Goal: Task Accomplishment & Management: Manage account settings

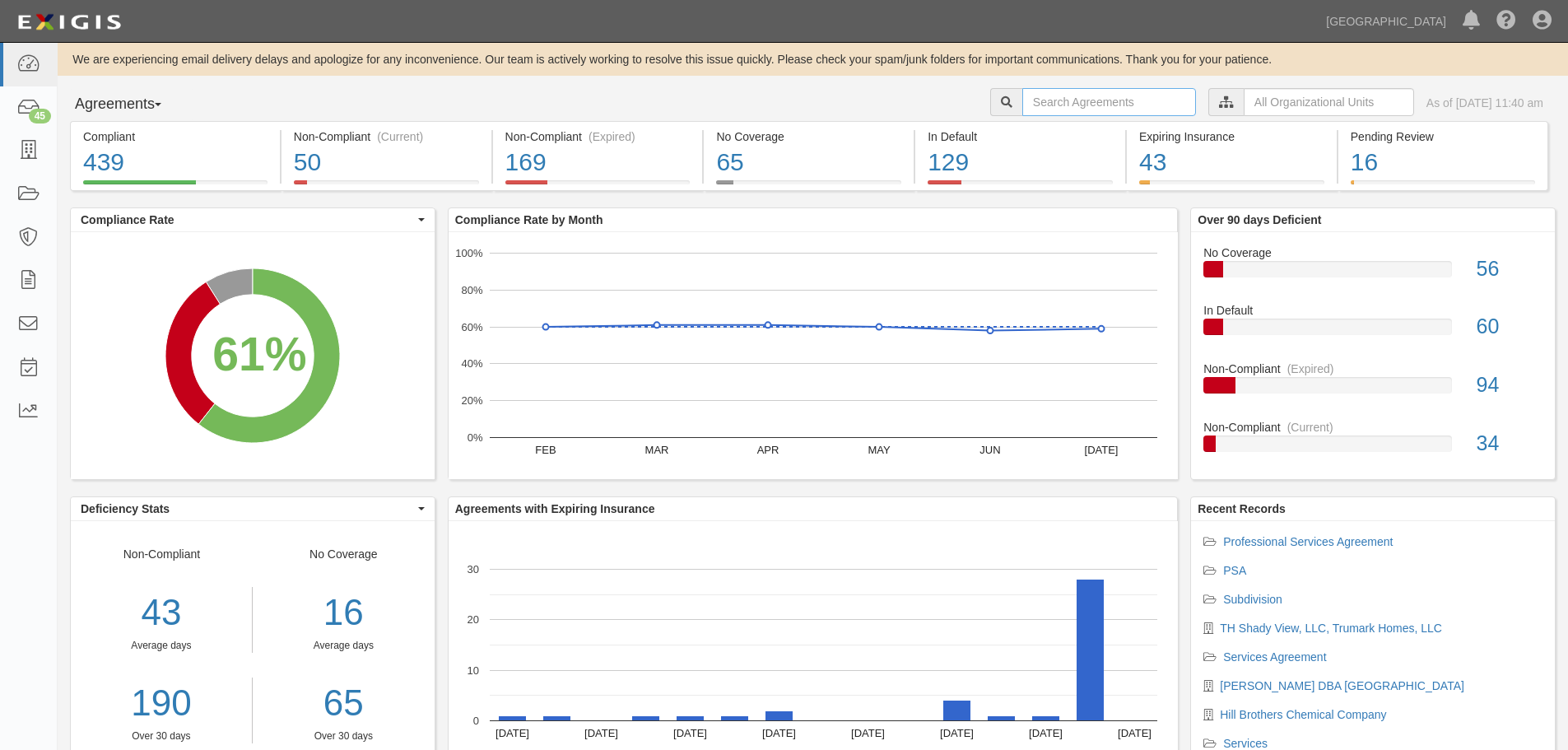
click at [1066, 105] on input "text" at bounding box center [1109, 102] width 174 height 28
type input "A2025-095"
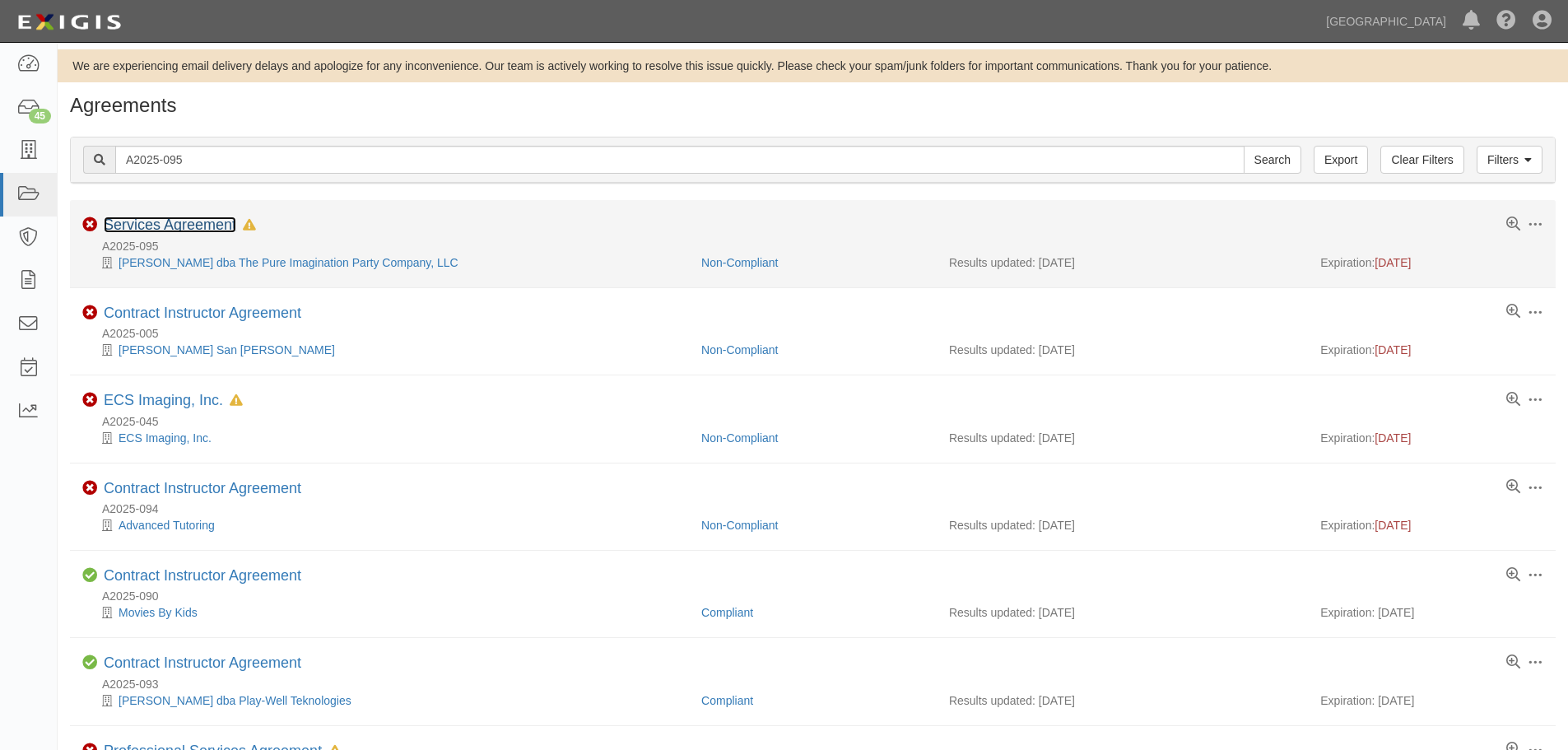
click at [163, 226] on link "Services Agreement" at bounding box center [170, 225] width 133 height 16
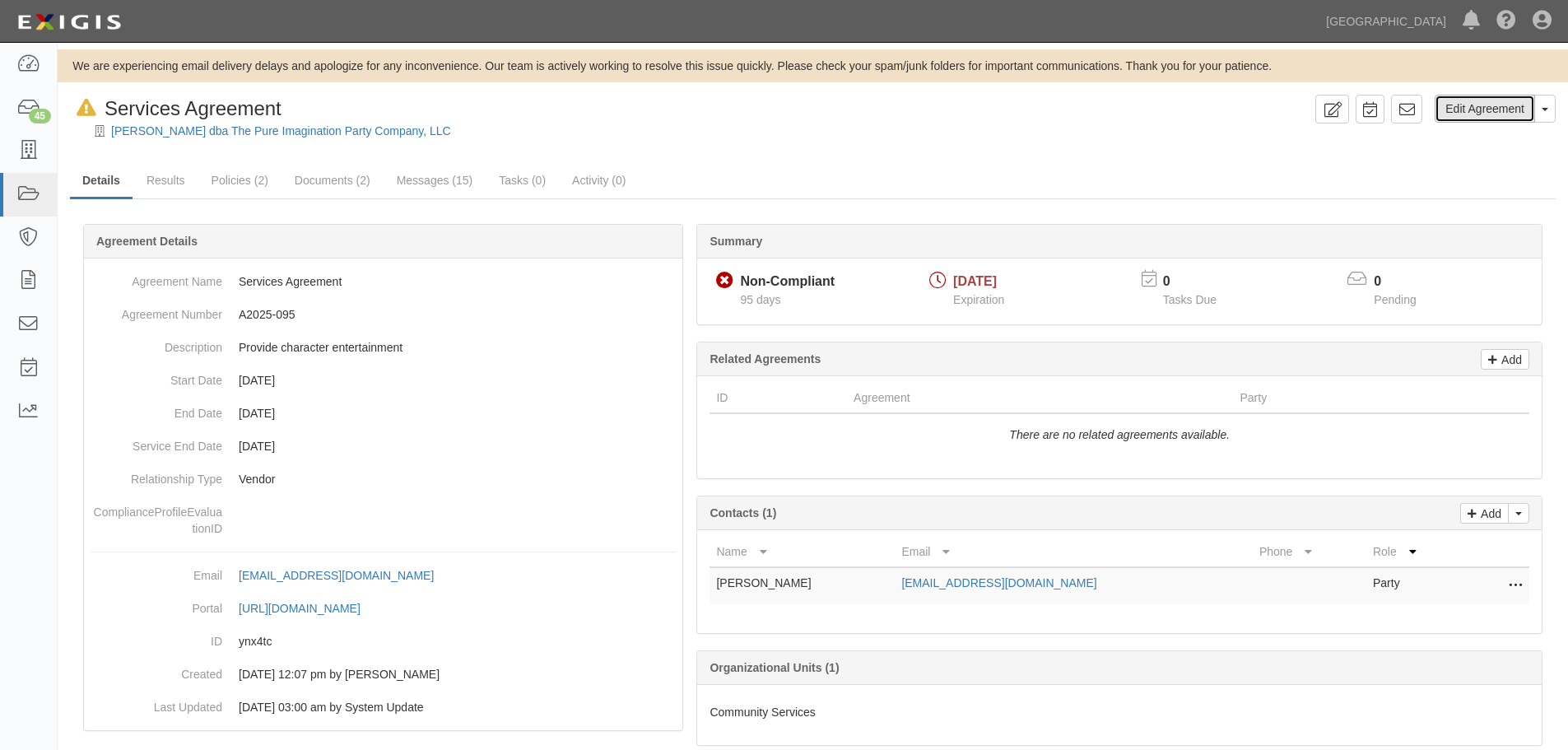
click at [1484, 119] on link "Edit Agreement" at bounding box center [1485, 109] width 101 height 28
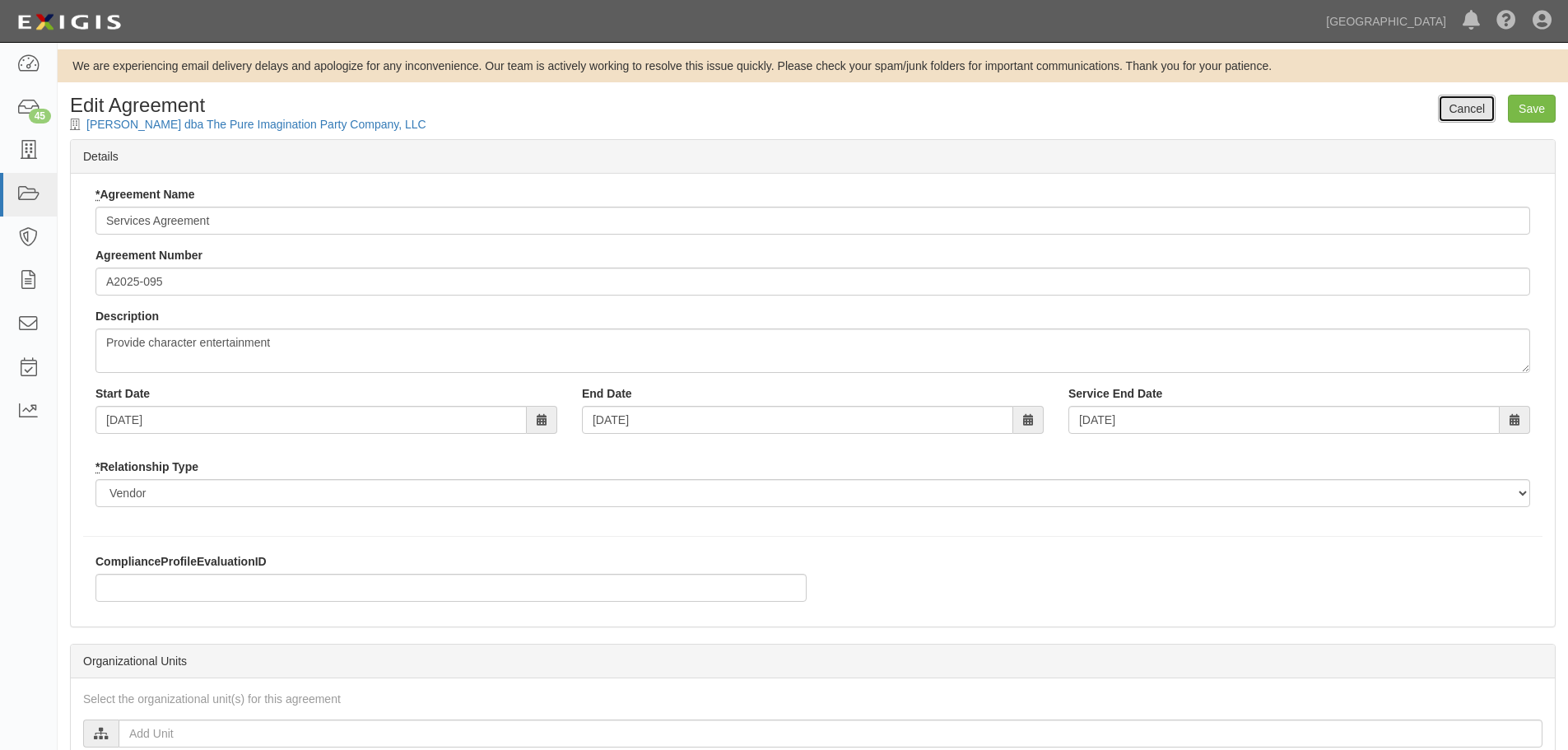
click at [1481, 119] on link "Cancel" at bounding box center [1467, 109] width 58 height 28
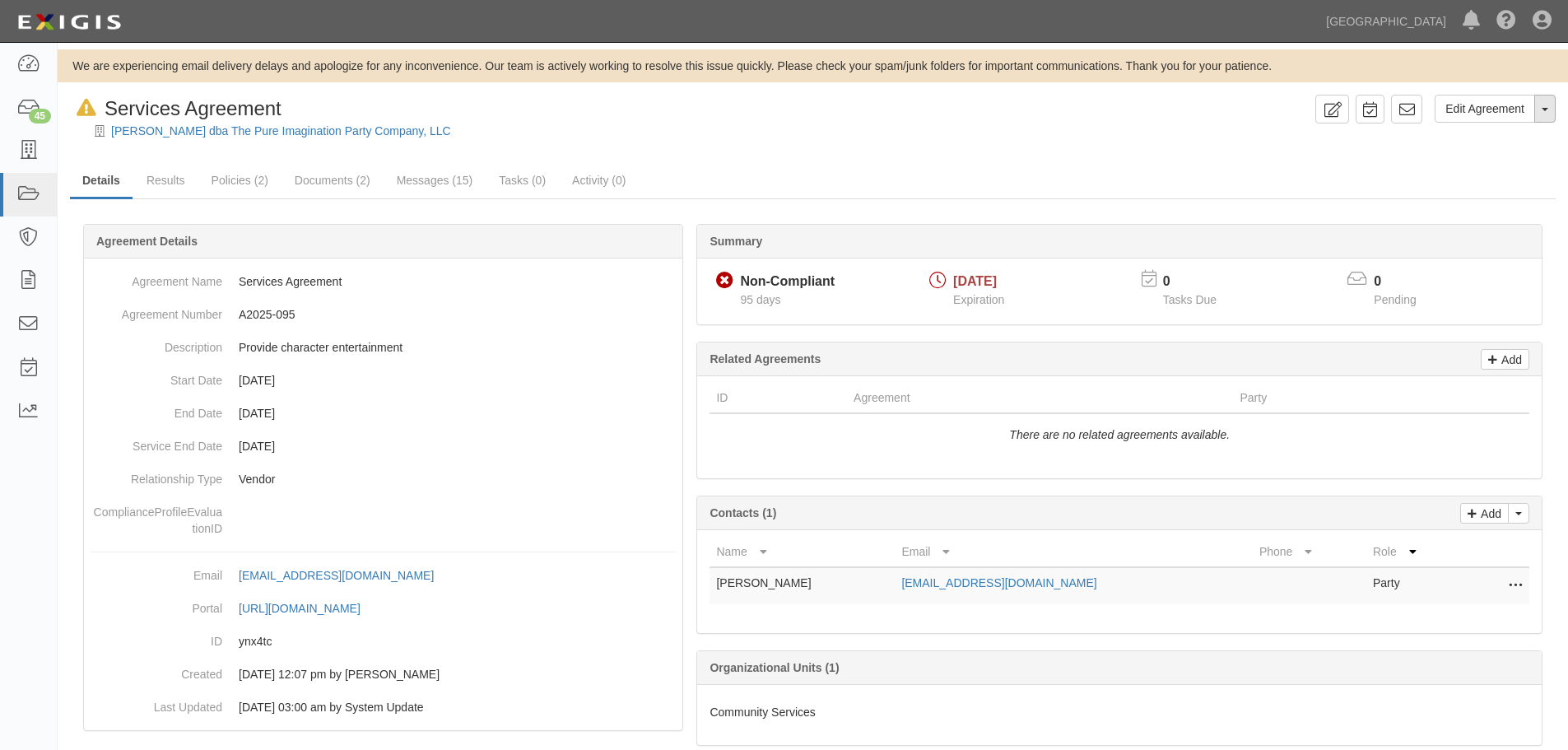
click at [1554, 119] on button "Toggle Agreement Dropdown" at bounding box center [1545, 109] width 21 height 28
click at [1484, 164] on link "Archive Agreement" at bounding box center [1488, 161] width 133 height 21
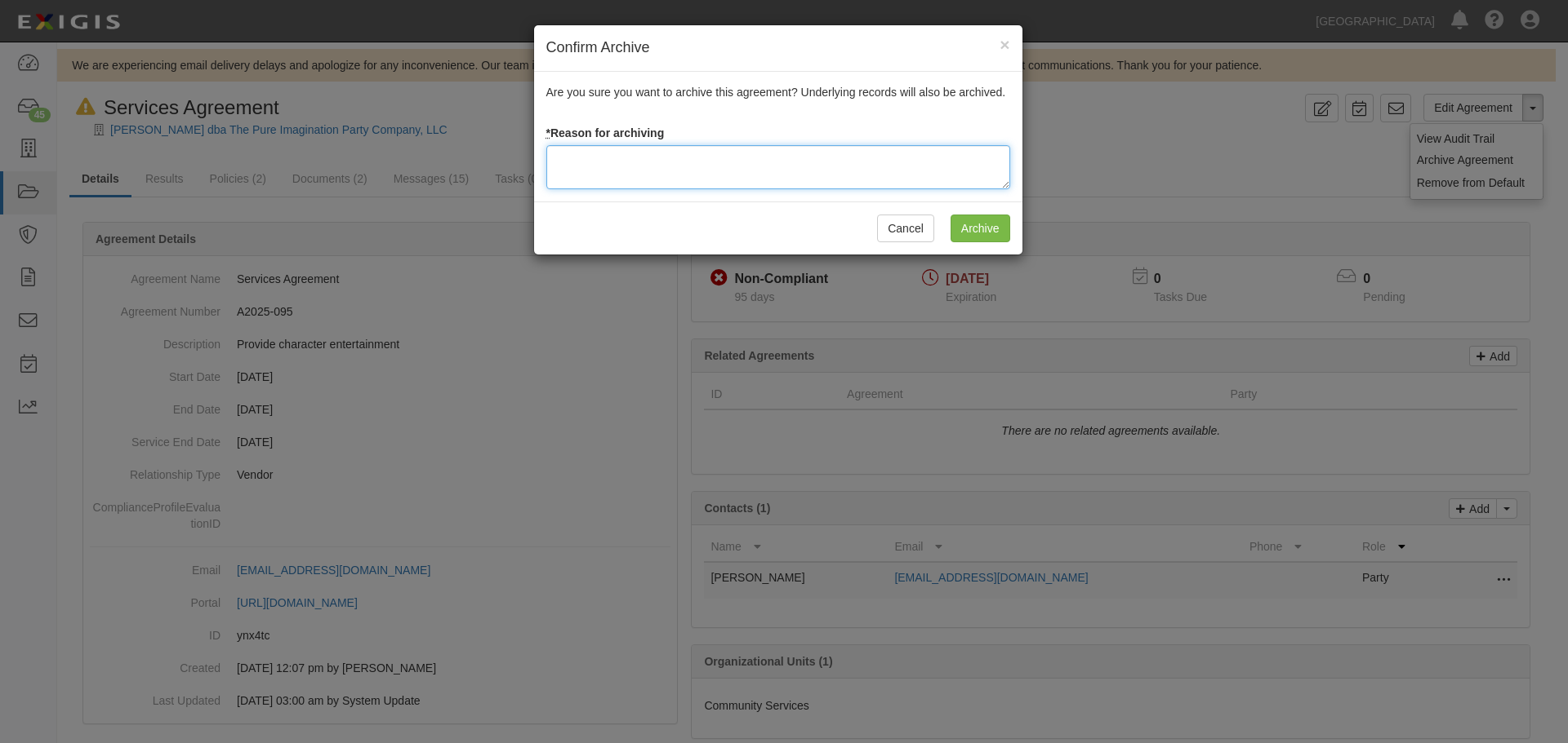
click at [603, 164] on textarea at bounding box center [778, 167] width 464 height 44
click at [613, 168] on textarea at bounding box center [778, 167] width 464 height 44
paste textarea "Agreement terminated [DATE] - JC"
drag, startPoint x: 675, startPoint y: 160, endPoint x: 699, endPoint y: 152, distance: 25.3
click at [699, 152] on textarea "Agreement terminated 05/12/2025 - JC" at bounding box center [778, 167] width 464 height 44
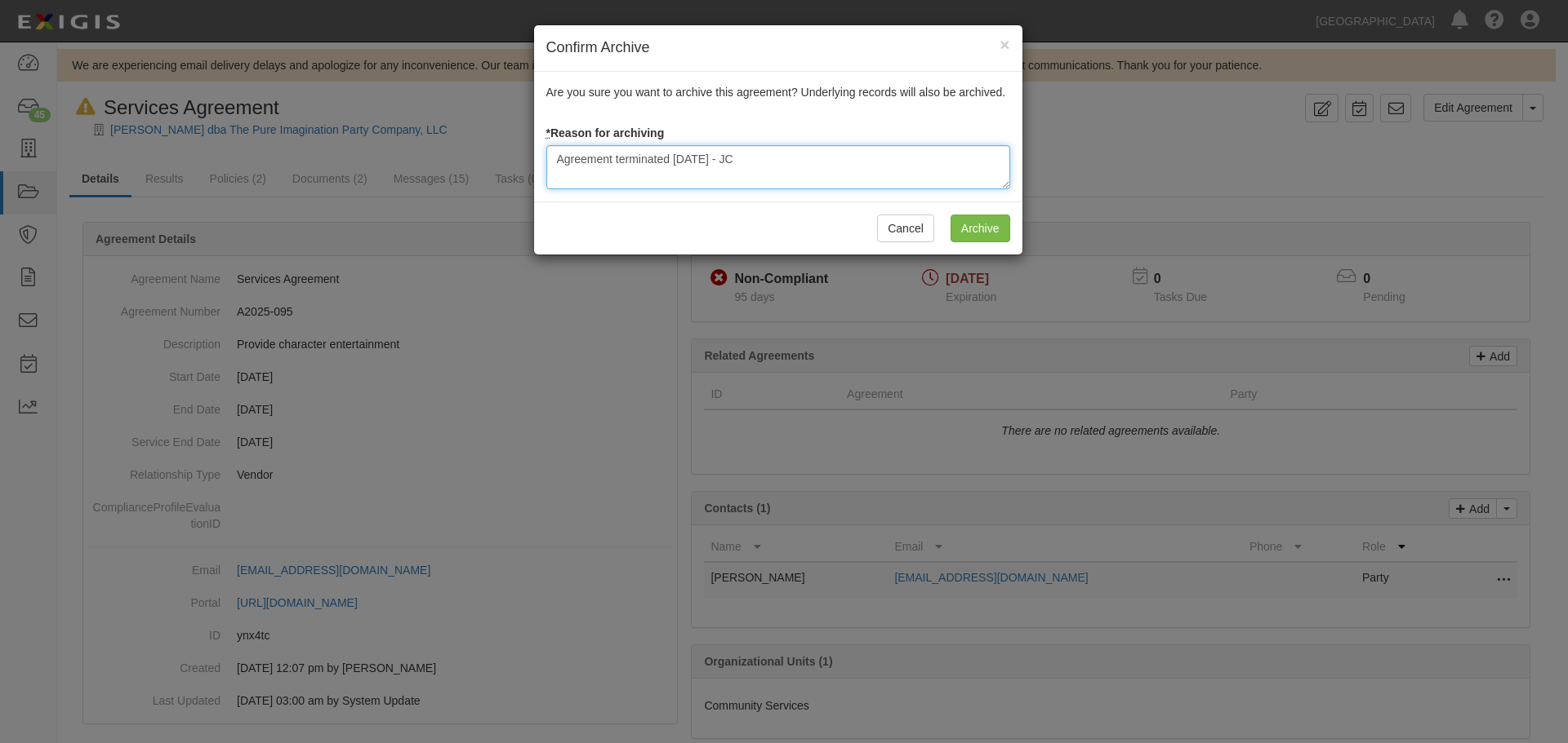
drag, startPoint x: 766, startPoint y: 159, endPoint x: 387, endPoint y: 201, distance: 381.3
click at [387, 201] on div "Confirm Archive × Are you sure you want to archive this agreement? Underlying r…" at bounding box center [784, 372] width 1568 height 743
type textarea "Agreement terminated 08/18/2025 - JC"
click at [999, 225] on input "Archive" at bounding box center [980, 229] width 59 height 28
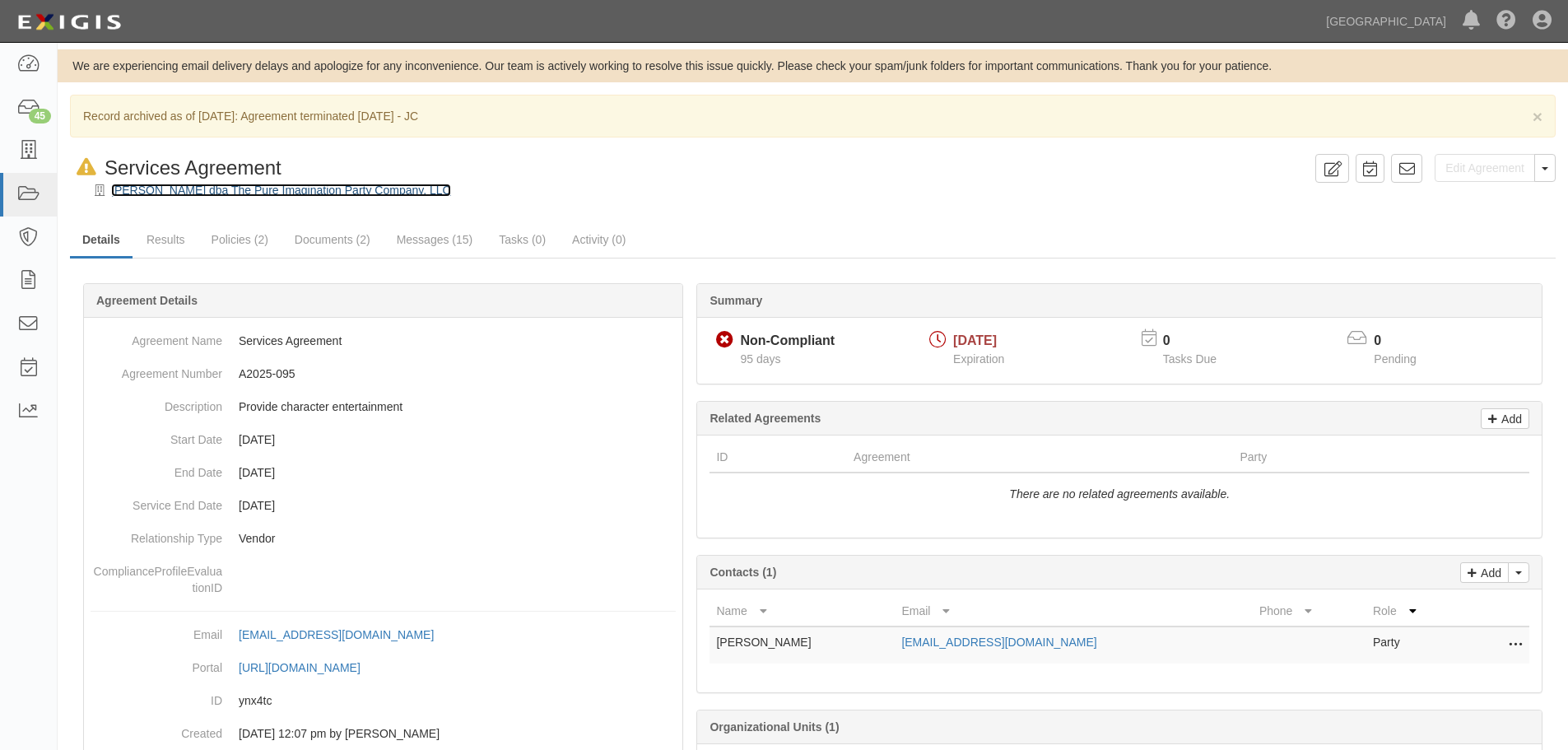
click at [266, 194] on link "Patterson, Alisha dba The Pure Imagination Party Company, LLC" at bounding box center [281, 190] width 340 height 13
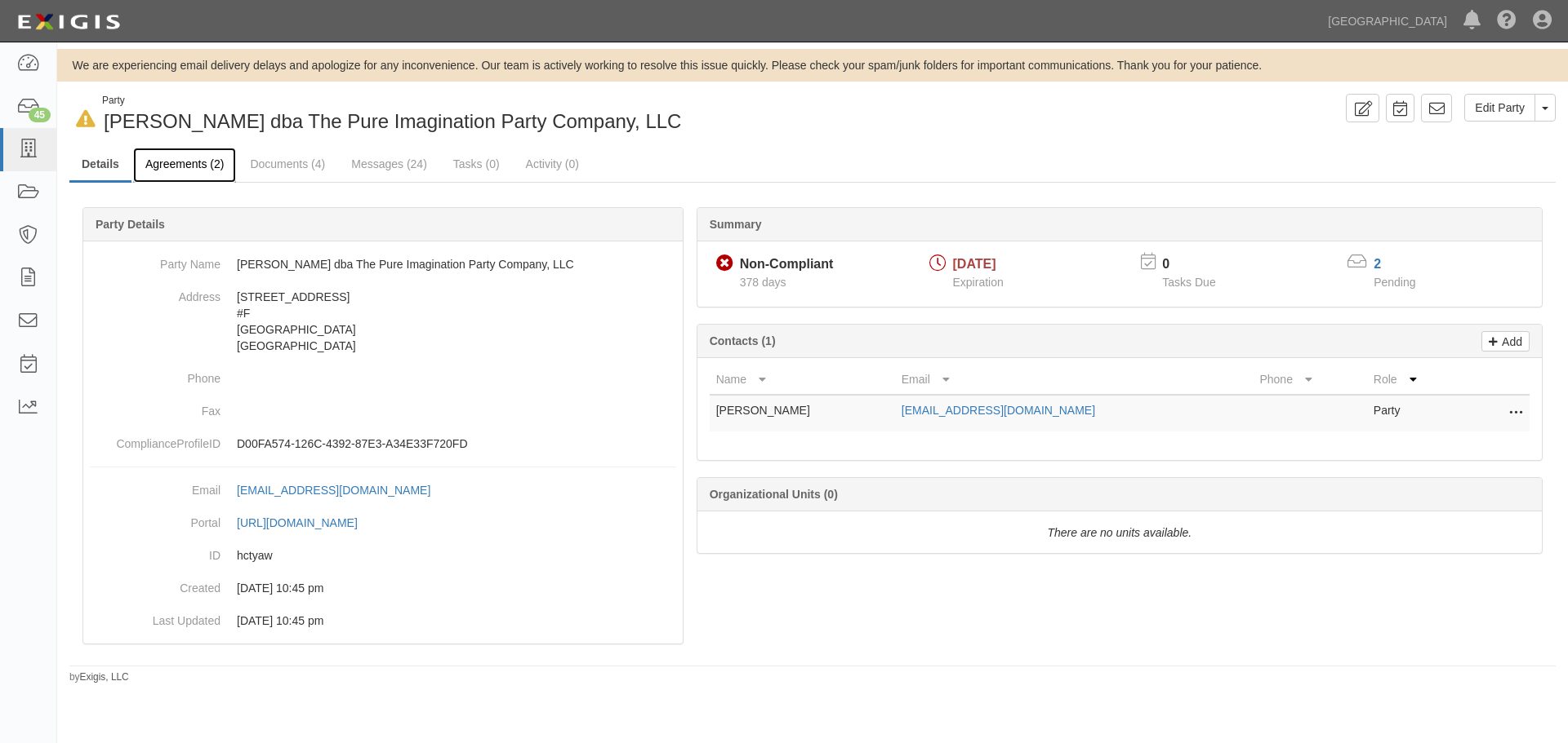
click at [215, 169] on link "Agreements (2)" at bounding box center [184, 164] width 103 height 35
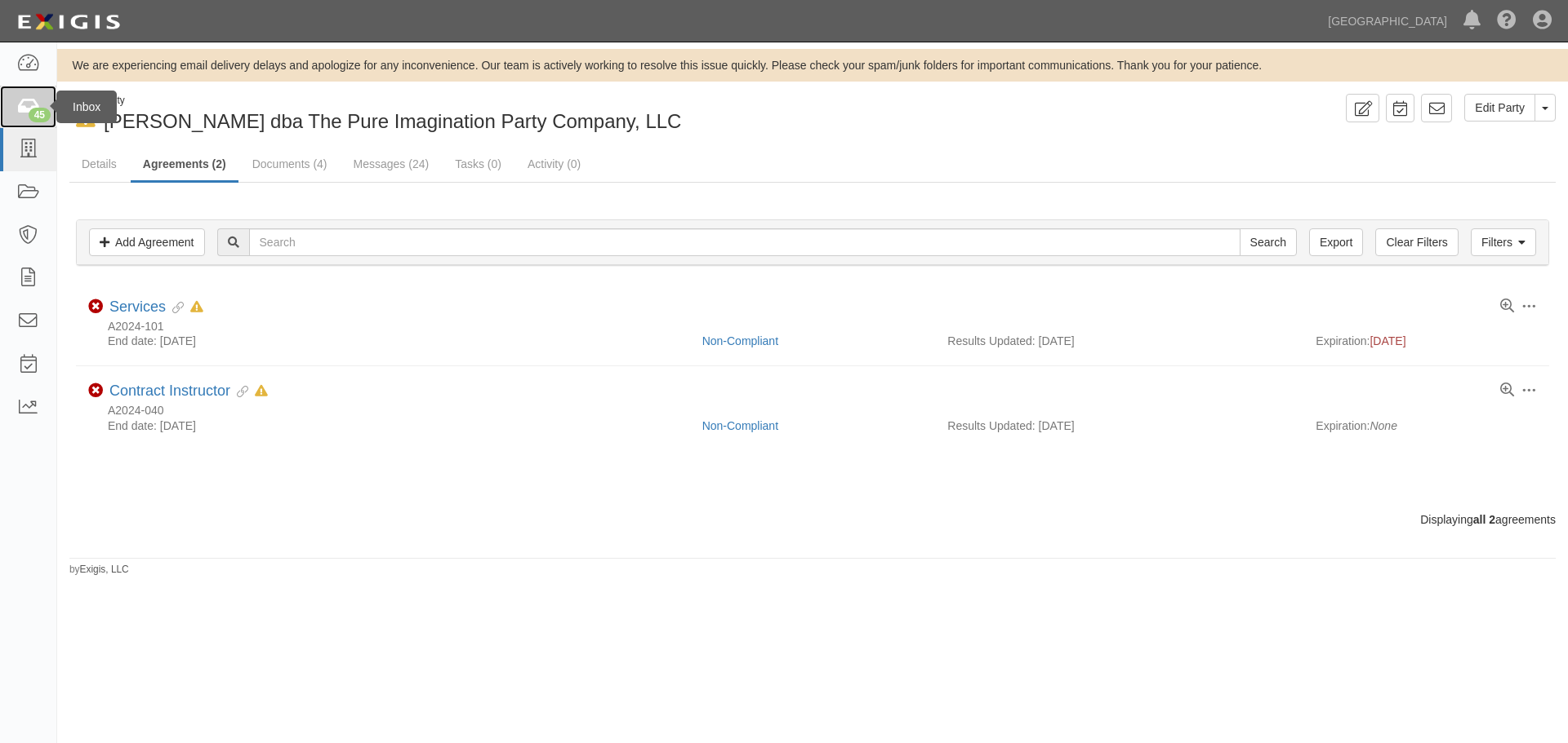
click at [30, 111] on div "45" at bounding box center [40, 115] width 22 height 15
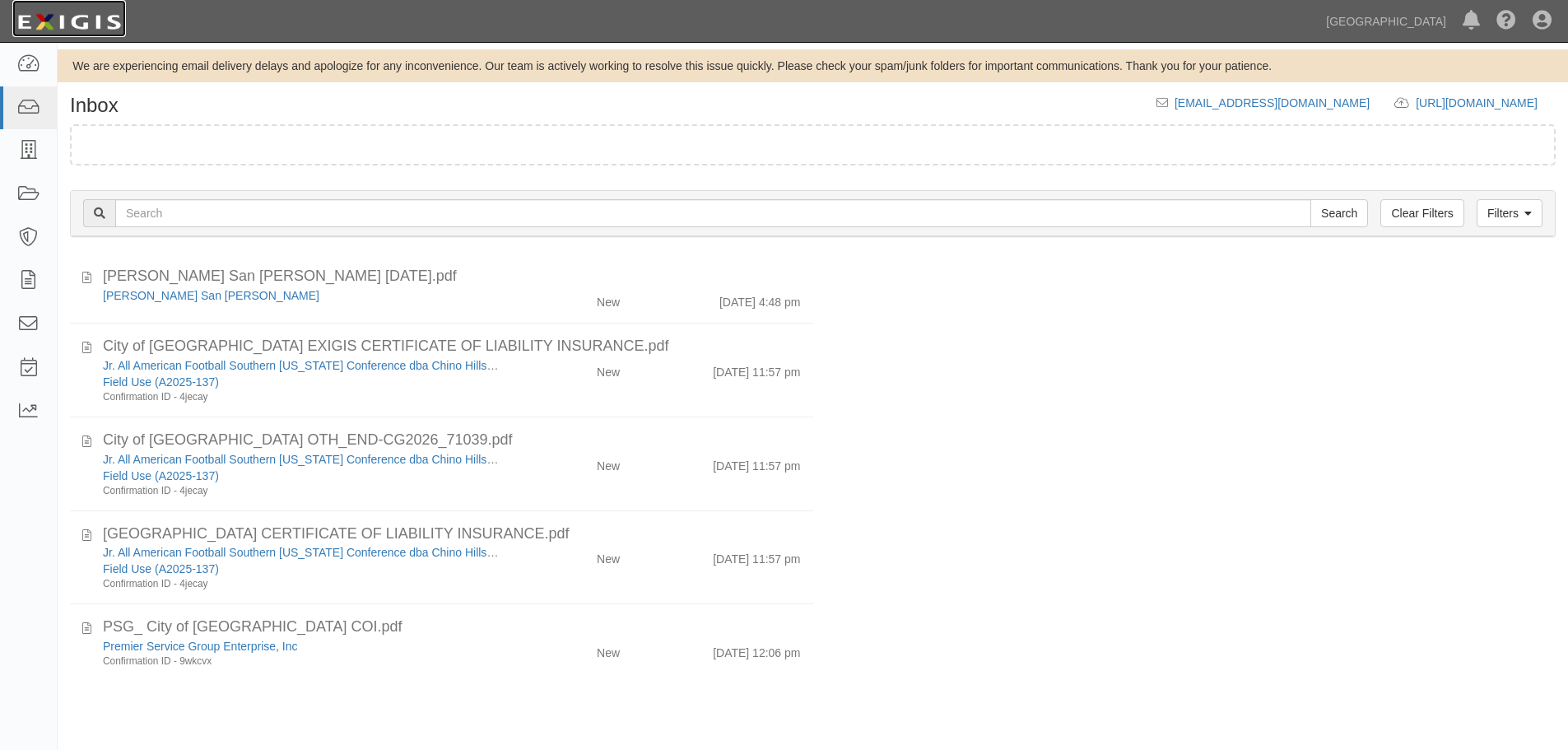
drag, startPoint x: 0, startPoint y: 0, endPoint x: 63, endPoint y: 26, distance: 68.2
click at [63, 26] on img at bounding box center [69, 22] width 114 height 30
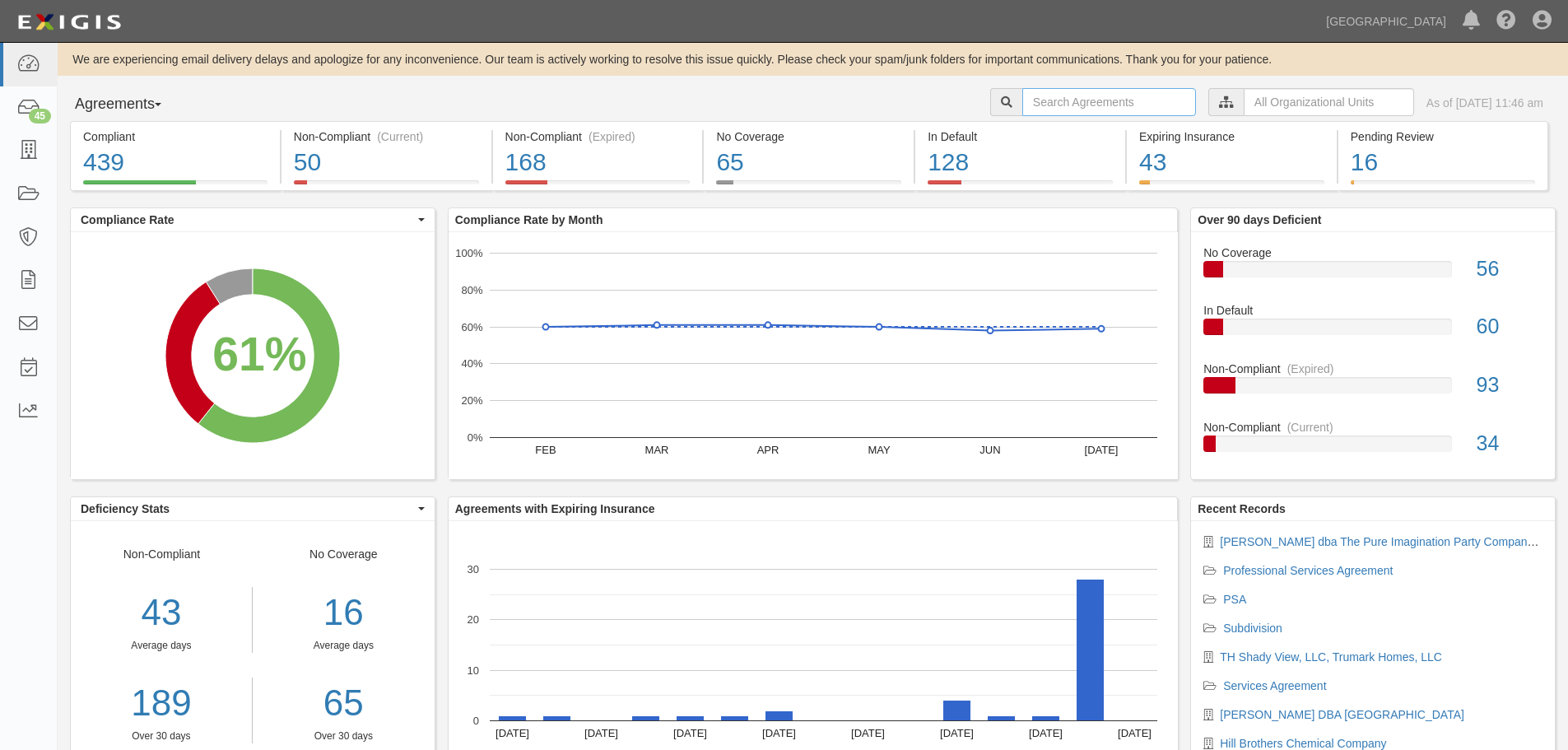
click at [1072, 101] on input "text" at bounding box center [1109, 102] width 174 height 28
type input "A2025-086"
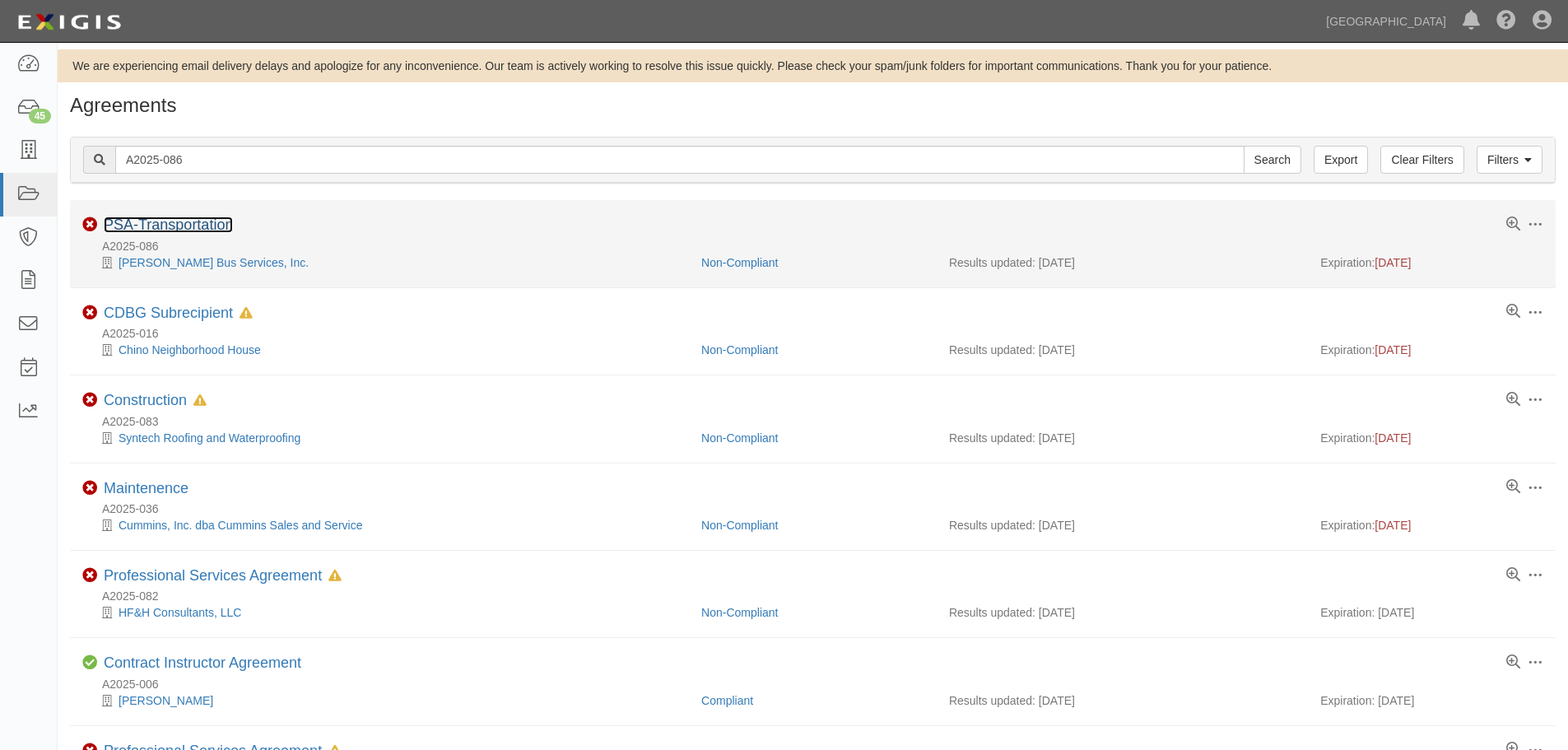
click at [189, 224] on link "PSA-Transportation" at bounding box center [168, 225] width 129 height 16
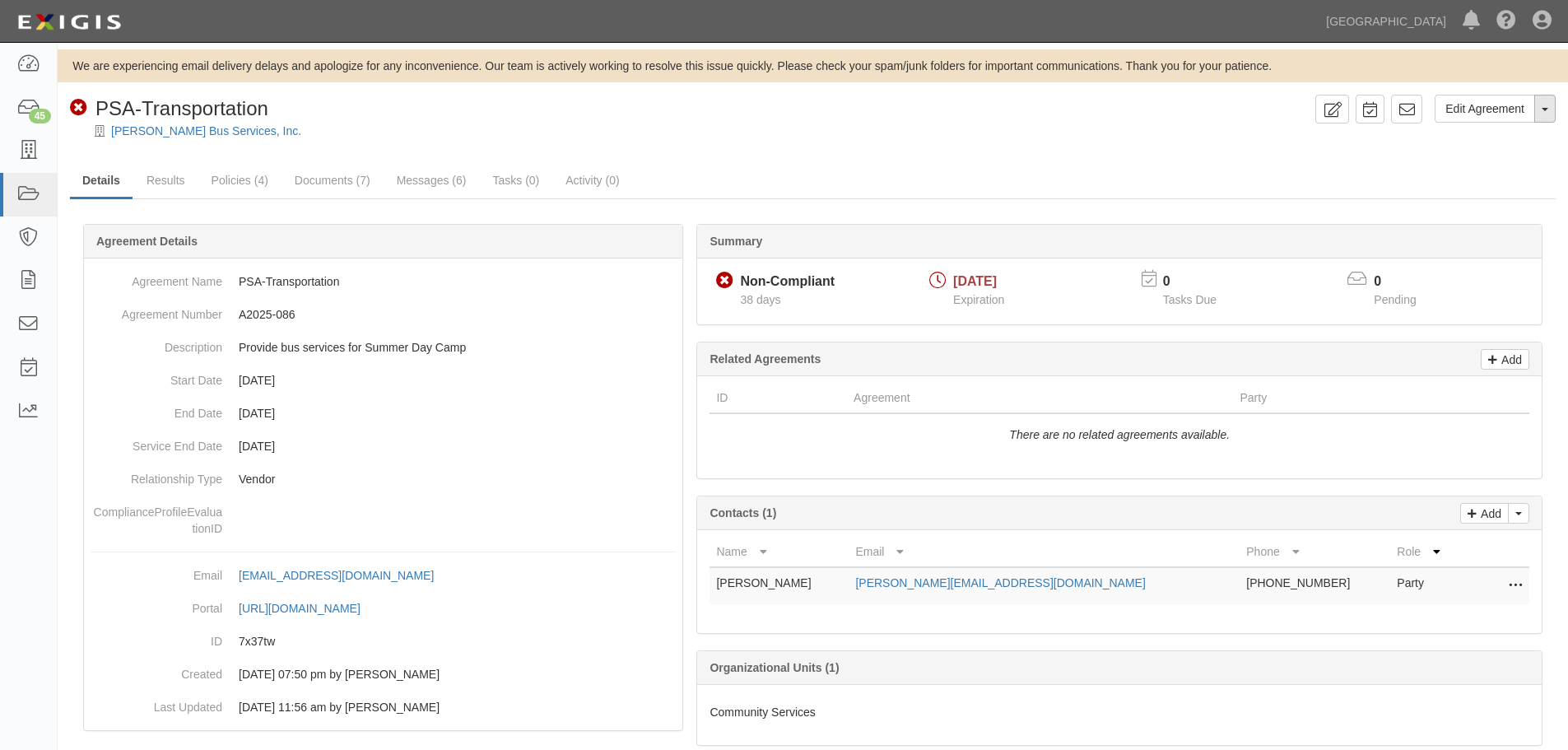
click at [1552, 104] on button "Toggle Agreement Dropdown" at bounding box center [1545, 109] width 21 height 28
click at [1493, 166] on link "Archive Agreement" at bounding box center [1490, 161] width 130 height 21
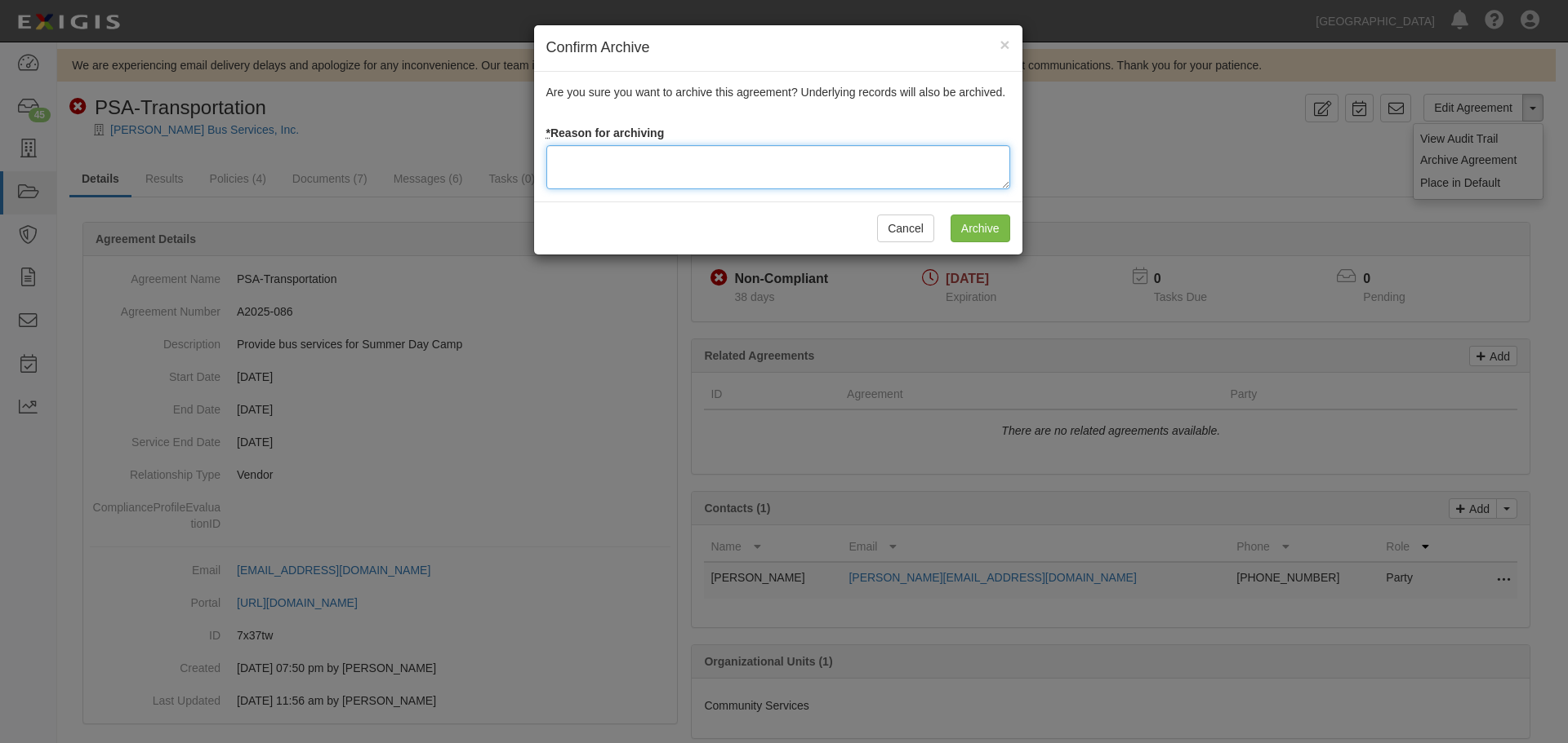
click at [633, 181] on textarea at bounding box center [778, 167] width 464 height 44
type textarea "a"
type textarea "Agreement terminated [DATE] - JC"
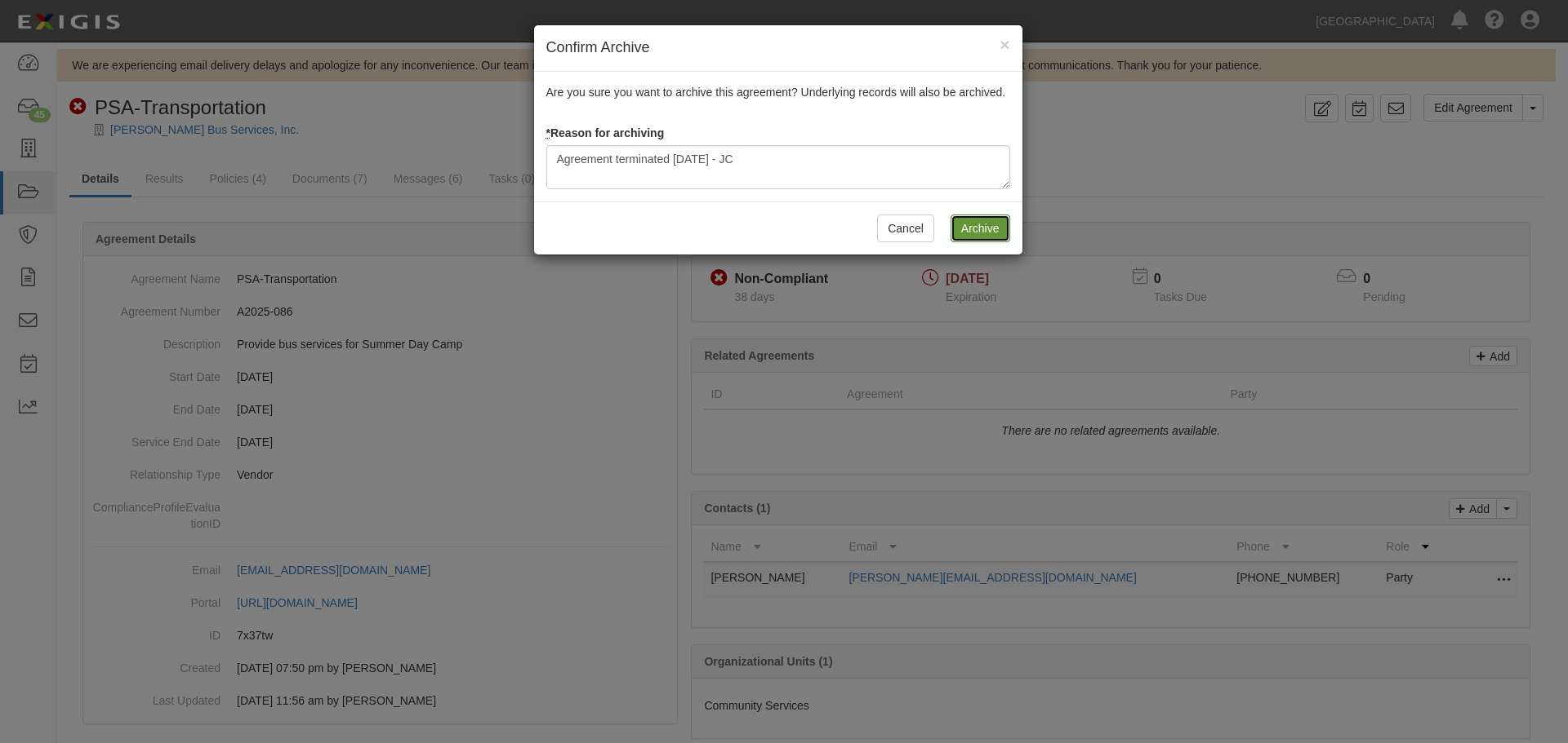
click at [968, 220] on input "Archive" at bounding box center [980, 229] width 59 height 28
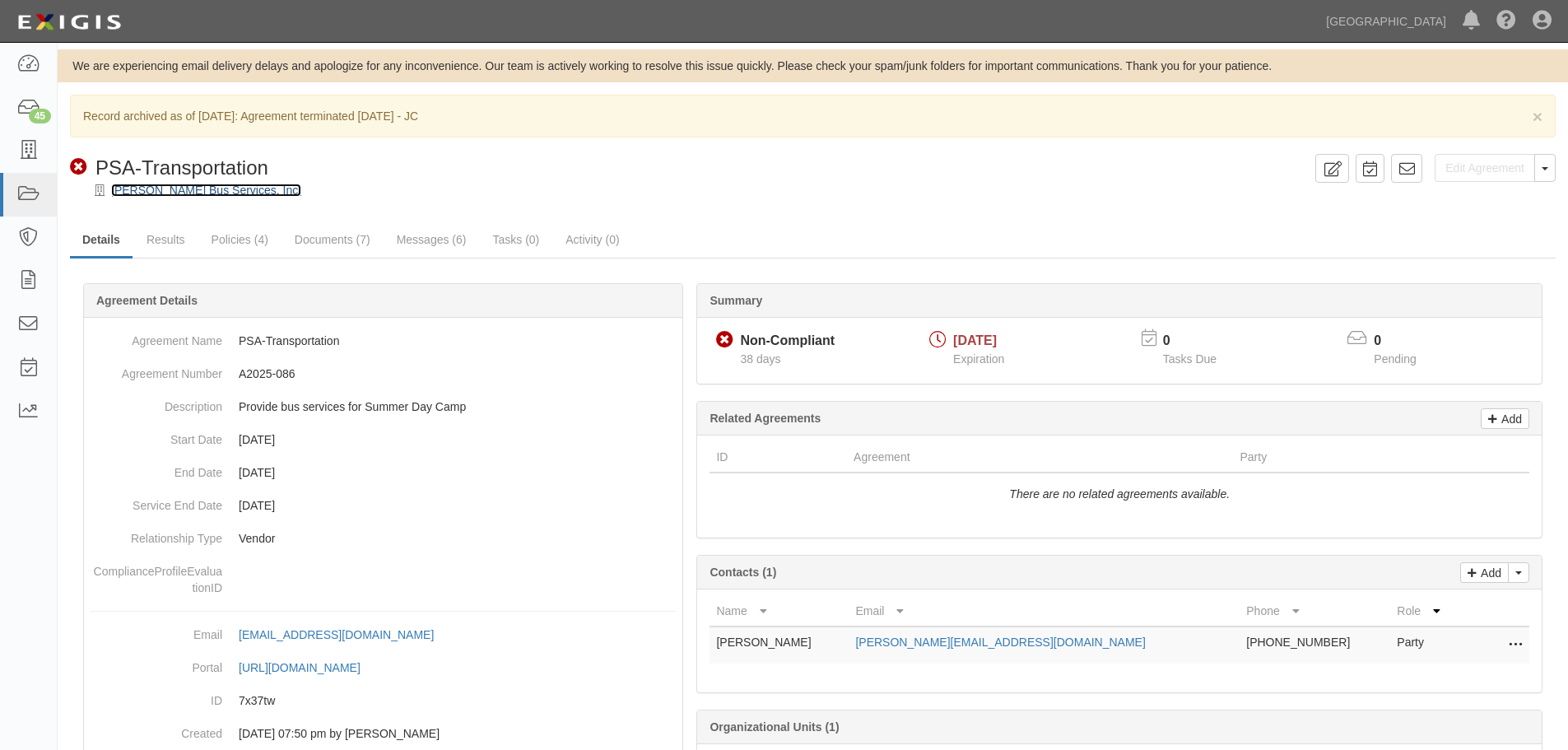
click at [204, 186] on link "[PERSON_NAME] Bus Services, Inc." at bounding box center [206, 190] width 190 height 13
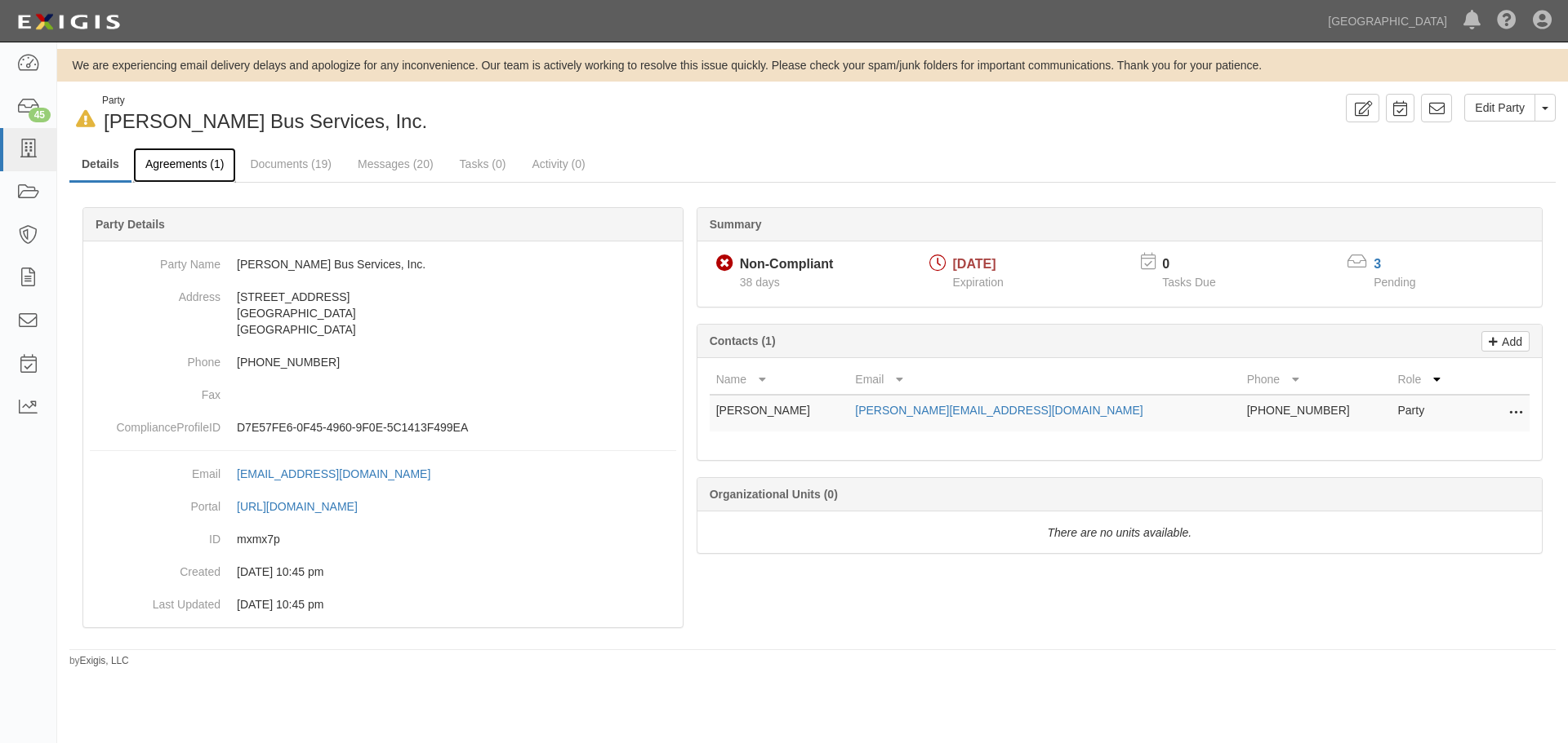
click at [208, 169] on link "Agreements (1)" at bounding box center [184, 164] width 103 height 35
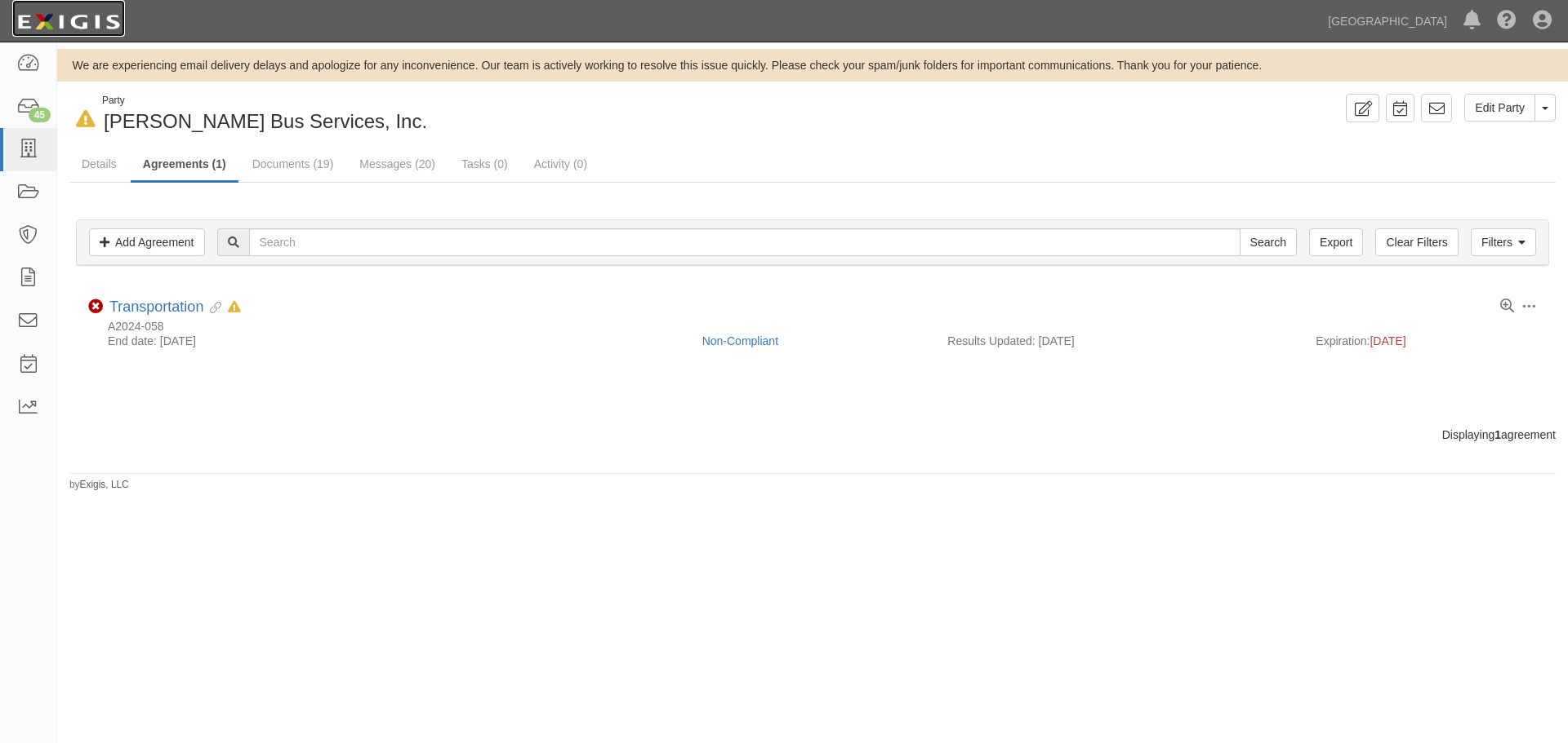
click at [109, 26] on img at bounding box center [68, 22] width 113 height 30
click at [58, 25] on img at bounding box center [68, 22] width 113 height 30
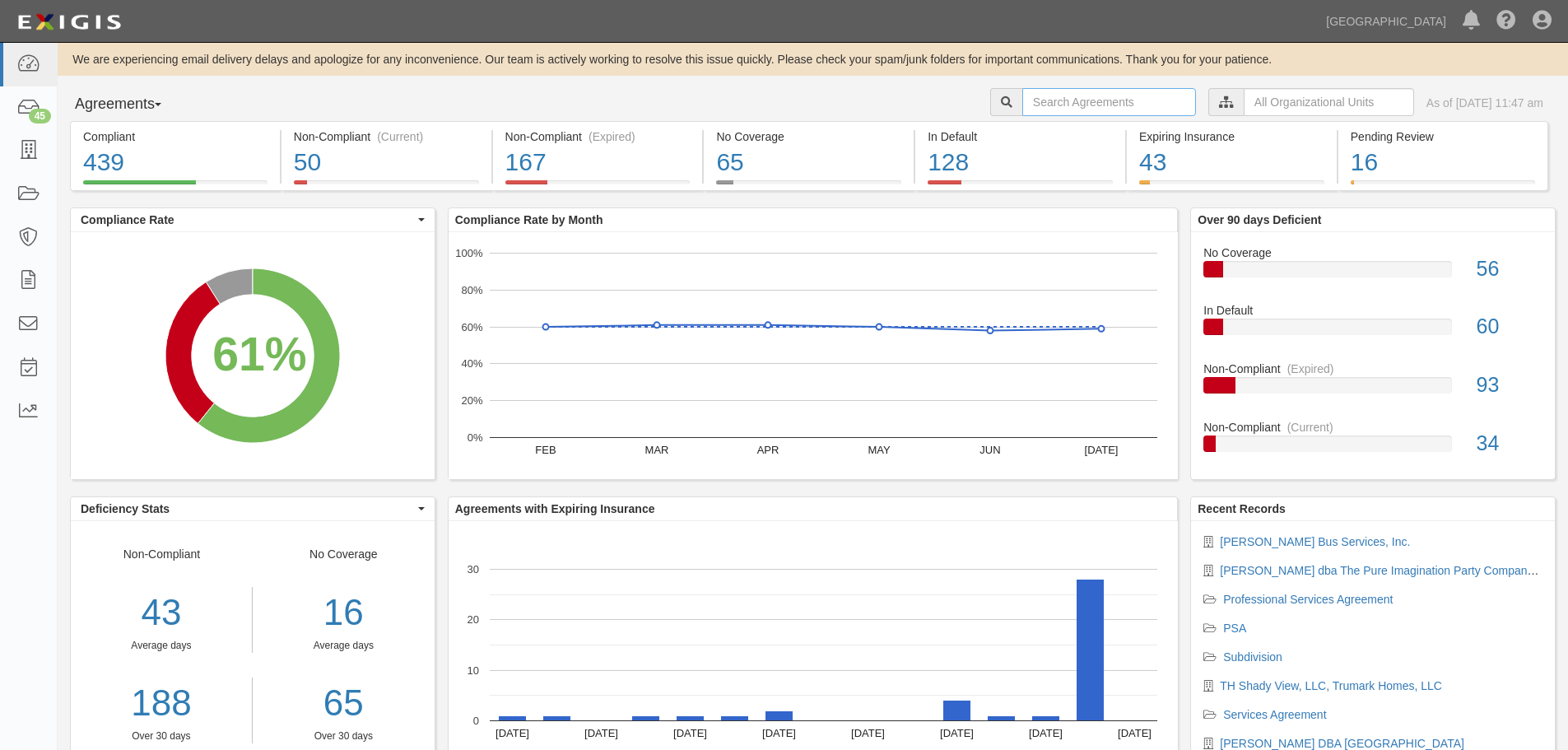
click at [1059, 106] on input "text" at bounding box center [1109, 102] width 174 height 28
type input "2"
type input "A2025-113"
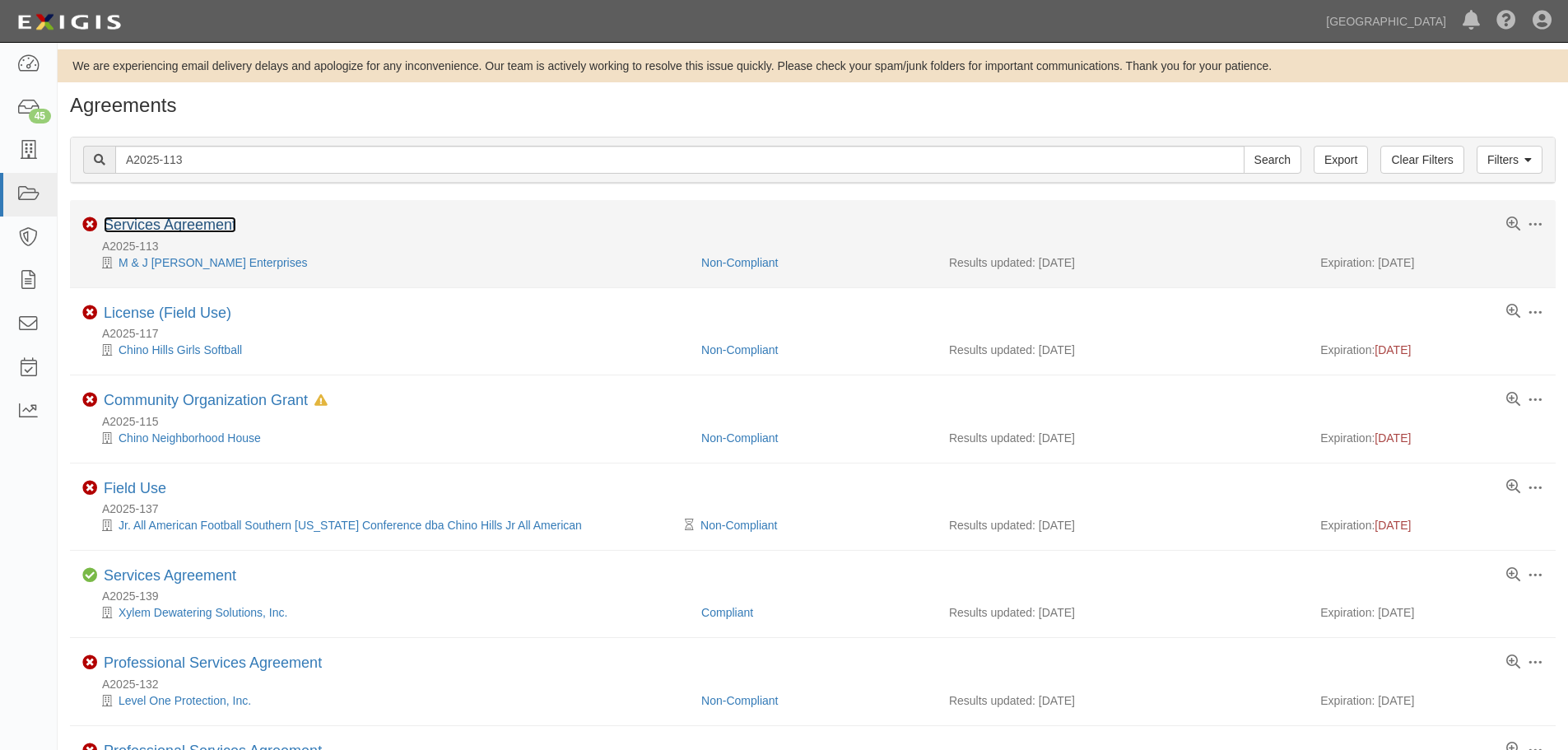
click at [169, 219] on link "Services Agreement" at bounding box center [170, 225] width 133 height 16
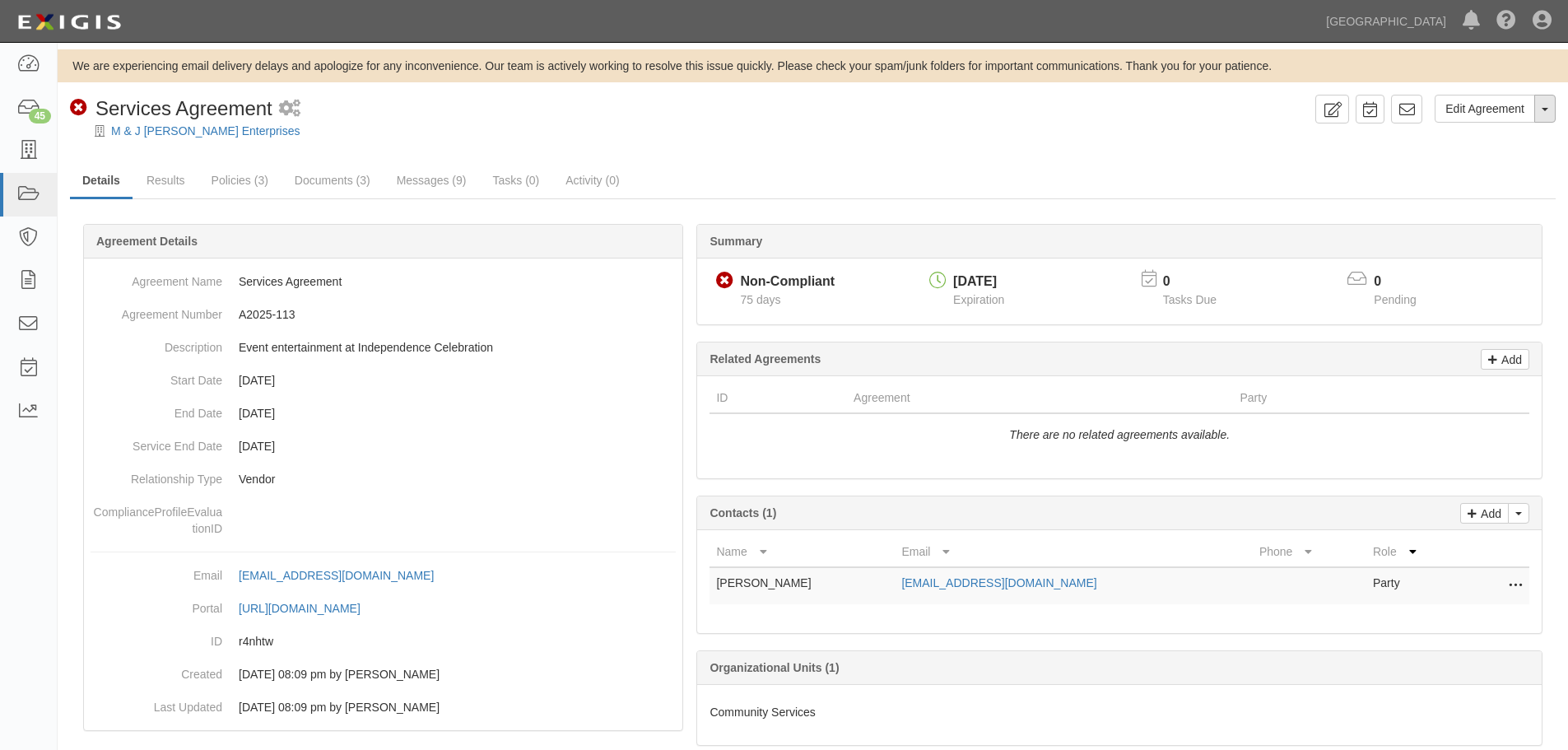
click at [1540, 111] on button "Toggle Agreement Dropdown" at bounding box center [1545, 109] width 21 height 28
click at [1512, 165] on link "Archive Agreement" at bounding box center [1490, 161] width 130 height 21
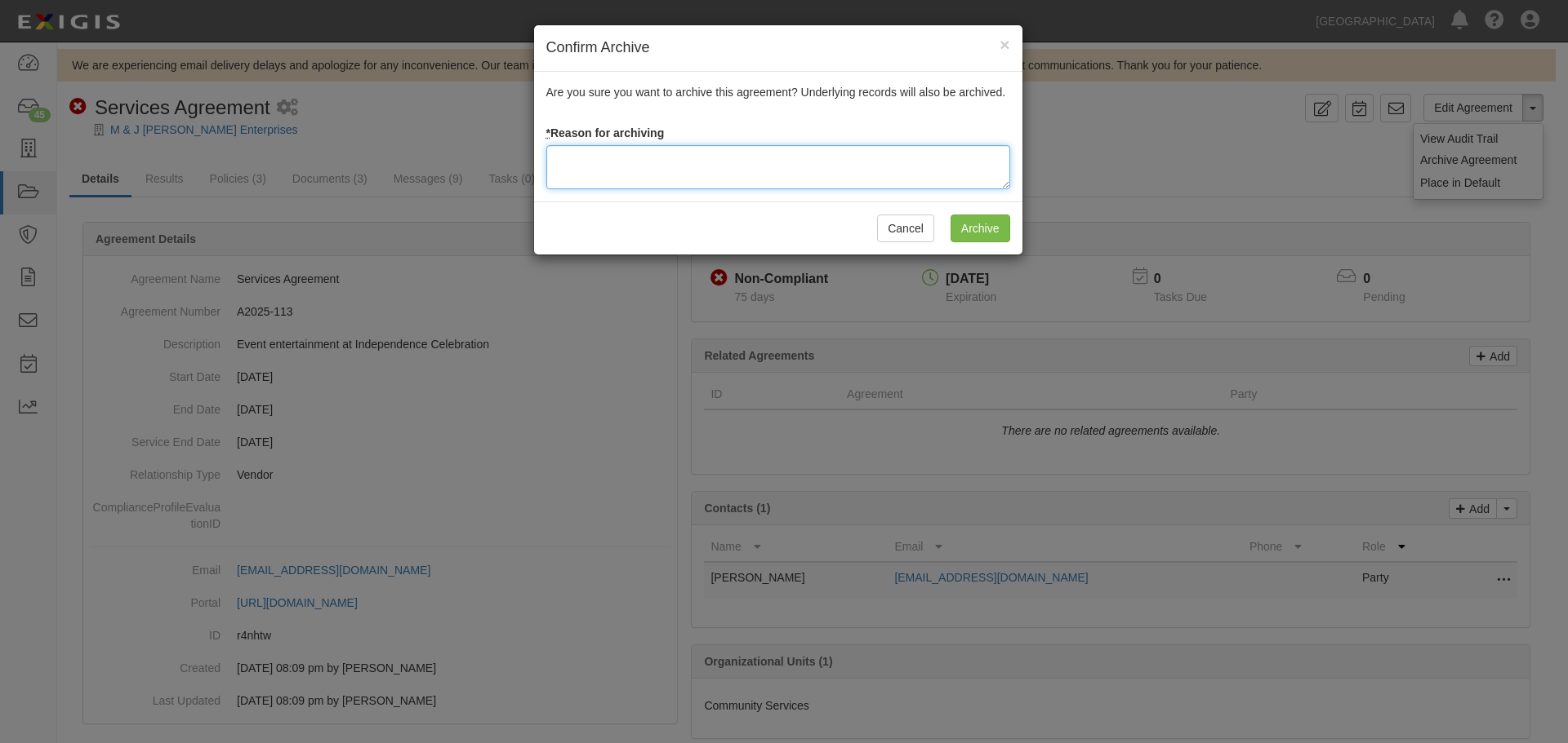
click at [661, 176] on textarea at bounding box center [778, 167] width 464 height 44
type textarea "Agreement terminated 08/18/2025 - JC"
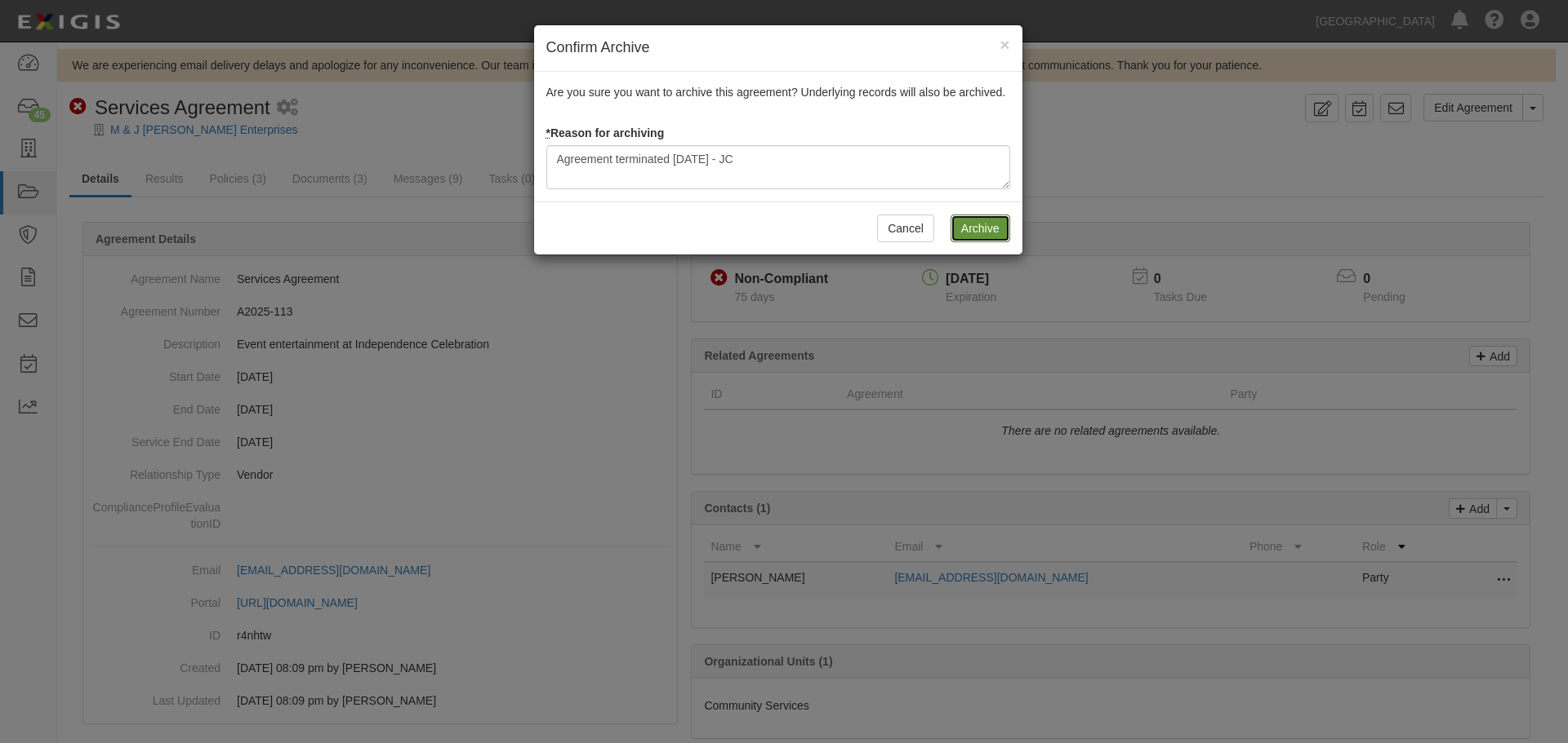
click at [957, 227] on input "Archive" at bounding box center [980, 229] width 59 height 28
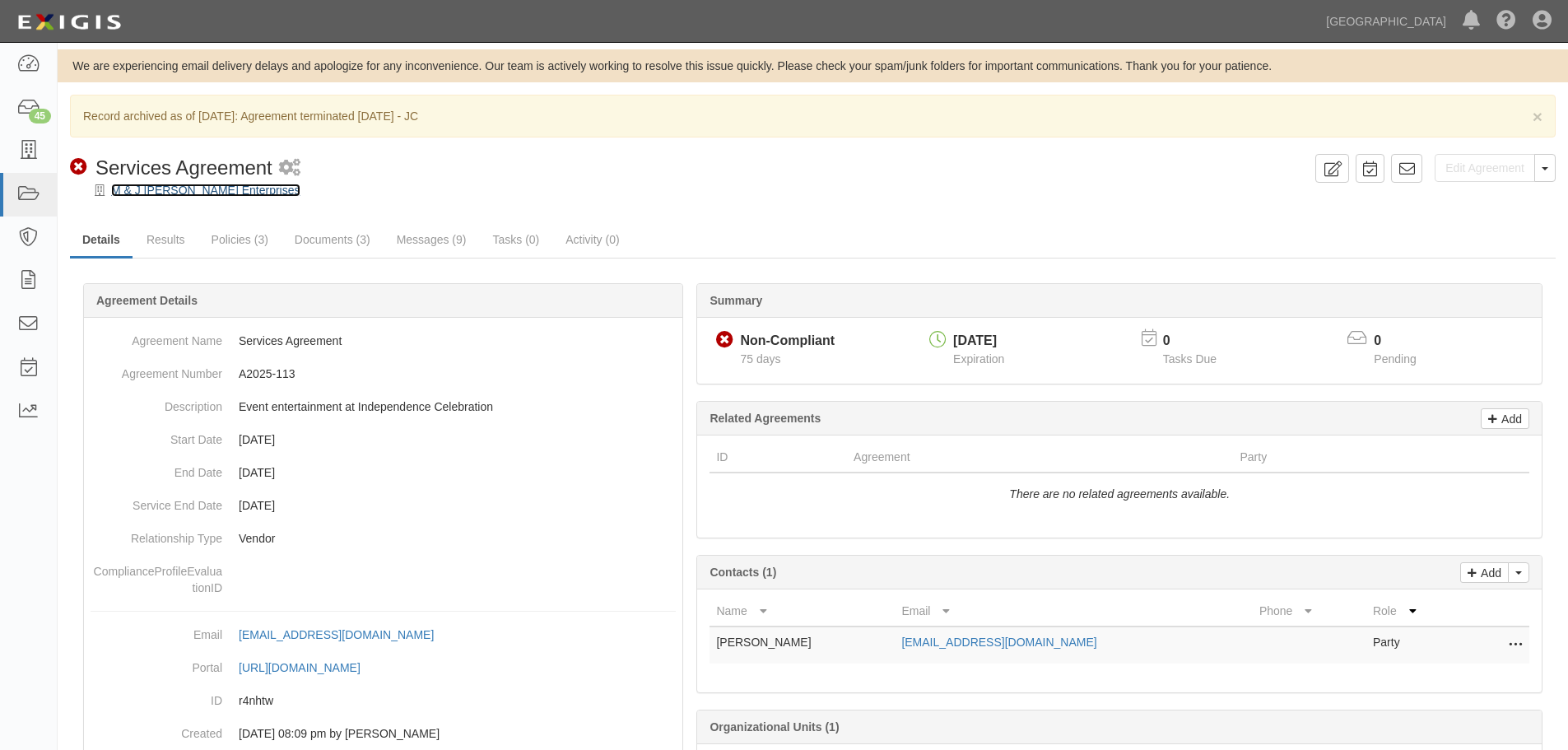
click at [175, 195] on link "M & J [PERSON_NAME] Enterprises" at bounding box center [205, 190] width 189 height 13
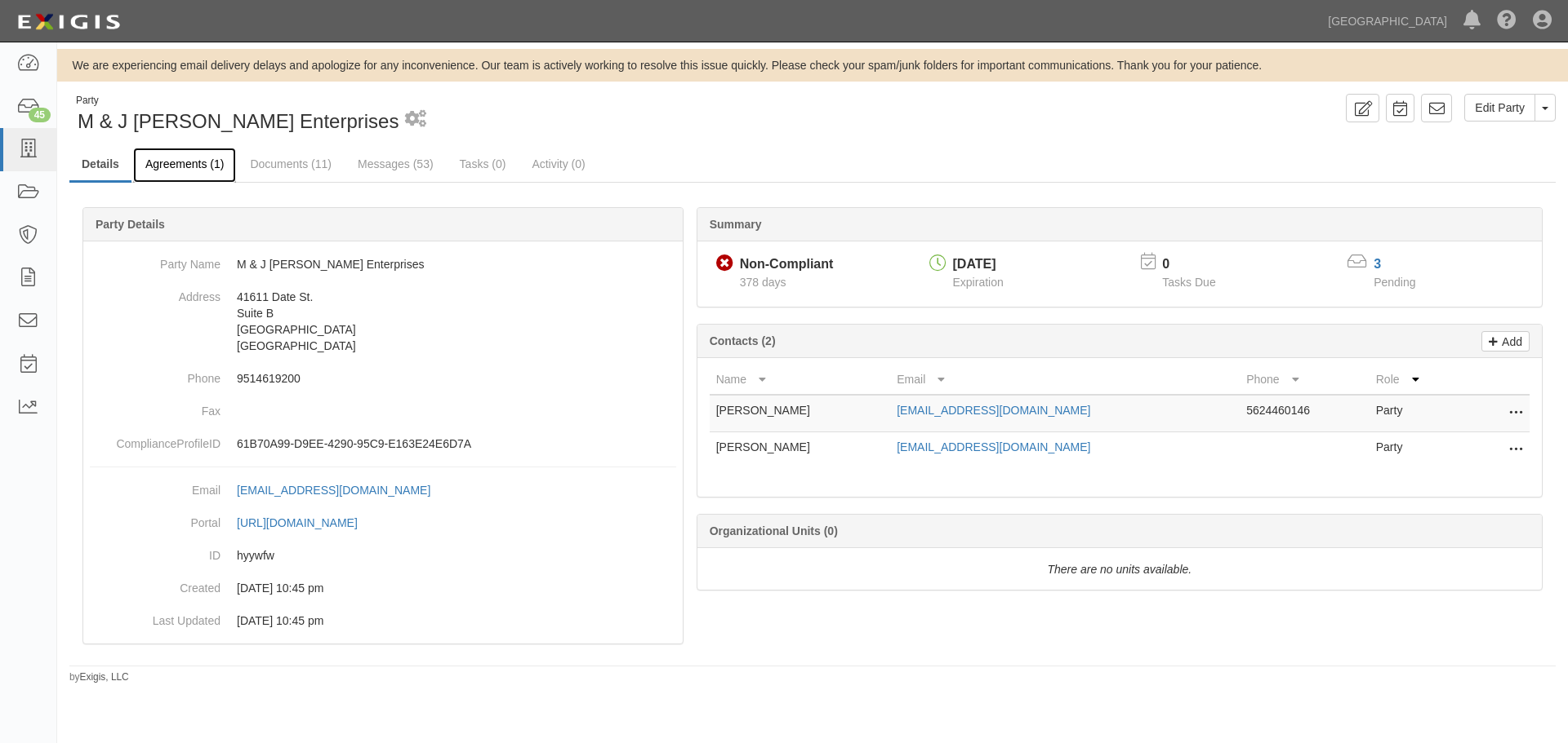
click at [196, 161] on link "Agreements (1)" at bounding box center [184, 164] width 103 height 35
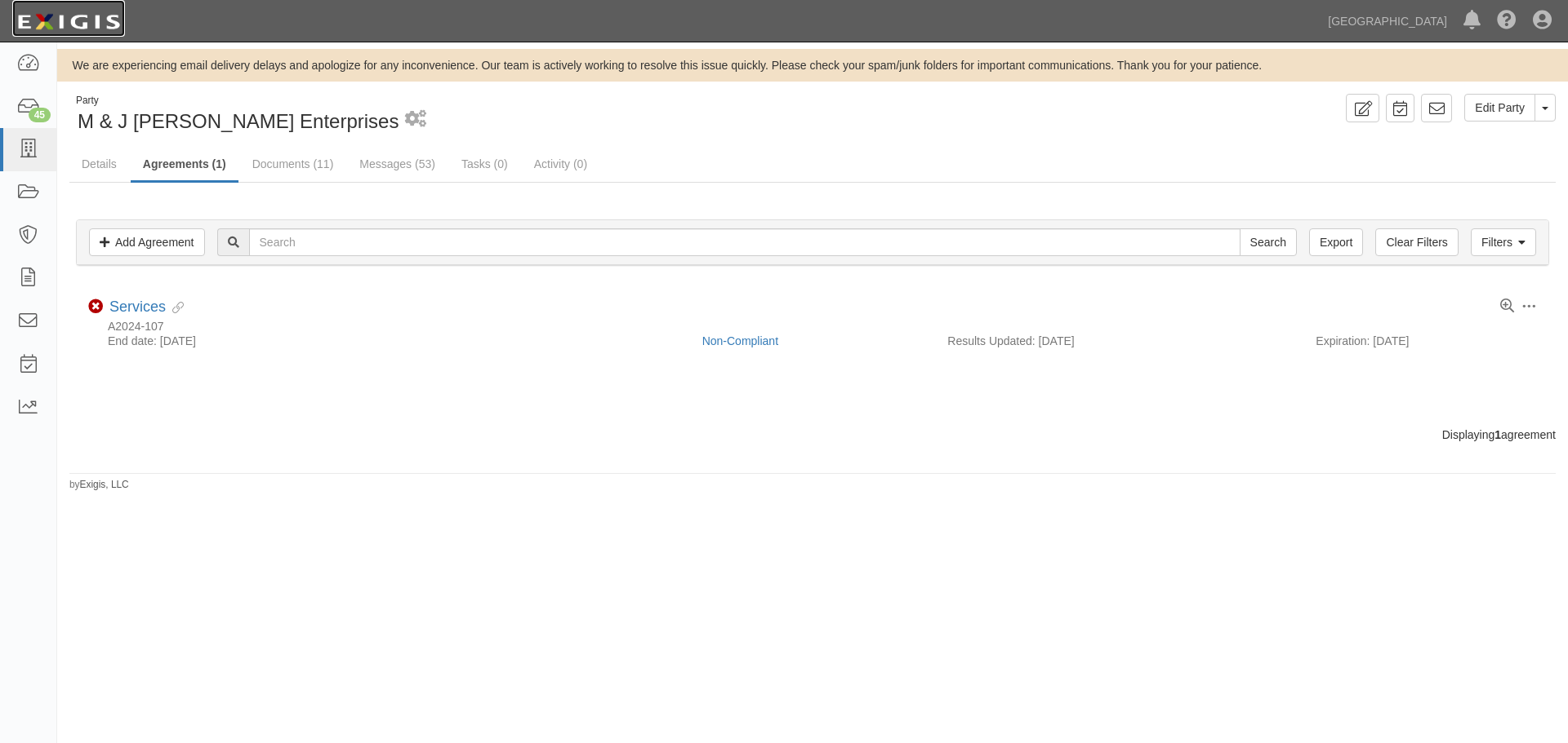
click at [89, 23] on img at bounding box center [68, 22] width 113 height 30
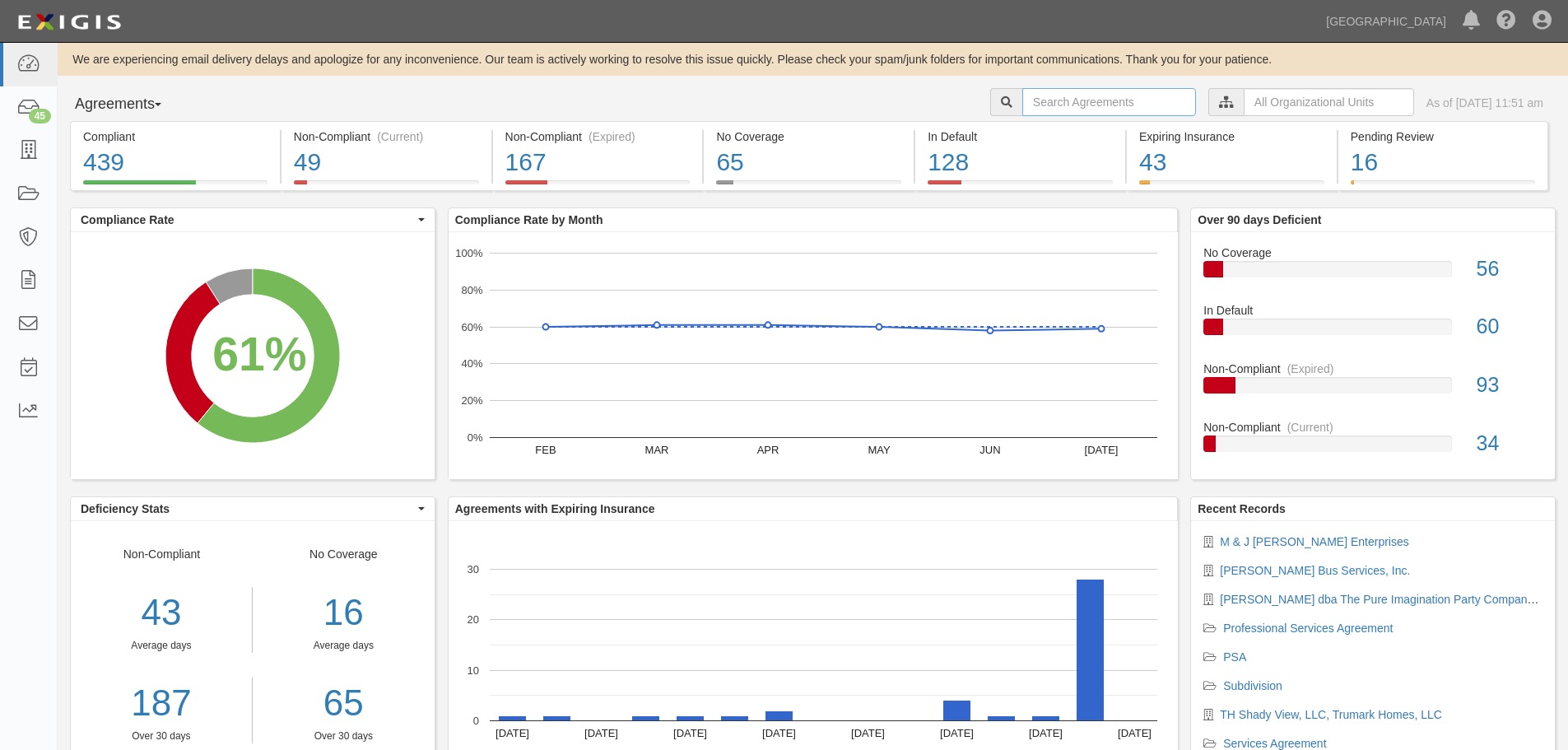
click at [1022, 103] on input "text" at bounding box center [1109, 102] width 174 height 28
type input "A2025-092"
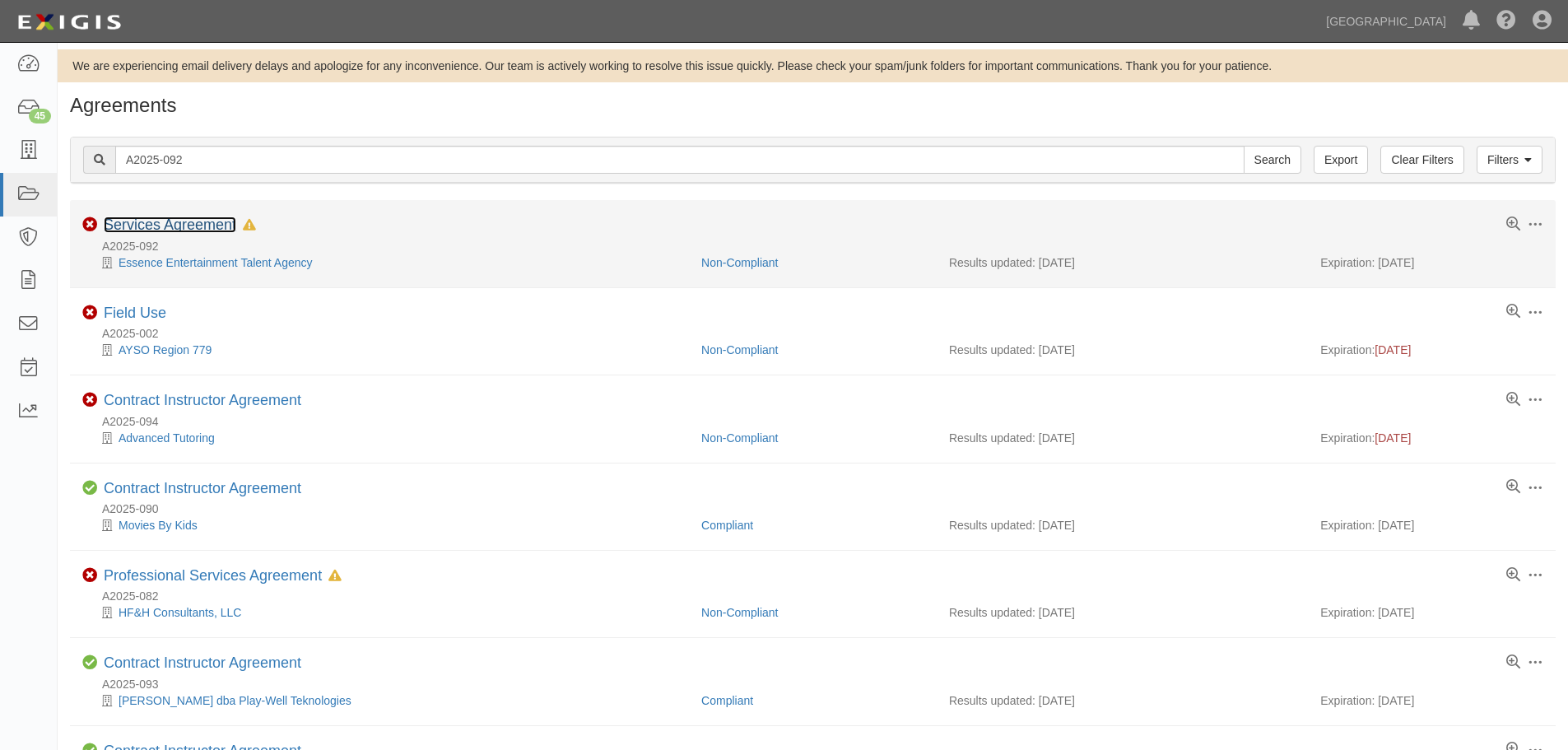
click at [116, 231] on link "Services Agreement" at bounding box center [170, 225] width 133 height 16
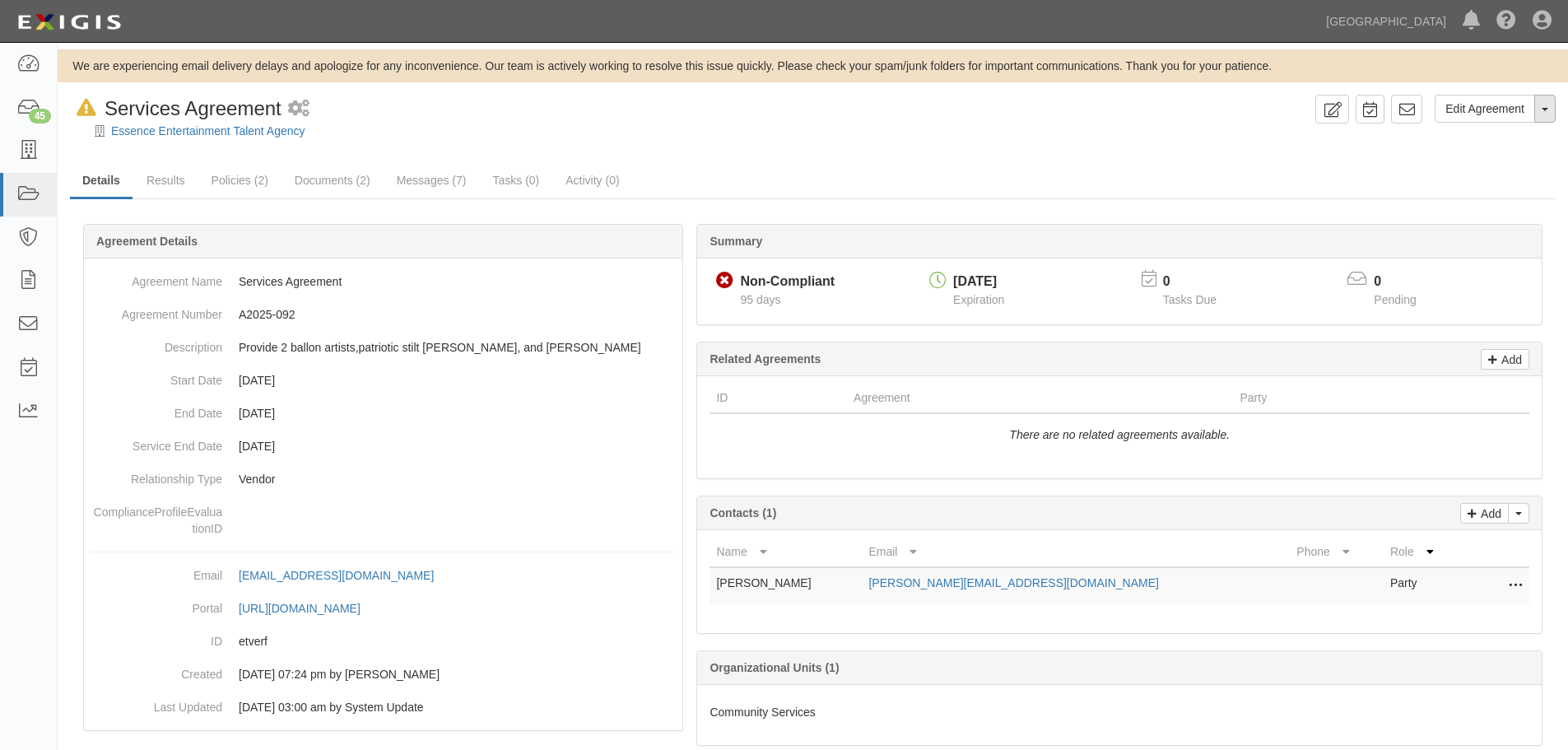
click at [1552, 102] on button "Toggle Agreement Dropdown" at bounding box center [1545, 109] width 21 height 28
click at [1497, 158] on link "Archive Agreement" at bounding box center [1488, 161] width 133 height 21
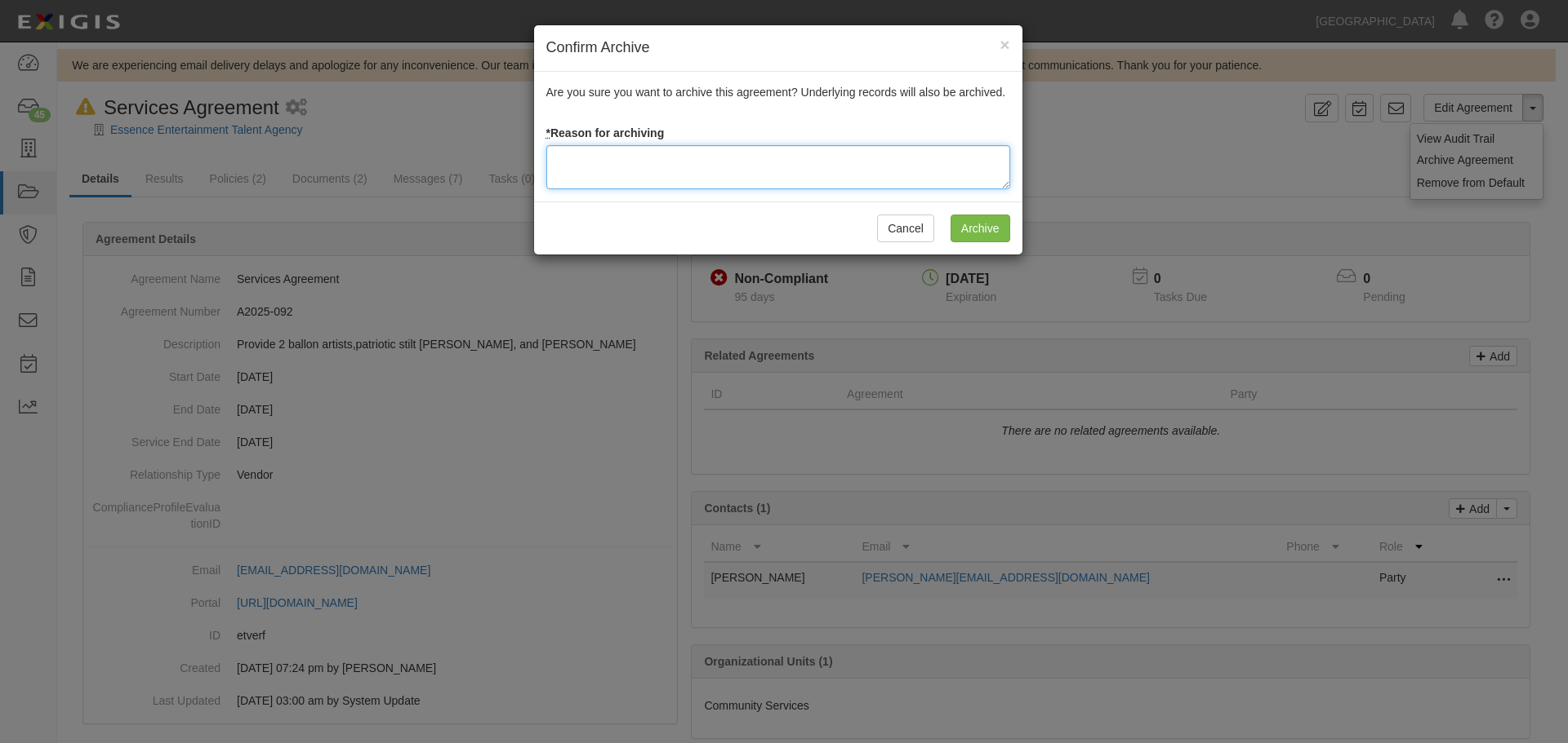
click at [679, 163] on textarea at bounding box center [778, 167] width 464 height 44
type textarea "a"
type textarea "Agreement terminated [DATE] - JC"
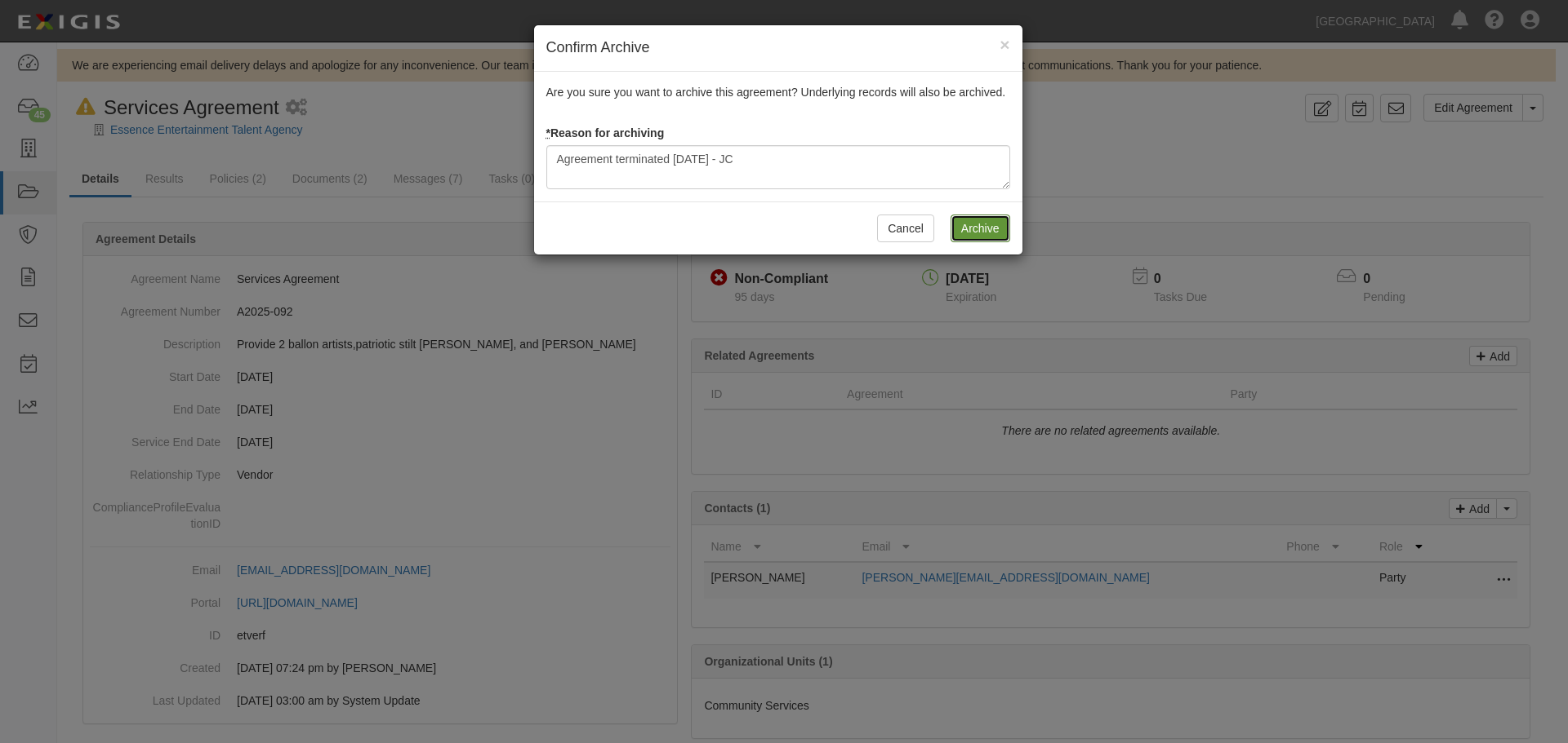
click at [1002, 233] on input "Archive" at bounding box center [980, 229] width 59 height 28
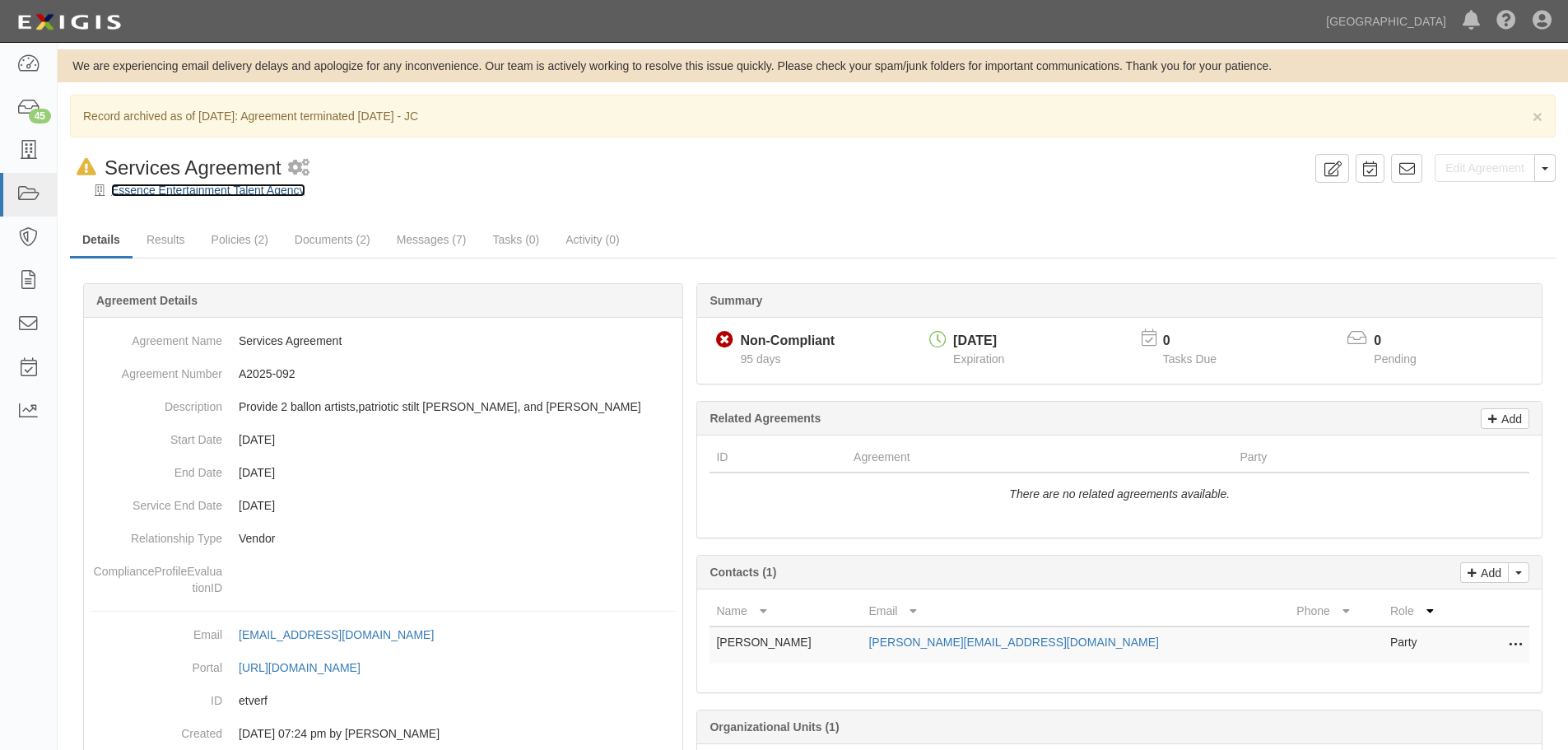
click at [264, 193] on link "Essence Entertainment Talent Agency" at bounding box center [208, 190] width 194 height 13
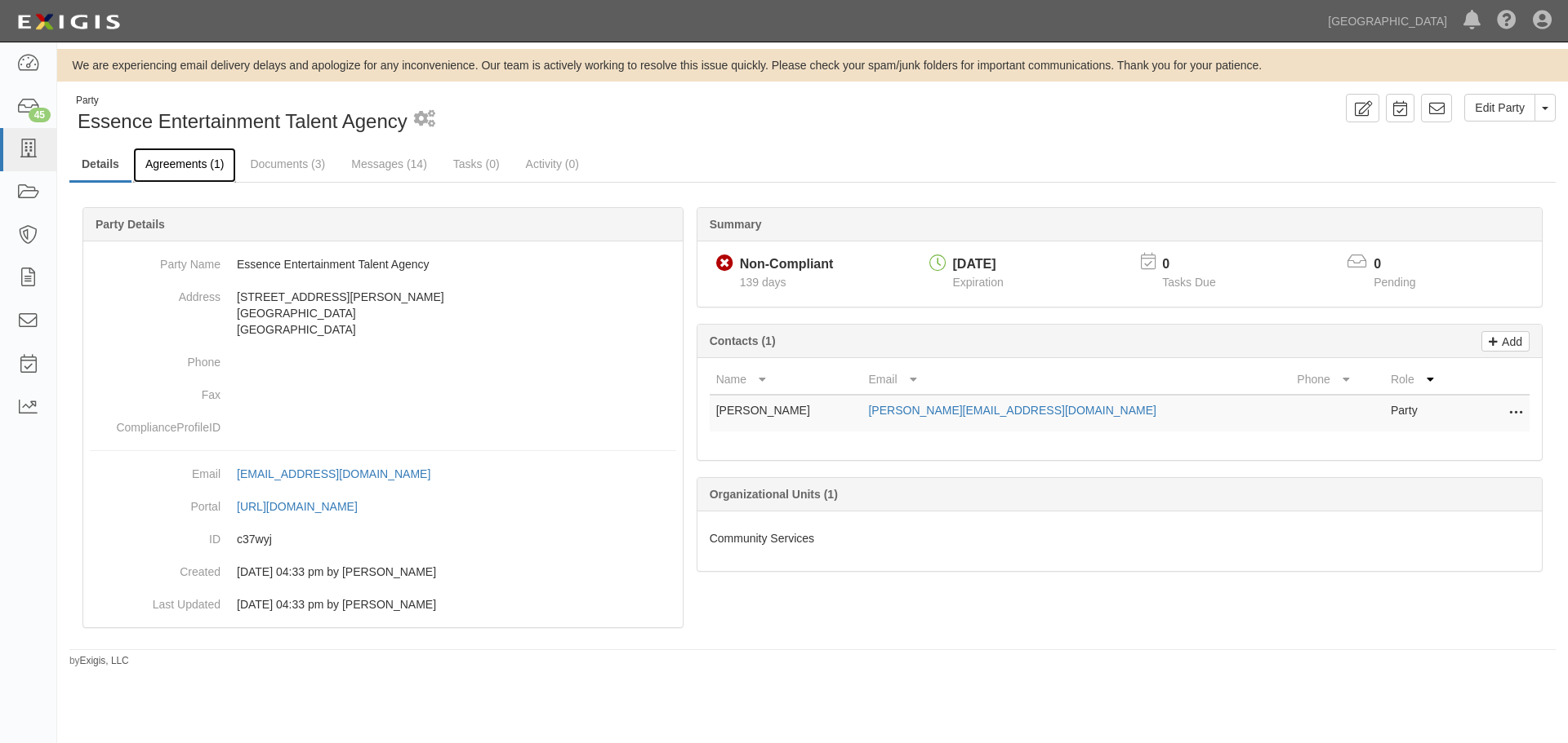
click at [196, 162] on link "Agreements (1)" at bounding box center [184, 164] width 103 height 35
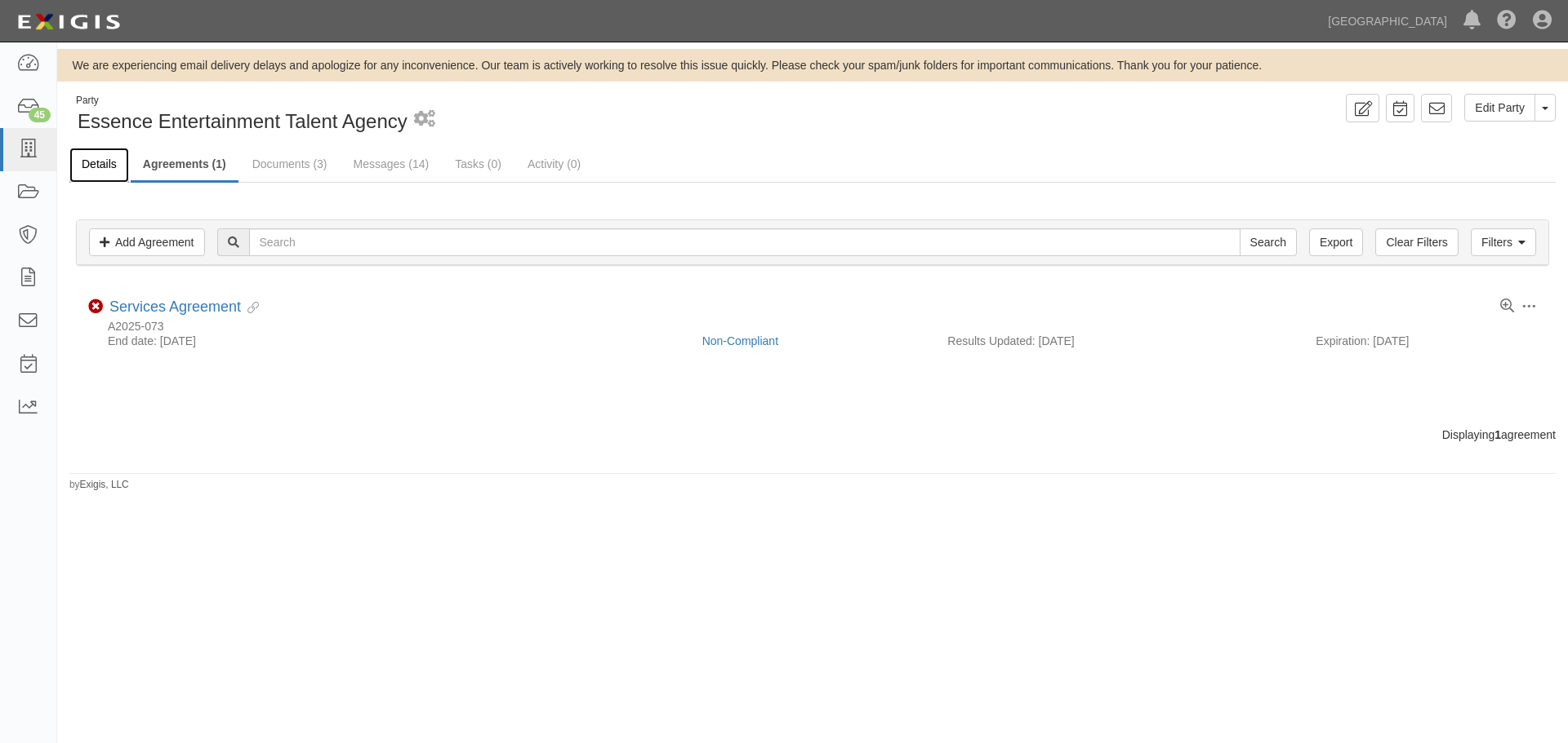
click at [107, 160] on link "Details" at bounding box center [99, 164] width 59 height 35
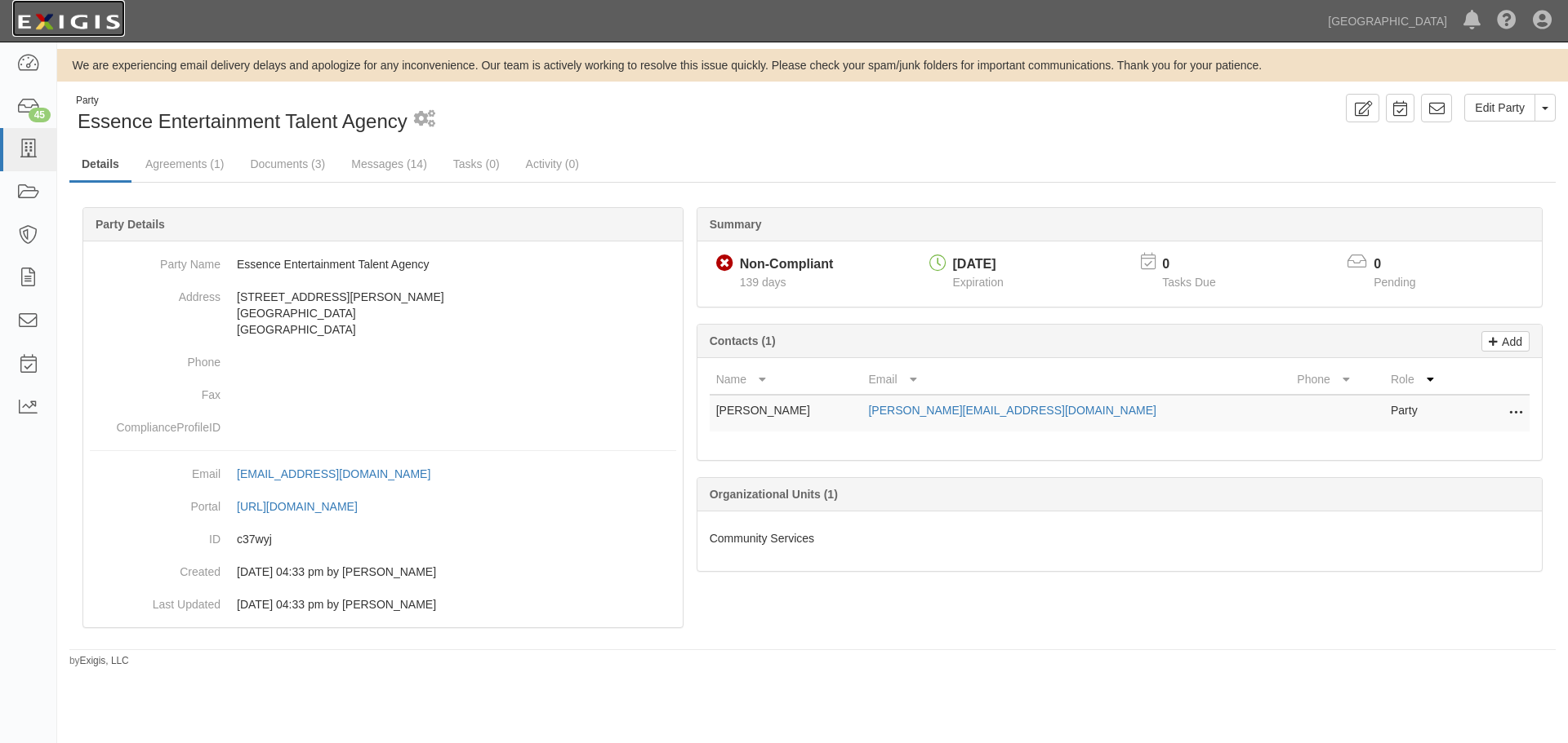
click at [86, 17] on img at bounding box center [68, 22] width 113 height 30
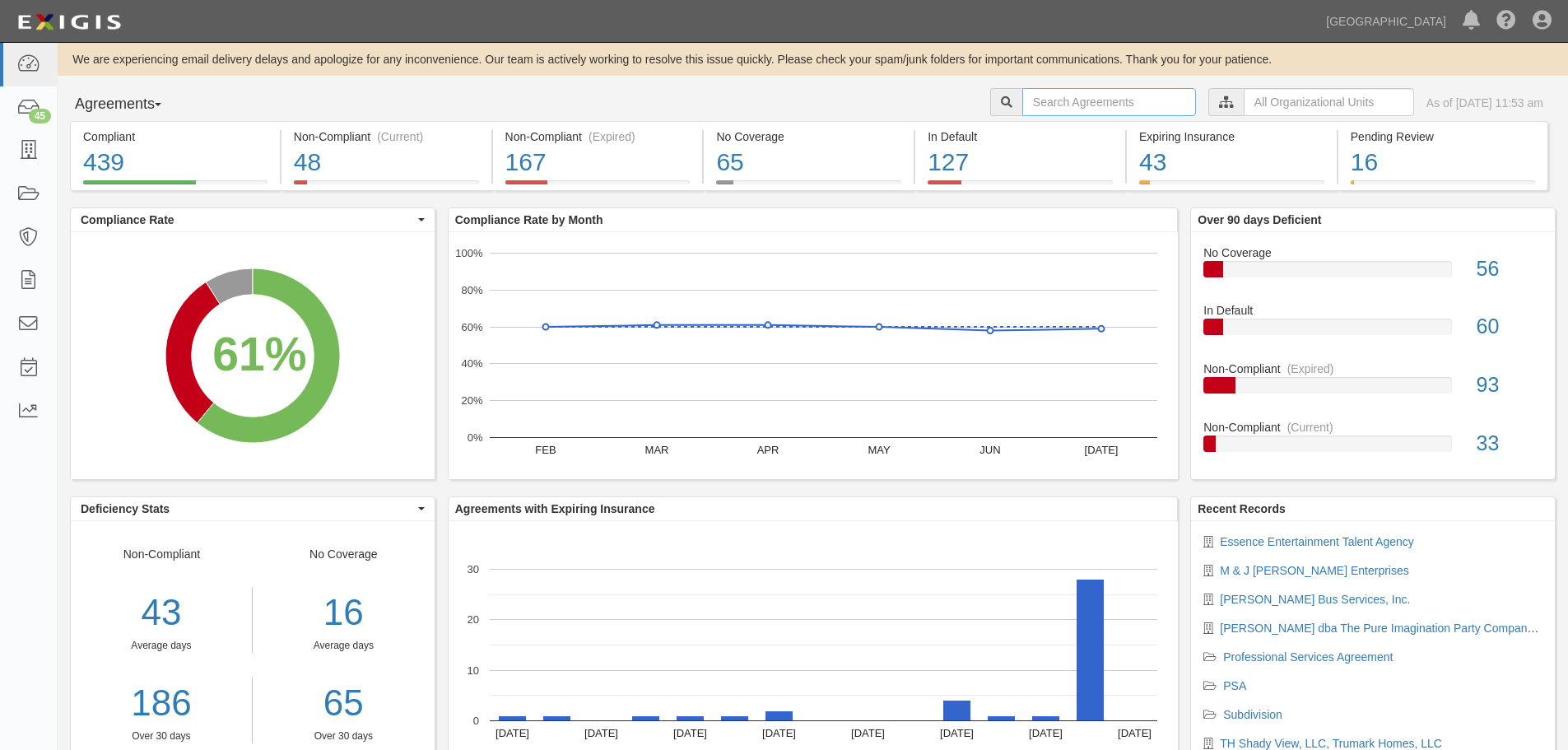
click at [1090, 109] on input "text" at bounding box center [1109, 102] width 174 height 28
click at [1067, 97] on input "a2025-092" at bounding box center [1109, 102] width 174 height 28
type input "a2025-073"
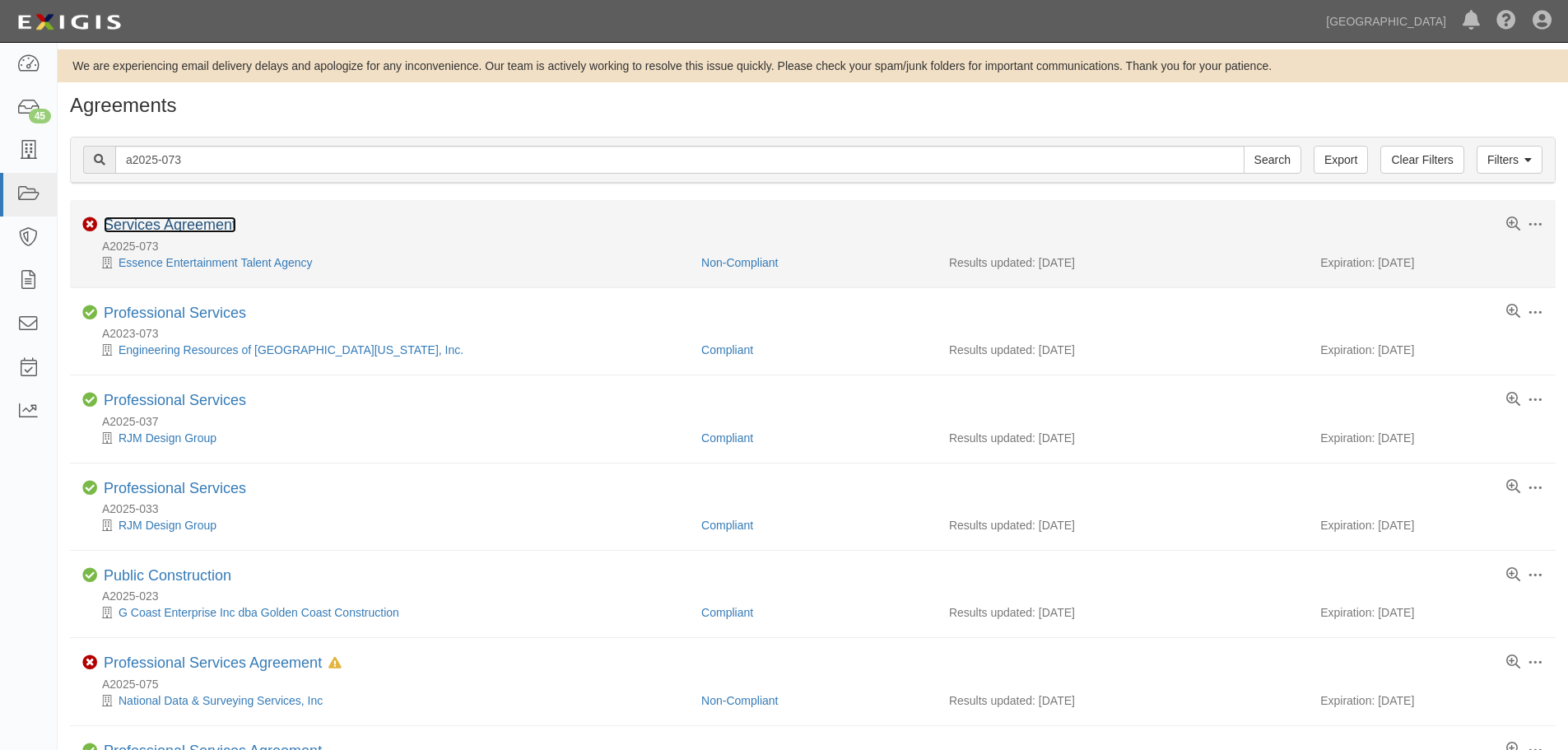
click at [124, 225] on link "Services Agreement" at bounding box center [170, 225] width 133 height 16
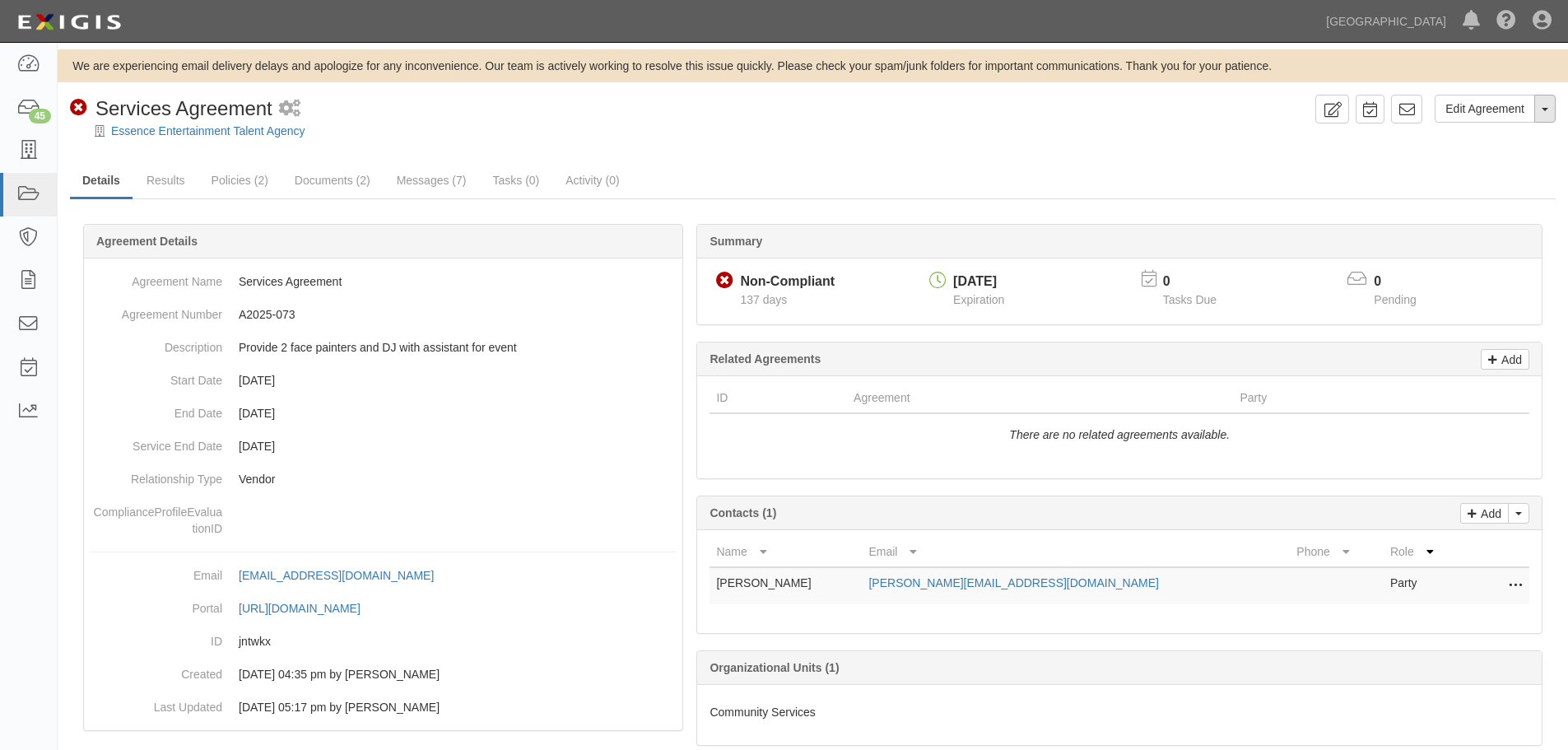
click at [1547, 110] on span "button" at bounding box center [1545, 109] width 7 height 3
click at [1494, 154] on link "Archive Agreement" at bounding box center [1490, 161] width 130 height 21
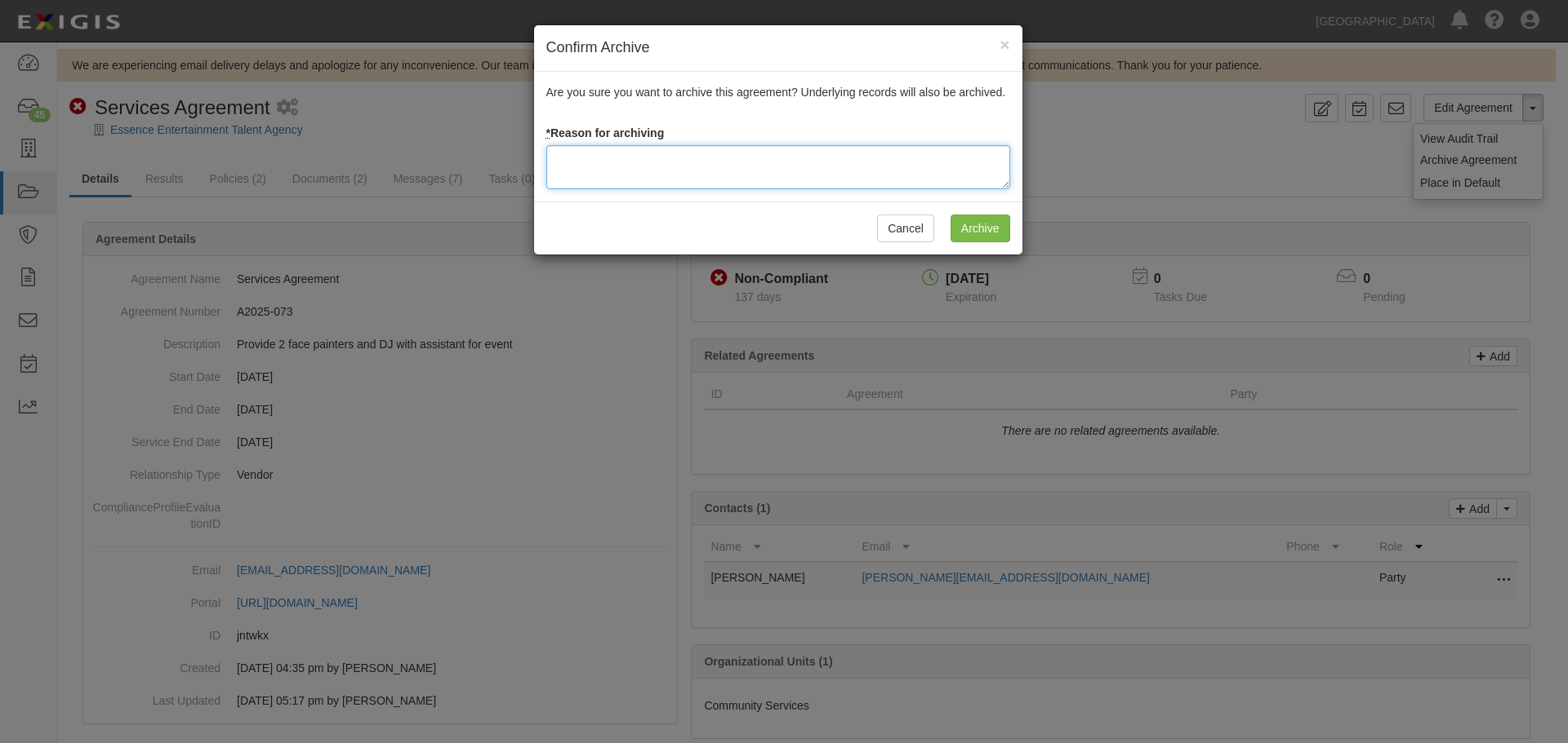
click at [634, 176] on textarea at bounding box center [778, 167] width 464 height 44
type textarea "Agreement terminated 08/18/2025 - JC"
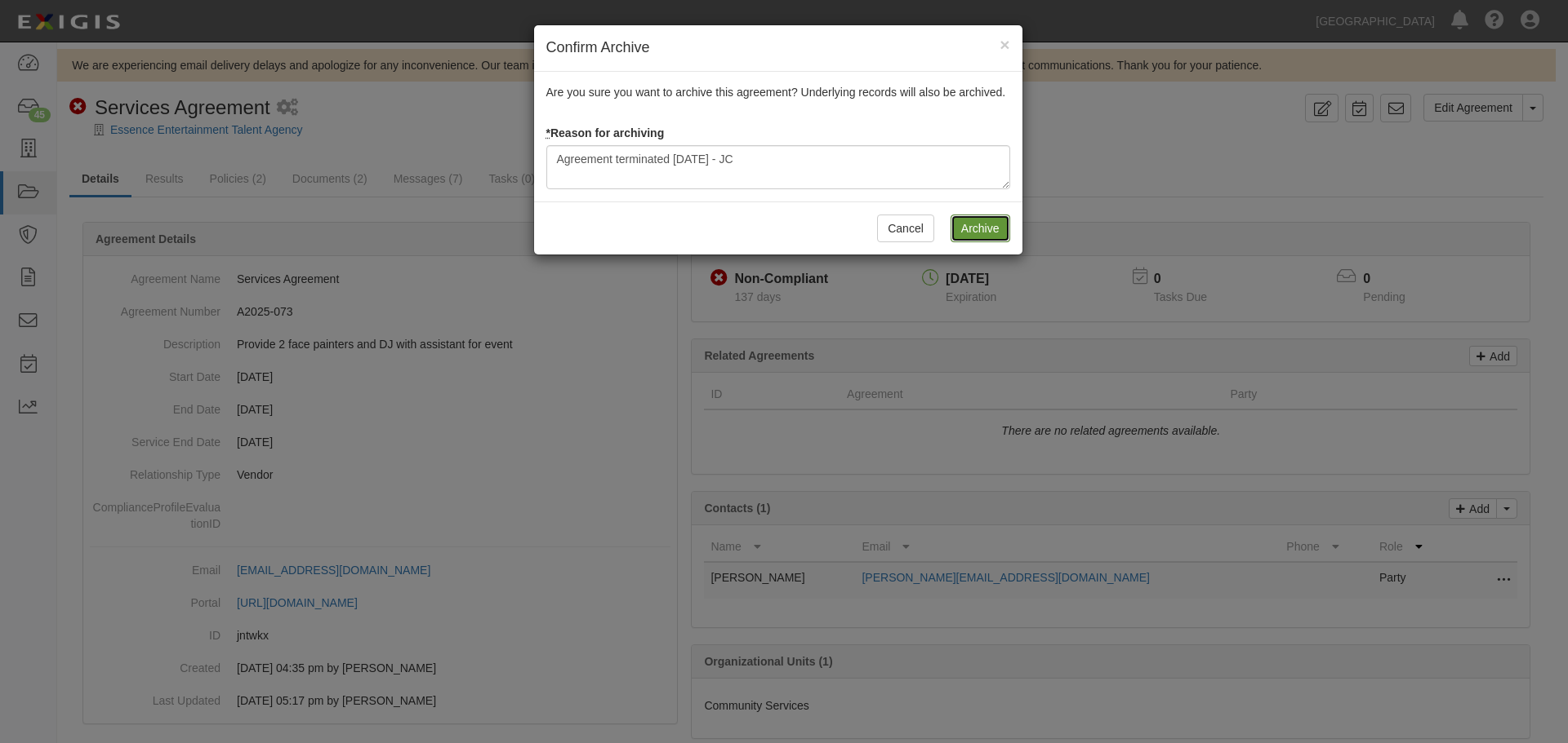
click at [959, 226] on input "Archive" at bounding box center [980, 229] width 59 height 28
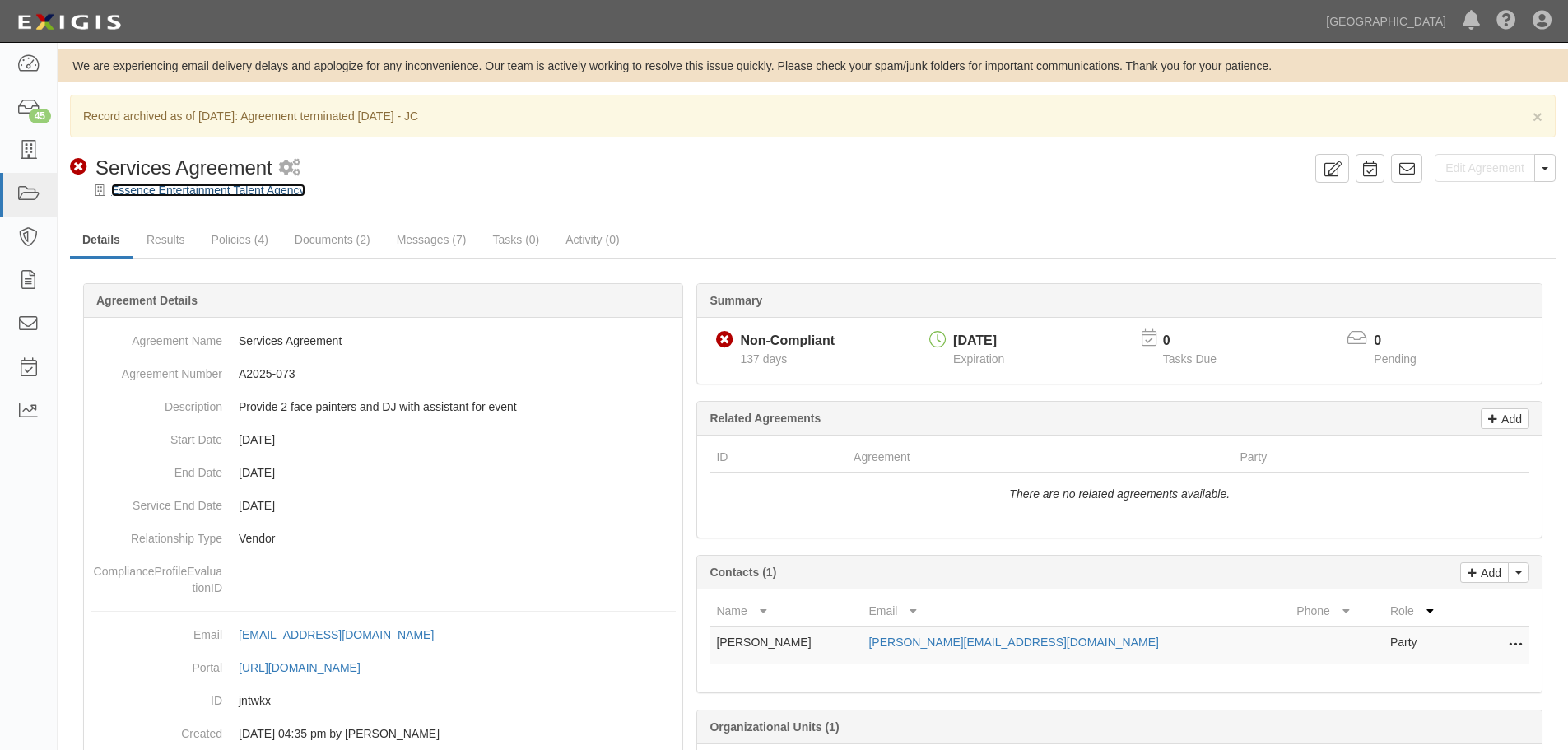
click at [178, 189] on link "Essence Entertainment Talent Agency" at bounding box center [208, 190] width 194 height 13
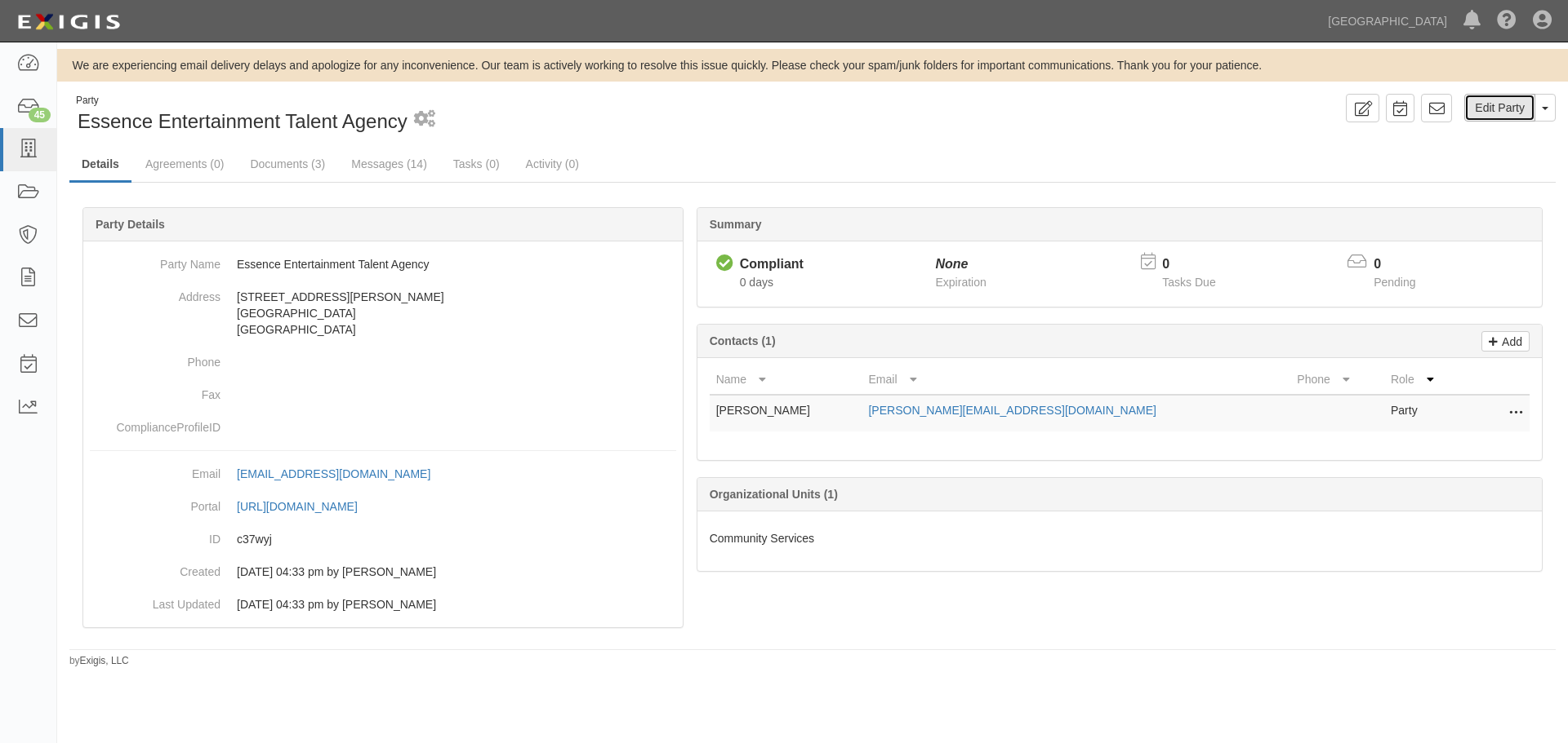
click at [1508, 114] on link "Edit Party" at bounding box center [1500, 108] width 71 height 28
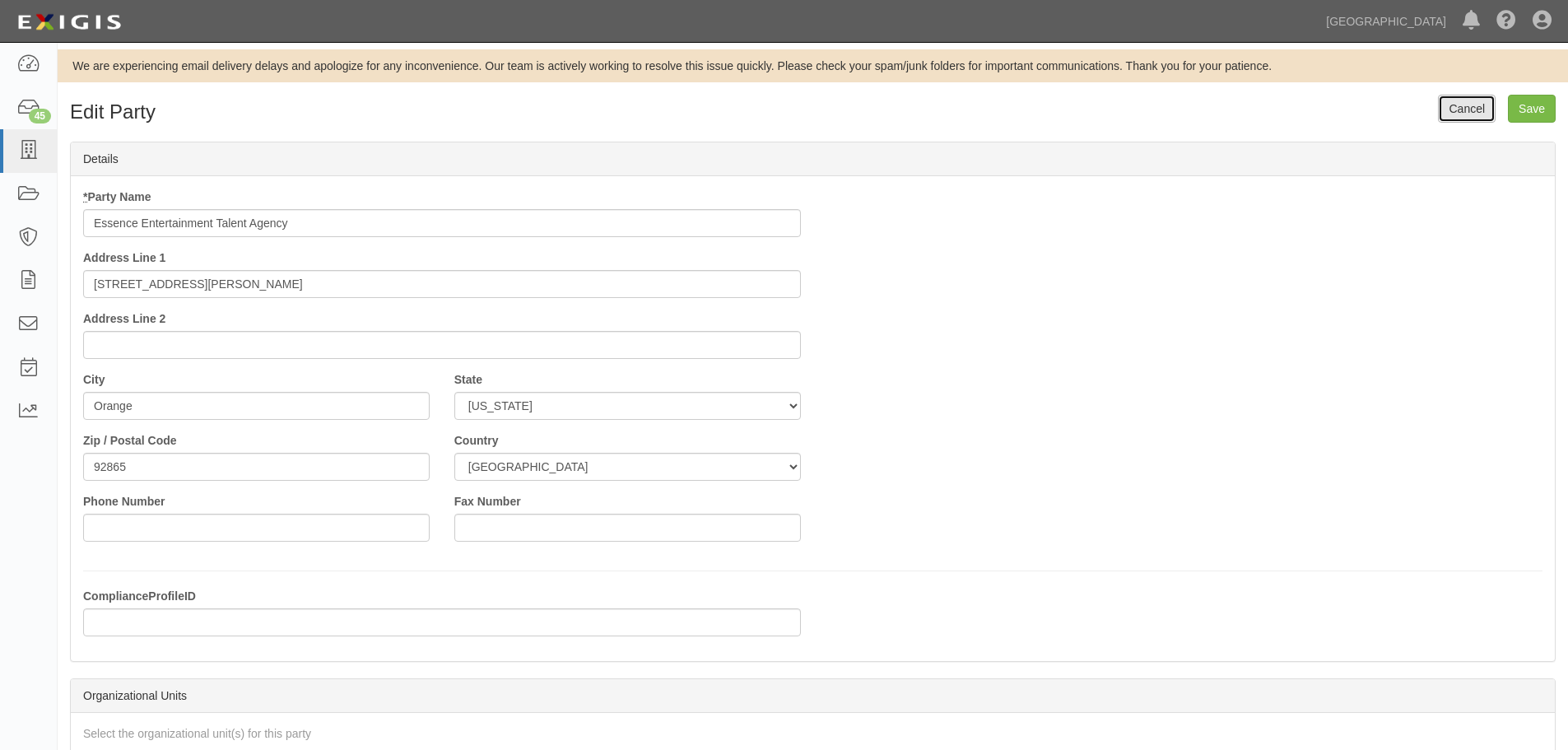
click at [1474, 108] on link "Cancel" at bounding box center [1467, 109] width 58 height 28
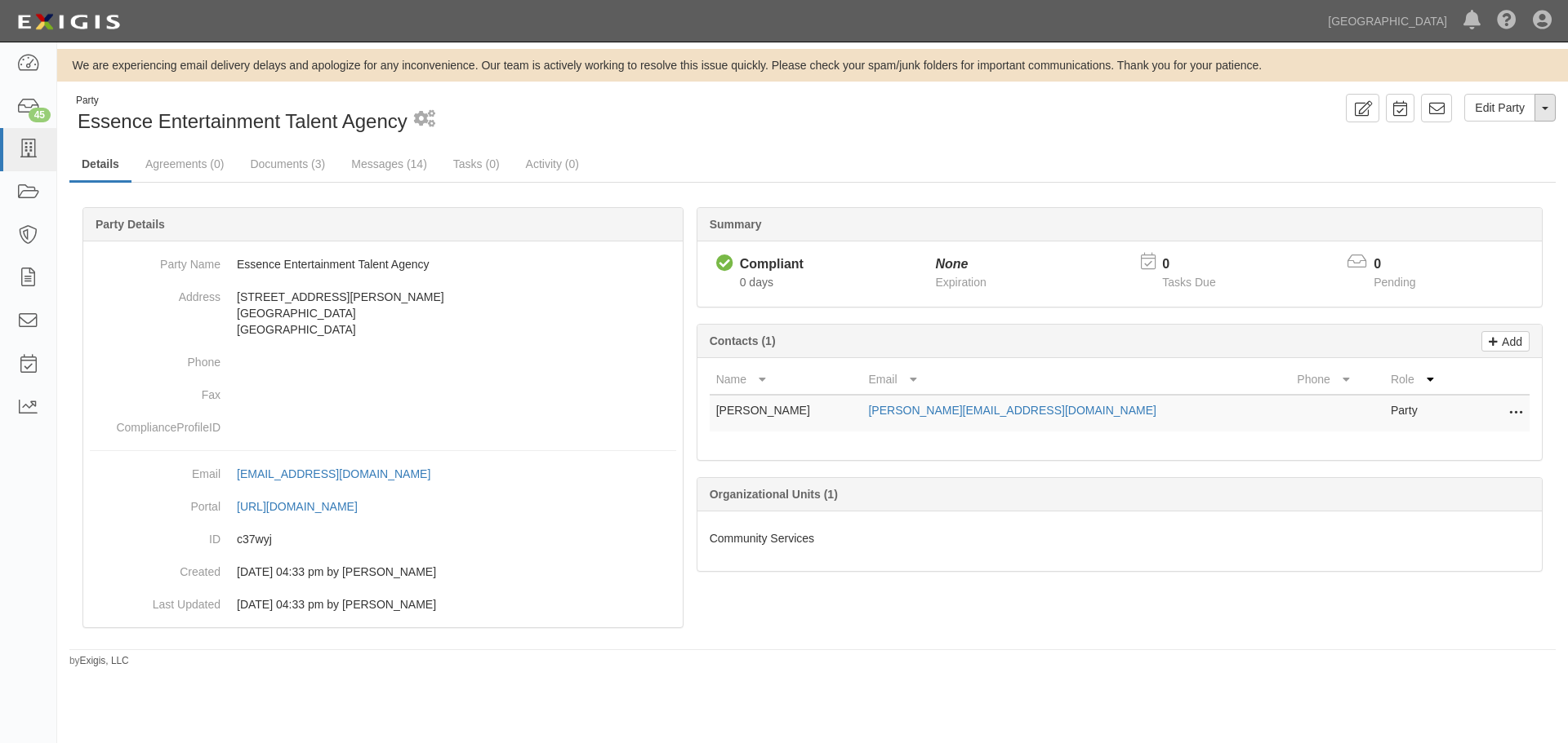
click at [1551, 106] on button "Toggle Party Dropdown" at bounding box center [1544, 108] width 21 height 28
click at [1505, 166] on link "Archive Party" at bounding box center [1490, 159] width 129 height 21
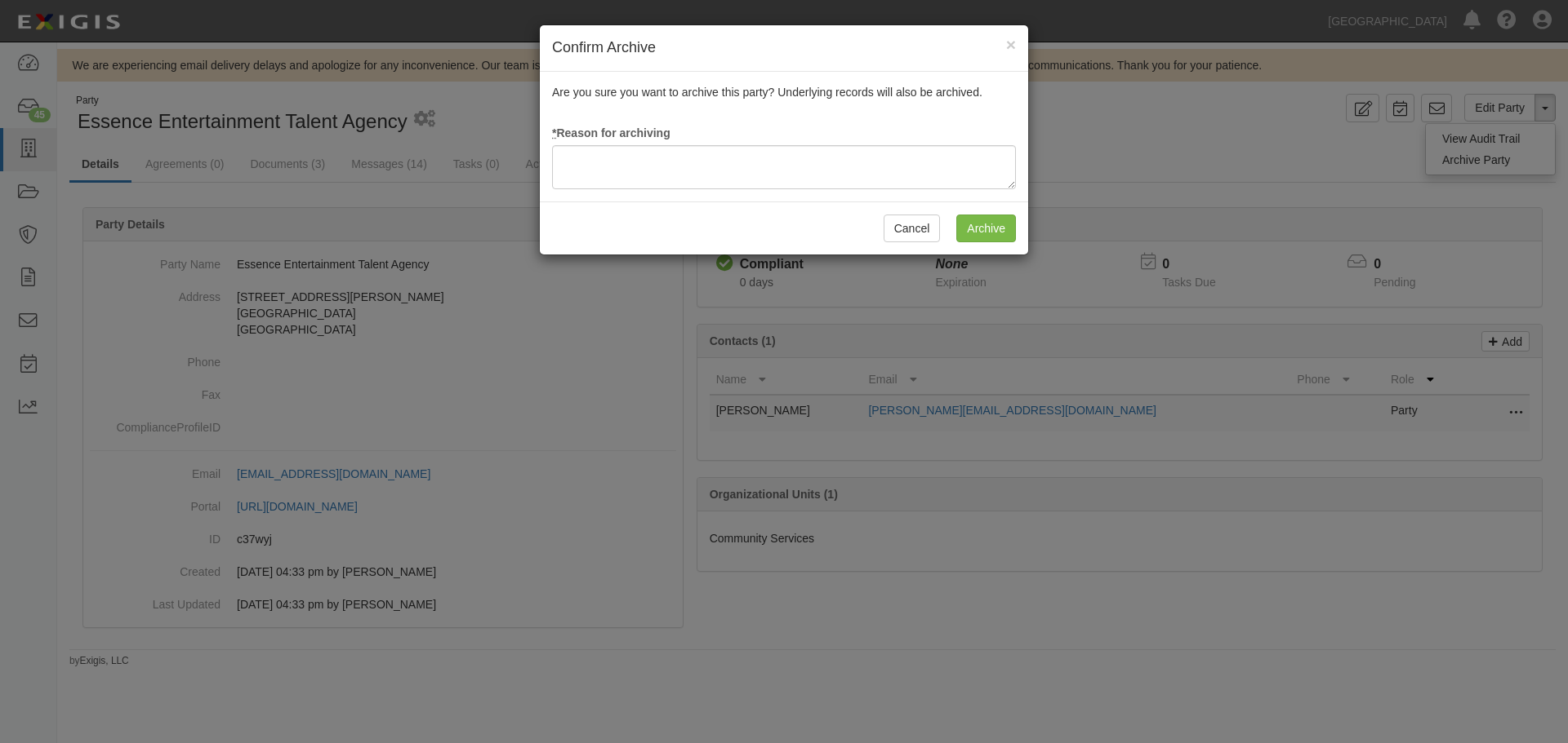
click at [778, 191] on div "Are you sure you want to archive this party? Underlying records will also be ar…" at bounding box center [784, 136] width 489 height 130
click at [760, 140] on div "Are you sure you want to archive this party? Underlying records will also be ar…" at bounding box center [784, 136] width 489 height 130
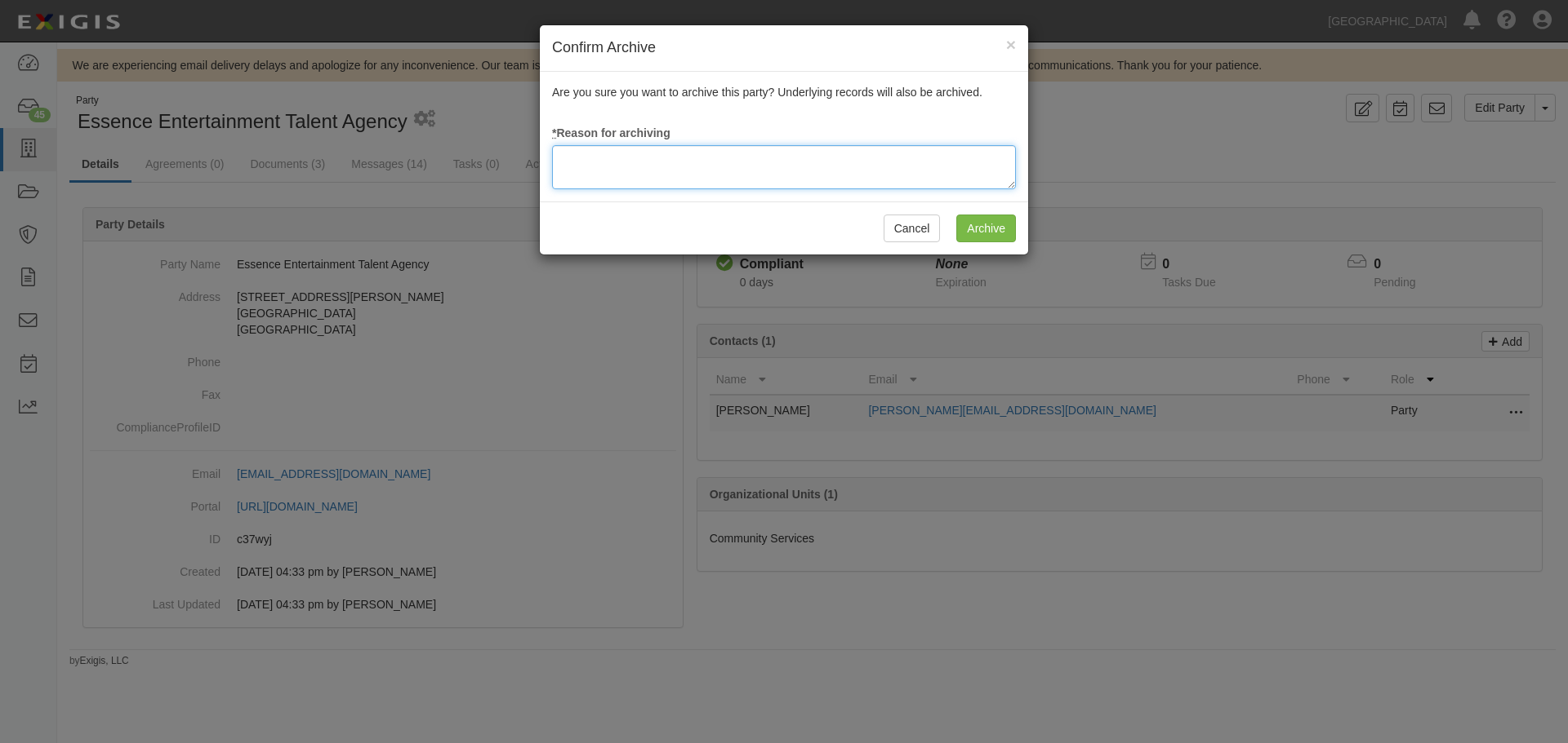
click at [756, 151] on textarea at bounding box center [784, 167] width 464 height 44
type textarea "Agreement terminated 08/18/2025 - JC"
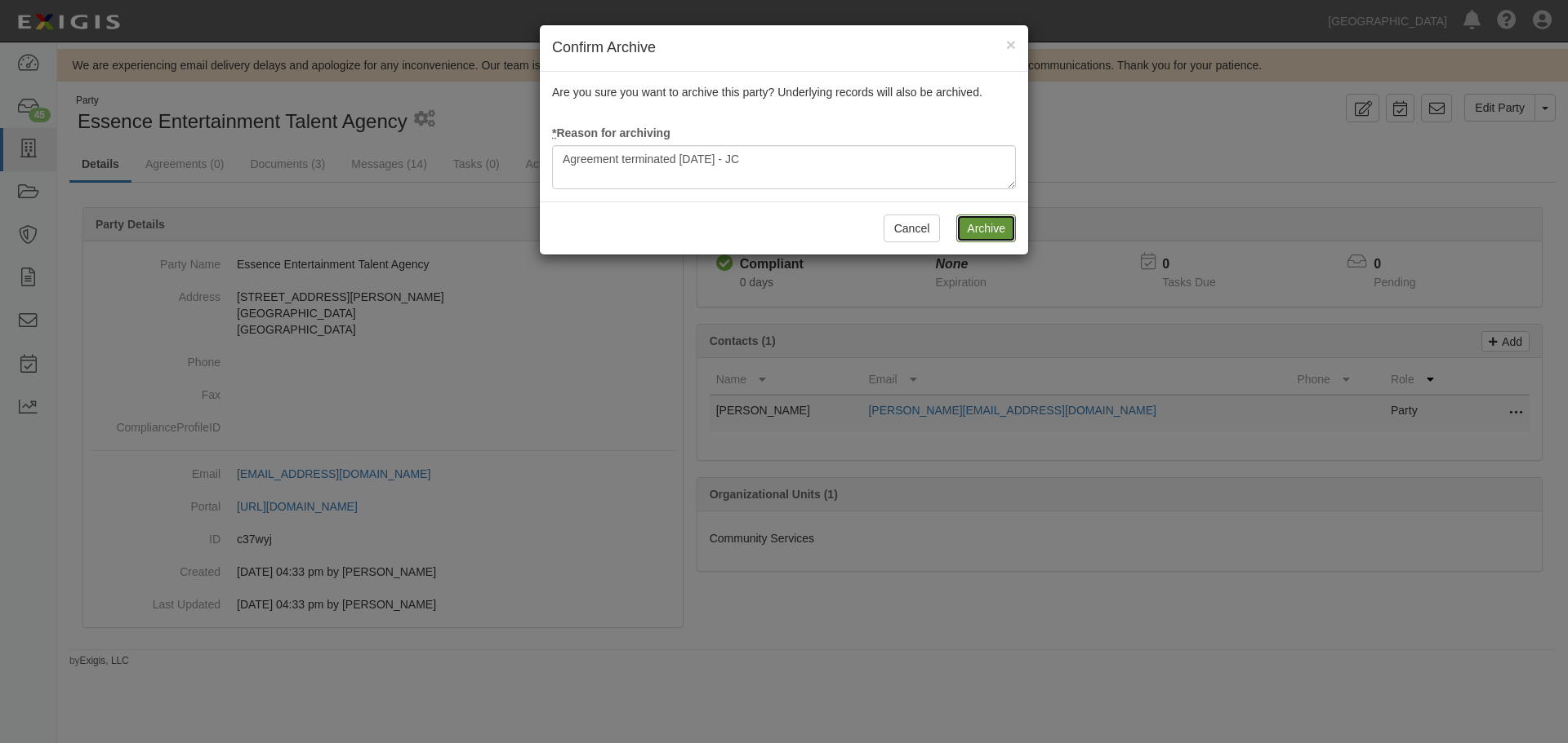
click at [999, 229] on input "Archive" at bounding box center [986, 229] width 59 height 28
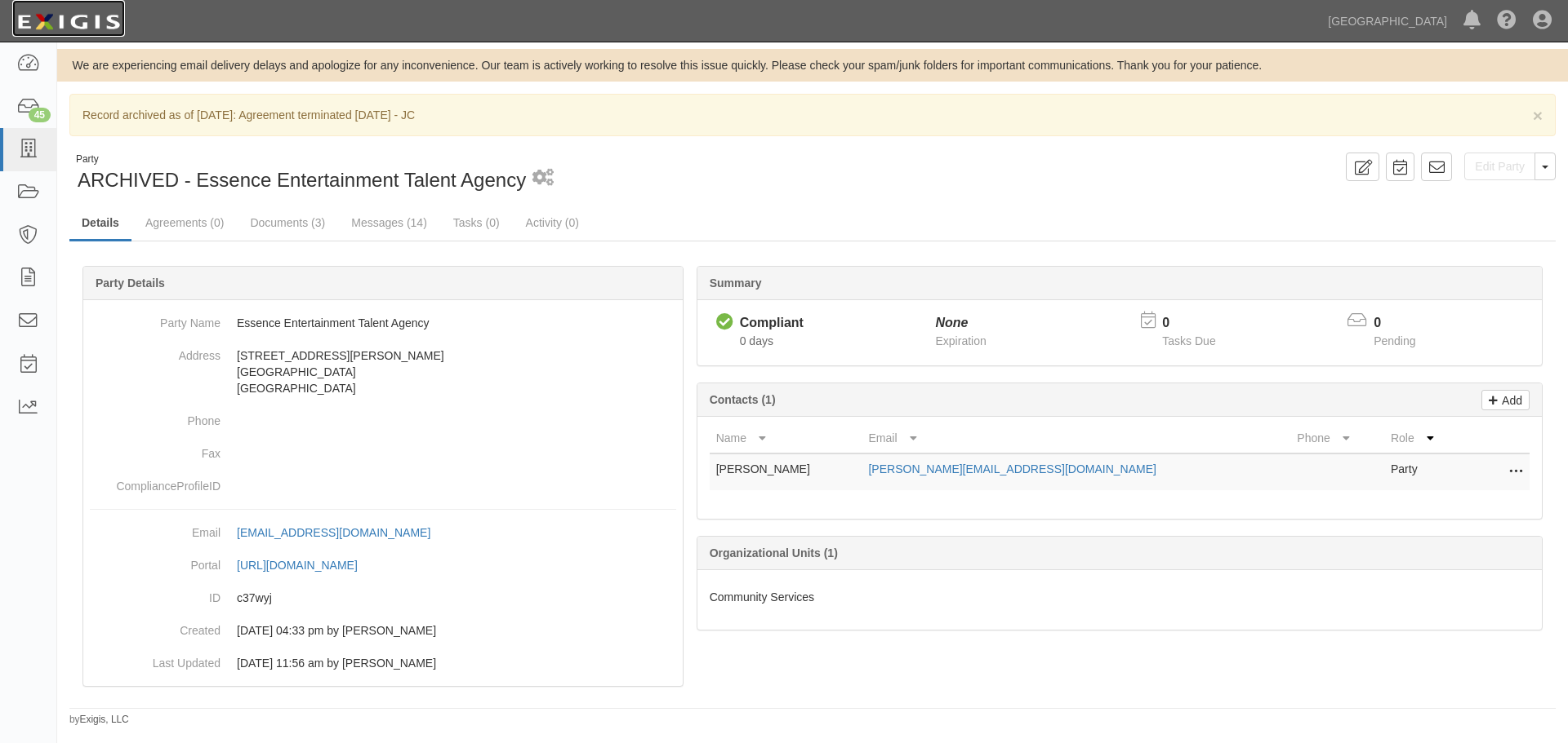
click at [104, 28] on img at bounding box center [68, 22] width 113 height 30
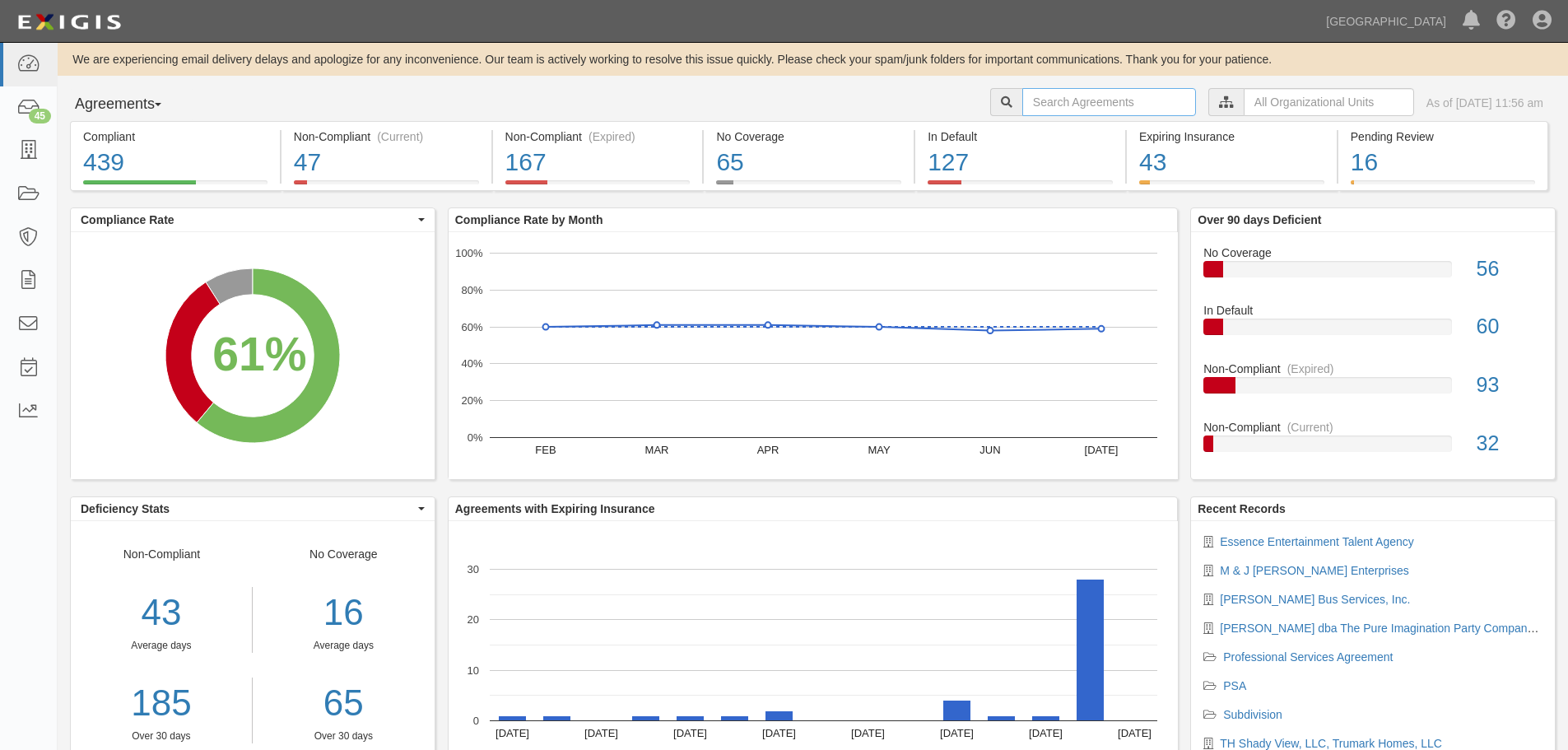
click at [1031, 102] on input "text" at bounding box center [1109, 102] width 174 height 28
type input "A2025-024"
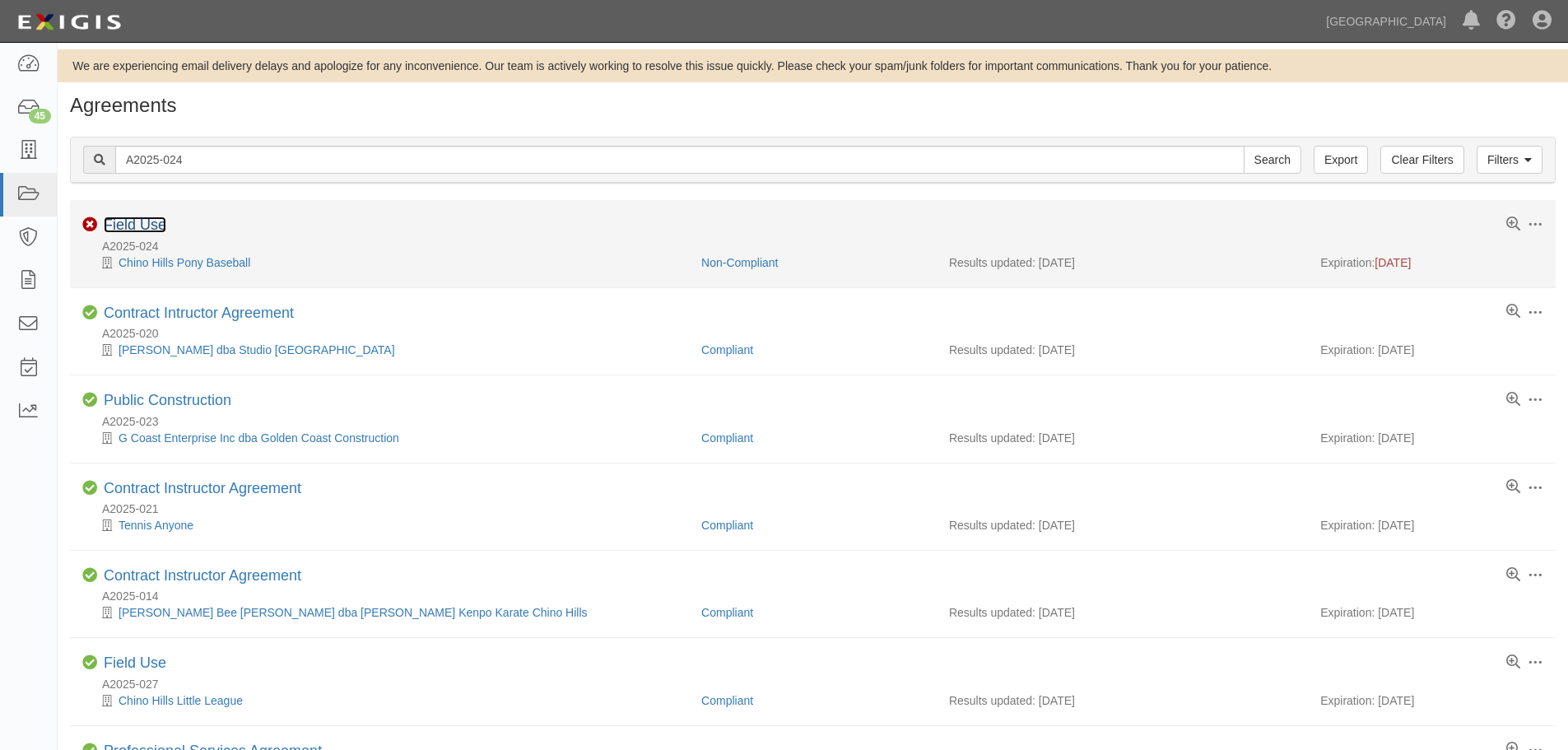
click at [143, 222] on link "Field Use" at bounding box center [135, 225] width 63 height 16
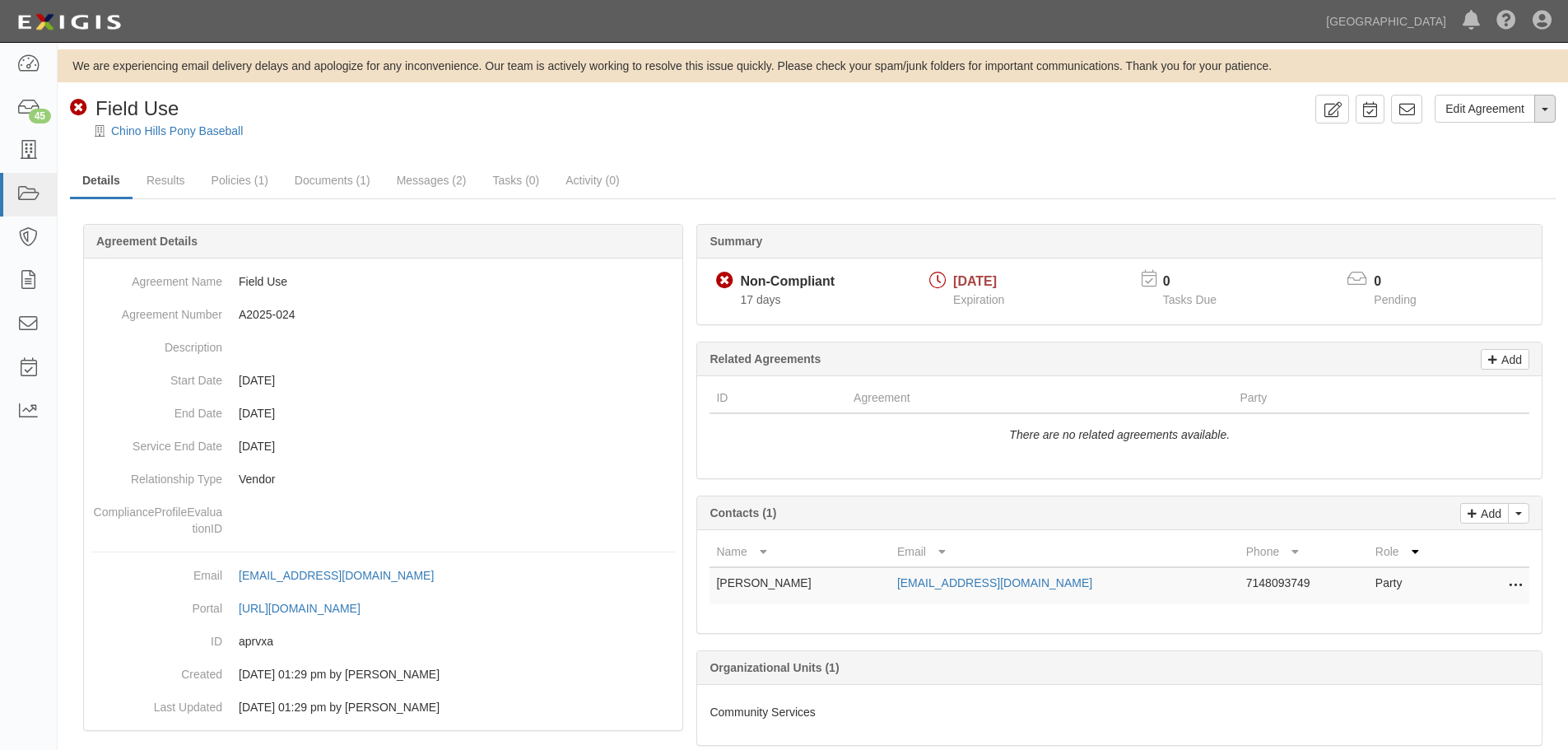
click at [1543, 115] on button "Toggle Agreement Dropdown" at bounding box center [1545, 109] width 21 height 28
click at [1496, 159] on link "Archive Agreement" at bounding box center [1490, 161] width 130 height 21
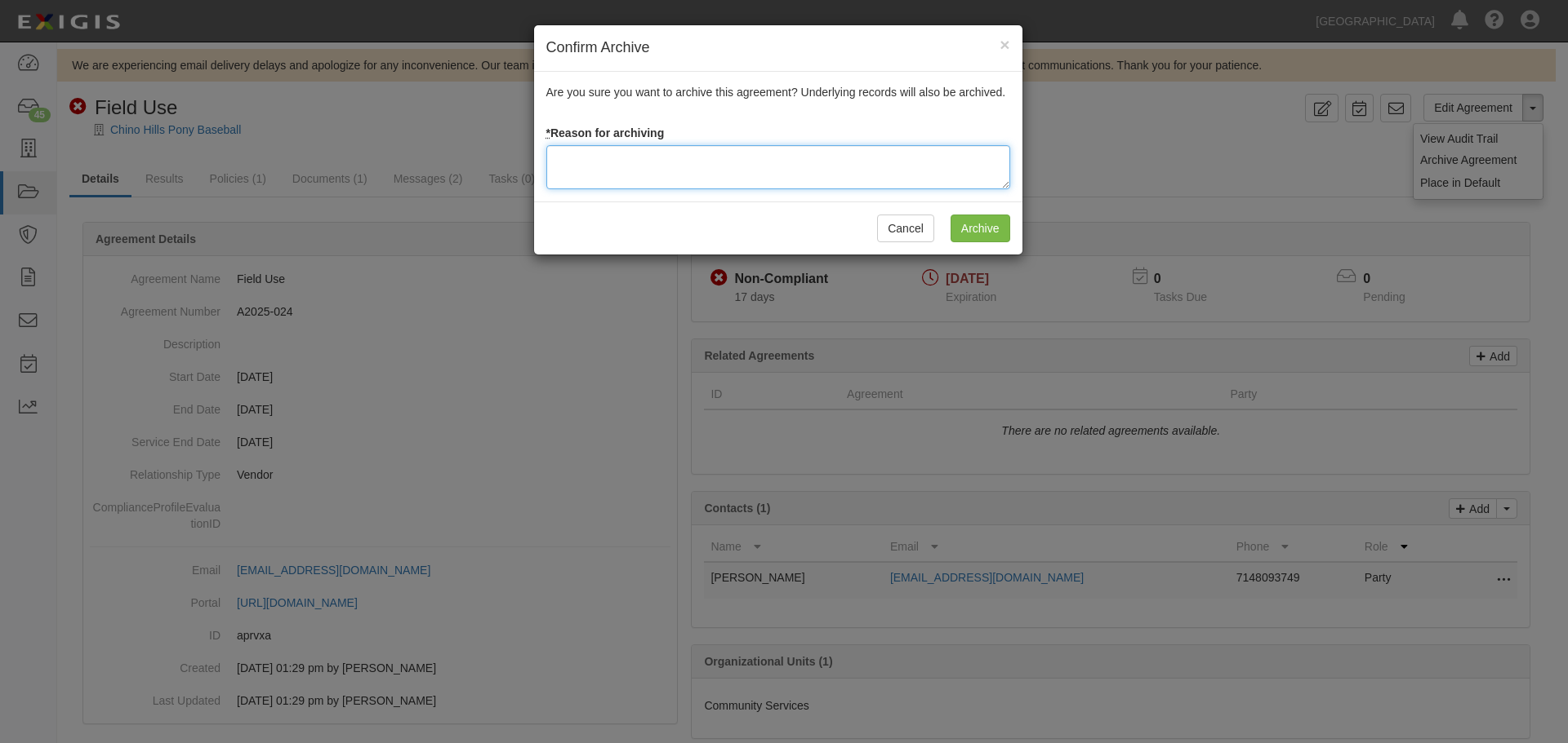
click at [610, 176] on textarea at bounding box center [778, 167] width 464 height 44
type textarea "a"
type textarea "Agreement terminated 08/18/2025 - JC"
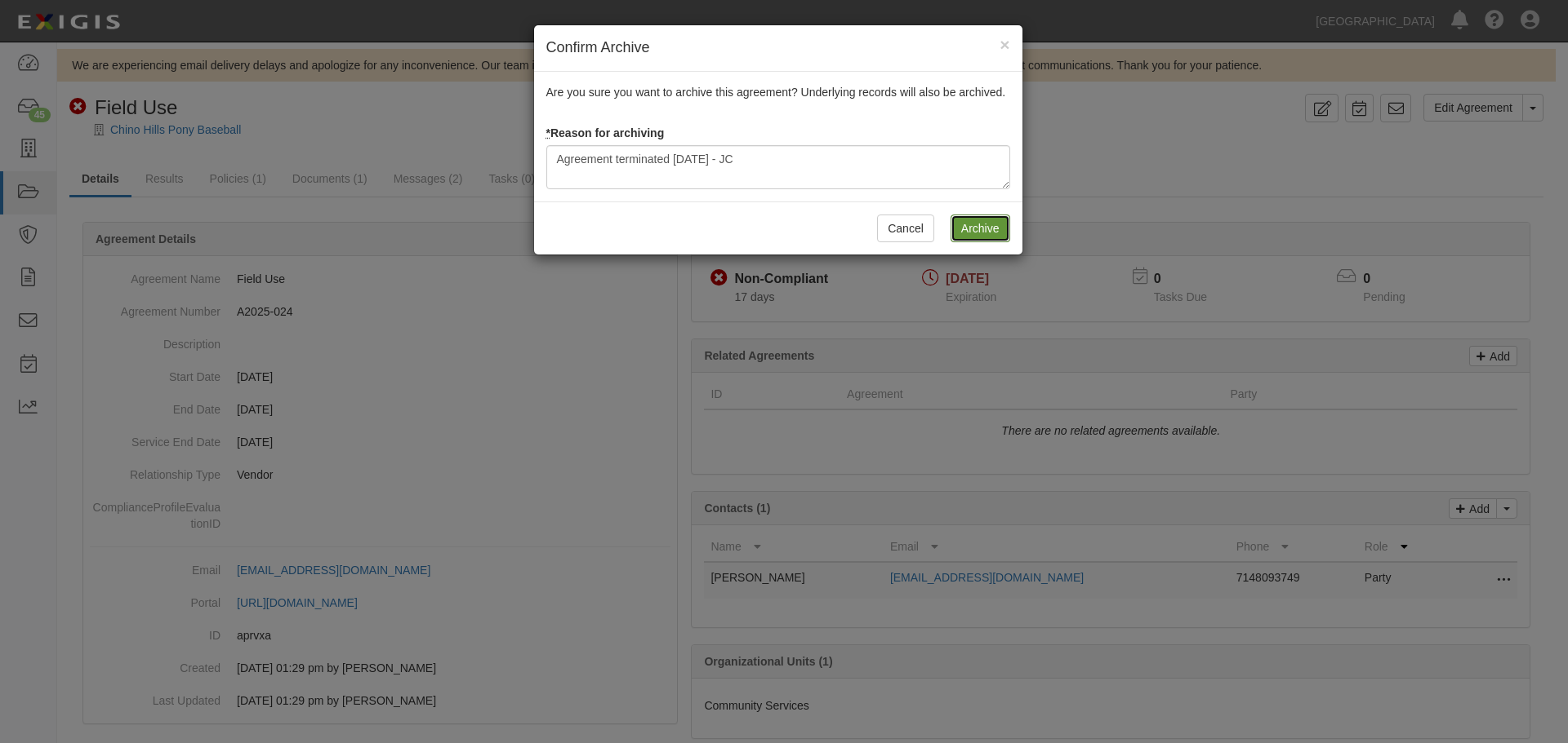
click at [993, 218] on input "Archive" at bounding box center [980, 229] width 59 height 28
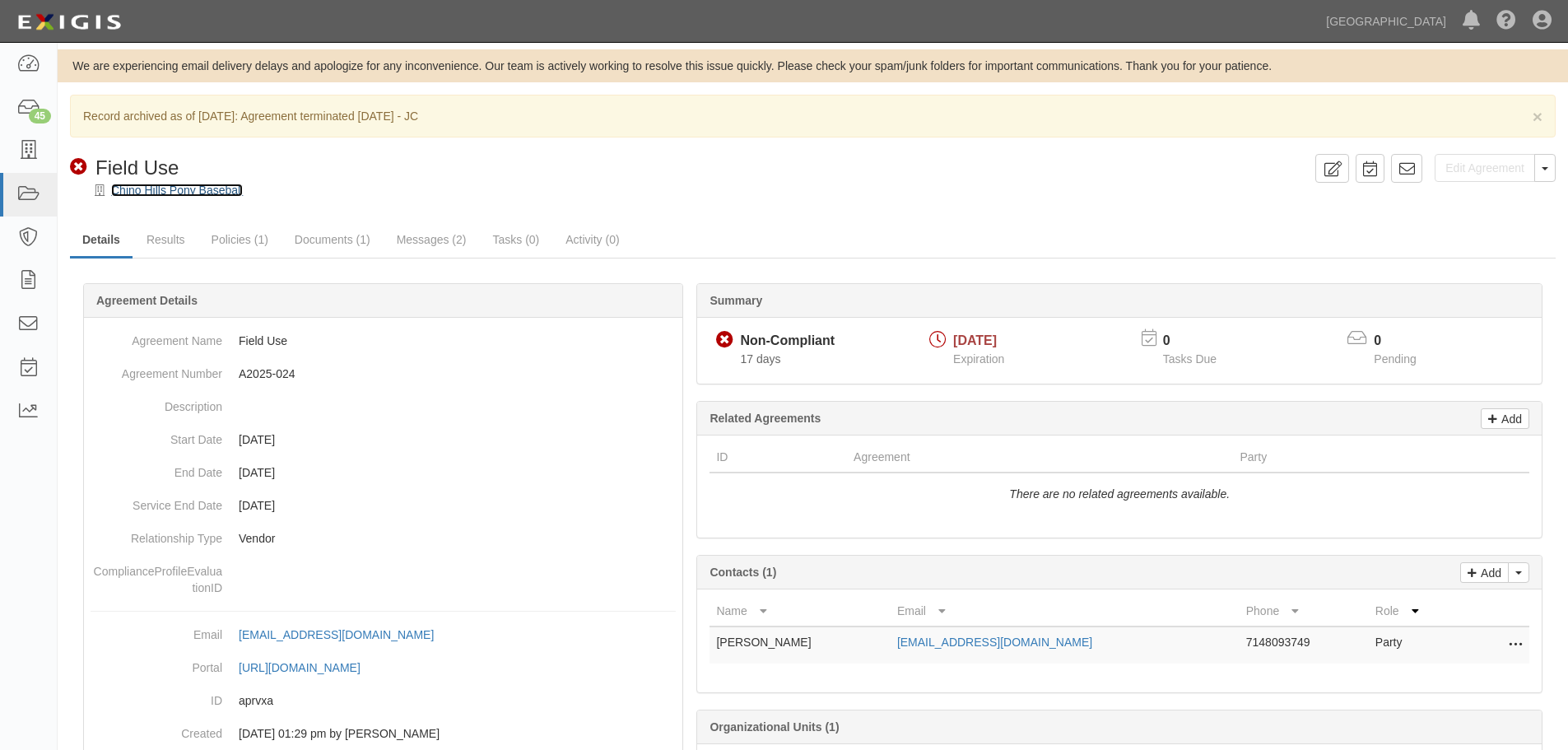
click at [206, 194] on link "Chino Hills Pony Baseball" at bounding box center [177, 190] width 132 height 13
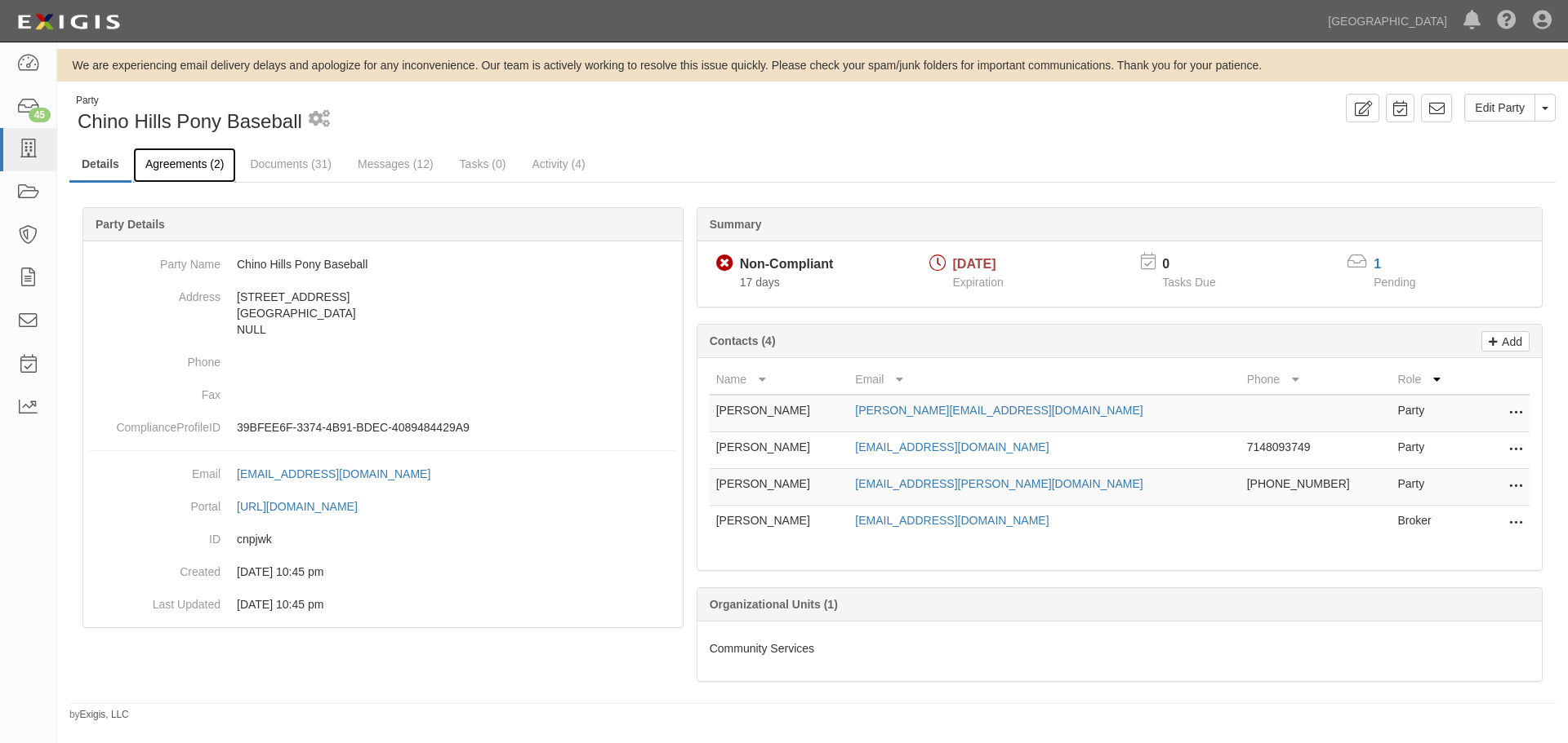
click at [180, 165] on link "Agreements (2)" at bounding box center [184, 164] width 103 height 35
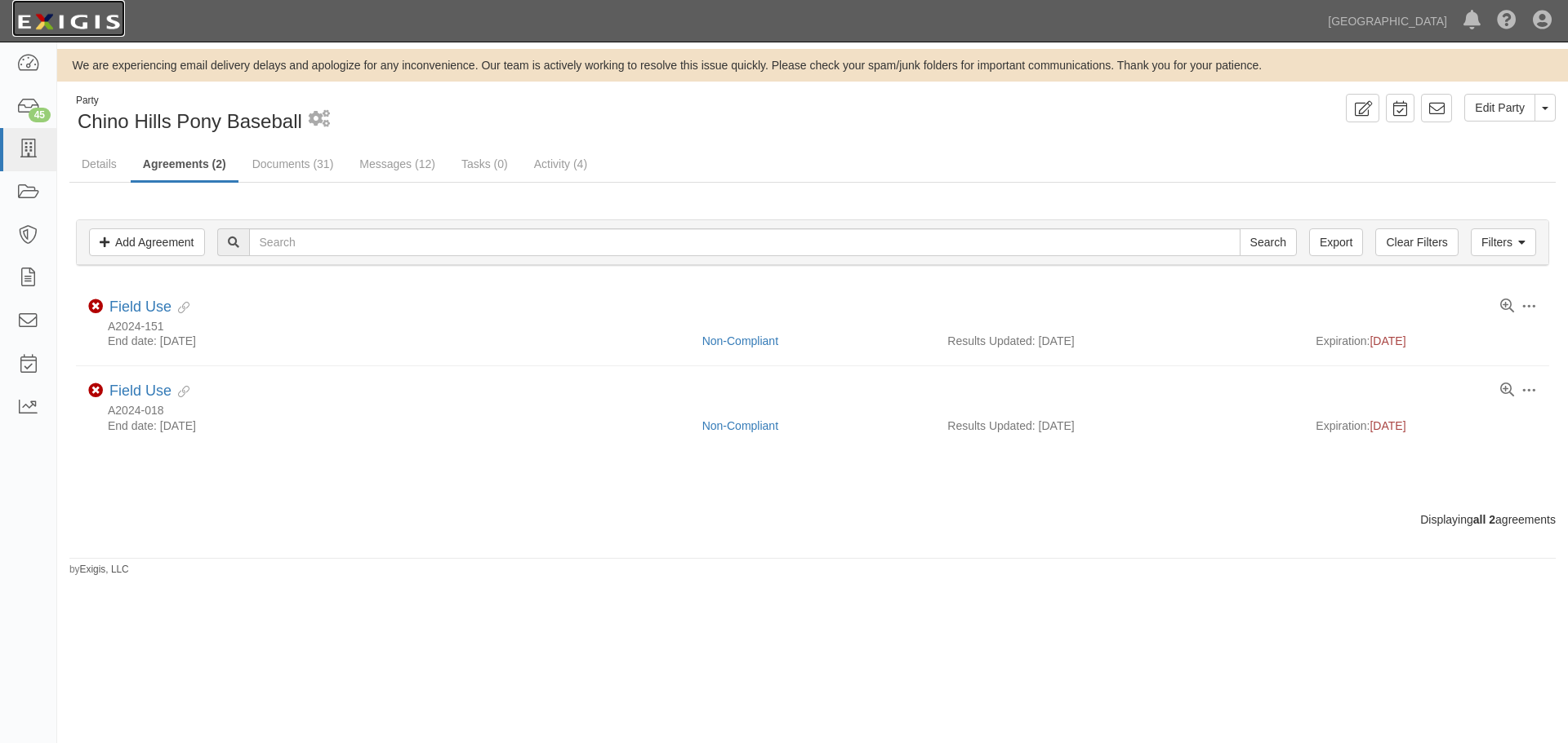
click at [88, 18] on img at bounding box center [68, 22] width 113 height 30
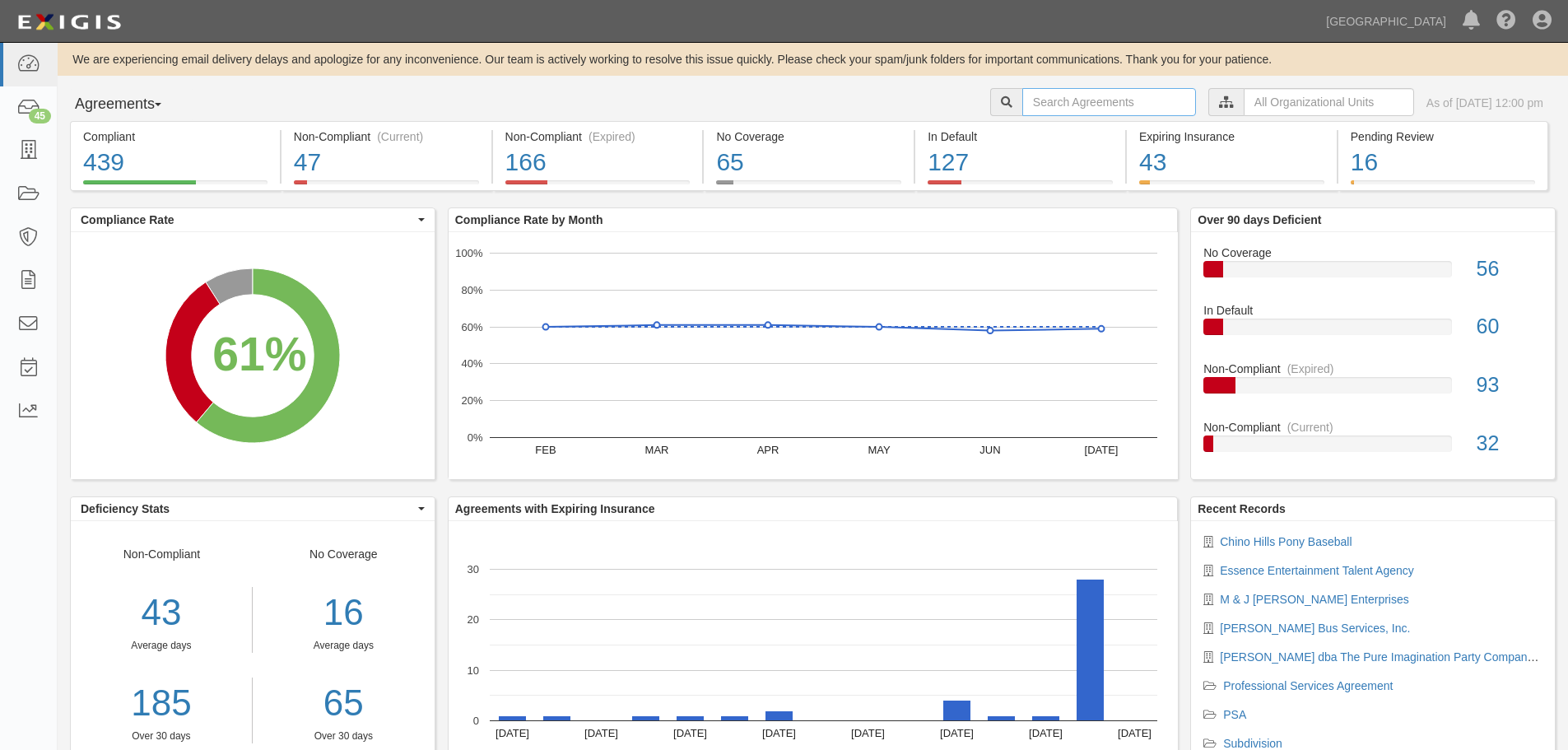
click at [1025, 104] on input "text" at bounding box center [1109, 102] width 174 height 28
type input "A2025-117"
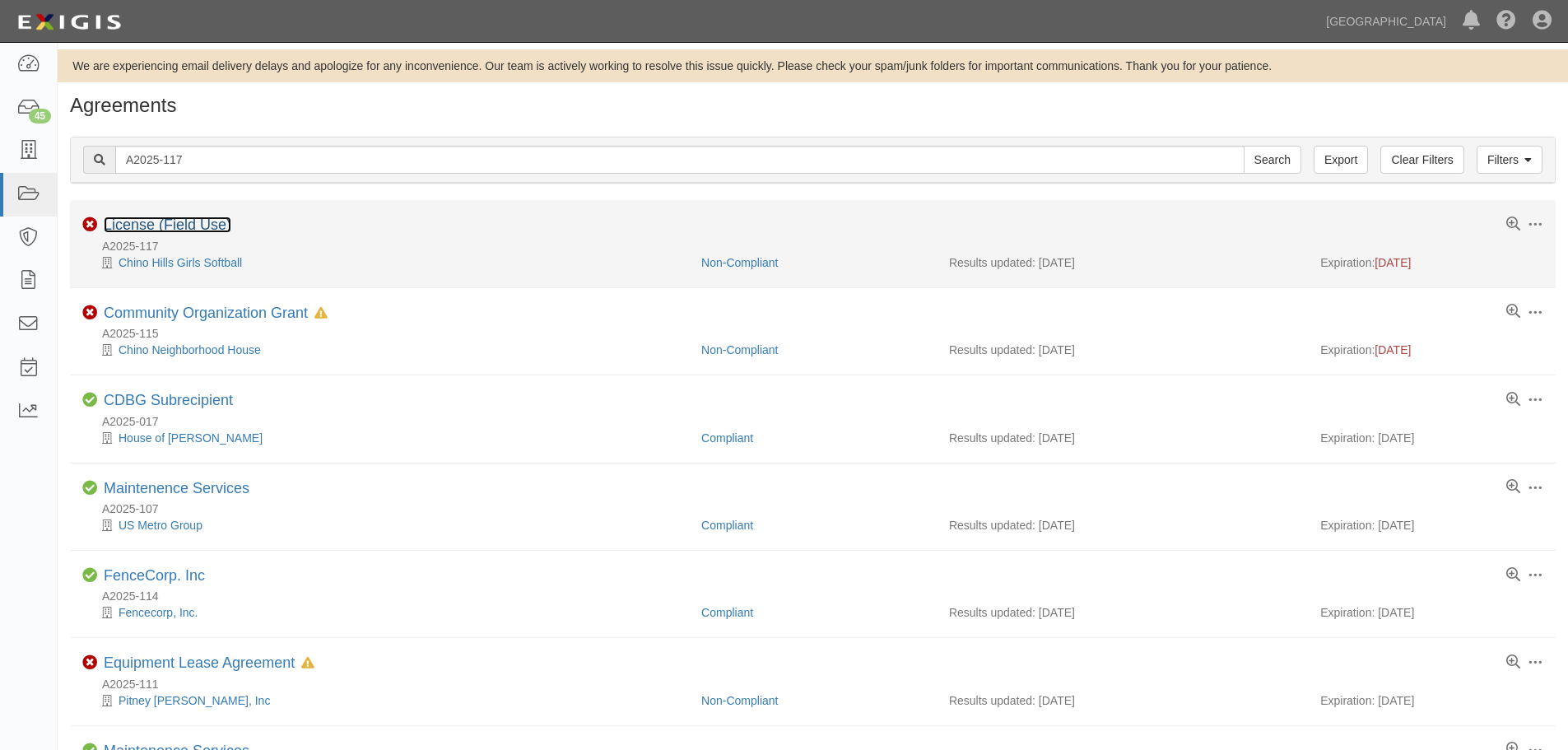
click at [167, 230] on link "License (Field Use)" at bounding box center [168, 225] width 128 height 16
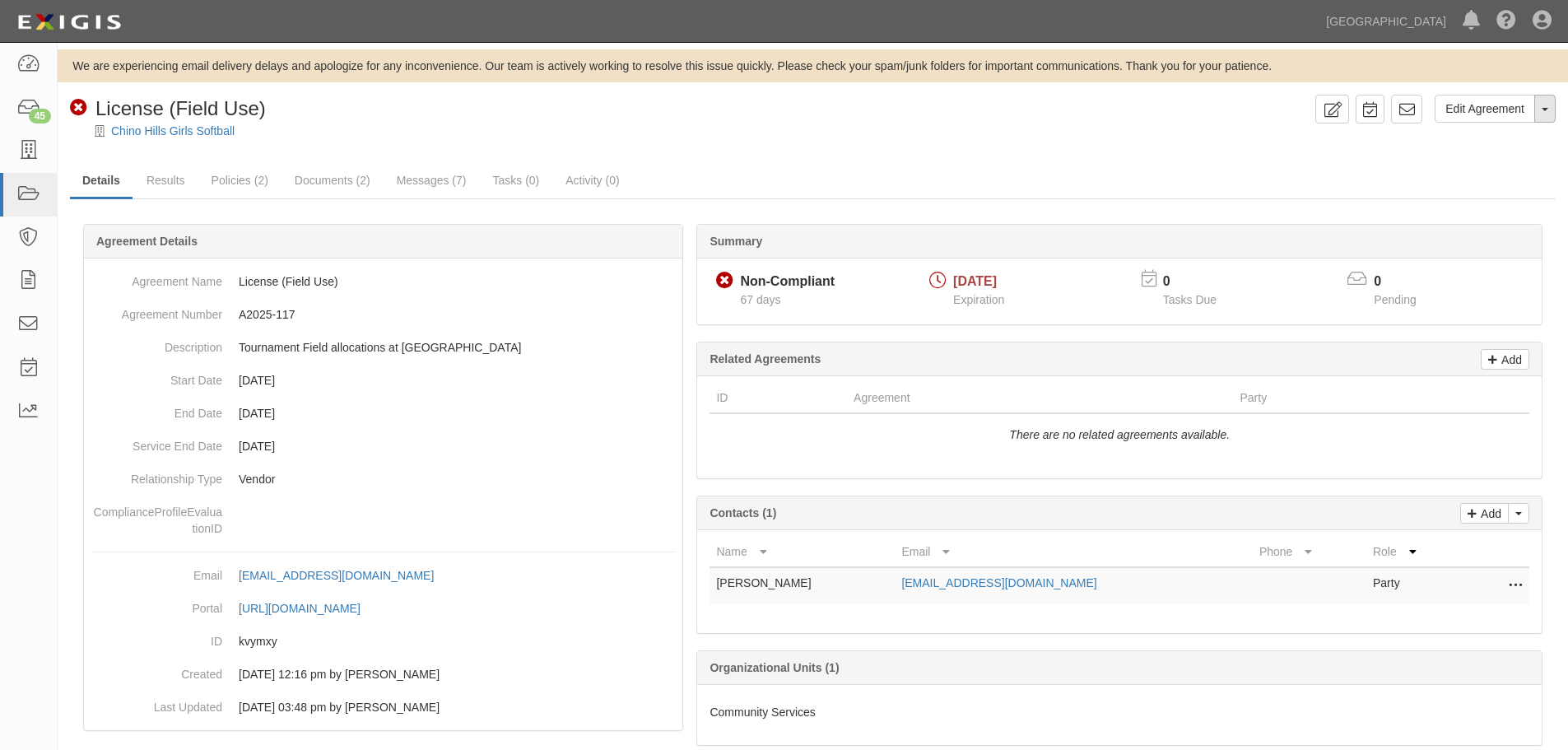
click at [1549, 117] on button "Toggle Agreement Dropdown" at bounding box center [1545, 109] width 21 height 28
click at [1507, 161] on link "Archive Agreement" at bounding box center [1490, 161] width 130 height 21
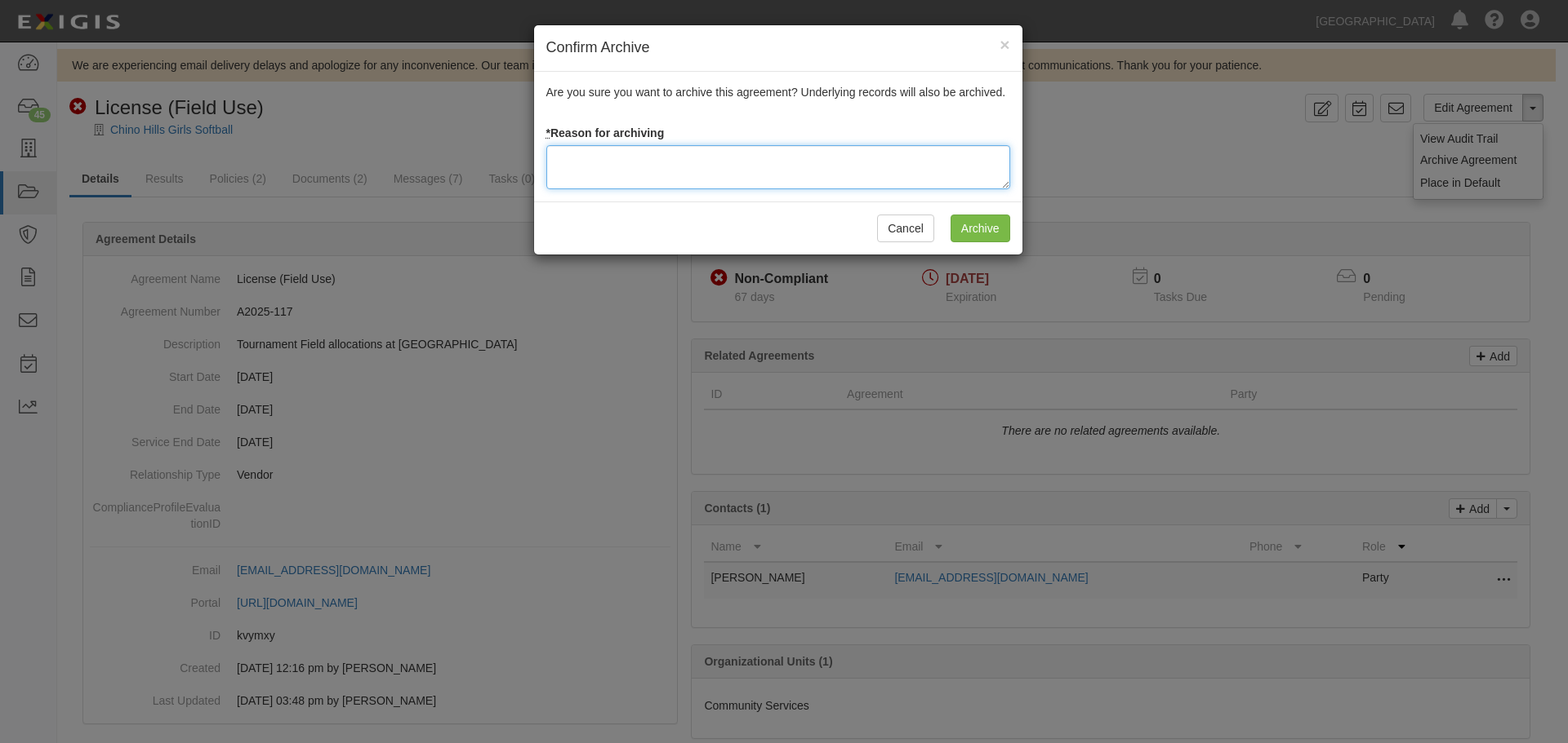
click at [644, 150] on textarea at bounding box center [778, 167] width 464 height 44
type textarea "Agreement terminated 08/18/2025 - JC"
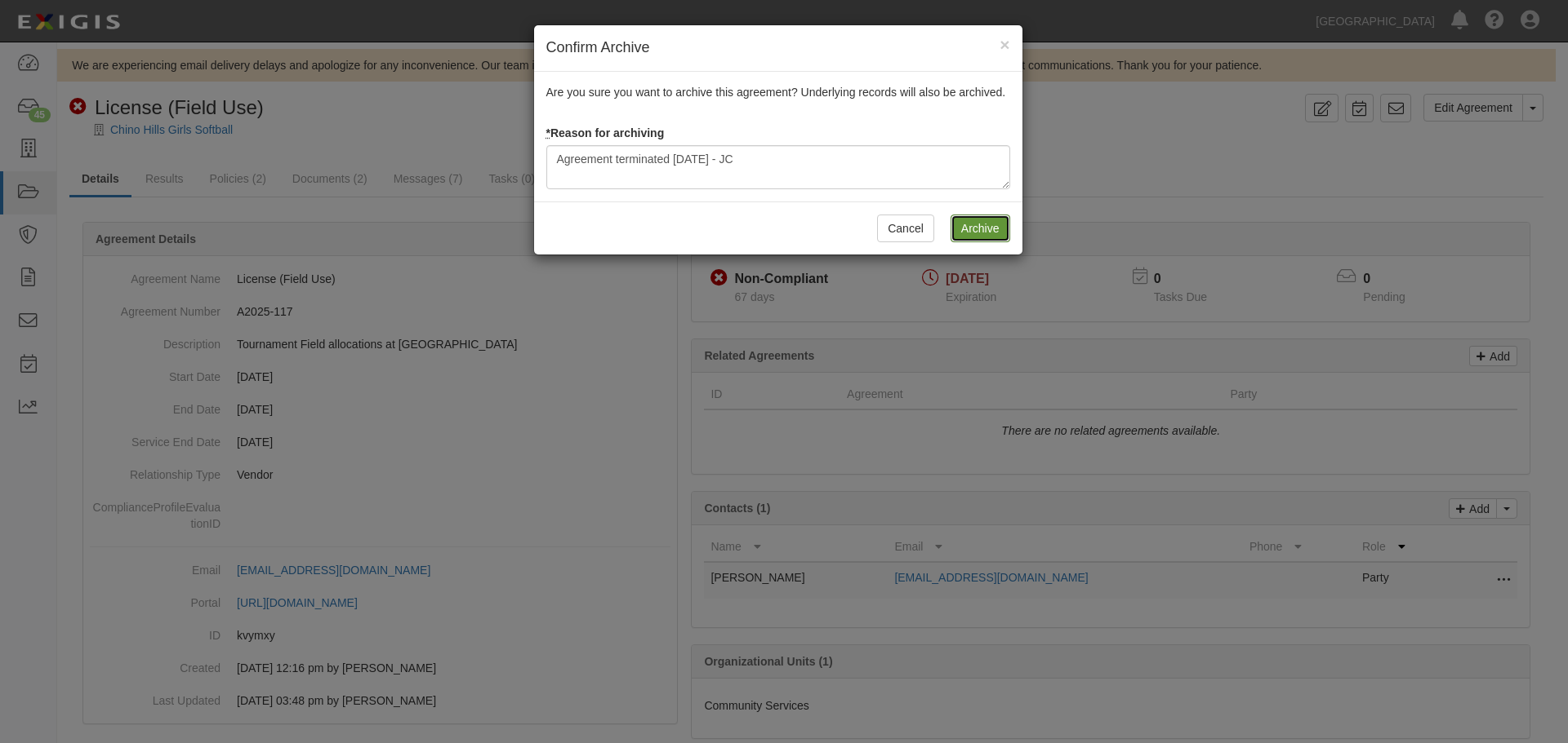
click at [965, 239] on input "Archive" at bounding box center [980, 229] width 59 height 28
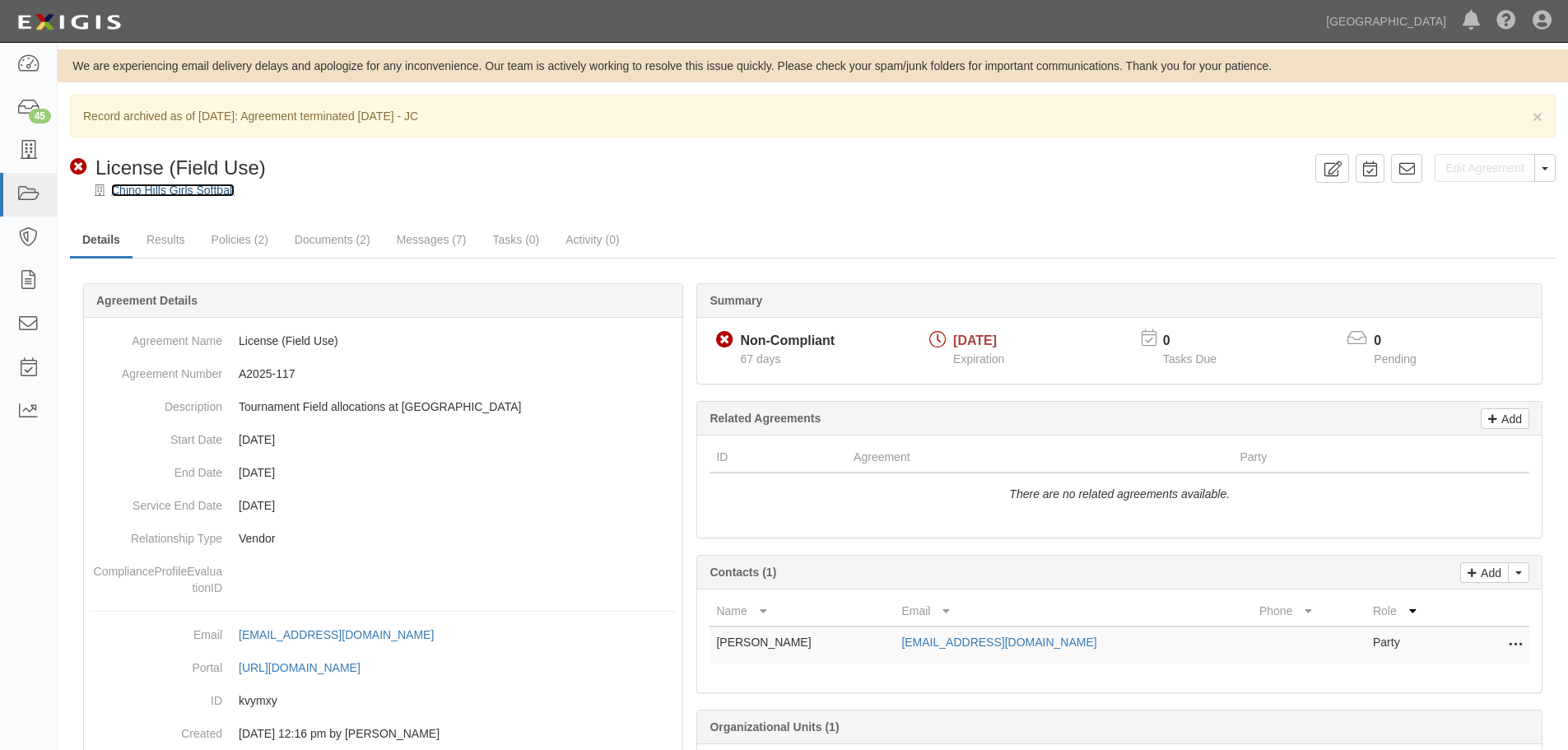
click at [185, 190] on link "Chino Hills Girls Softball" at bounding box center [173, 190] width 124 height 13
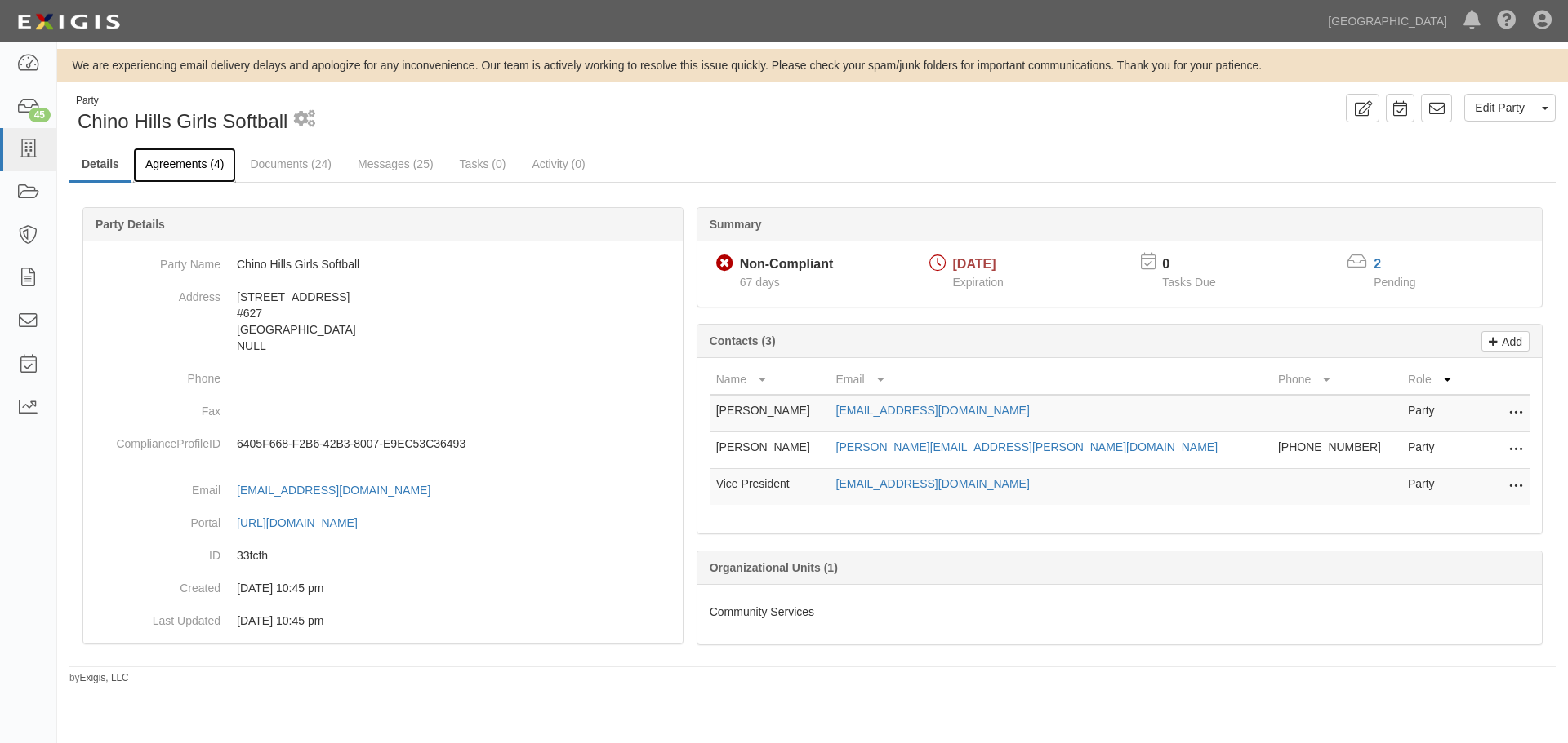
click at [178, 173] on link "Agreements (4)" at bounding box center [184, 164] width 103 height 35
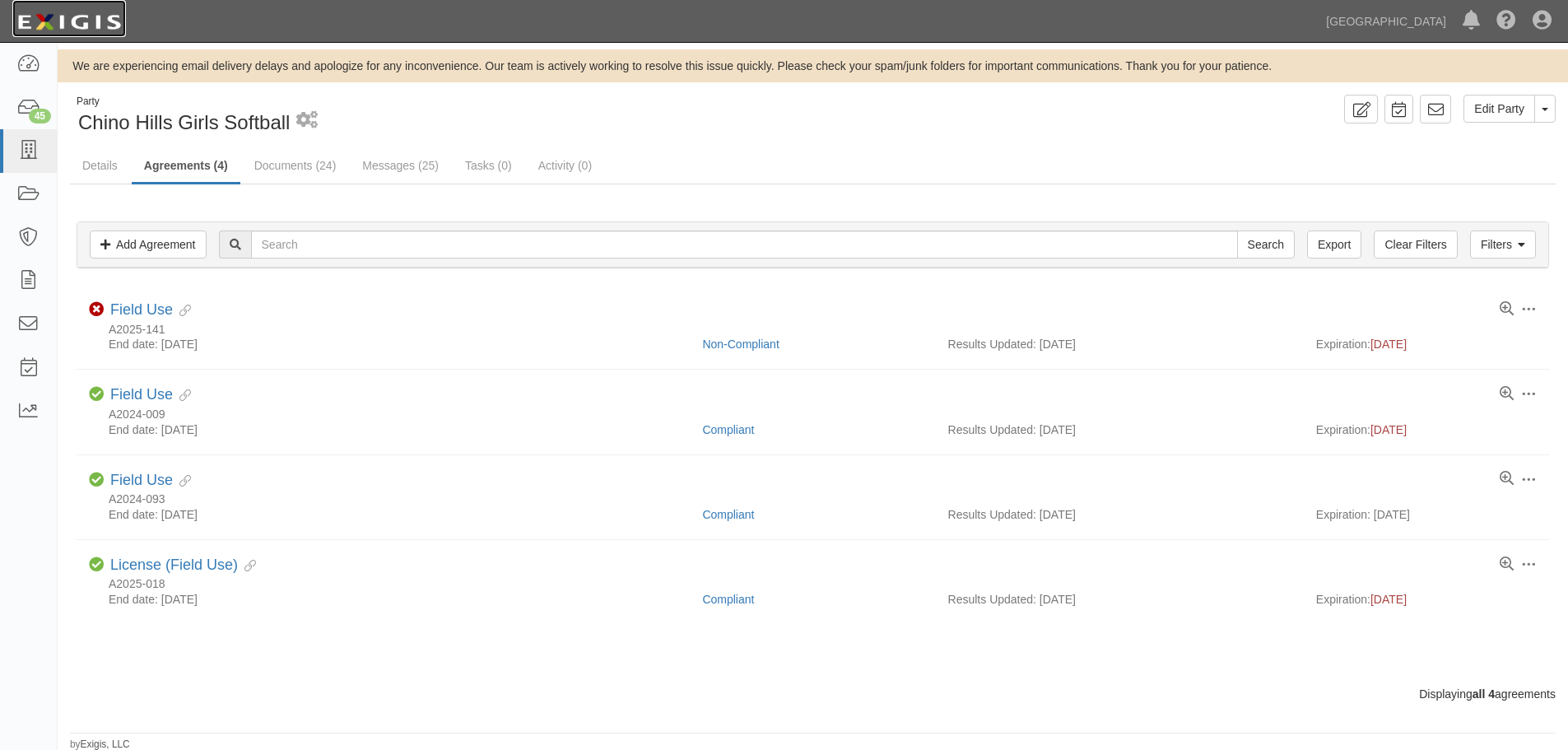
click at [85, 28] on img at bounding box center [69, 22] width 114 height 30
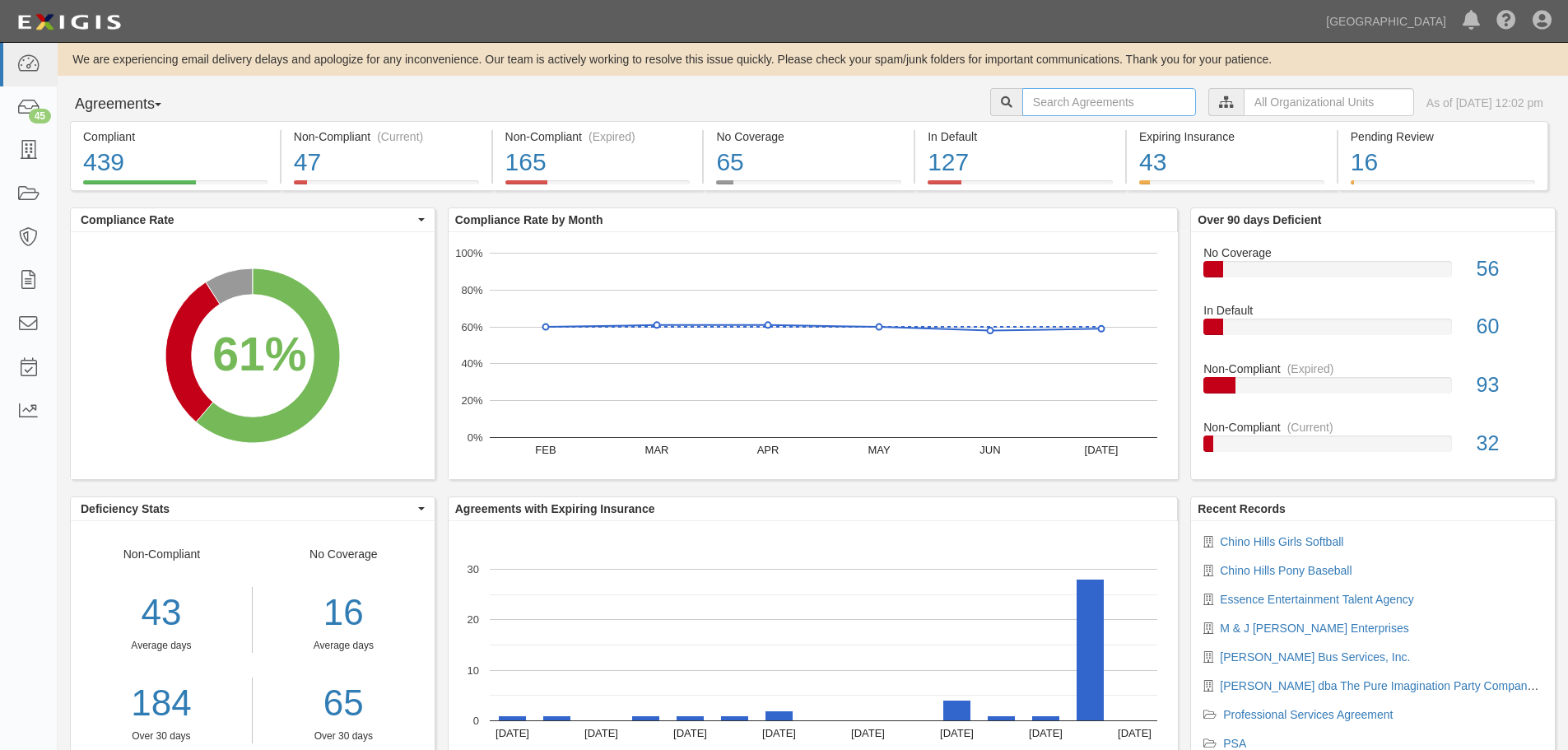
click at [1077, 104] on input "text" at bounding box center [1109, 102] width 174 height 28
type input "a2025-002"
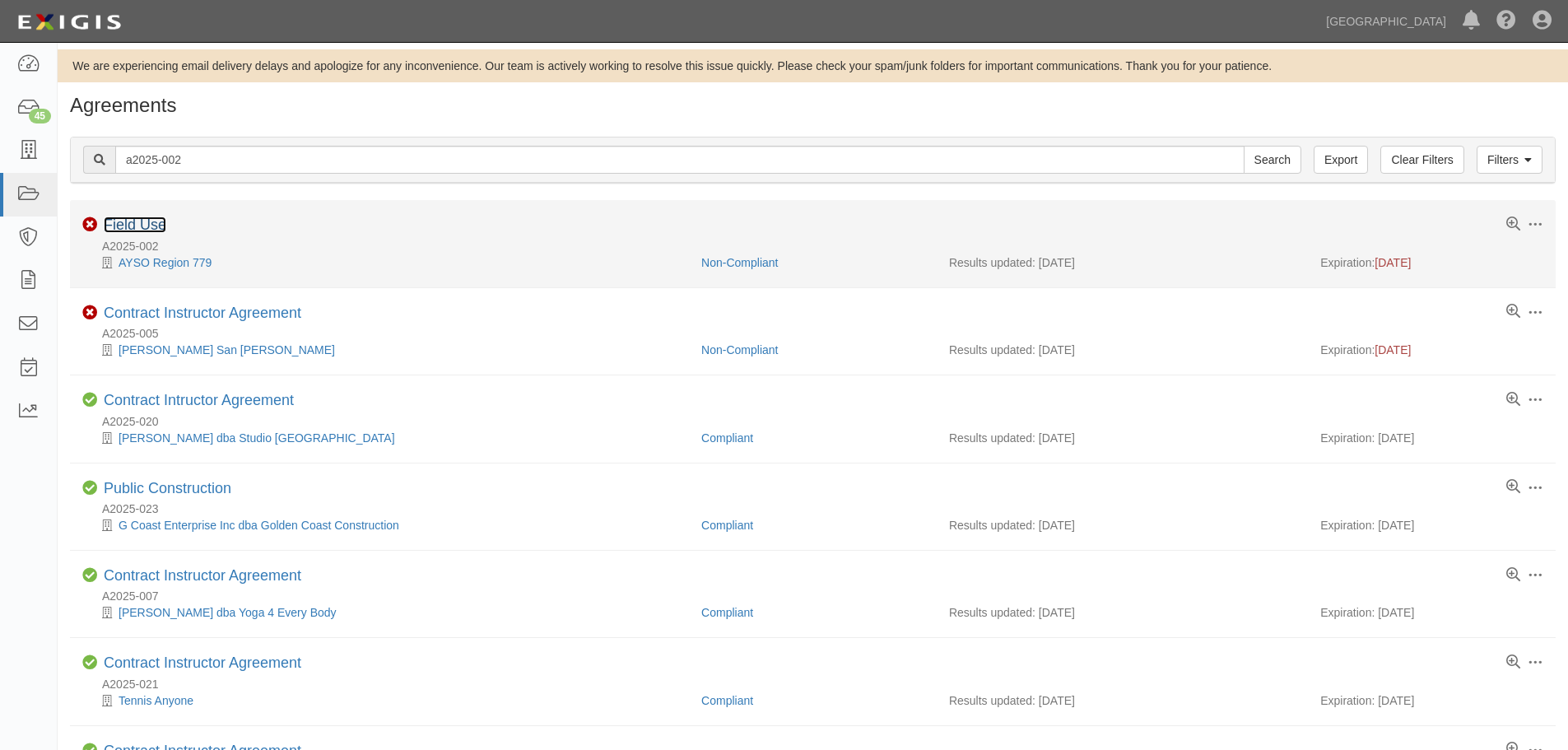
click at [146, 222] on link "Field Use" at bounding box center [135, 225] width 63 height 16
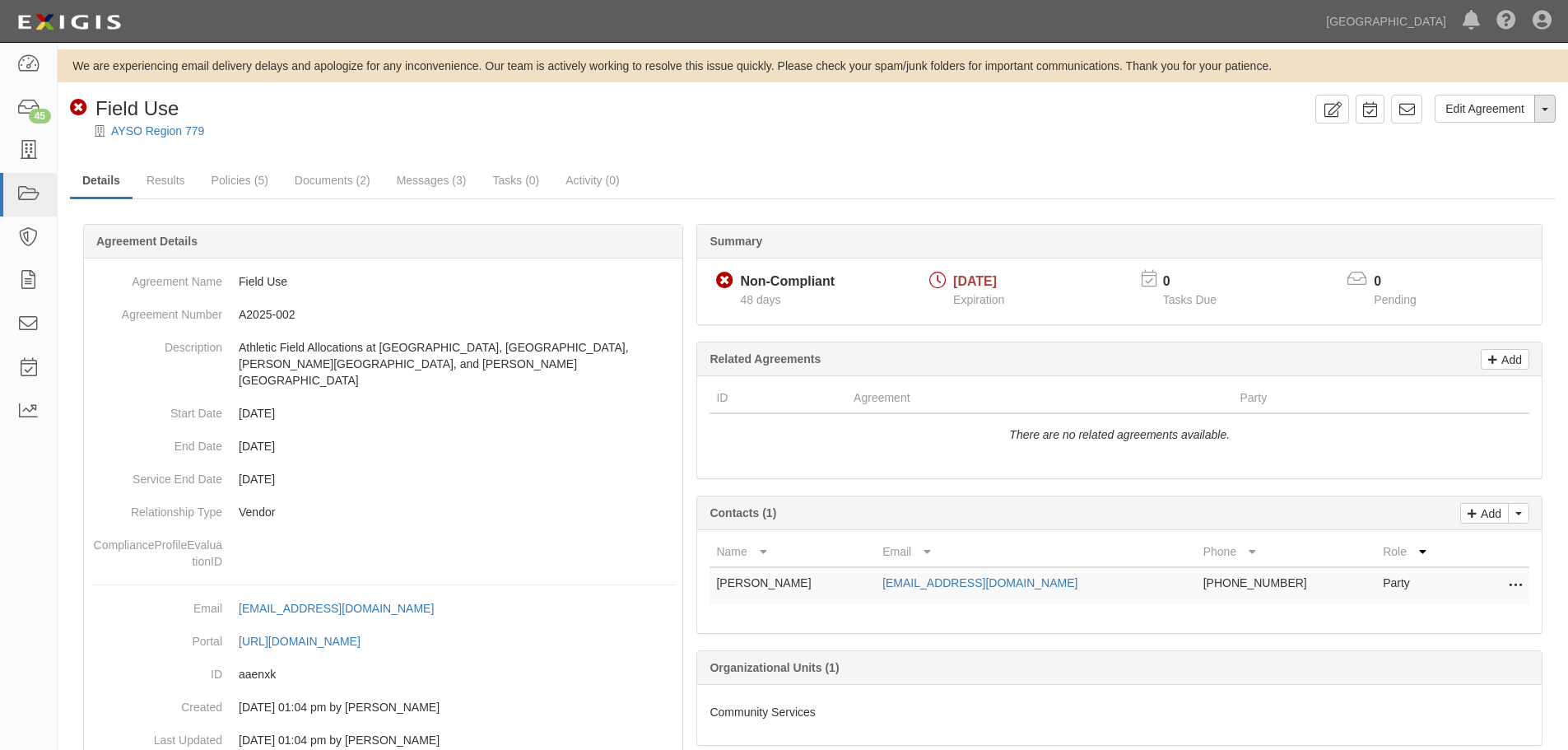
click at [1550, 114] on button "Toggle Agreement Dropdown" at bounding box center [1545, 109] width 21 height 28
click at [1498, 166] on link "Archive Agreement" at bounding box center [1490, 161] width 130 height 21
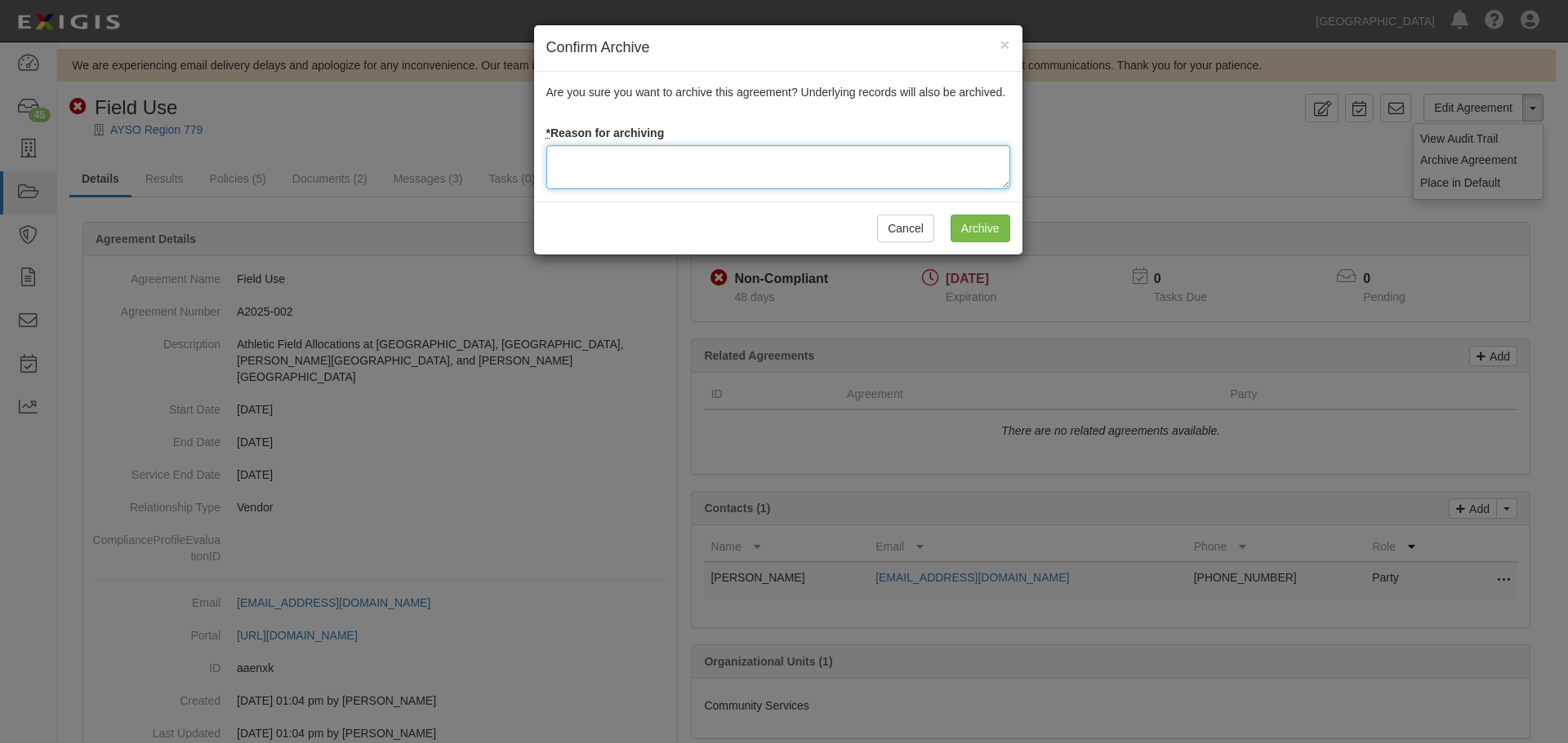
click at [710, 173] on textarea at bounding box center [778, 167] width 464 height 44
type textarea "Agreement terminated 08/18/2025 - JC"
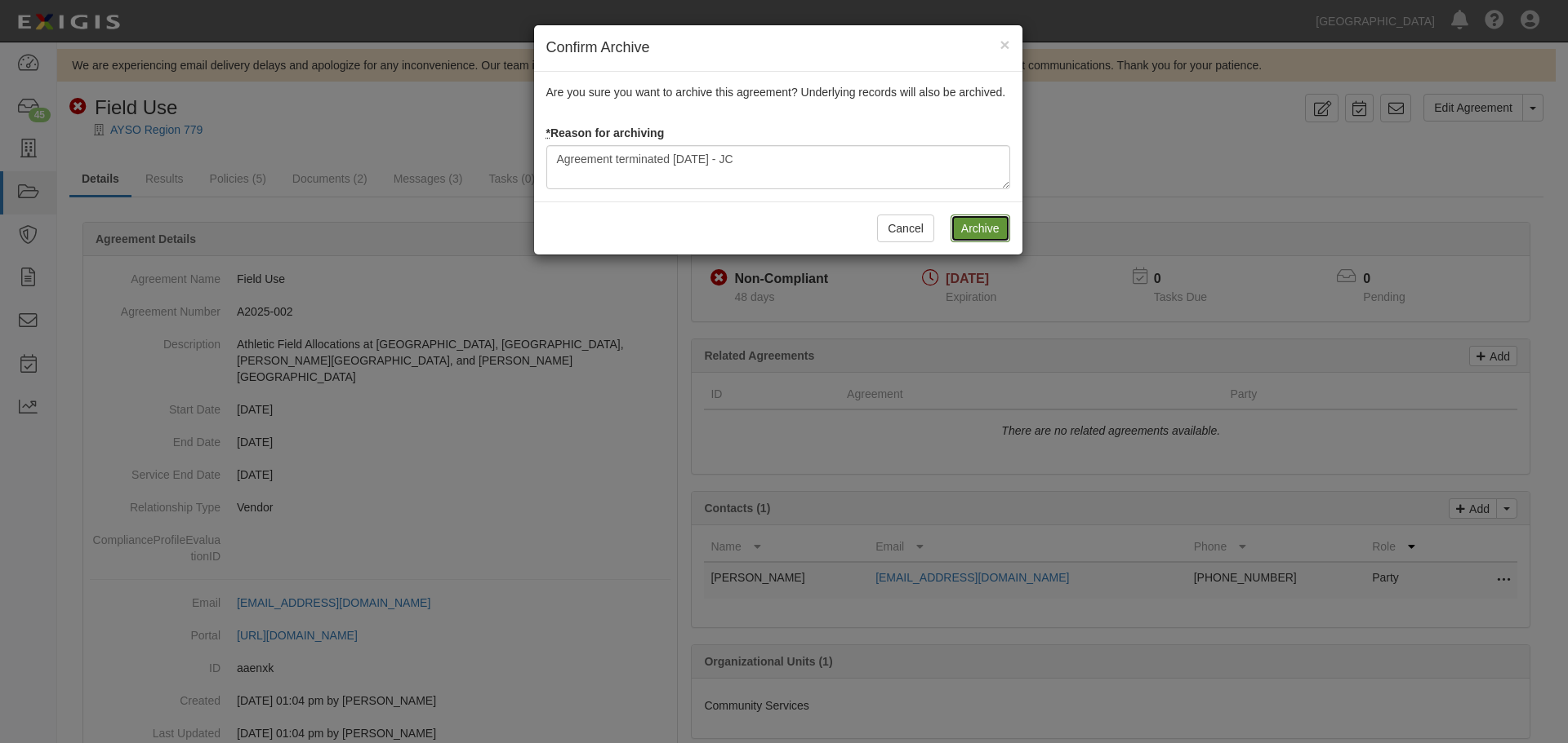
click at [974, 222] on input "Archive" at bounding box center [980, 229] width 59 height 28
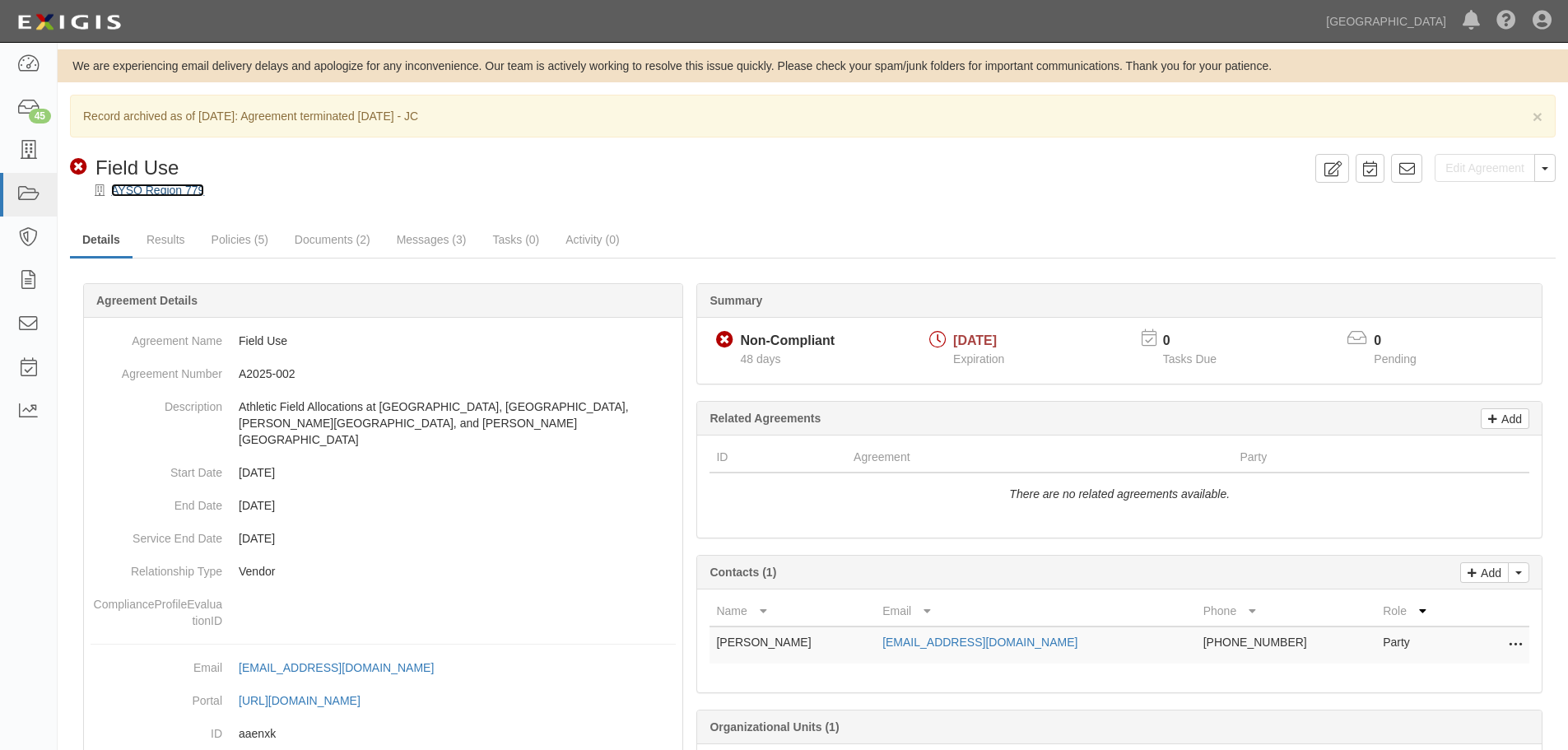
click at [164, 196] on link "AYSO Region 779" at bounding box center [157, 190] width 93 height 13
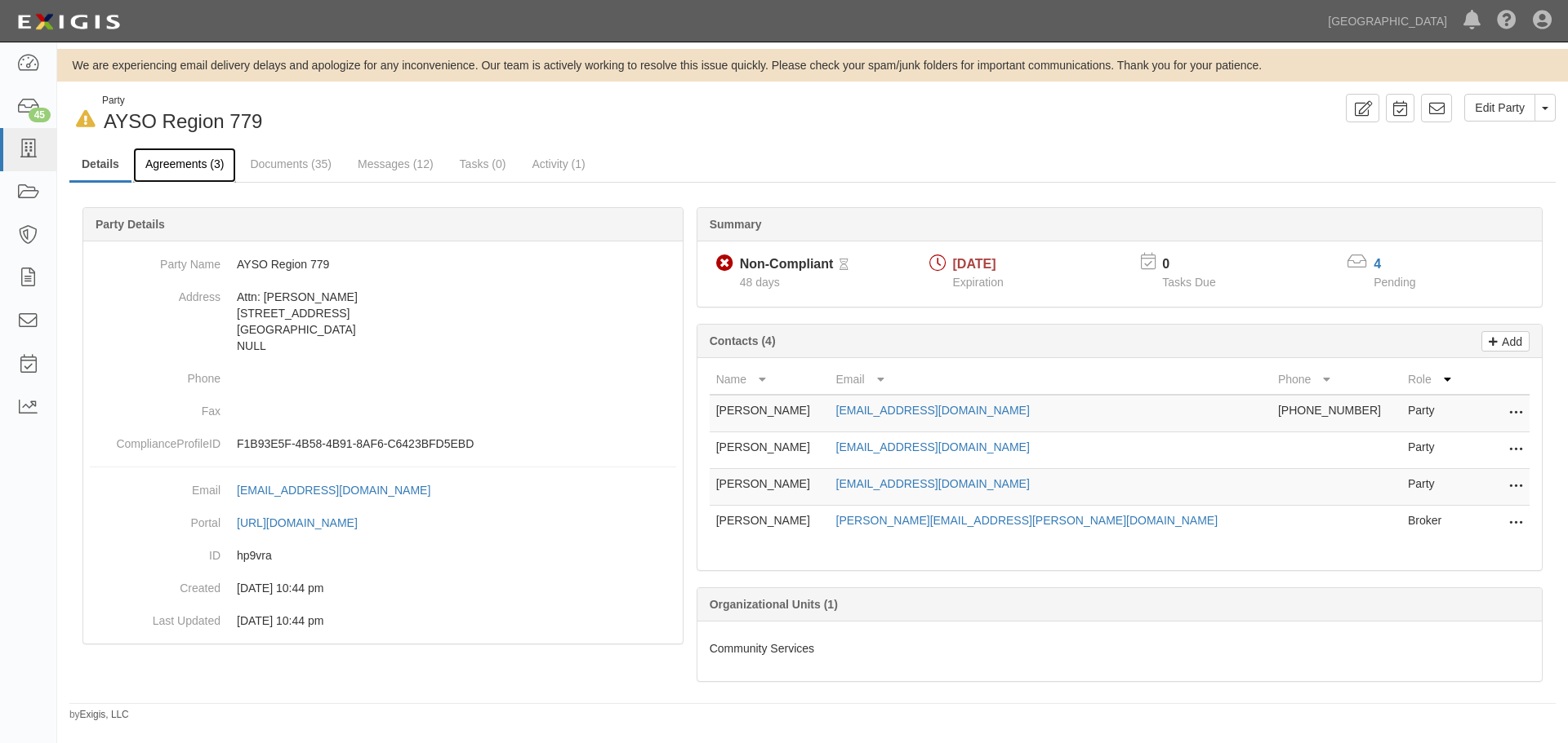
click at [205, 173] on link "Agreements (3)" at bounding box center [184, 164] width 103 height 35
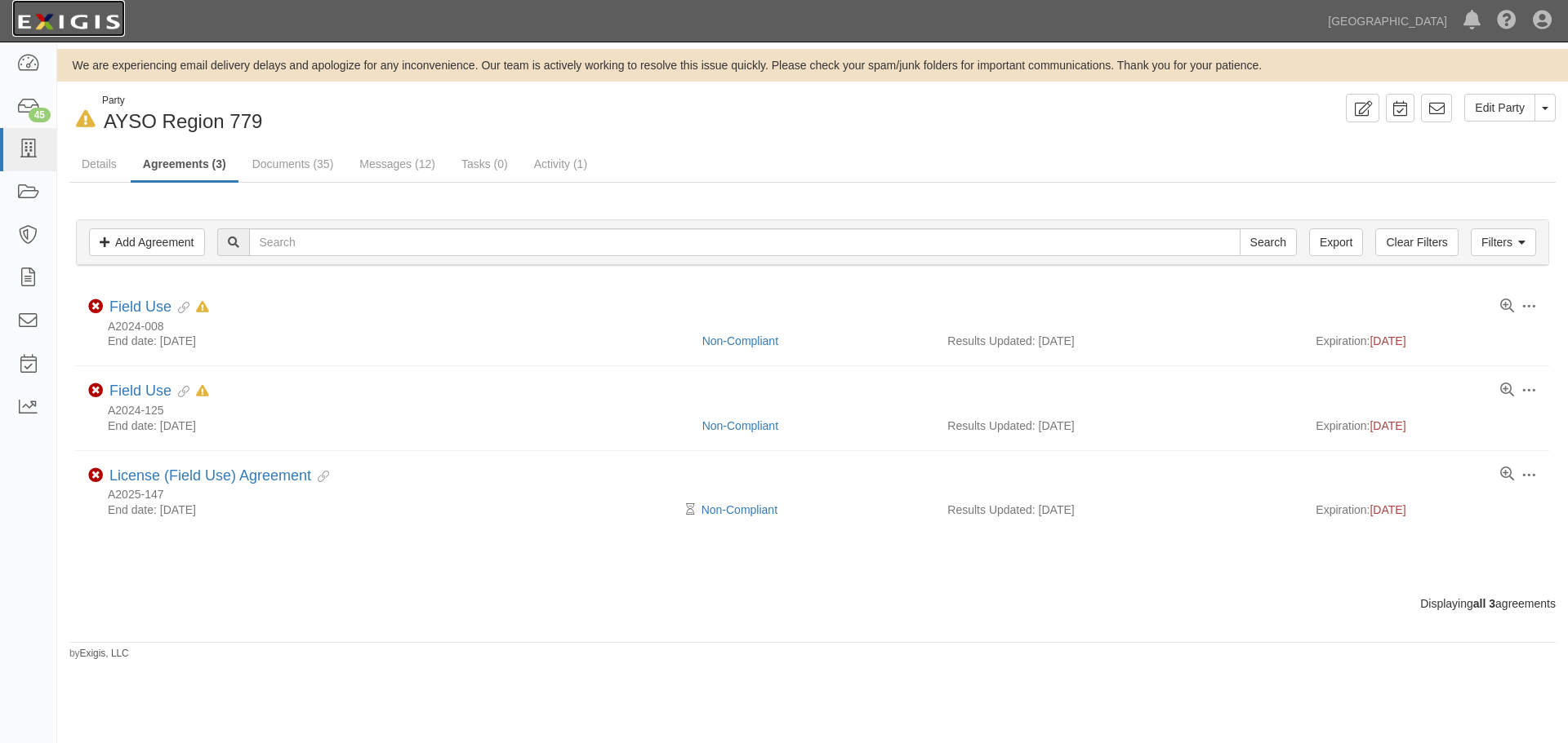
click at [89, 25] on img at bounding box center [68, 22] width 113 height 30
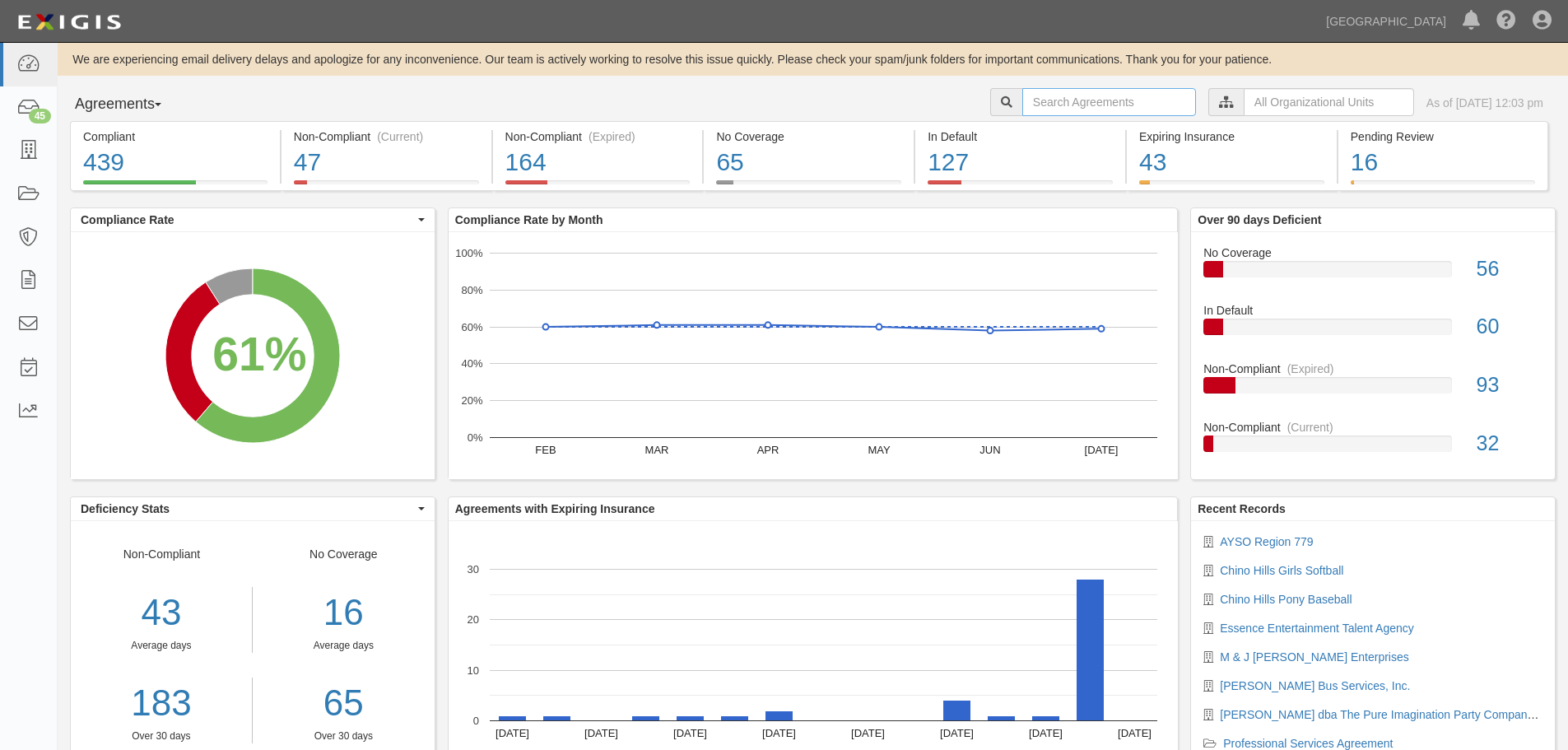
click at [1063, 106] on input "text" at bounding box center [1109, 102] width 174 height 28
type input "a2025-070"
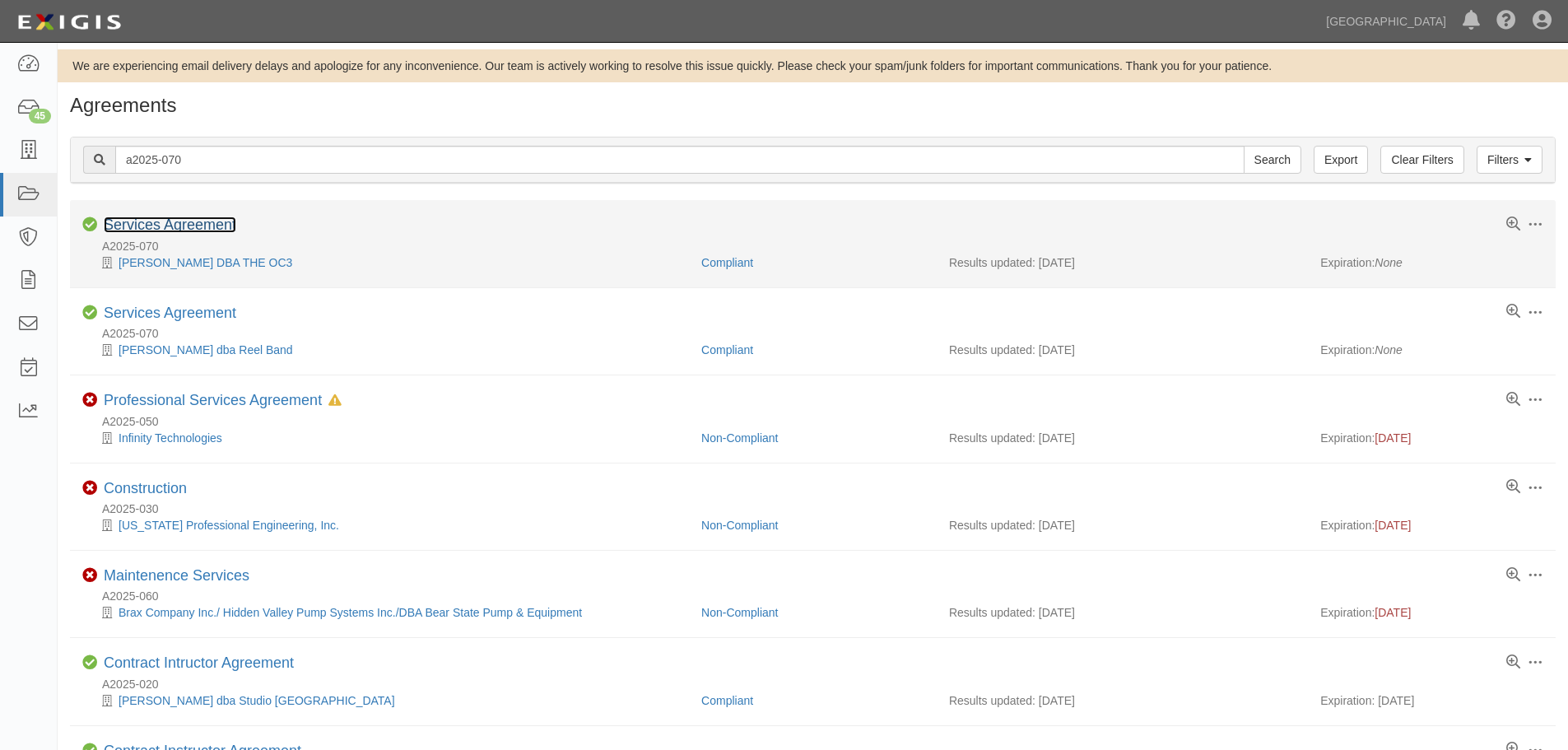
click at [180, 226] on link "Services Agreement" at bounding box center [170, 225] width 133 height 16
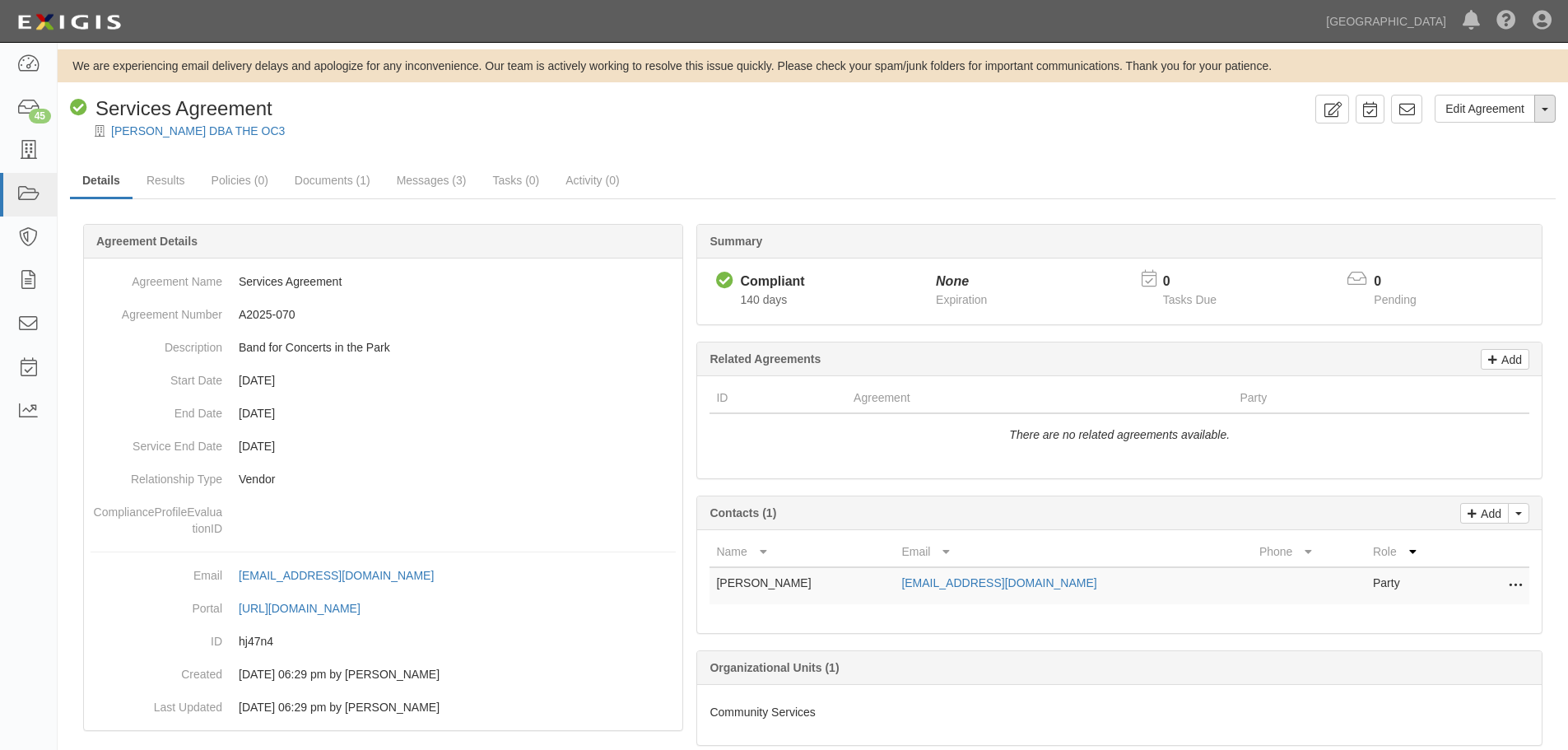
click at [1554, 110] on button "Toggle Agreement Dropdown" at bounding box center [1545, 109] width 21 height 28
click at [1497, 157] on link "Archive Agreement" at bounding box center [1490, 161] width 130 height 21
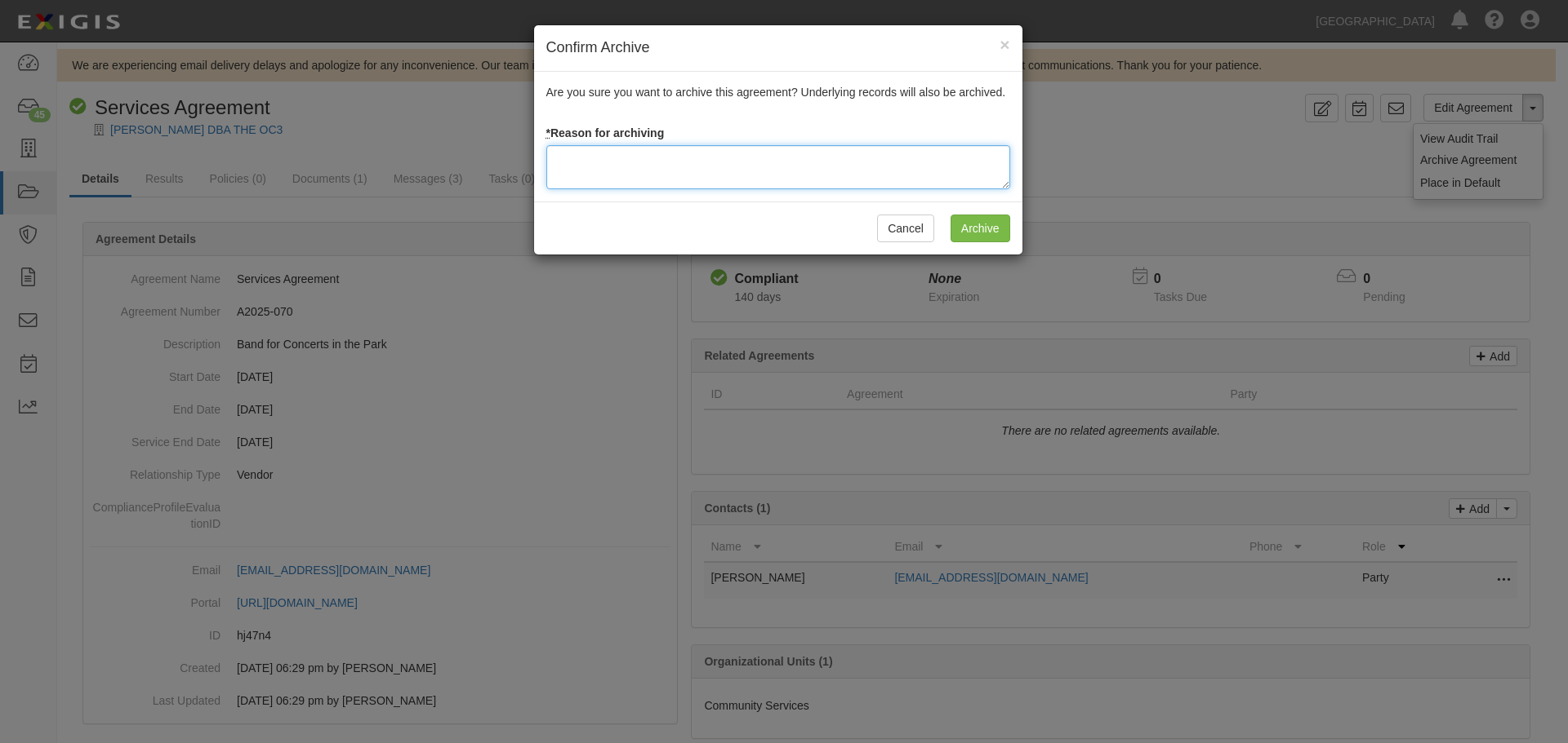
click at [705, 156] on textarea at bounding box center [778, 167] width 464 height 44
type textarea "Agreement terminated 08/18/2025 - JC"
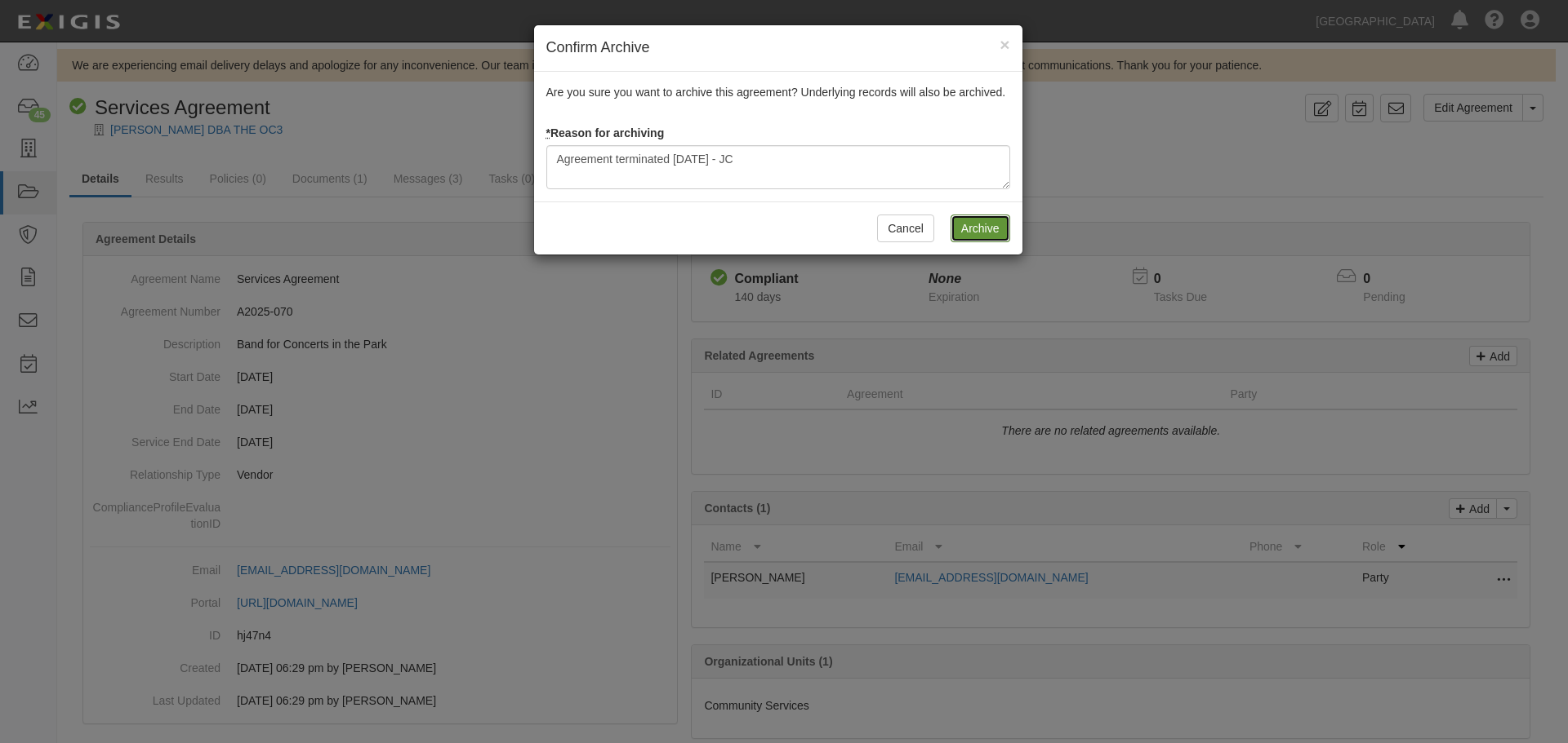
click at [989, 235] on input "Archive" at bounding box center [980, 229] width 59 height 28
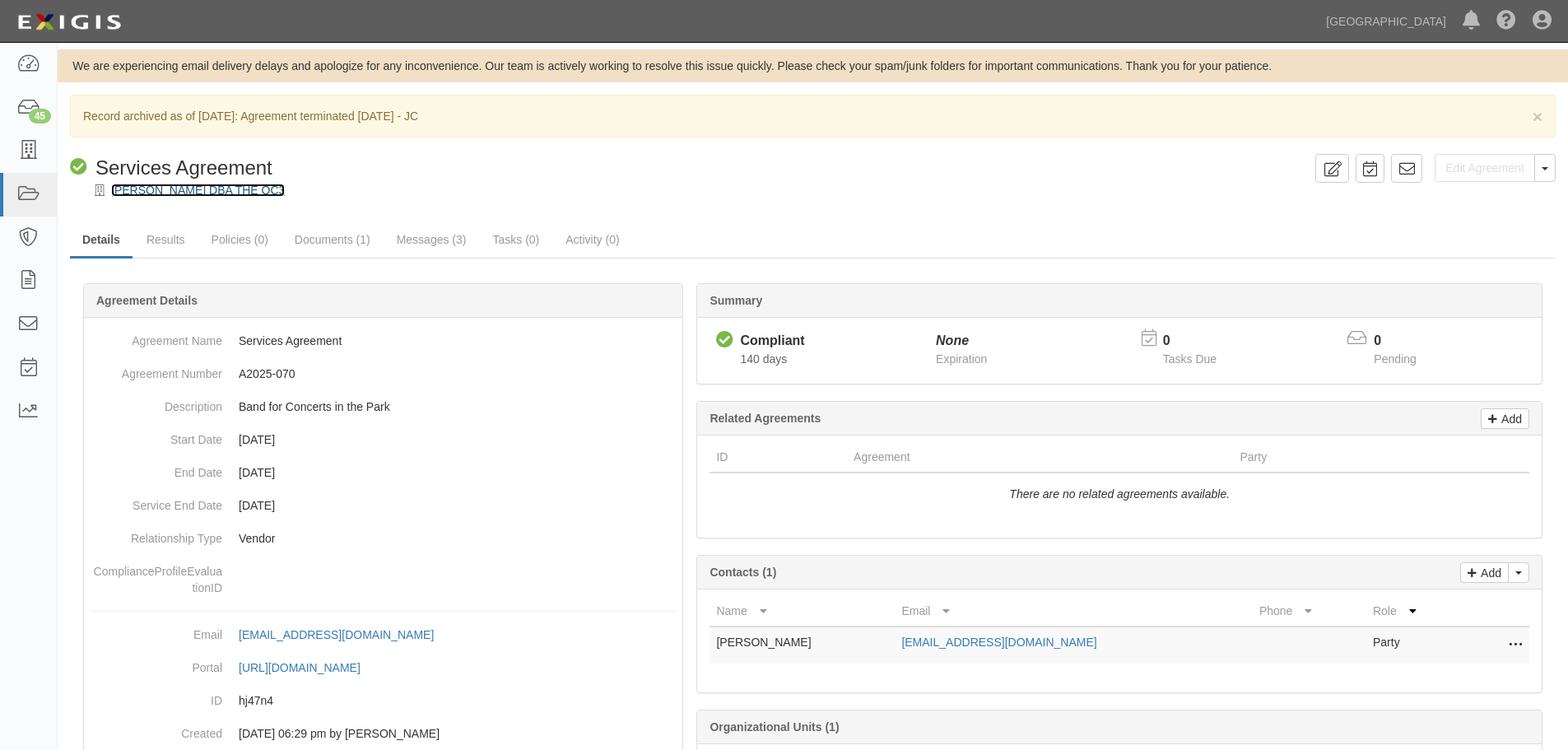
click at [137, 190] on link "[PERSON_NAME] DBA THE OC3" at bounding box center [198, 190] width 174 height 13
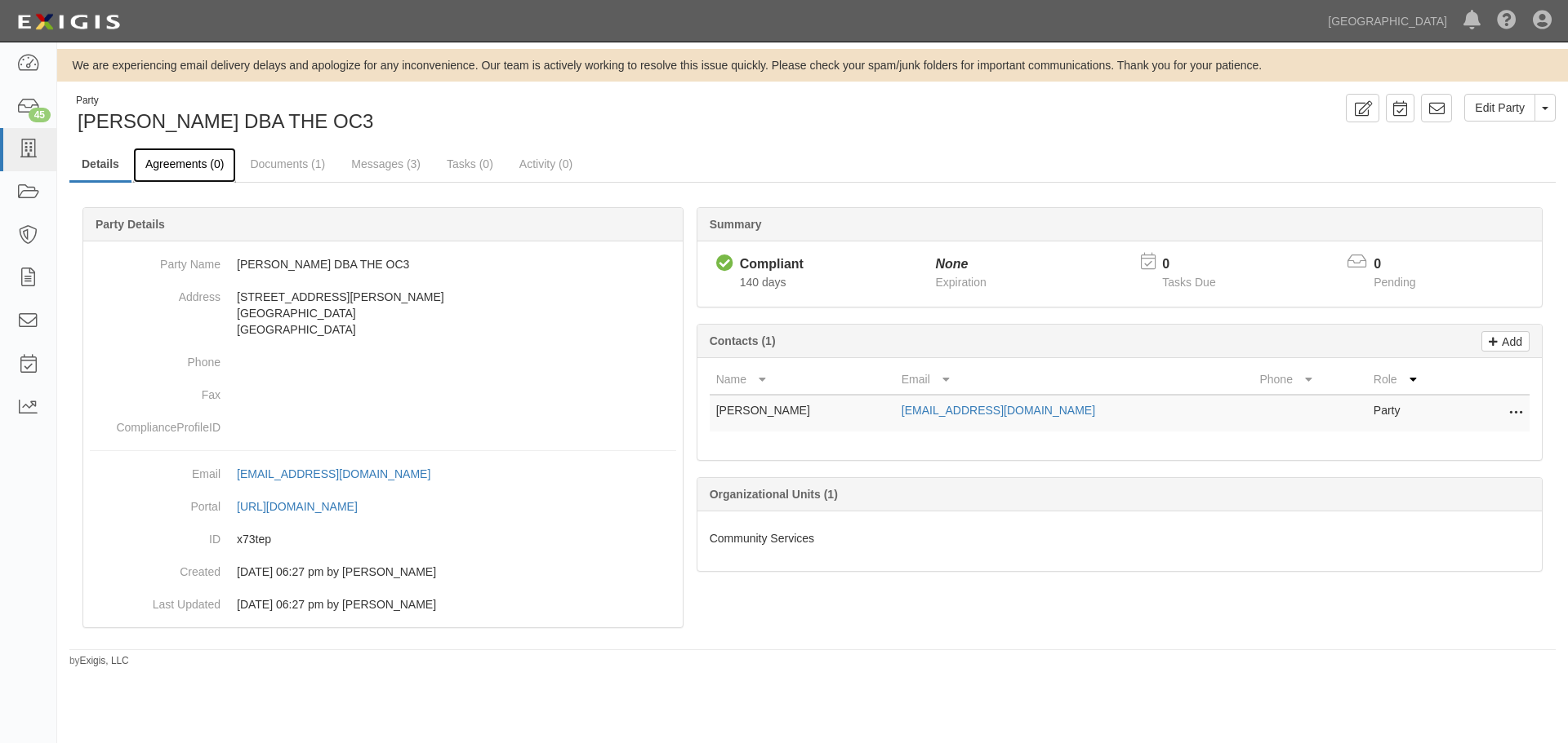
click at [192, 155] on link "Agreements (0)" at bounding box center [184, 164] width 103 height 35
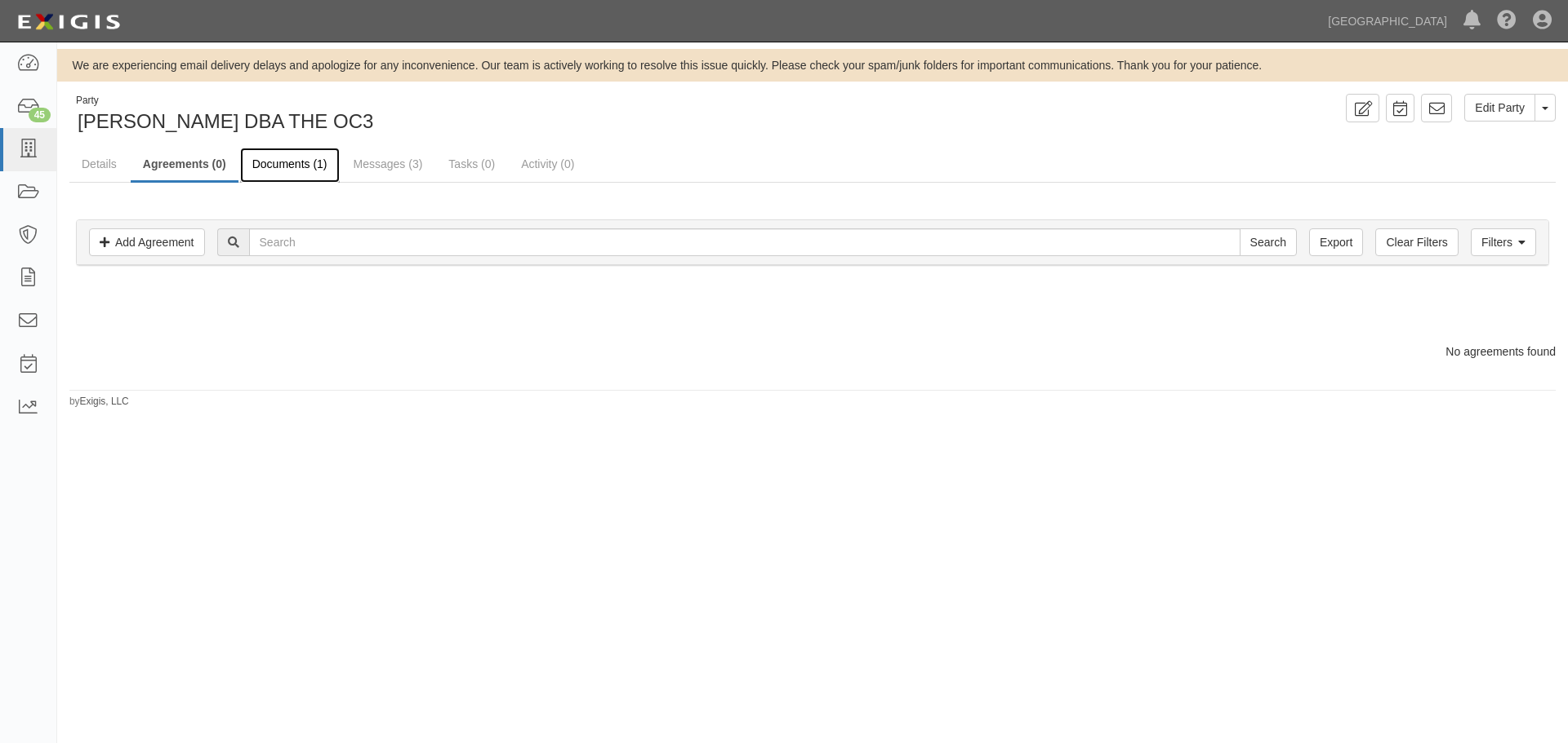
click at [273, 168] on link "Documents (1)" at bounding box center [289, 164] width 100 height 35
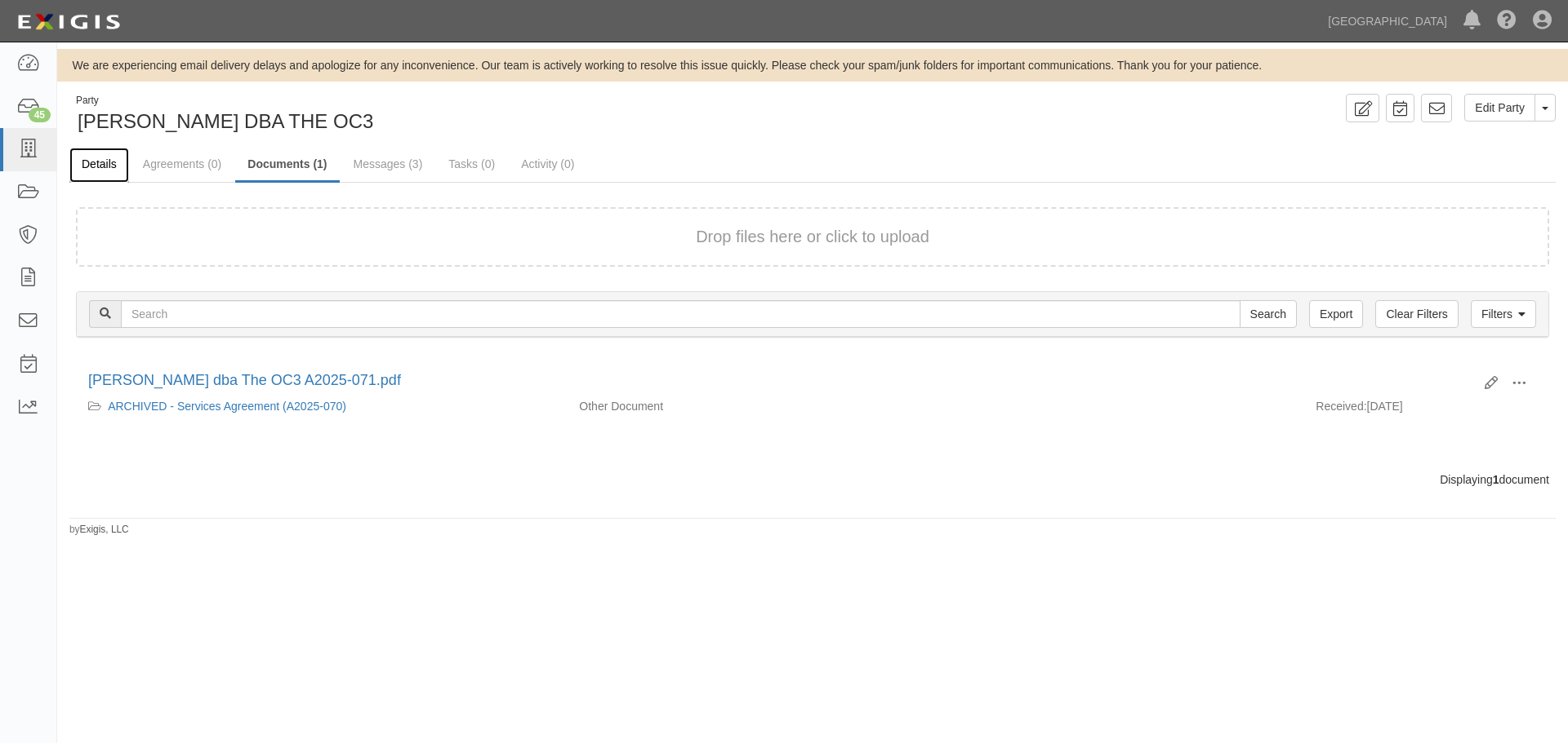
click at [116, 169] on link "Details" at bounding box center [99, 164] width 59 height 35
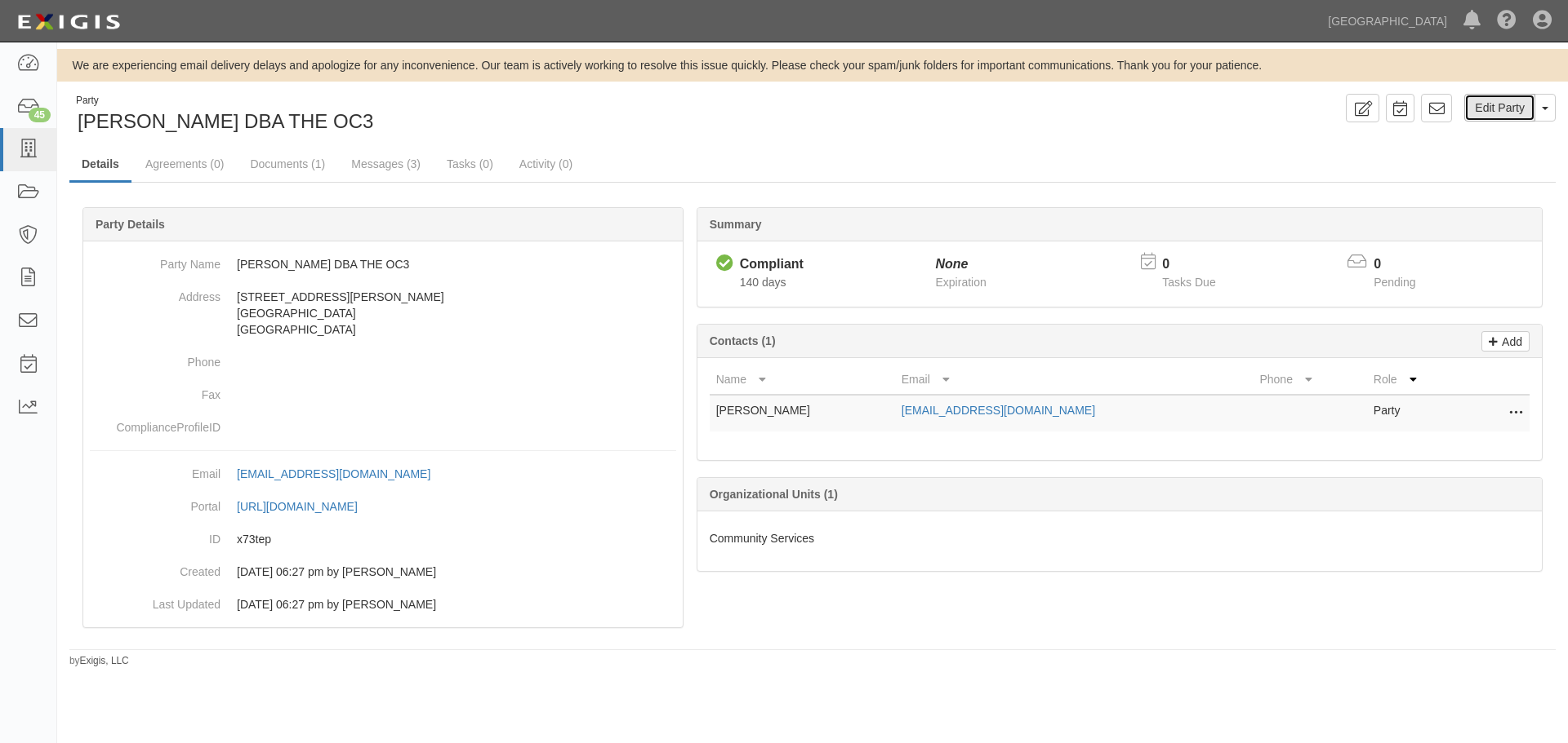
click at [1520, 112] on link "Edit Party" at bounding box center [1500, 108] width 71 height 28
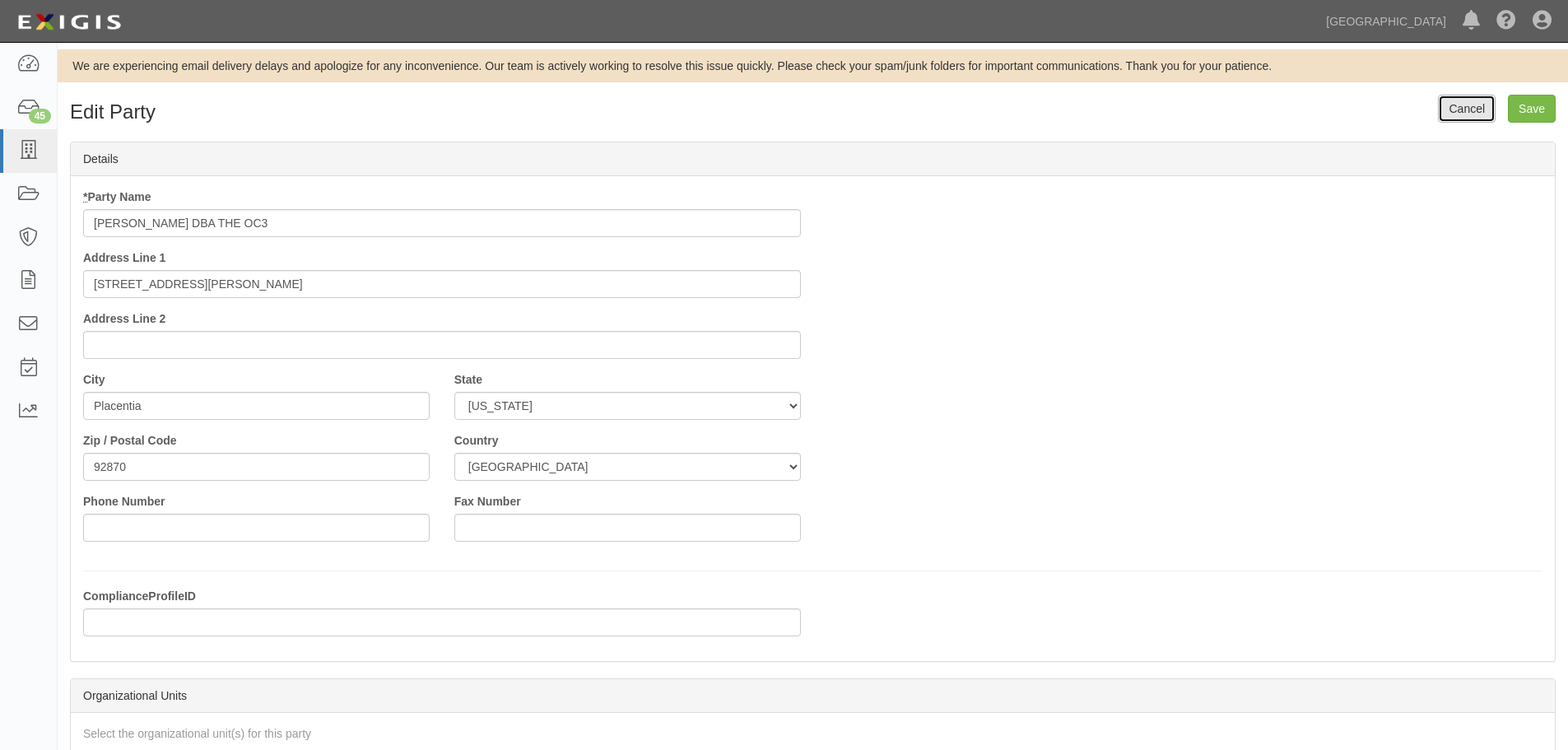
click at [1455, 108] on link "Cancel" at bounding box center [1467, 109] width 58 height 28
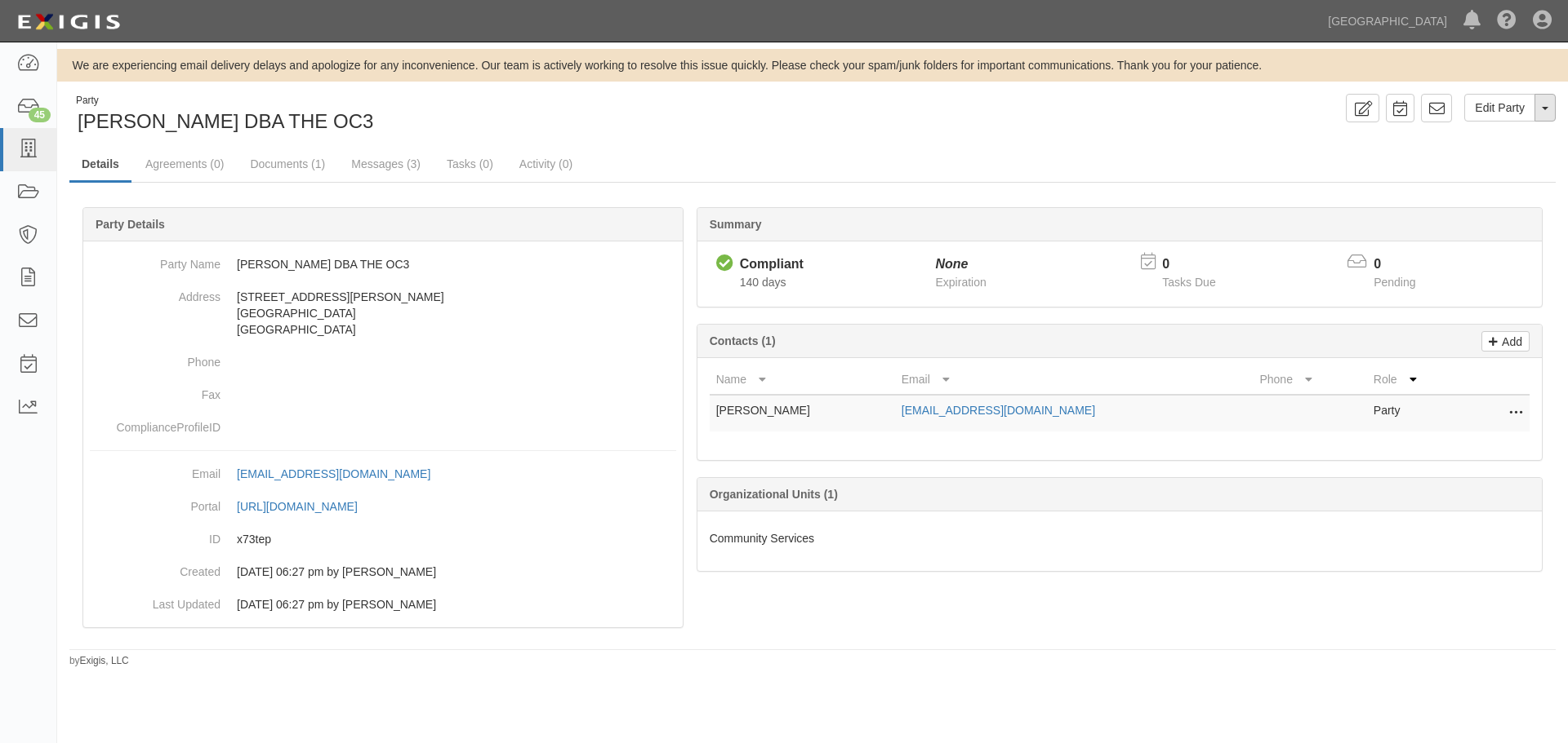
click at [1554, 112] on button "Toggle Party Dropdown" at bounding box center [1544, 108] width 21 height 28
click at [1501, 155] on link "Archive Party" at bounding box center [1490, 159] width 129 height 21
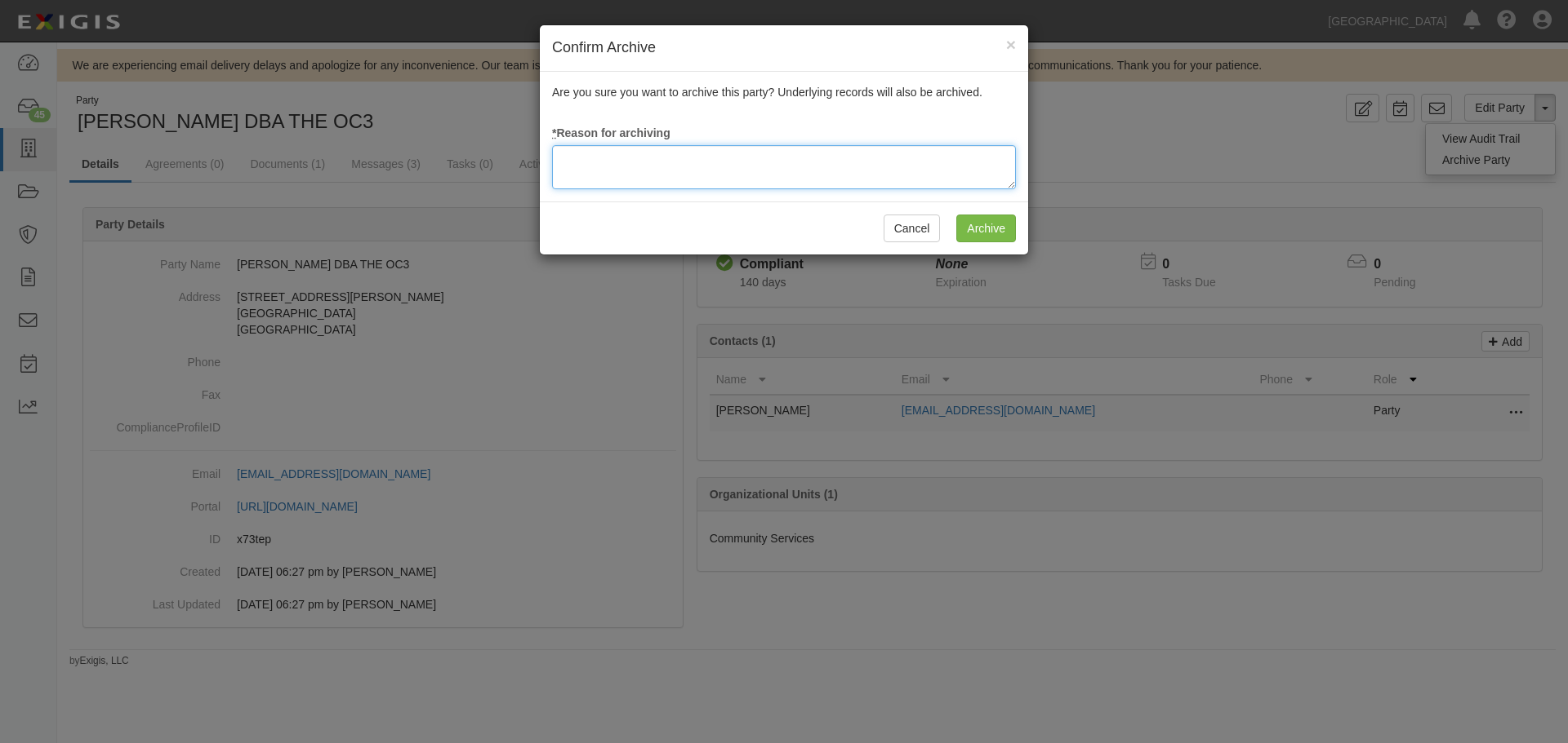
click at [757, 173] on textarea at bounding box center [784, 167] width 464 height 44
type textarea "Agreement terminated 08/18/2025 - JC"
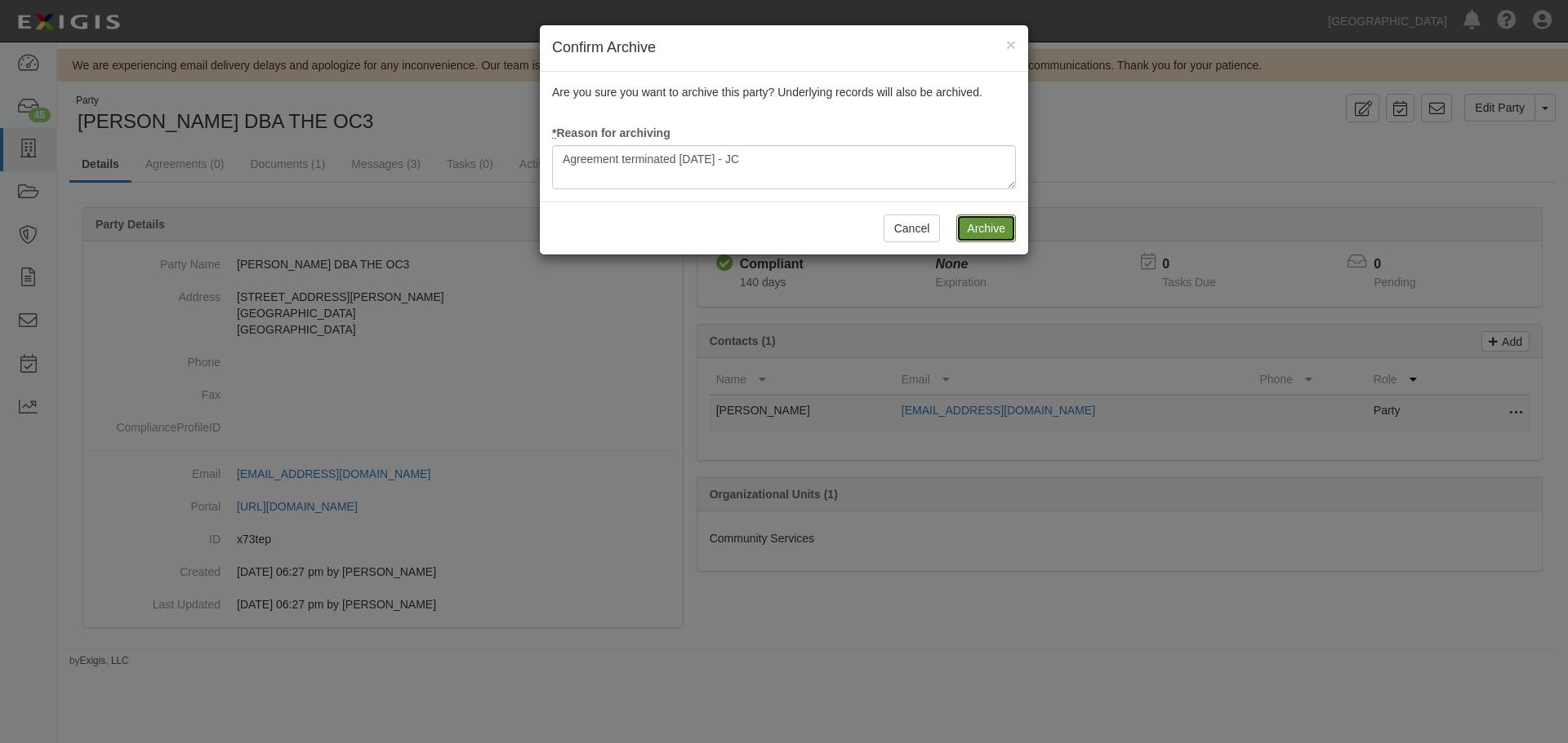
click at [983, 225] on input "Archive" at bounding box center [986, 229] width 59 height 28
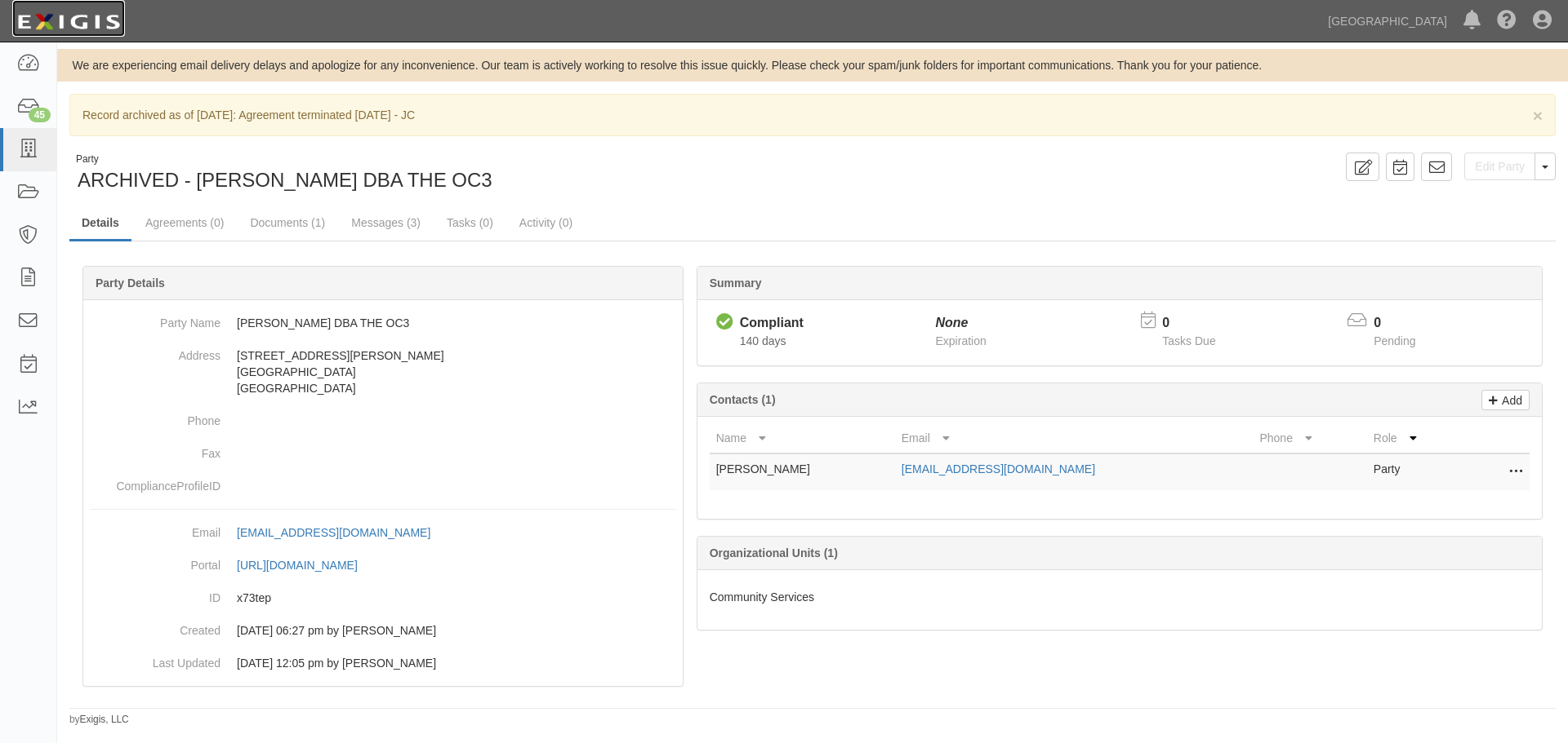
click at [84, 26] on img at bounding box center [68, 22] width 113 height 30
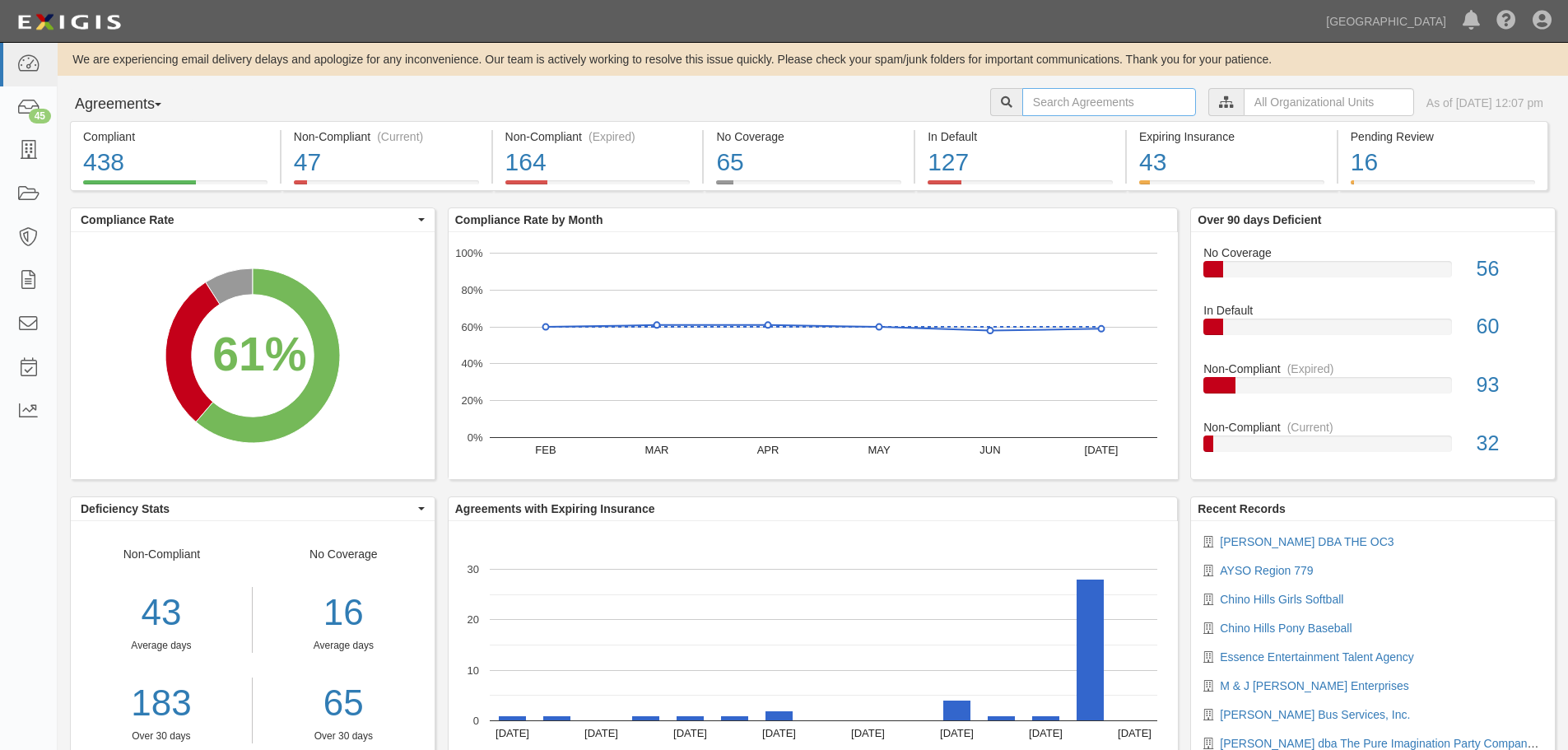
click at [1062, 95] on input "text" at bounding box center [1109, 102] width 174 height 28
type input "a2025-063"
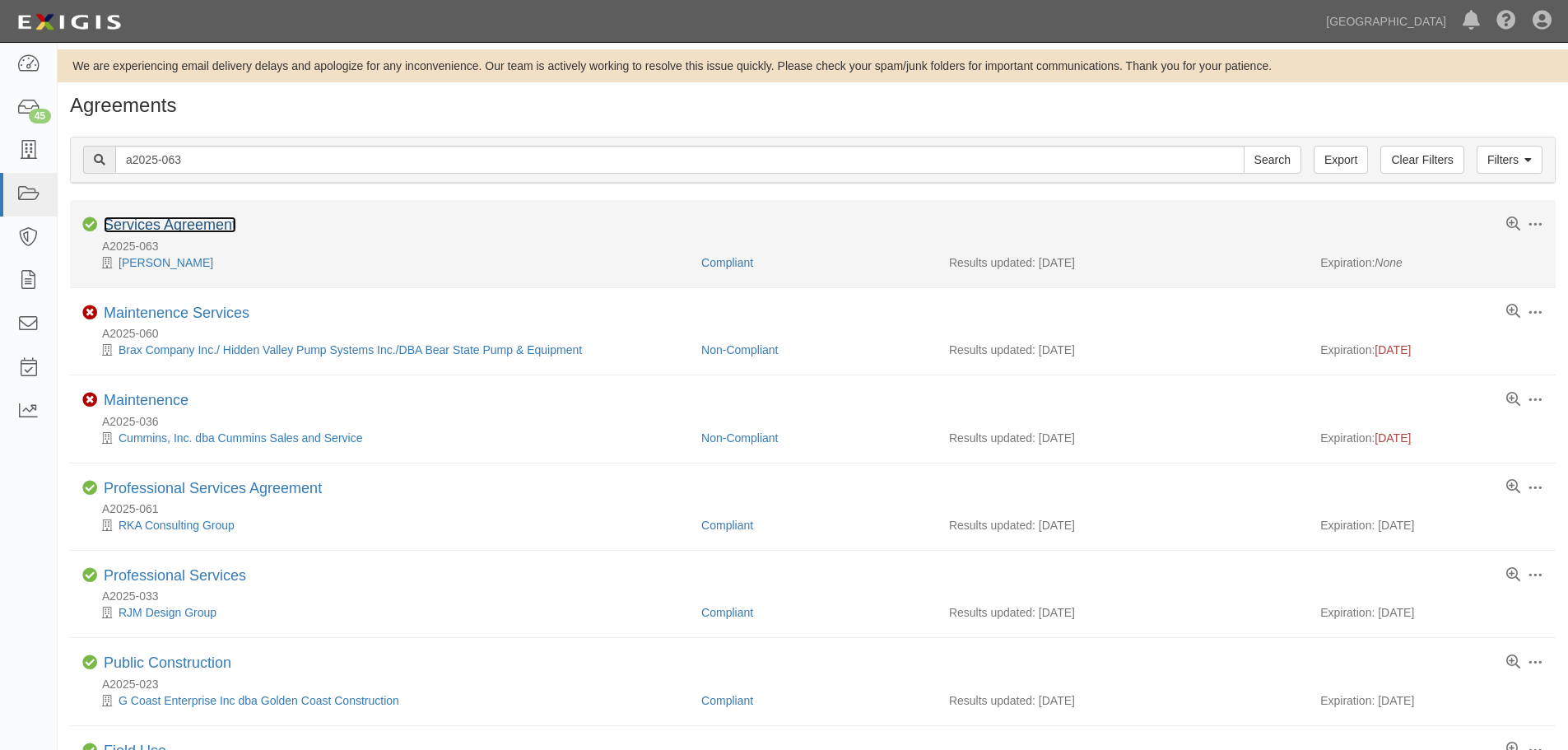
click at [212, 223] on link "Services Agreement" at bounding box center [170, 225] width 133 height 16
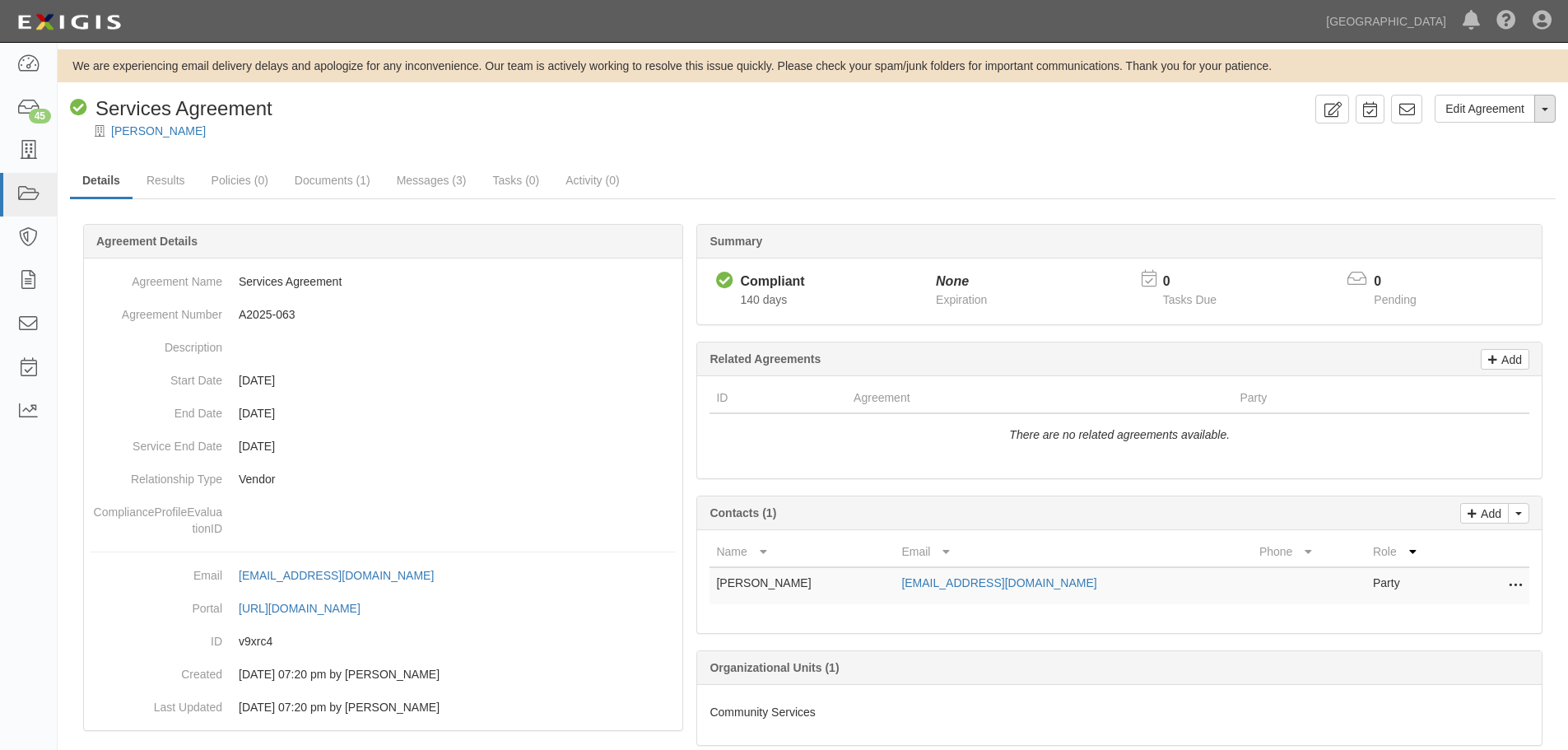
click at [1548, 116] on button "Toggle Agreement Dropdown" at bounding box center [1545, 109] width 21 height 28
click at [1507, 162] on link "Archive Agreement" at bounding box center [1490, 161] width 130 height 21
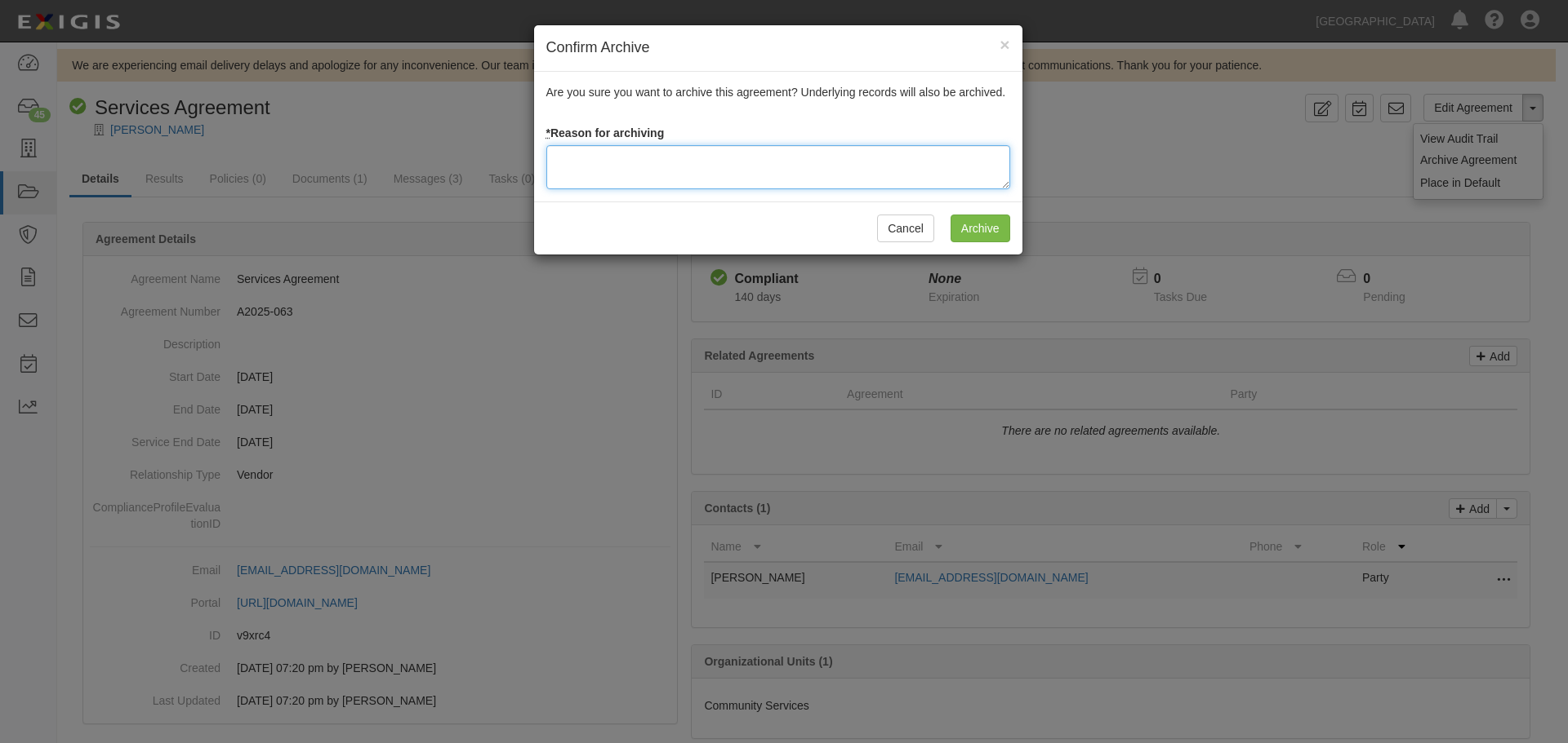
click at [693, 176] on textarea at bounding box center [778, 167] width 464 height 44
type textarea "Agreement terminated 08/18/2025 - JC"
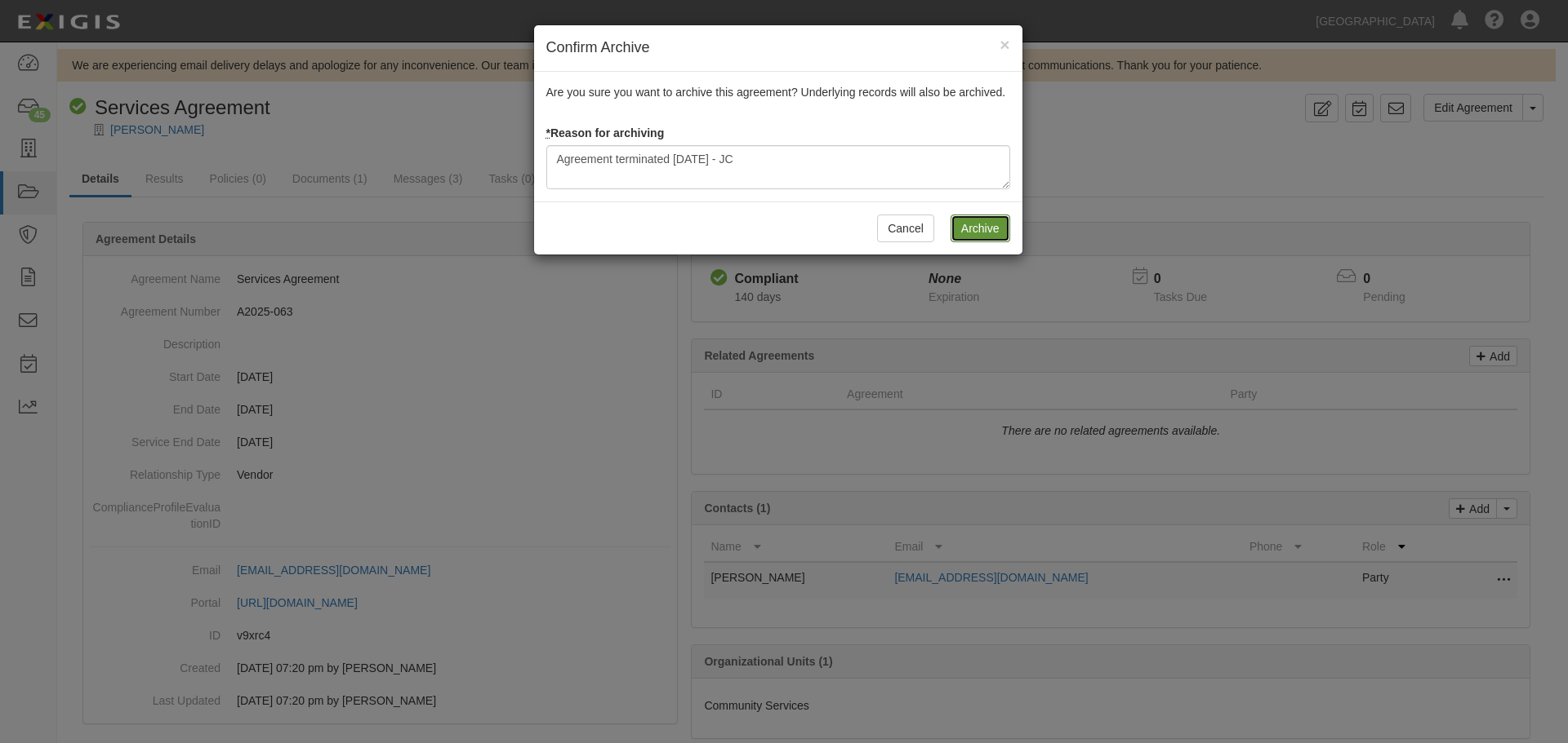
click at [984, 224] on input "Archive" at bounding box center [980, 229] width 59 height 28
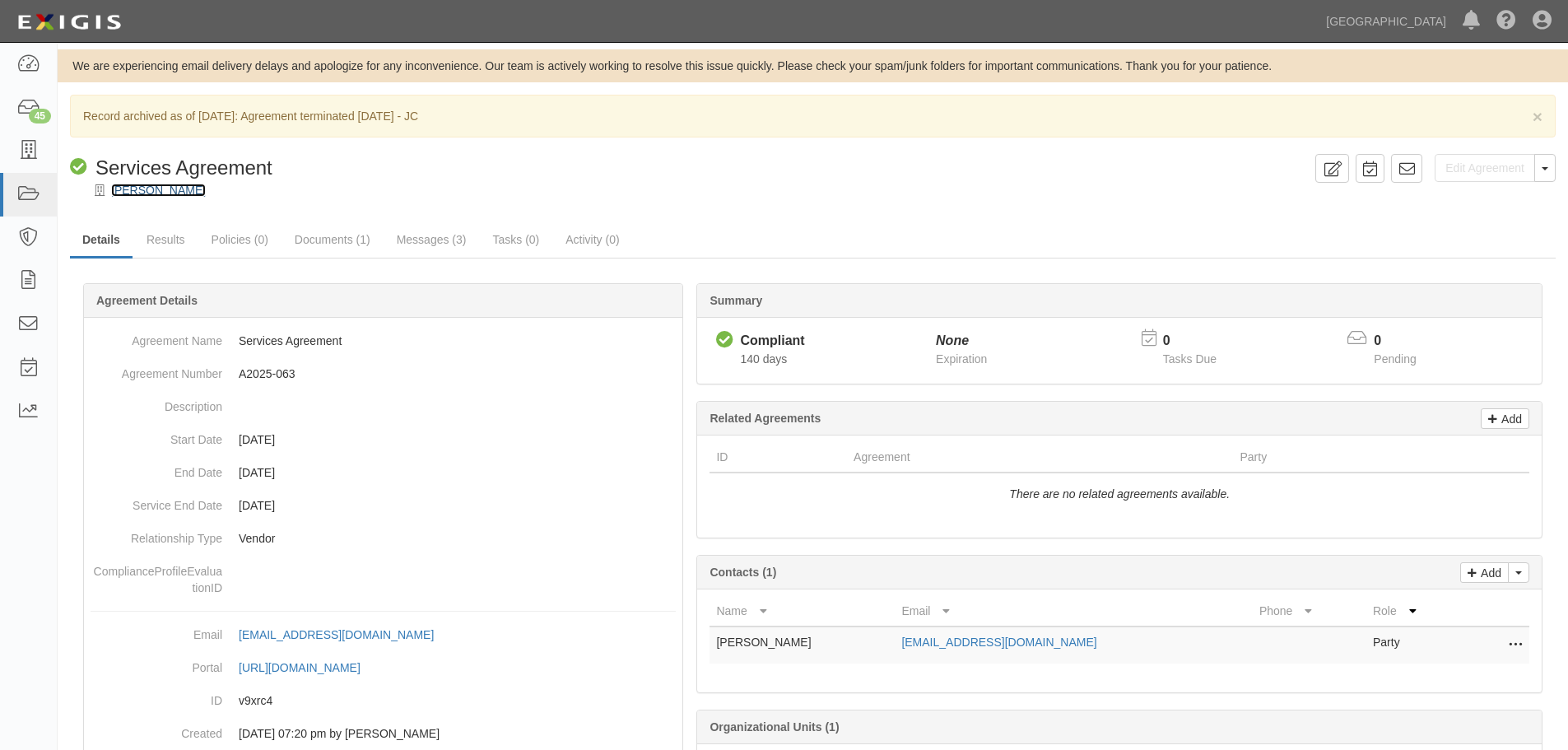
click at [173, 196] on link "[PERSON_NAME]" at bounding box center [158, 190] width 95 height 13
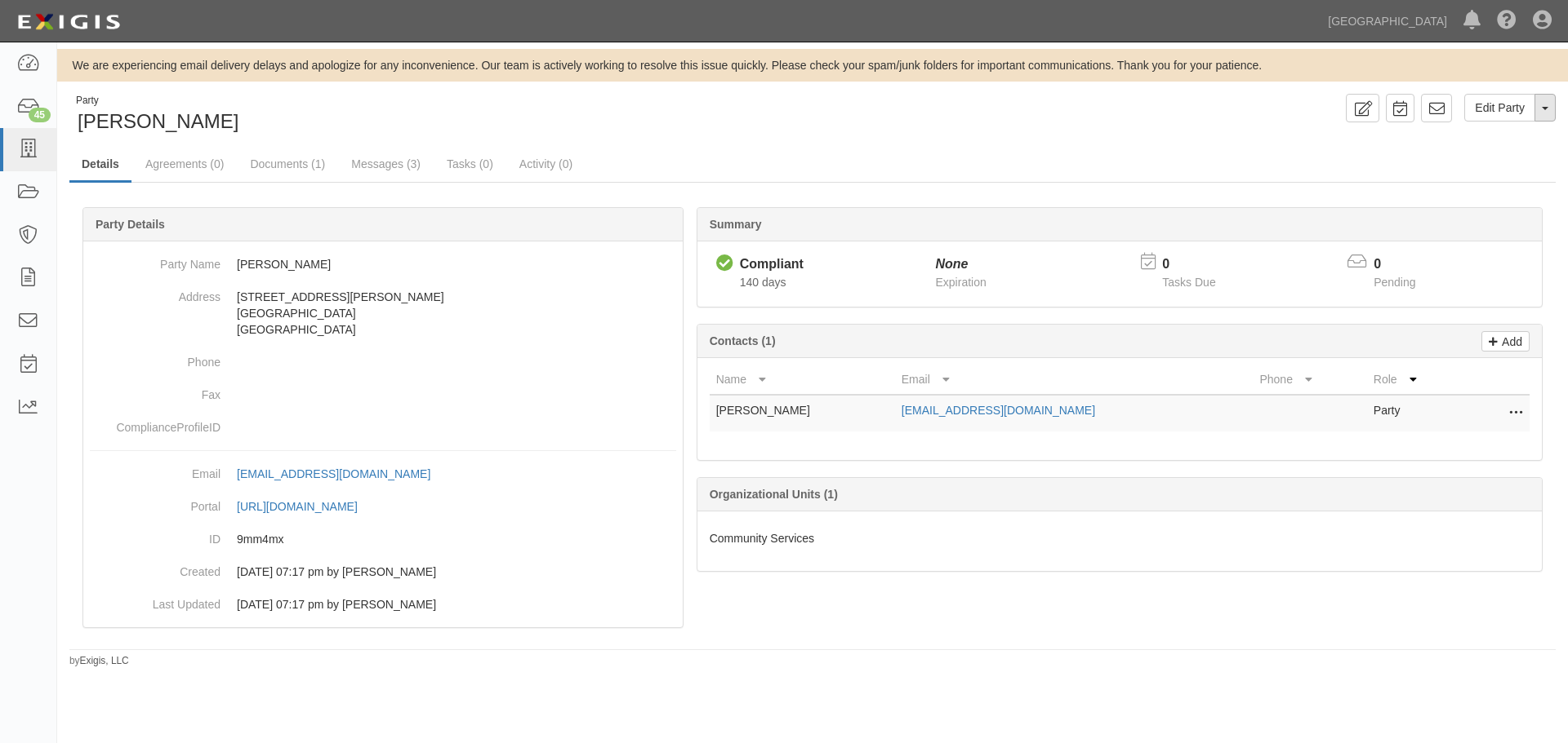
click at [1553, 102] on button "Toggle Party Dropdown" at bounding box center [1544, 108] width 21 height 28
click at [1506, 163] on link "Archive Party" at bounding box center [1490, 159] width 129 height 21
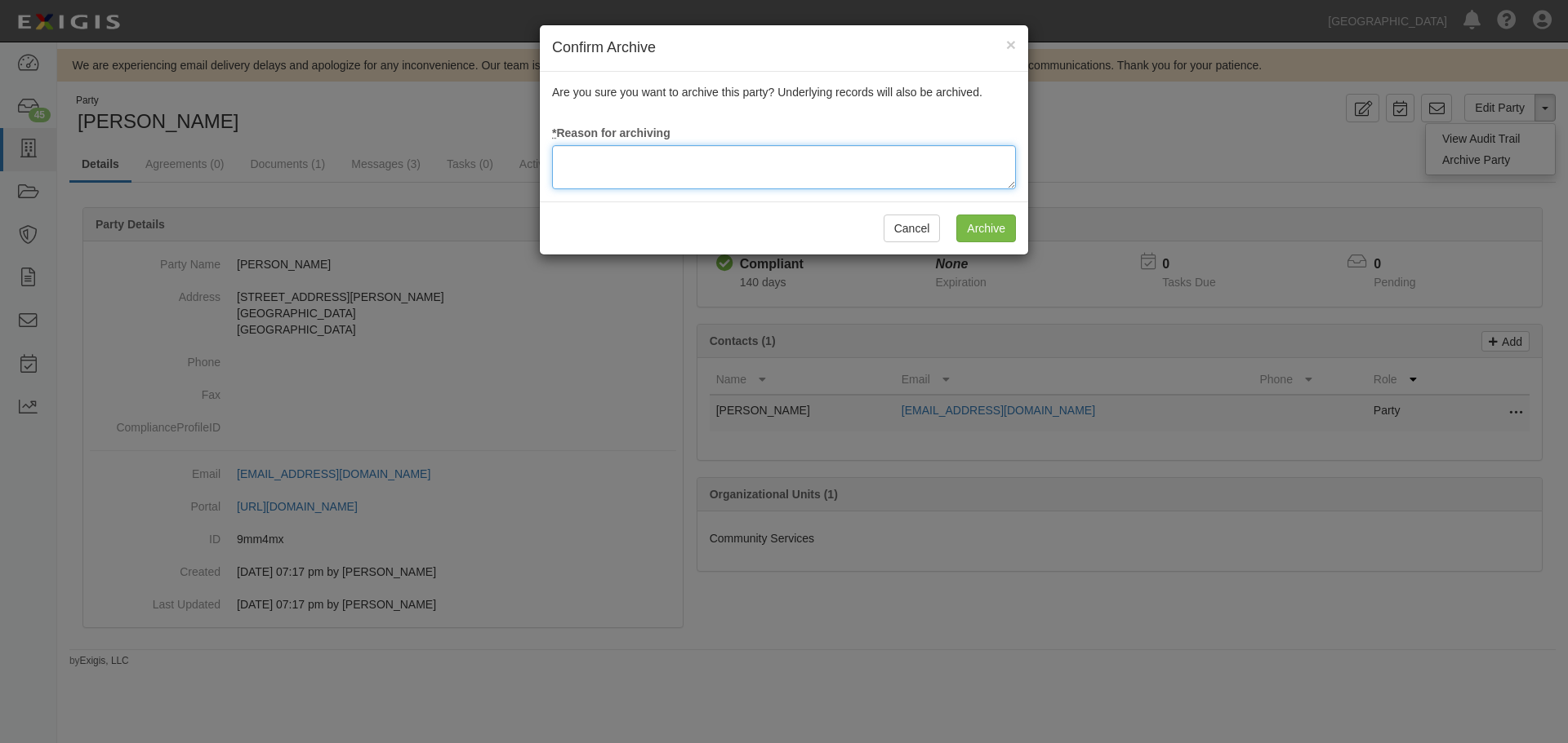
click at [627, 163] on textarea at bounding box center [784, 167] width 464 height 44
type textarea "Agreement terminated 08/18/2025 - JC"
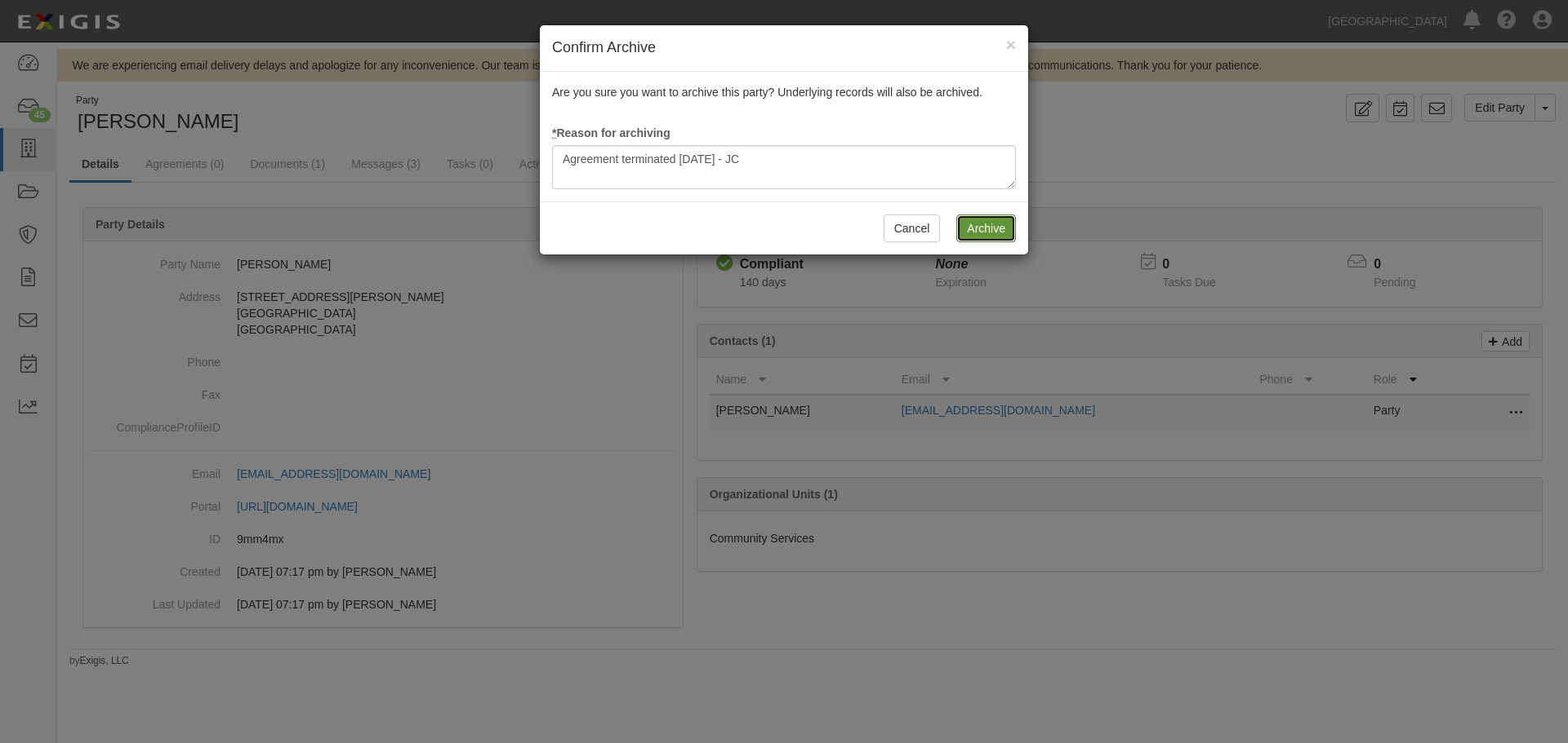
click at [959, 222] on input "Archive" at bounding box center [986, 229] width 59 height 28
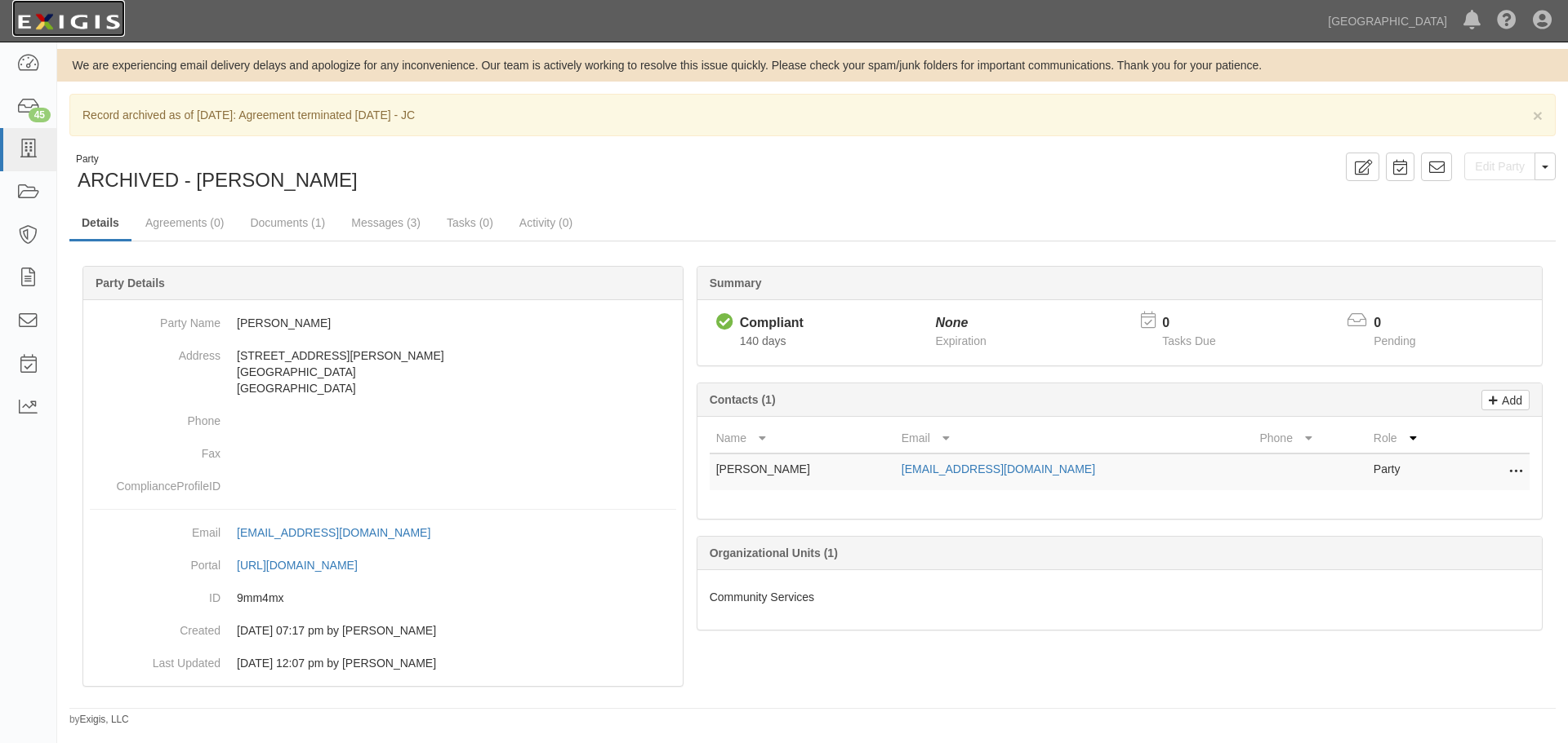
click at [107, 24] on img at bounding box center [68, 22] width 113 height 30
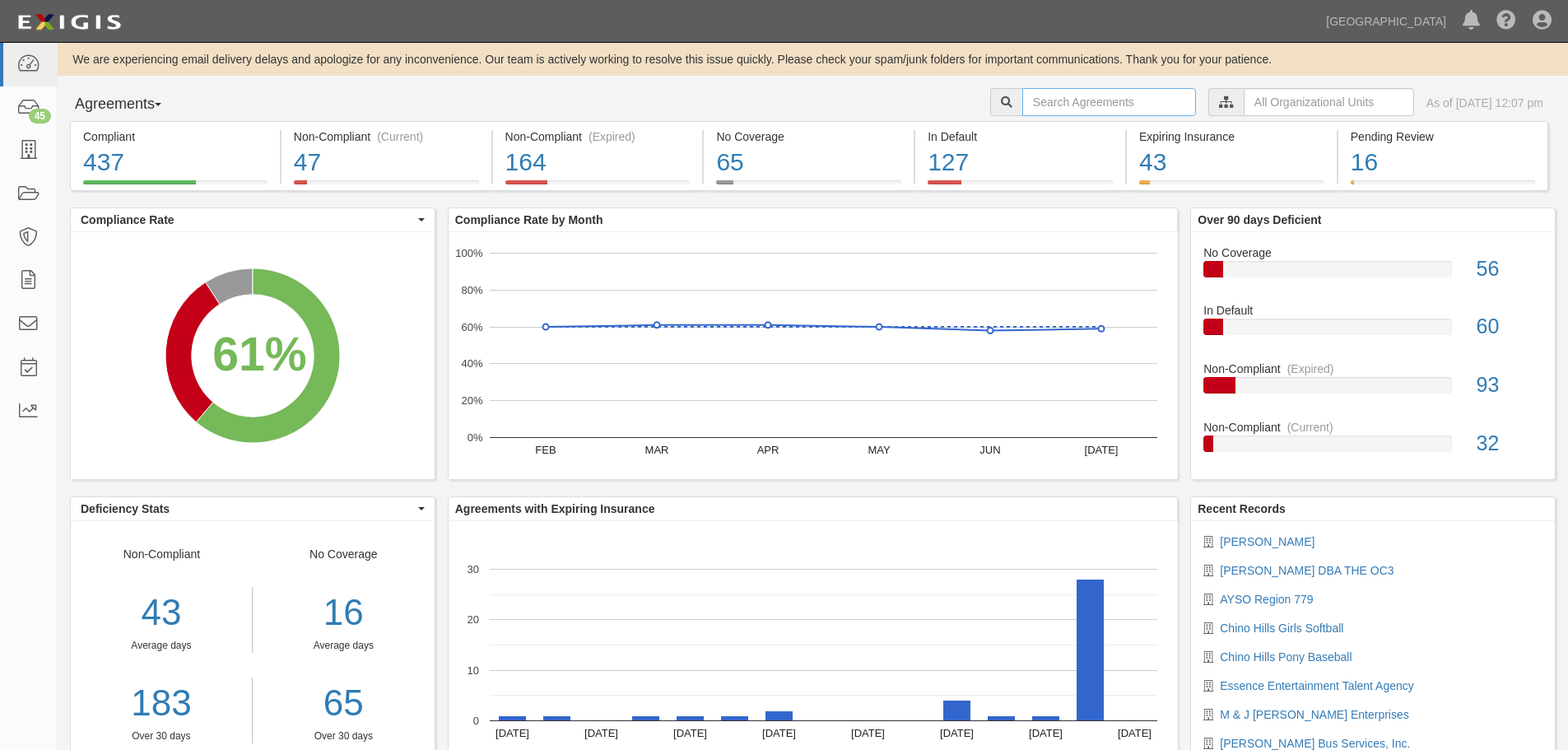
click at [1031, 96] on input "text" at bounding box center [1109, 102] width 174 height 28
type input "a2024-137"
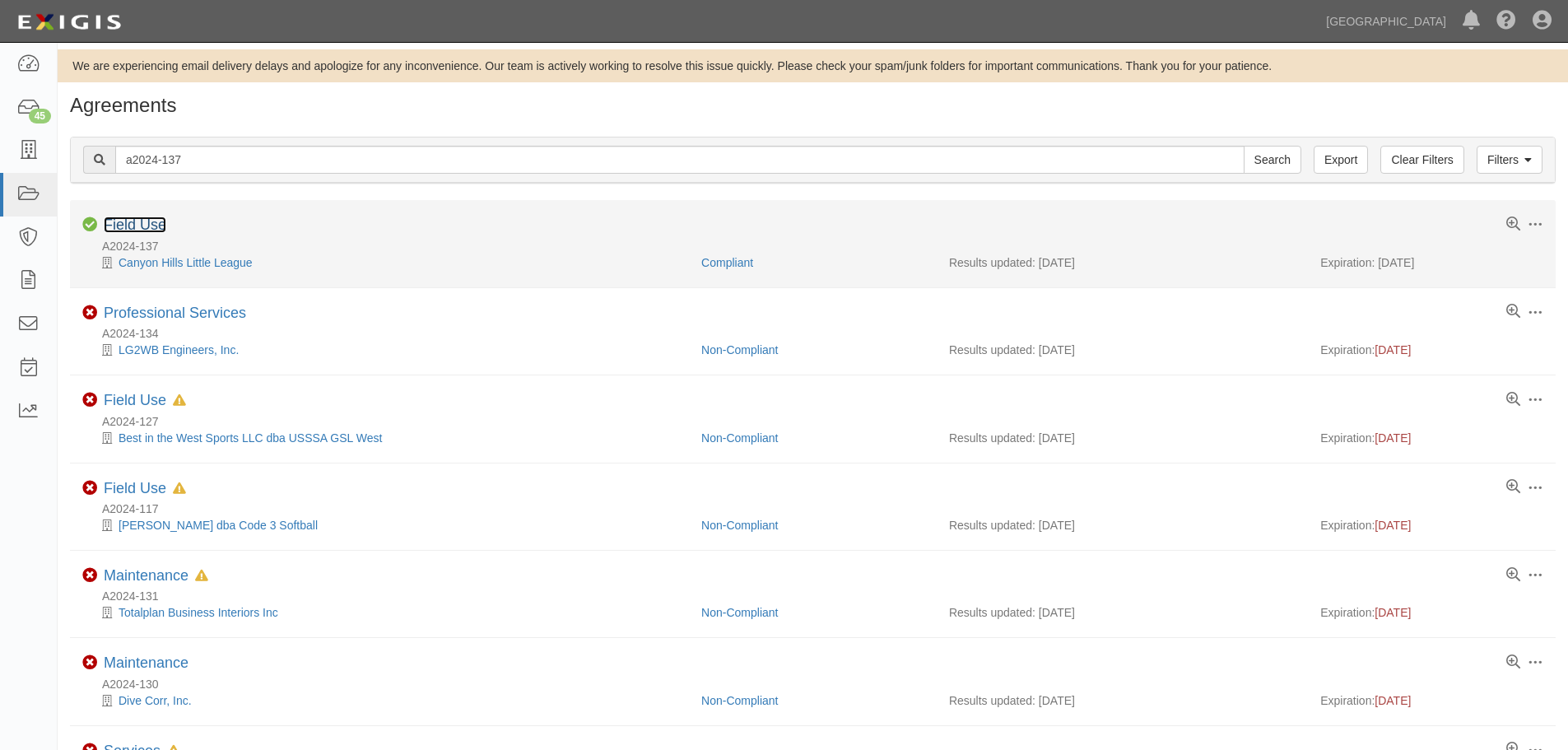
click at [152, 227] on link "Field Use" at bounding box center [135, 225] width 63 height 16
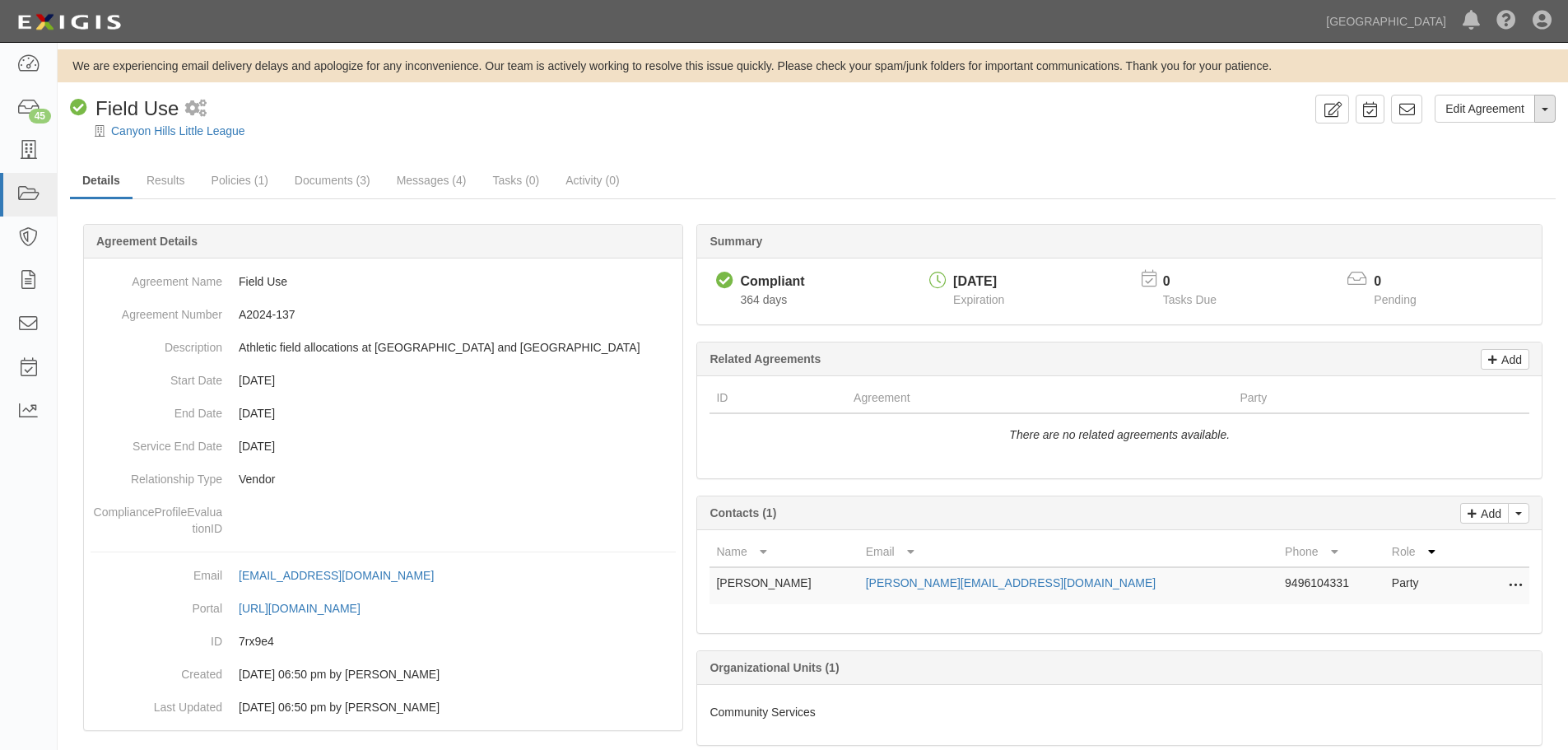
click at [1543, 114] on button "Toggle Agreement Dropdown" at bounding box center [1545, 109] width 21 height 28
click at [1494, 160] on link "Archive Agreement" at bounding box center [1490, 161] width 130 height 21
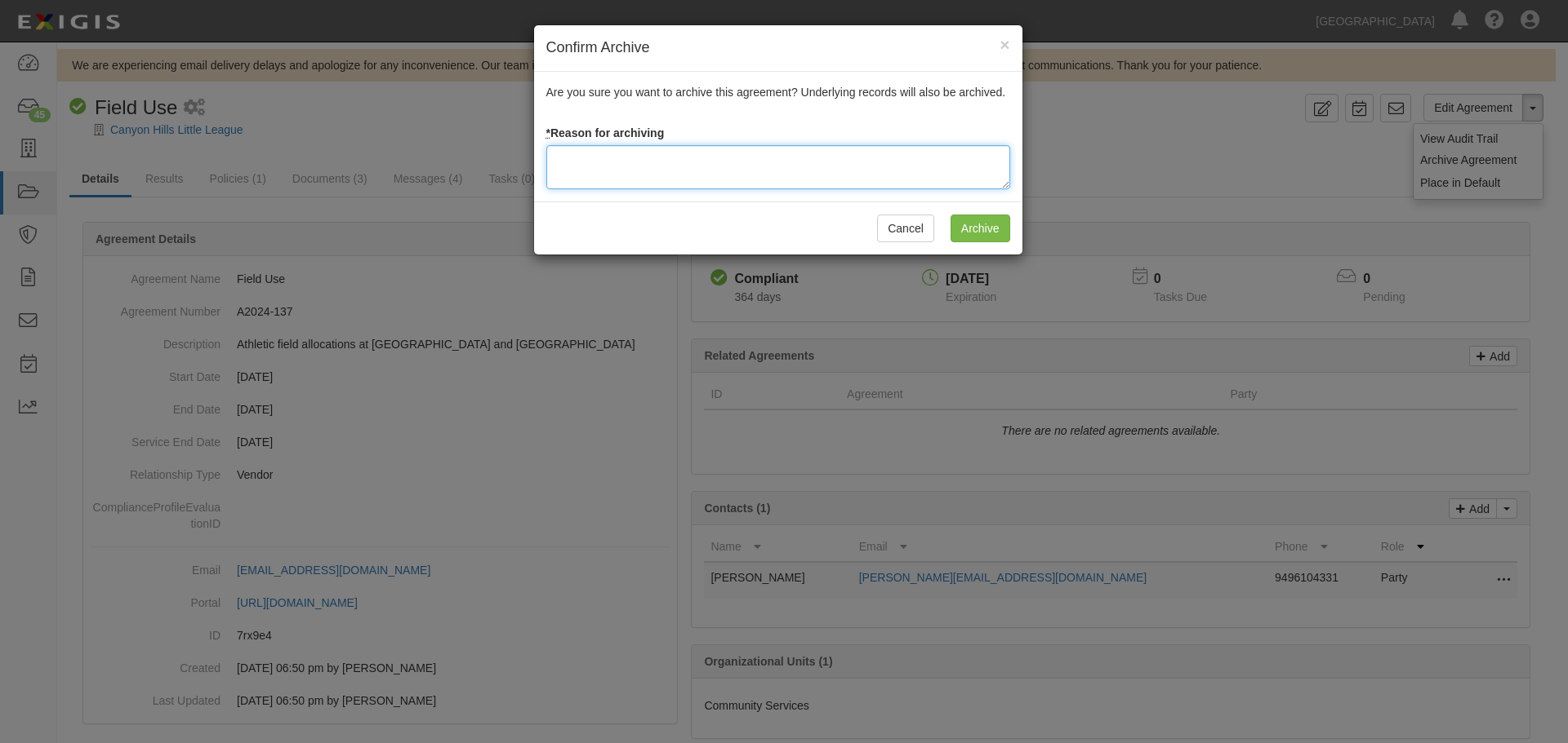
click at [661, 165] on textarea at bounding box center [778, 167] width 464 height 44
type textarea "Agreement terminated 08/18/2025 -JC"
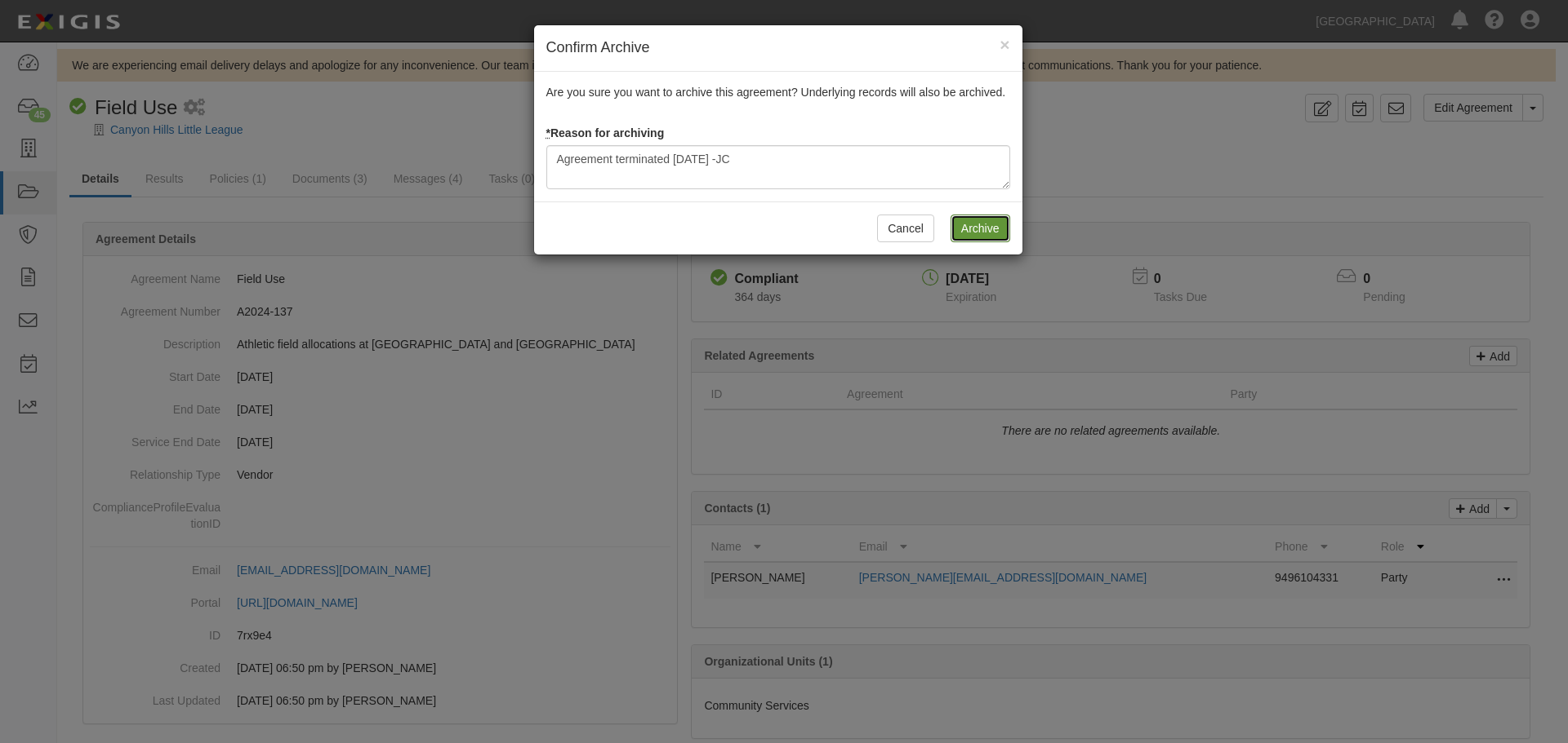
click at [967, 224] on input "Archive" at bounding box center [980, 229] width 59 height 28
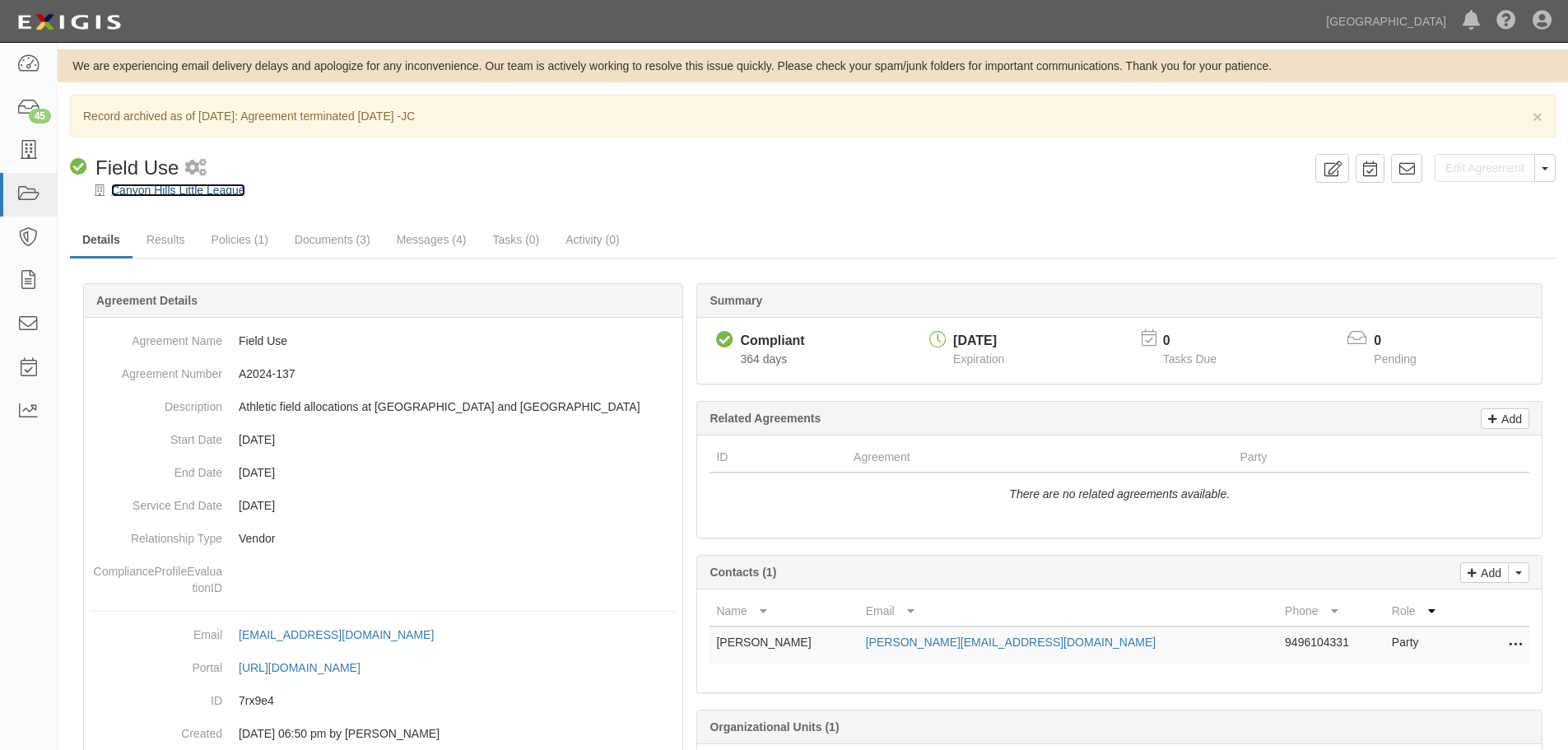
click at [174, 194] on link "Canyon Hills Little League" at bounding box center [178, 190] width 134 height 13
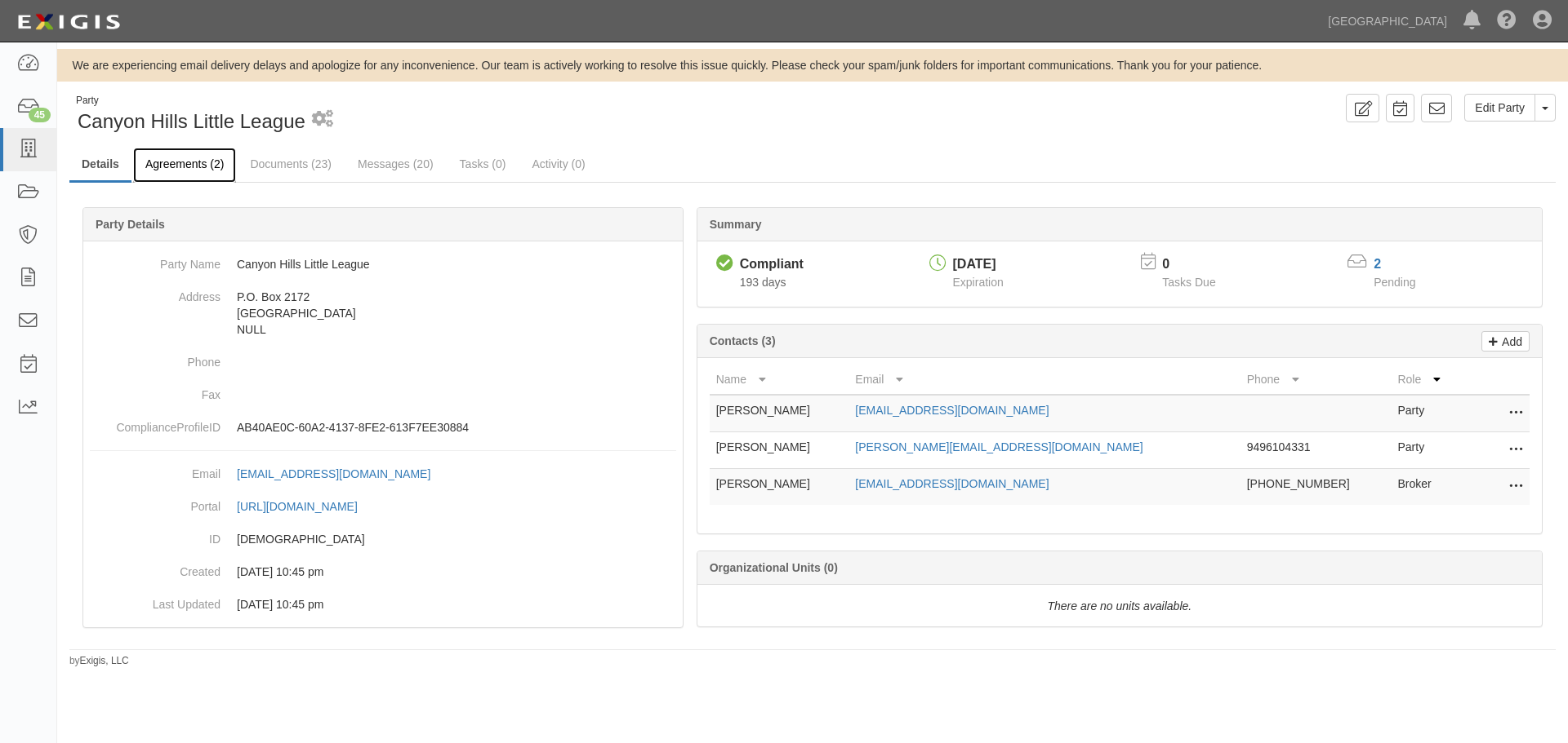
click at [168, 167] on link "Agreements (2)" at bounding box center [184, 164] width 103 height 35
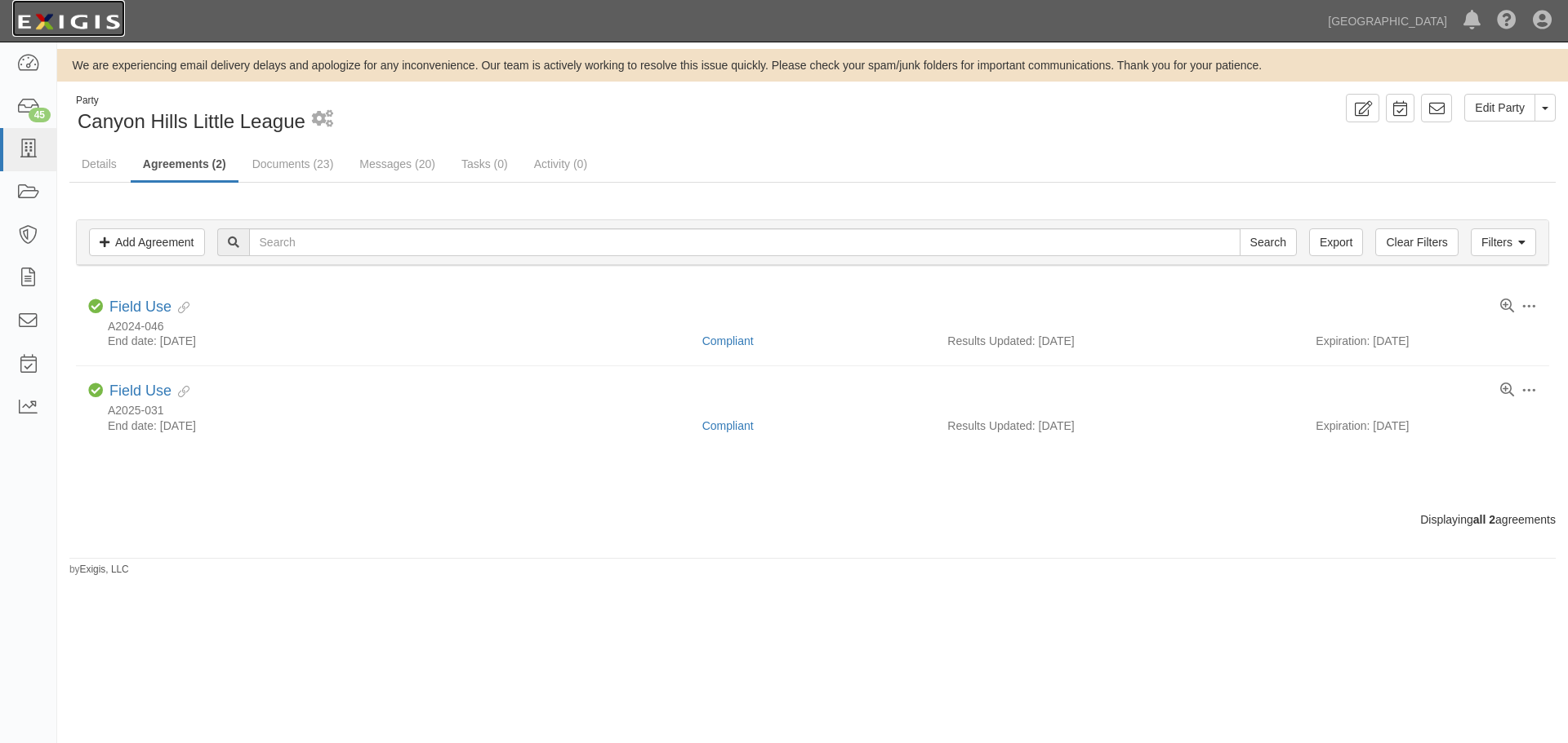
click at [83, 16] on img at bounding box center [68, 22] width 113 height 30
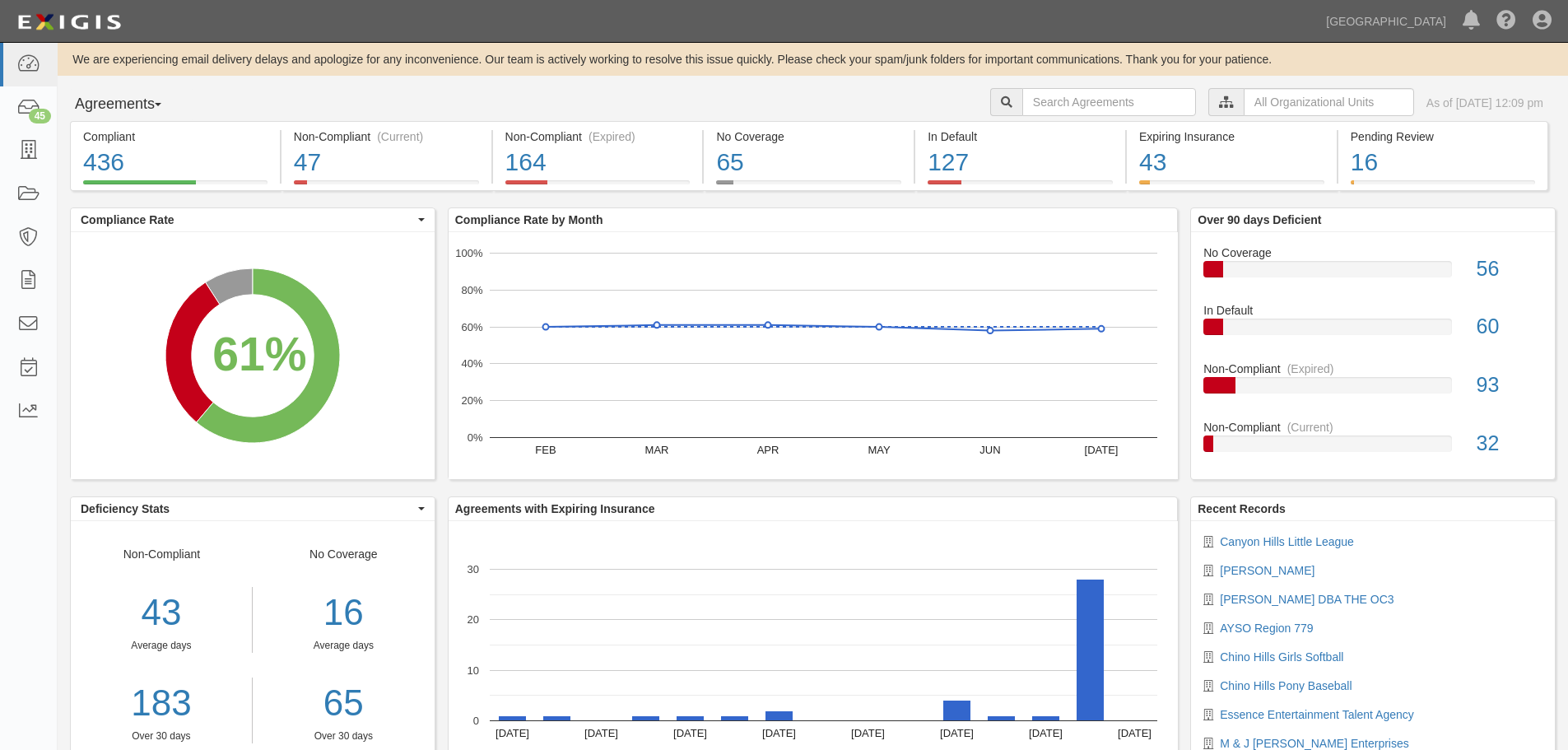
click at [1093, 117] on div "City Clerk City Manager Comm. Development Community Services Engineering Financ…" at bounding box center [1279, 104] width 578 height 32
click at [1090, 109] on input "text" at bounding box center [1109, 102] width 174 height 28
type input "a2025-018"
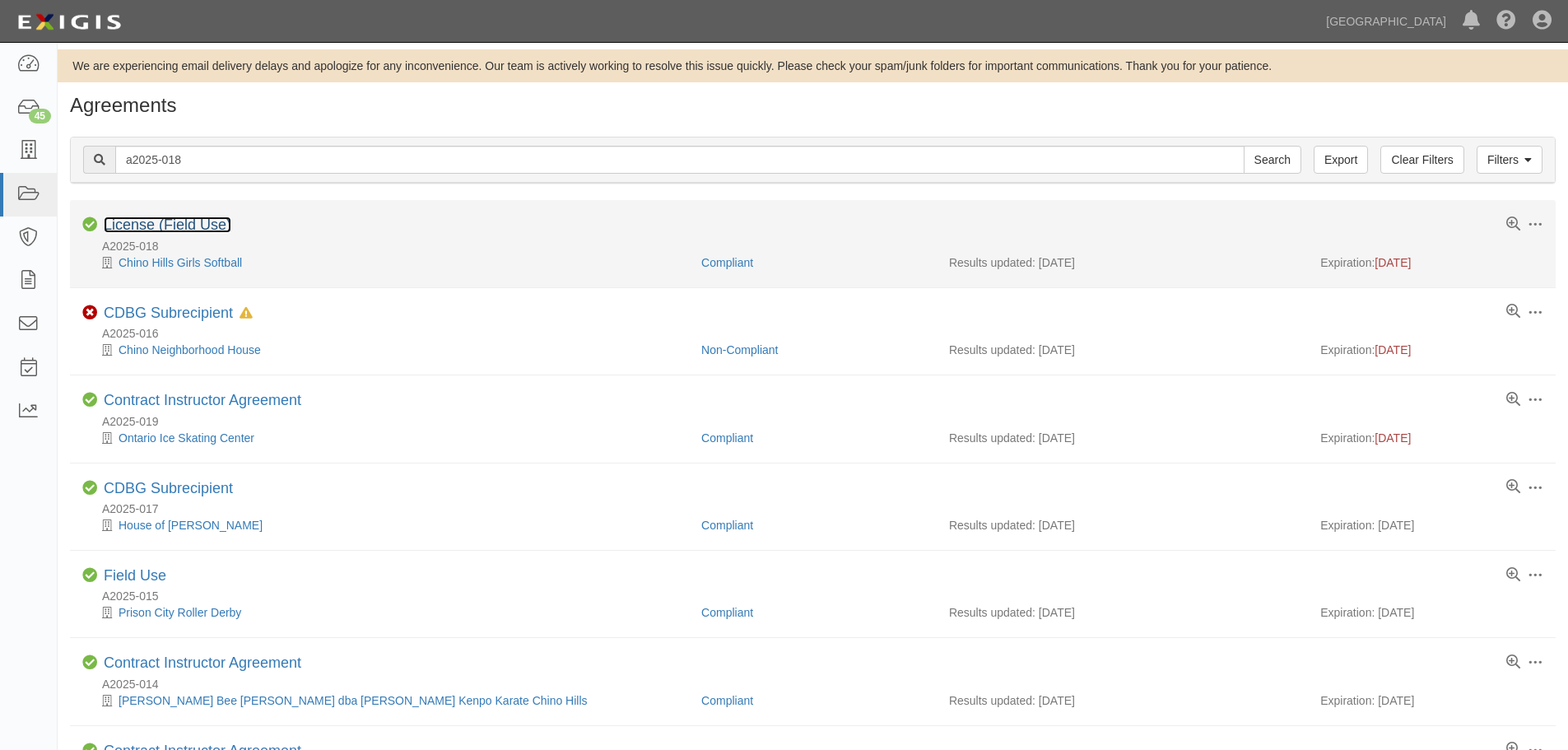
click at [189, 223] on link "License (Field Use)" at bounding box center [168, 225] width 128 height 16
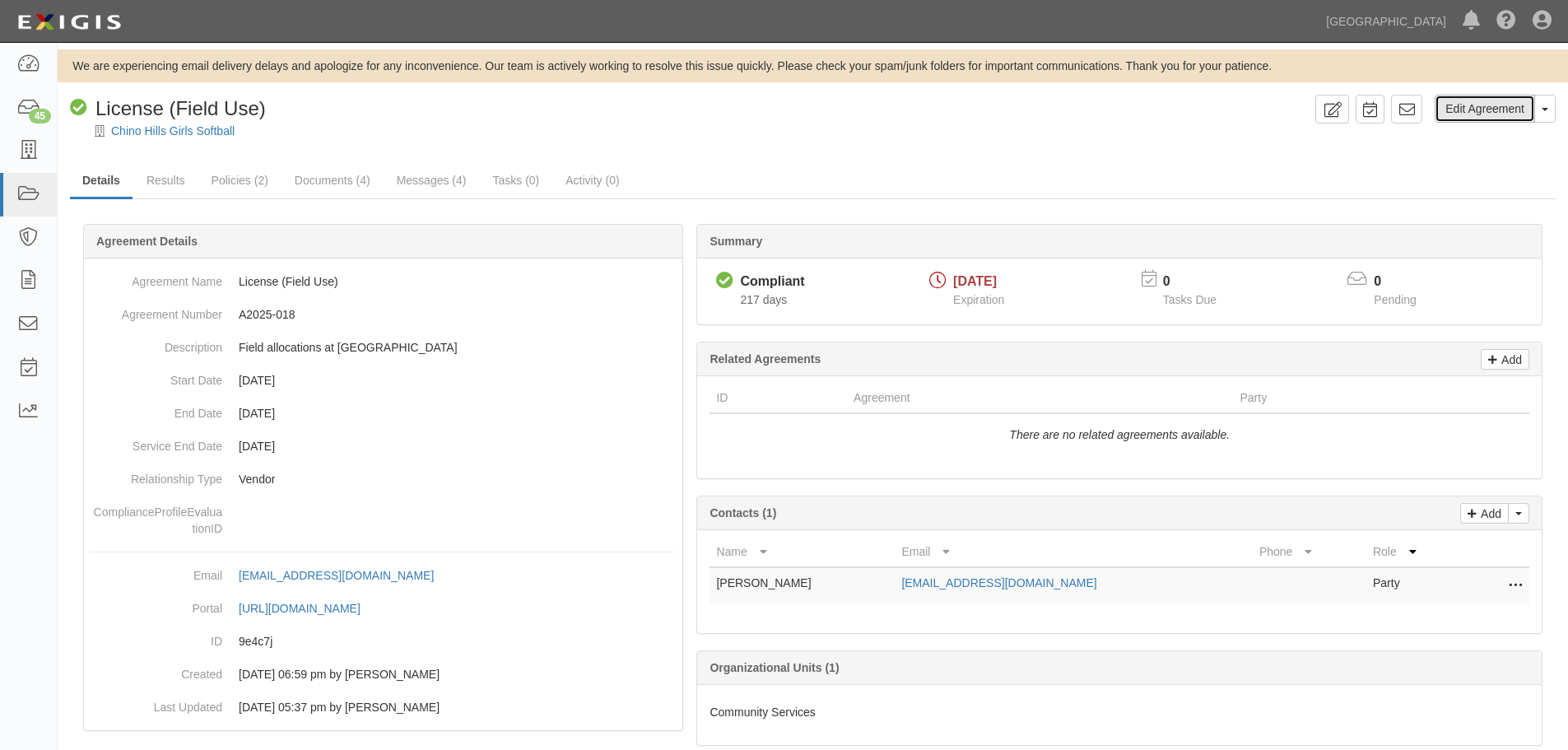
click at [1533, 108] on link "Edit Agreement" at bounding box center [1485, 109] width 101 height 28
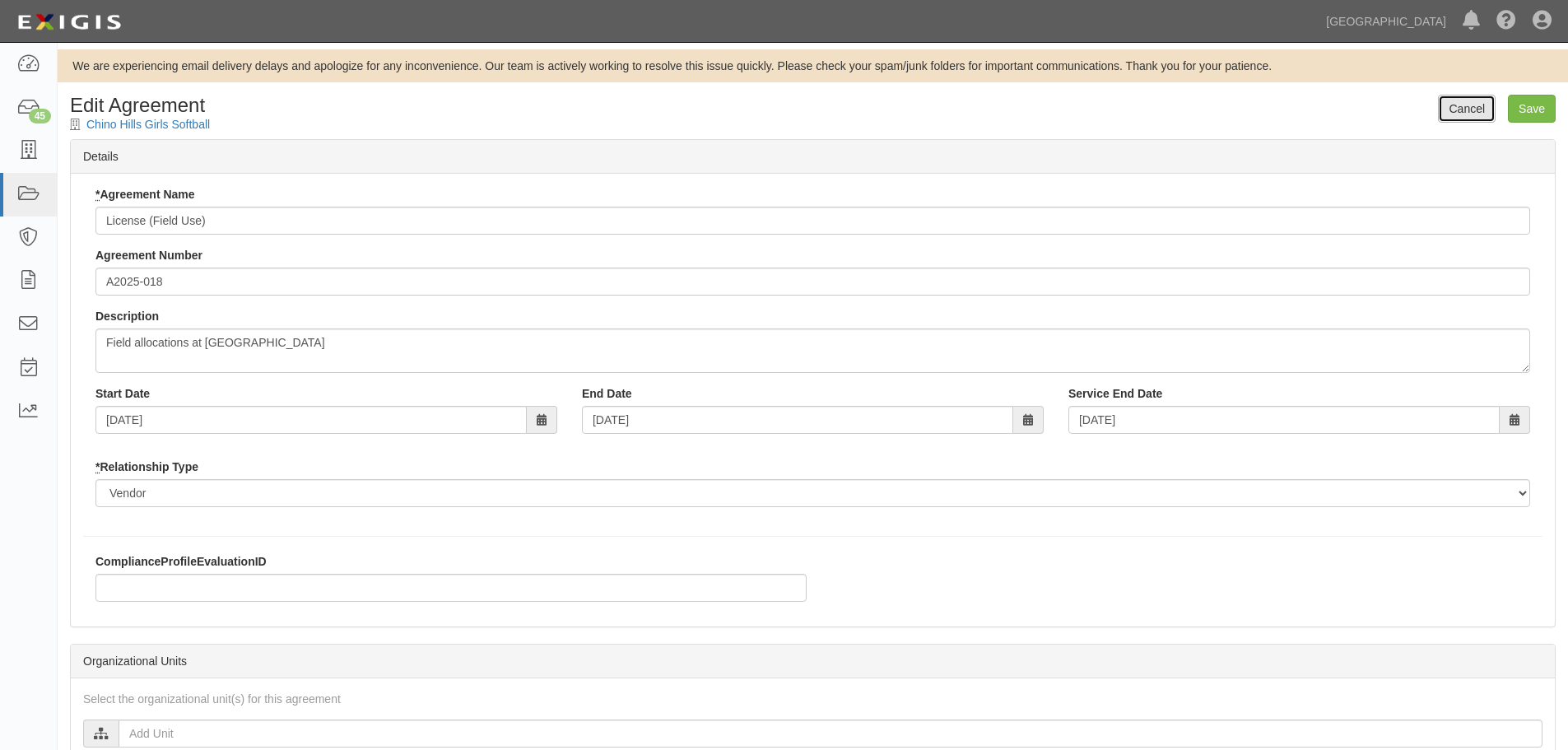
click at [1472, 115] on link "Cancel" at bounding box center [1467, 109] width 58 height 28
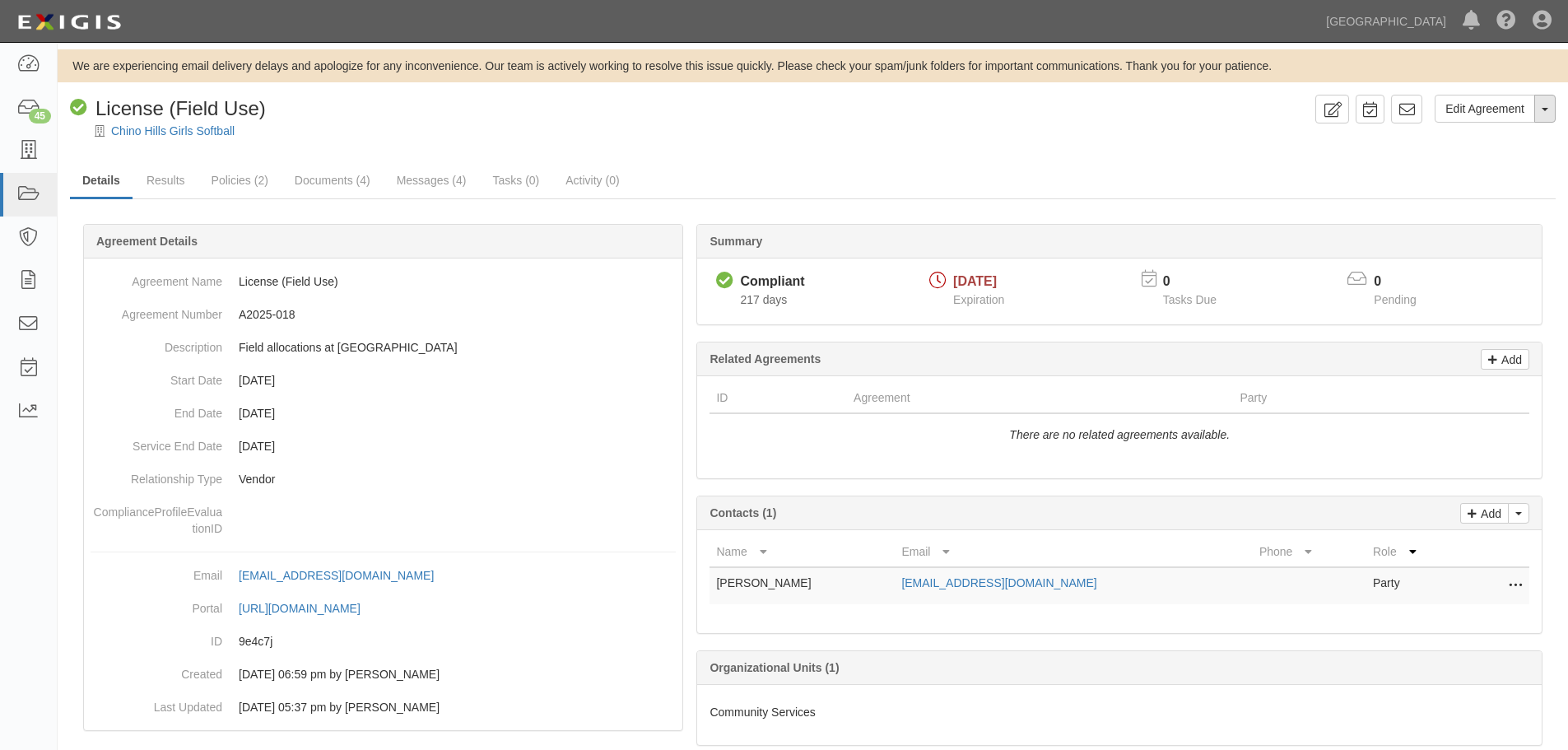
click at [1554, 118] on button "Toggle Agreement Dropdown" at bounding box center [1545, 109] width 21 height 28
click at [1520, 161] on link "Archive Agreement" at bounding box center [1490, 161] width 130 height 21
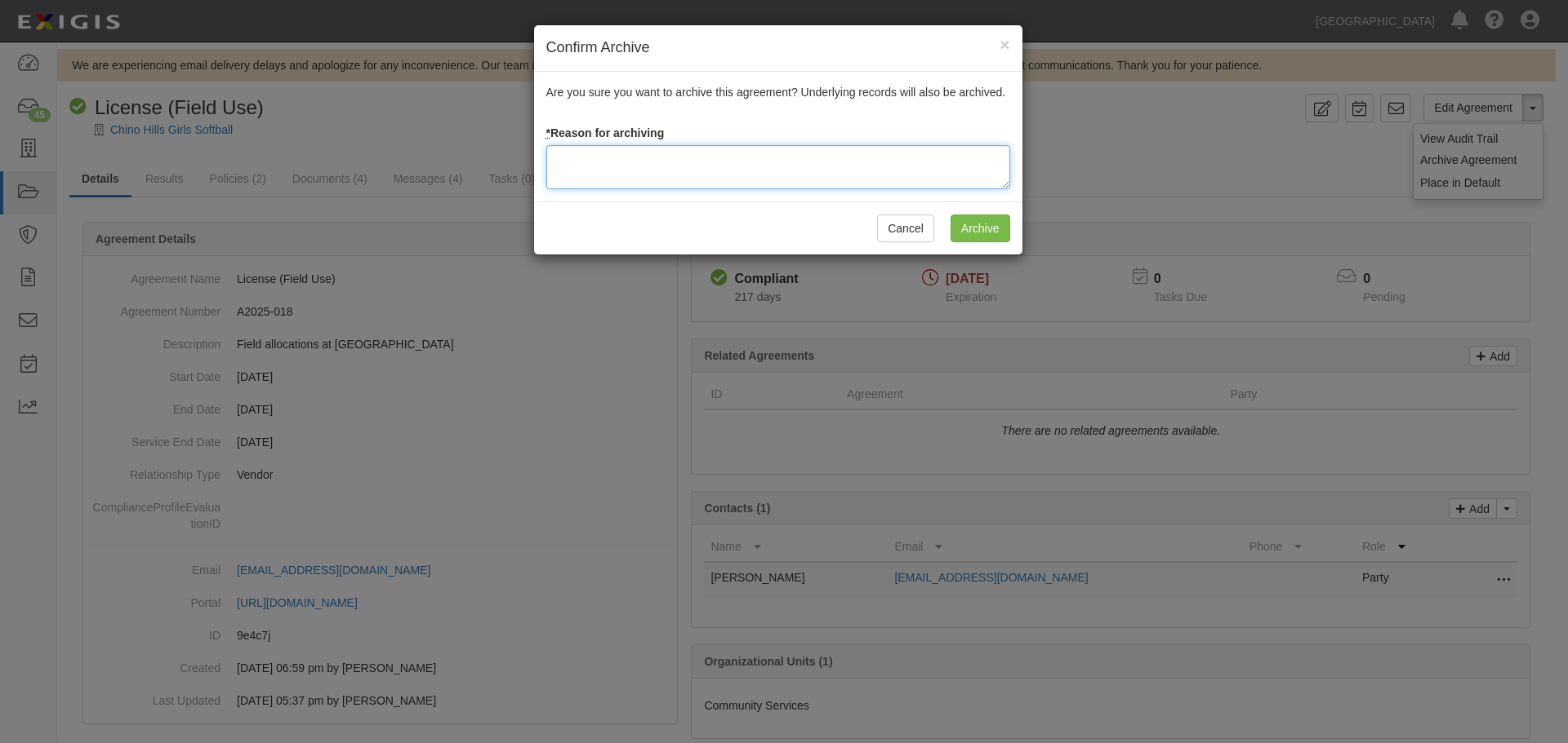
click at [616, 186] on textarea at bounding box center [778, 167] width 464 height 44
type textarea "Agreement terminated 08/18/2025 - JC"
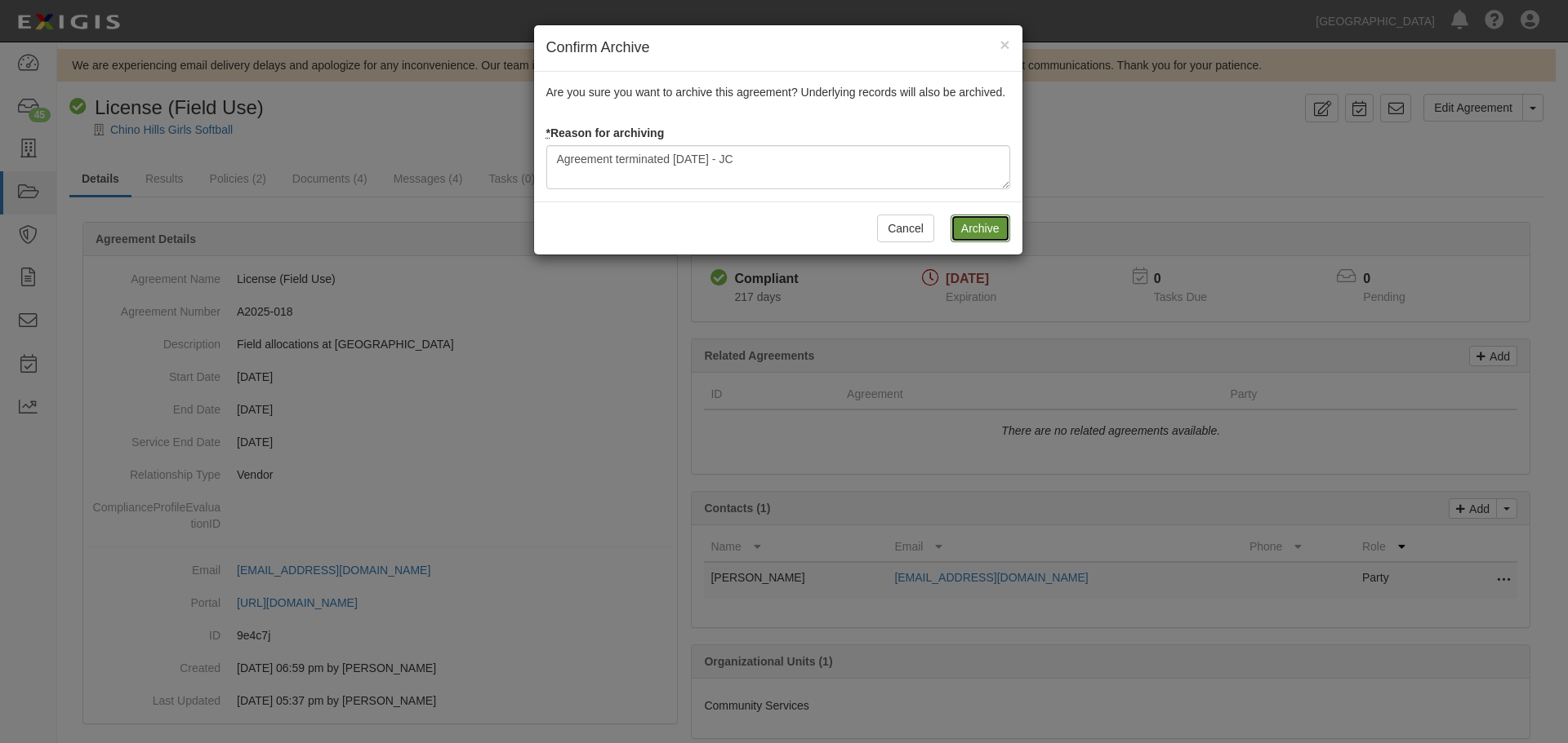
click at [961, 225] on input "Archive" at bounding box center [980, 229] width 59 height 28
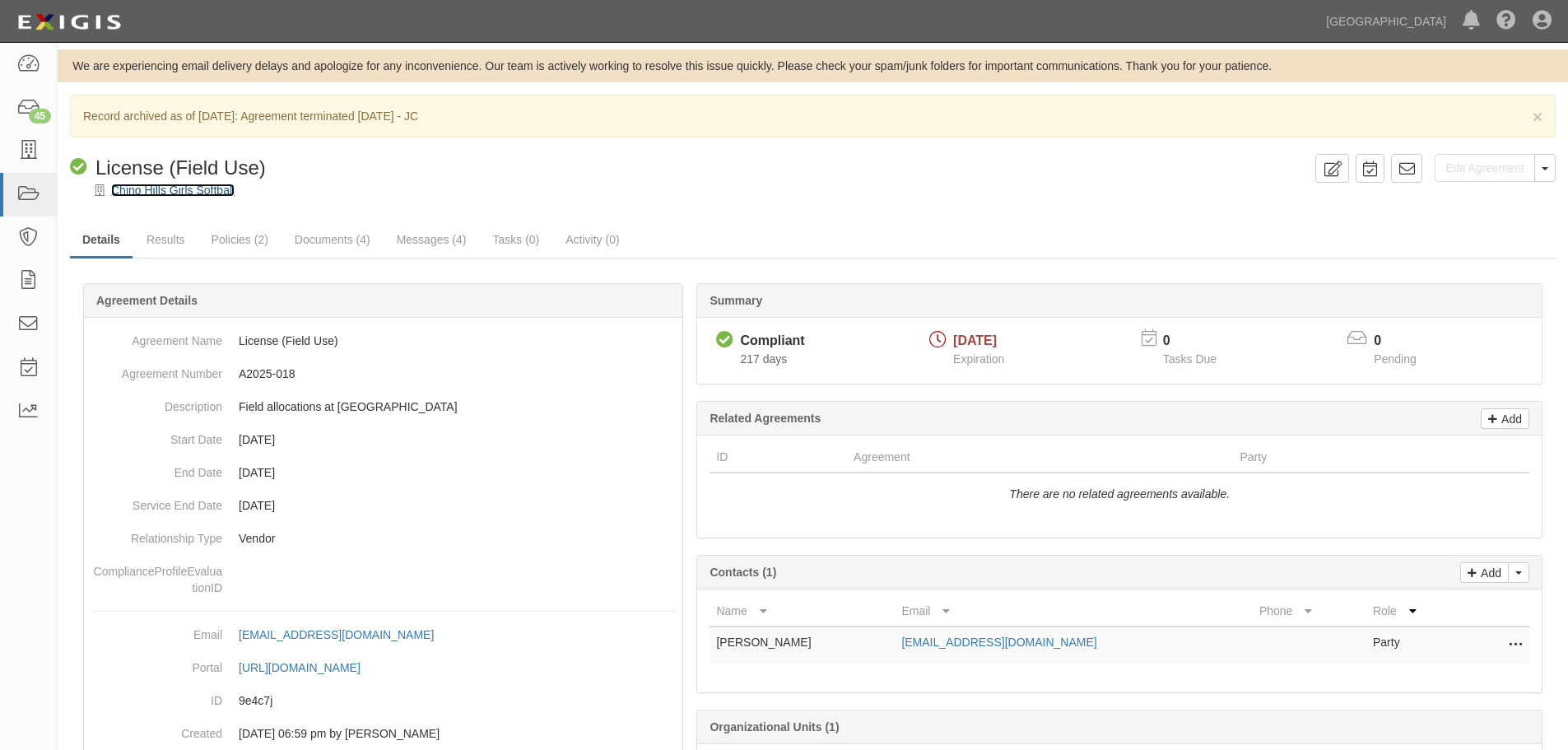
click at [183, 185] on link "Chino Hills Girls Softball" at bounding box center [173, 190] width 124 height 13
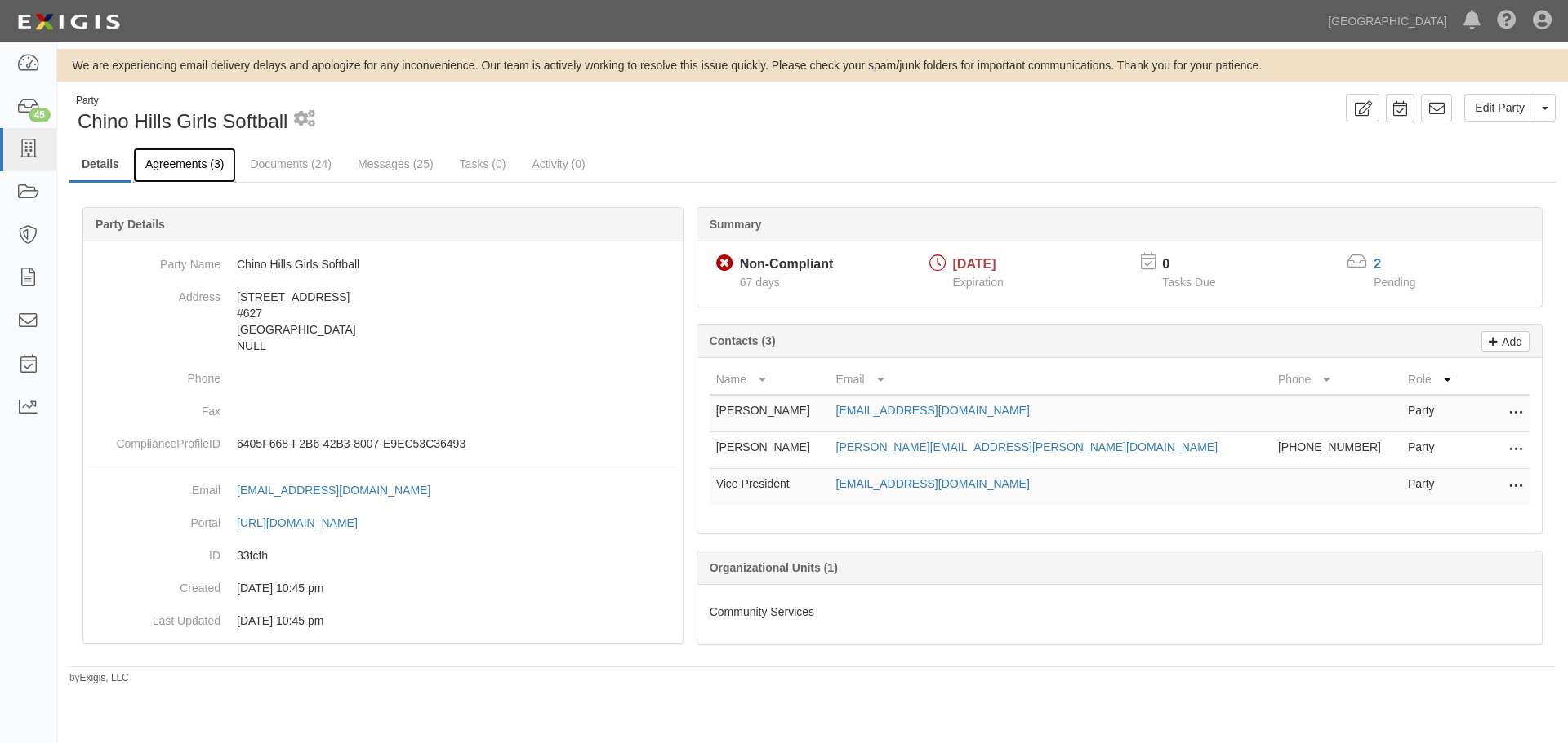
click at [181, 165] on link "Agreements (3)" at bounding box center [184, 164] width 103 height 35
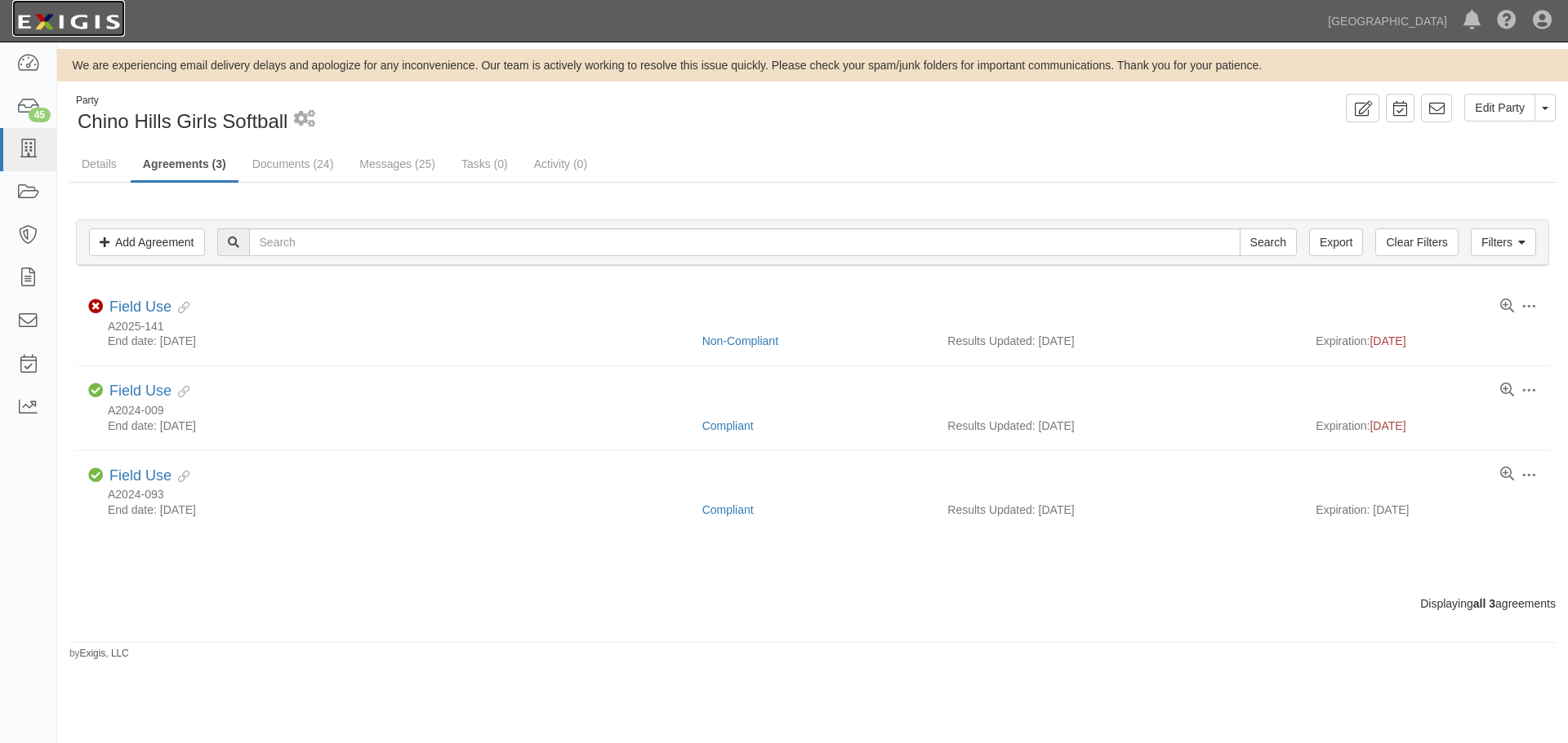
click at [103, 21] on img at bounding box center [68, 22] width 113 height 30
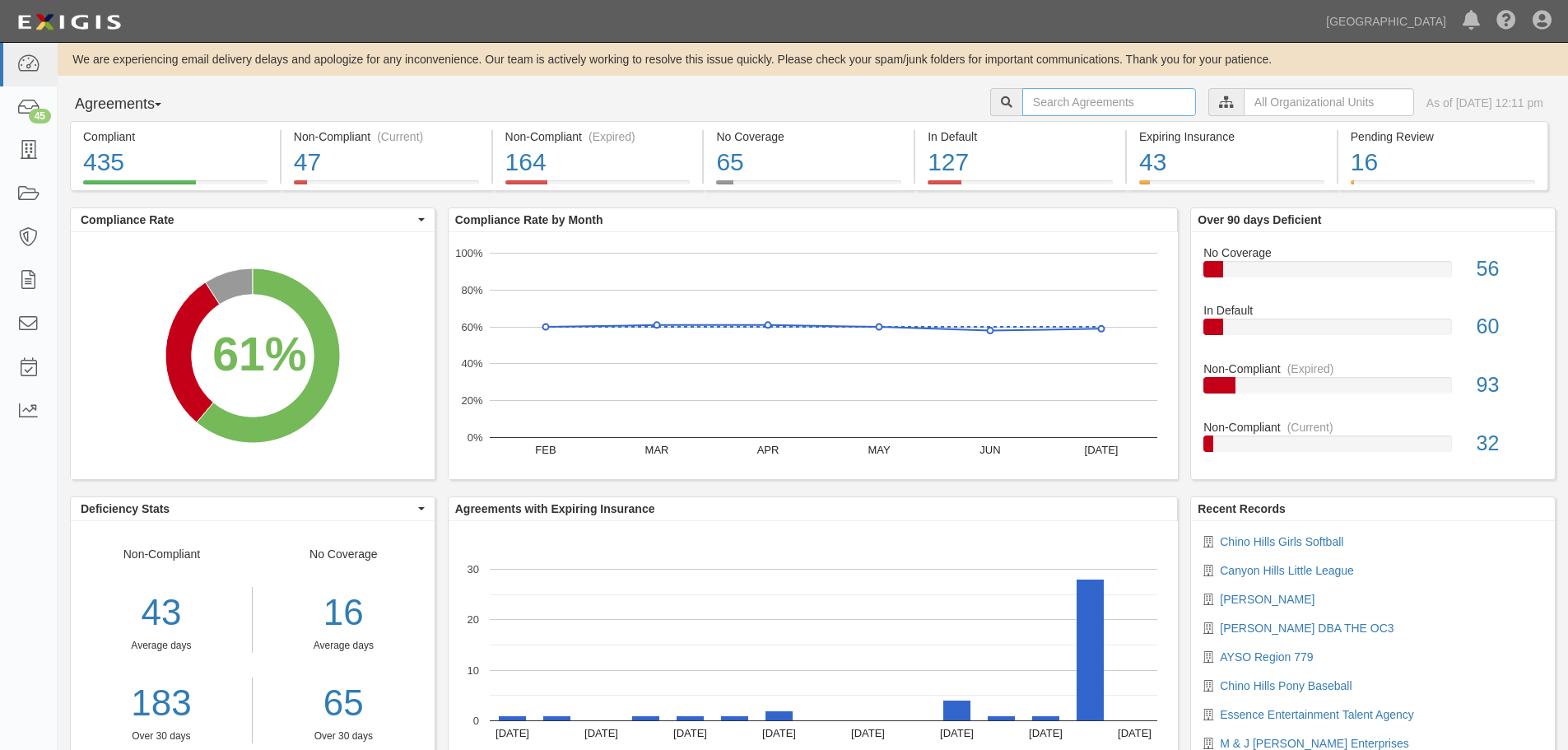
click at [1051, 106] on input "text" at bounding box center [1109, 102] width 174 height 28
type input "a2024-140"
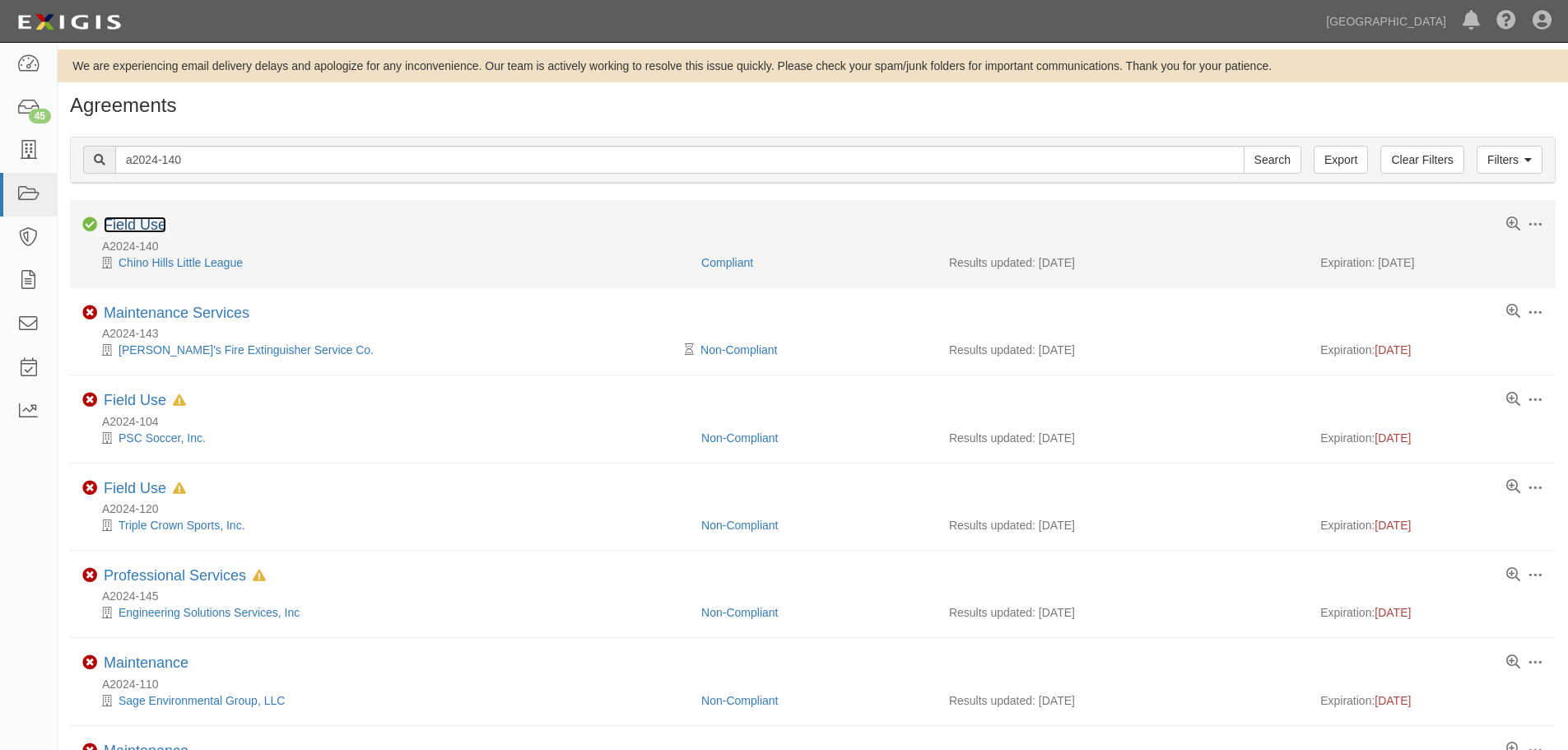
click at [127, 227] on link "Field Use" at bounding box center [135, 225] width 63 height 16
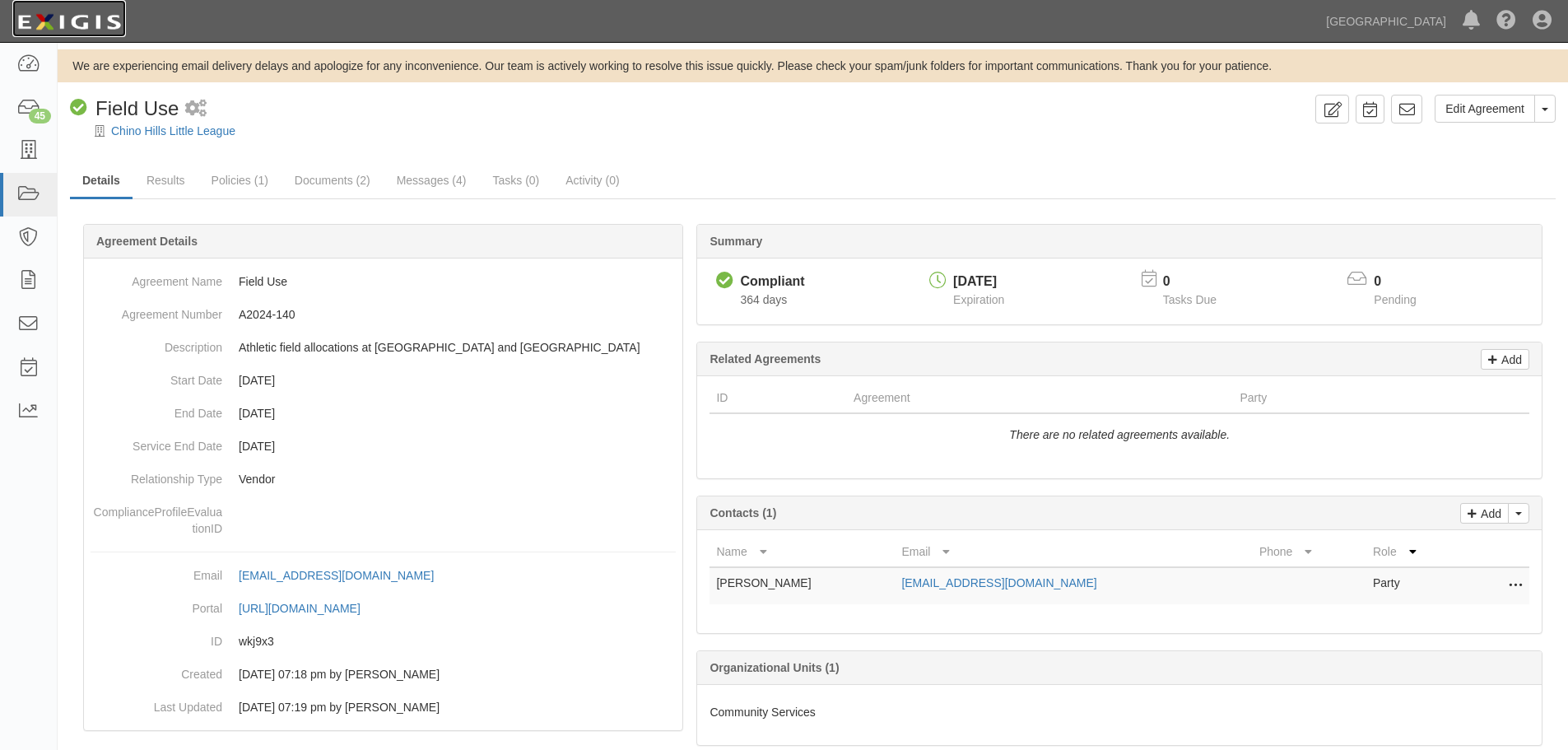
click at [79, 24] on img at bounding box center [69, 22] width 114 height 30
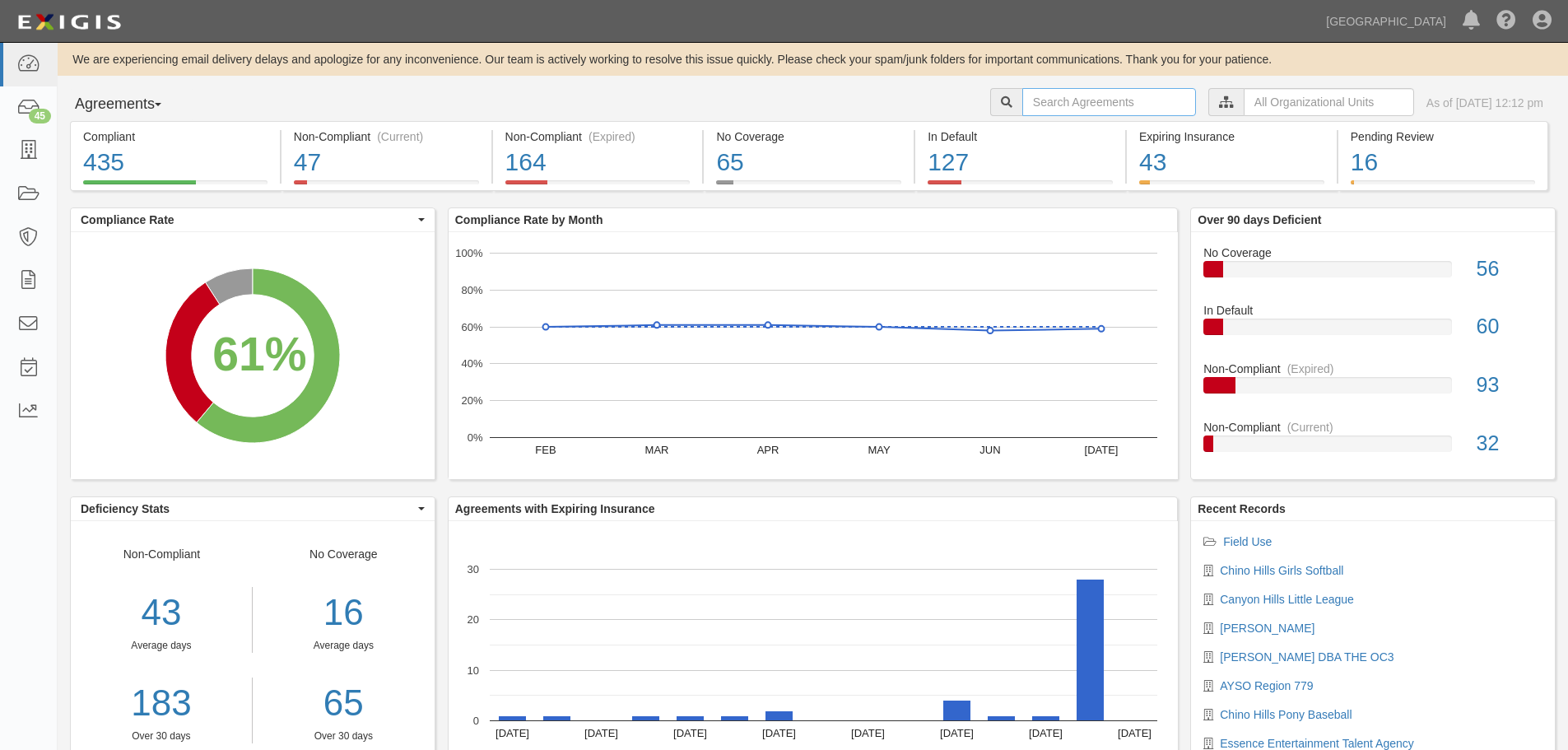
click at [1090, 105] on input "text" at bounding box center [1109, 102] width 174 height 28
type input "a2024-140"
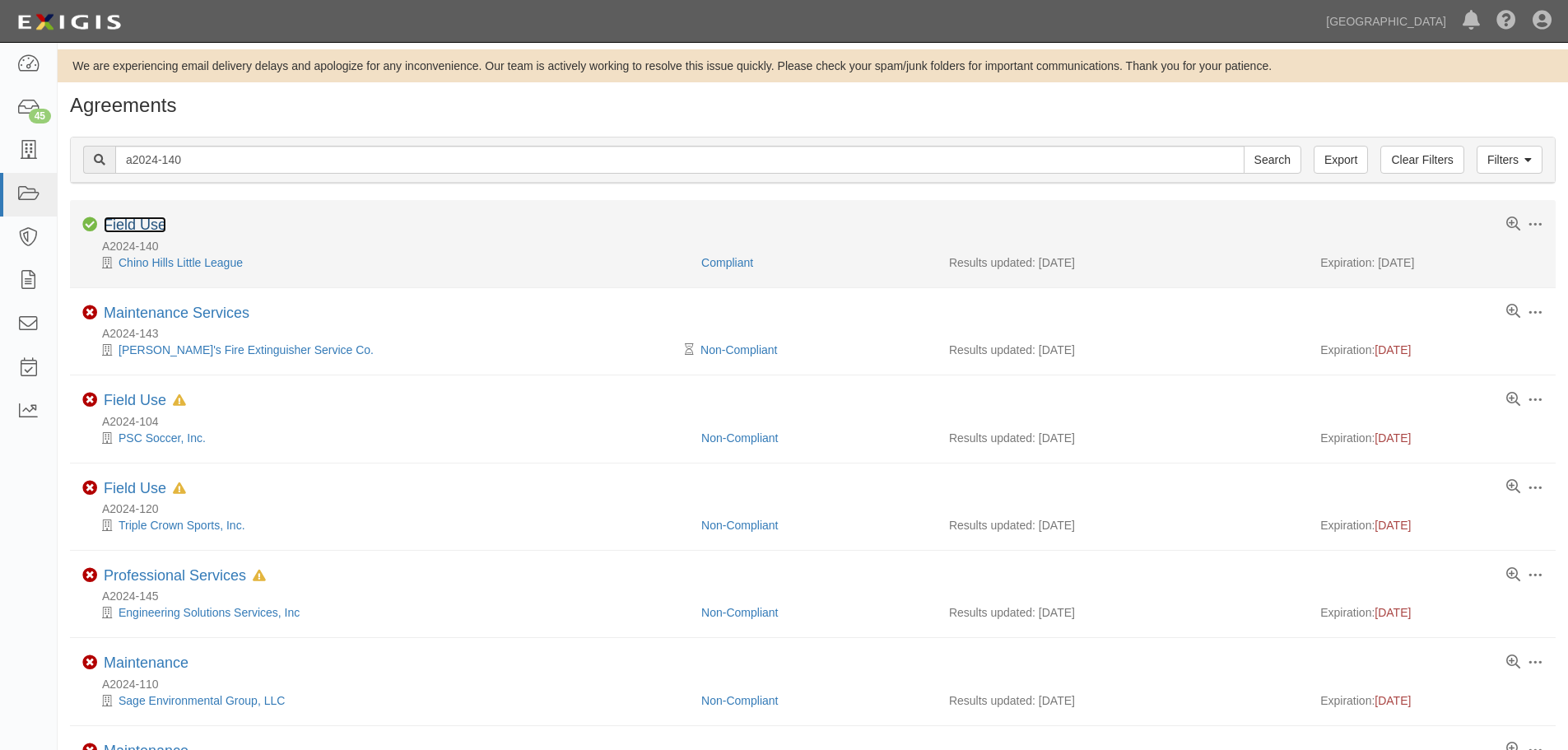
click at [138, 231] on link "Field Use" at bounding box center [135, 225] width 63 height 16
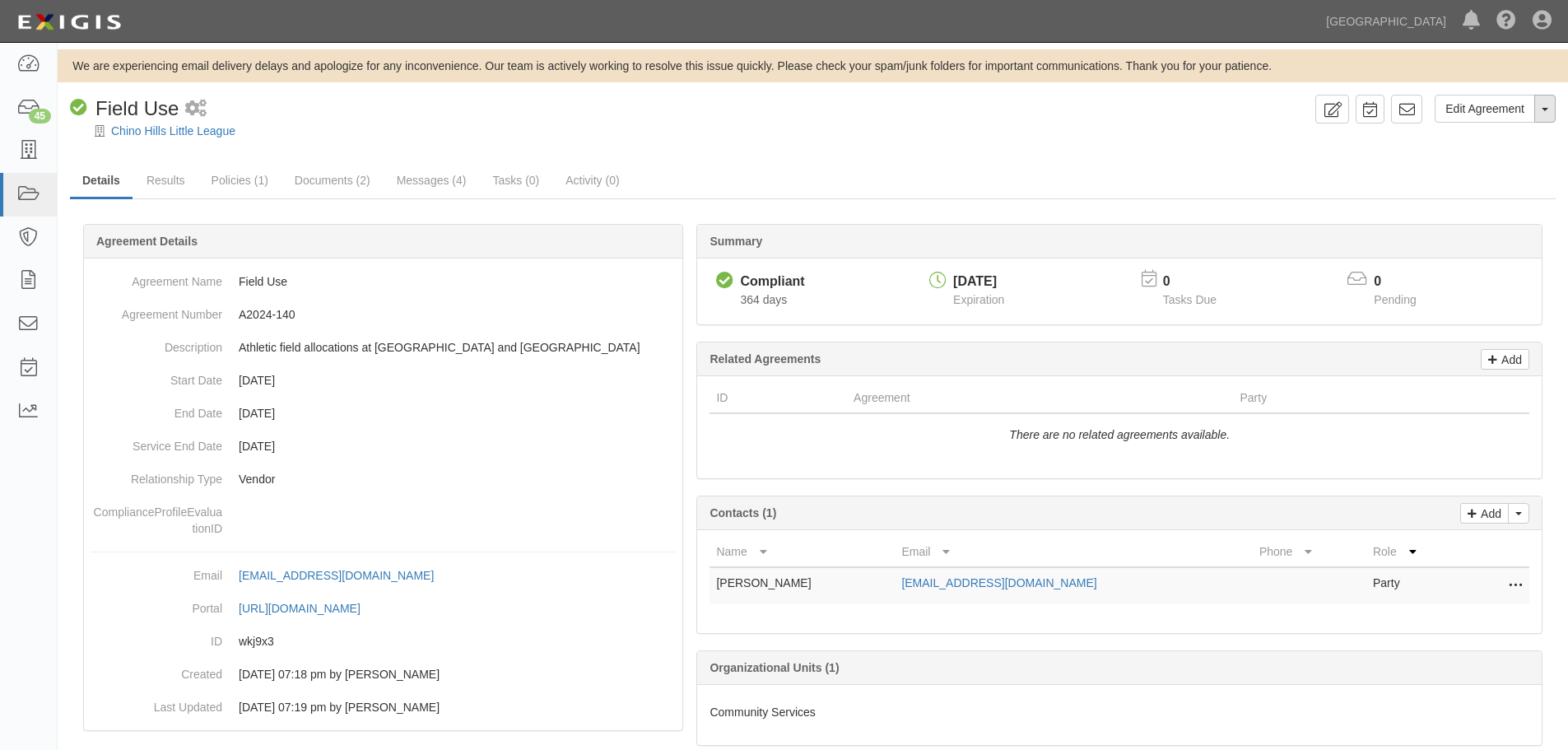
click at [1550, 111] on button "Toggle Agreement Dropdown" at bounding box center [1545, 109] width 21 height 28
click at [1487, 161] on link "Archive Agreement" at bounding box center [1490, 161] width 130 height 21
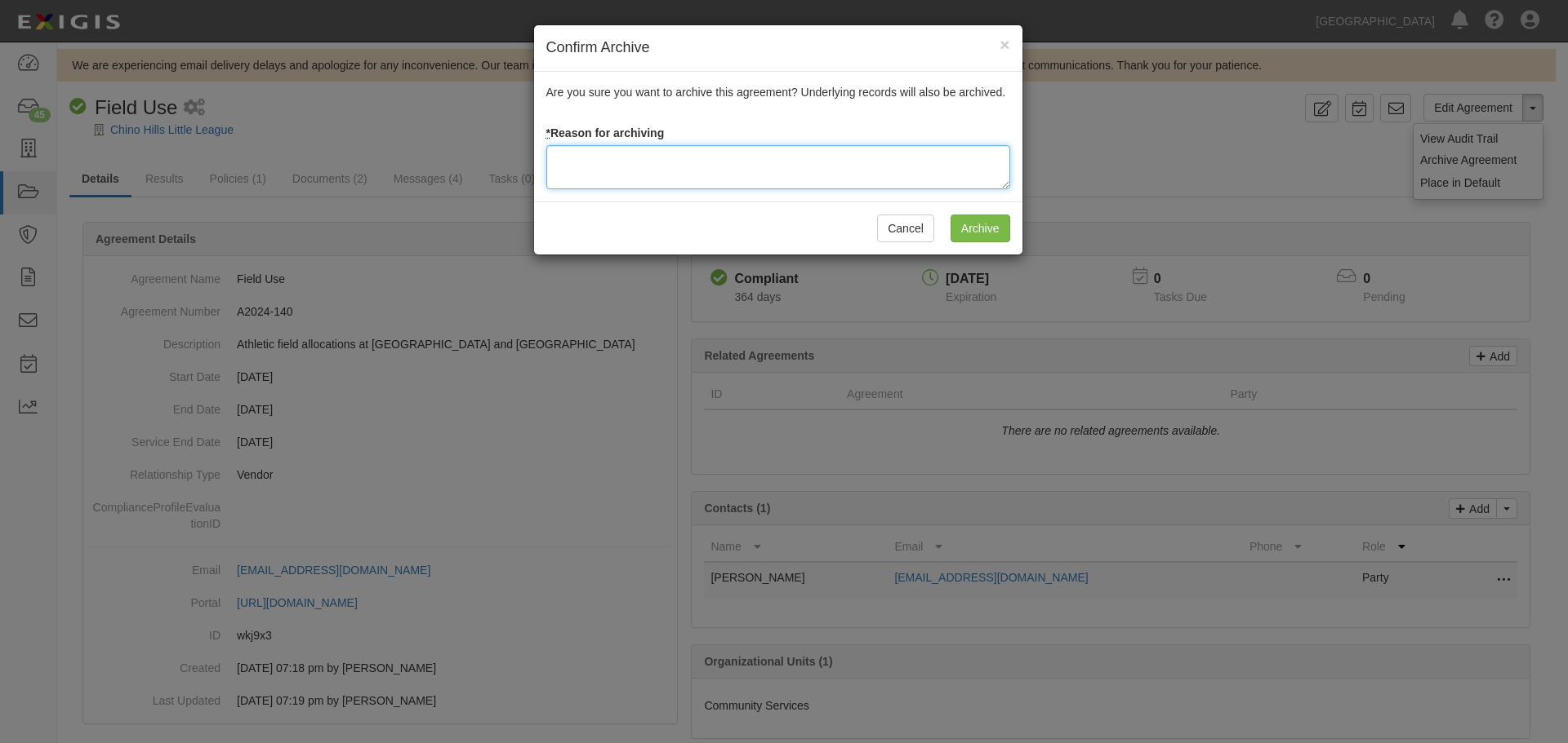
click at [616, 183] on textarea at bounding box center [778, 167] width 464 height 44
type textarea "Agreement terminated [DATE] - JC"
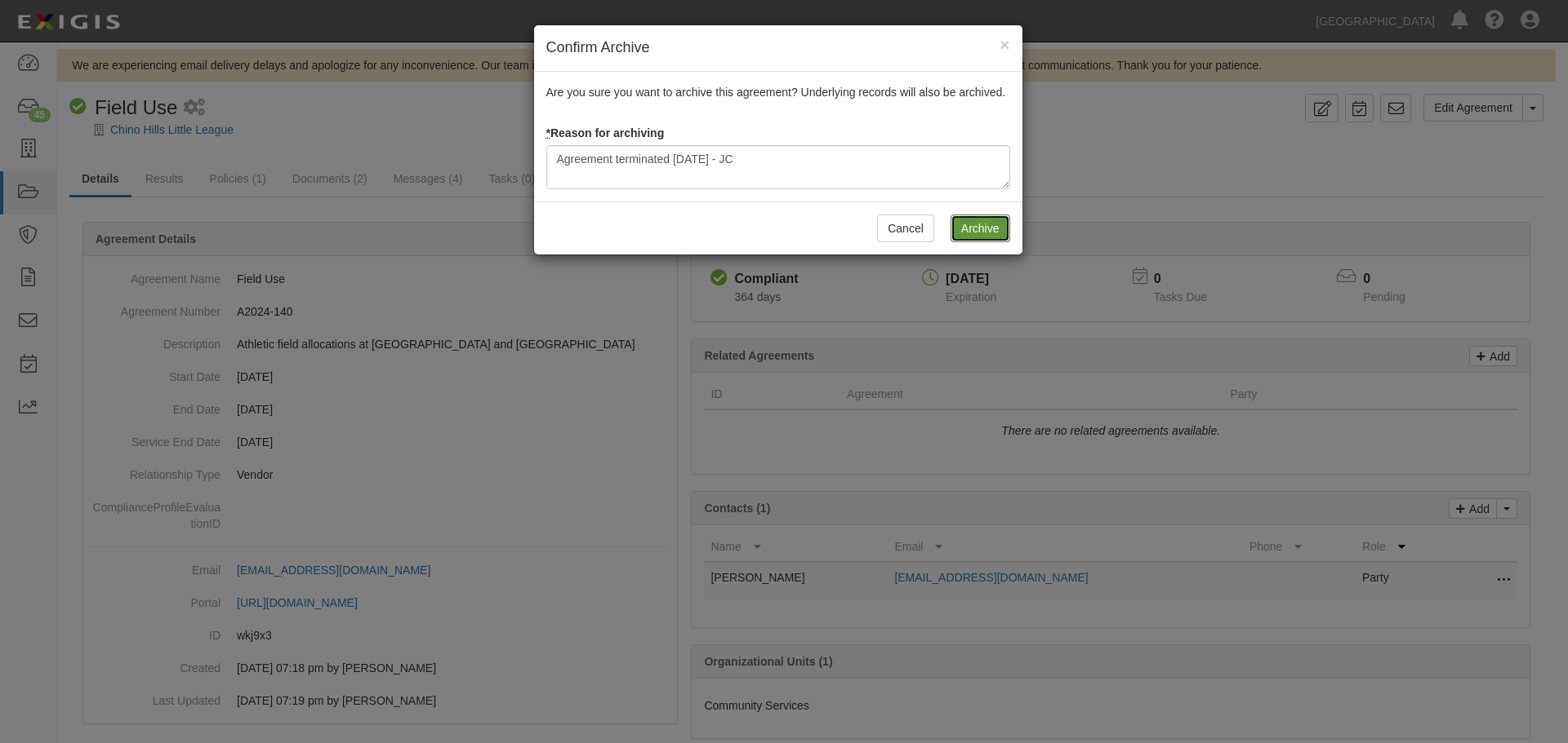
click at [977, 230] on input "Archive" at bounding box center [980, 229] width 59 height 28
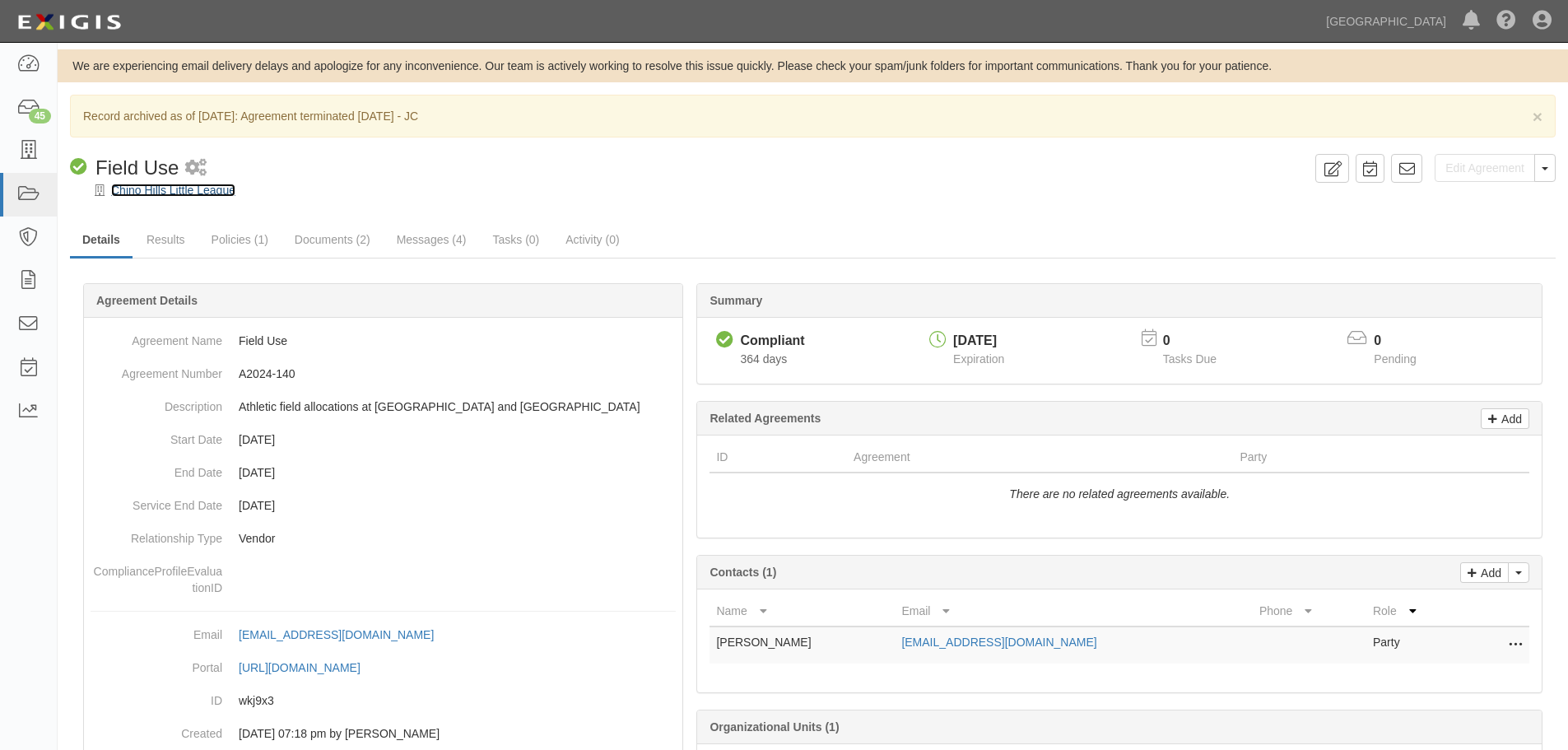
click at [213, 189] on link "Chino Hills Little League" at bounding box center [173, 190] width 124 height 13
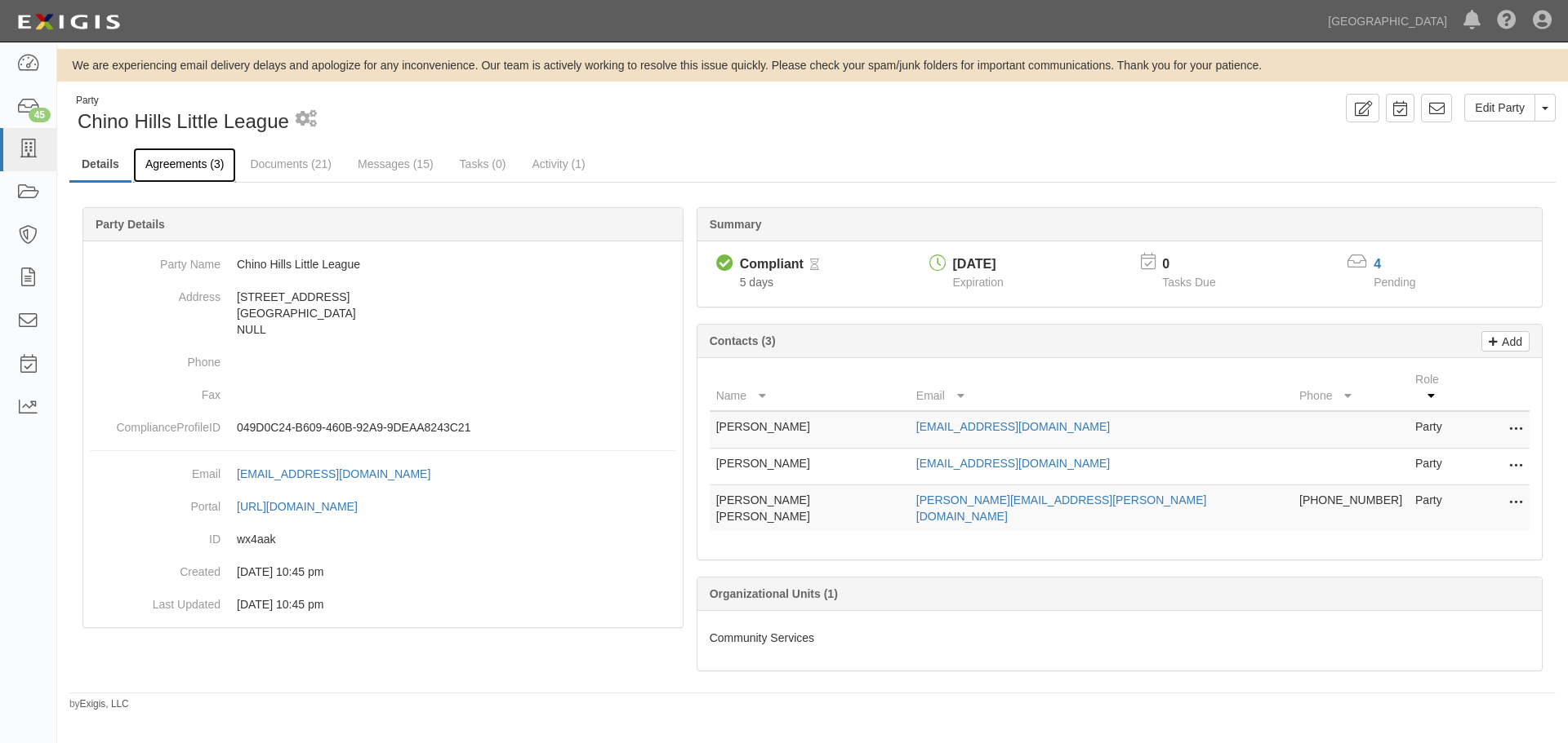
click at [199, 157] on link "Agreements (3)" at bounding box center [184, 164] width 103 height 35
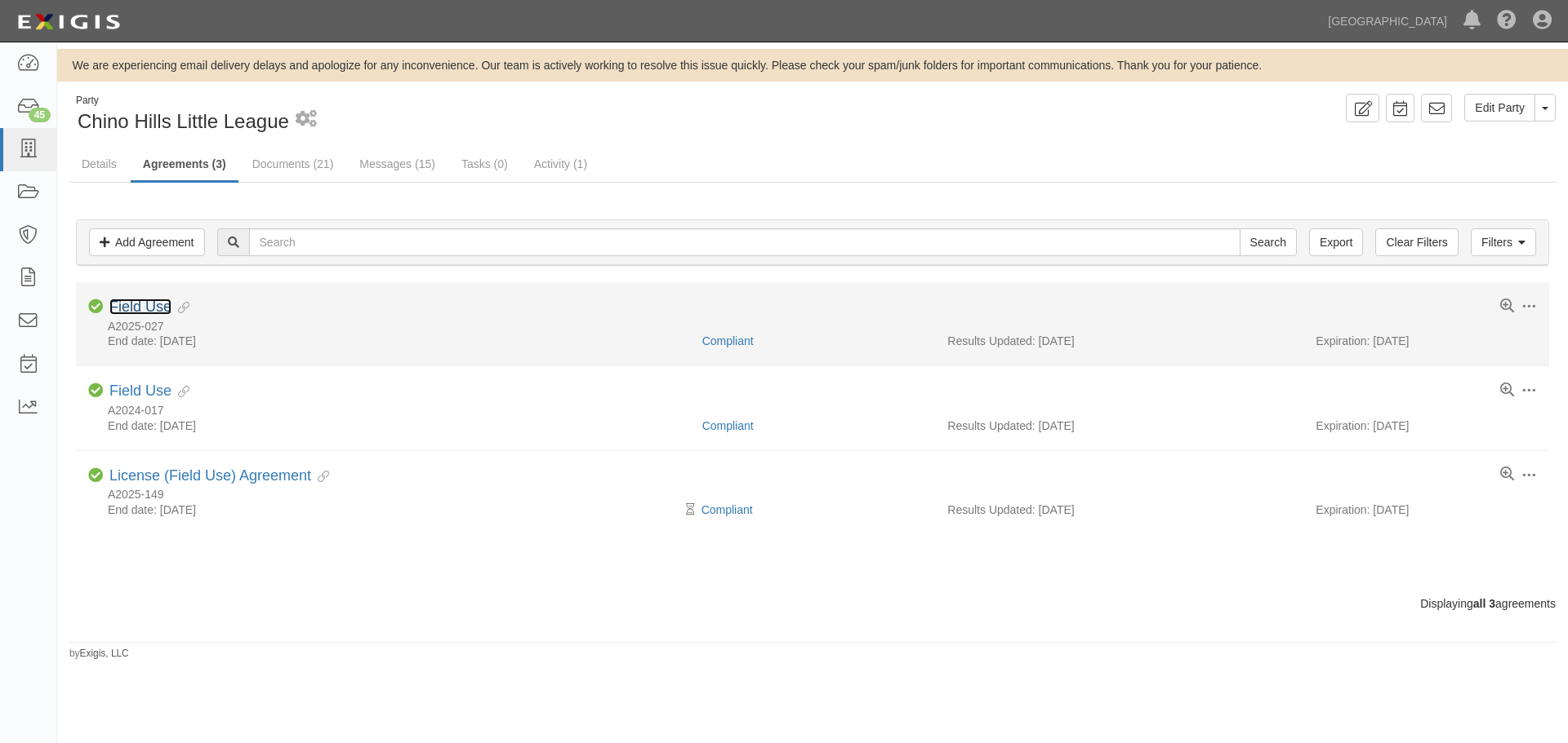
click at [166, 308] on link "Field Use" at bounding box center [140, 307] width 62 height 16
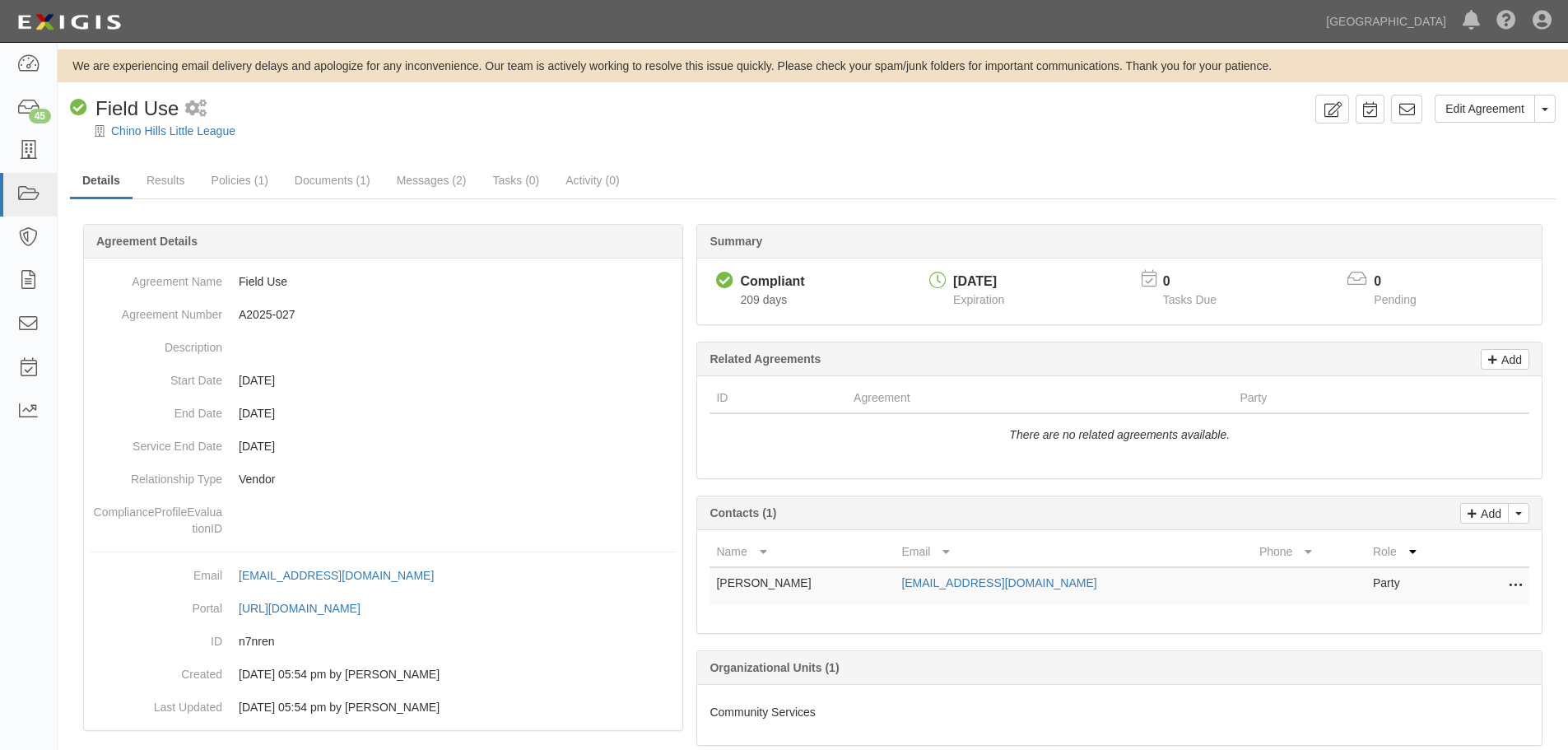
click at [1540, 124] on div "Edit Agreement Toggle Agreement Dropdown View Audit Trail Archive Agreement Pla…" at bounding box center [1432, 115] width 247 height 40
click at [1541, 119] on button "Toggle Agreement Dropdown" at bounding box center [1545, 109] width 21 height 28
click at [1504, 161] on link "Archive Agreement" at bounding box center [1490, 161] width 130 height 21
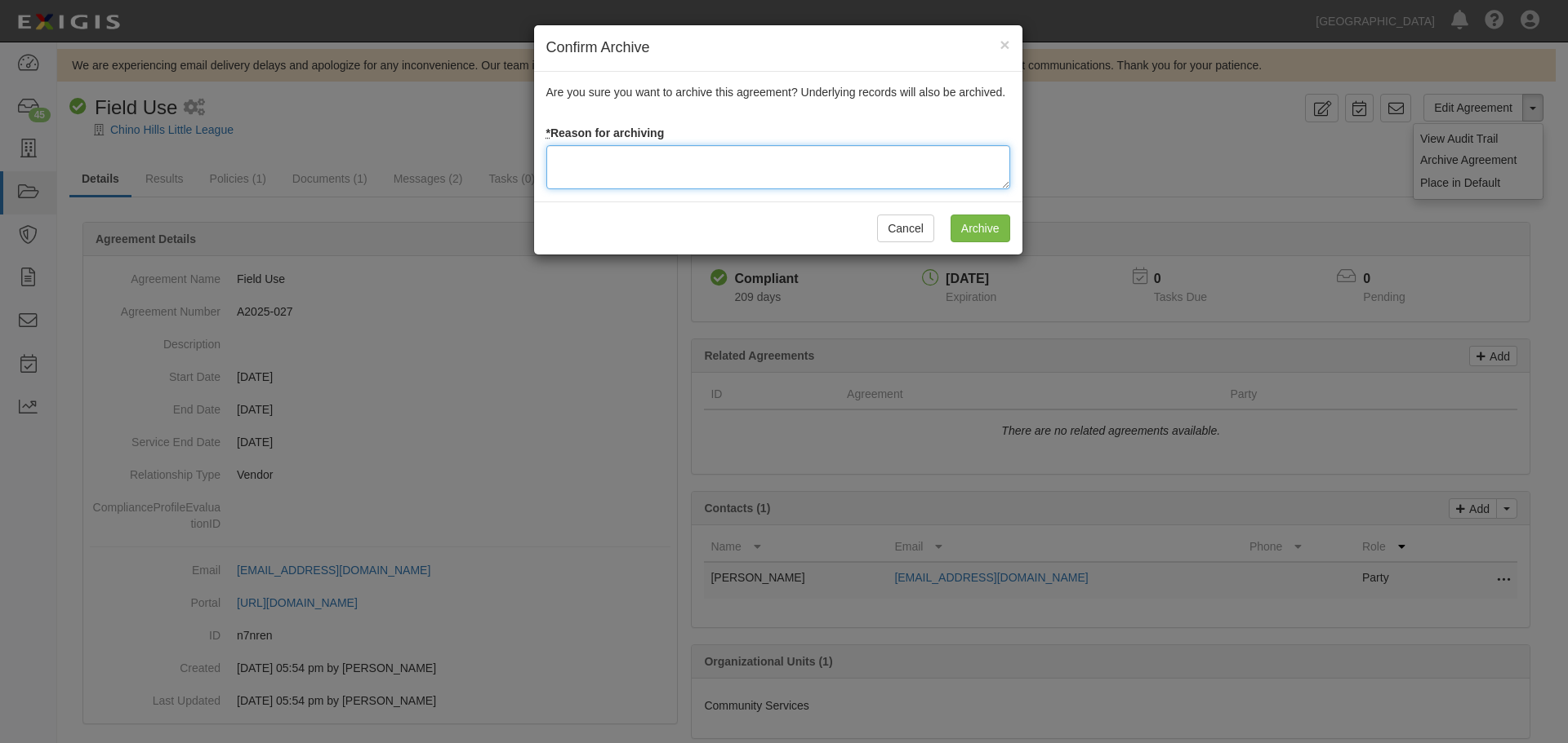
click at [657, 156] on textarea at bounding box center [778, 167] width 464 height 44
type textarea "Agreement terminated [DATE] - JC"
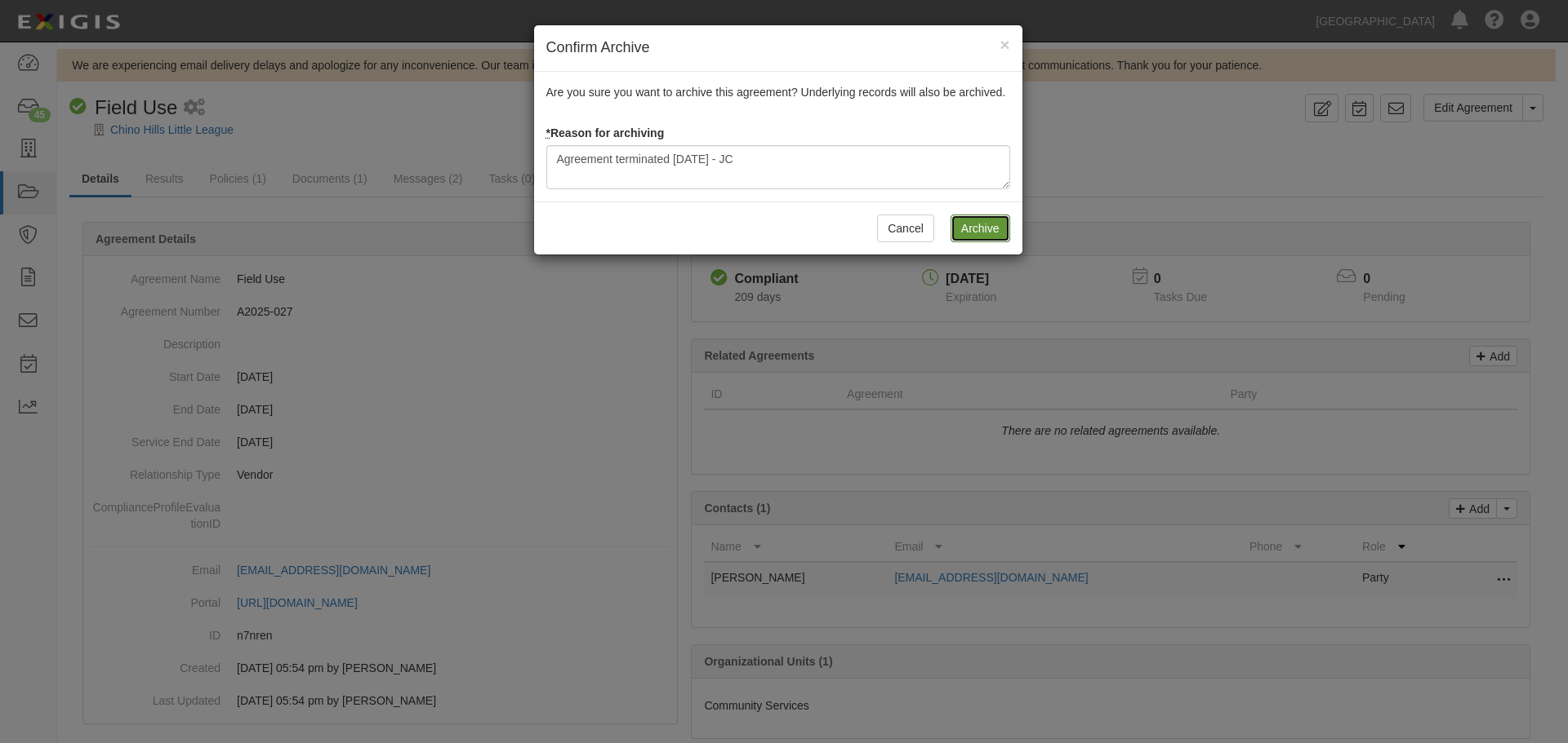
click at [985, 226] on input "Archive" at bounding box center [980, 229] width 59 height 28
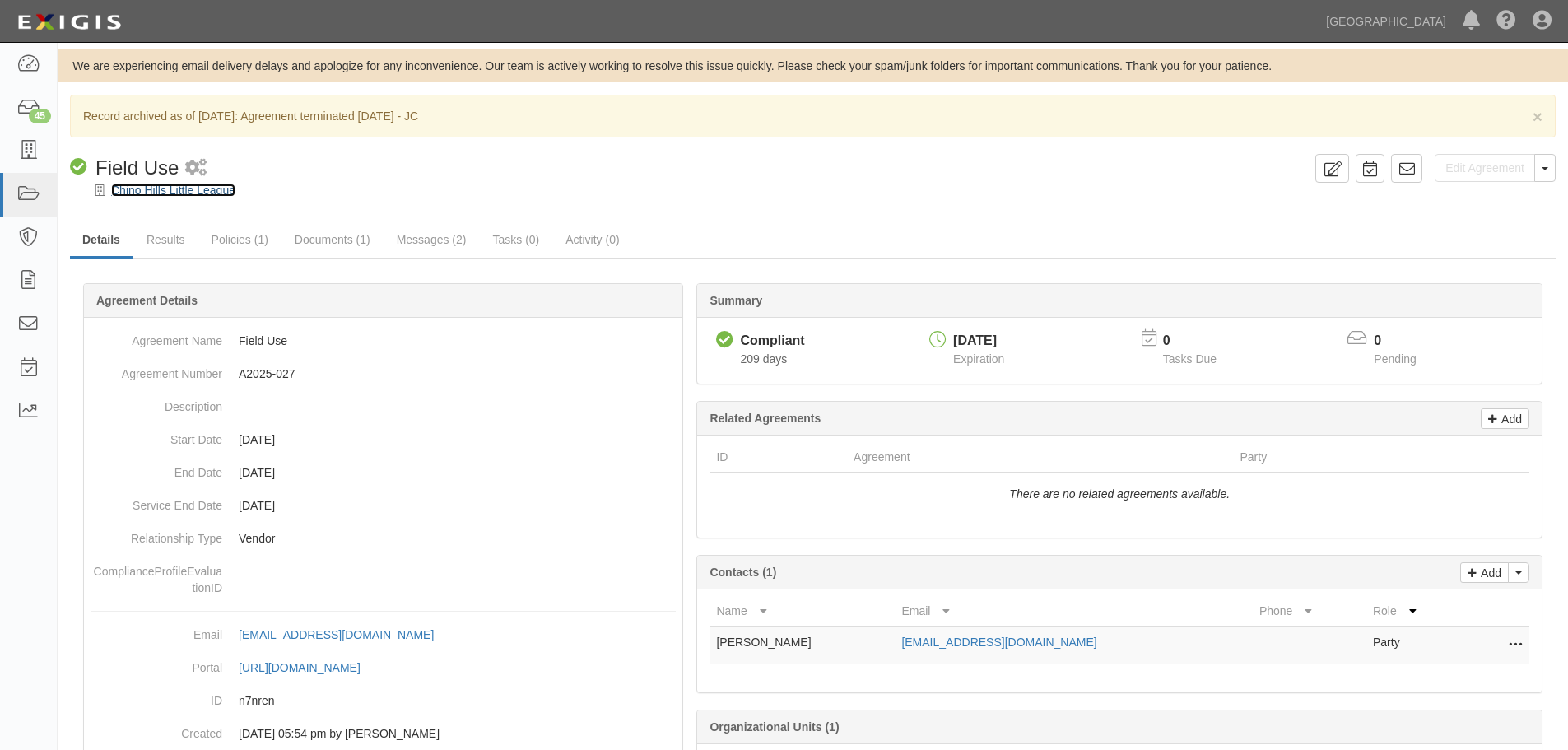
click at [152, 190] on link "Chino Hills Little League" at bounding box center [173, 190] width 124 height 13
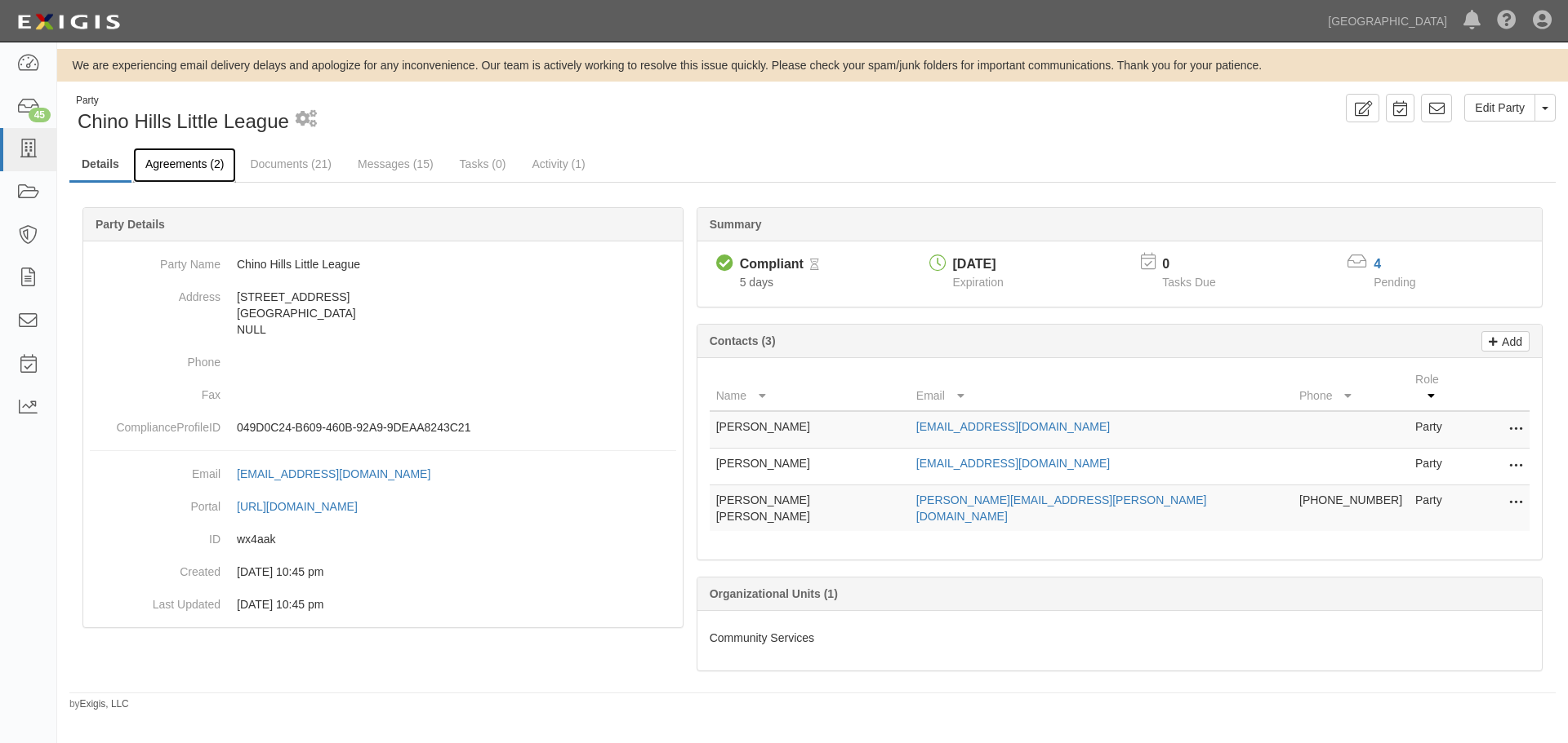
click at [191, 171] on link "Agreements (2)" at bounding box center [184, 164] width 103 height 35
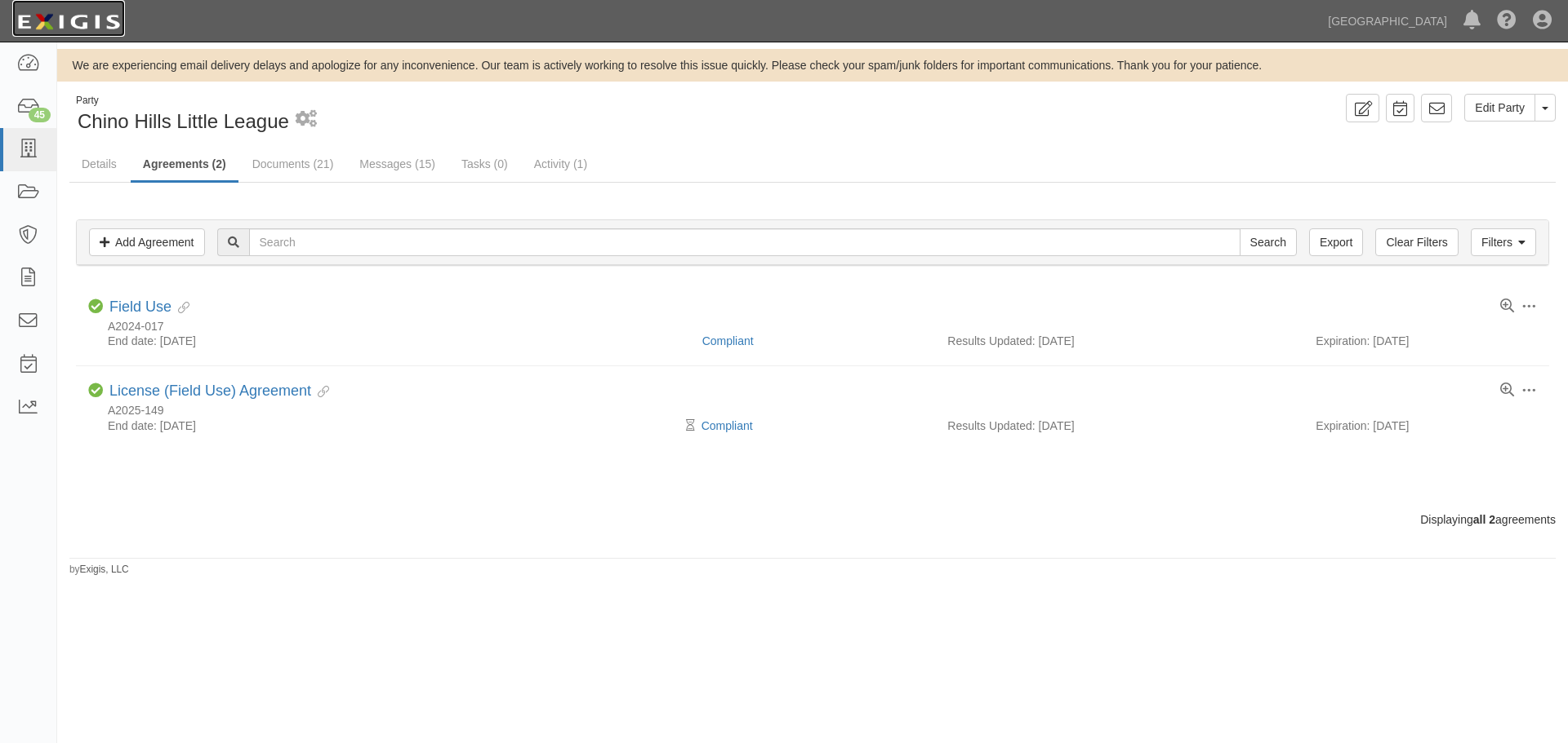
click at [86, 22] on img at bounding box center [68, 22] width 113 height 30
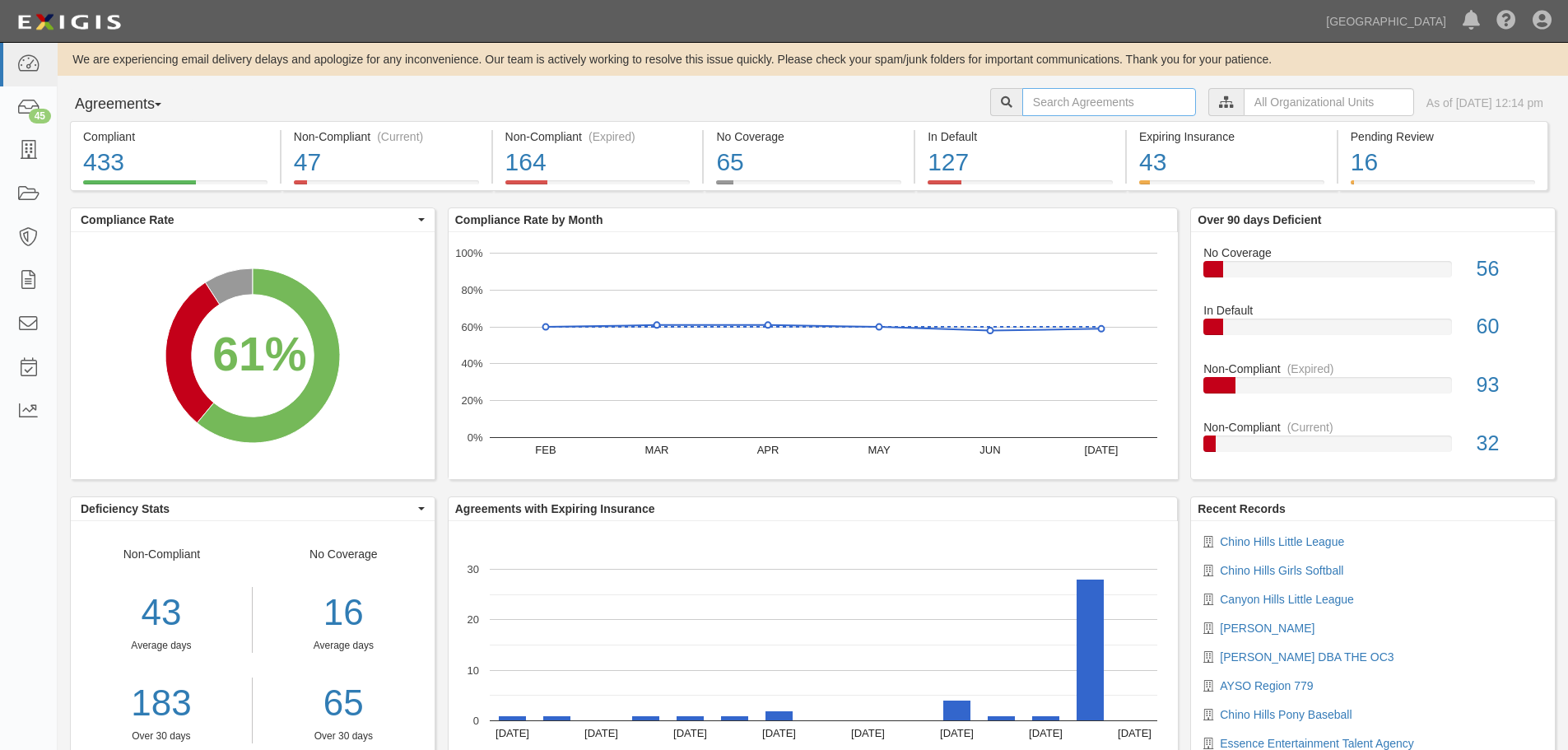
click at [1073, 101] on input "text" at bounding box center [1109, 102] width 174 height 28
type input "A2025-027"
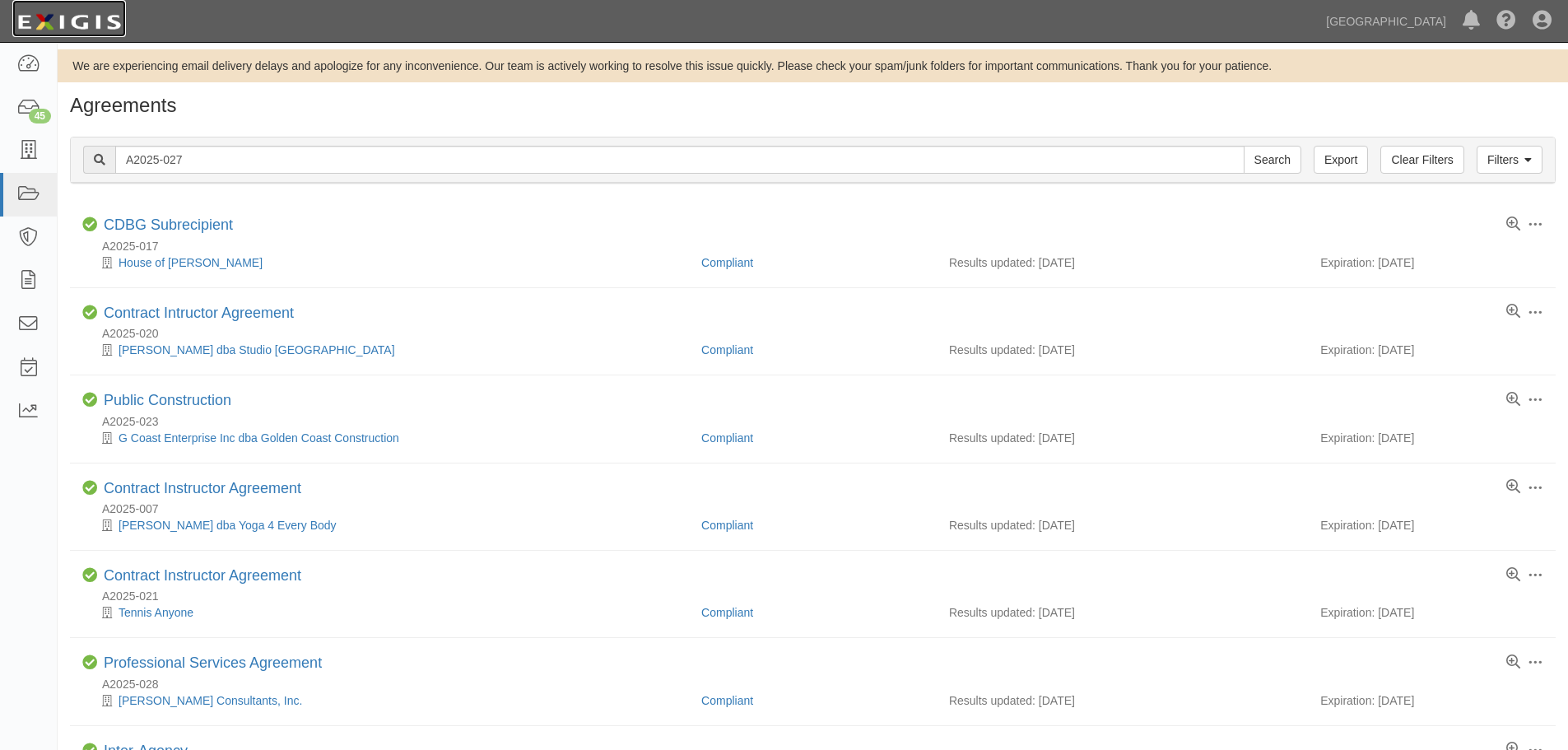
click at [72, 23] on img at bounding box center [69, 22] width 114 height 30
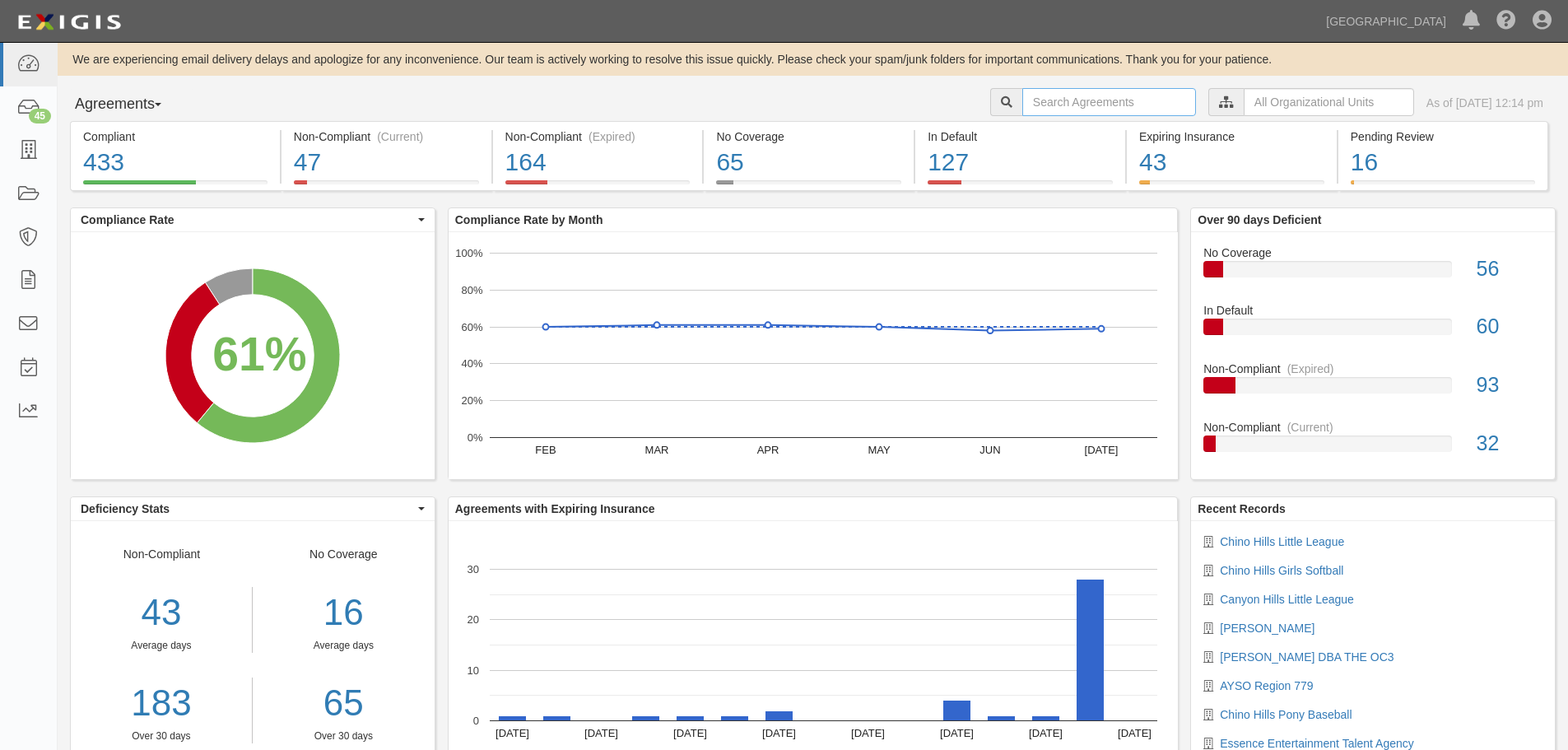
click at [1022, 98] on input "text" at bounding box center [1109, 102] width 174 height 28
type input "A2025-065"
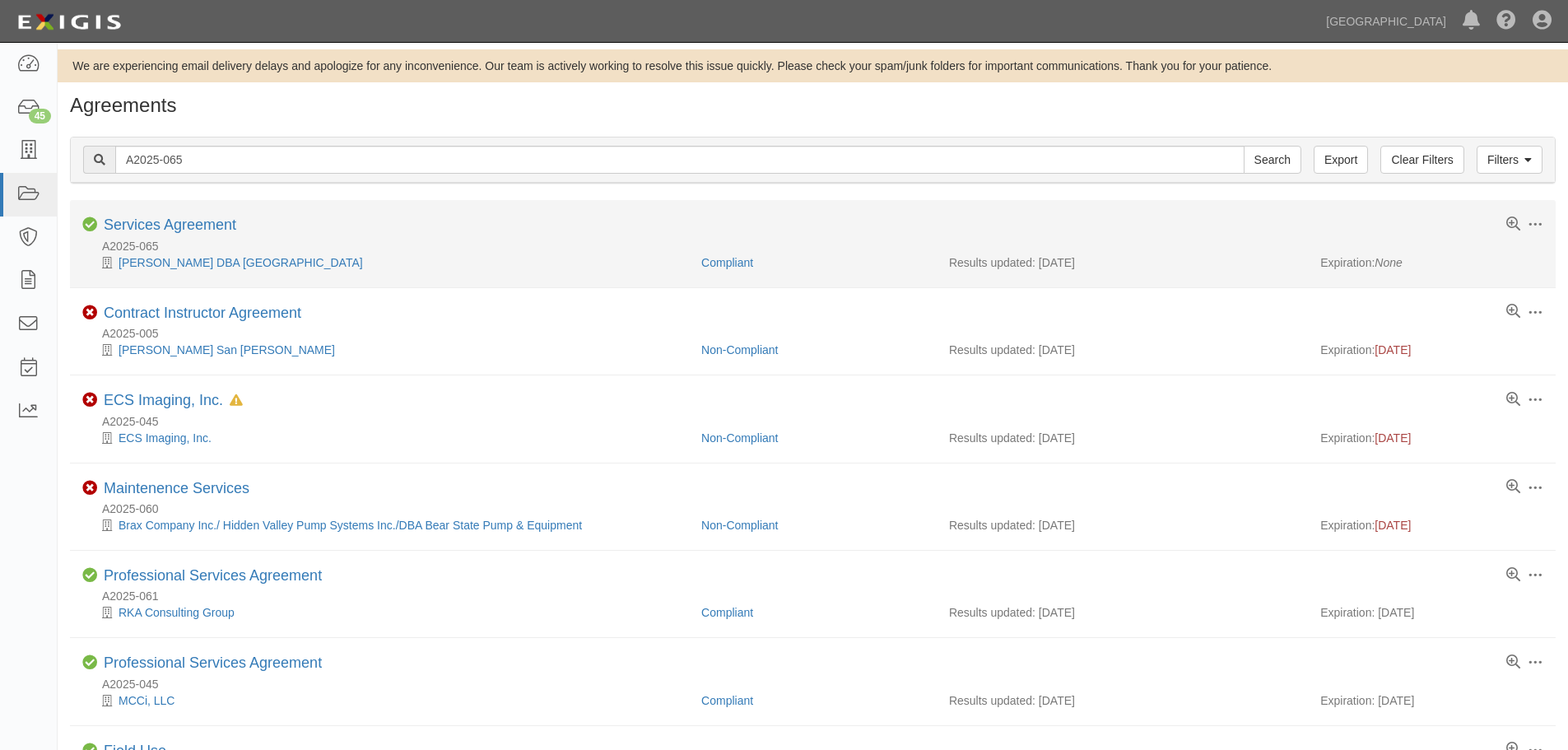
click at [192, 214] on li "Toggle Agreement Dropdown Edit Log activity Add task Send message Archive Compl…" at bounding box center [812, 243] width 1486 height 87
click at [192, 219] on link "Services Agreement" at bounding box center [170, 225] width 133 height 16
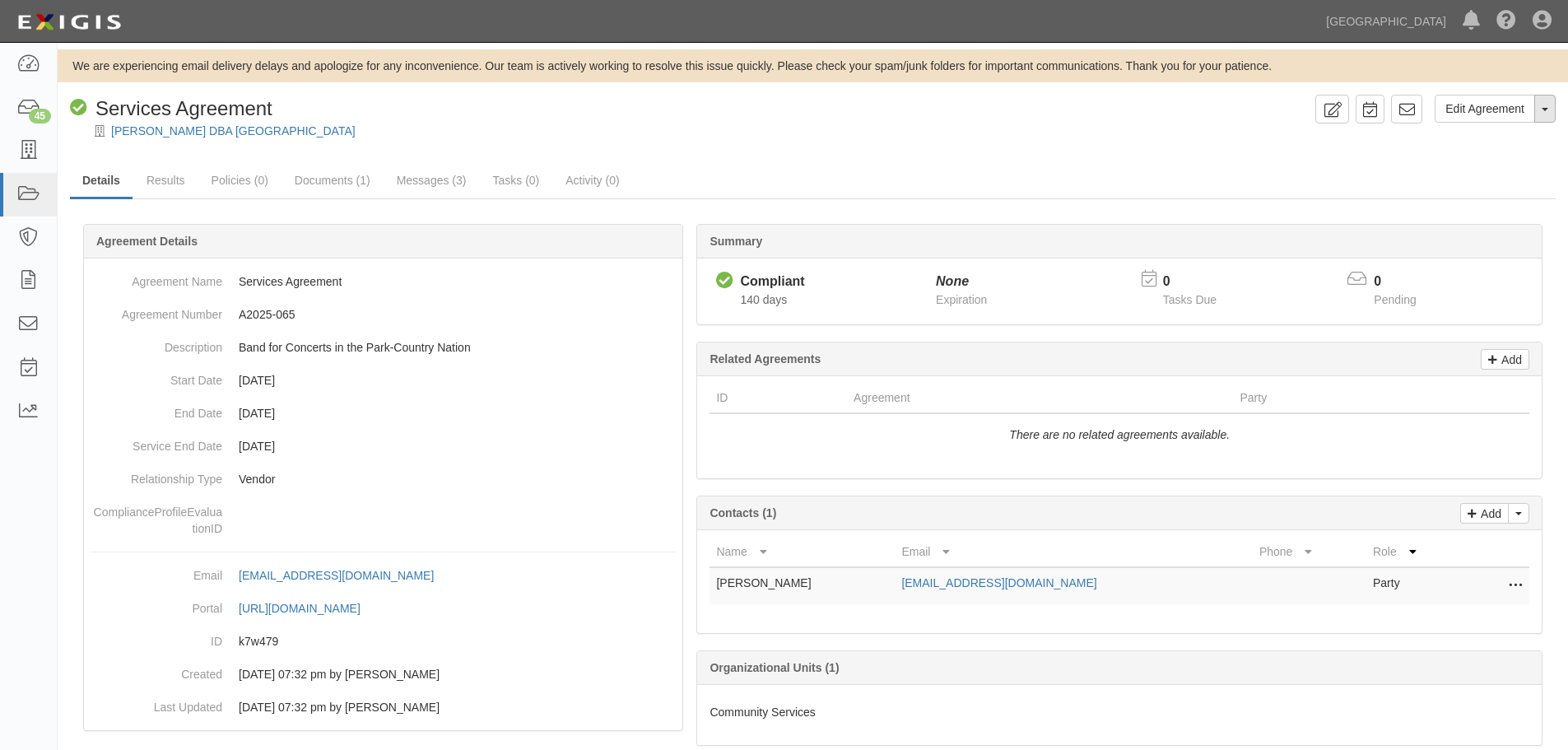
click at [1549, 114] on button "Toggle Agreement Dropdown" at bounding box center [1545, 109] width 21 height 28
click at [1516, 164] on link "Archive Agreement" at bounding box center [1490, 161] width 130 height 21
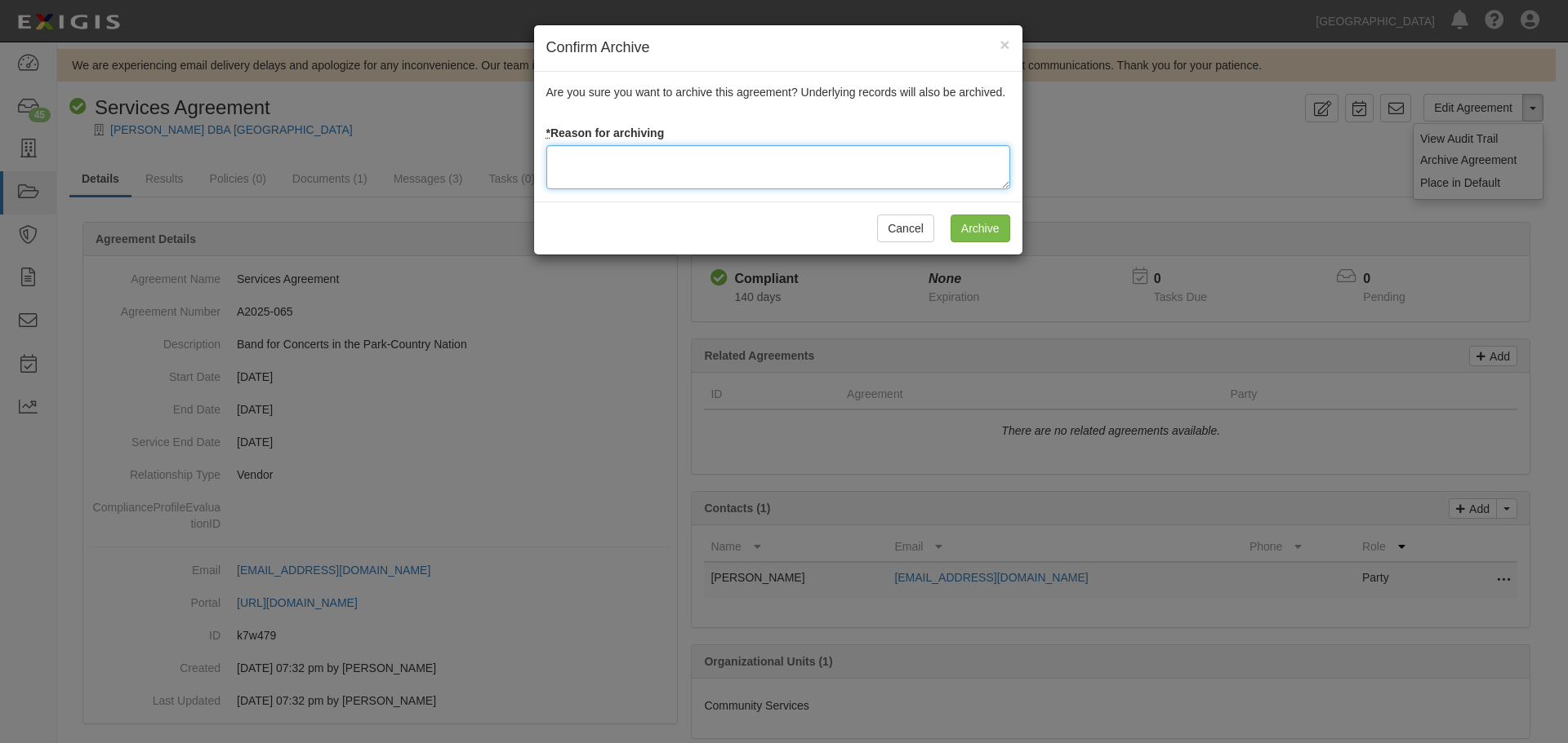
click at [645, 177] on textarea at bounding box center [778, 167] width 464 height 44
type textarea "a"
type textarea "Agreement terminated 08/18/2025 - JC"
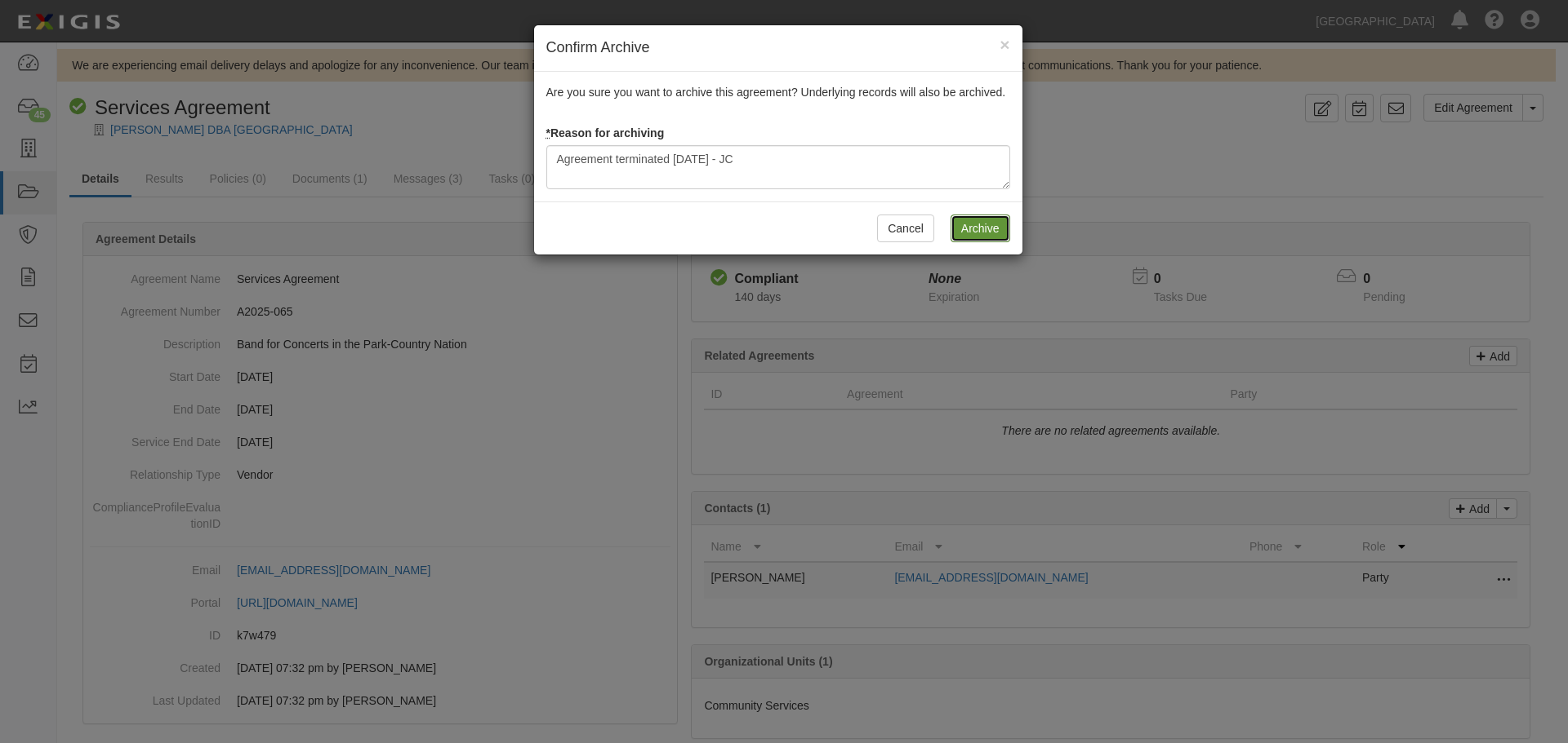
click at [989, 219] on input "Archive" at bounding box center [980, 229] width 59 height 28
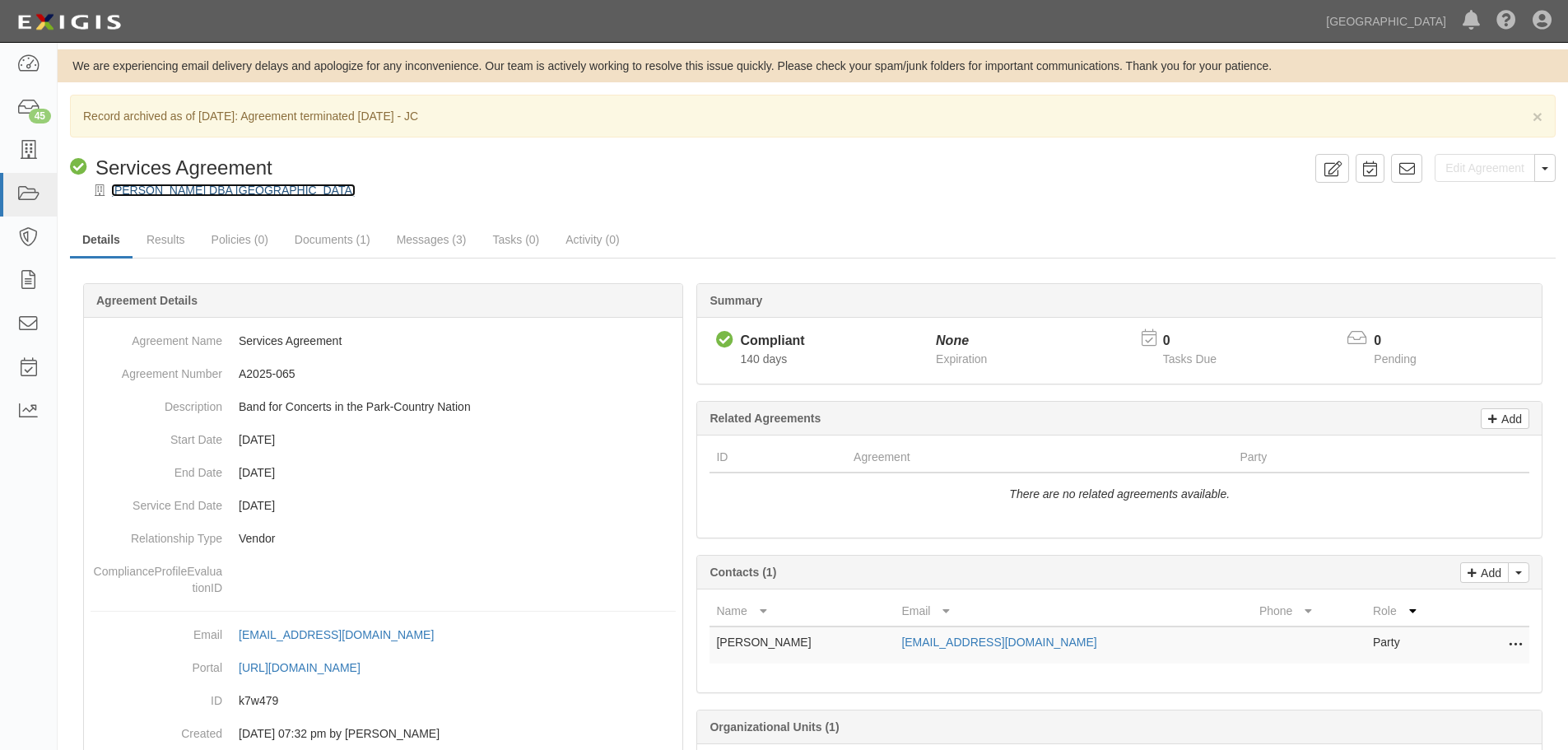
click at [231, 189] on link "[PERSON_NAME] DBA [GEOGRAPHIC_DATA]" at bounding box center [233, 190] width 245 height 13
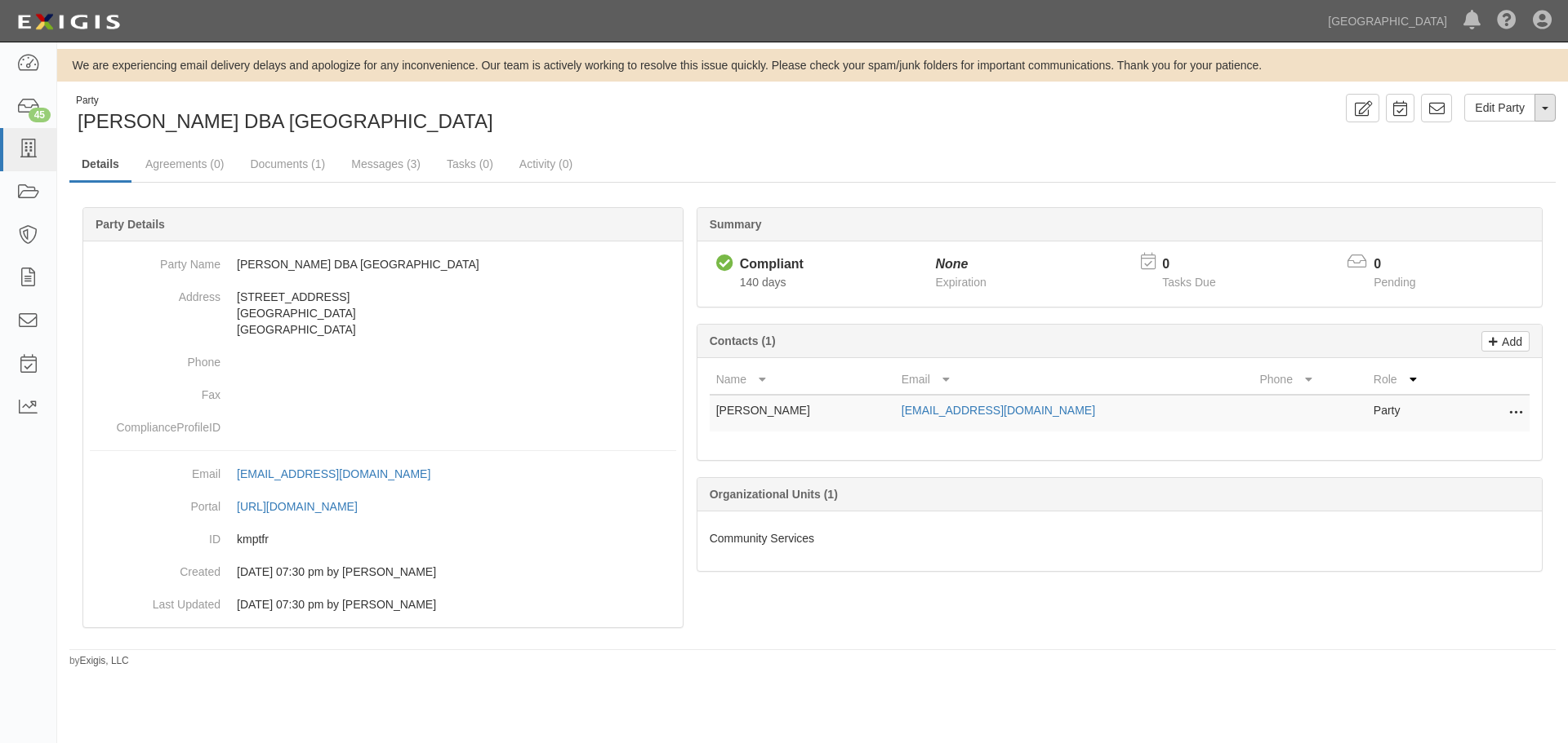
click at [1542, 110] on span "button" at bounding box center [1544, 108] width 7 height 3
click at [1482, 154] on link "Archive Party" at bounding box center [1490, 159] width 129 height 21
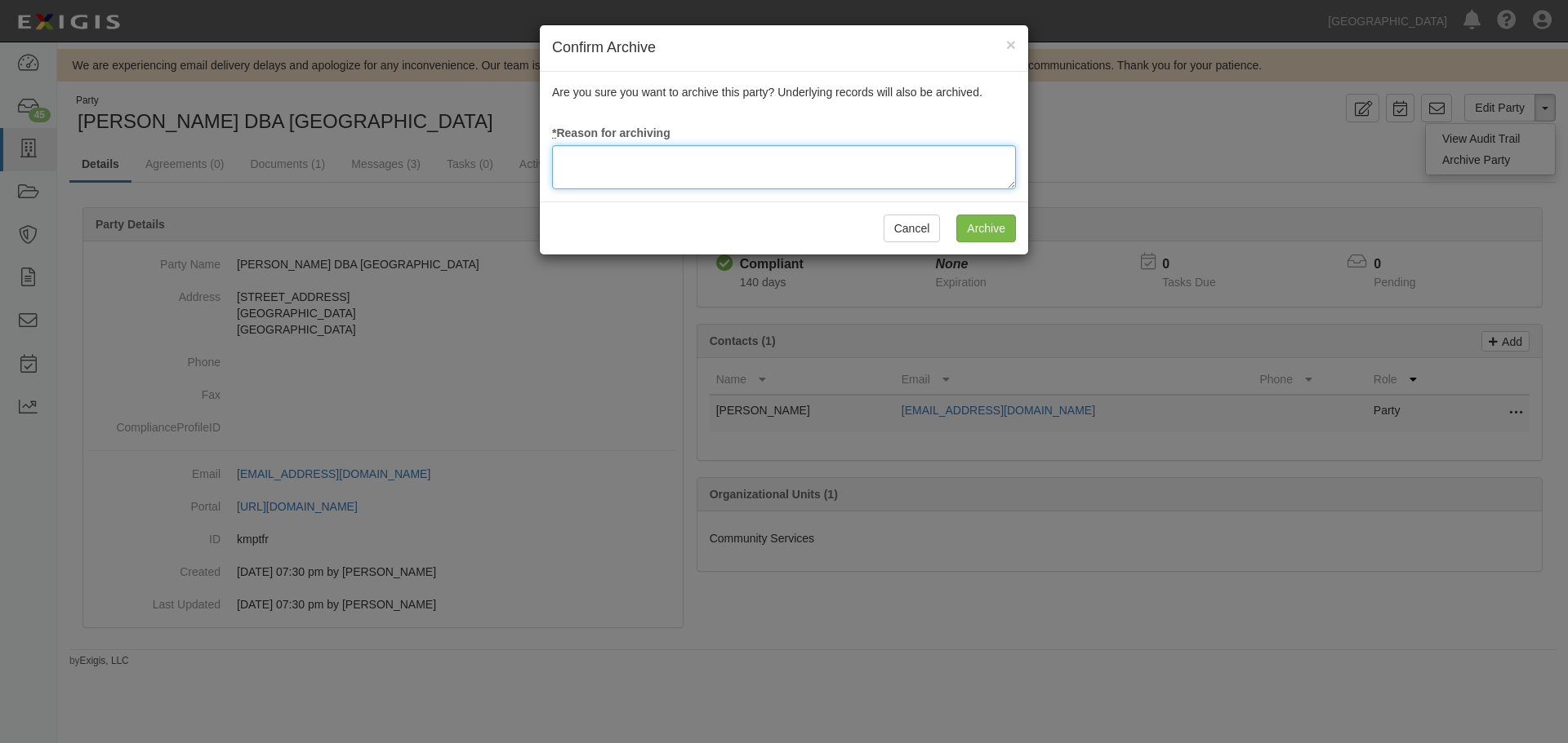
click at [669, 164] on textarea at bounding box center [784, 167] width 464 height 44
type textarea "a"
type textarea "Agreement terminated 08/18/2025 - JC"
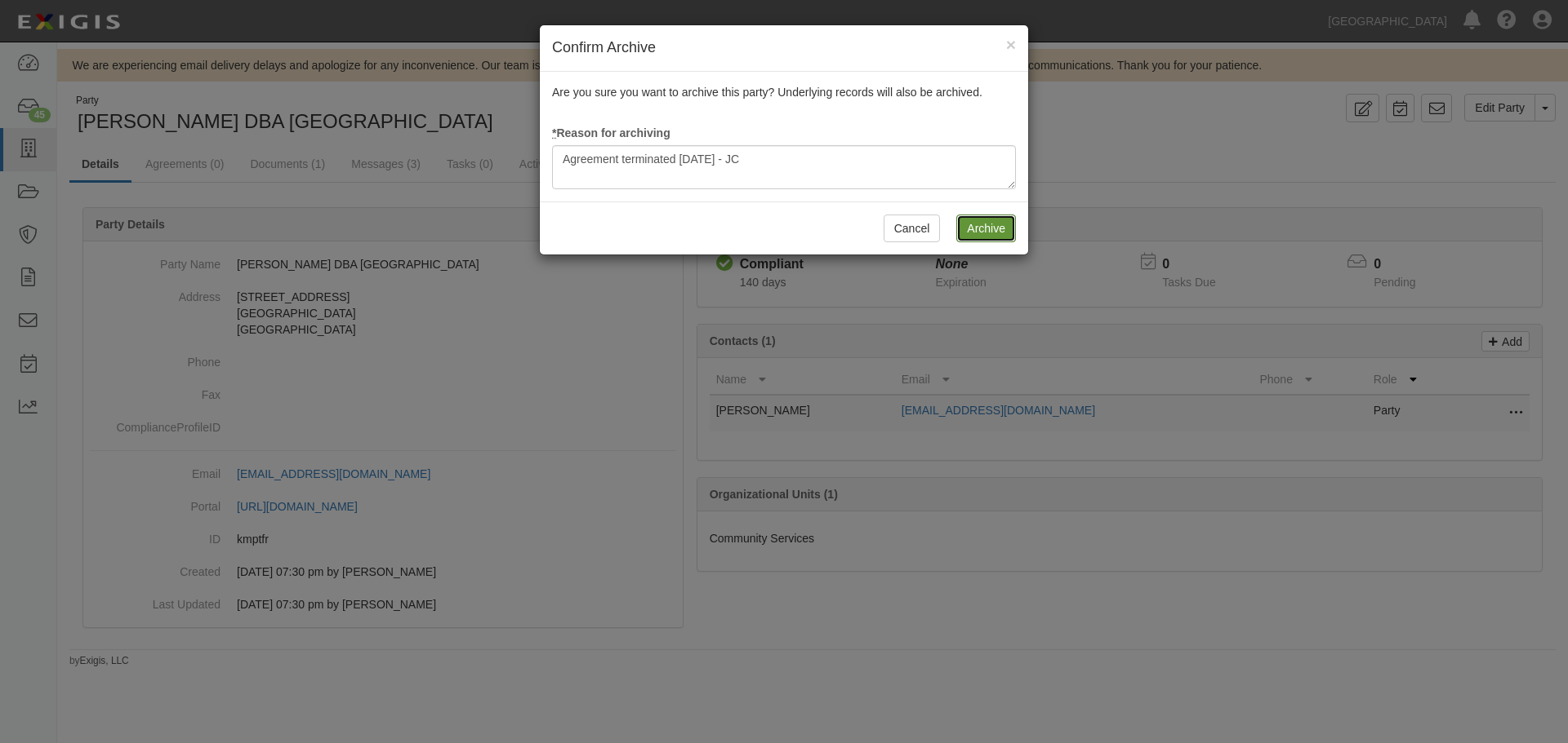
click at [998, 222] on input "Archive" at bounding box center [986, 229] width 59 height 28
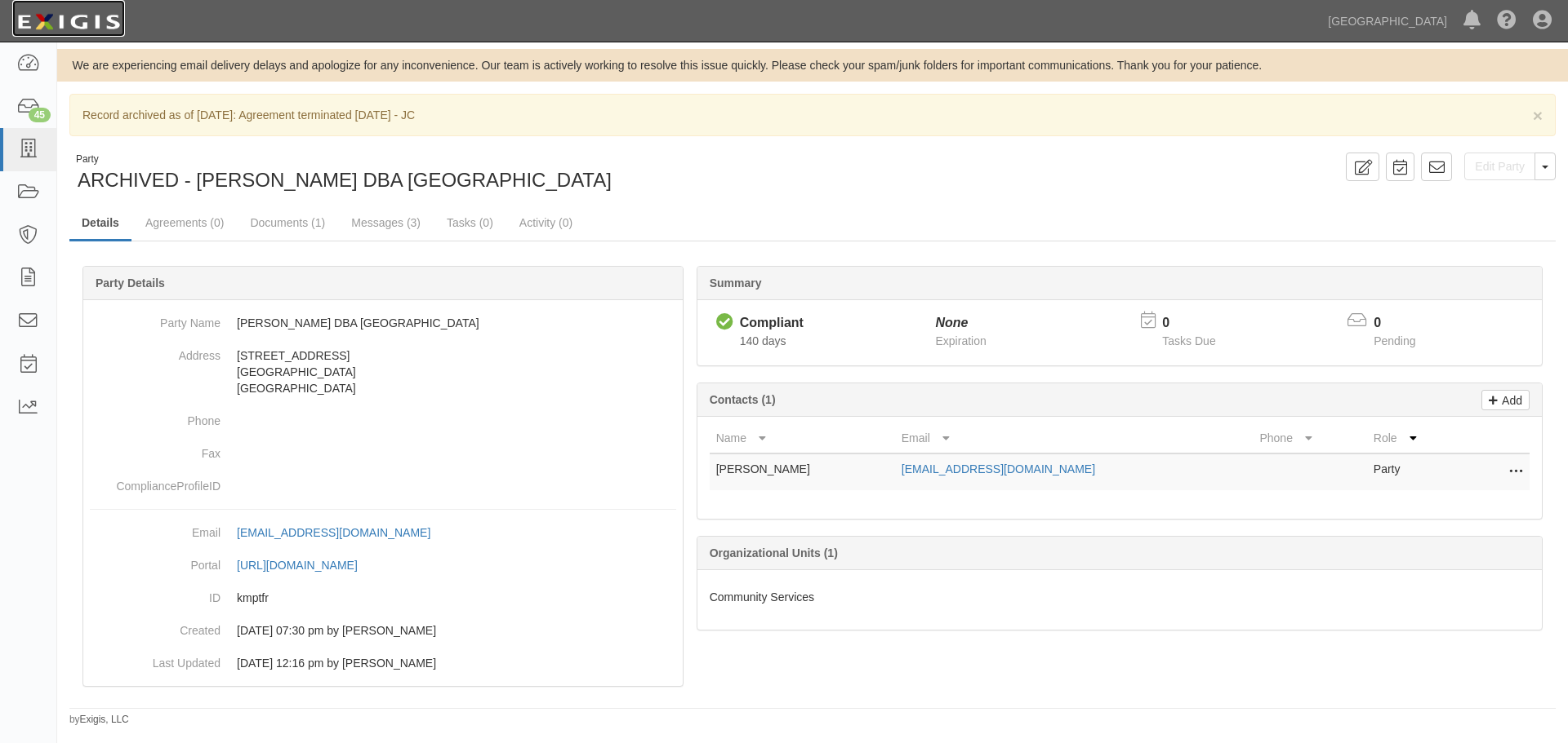
click at [103, 17] on img at bounding box center [68, 22] width 113 height 30
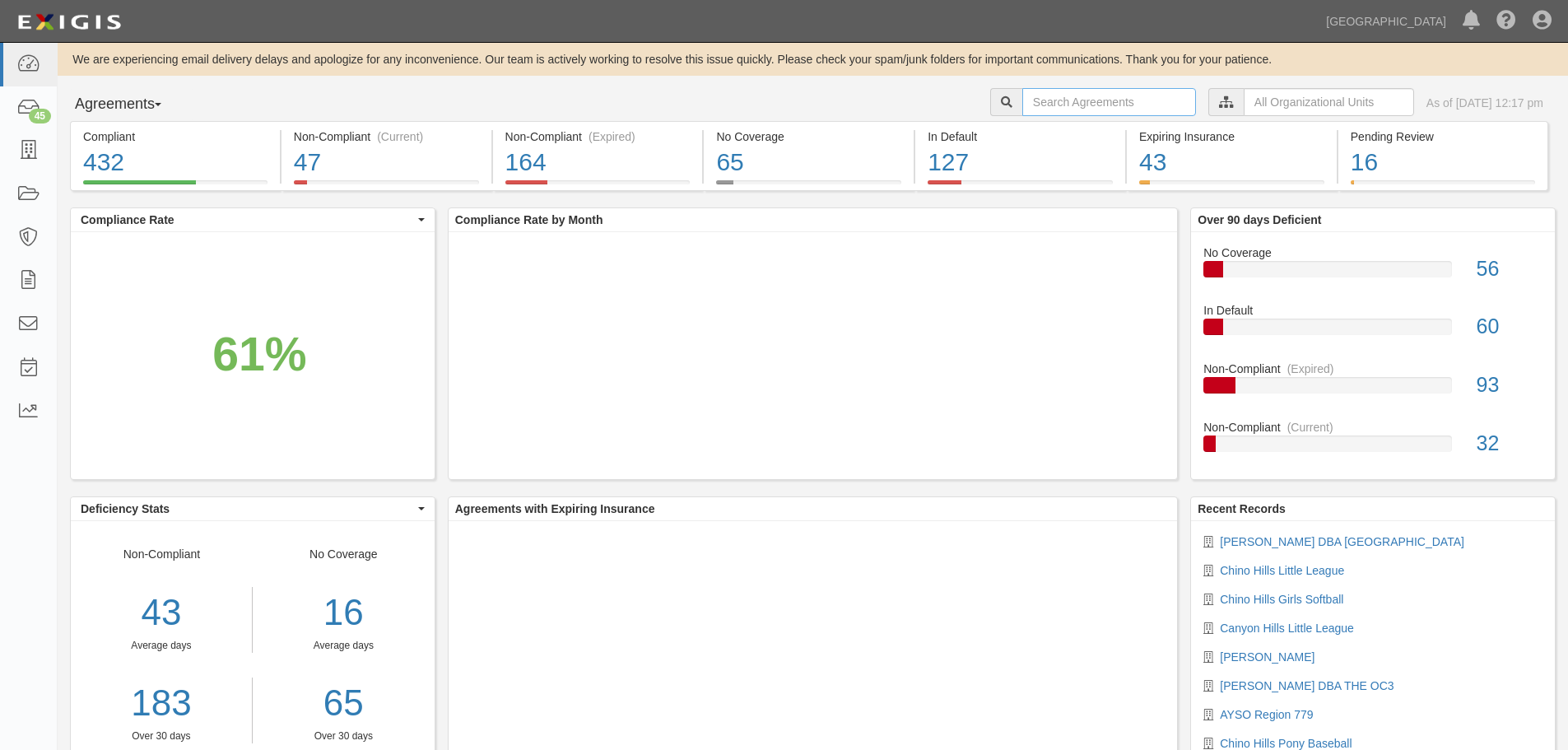
click at [1096, 115] on input "text" at bounding box center [1109, 102] width 174 height 28
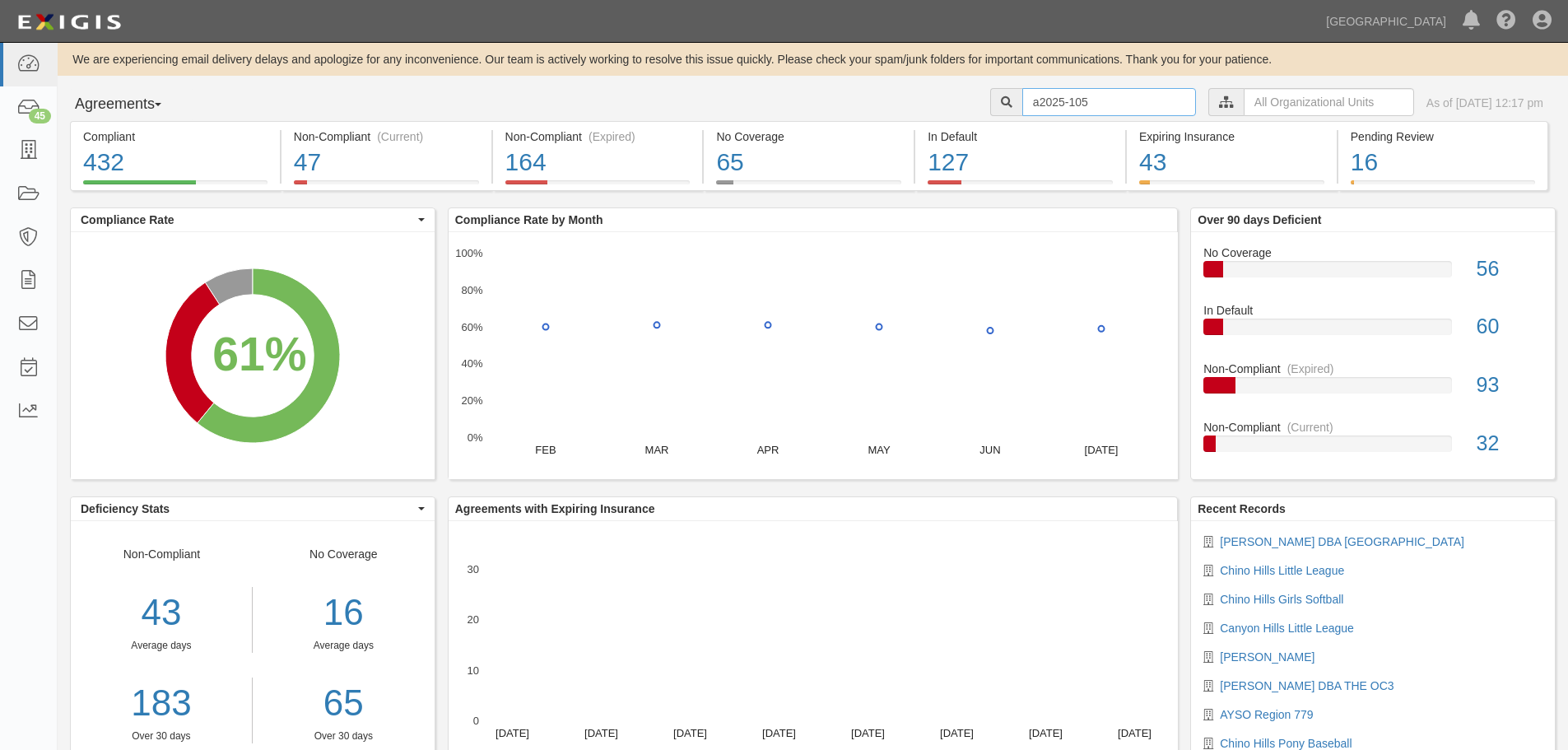
type input "a2025-105"
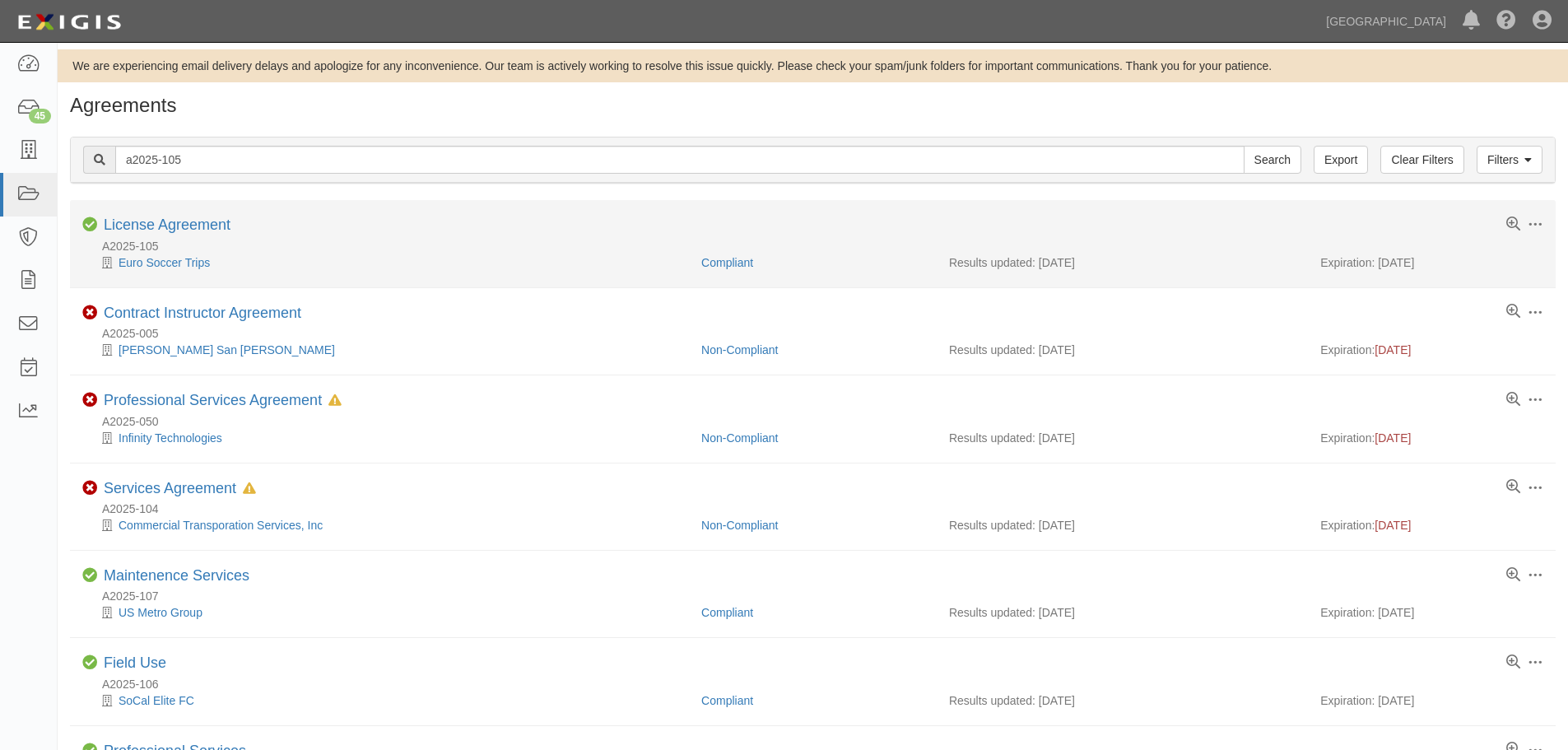
click at [166, 235] on div "Toggle Agreement Dropdown Edit Log activity Add task Send message Archive Compl…" at bounding box center [812, 227] width 1486 height 21
click at [169, 230] on link "License Agreement" at bounding box center [167, 225] width 127 height 16
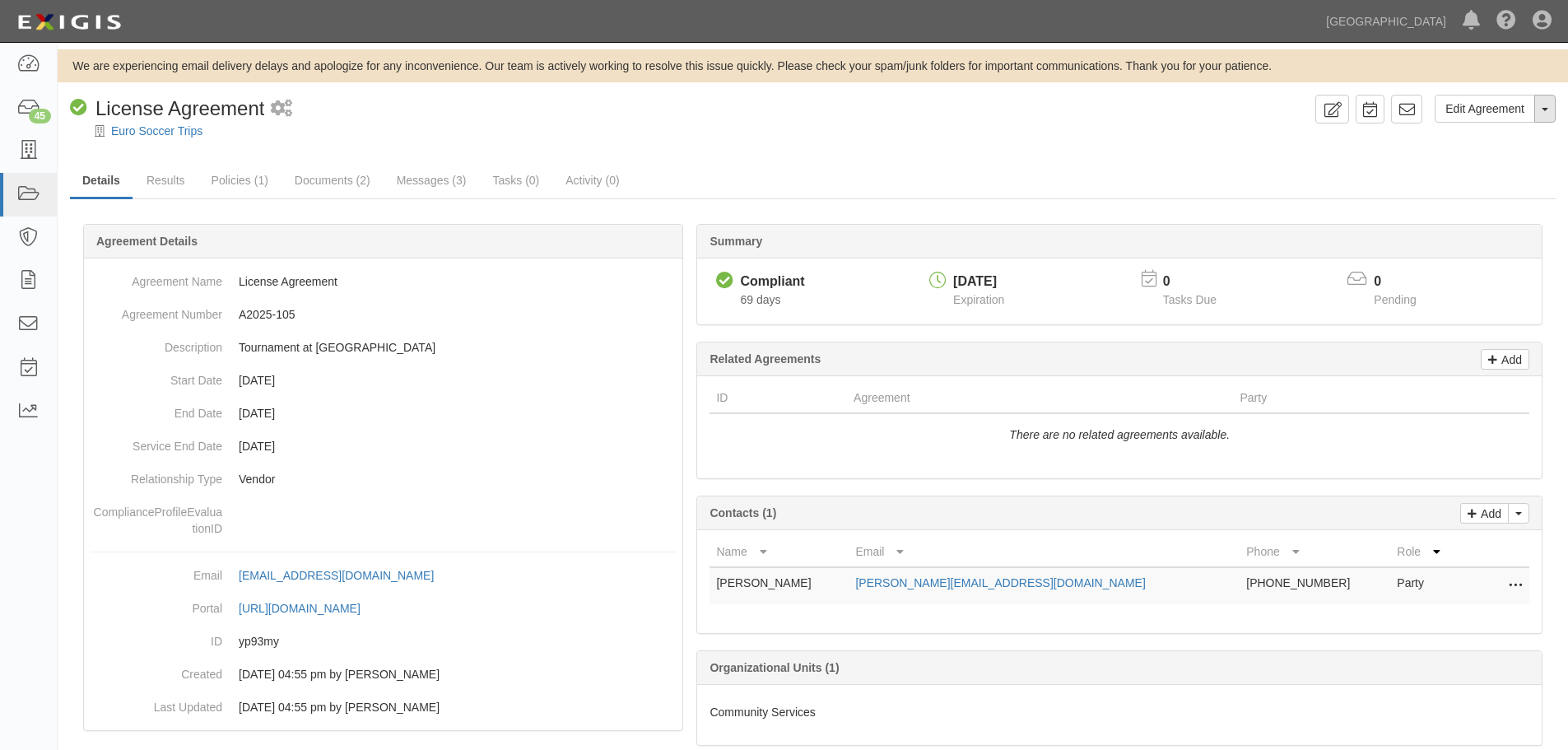
click at [1540, 109] on button "Toggle Agreement Dropdown" at bounding box center [1545, 109] width 21 height 28
click at [1485, 161] on link "Archive Agreement" at bounding box center [1490, 161] width 130 height 21
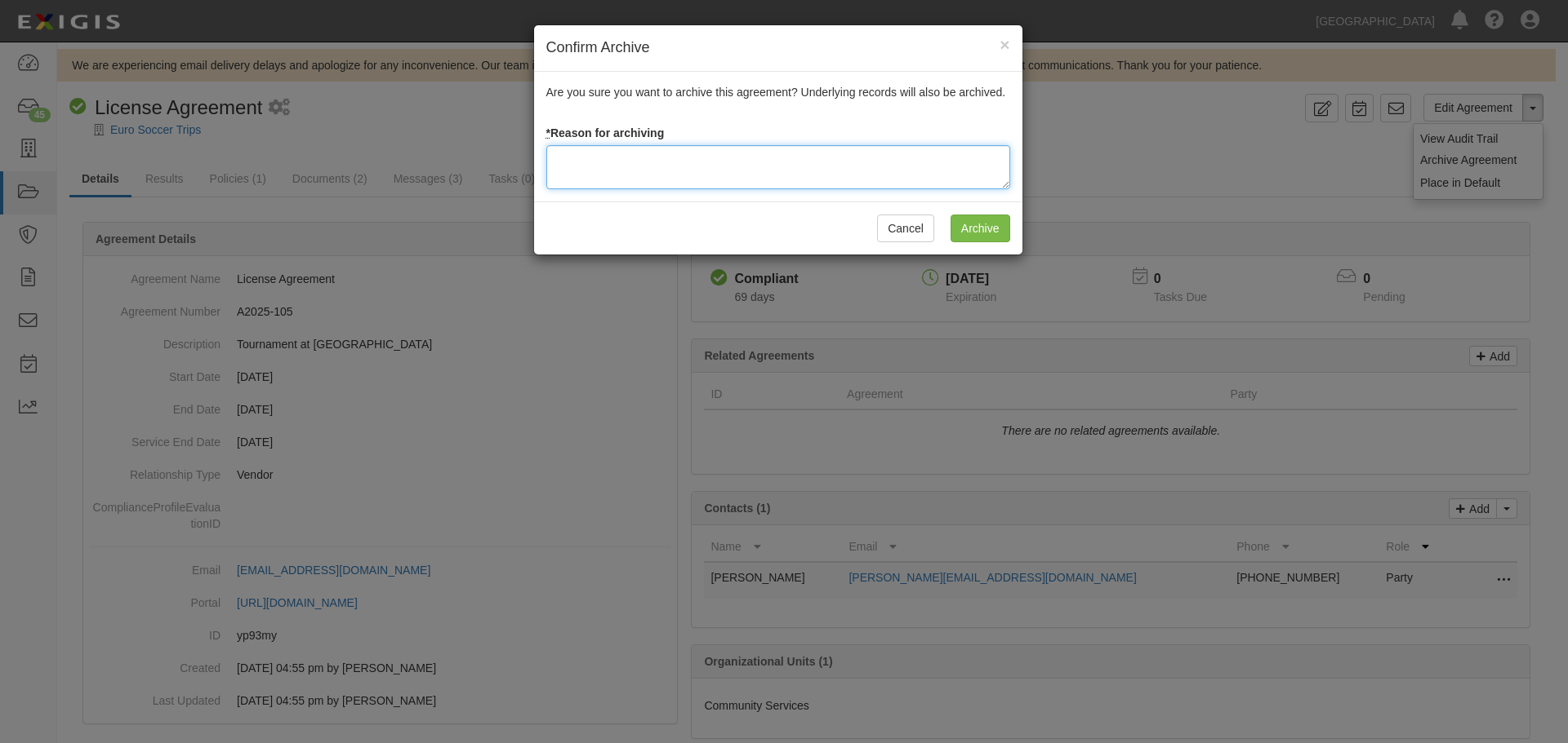
click at [664, 184] on textarea at bounding box center [778, 167] width 464 height 44
type textarea "Agreement terminated 08/18/2025 - JC"
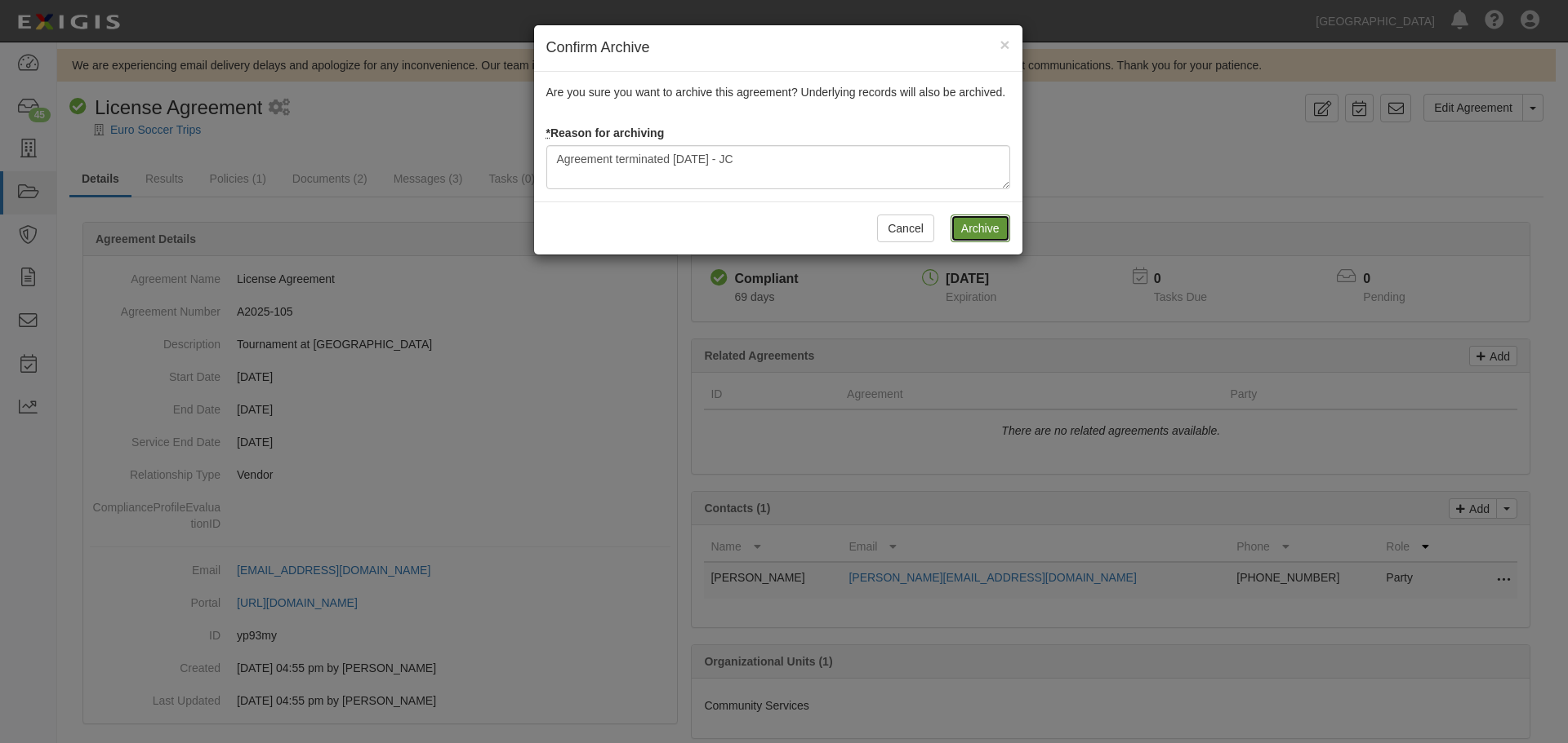
click at [971, 226] on input "Archive" at bounding box center [980, 229] width 59 height 28
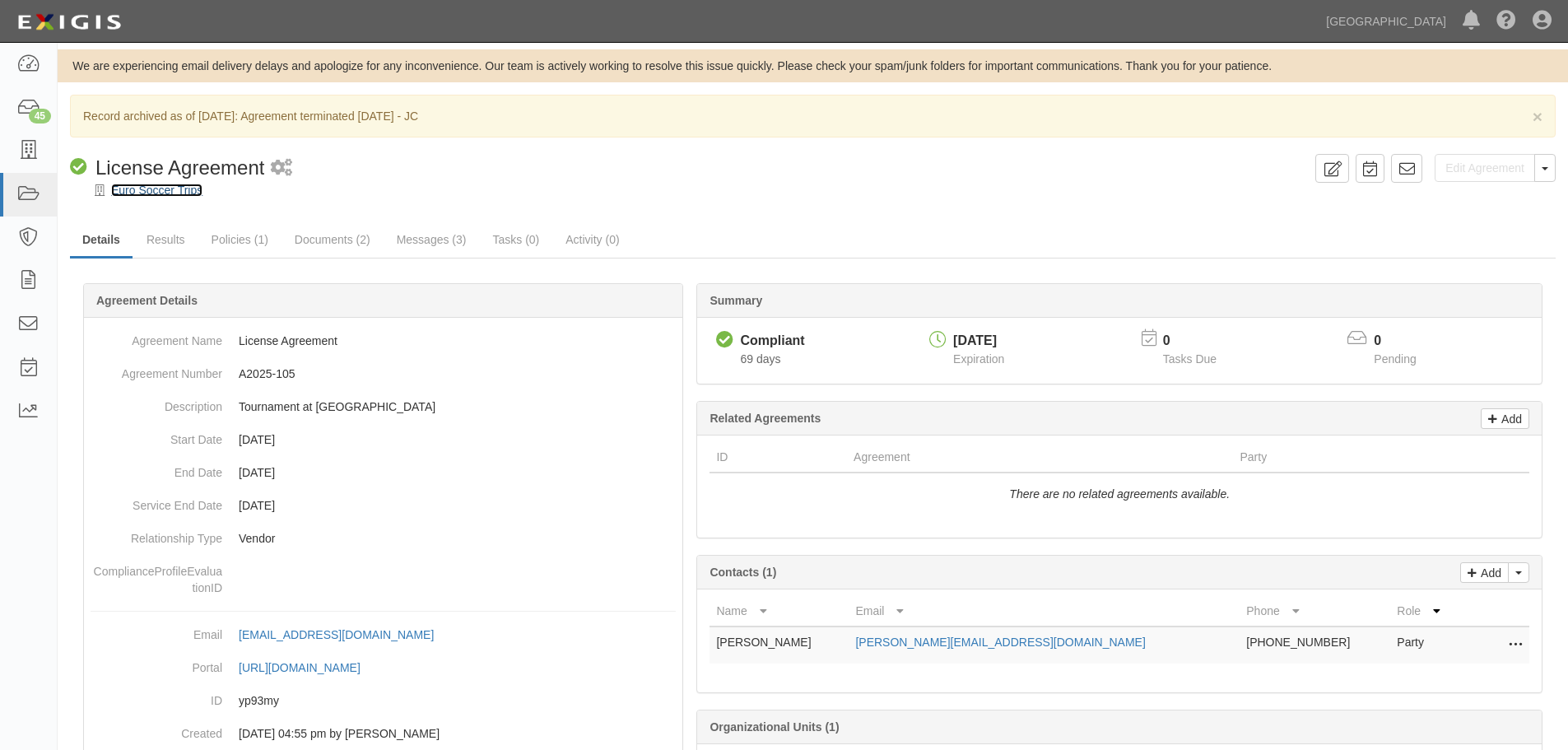
click at [187, 187] on link "Euro Soccer Trips" at bounding box center [156, 190] width 91 height 13
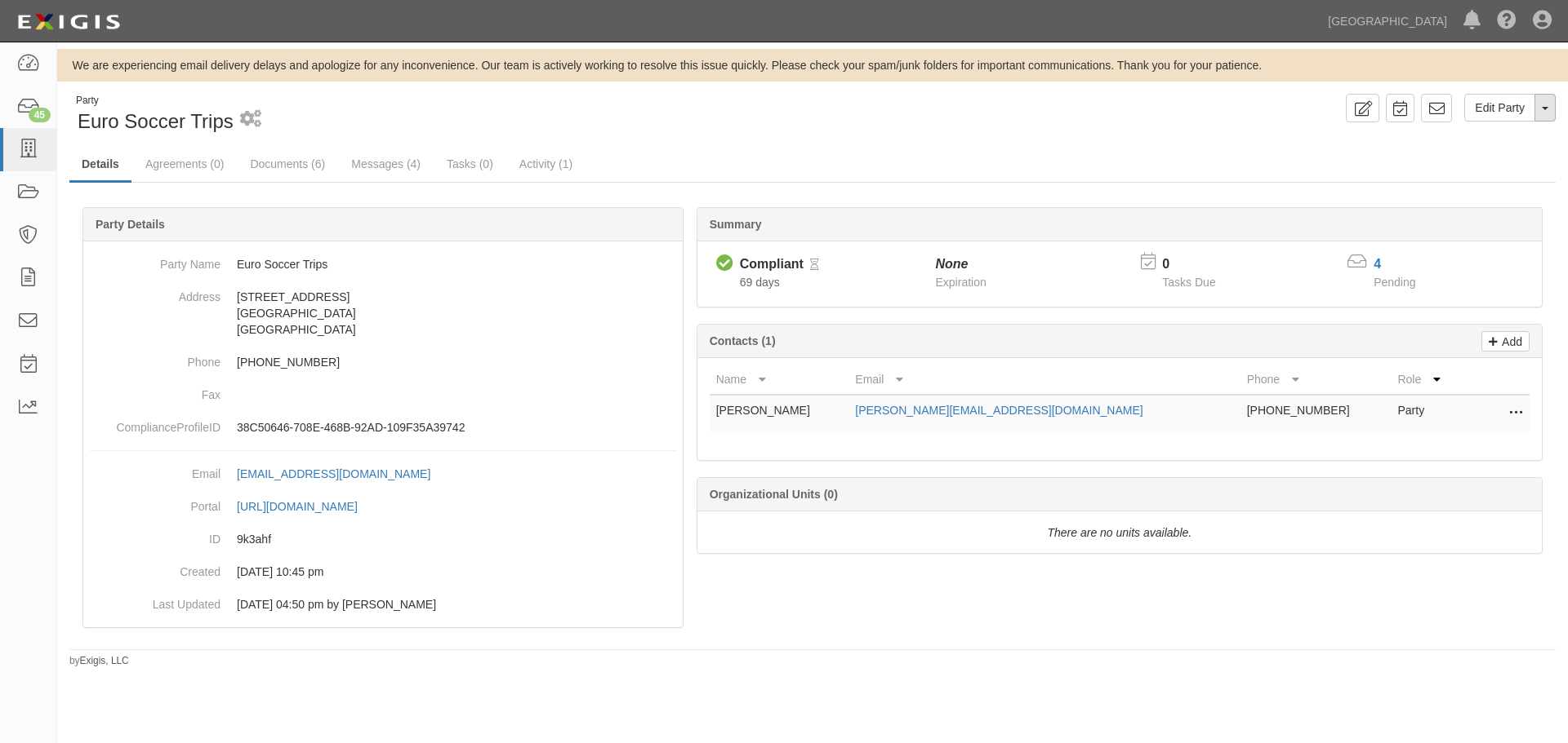
click at [1555, 103] on button "Toggle Party Dropdown" at bounding box center [1544, 108] width 21 height 28
click at [1480, 161] on link "Archive Party" at bounding box center [1490, 159] width 129 height 21
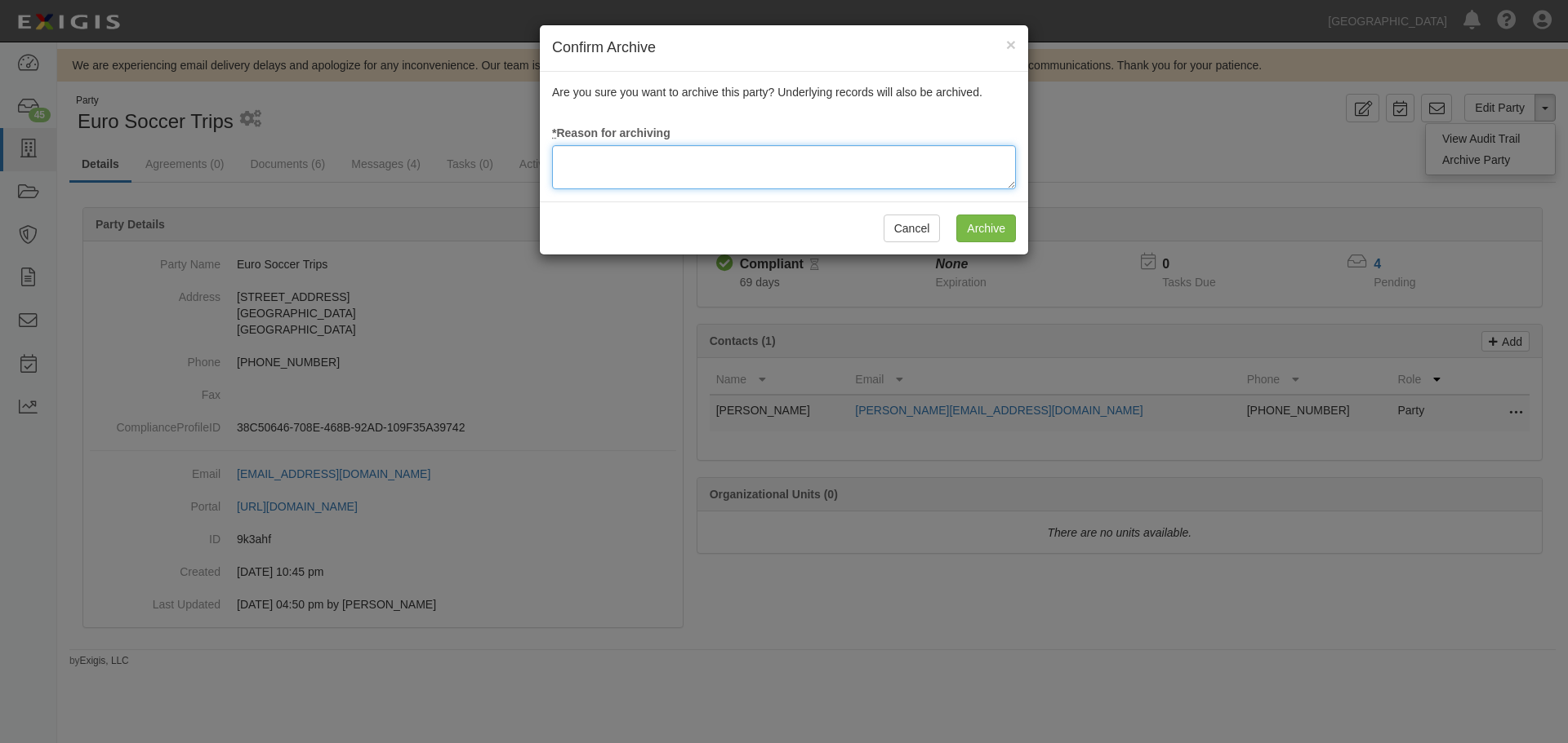
click at [704, 178] on textarea at bounding box center [784, 167] width 464 height 44
type textarea "Agreement terminated 08/18/2025 - JC"
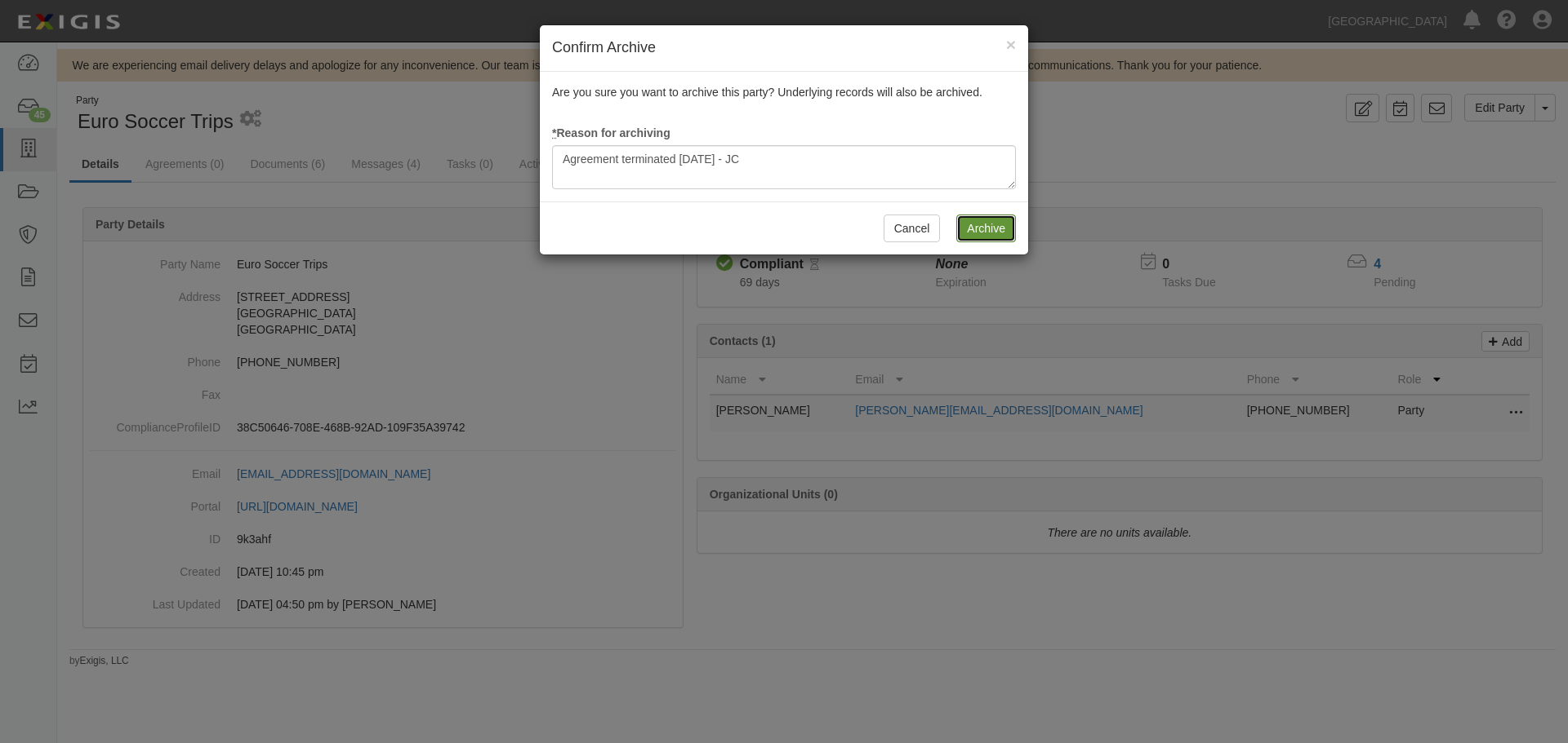
click at [1003, 239] on input "Archive" at bounding box center [986, 229] width 59 height 28
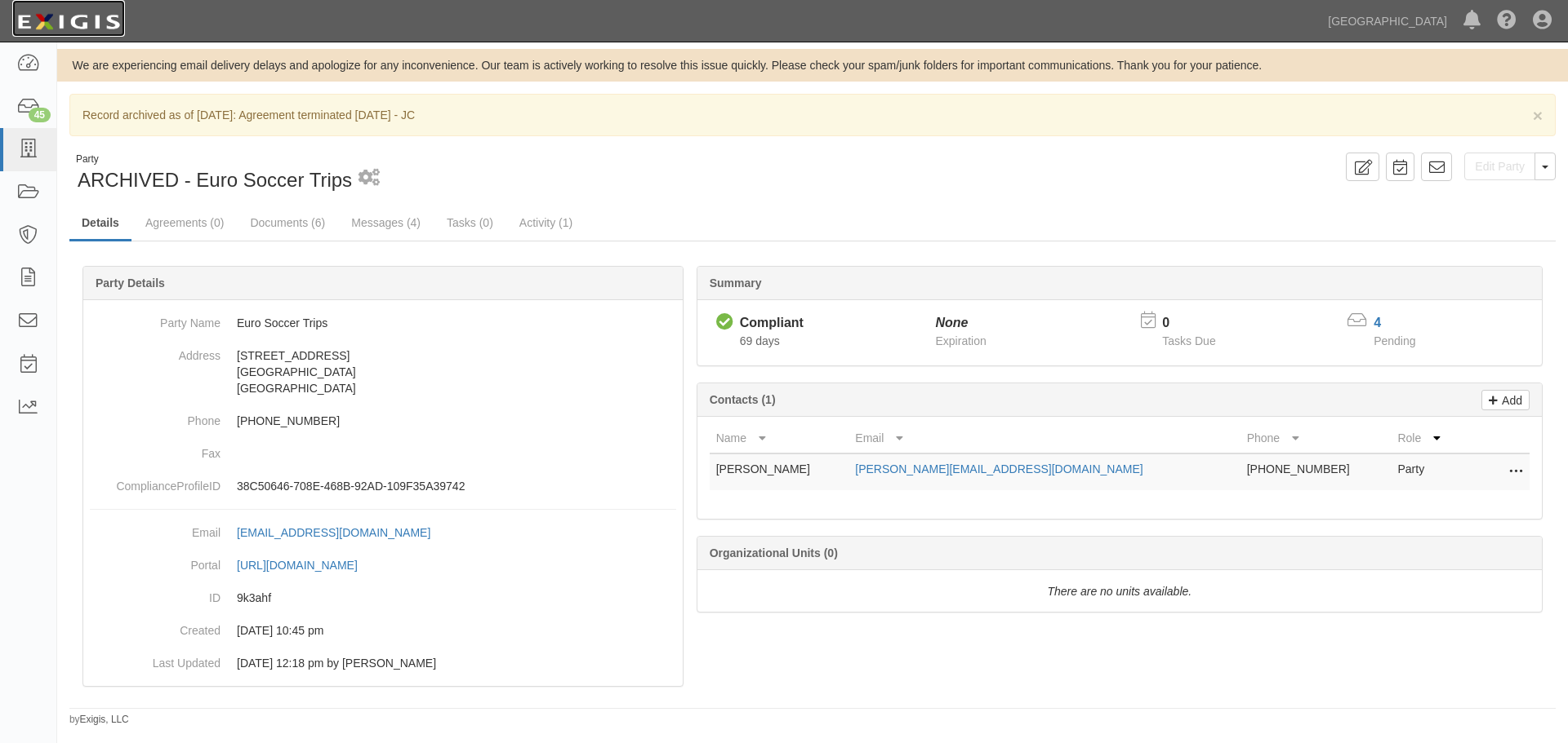
click at [85, 20] on img at bounding box center [68, 22] width 113 height 30
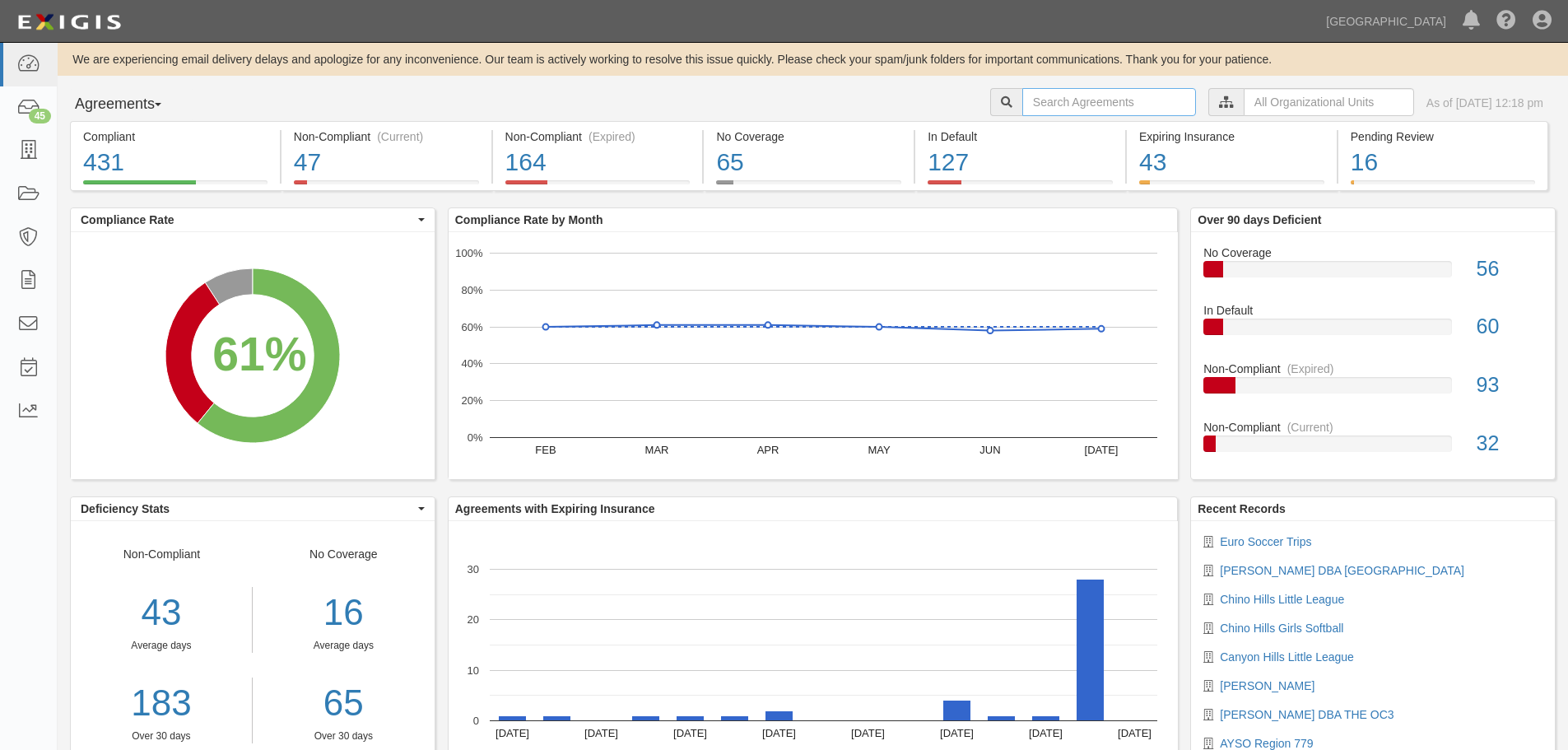
click at [1079, 94] on input "text" at bounding box center [1109, 102] width 174 height 28
type input "A2025-066"
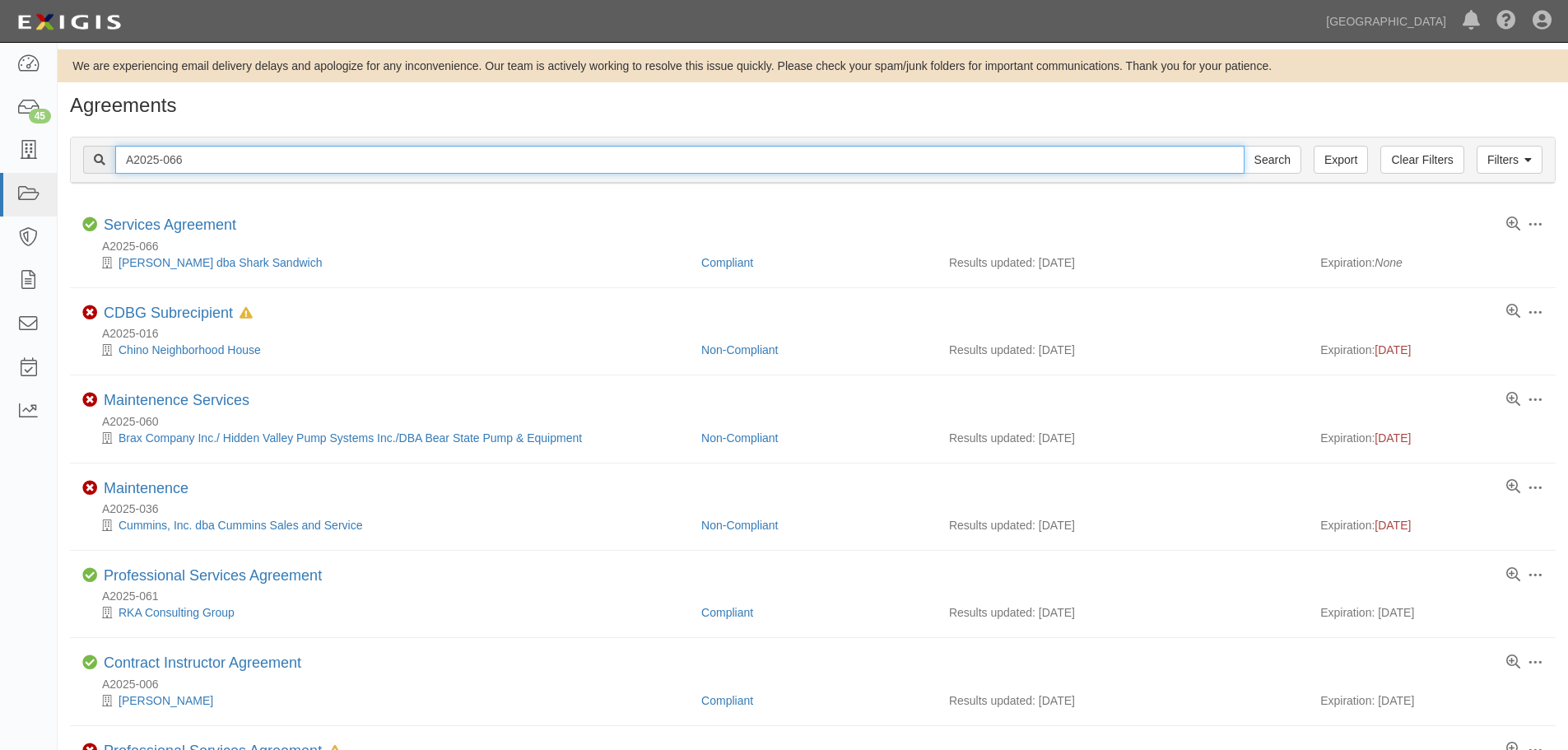
click at [195, 164] on input "A2025-066" at bounding box center [680, 160] width 1129 height 28
type input "A2025-066"
click at [1244, 146] on input "Search" at bounding box center [1273, 160] width 58 height 28
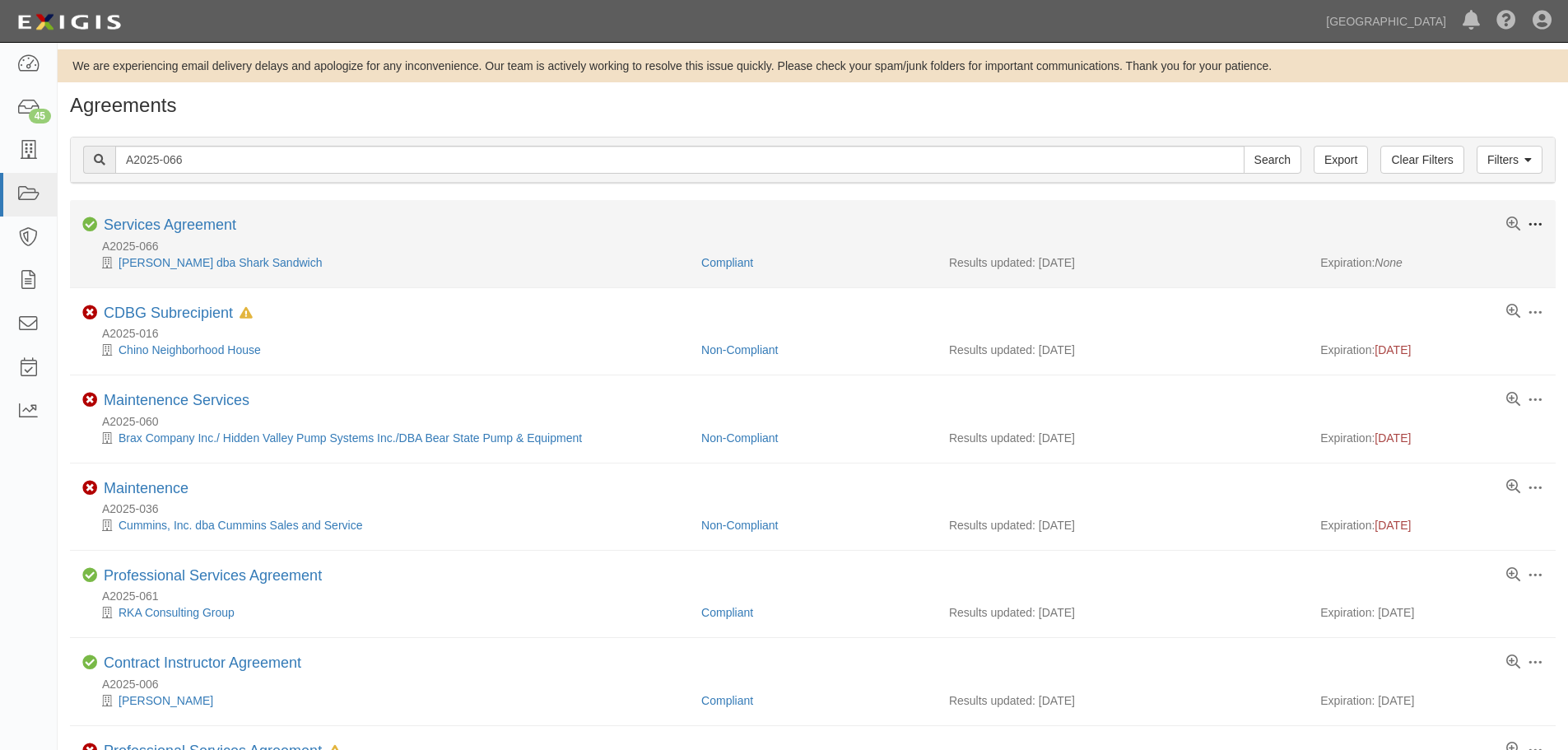
click at [1542, 223] on span at bounding box center [1535, 224] width 15 height 15
click at [152, 222] on link "Services Agreement" at bounding box center [170, 225] width 133 height 16
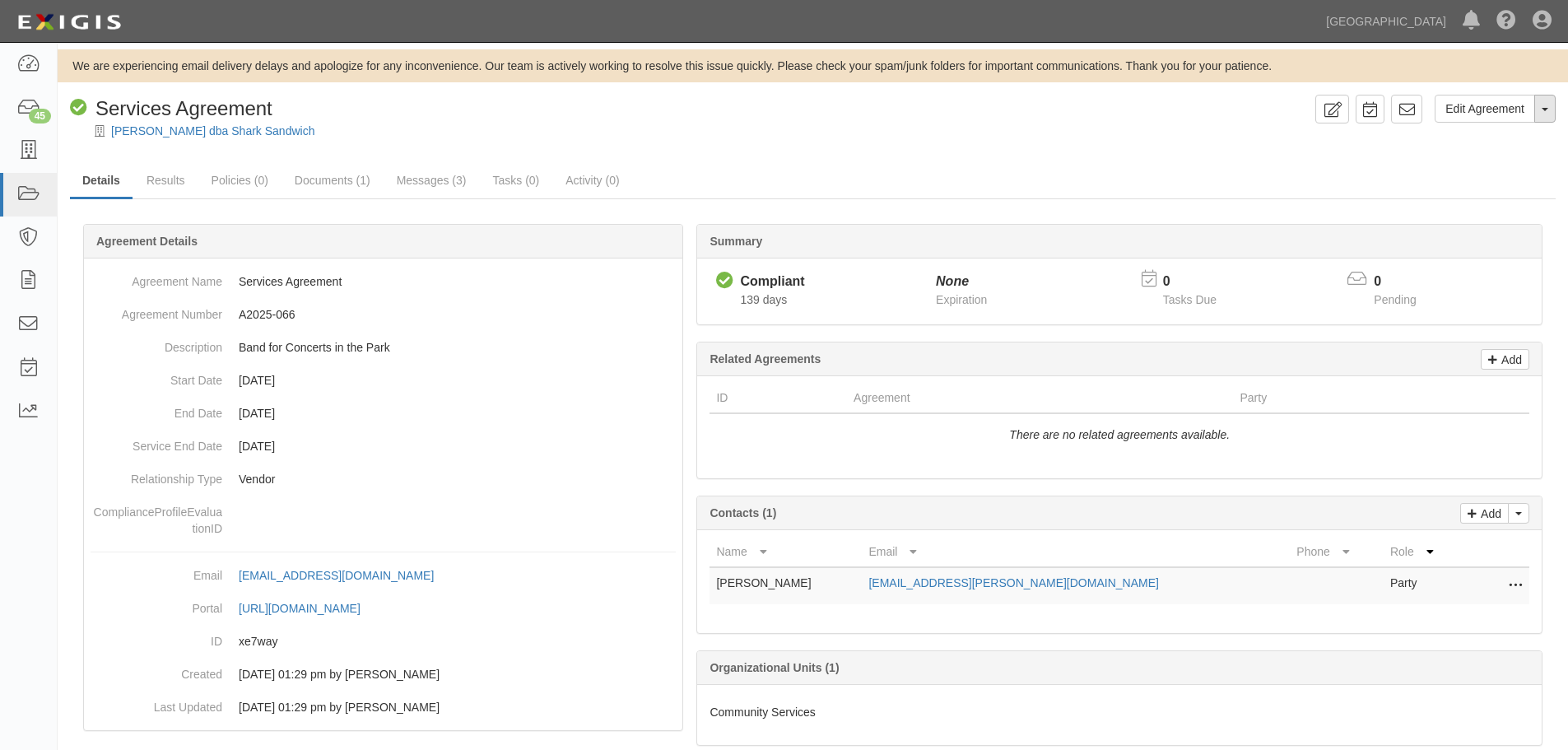
click at [1545, 113] on button "Toggle Agreement Dropdown" at bounding box center [1545, 109] width 21 height 28
click at [1501, 166] on link "Archive Agreement" at bounding box center [1490, 161] width 130 height 21
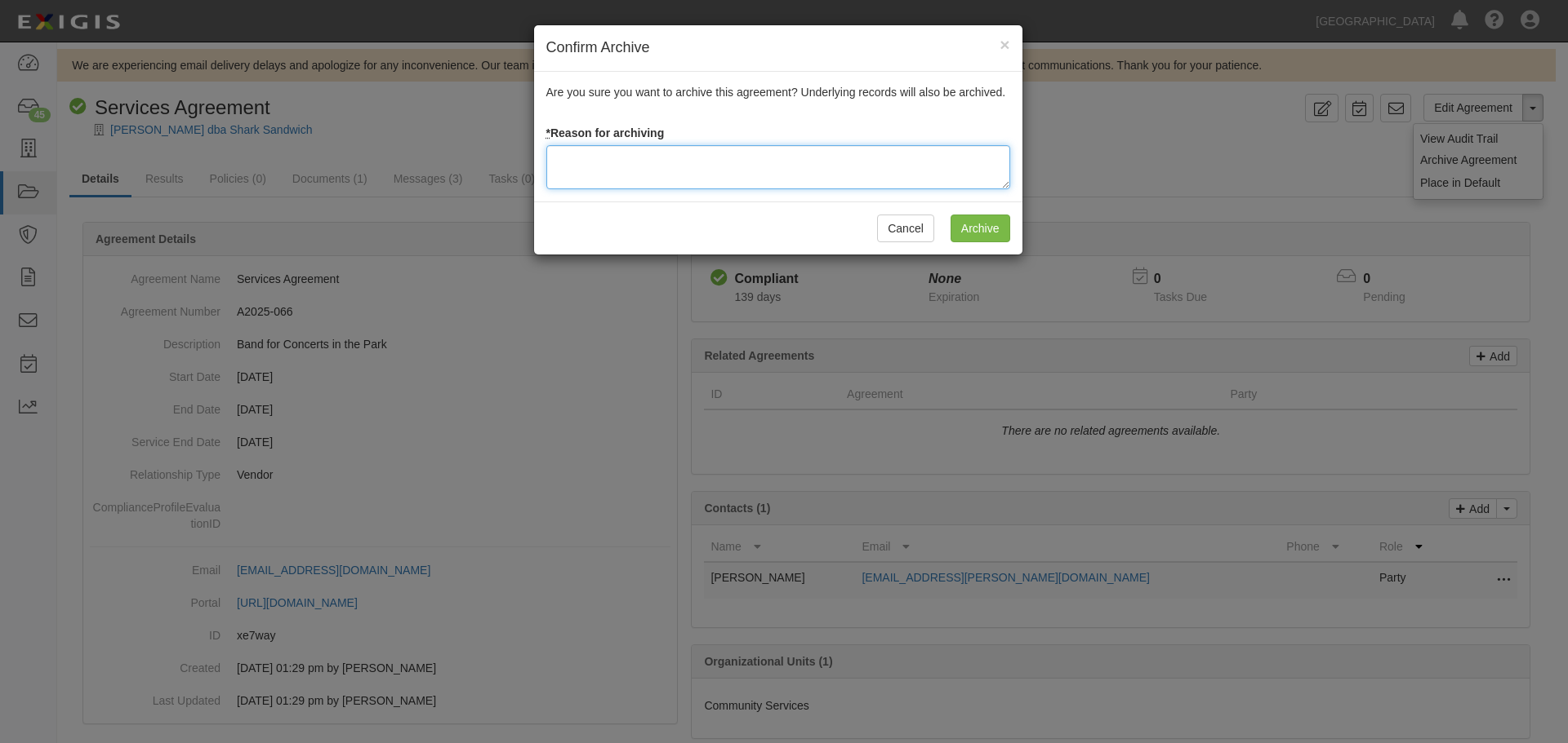
click at [728, 172] on textarea at bounding box center [778, 167] width 464 height 44
type textarea "a"
type textarea "Agreement terminated 08/18/2025 - JC"
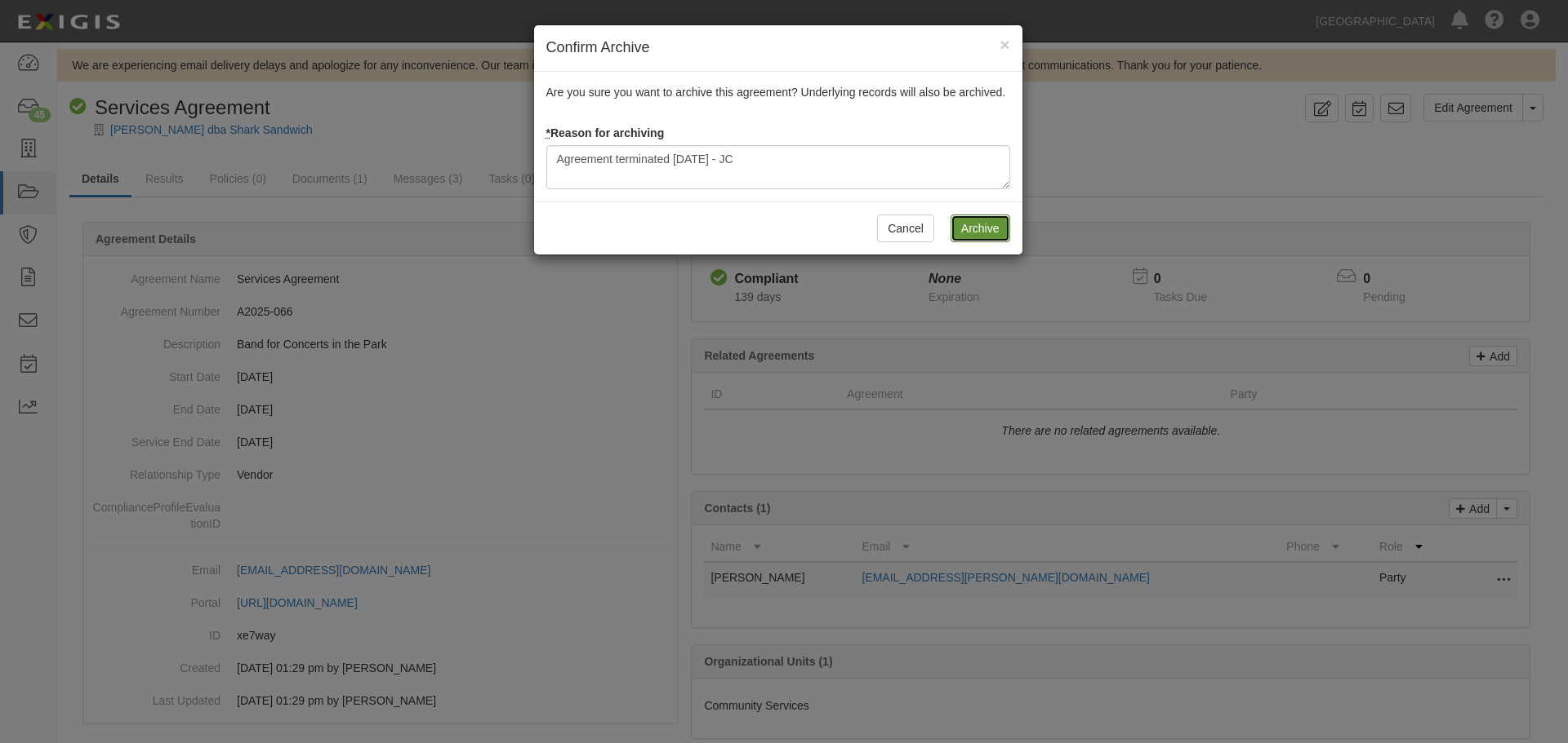
click at [981, 216] on input "Archive" at bounding box center [980, 229] width 59 height 28
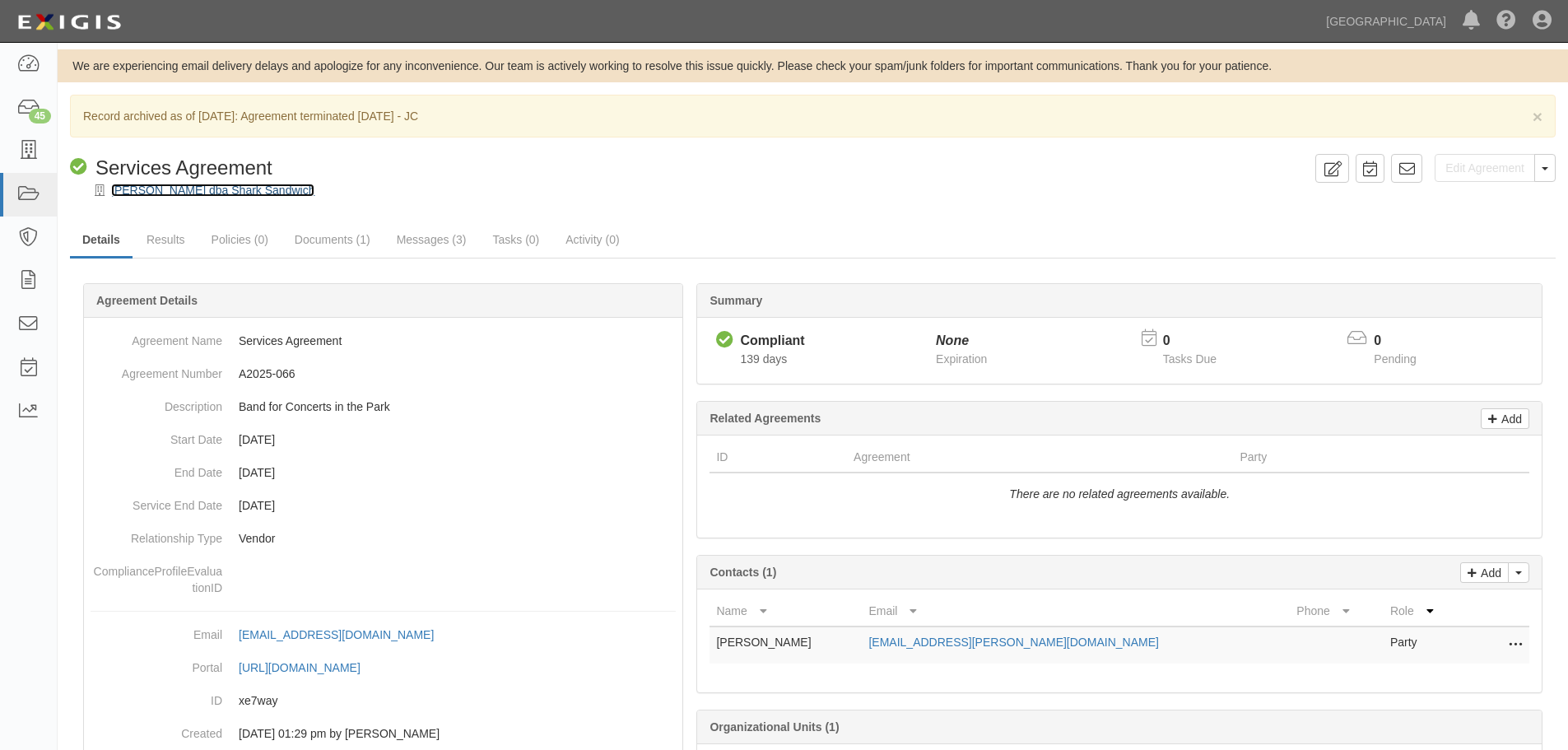
click at [193, 189] on link "[PERSON_NAME] dba Shark Sandwich" at bounding box center [212, 190] width 203 height 13
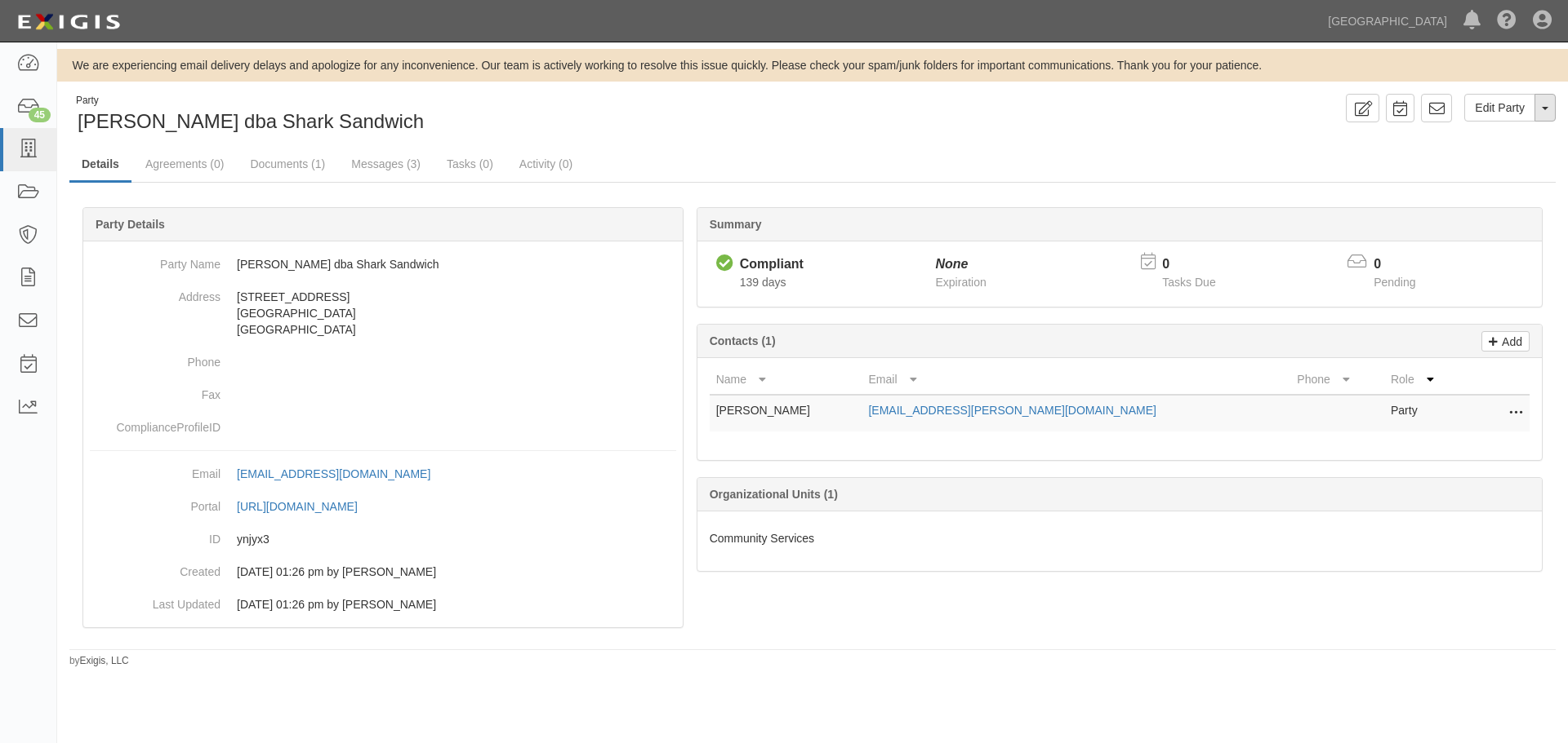
click at [1550, 108] on button "Toggle Party Dropdown" at bounding box center [1544, 108] width 21 height 28
click at [1508, 155] on link "Archive Party" at bounding box center [1490, 159] width 129 height 21
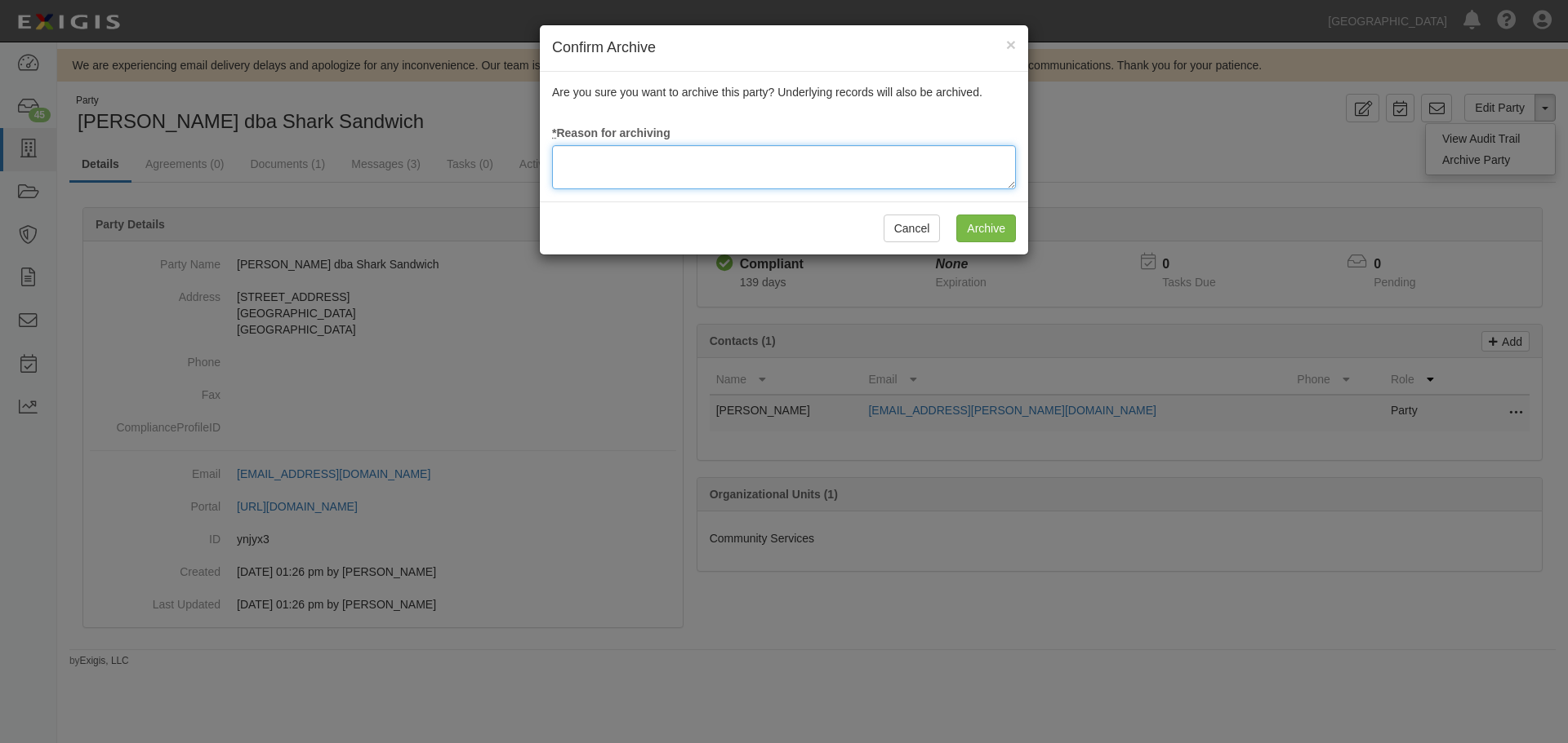
click at [605, 155] on textarea at bounding box center [784, 167] width 464 height 44
type textarea "Agreement terminated [DATE] - JC"
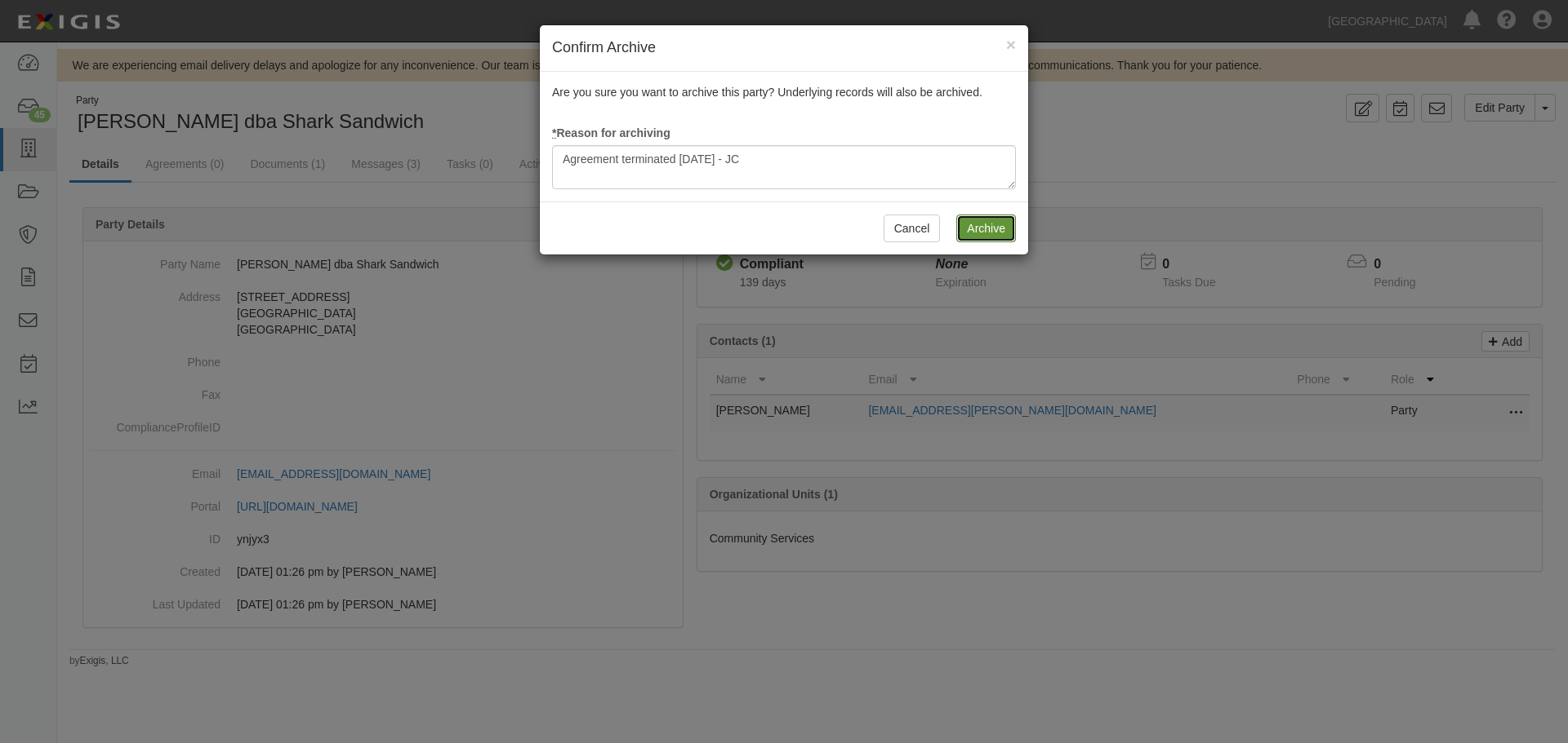
click at [985, 234] on input "Archive" at bounding box center [986, 229] width 59 height 28
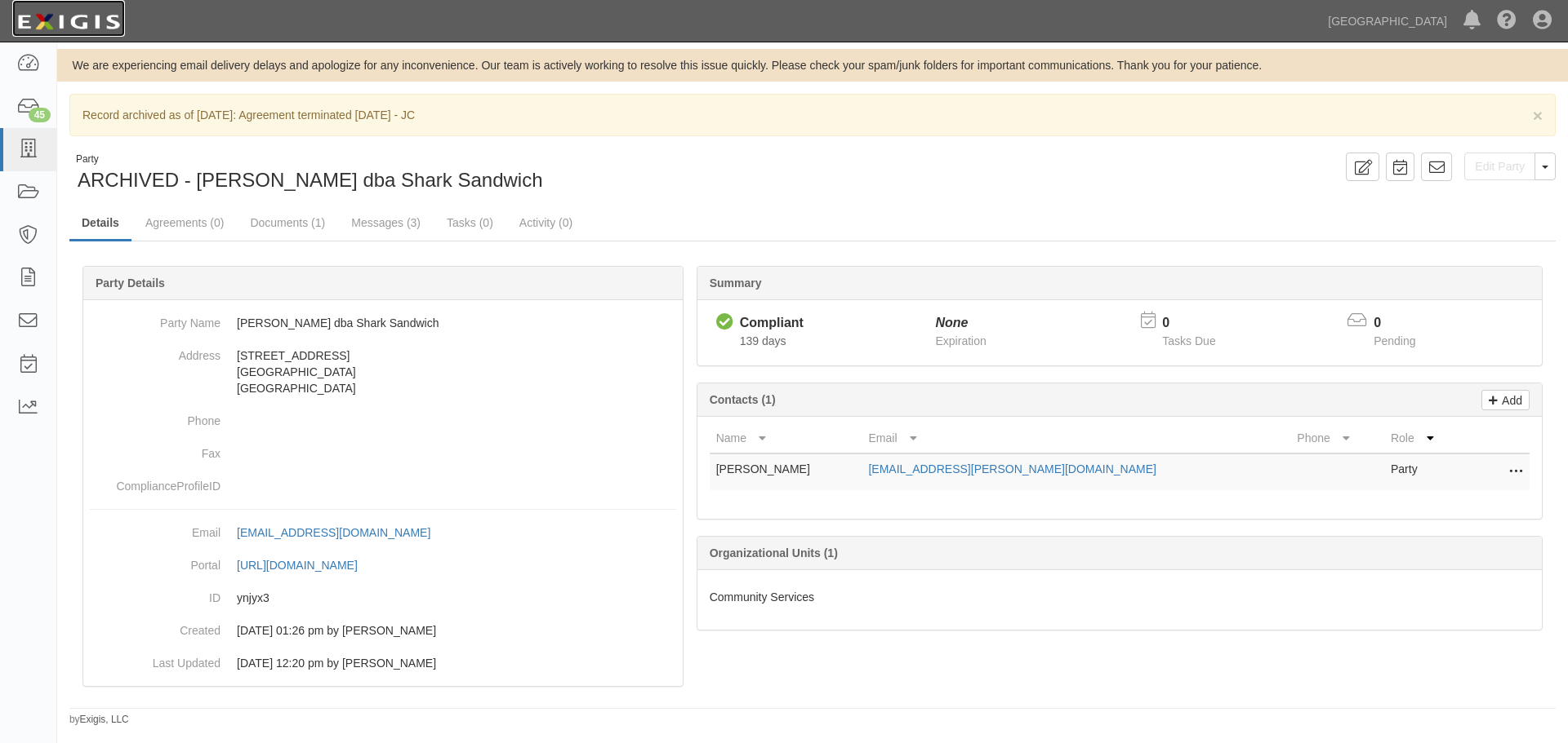
click at [94, 23] on img at bounding box center [68, 22] width 113 height 30
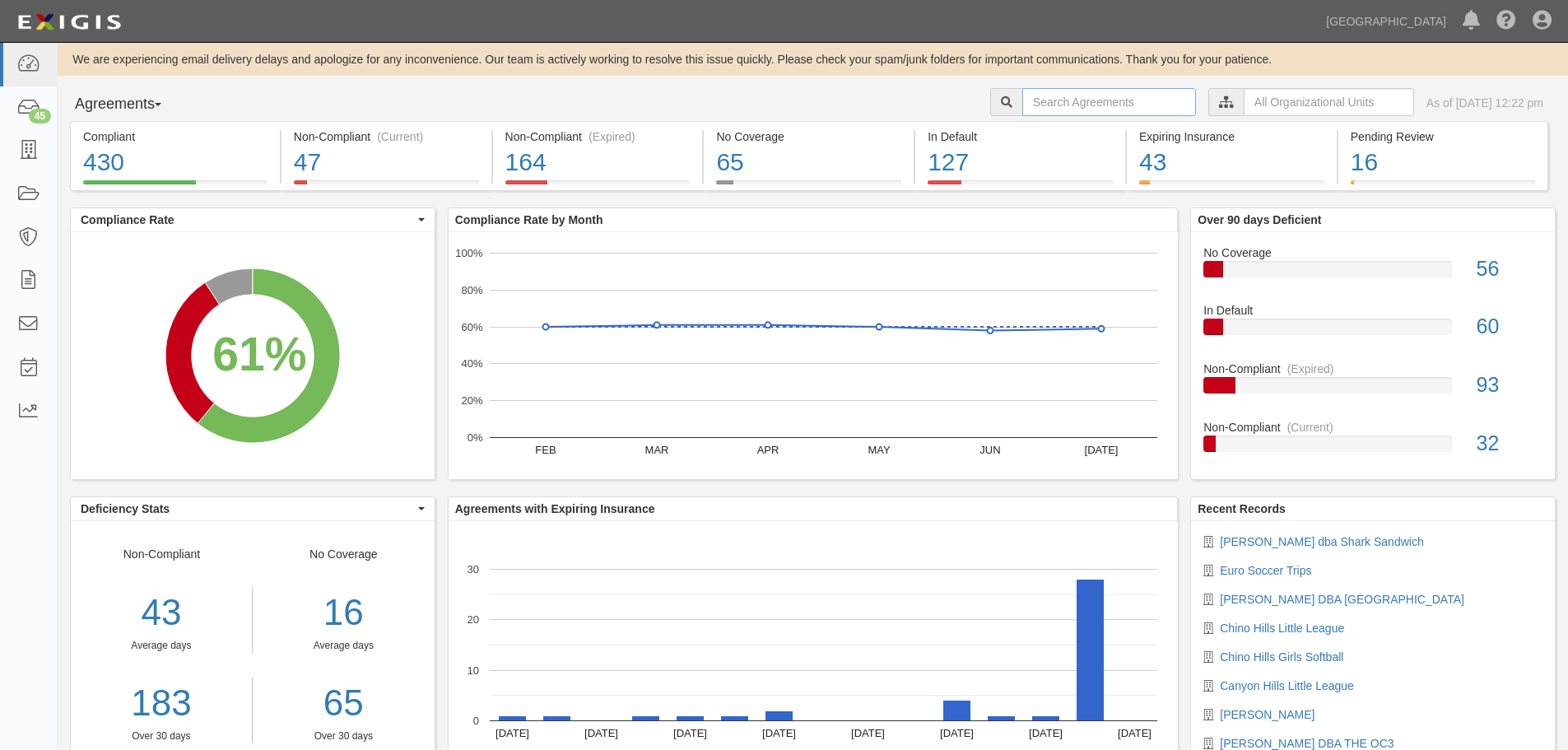
click at [1029, 99] on input "text" at bounding box center [1109, 102] width 174 height 28
type input "A2025-044"
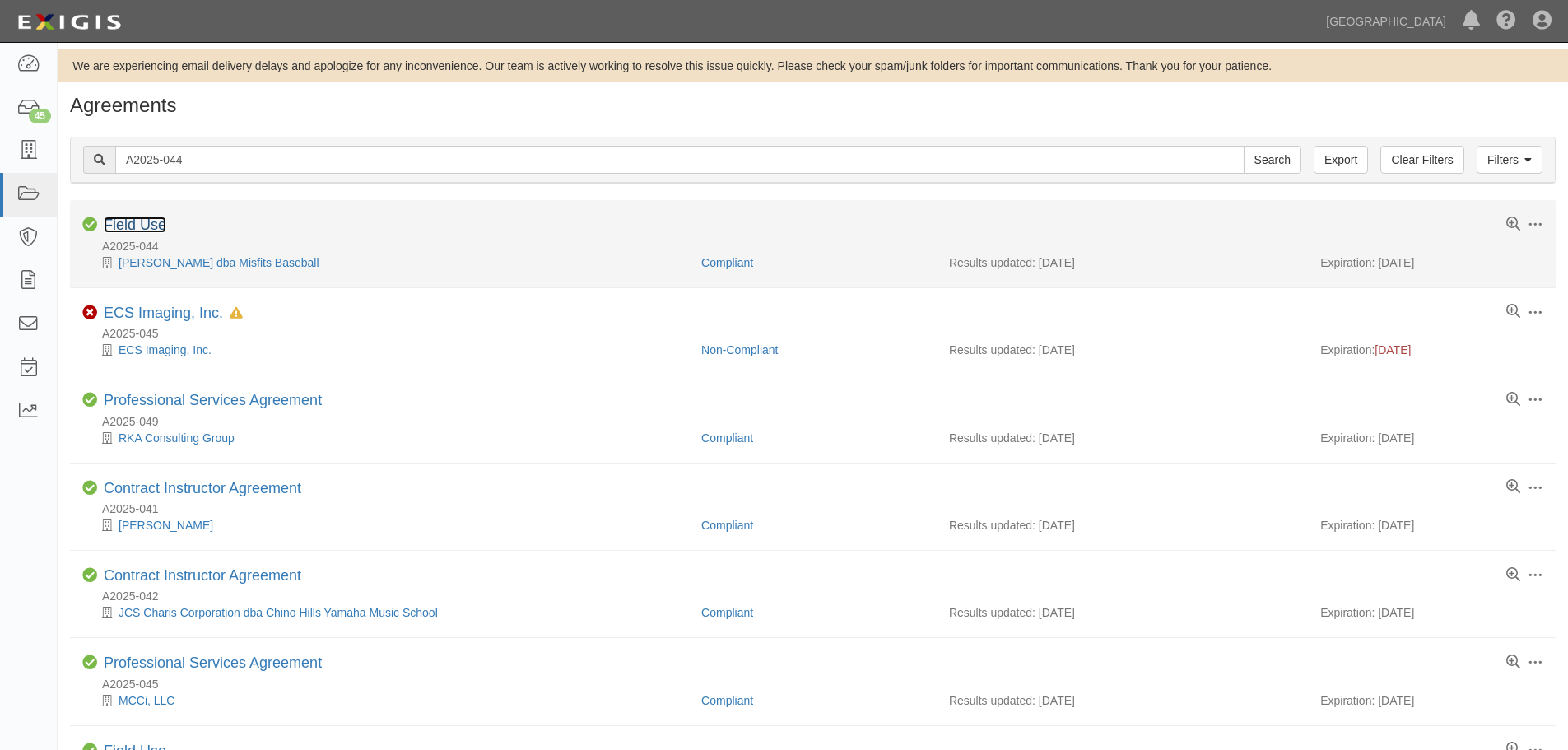
click at [128, 220] on link "Field Use" at bounding box center [135, 225] width 63 height 16
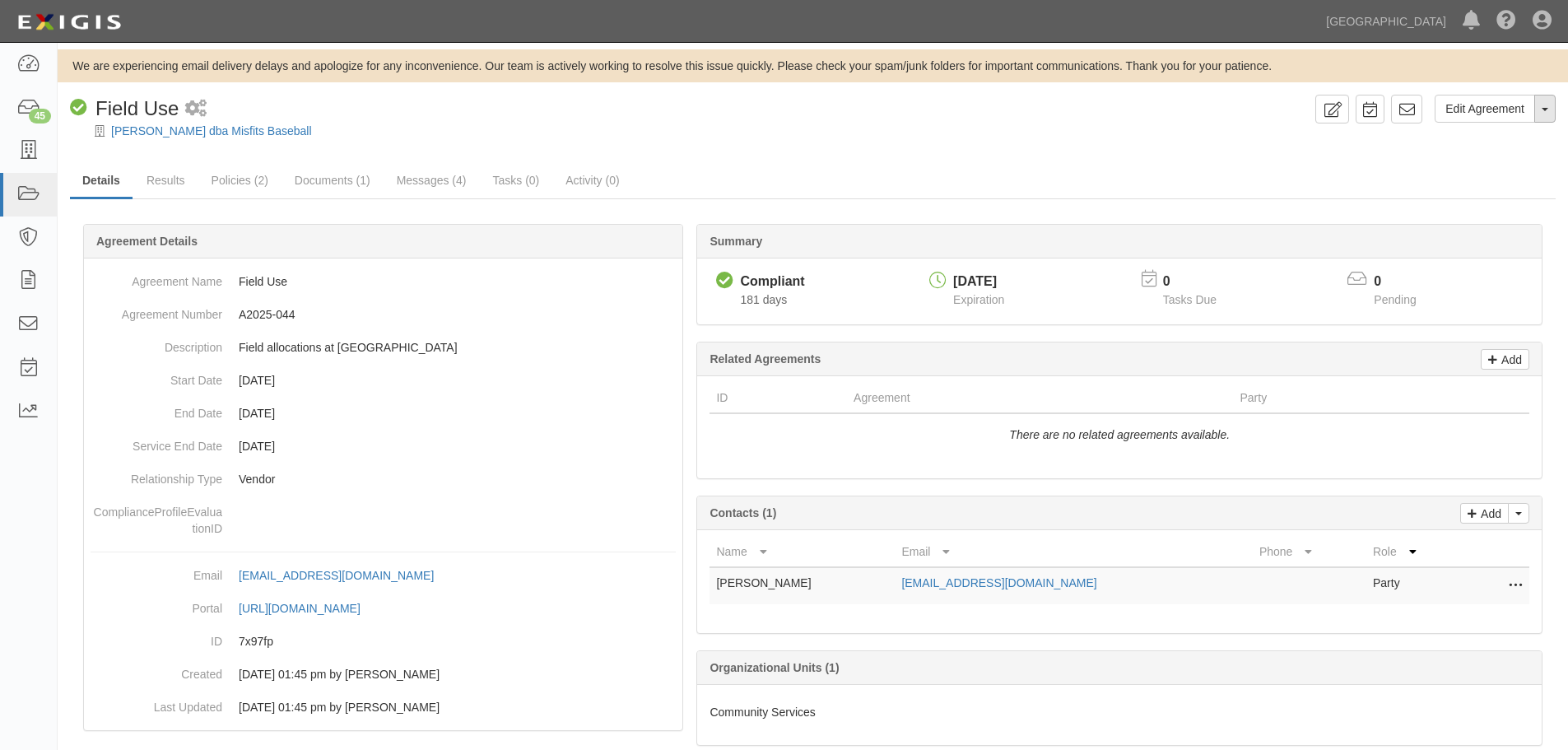
click at [1543, 119] on button "Toggle Agreement Dropdown" at bounding box center [1545, 109] width 21 height 28
click at [1497, 166] on link "Archive Agreement" at bounding box center [1490, 161] width 130 height 21
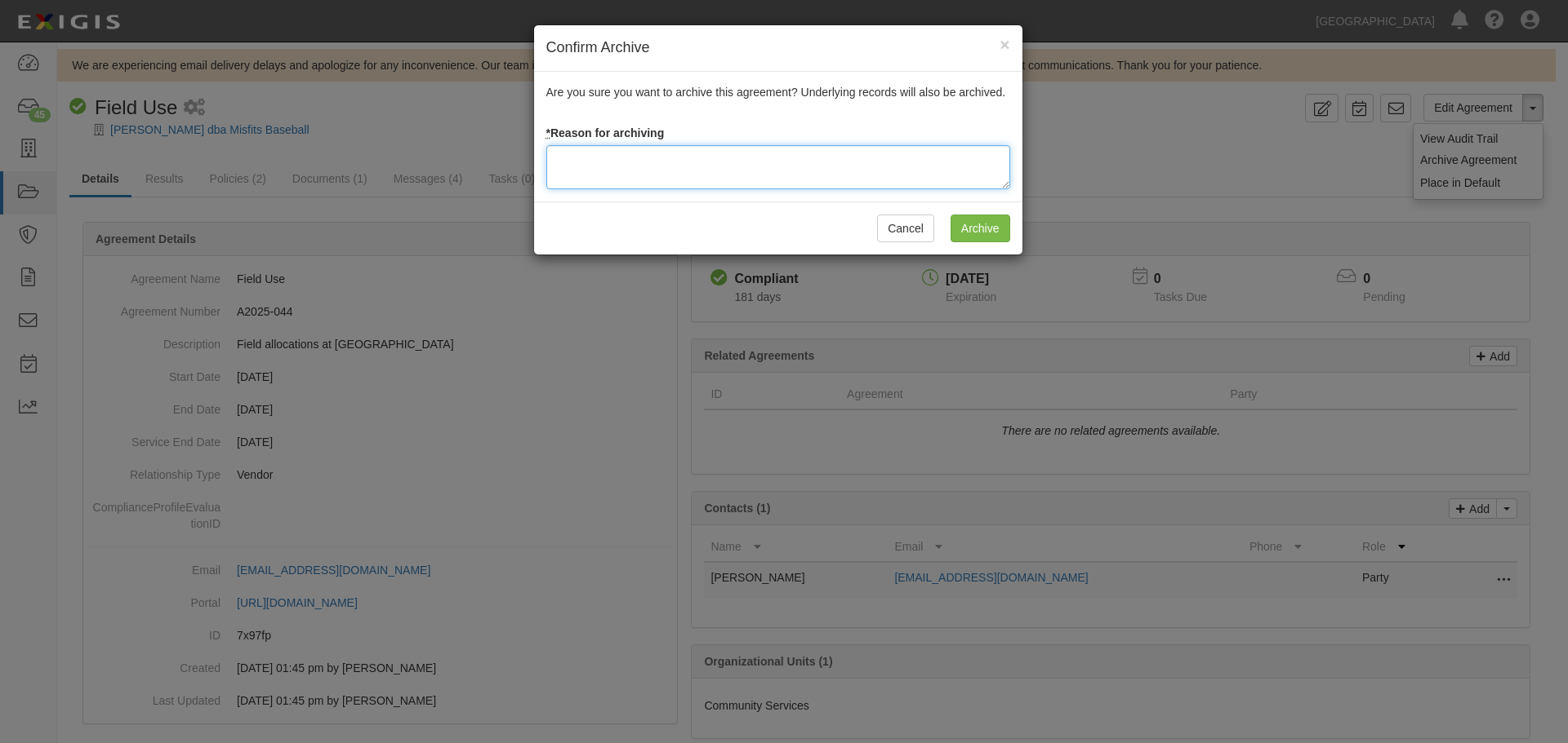
click at [637, 170] on textarea at bounding box center [778, 167] width 464 height 44
type textarea "Agreement terminated 08/18/2025 - JC"
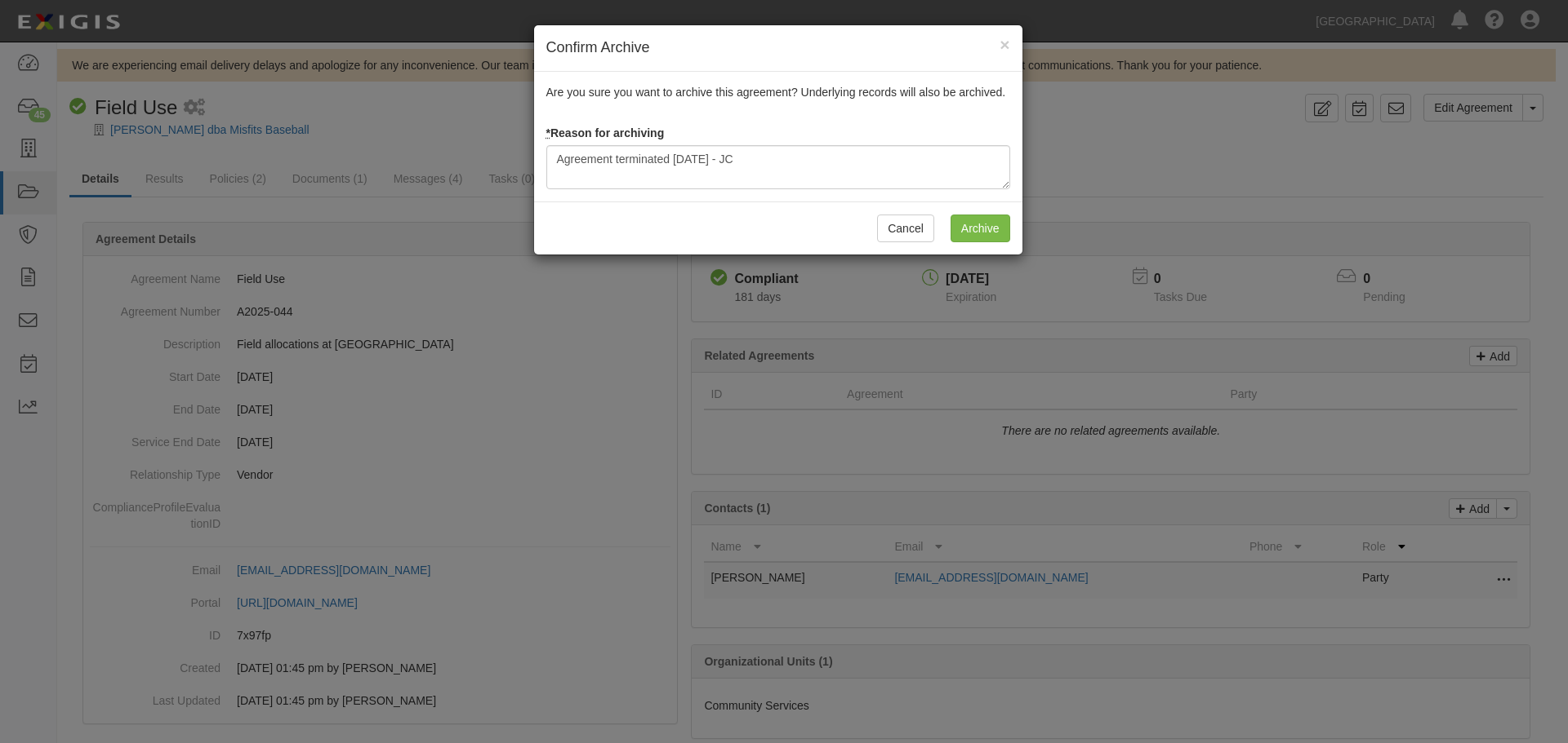
click at [1013, 238] on div "Cancel Archive" at bounding box center [778, 228] width 489 height 53
click at [999, 229] on input "Archive" at bounding box center [980, 229] width 59 height 28
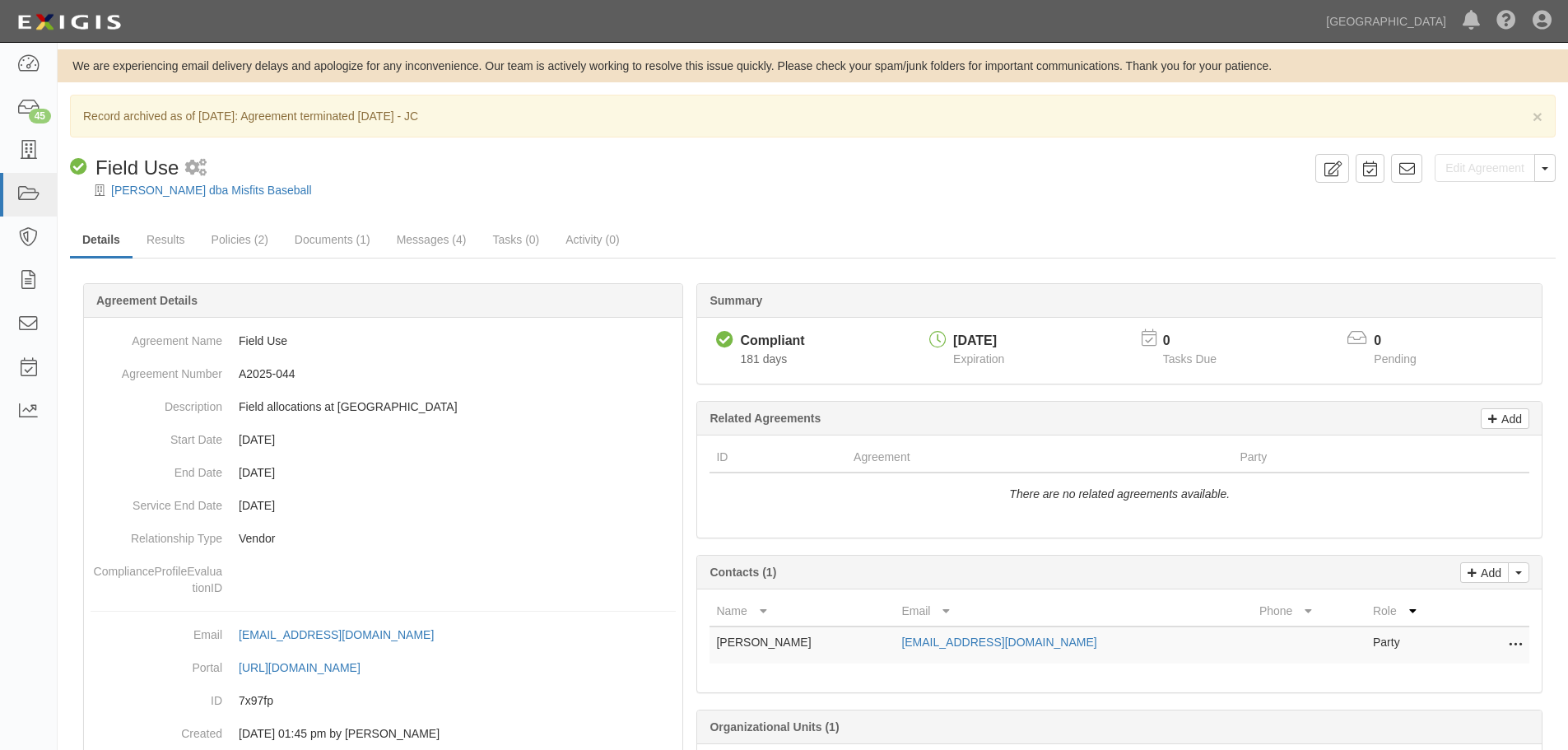
click at [206, 183] on div "[PERSON_NAME] dba Misfits Baseball" at bounding box center [824, 190] width 1486 height 16
click at [208, 189] on link "[PERSON_NAME] dba Misfits Baseball" at bounding box center [211, 190] width 201 height 13
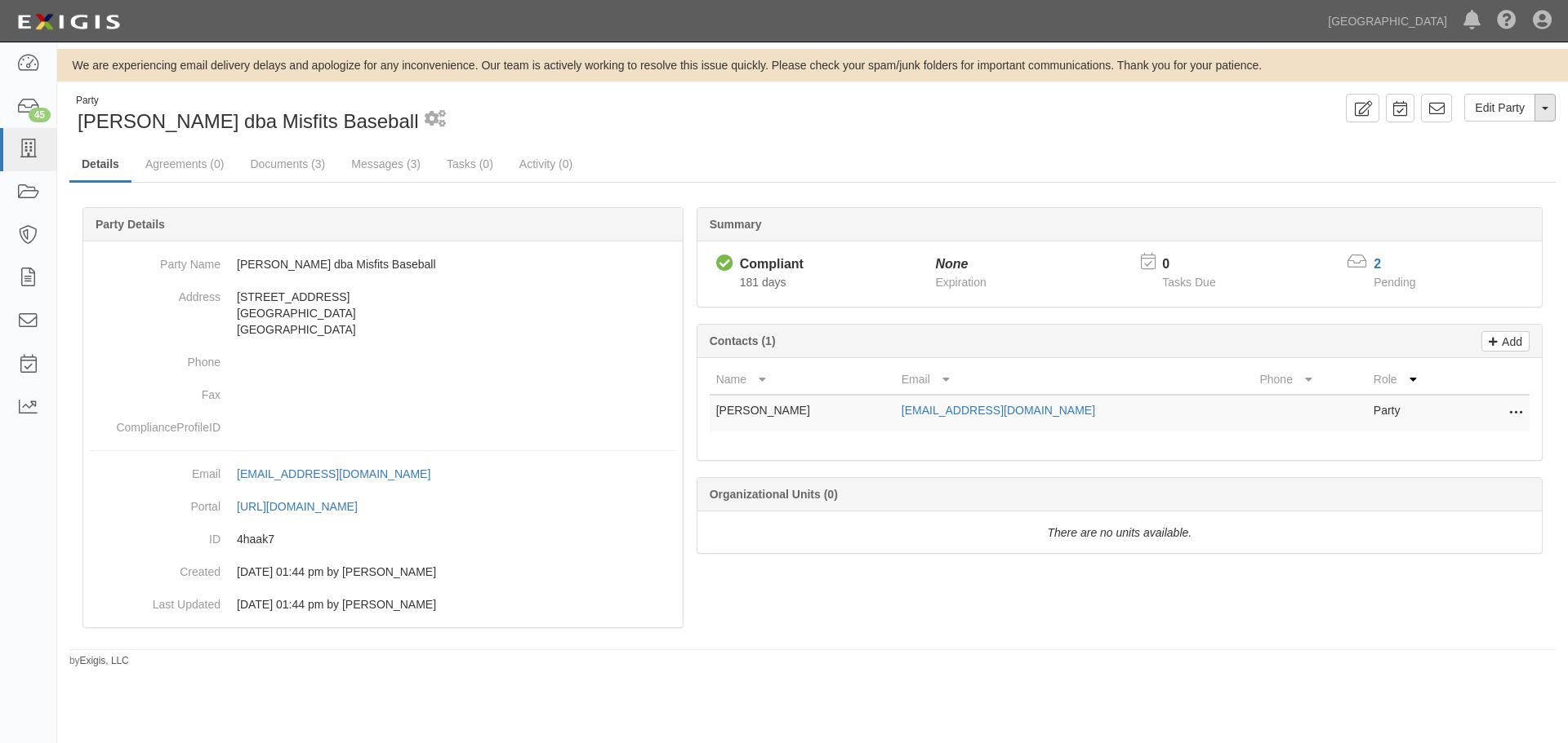
click at [1547, 104] on button "Toggle Party Dropdown" at bounding box center [1544, 108] width 21 height 28
click at [1490, 160] on link "Archive Party" at bounding box center [1490, 159] width 129 height 21
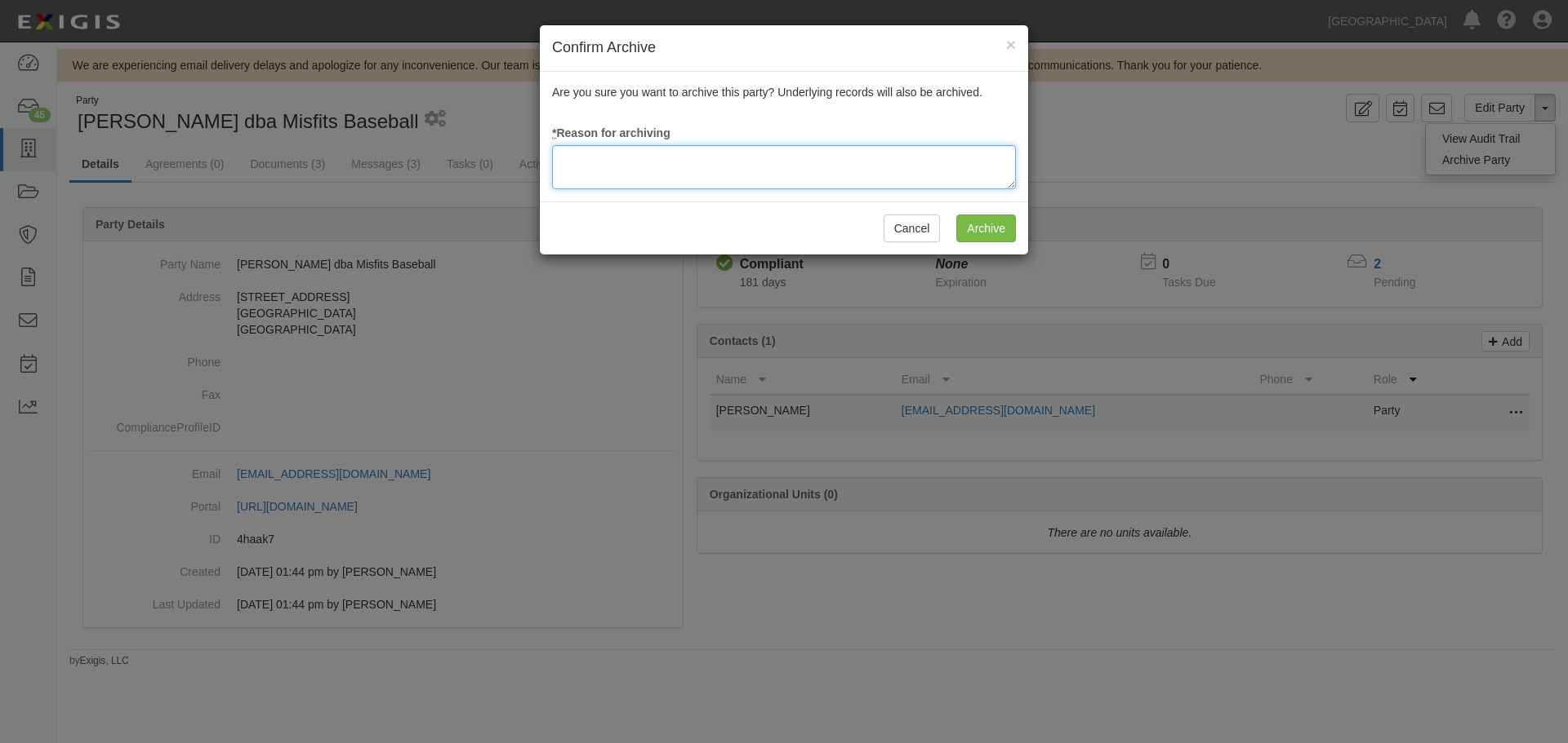
click at [602, 180] on textarea at bounding box center [784, 167] width 464 height 44
type textarea "Agreement terminated 08/18/2025 - JC"
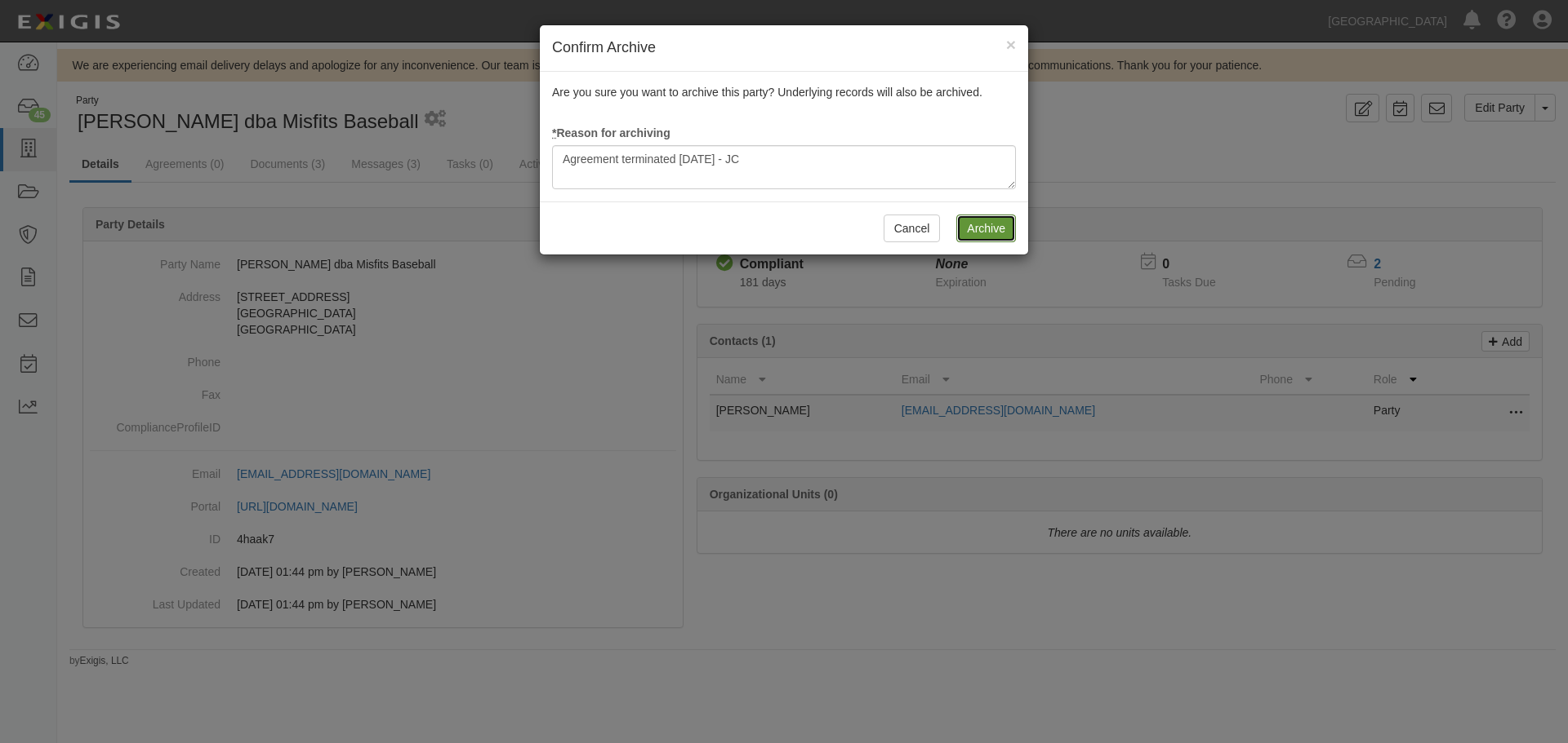
click at [997, 232] on input "Archive" at bounding box center [986, 229] width 59 height 28
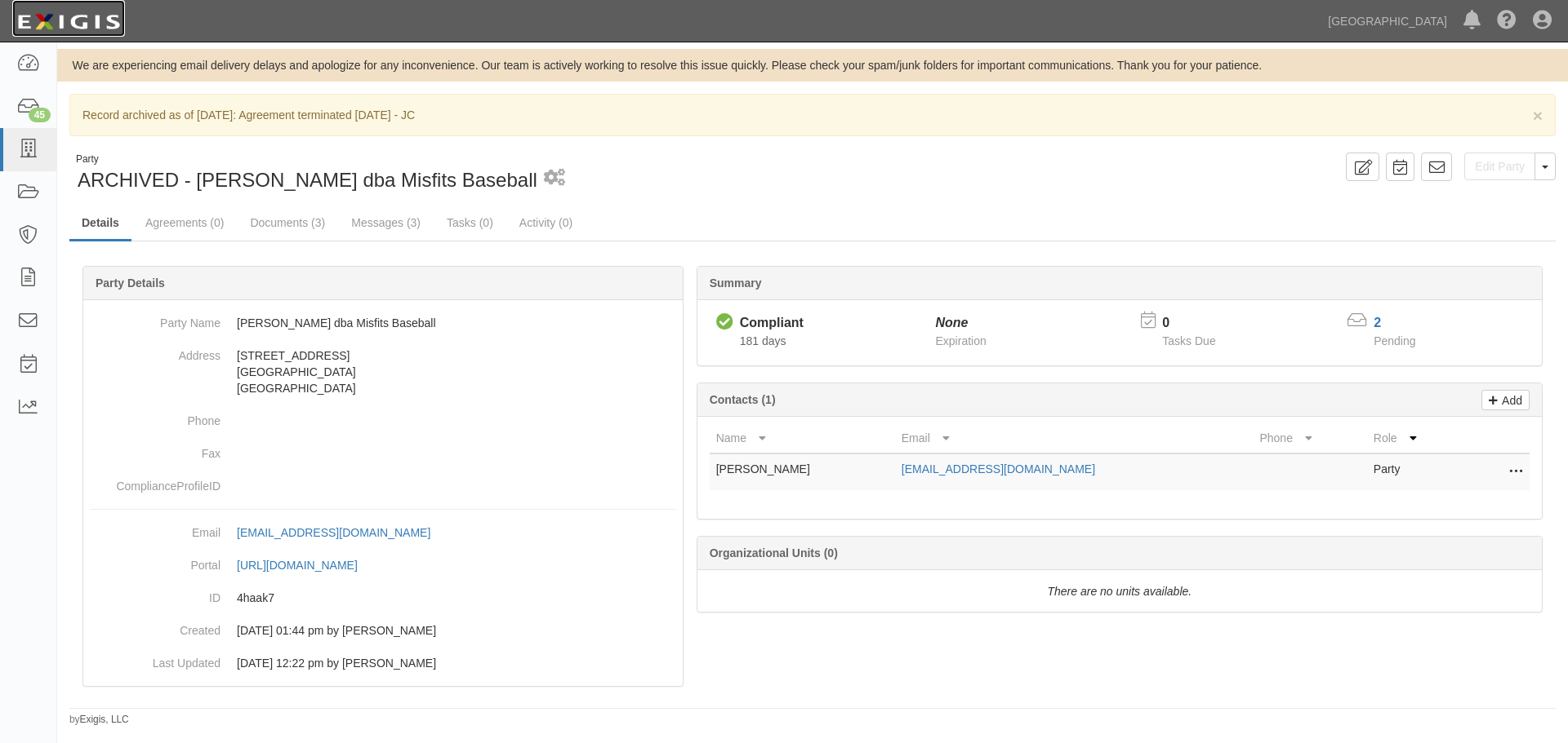
click at [56, 22] on img at bounding box center [68, 22] width 113 height 30
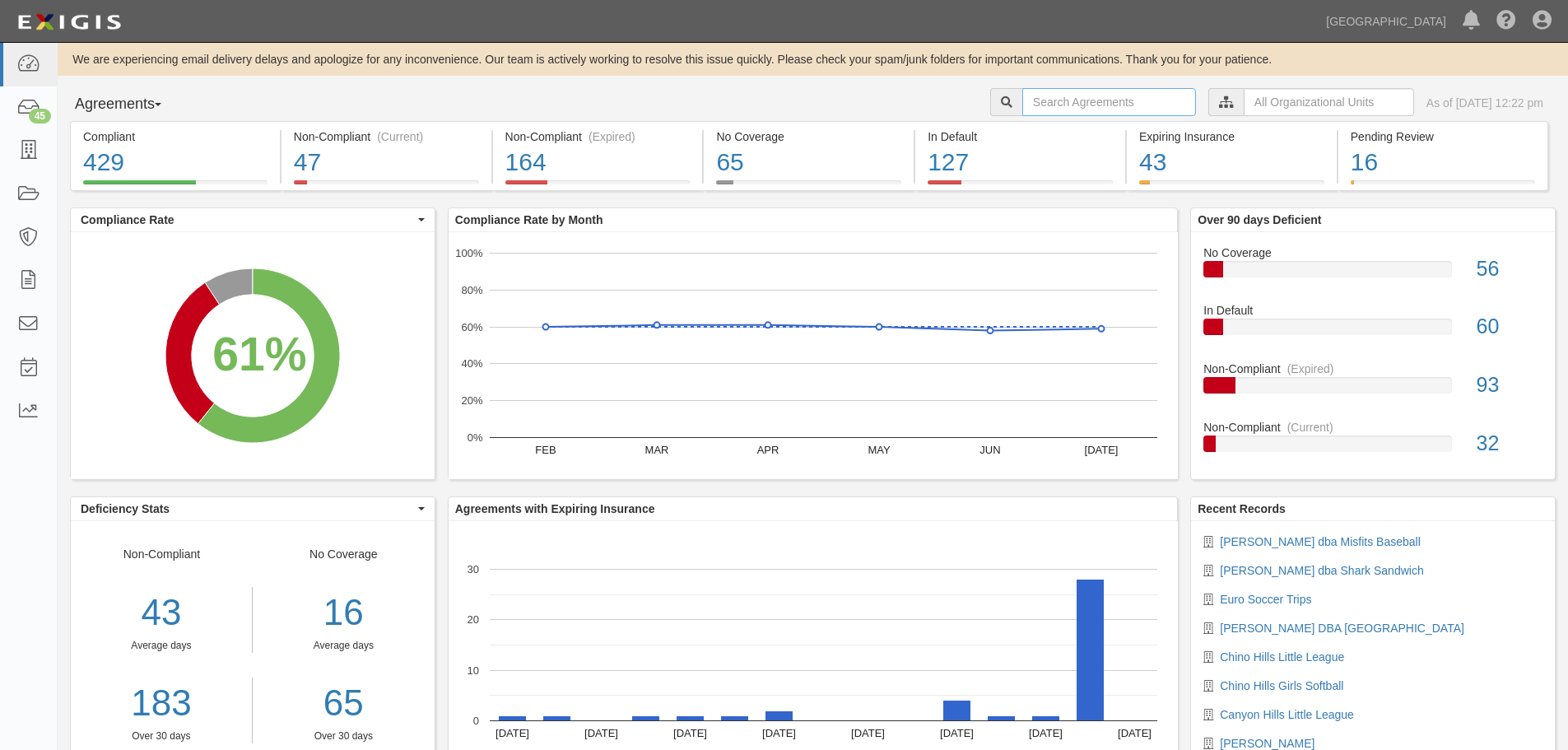
click at [1039, 111] on input "text" at bounding box center [1109, 102] width 174 height 28
type input "a2025-064"
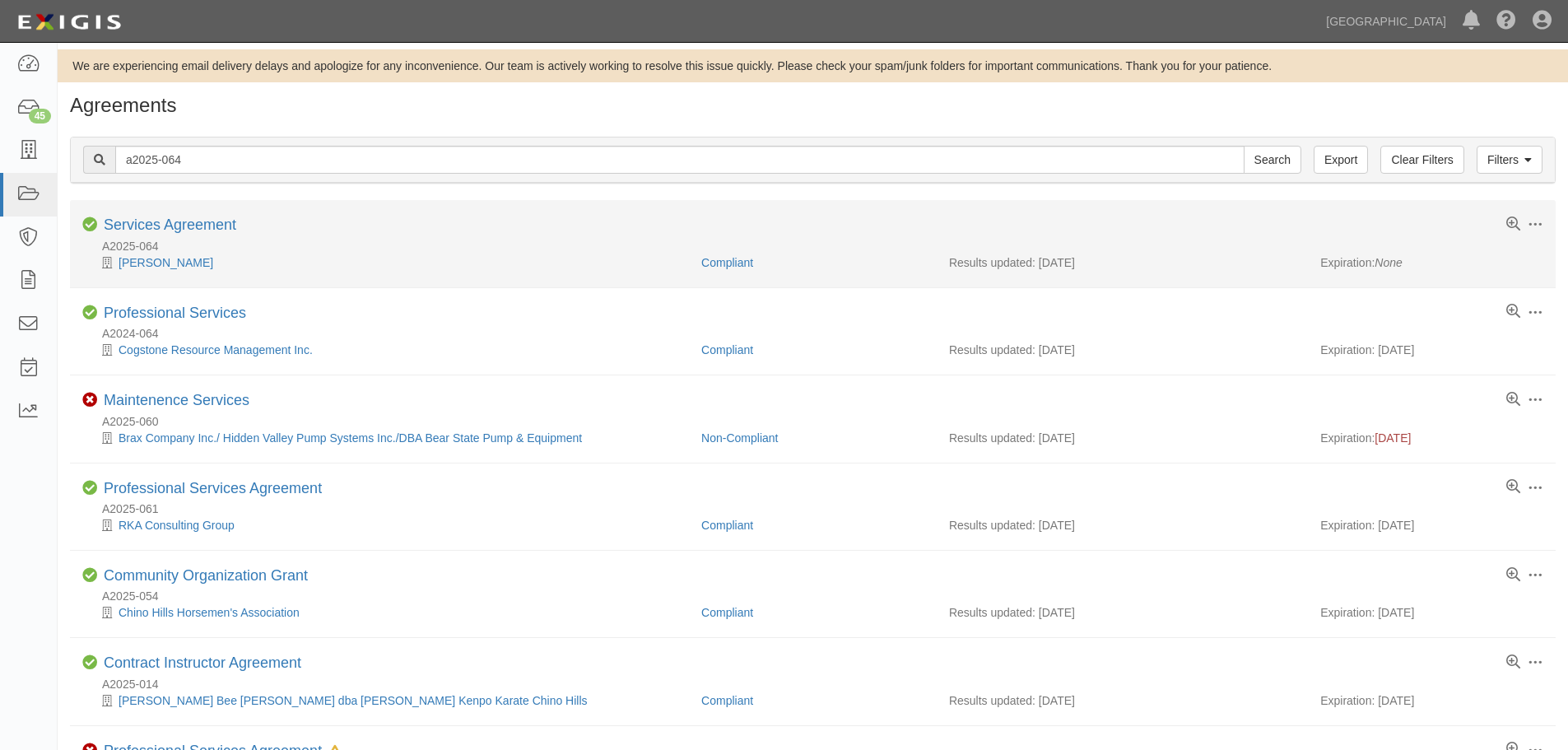
click at [168, 213] on li "Toggle Agreement Dropdown Edit Log activity Add task Send message Archive Compl…" at bounding box center [812, 243] width 1486 height 87
click at [166, 222] on link "Services Agreement" at bounding box center [170, 225] width 133 height 16
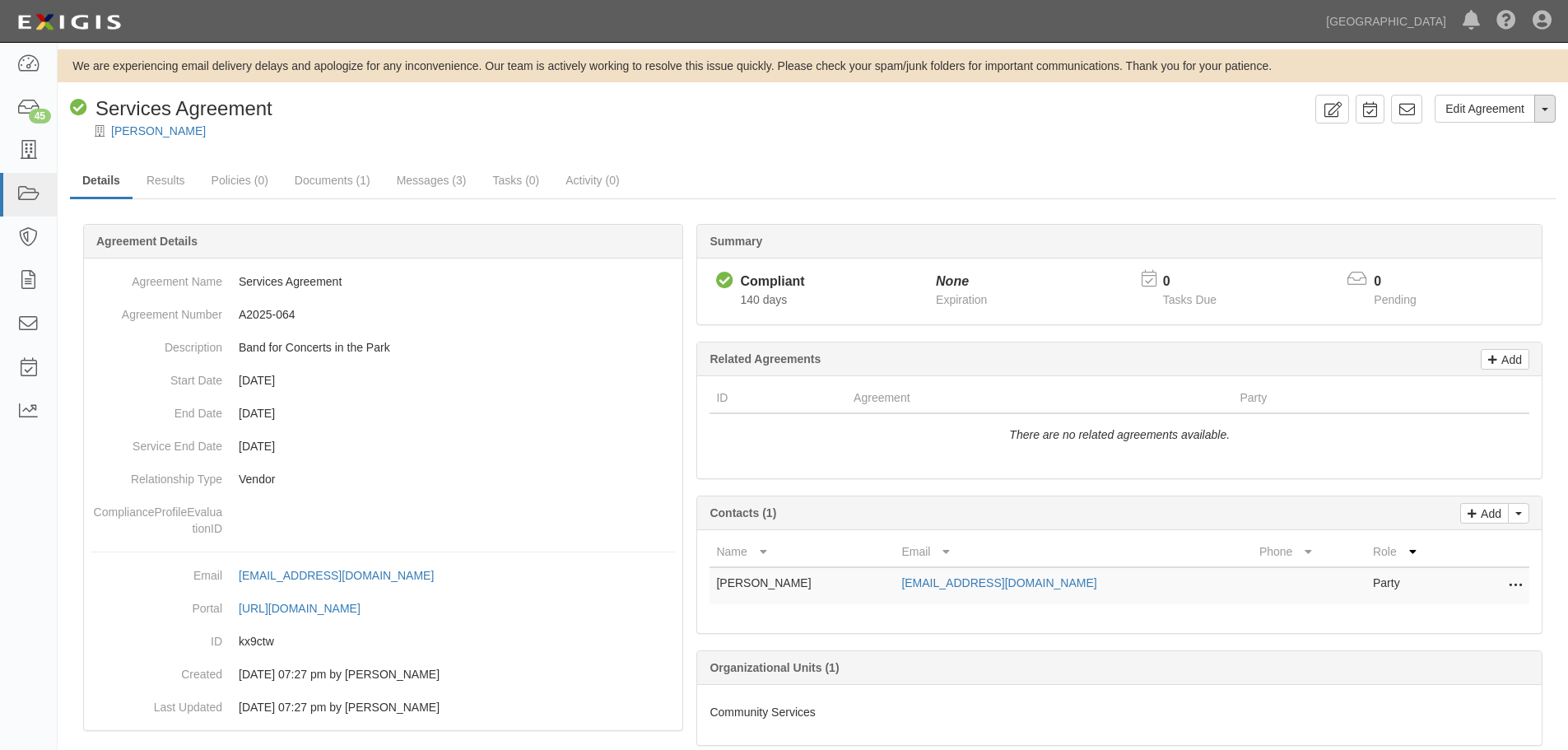
click at [1548, 108] on span "button" at bounding box center [1545, 109] width 7 height 3
click at [1497, 169] on link "Archive Agreement" at bounding box center [1490, 161] width 130 height 21
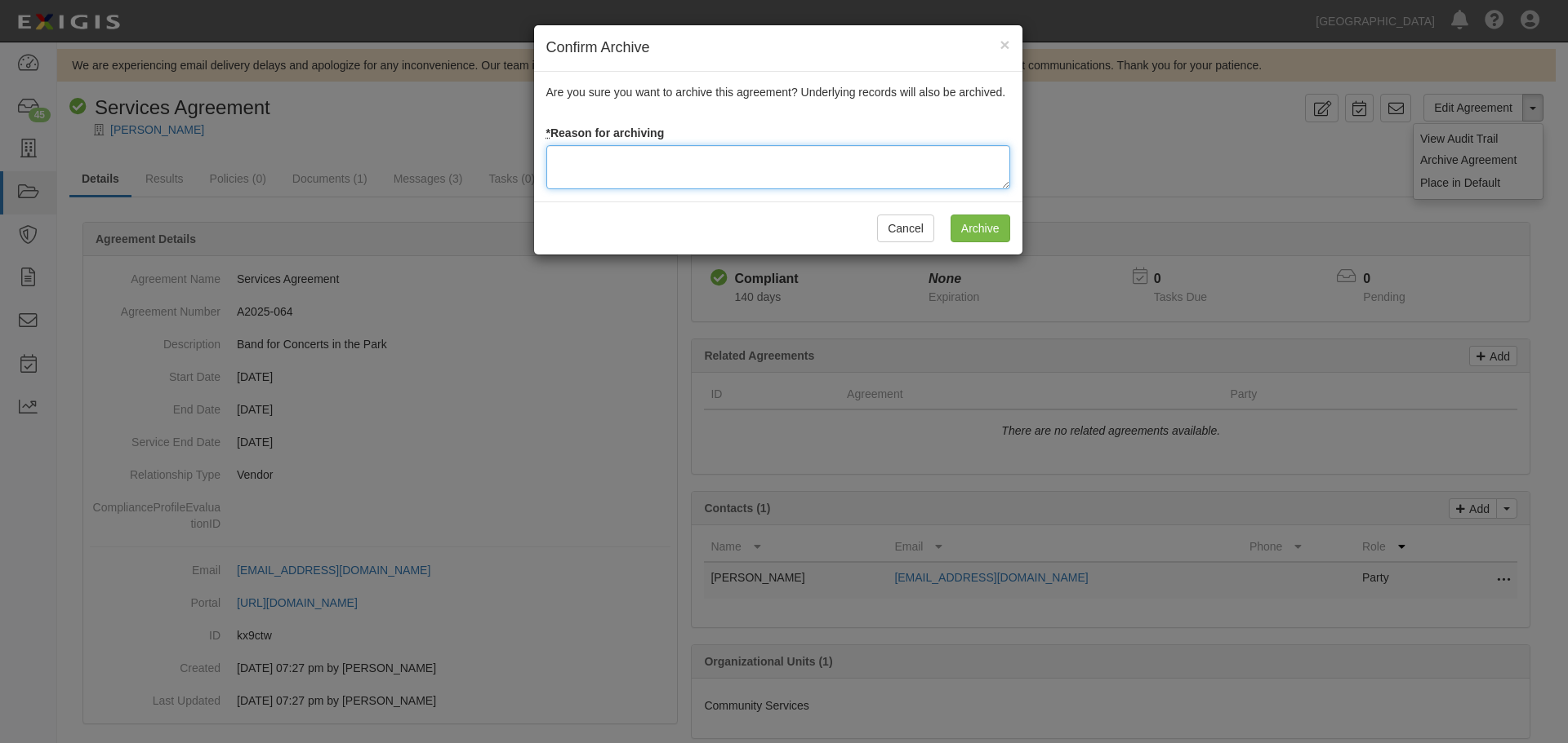
click at [671, 183] on textarea at bounding box center [778, 167] width 464 height 44
type textarea "Agreement terminated 08/18/2025 - JC"
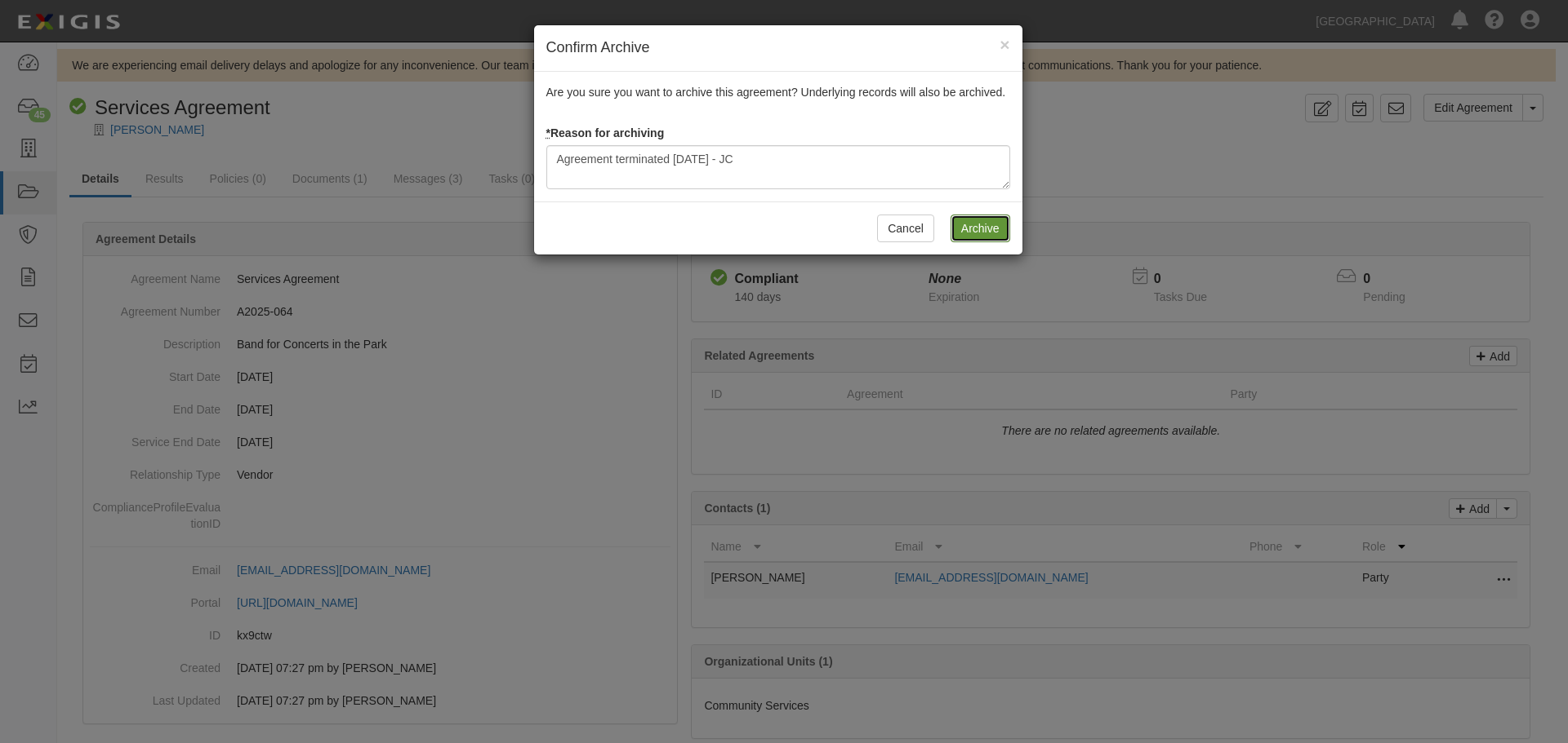
click at [1007, 224] on input "Archive" at bounding box center [980, 229] width 59 height 28
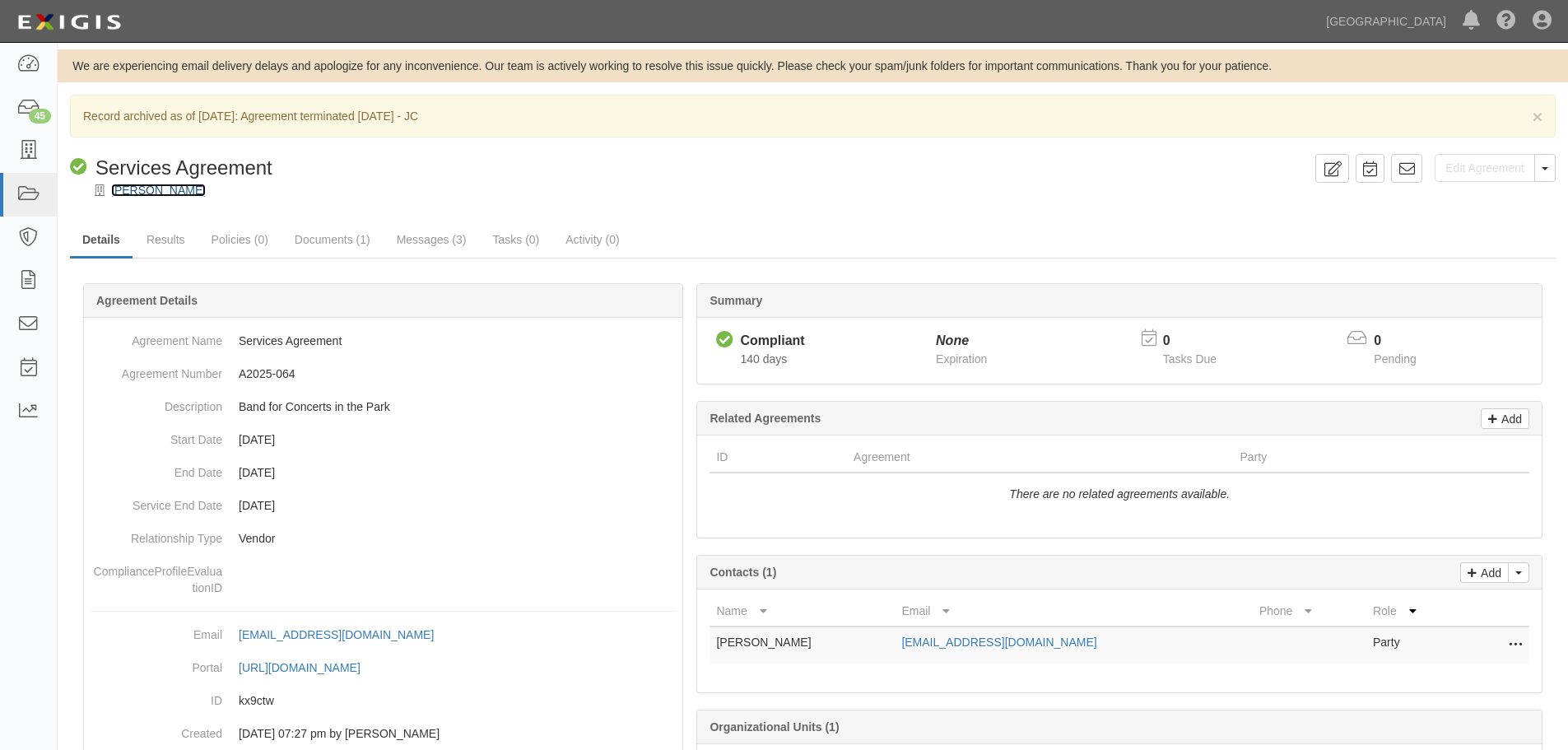
click at [161, 184] on link "[PERSON_NAME]" at bounding box center [158, 190] width 95 height 13
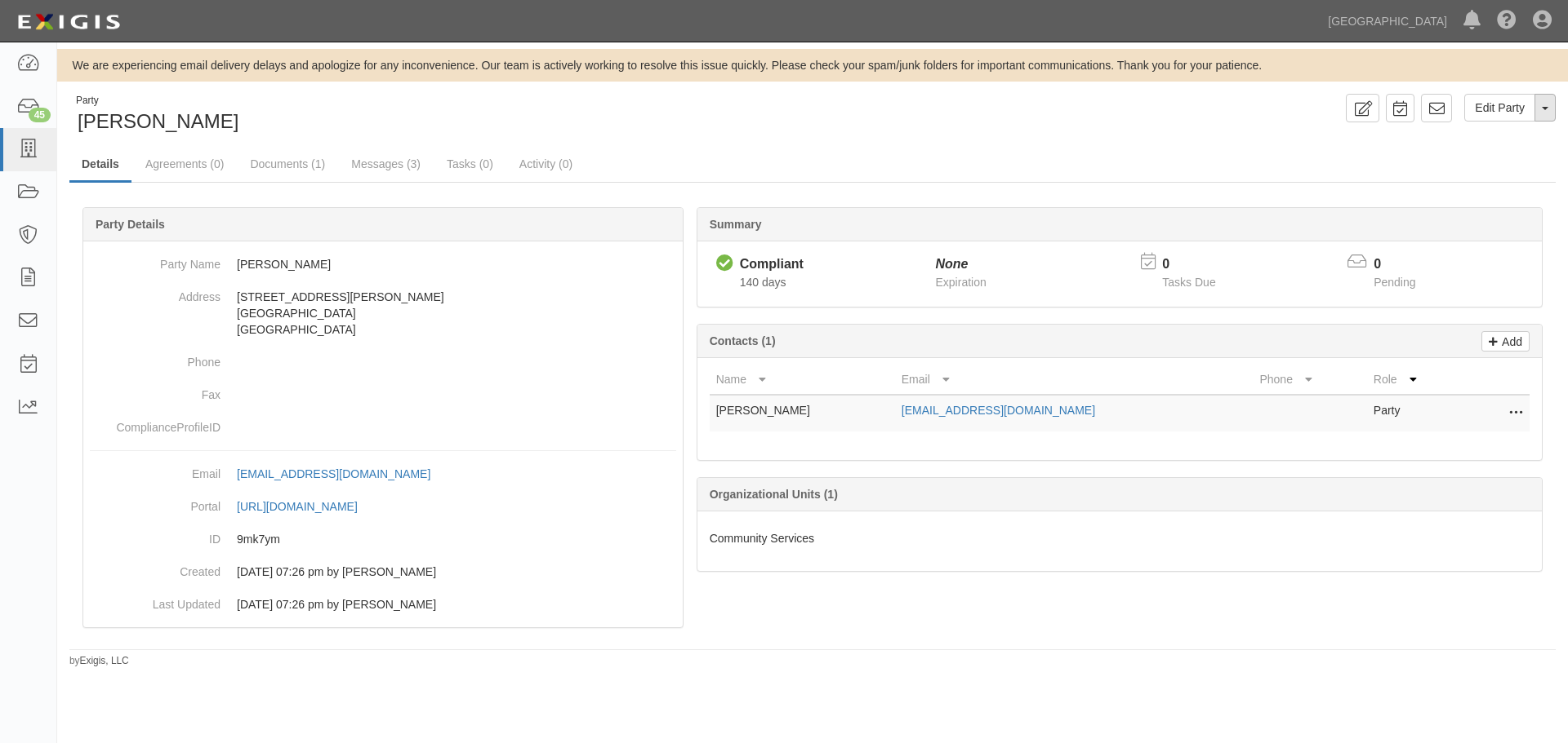
click at [1549, 102] on button "Toggle Party Dropdown" at bounding box center [1544, 108] width 21 height 28
click at [1504, 168] on link "Archive Party" at bounding box center [1490, 159] width 129 height 21
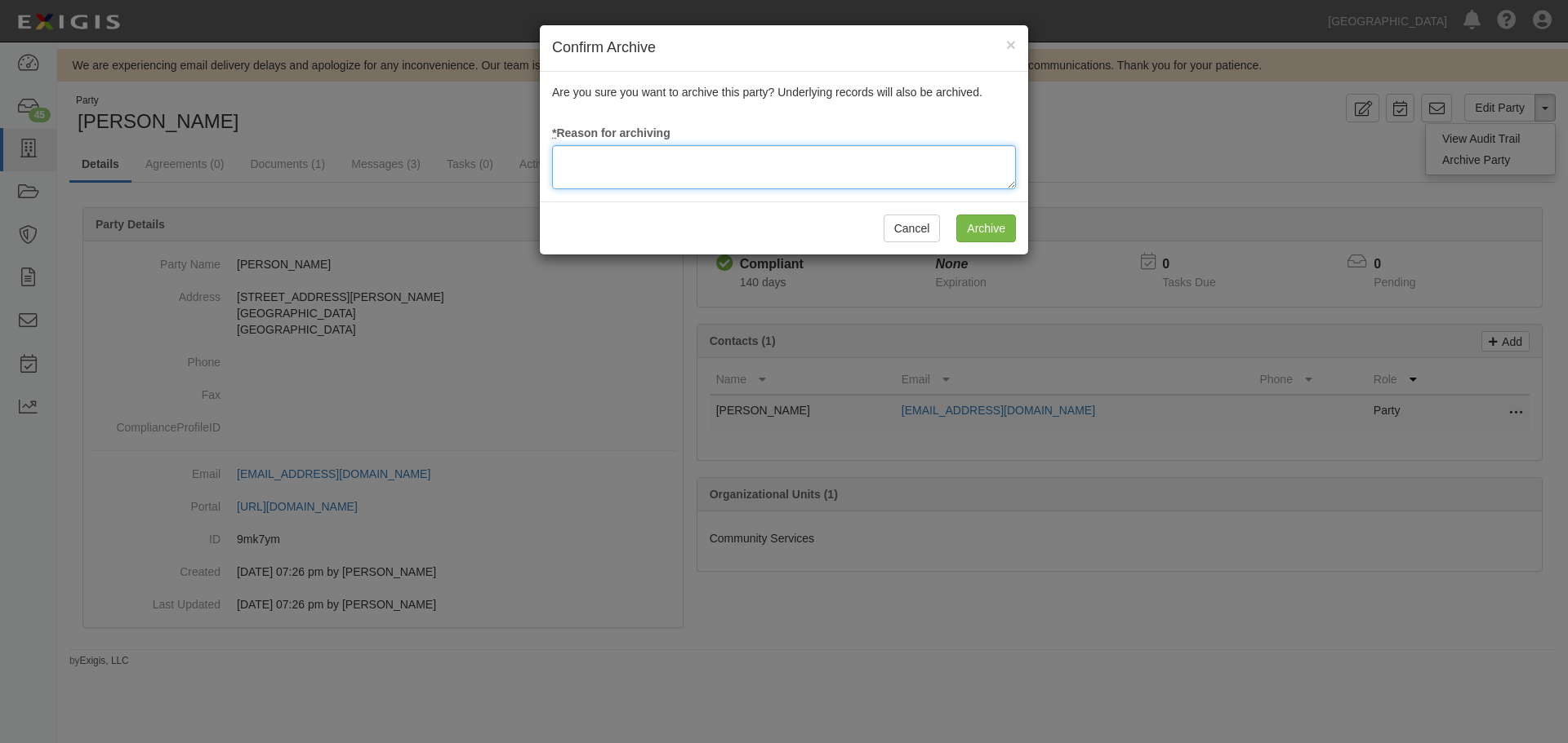
click at [877, 170] on textarea at bounding box center [784, 167] width 464 height 44
type textarea "Agreement terminated [DATE] - JC"
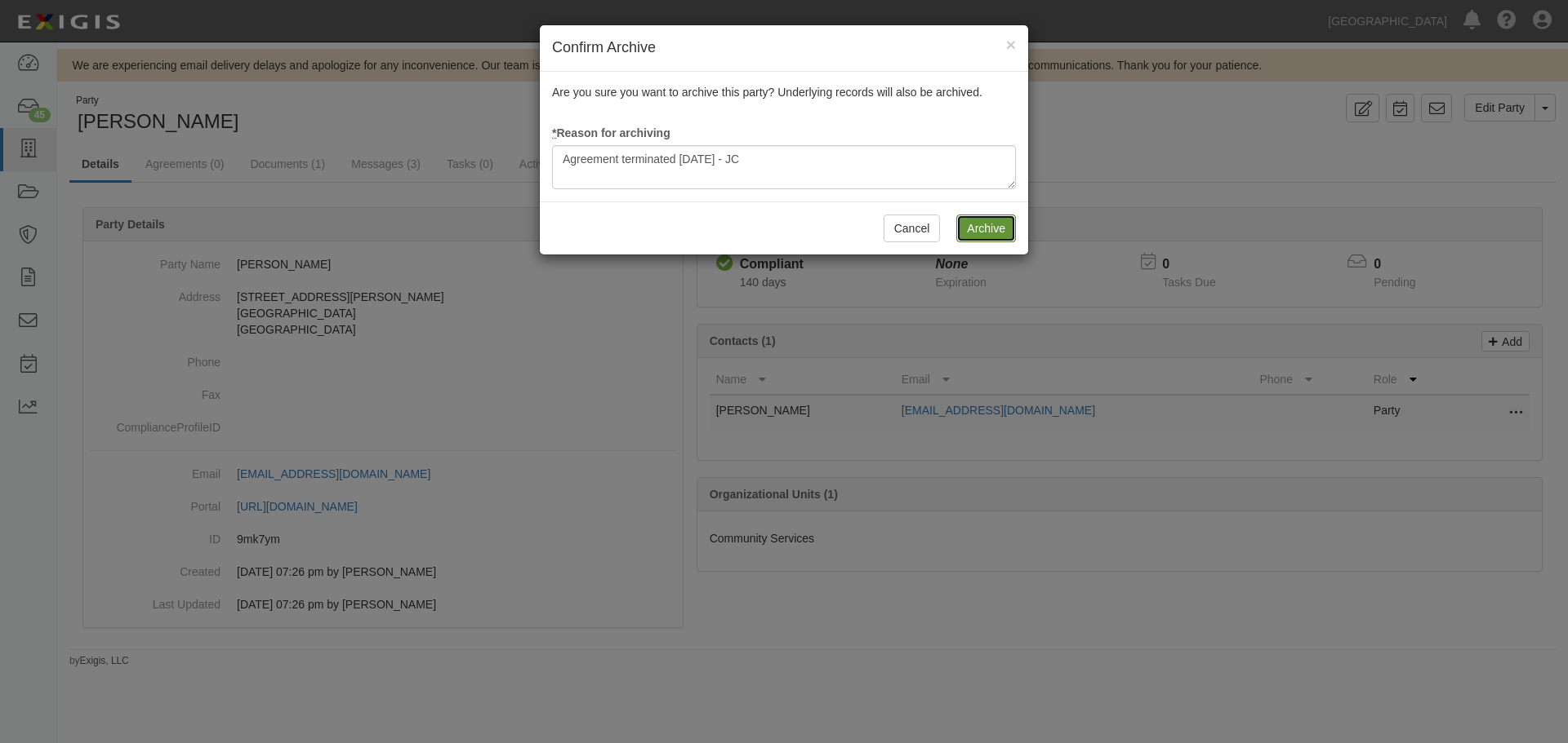
click at [1003, 233] on input "Archive" at bounding box center [986, 229] width 59 height 28
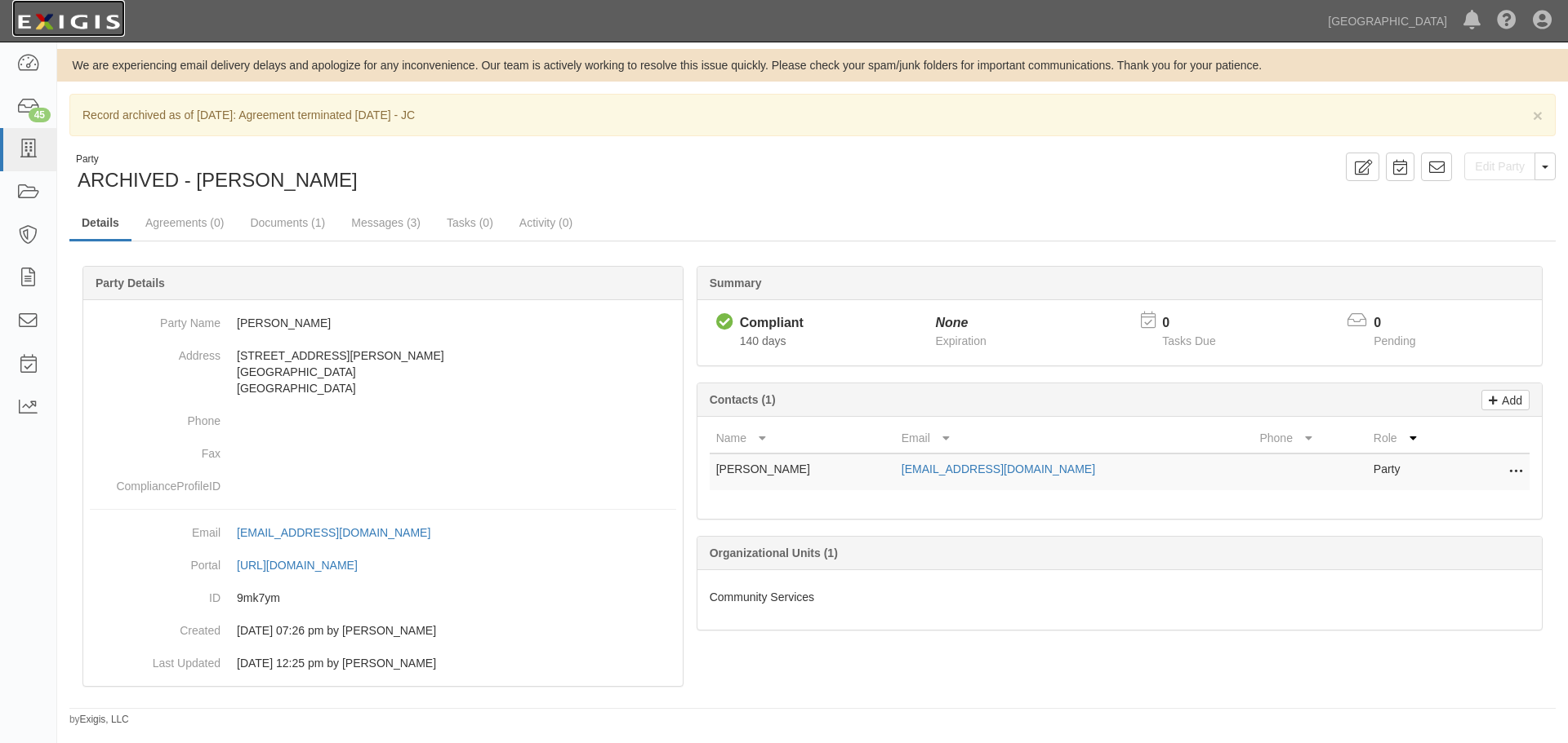
click at [86, 18] on img at bounding box center [68, 22] width 113 height 30
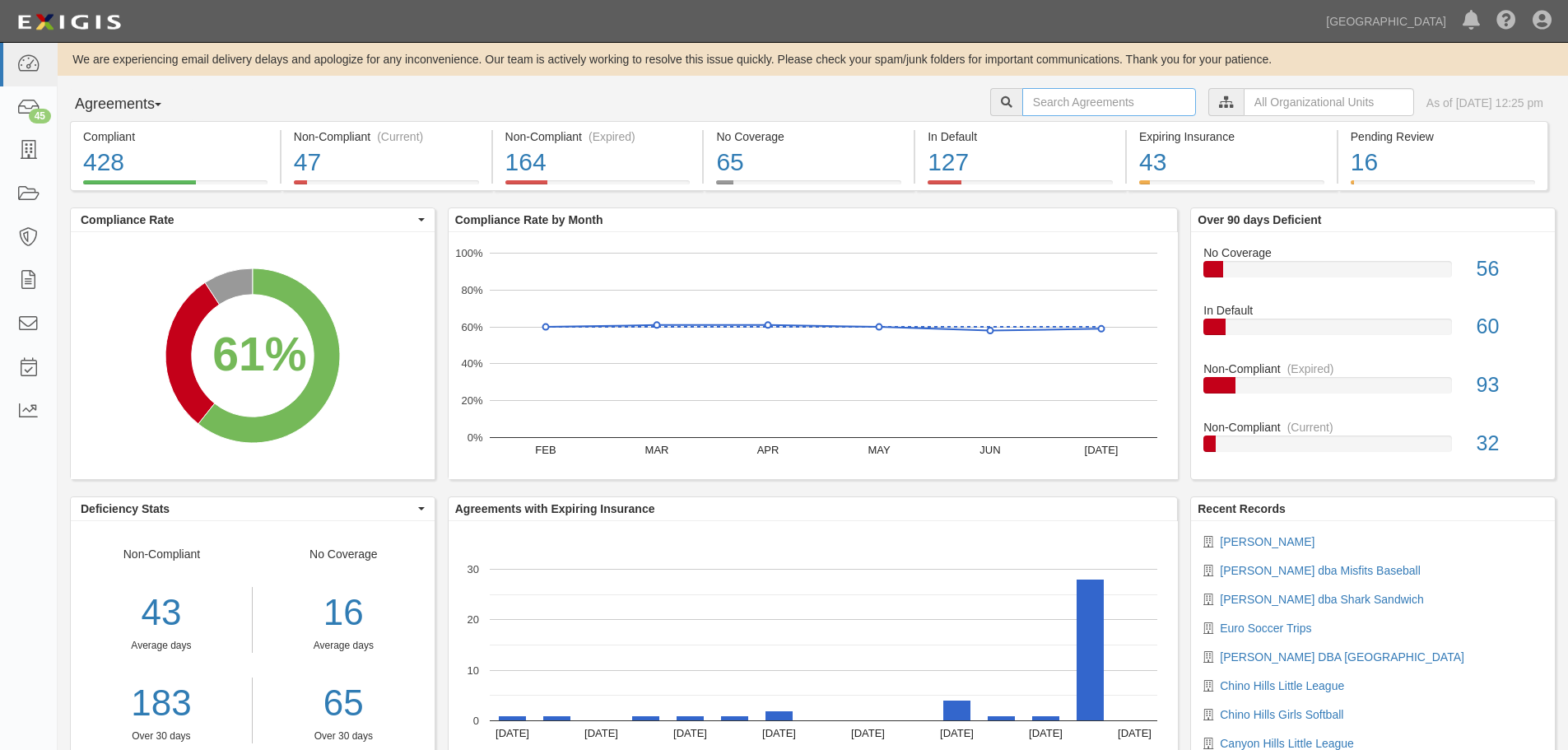
click at [1063, 115] on input "text" at bounding box center [1109, 102] width 174 height 28
type input "a2025-069"
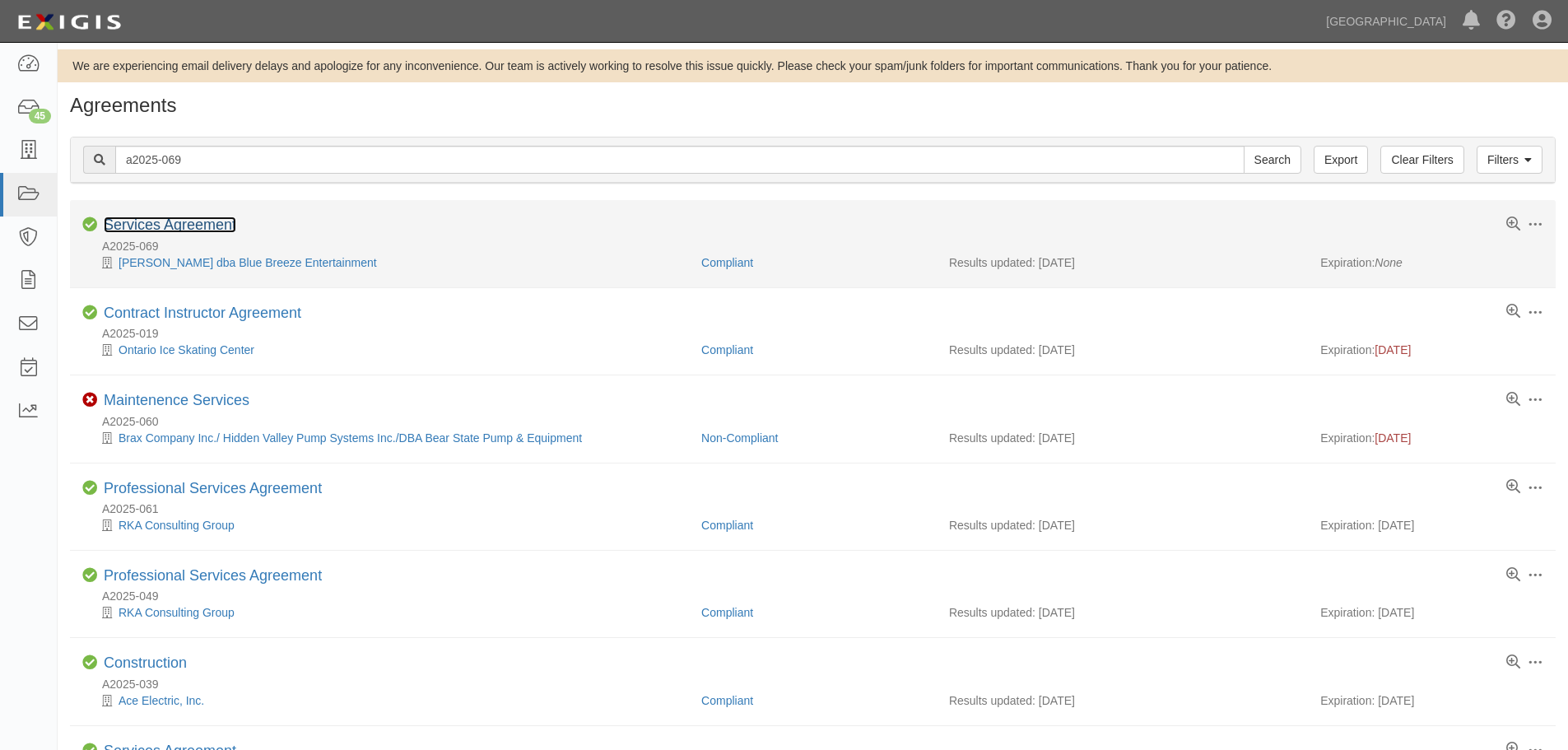
click at [175, 222] on link "Services Agreement" at bounding box center [170, 225] width 133 height 16
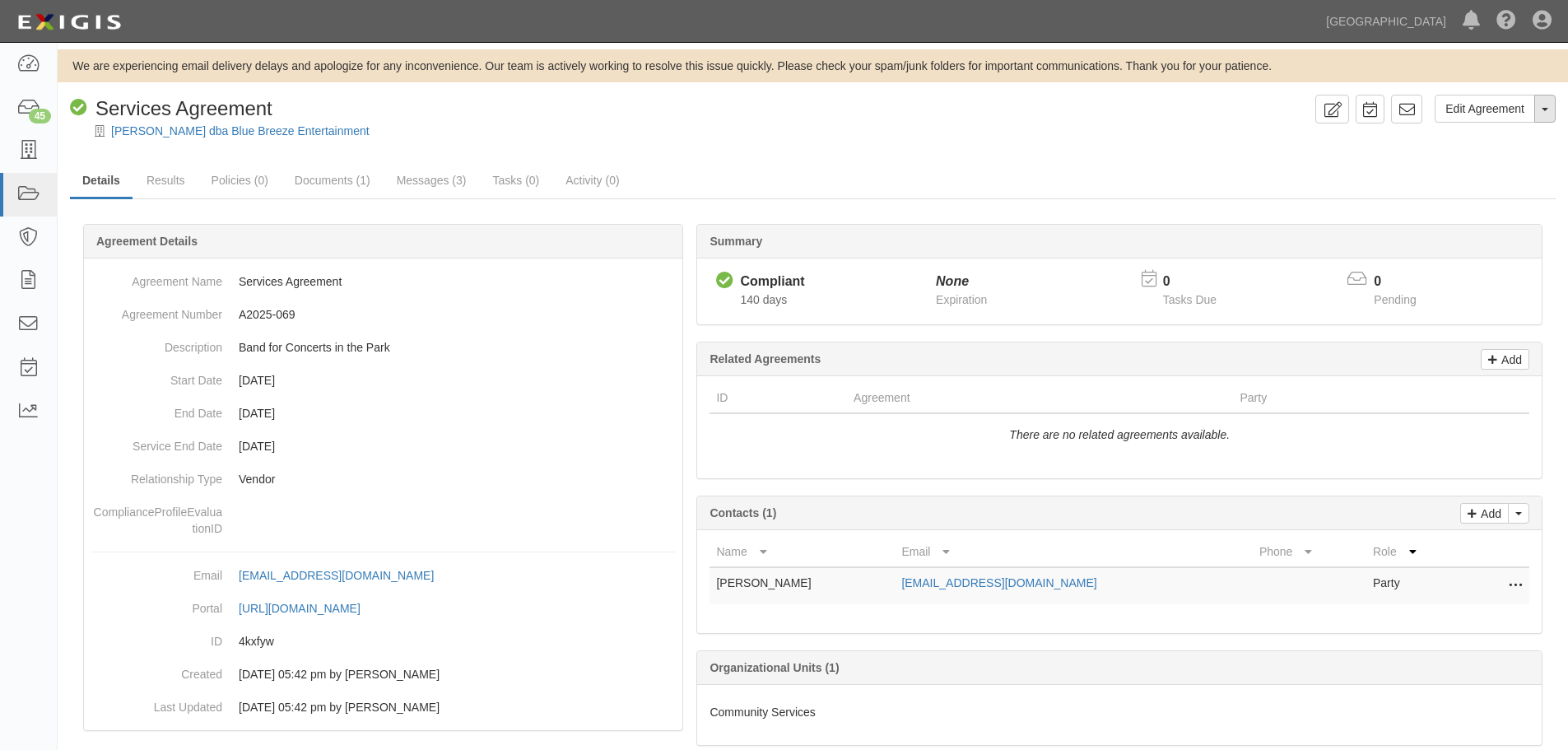
click at [1555, 110] on button "Toggle Agreement Dropdown" at bounding box center [1545, 109] width 21 height 28
click at [1507, 166] on link "Archive Agreement" at bounding box center [1490, 161] width 130 height 21
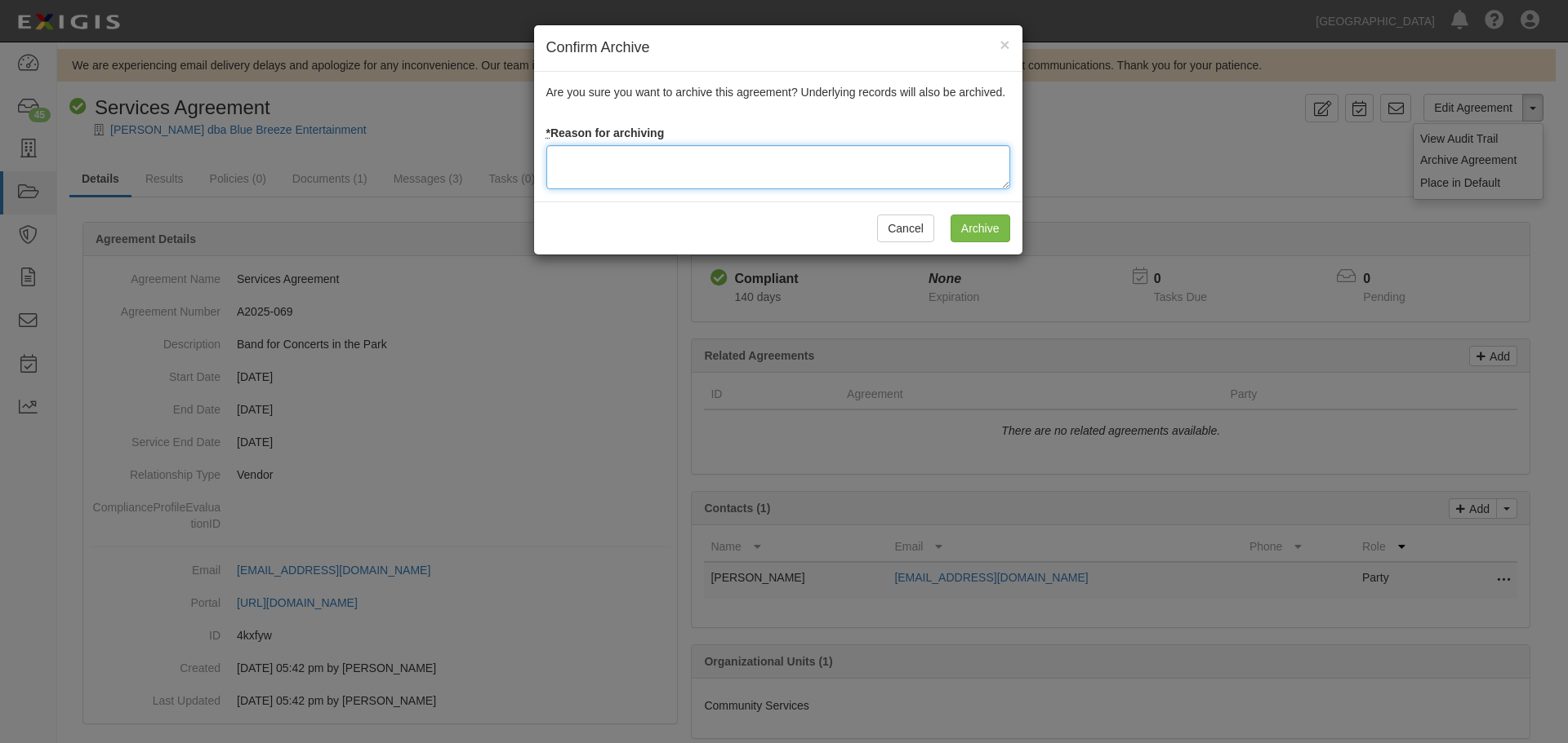
click at [605, 177] on textarea at bounding box center [778, 167] width 464 height 44
type textarea "Agreement terminated 08/18/2025 - JC"
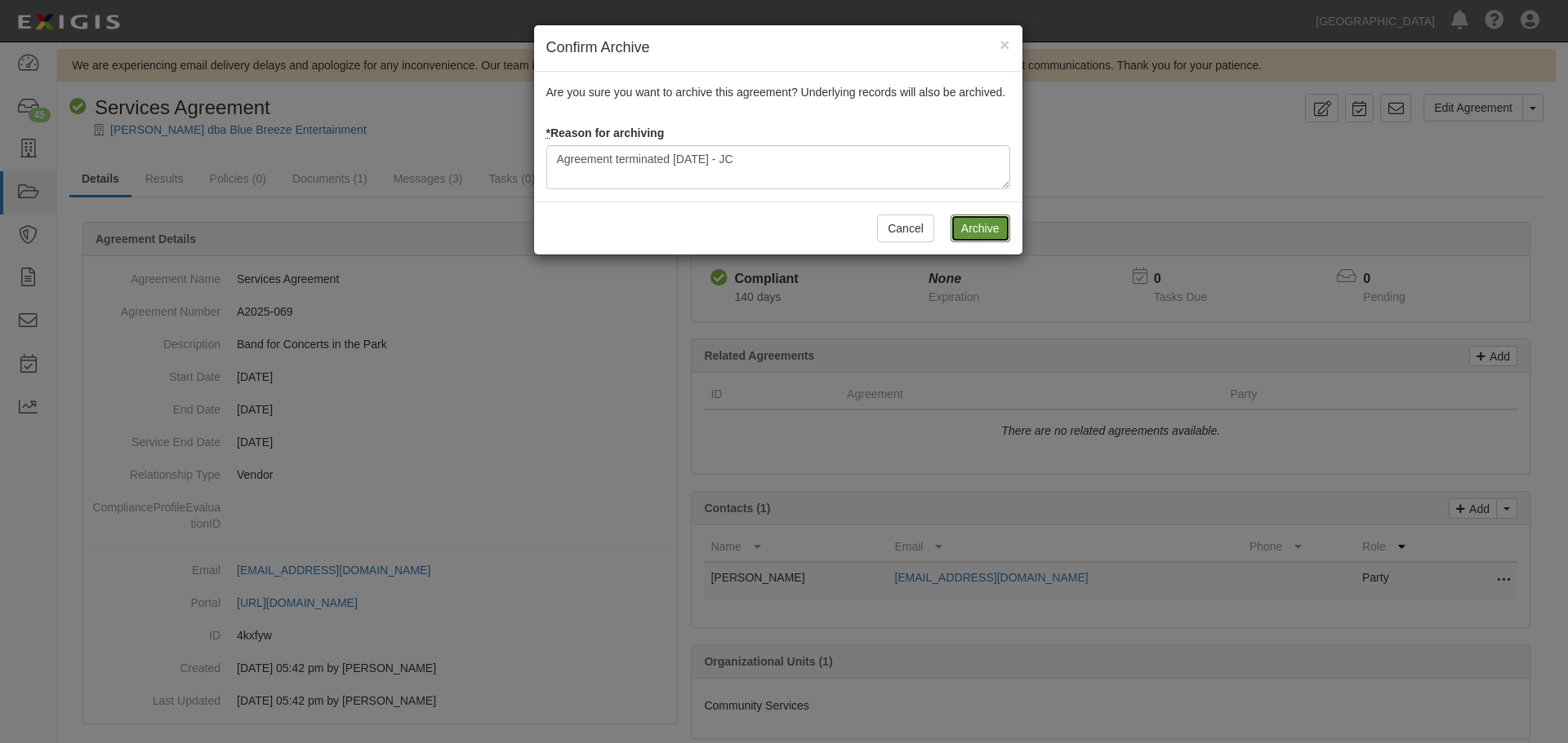
click at [988, 229] on input "Archive" at bounding box center [980, 229] width 59 height 28
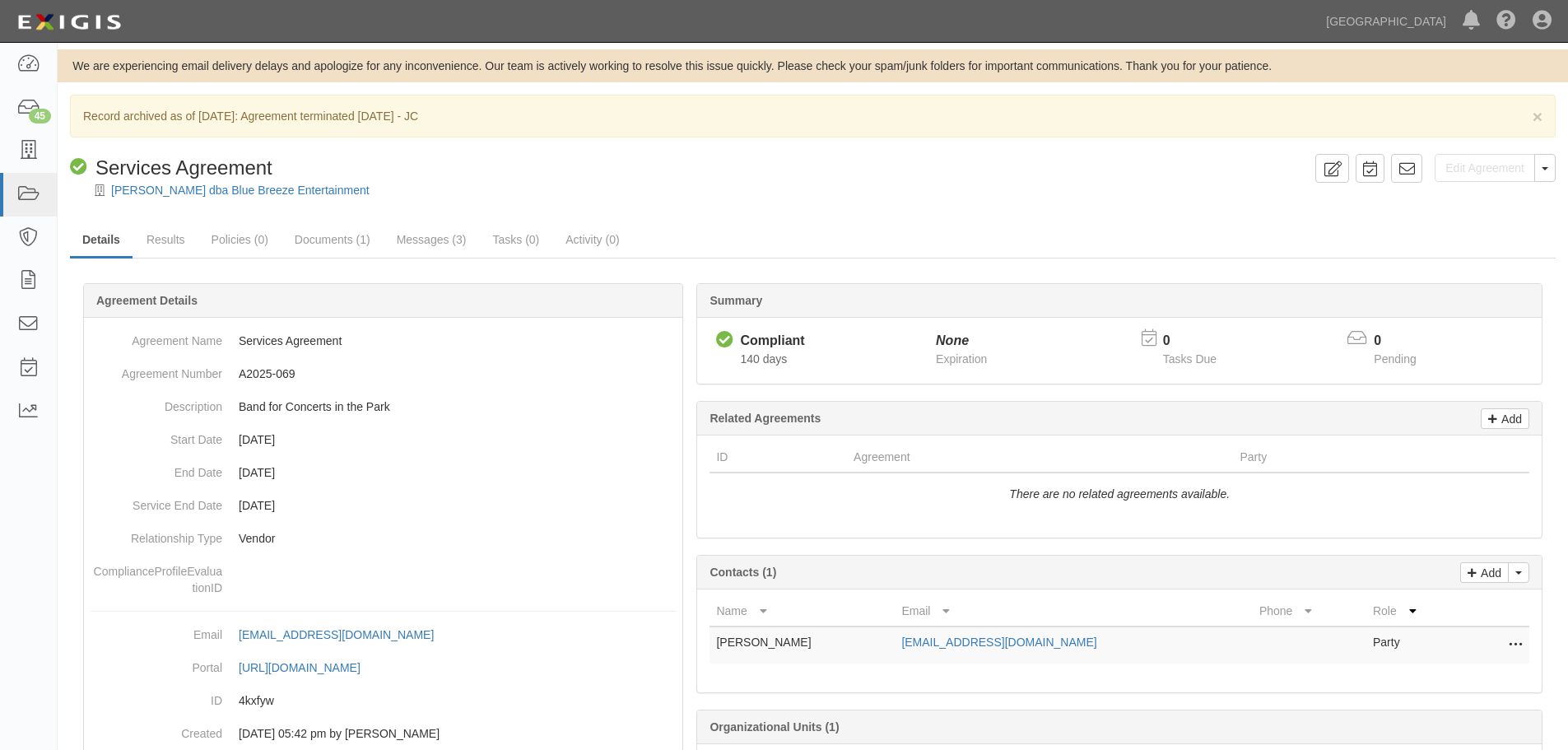
click at [227, 200] on div at bounding box center [813, 205] width 1511 height 12
click at [223, 194] on link "Harold Wherry dba Blue Breeze Entertainment" at bounding box center [240, 190] width 259 height 13
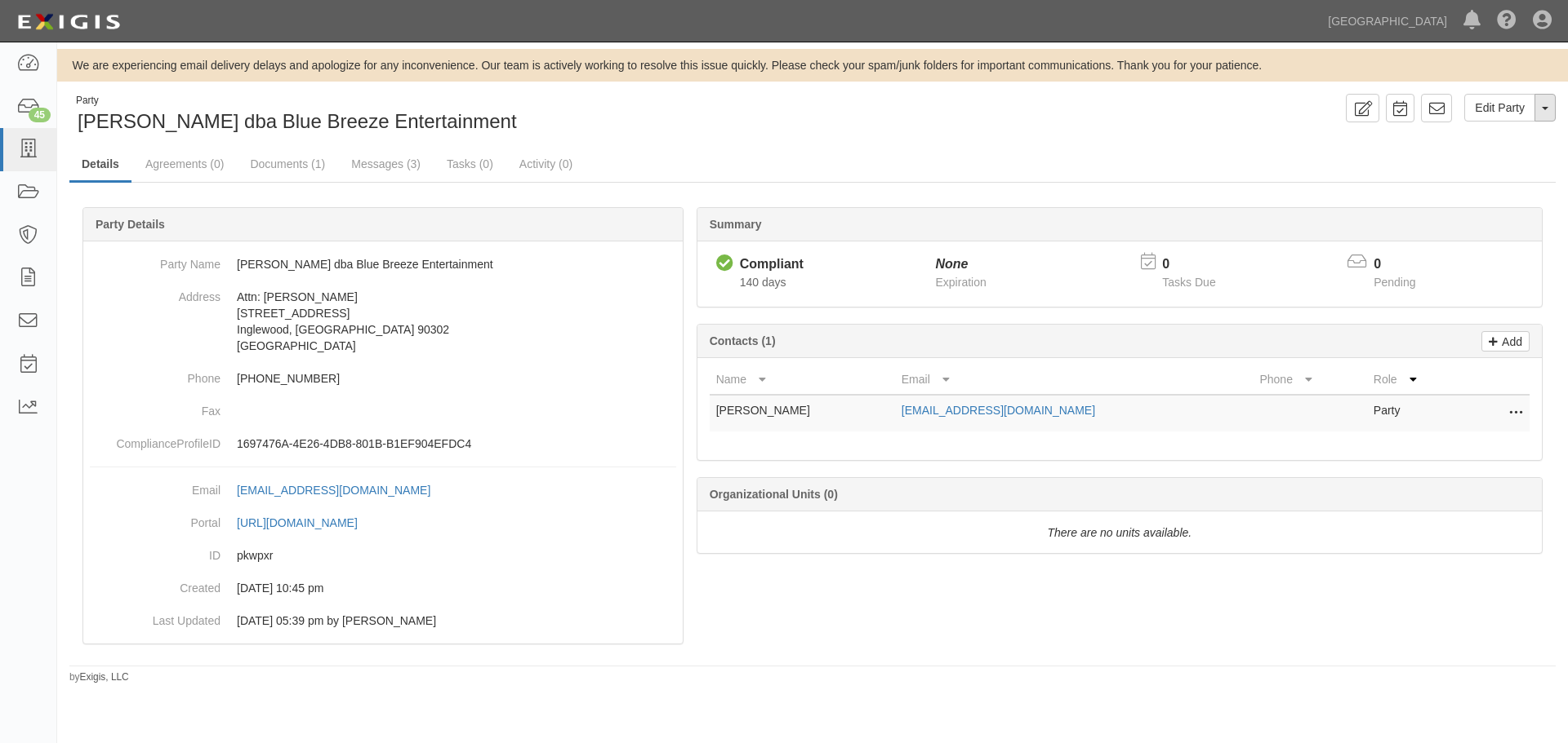
click at [1555, 117] on button "Toggle Party Dropdown" at bounding box center [1544, 108] width 21 height 28
click at [1503, 157] on link "Archive Party" at bounding box center [1490, 159] width 129 height 21
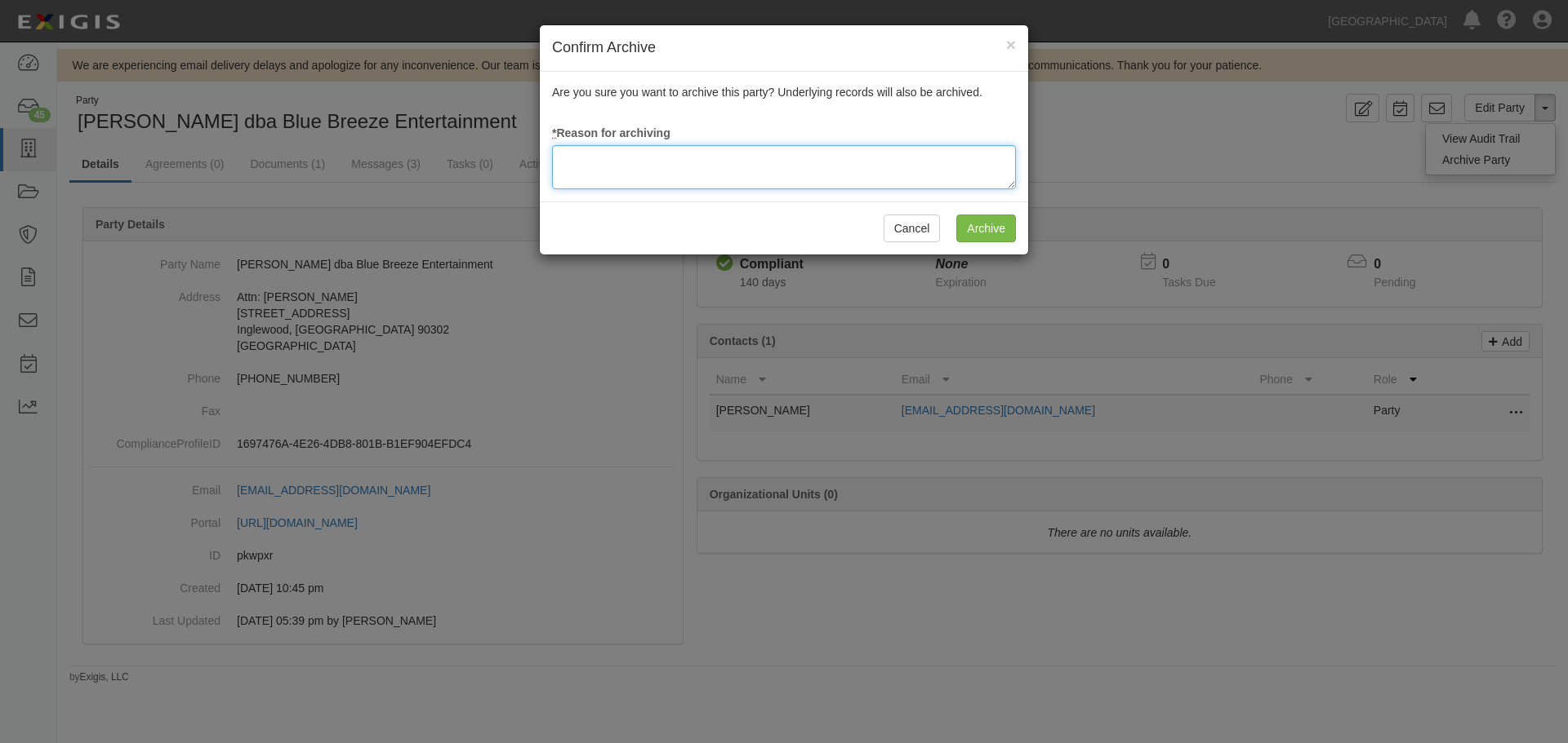
click at [671, 164] on textarea at bounding box center [784, 167] width 464 height 44
type textarea "Agreement terminated 08/18/2025 - JC"
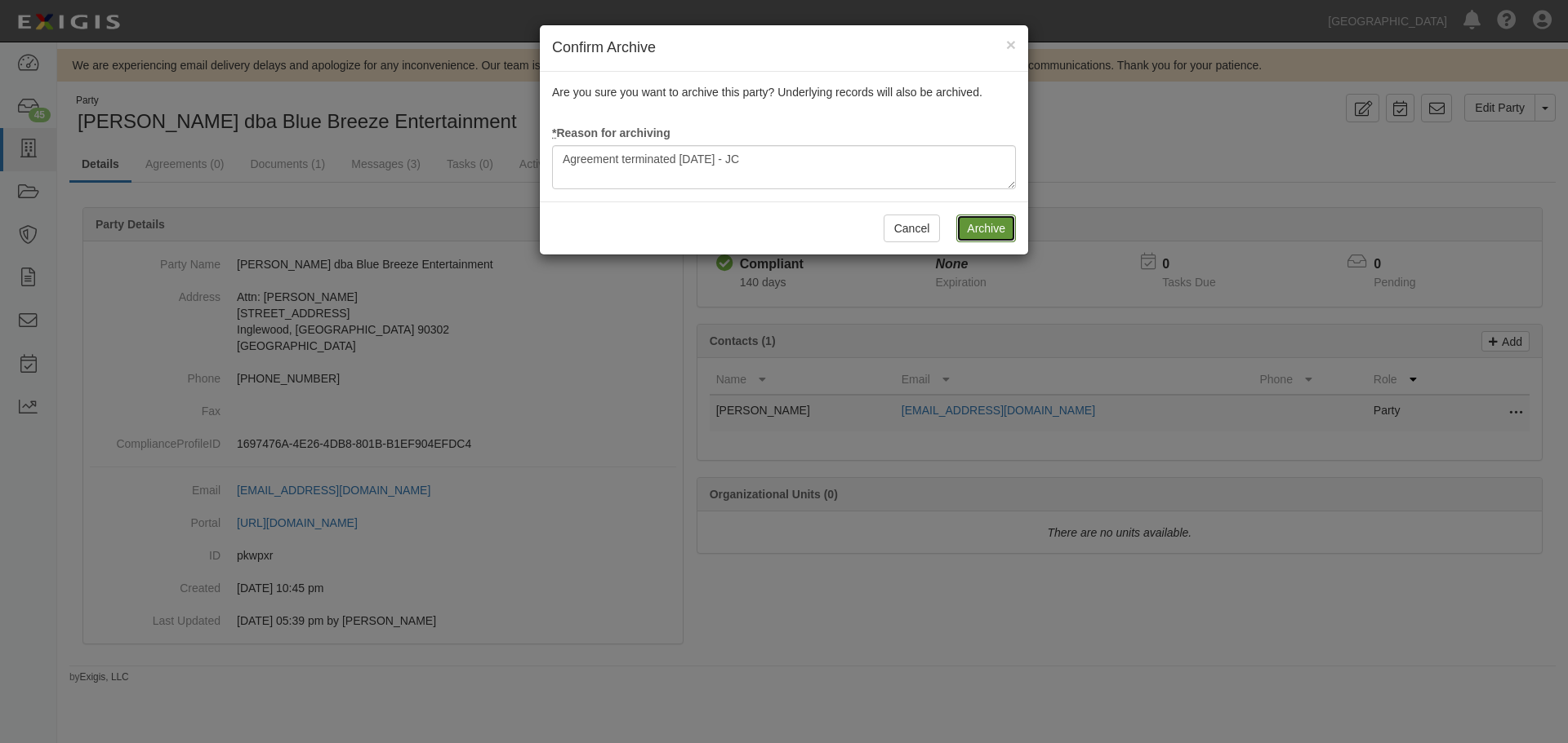
click at [999, 235] on input "Archive" at bounding box center [986, 229] width 59 height 28
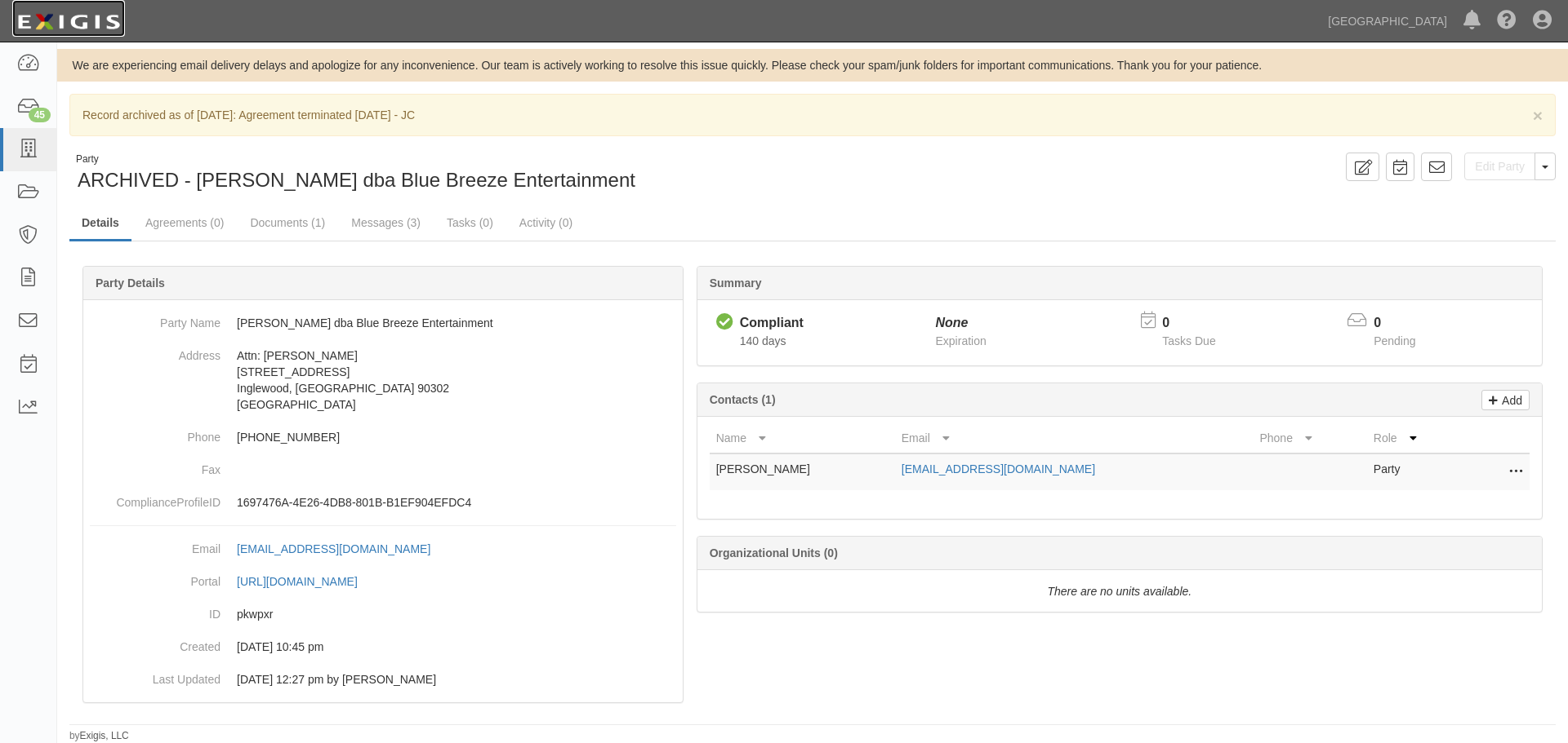
click at [104, 24] on img at bounding box center [68, 22] width 113 height 30
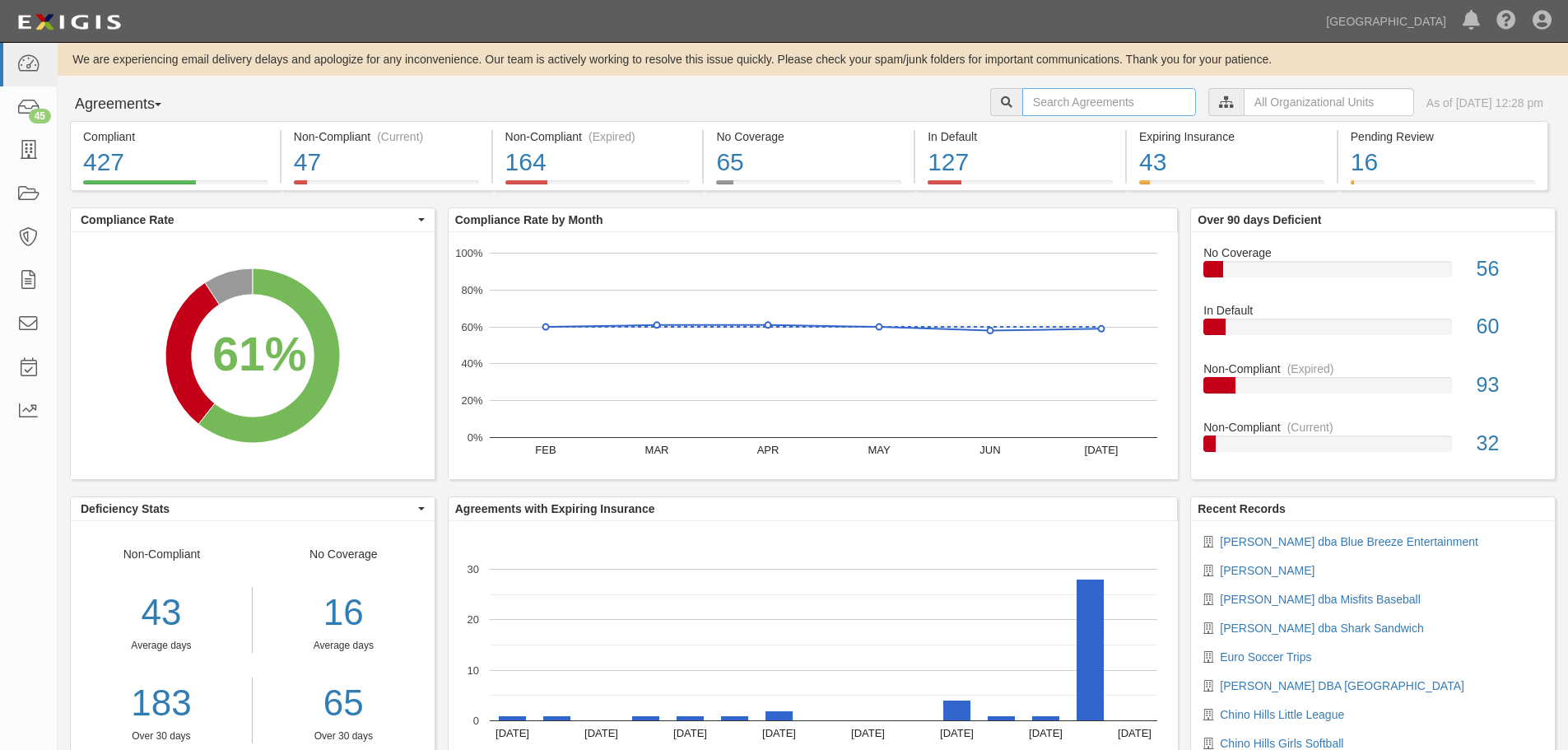
click at [1045, 99] on input "text" at bounding box center [1109, 102] width 174 height 28
type input "a2025-017"
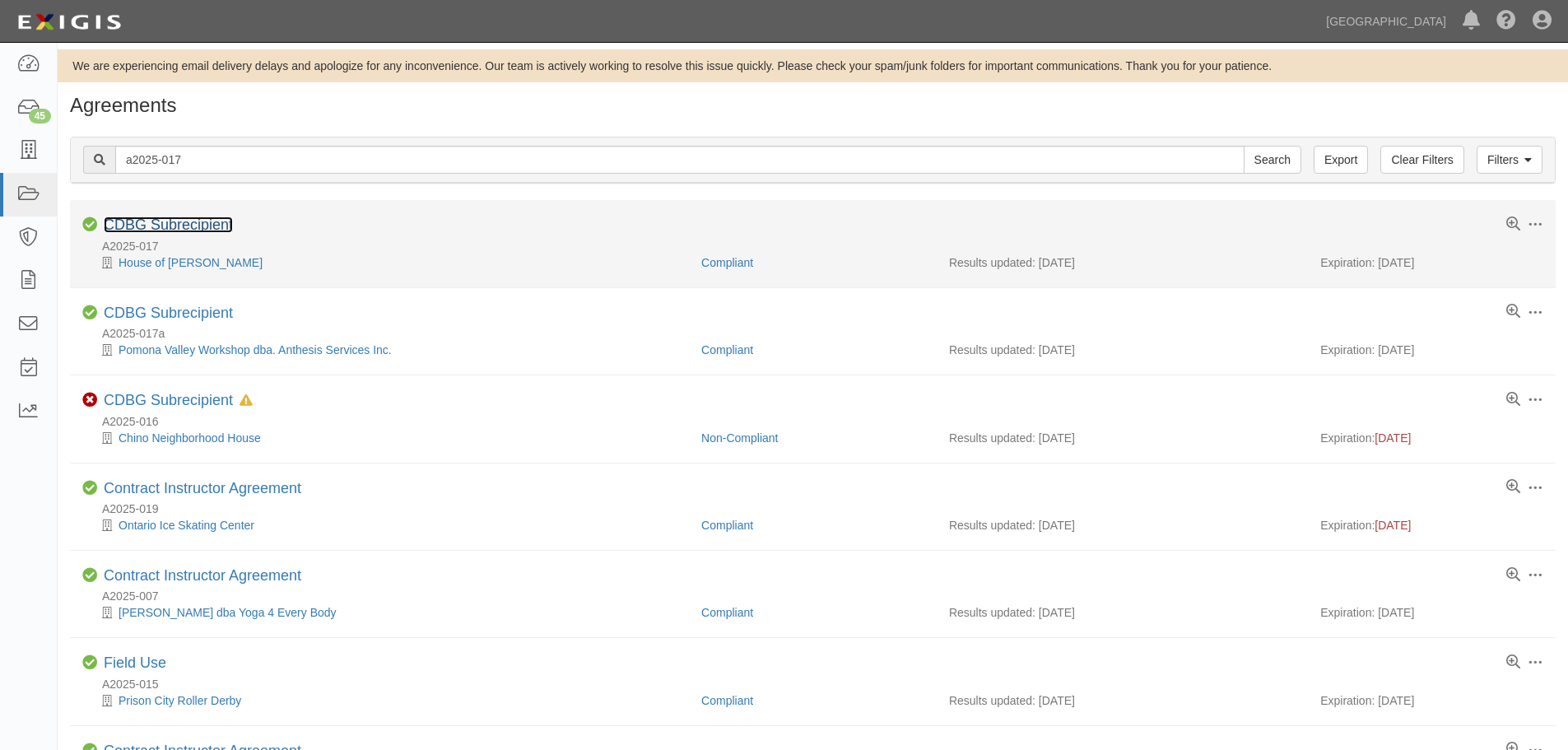
click at [141, 222] on link "CDBG Subrecipient" at bounding box center [168, 225] width 129 height 16
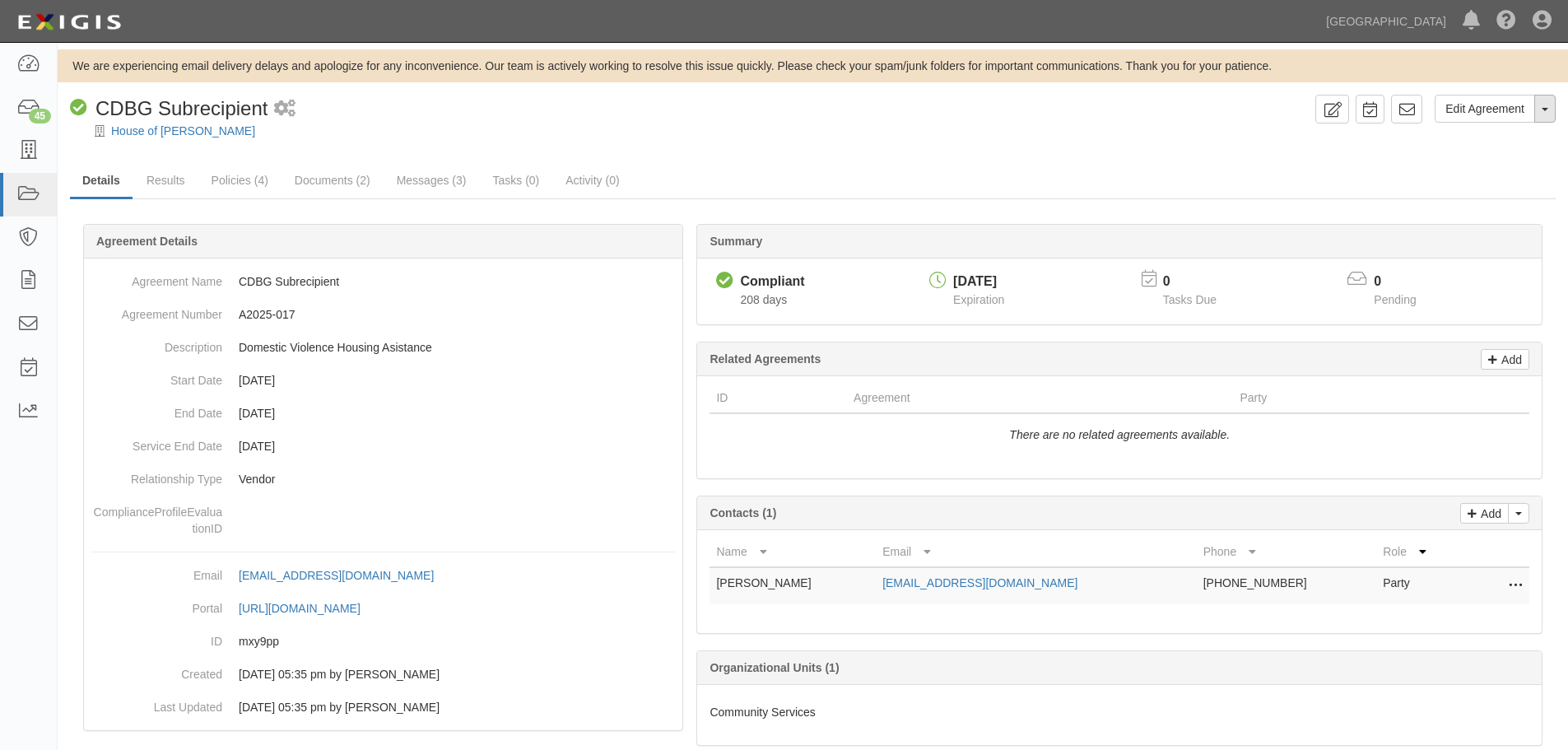
click at [1539, 110] on button "Toggle Agreement Dropdown" at bounding box center [1545, 109] width 21 height 28
click at [1497, 152] on link "Archive Agreement" at bounding box center [1490, 161] width 130 height 21
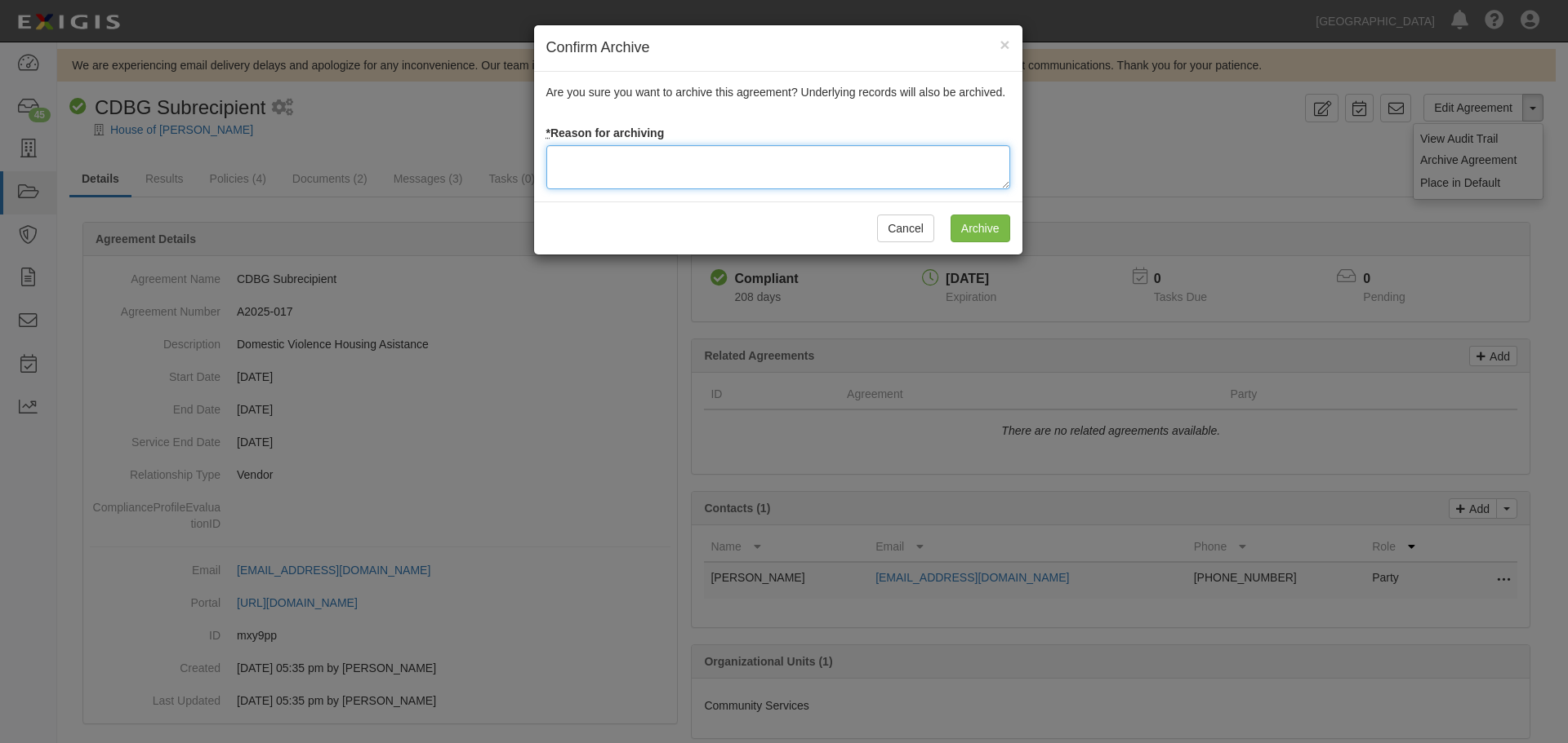
click at [612, 178] on textarea at bounding box center [778, 167] width 464 height 44
type textarea "Agreement terminated [DATE] - JC"
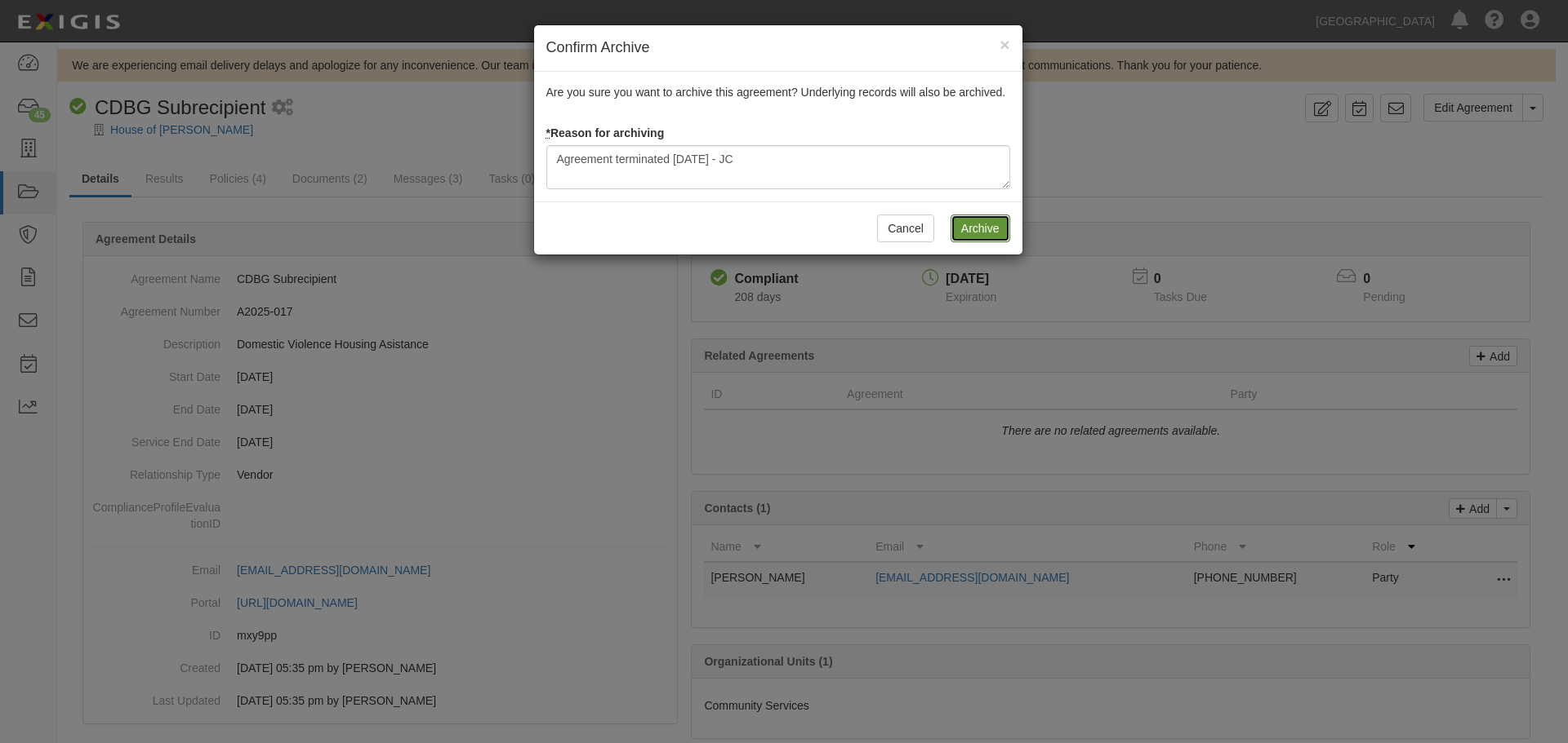
click at [962, 230] on input "Archive" at bounding box center [980, 229] width 59 height 28
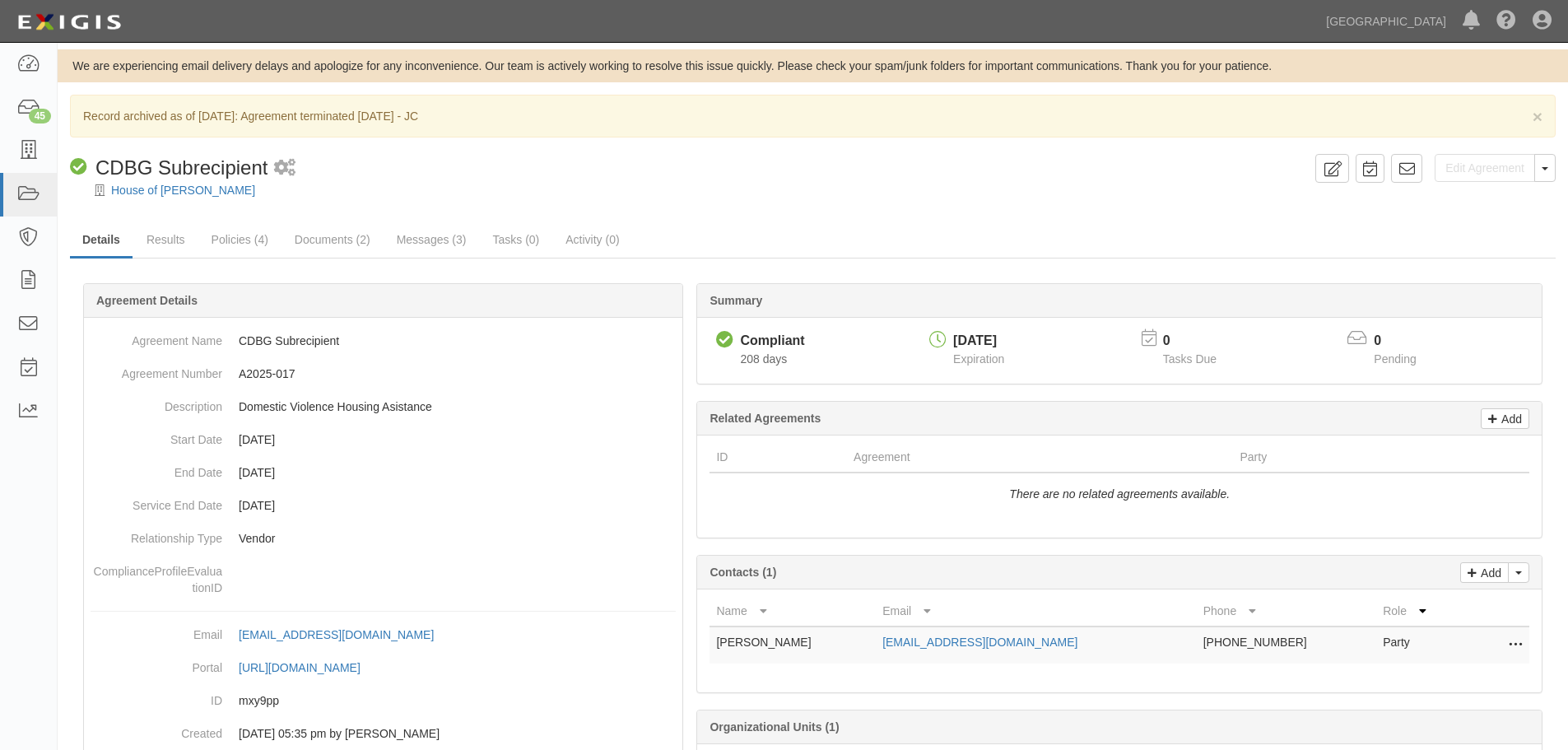
click at [155, 183] on div "House of Ruth" at bounding box center [824, 190] width 1486 height 16
click at [152, 188] on link "House of Ruth" at bounding box center [183, 190] width 144 height 13
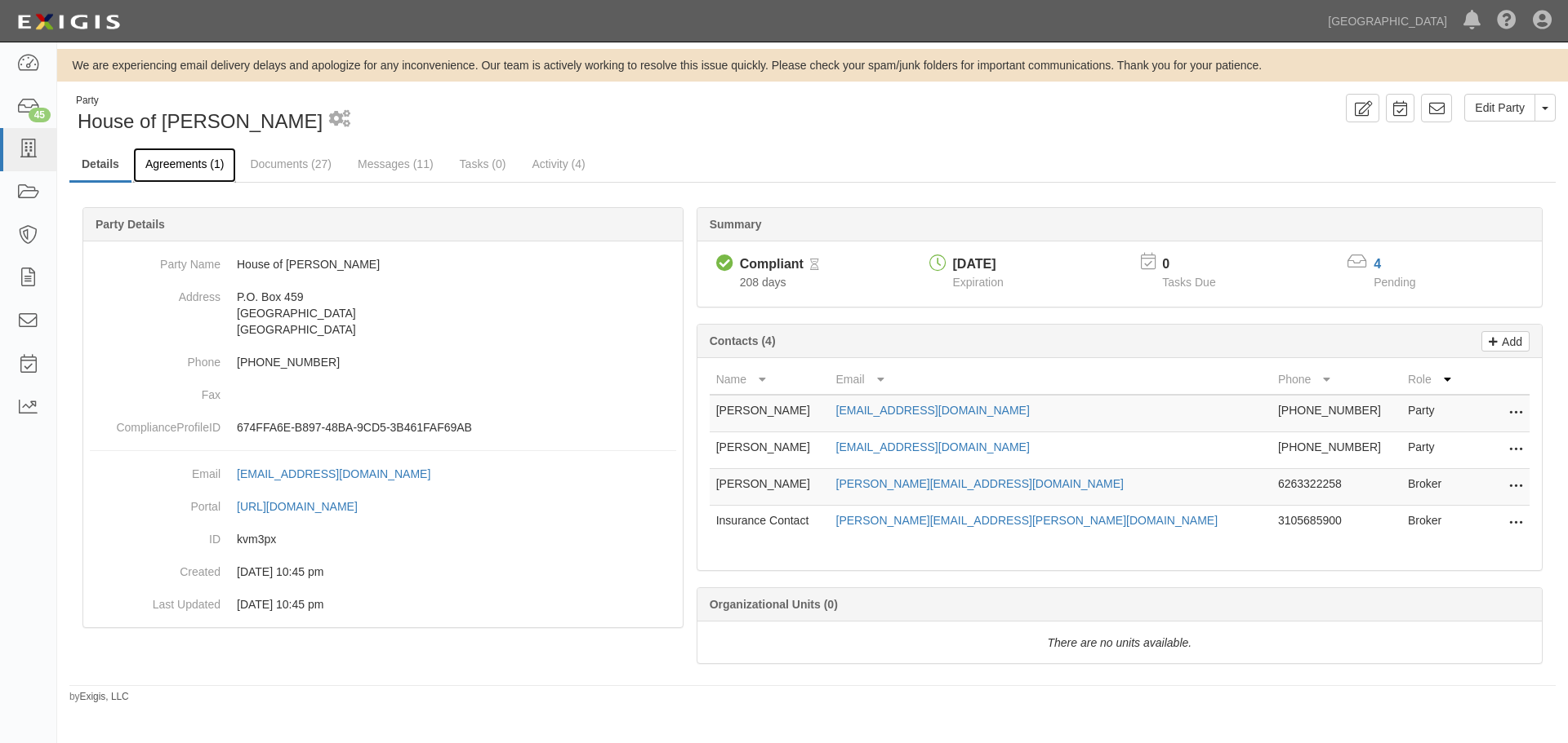
click at [202, 169] on link "Agreements (1)" at bounding box center [184, 164] width 103 height 35
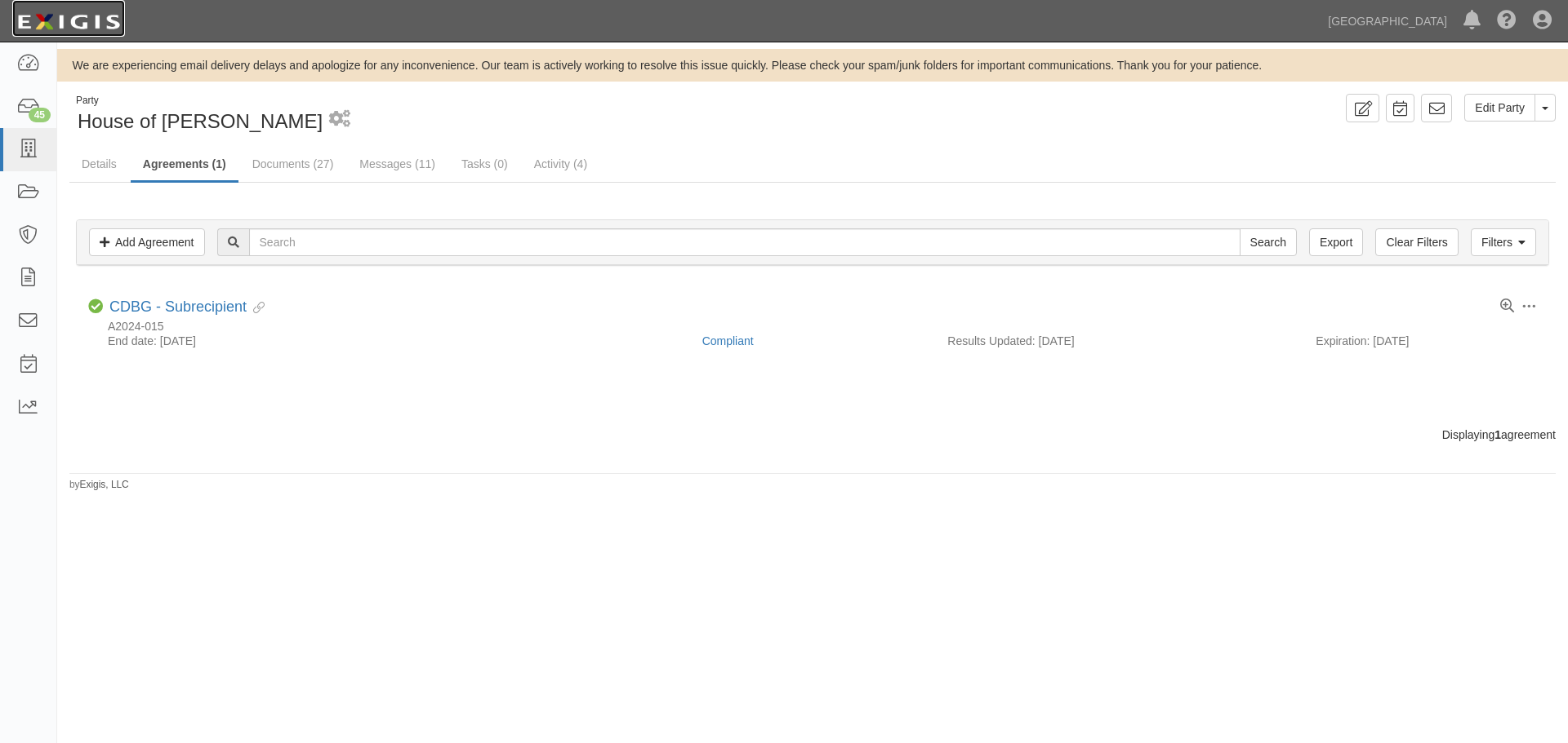
click at [41, 21] on img at bounding box center [68, 22] width 113 height 30
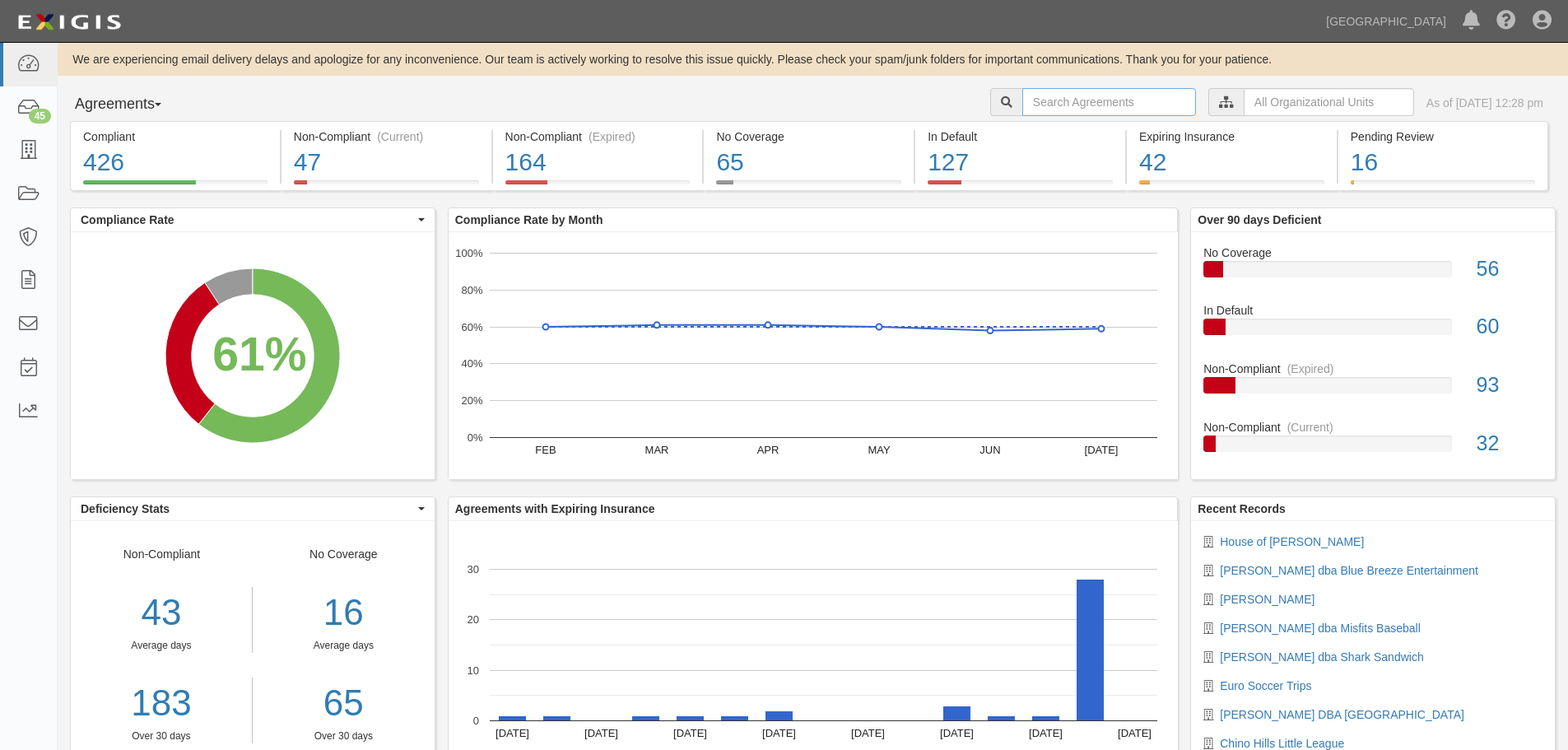
click at [1022, 105] on input "text" at bounding box center [1109, 102] width 174 height 28
type input "A2025-068"
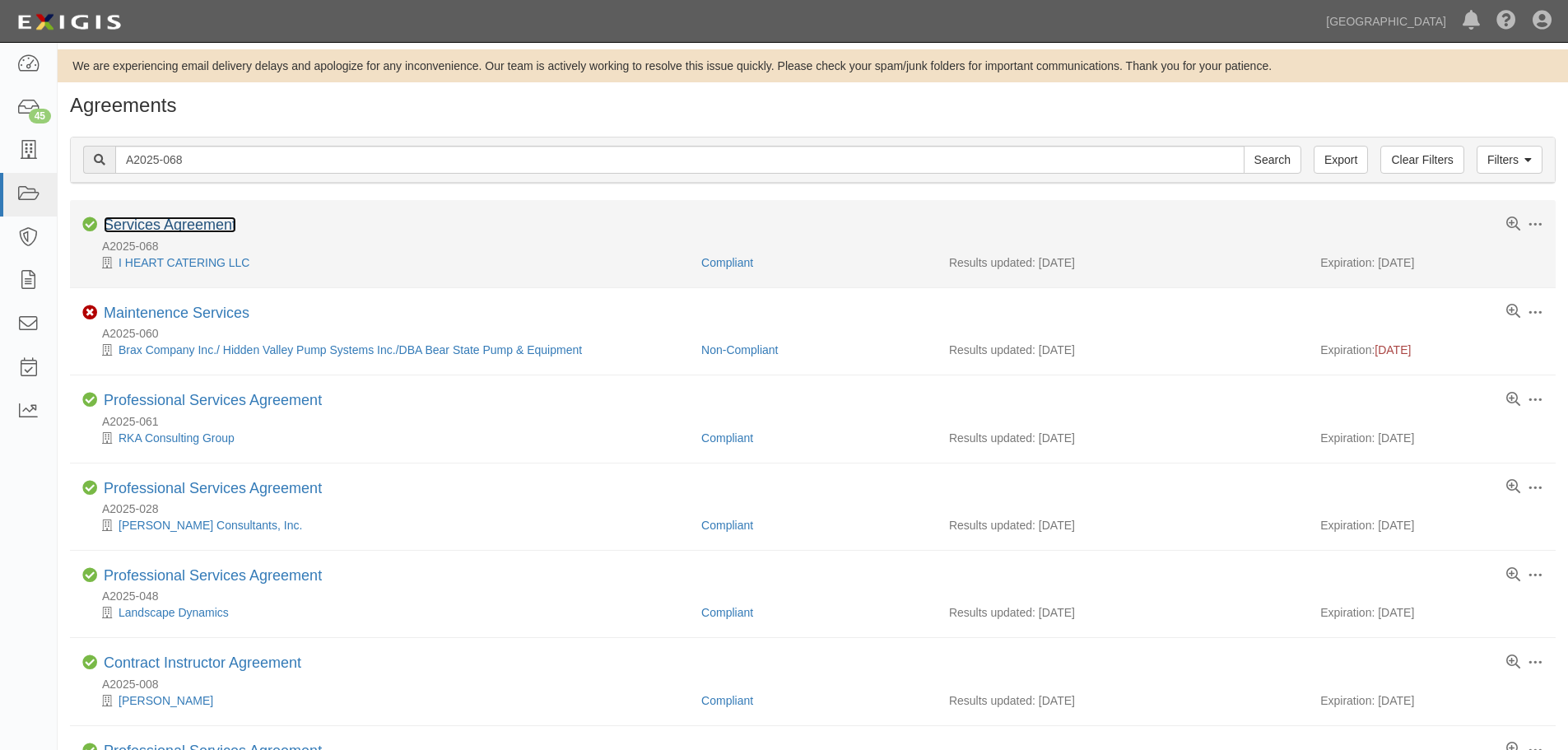
click at [152, 229] on link "Services Agreement" at bounding box center [170, 225] width 133 height 16
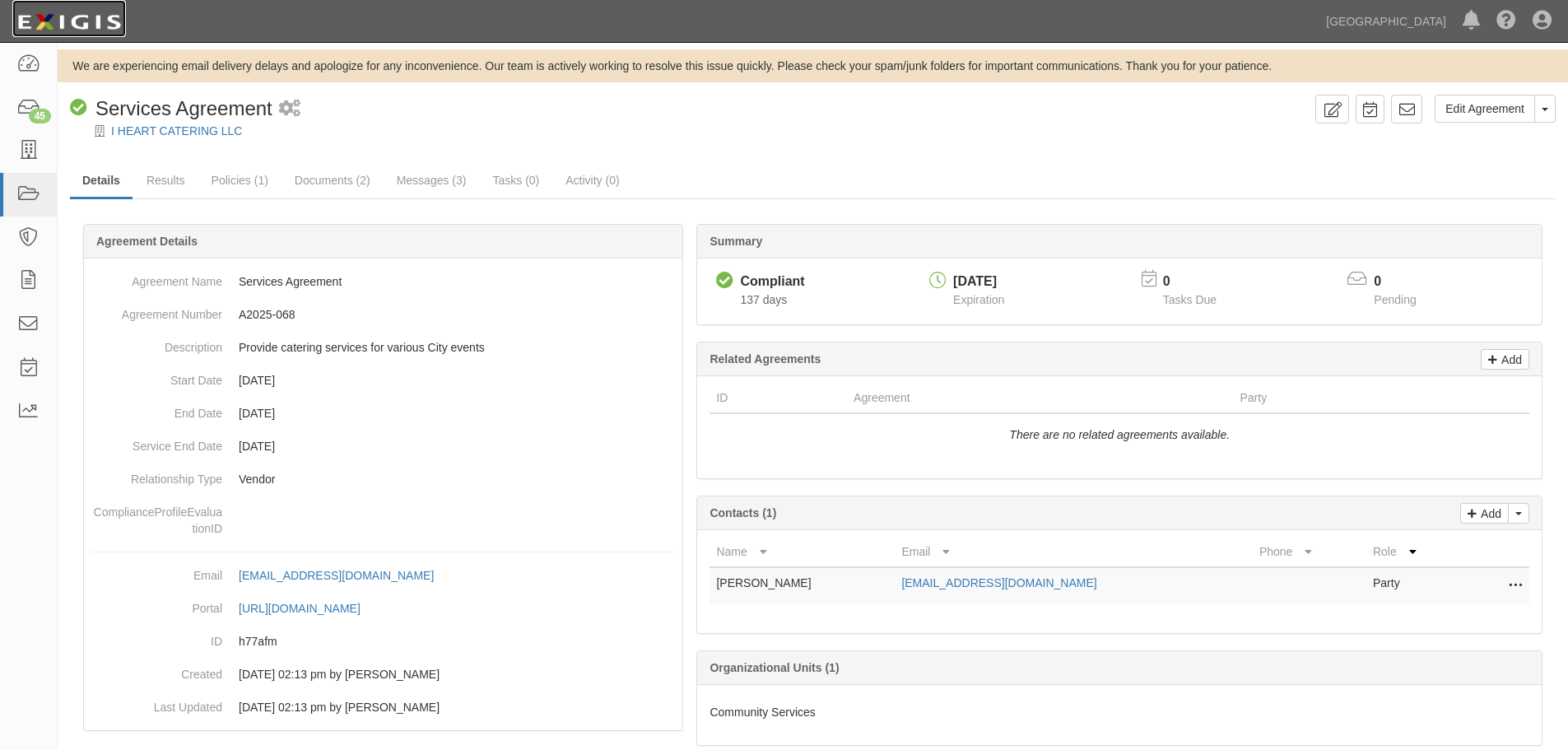
click at [91, 26] on img at bounding box center [69, 22] width 114 height 30
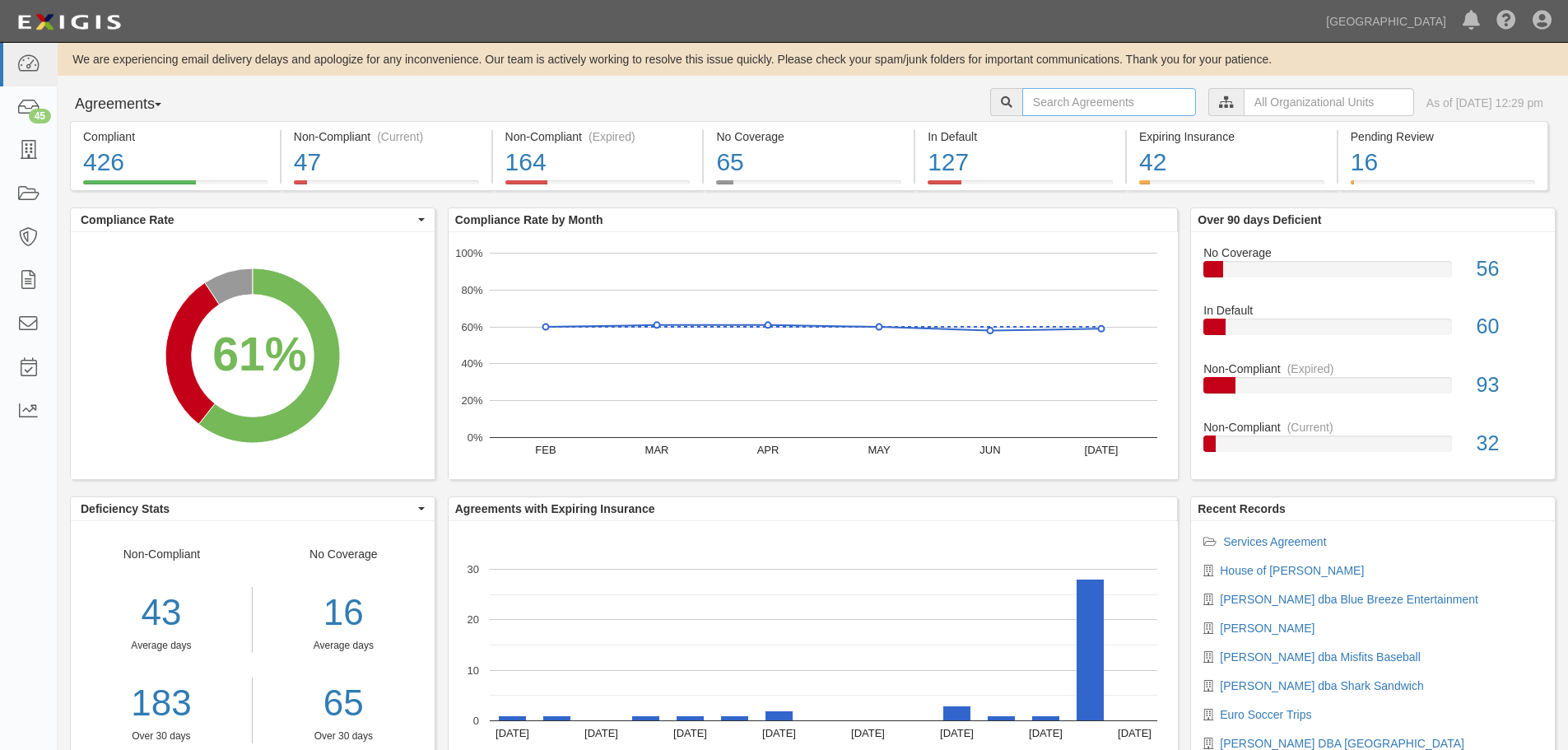
click at [1109, 100] on input "text" at bounding box center [1109, 102] width 174 height 28
type input "A2025-068"
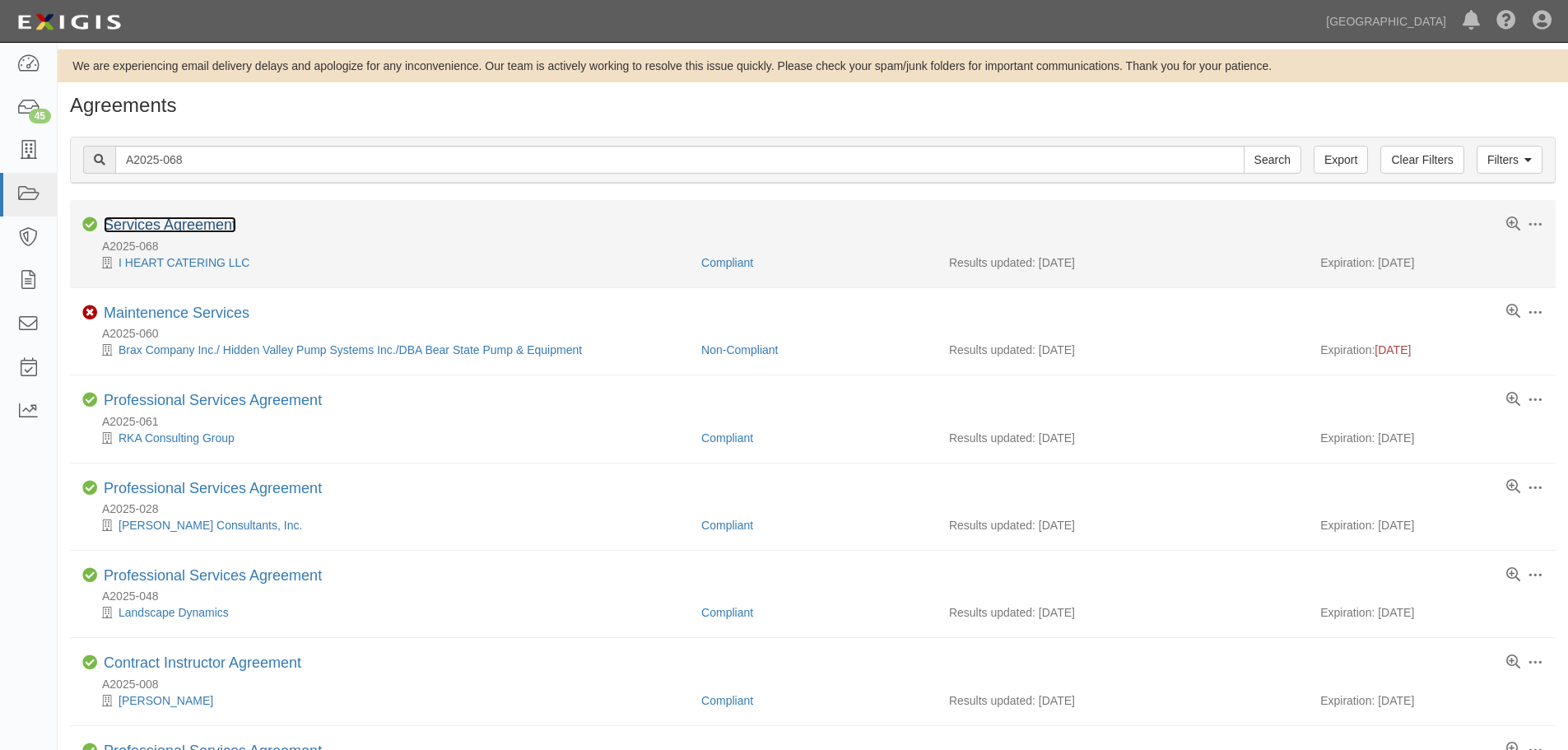
click at [204, 222] on link "Services Agreement" at bounding box center [170, 225] width 133 height 16
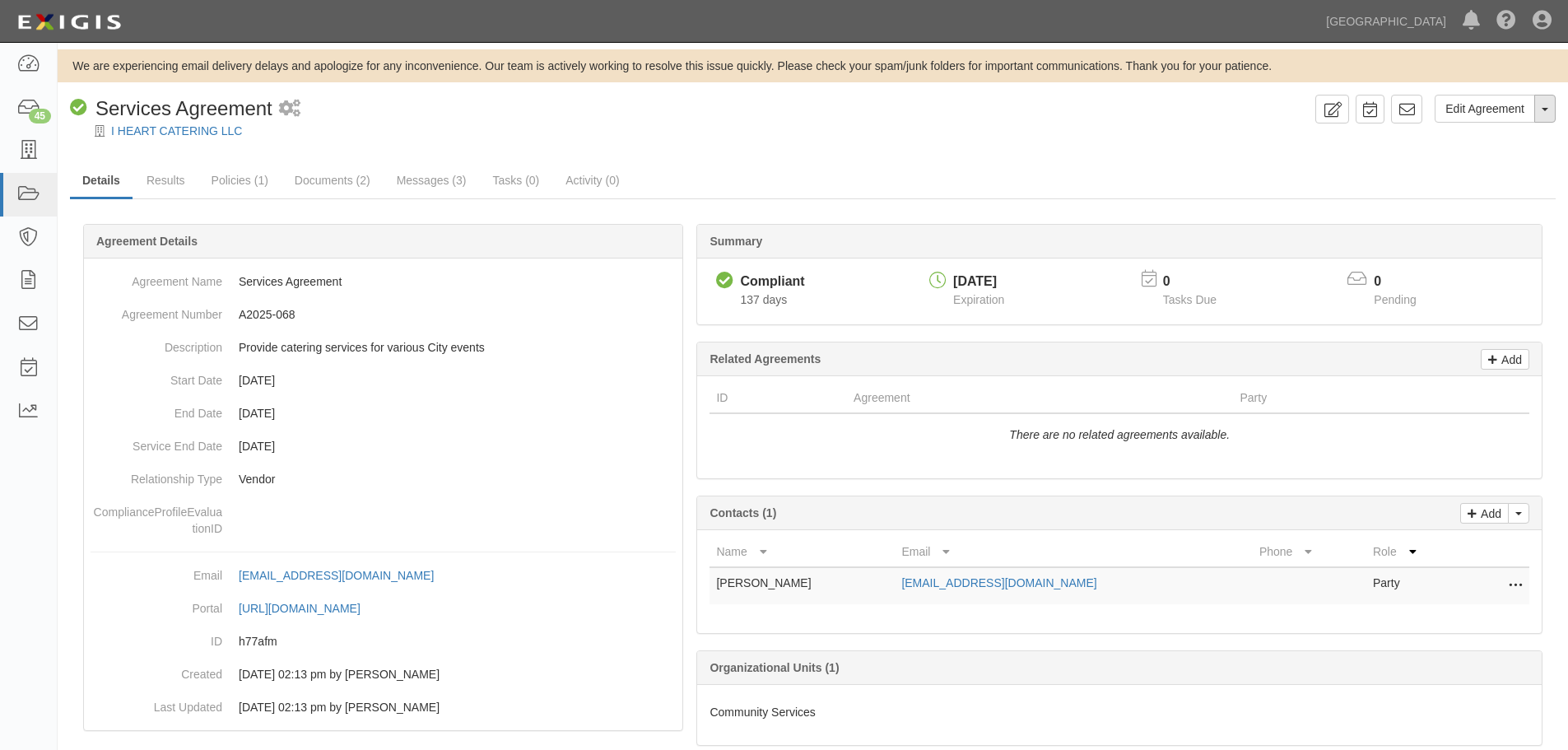
click at [1552, 120] on button "Toggle Agreement Dropdown" at bounding box center [1545, 109] width 21 height 28
click at [1476, 166] on link "Archive Agreement" at bounding box center [1490, 161] width 130 height 21
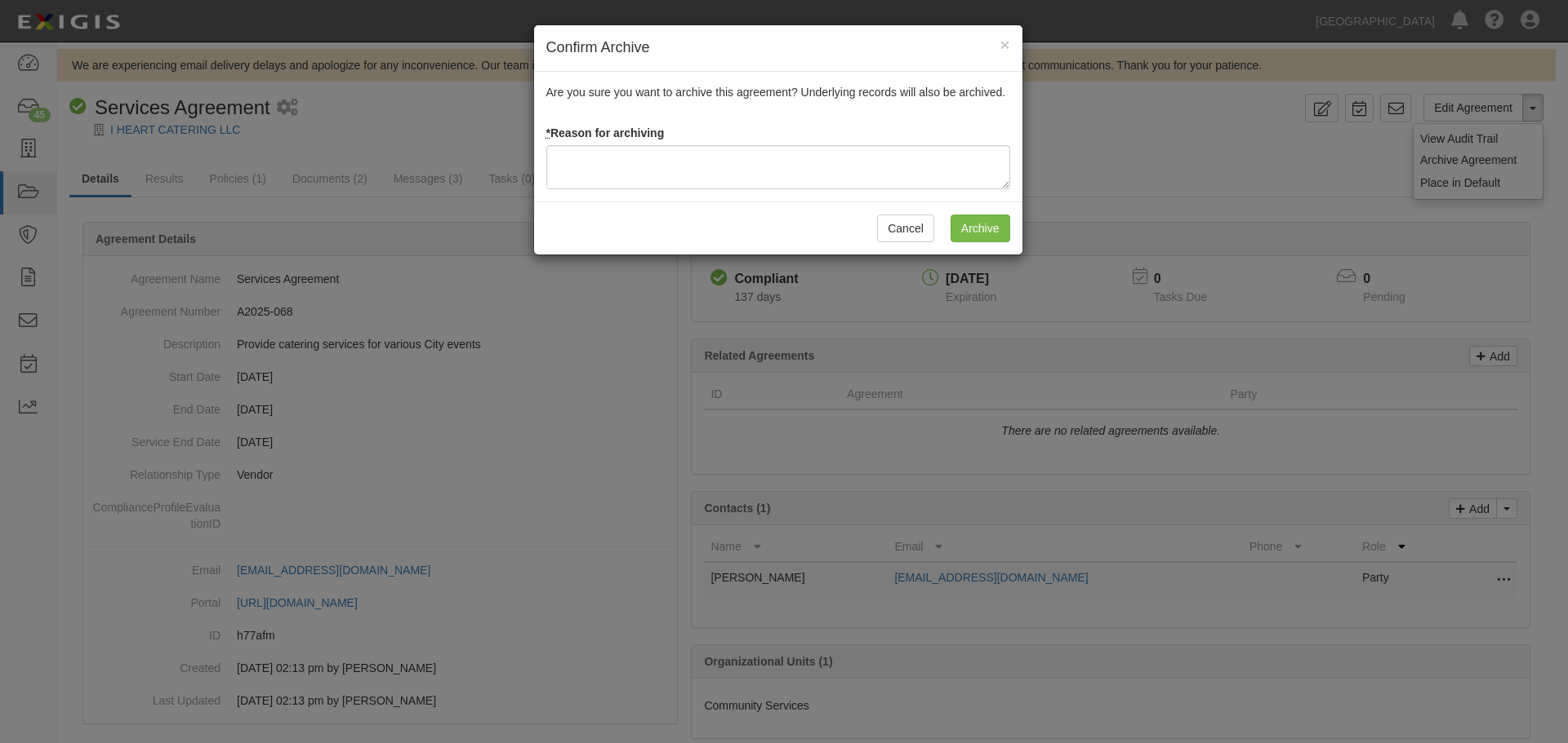
click at [664, 195] on div "Are you sure you want to archive this agreement? Underlying records will also b…" at bounding box center [778, 136] width 489 height 130
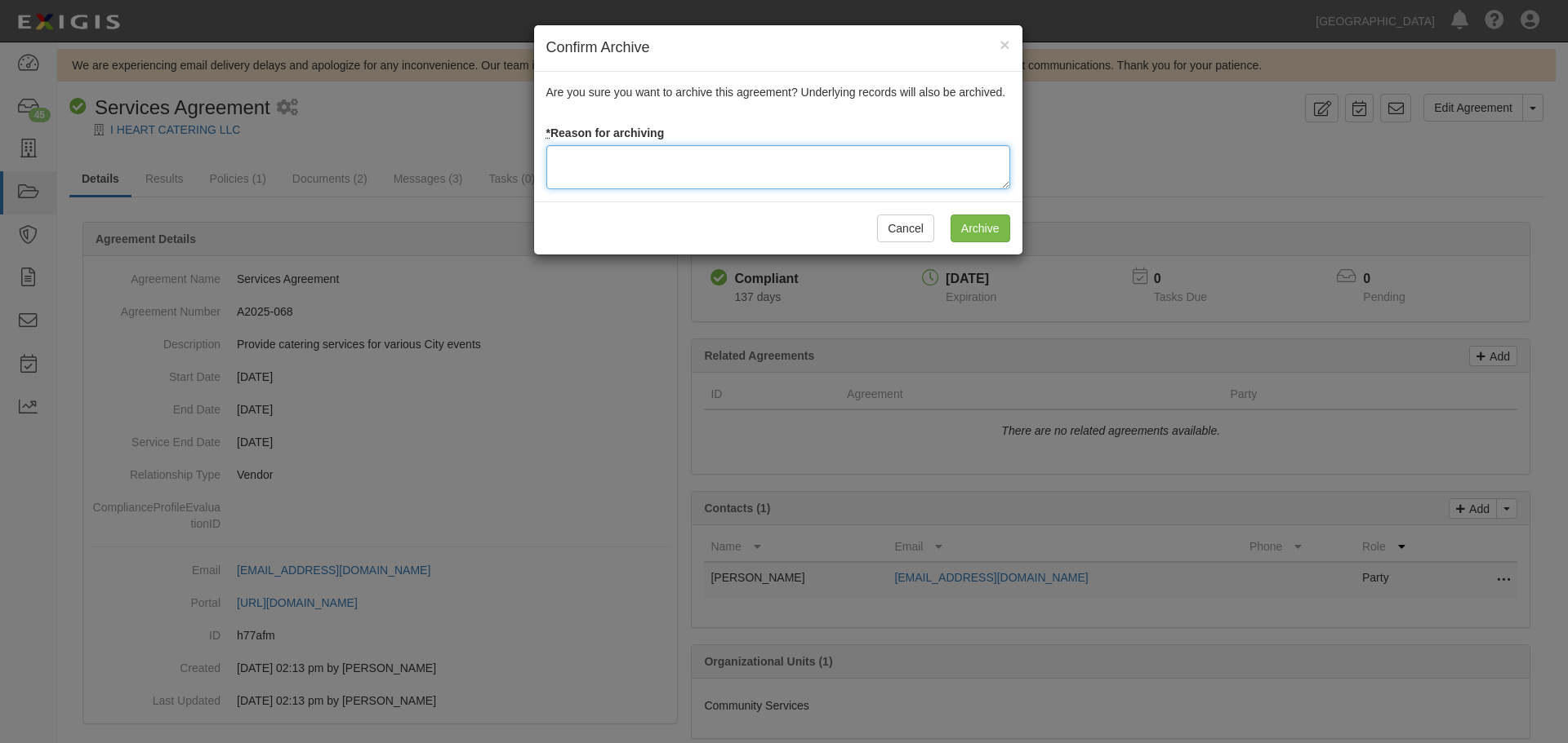
click at [651, 181] on textarea at bounding box center [778, 167] width 464 height 44
type textarea "Agreement terminated 08/18/2025 - JC"
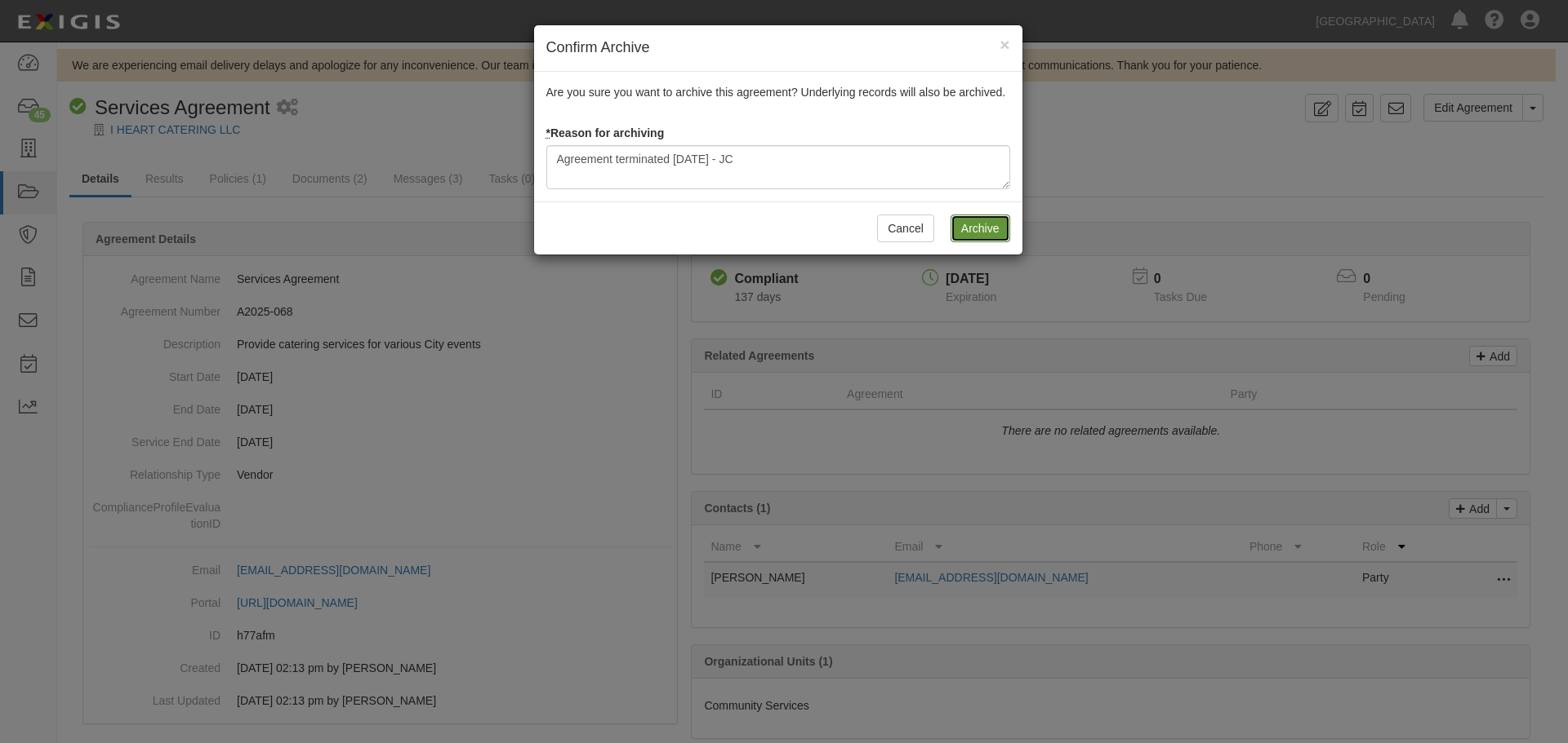
click at [979, 220] on input "Archive" at bounding box center [980, 229] width 59 height 28
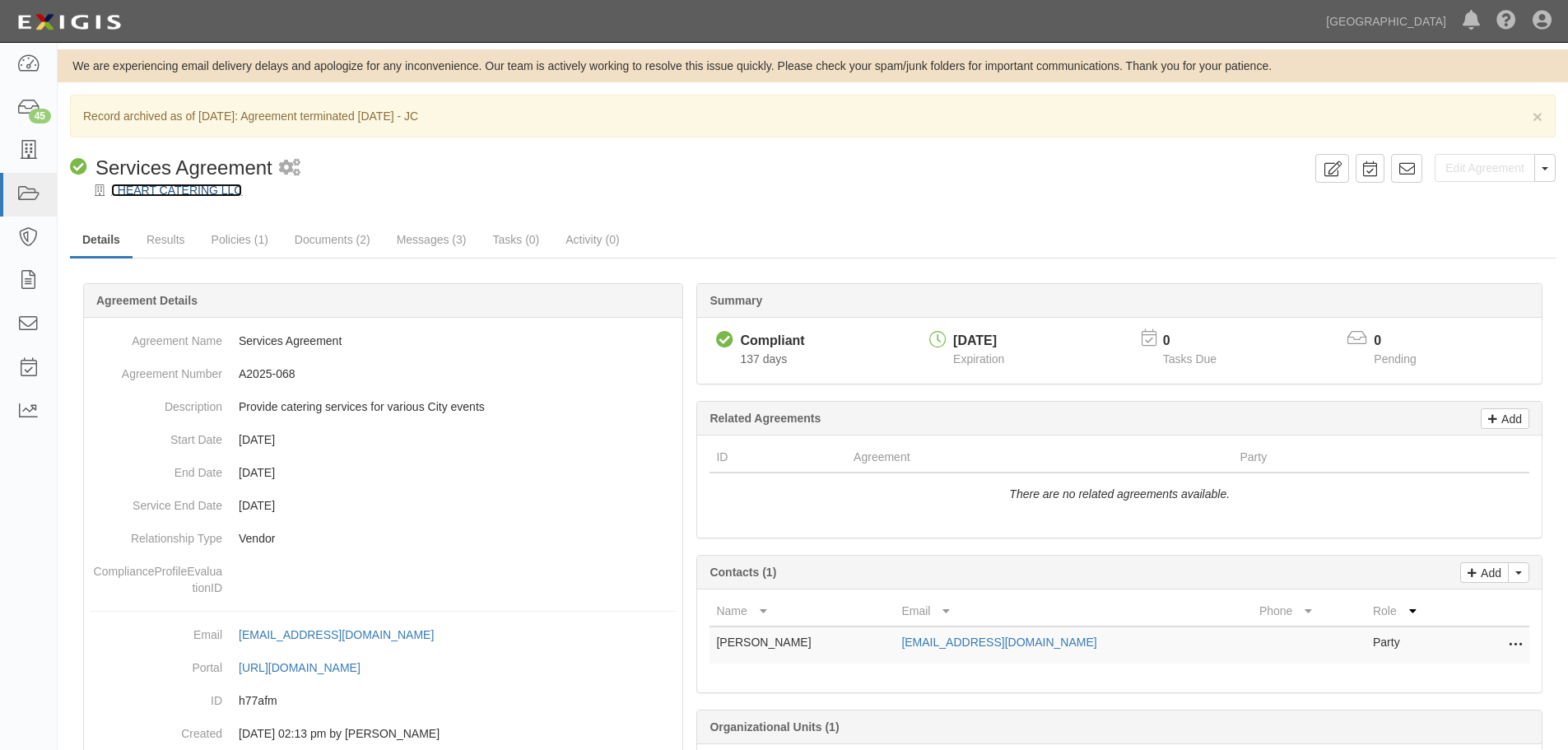
click at [217, 193] on link "I HEART CATERING LLC" at bounding box center [176, 190] width 131 height 13
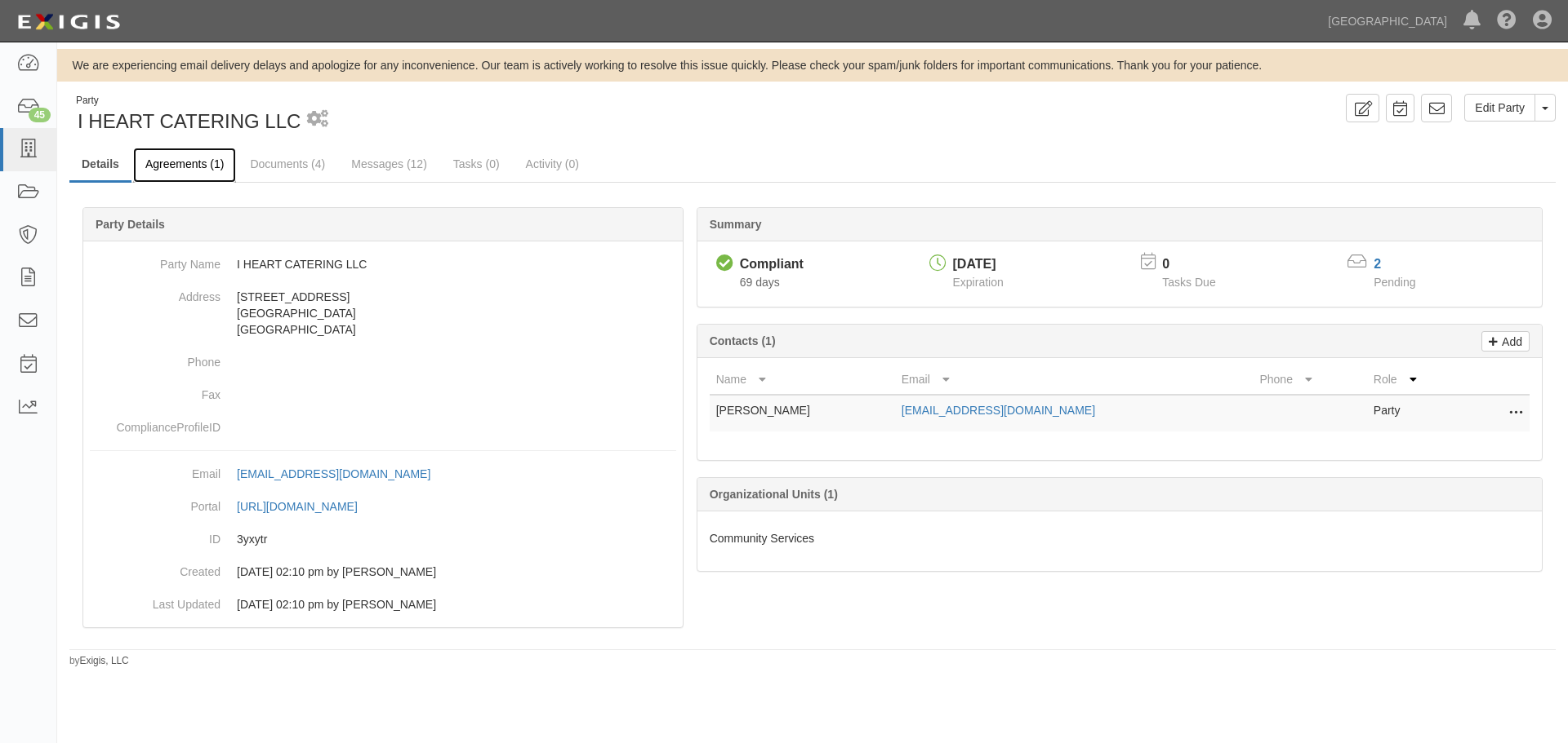
click at [212, 171] on link "Agreements (1)" at bounding box center [184, 164] width 103 height 35
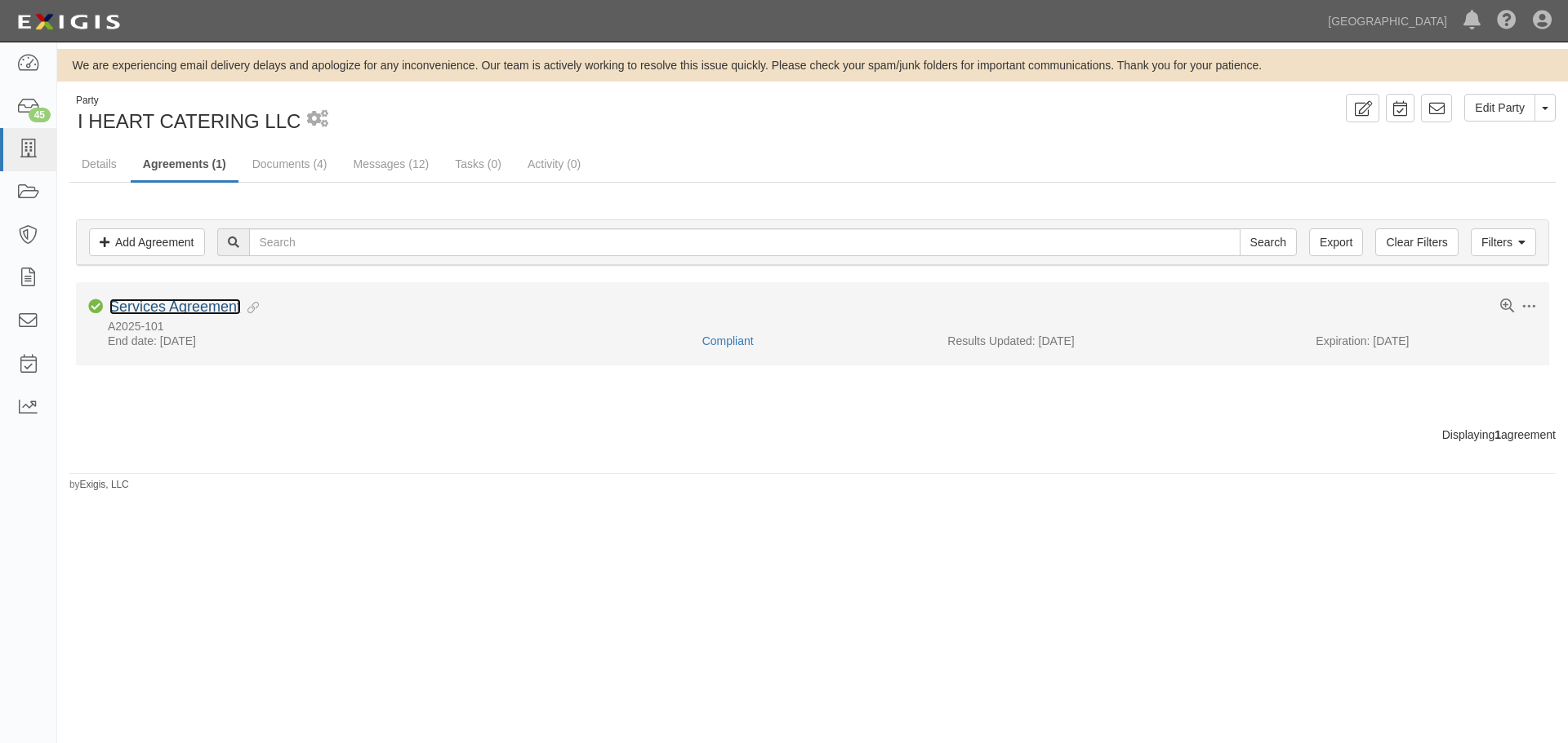
click at [211, 303] on link "Services Agreement" at bounding box center [174, 307] width 132 height 16
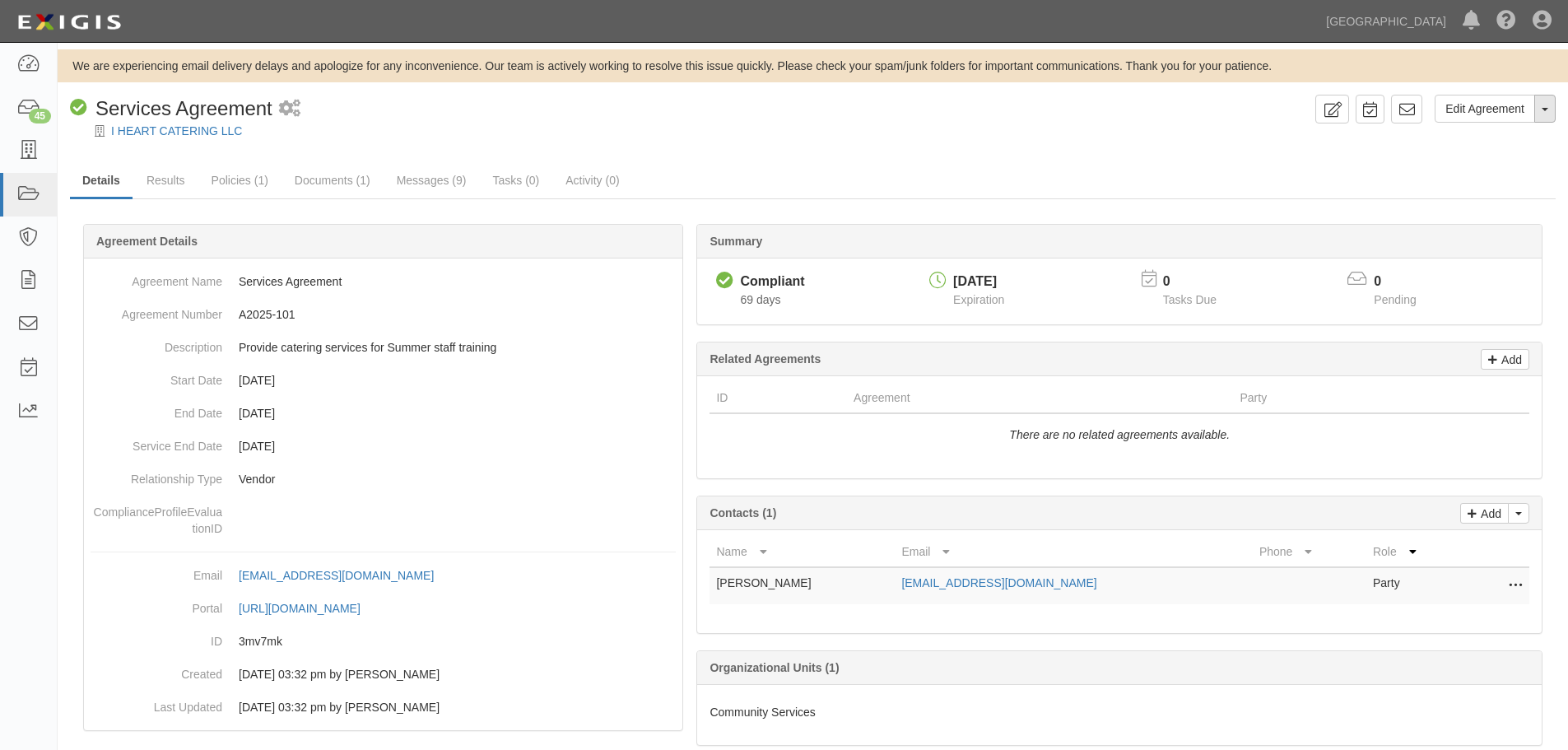
click at [1543, 115] on button "Toggle Agreement Dropdown" at bounding box center [1545, 109] width 21 height 28
click at [1491, 162] on link "Archive Agreement" at bounding box center [1490, 161] width 130 height 21
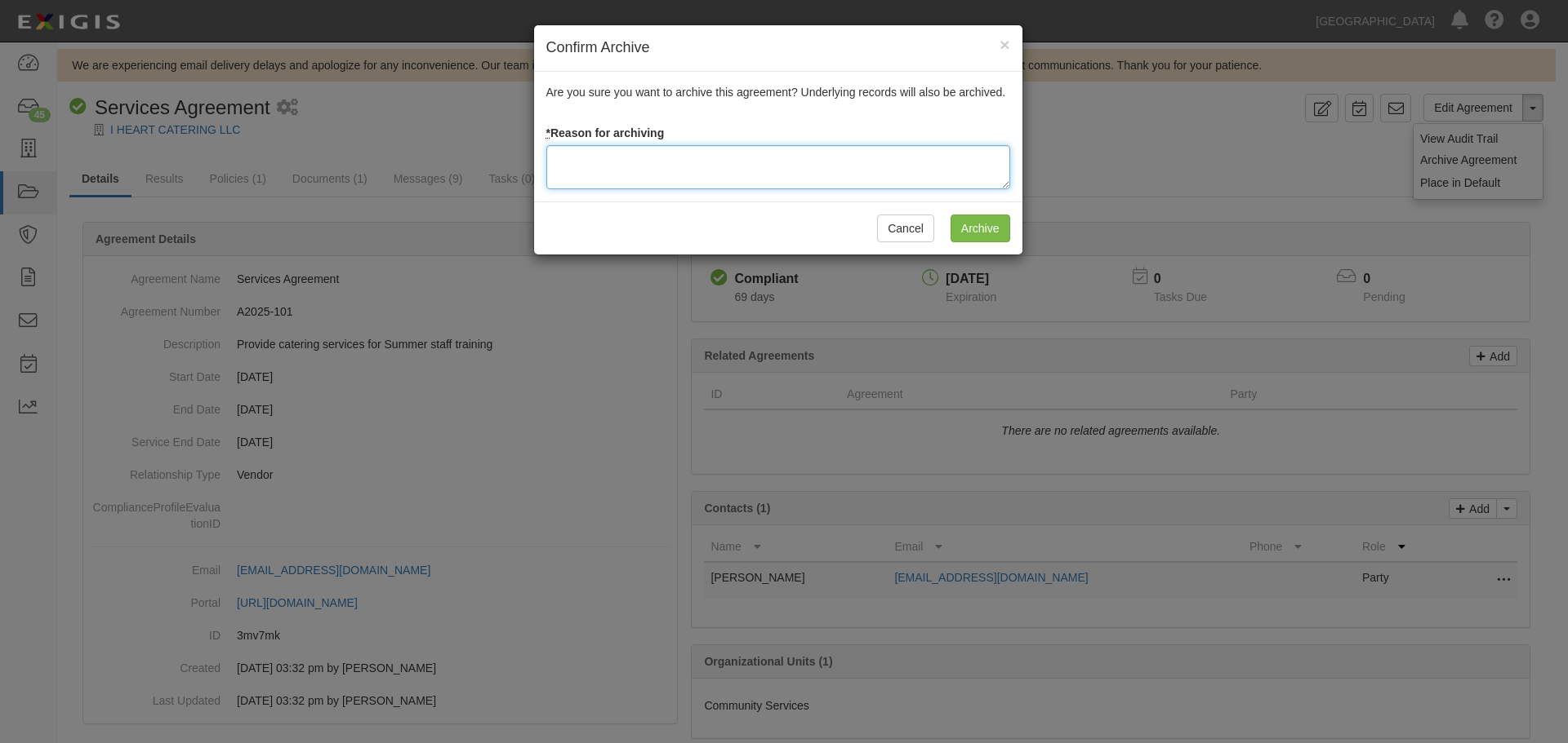
click at [708, 176] on textarea at bounding box center [778, 167] width 464 height 44
drag, startPoint x: 780, startPoint y: 165, endPoint x: 535, endPoint y: 165, distance: 245.0
click at [535, 165] on div "Are you sure you want to archive this agreement? Underlying records will also b…" at bounding box center [778, 136] width 489 height 130
type textarea "Agreement terminated 08/18/2025 - JC"
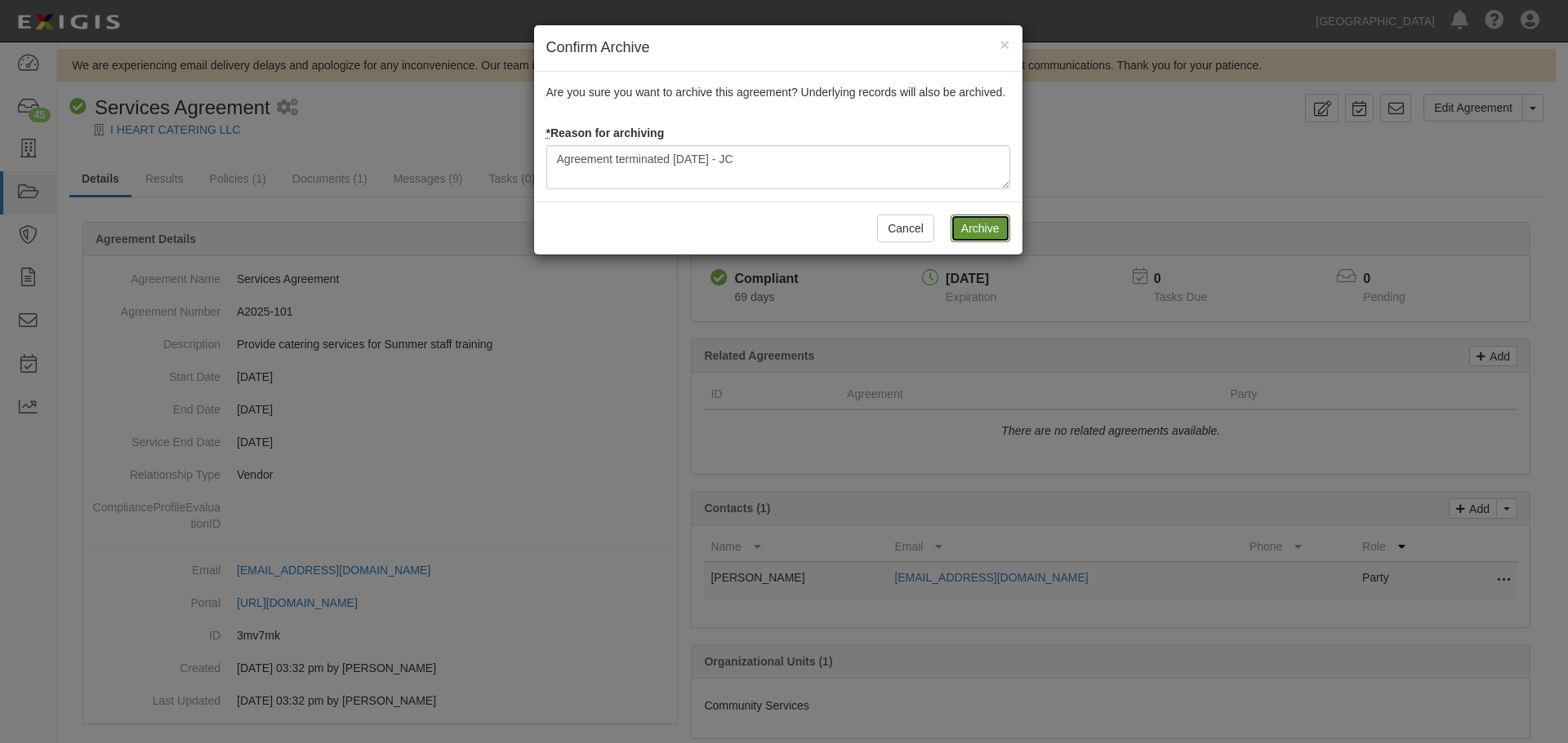
click at [977, 230] on input "Archive" at bounding box center [980, 229] width 59 height 28
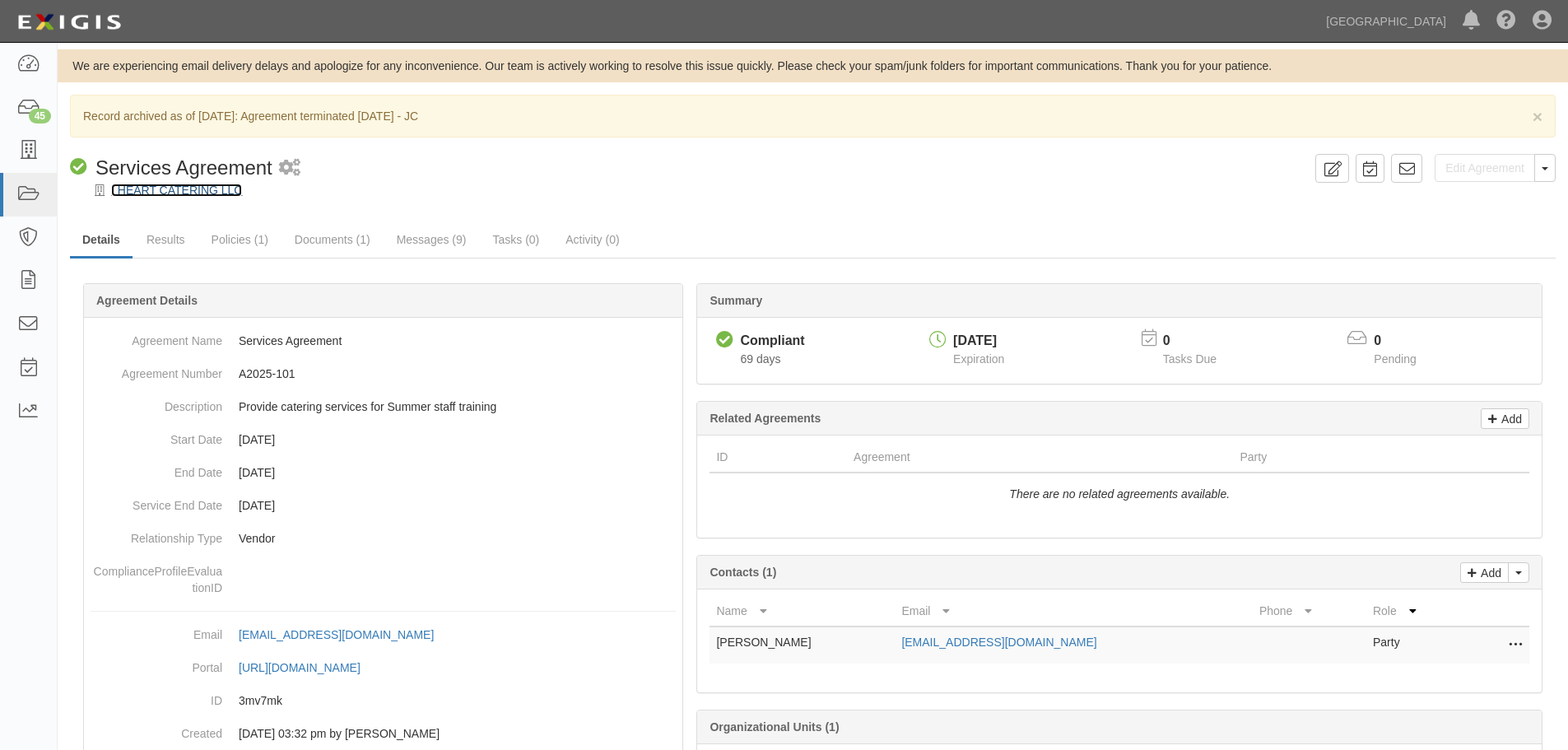
click at [225, 192] on link "I HEART CATERING LLC" at bounding box center [176, 190] width 131 height 13
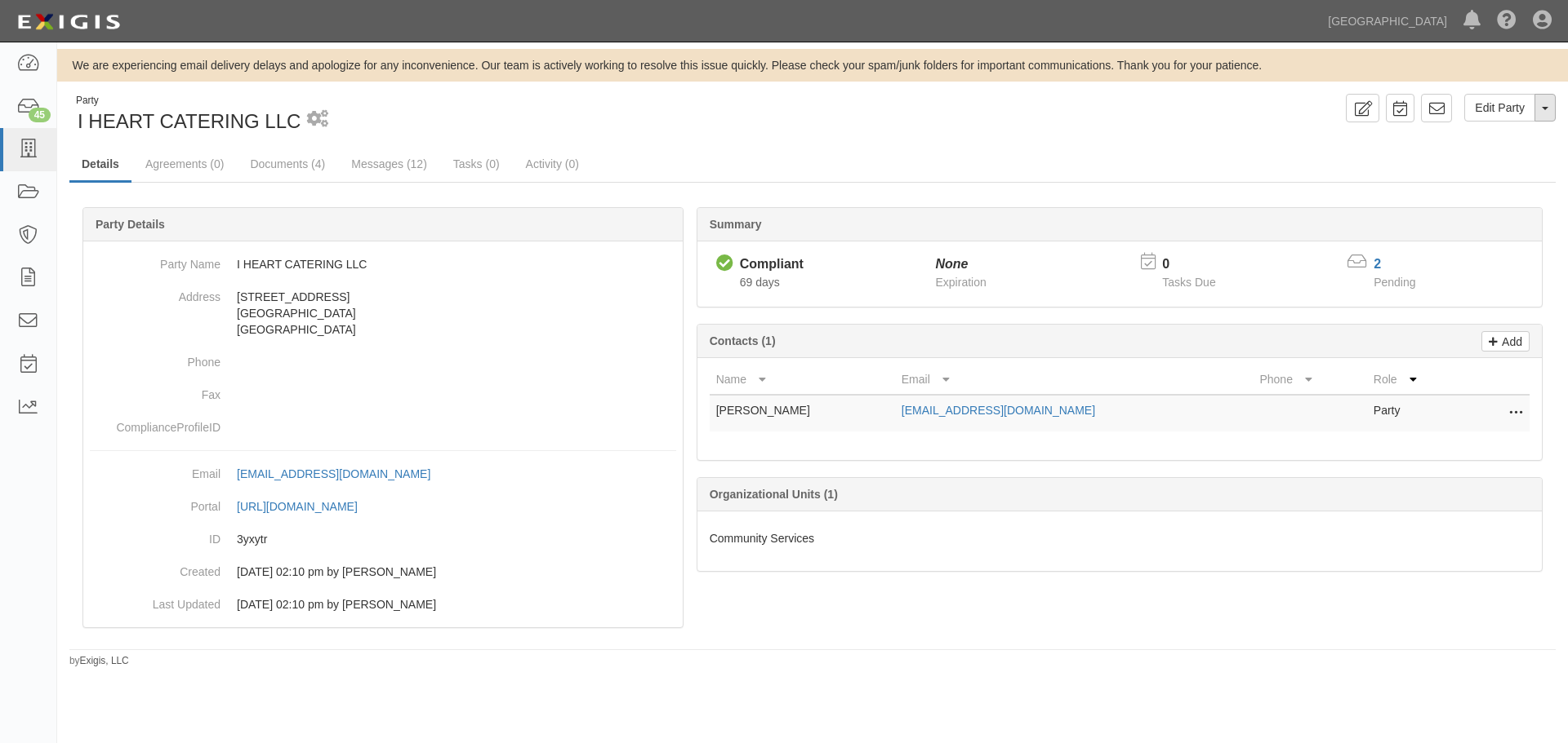
click at [1545, 110] on span "button" at bounding box center [1544, 108] width 7 height 3
click at [1500, 159] on link "Archive Party" at bounding box center [1490, 159] width 129 height 21
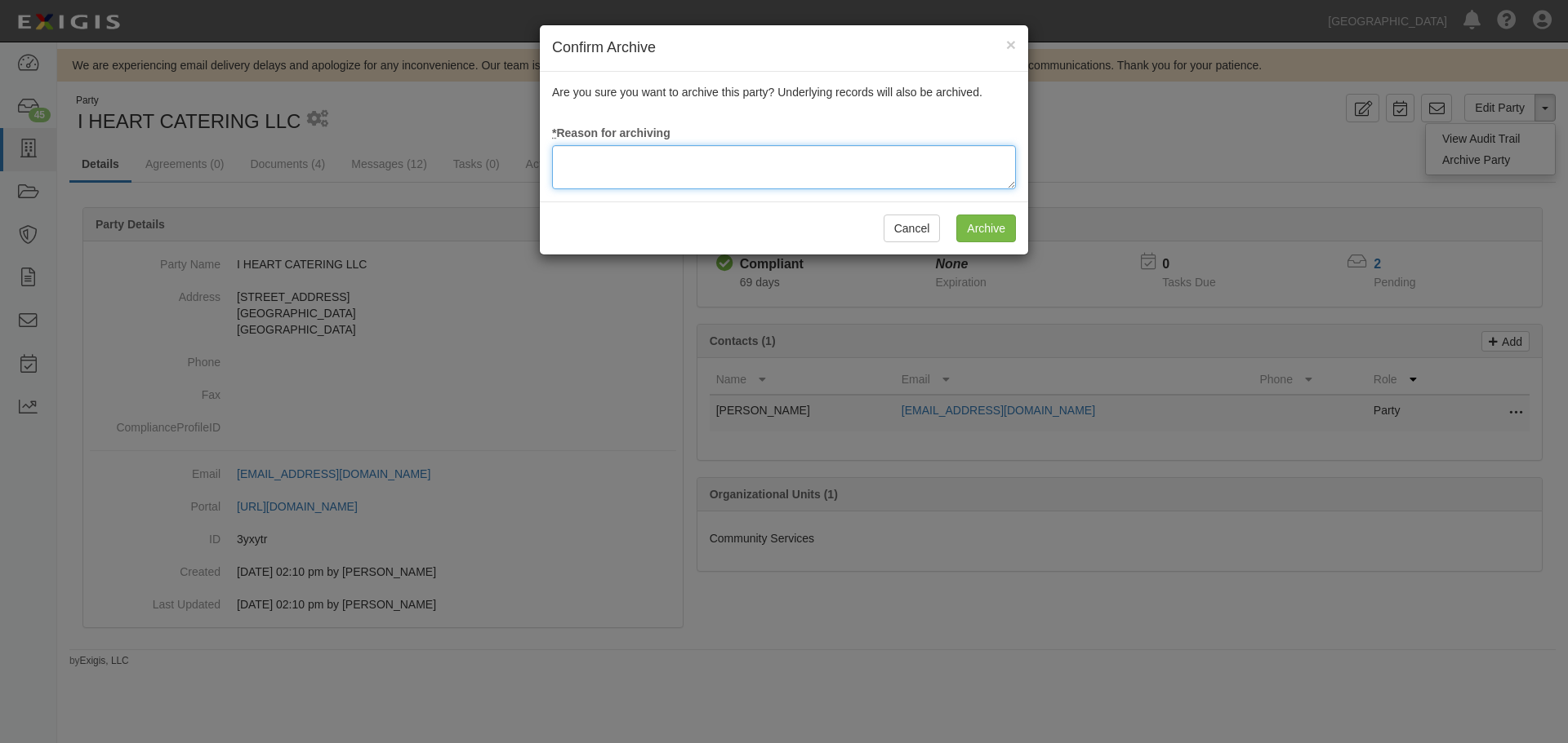
click at [788, 182] on textarea at bounding box center [784, 167] width 464 height 44
paste textarea "Agreement terminated 08/18/2025 - JC"
type textarea "Agreement terminated 08/18/2025 - JC"
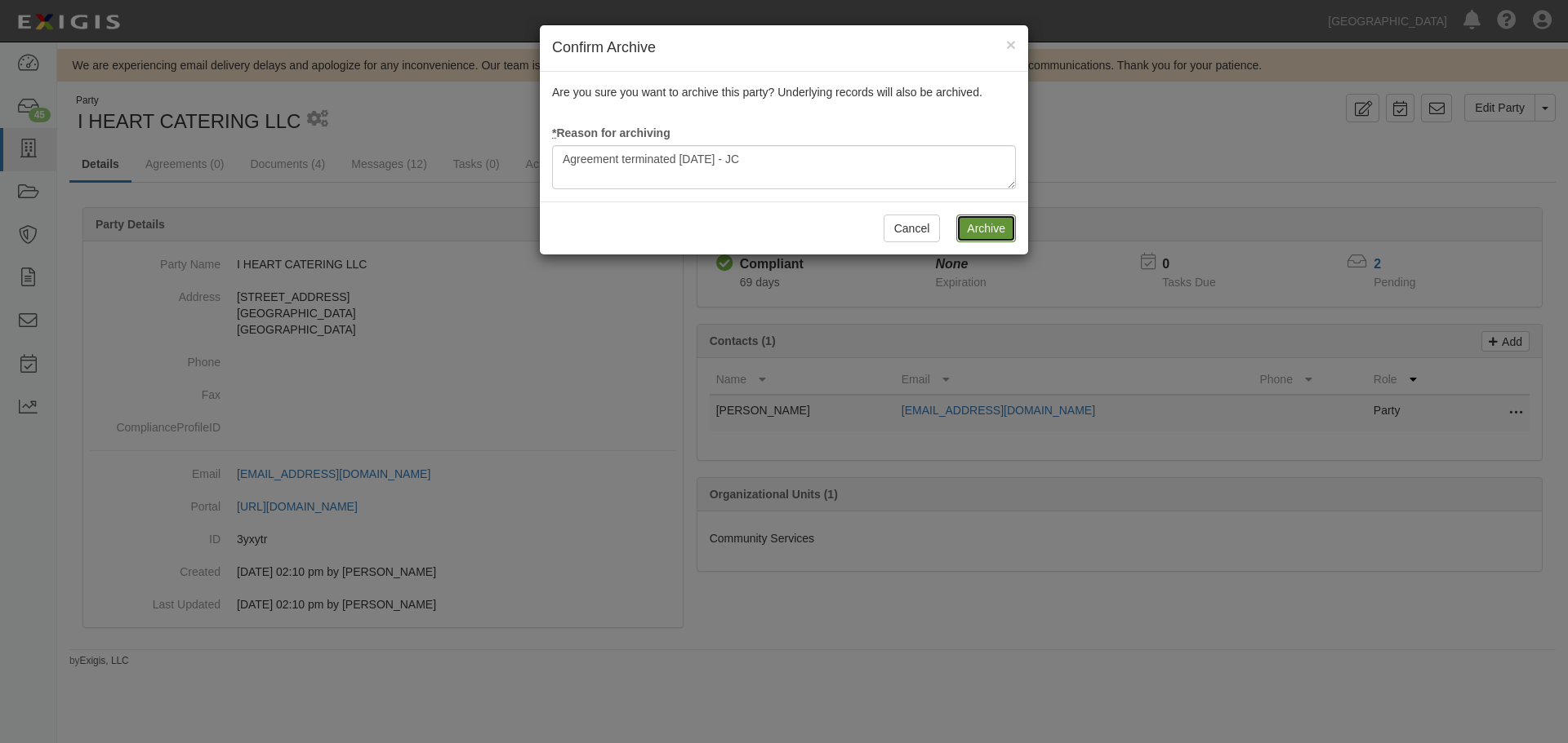
click at [1005, 218] on input "Archive" at bounding box center [986, 229] width 59 height 28
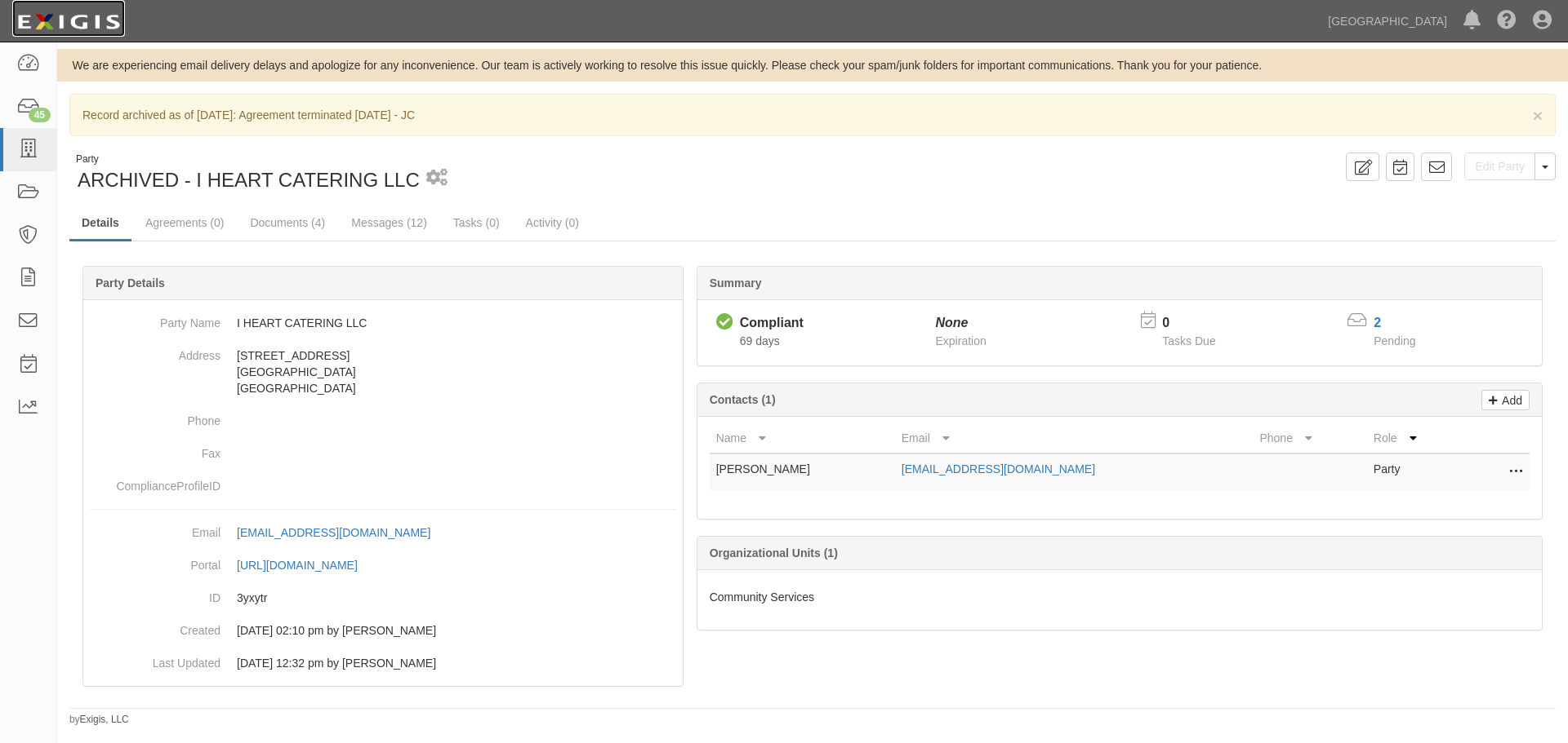
click at [92, 26] on img at bounding box center [68, 22] width 113 height 30
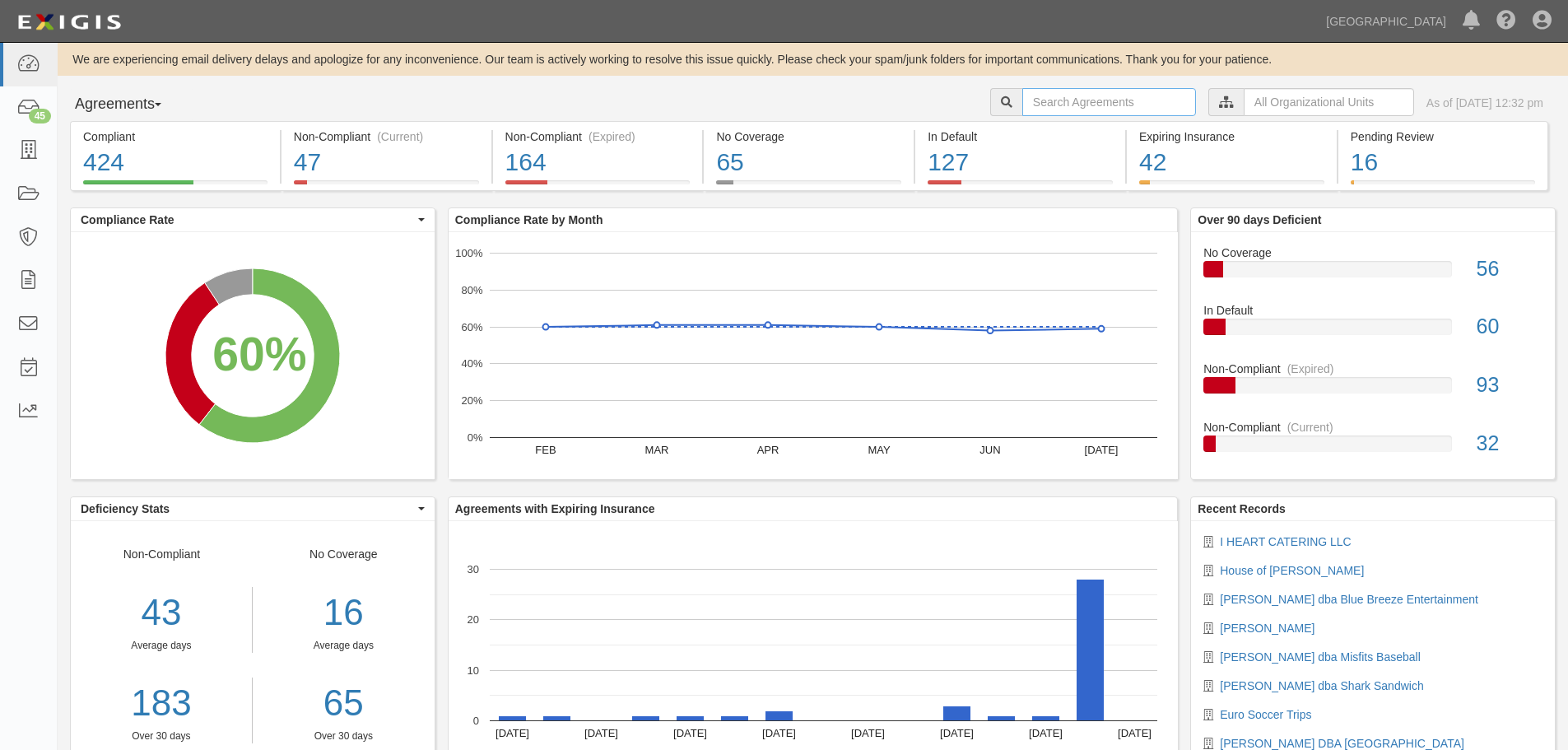
click at [1029, 93] on input "text" at bounding box center [1109, 102] width 174 height 28
type input "A2025-034"
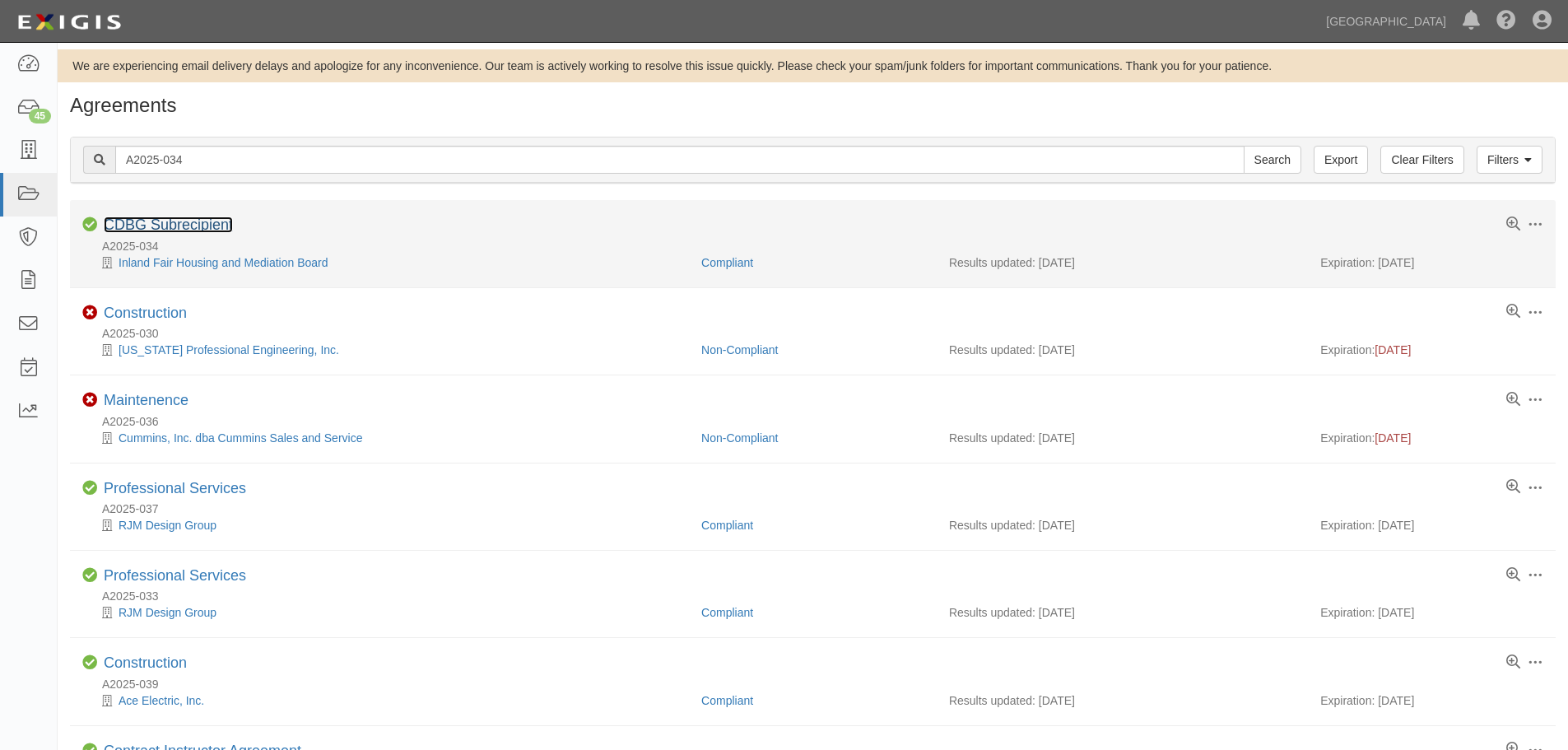
click at [208, 217] on link "CDBG Subrecipient" at bounding box center [168, 225] width 129 height 16
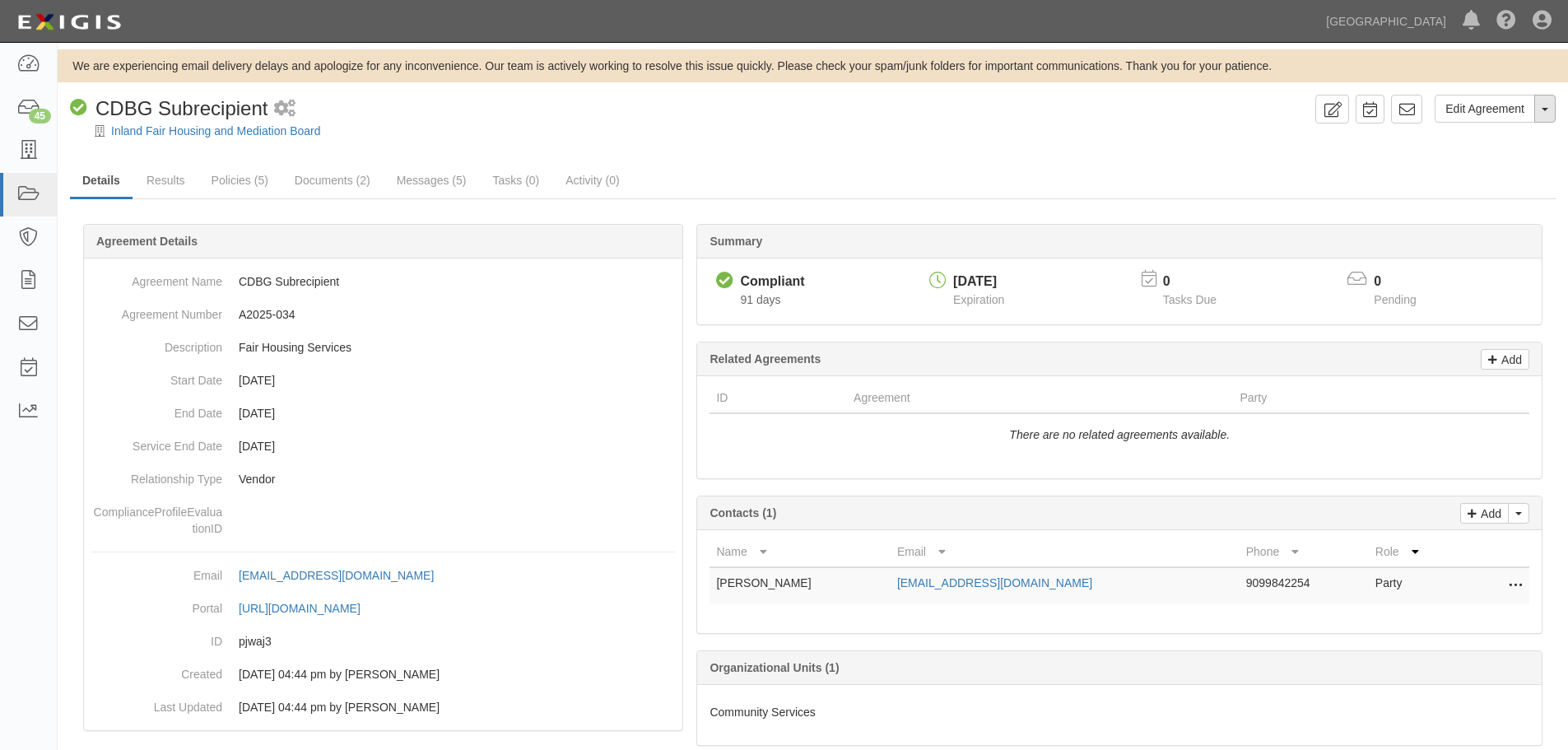
click at [1554, 105] on button "Toggle Agreement Dropdown" at bounding box center [1545, 109] width 21 height 28
click at [1495, 161] on link "Archive Agreement" at bounding box center [1490, 161] width 130 height 21
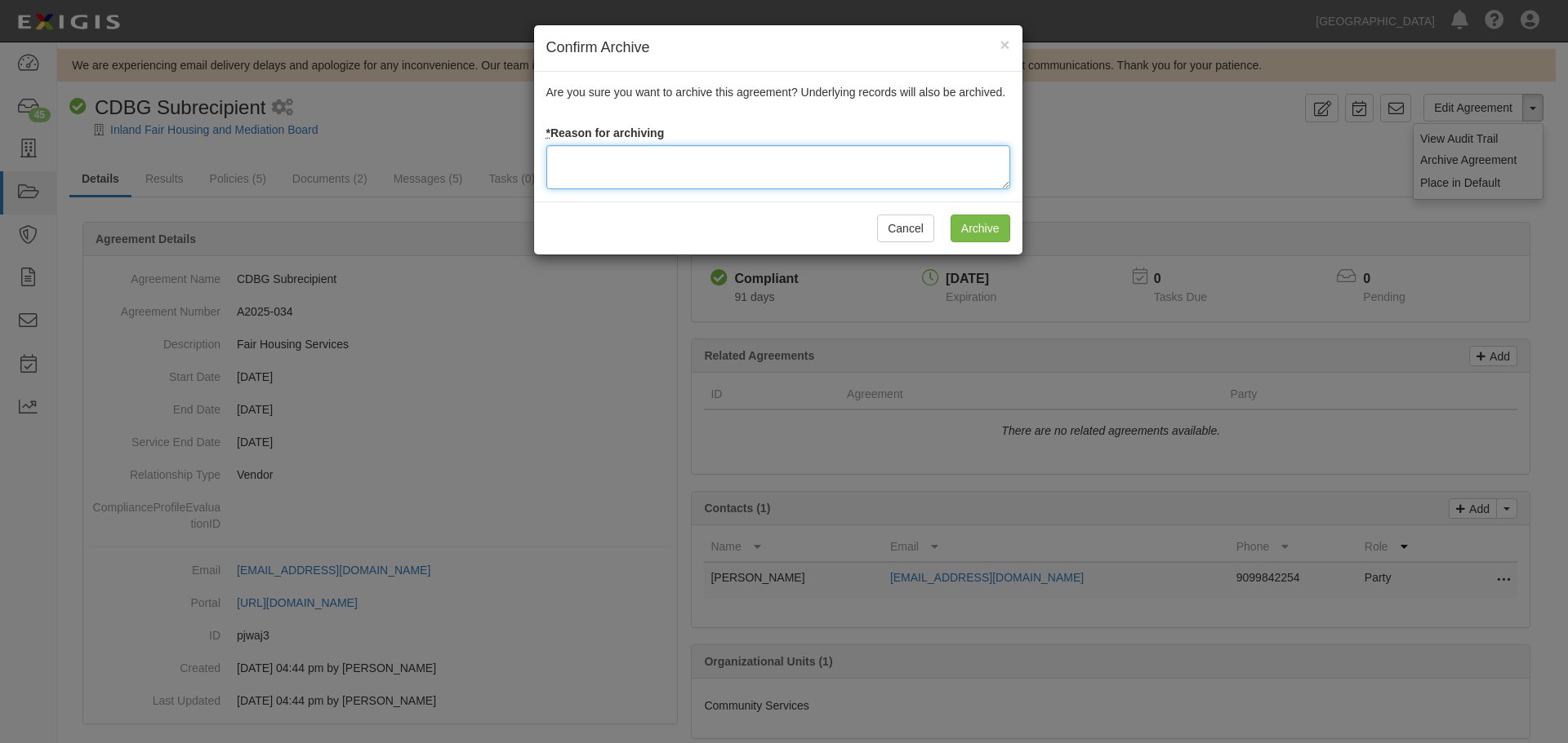
click at [745, 173] on textarea at bounding box center [778, 167] width 464 height 44
type textarea "Agreement terminated [DATE] - JC"
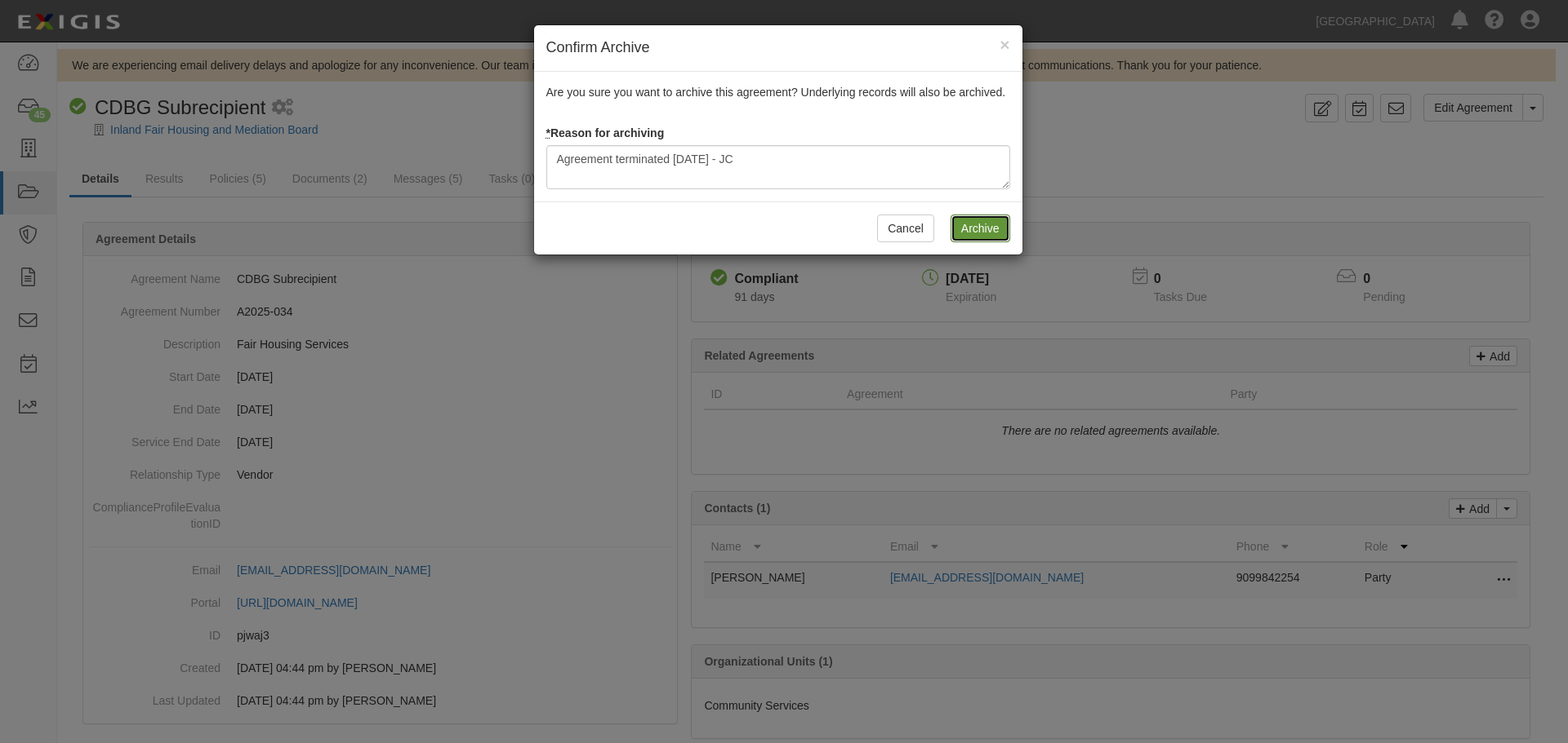
click at [983, 225] on input "Archive" at bounding box center [980, 229] width 59 height 28
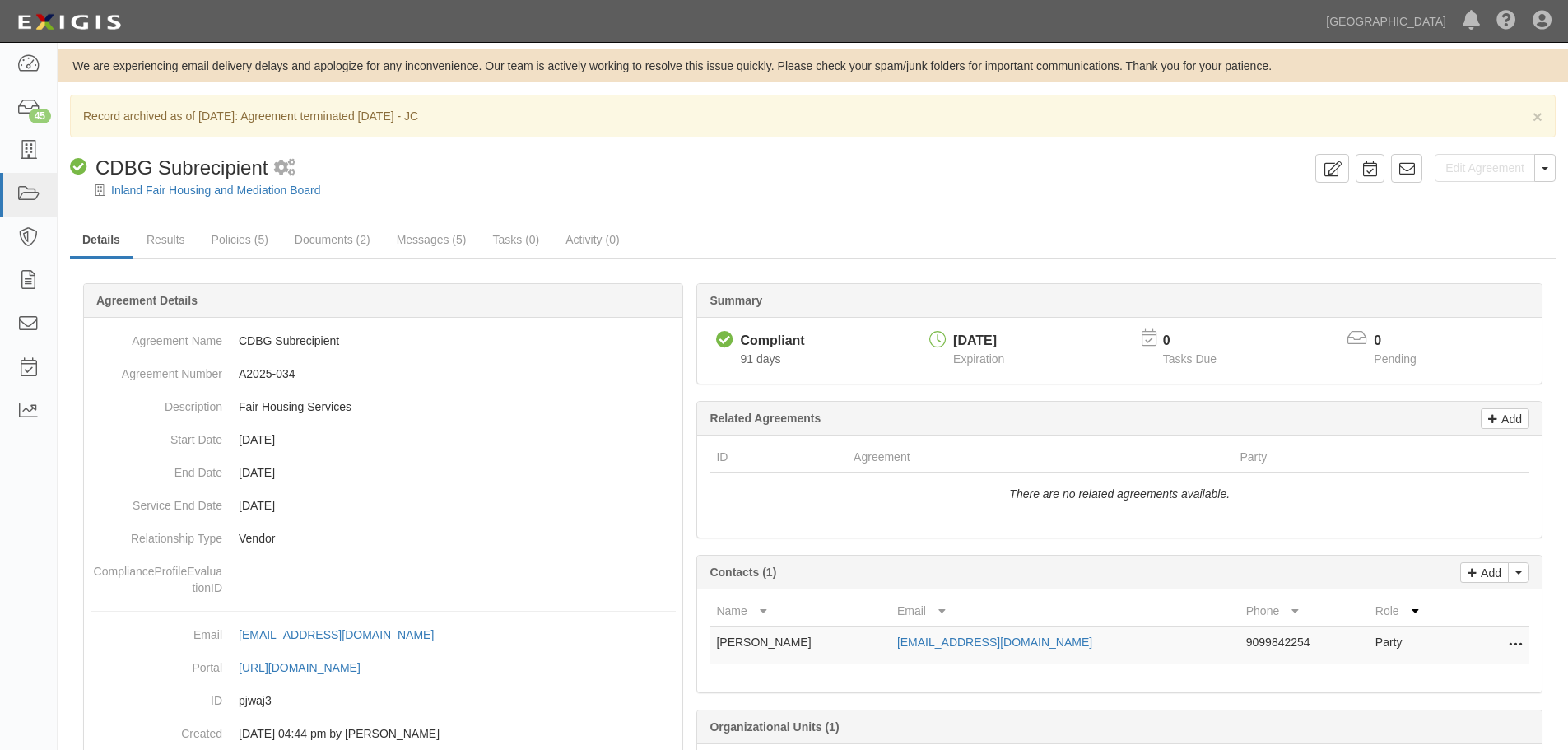
click at [198, 198] on div "Inland Fair Housing and Mediation Board" at bounding box center [824, 190] width 1486 height 16
click at [198, 196] on link "Inland Fair Housing and Mediation Board" at bounding box center [216, 190] width 210 height 13
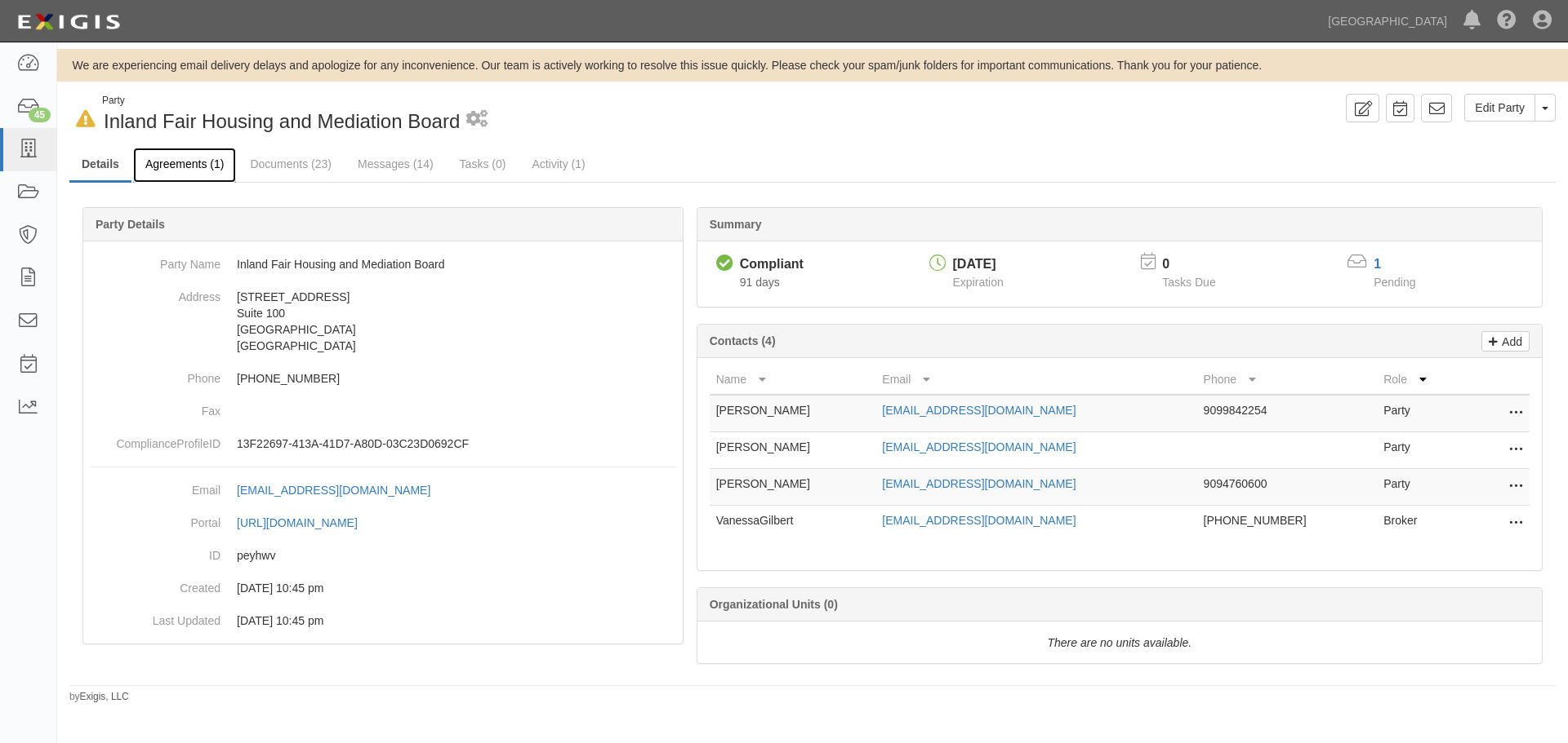
click at [193, 171] on link "Agreements (1)" at bounding box center [184, 164] width 103 height 35
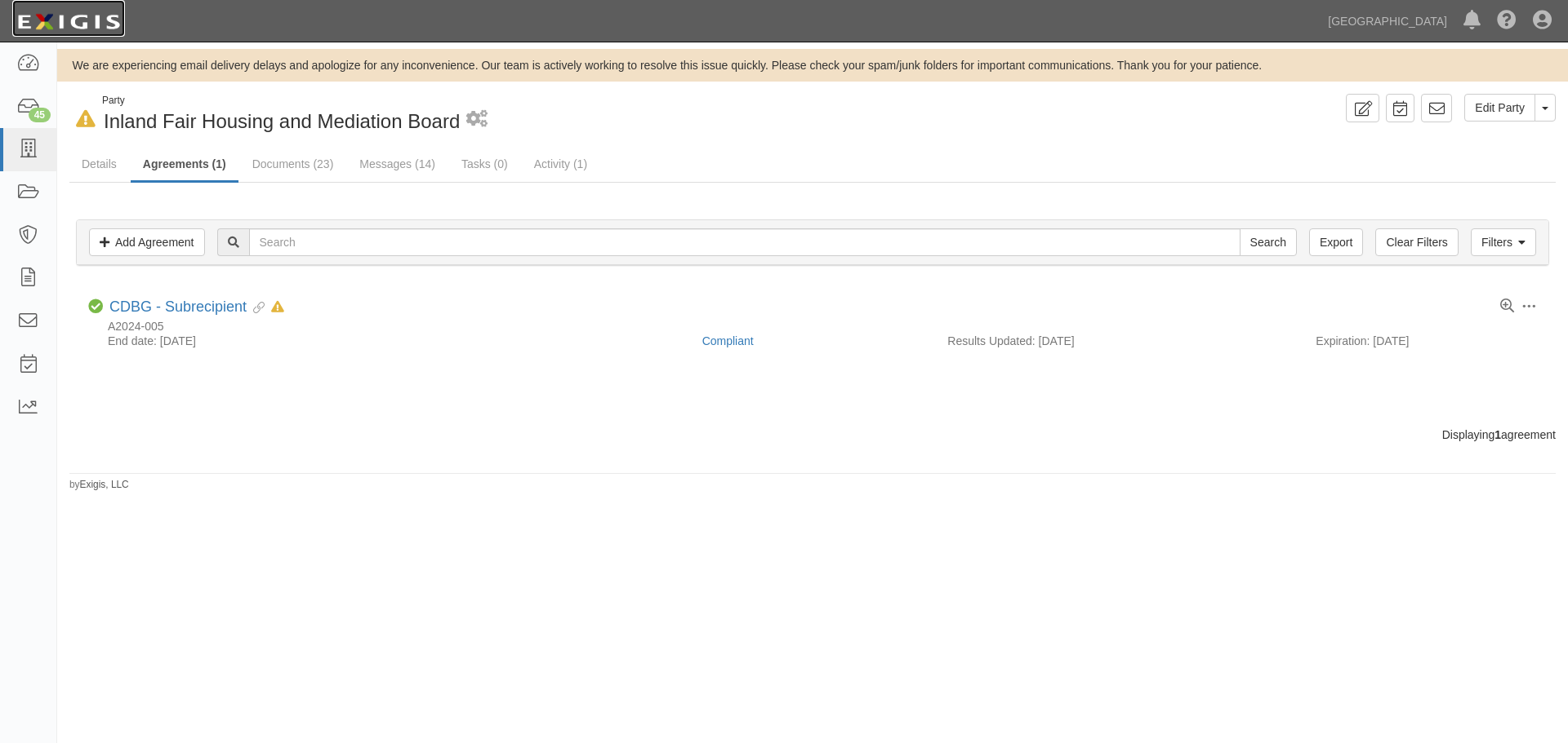
click at [93, 18] on img at bounding box center [68, 22] width 113 height 30
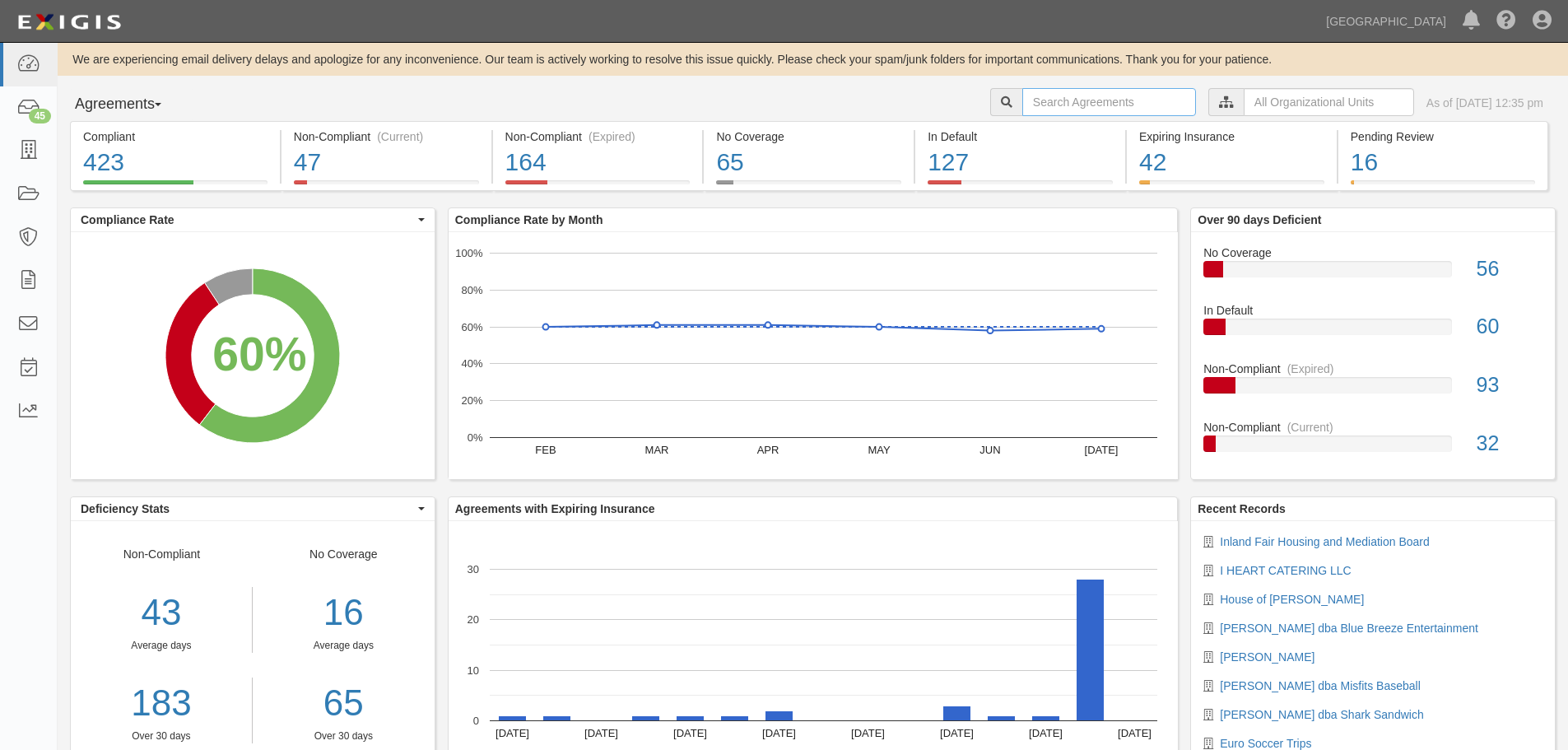
click at [1025, 105] on input "text" at bounding box center [1109, 102] width 174 height 28
type input "a2025-077"
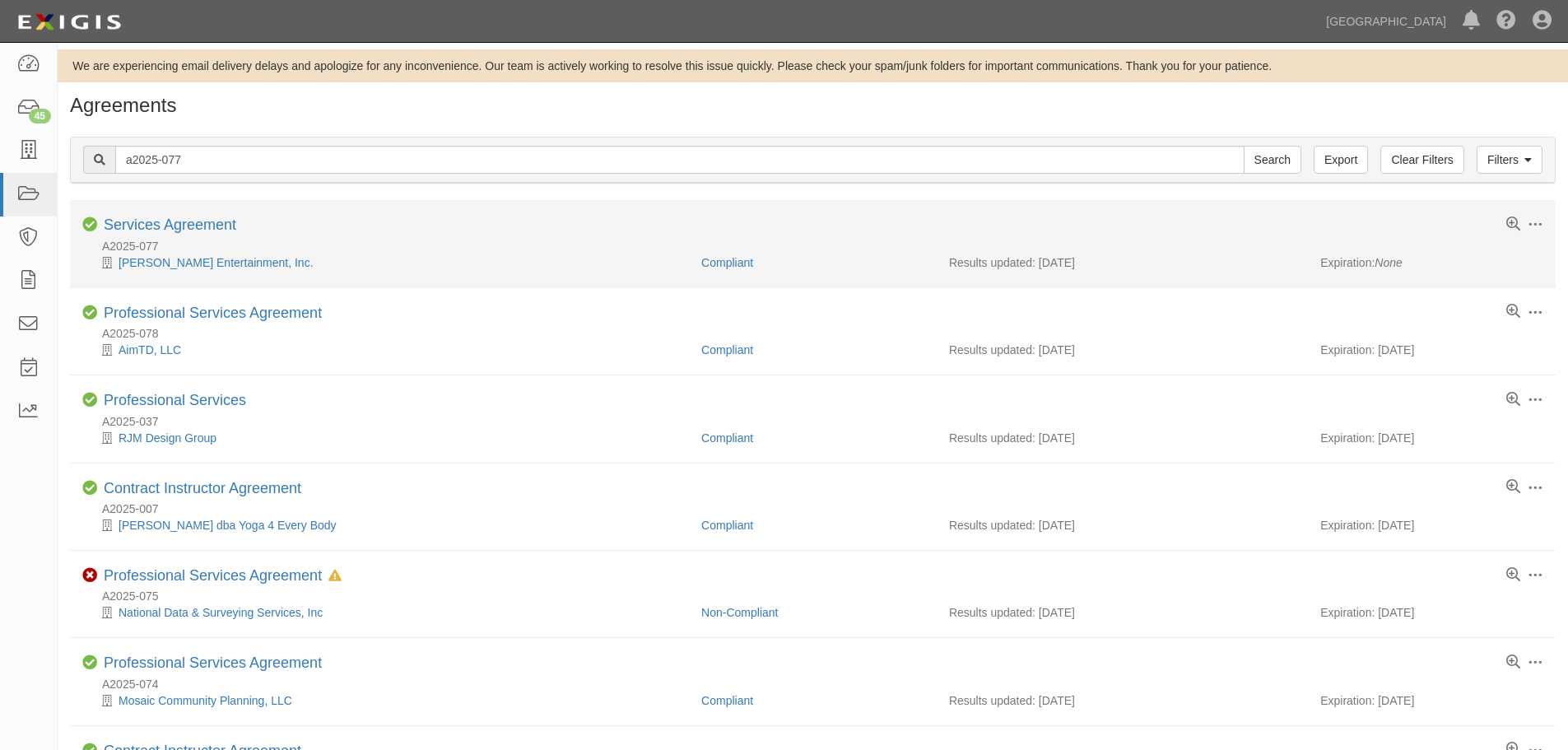
click at [209, 215] on li "Toggle Agreement Dropdown Edit Log activity Add task Send message Archive Compl…" at bounding box center [812, 243] width 1486 height 87
click at [206, 223] on link "Services Agreement" at bounding box center [170, 225] width 133 height 16
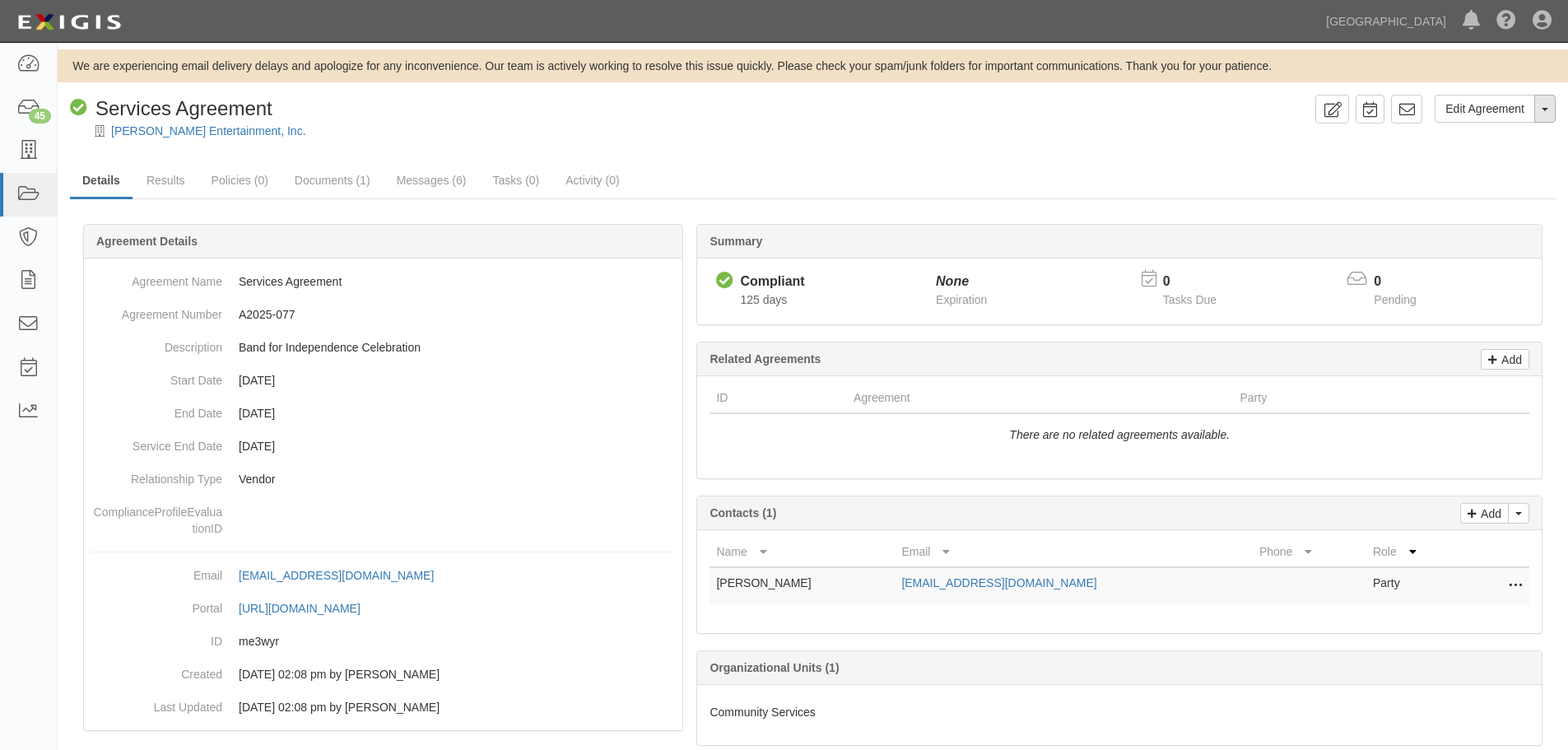
drag, startPoint x: 1552, startPoint y: 102, endPoint x: 1542, endPoint y: 125, distance: 25.1
click at [1552, 103] on button "Toggle Agreement Dropdown" at bounding box center [1545, 109] width 21 height 28
click at [1523, 159] on link "Archive Agreement" at bounding box center [1490, 161] width 130 height 21
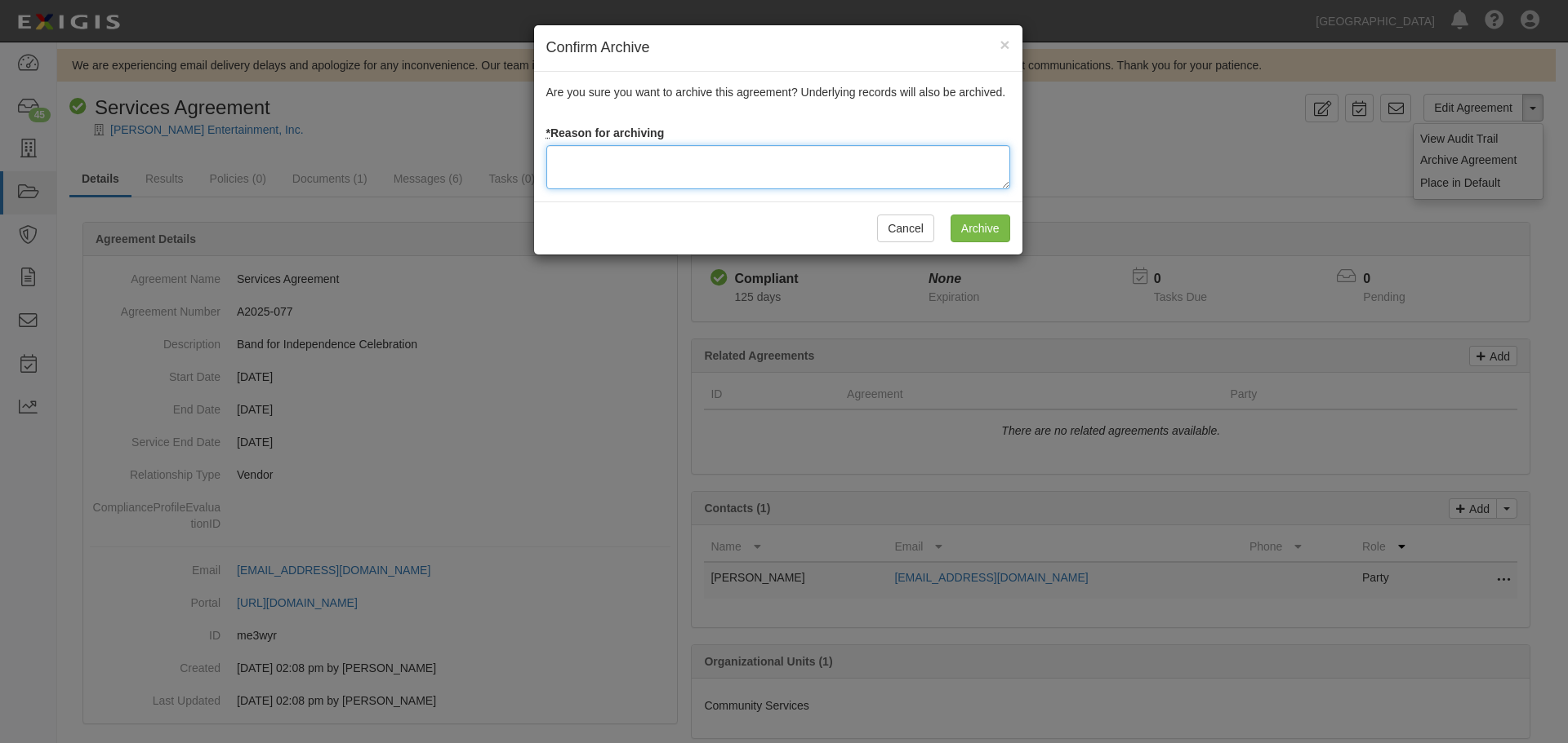
click at [592, 152] on textarea at bounding box center [778, 167] width 464 height 44
type textarea "Agreement terminated 08/18/2025 - JC"
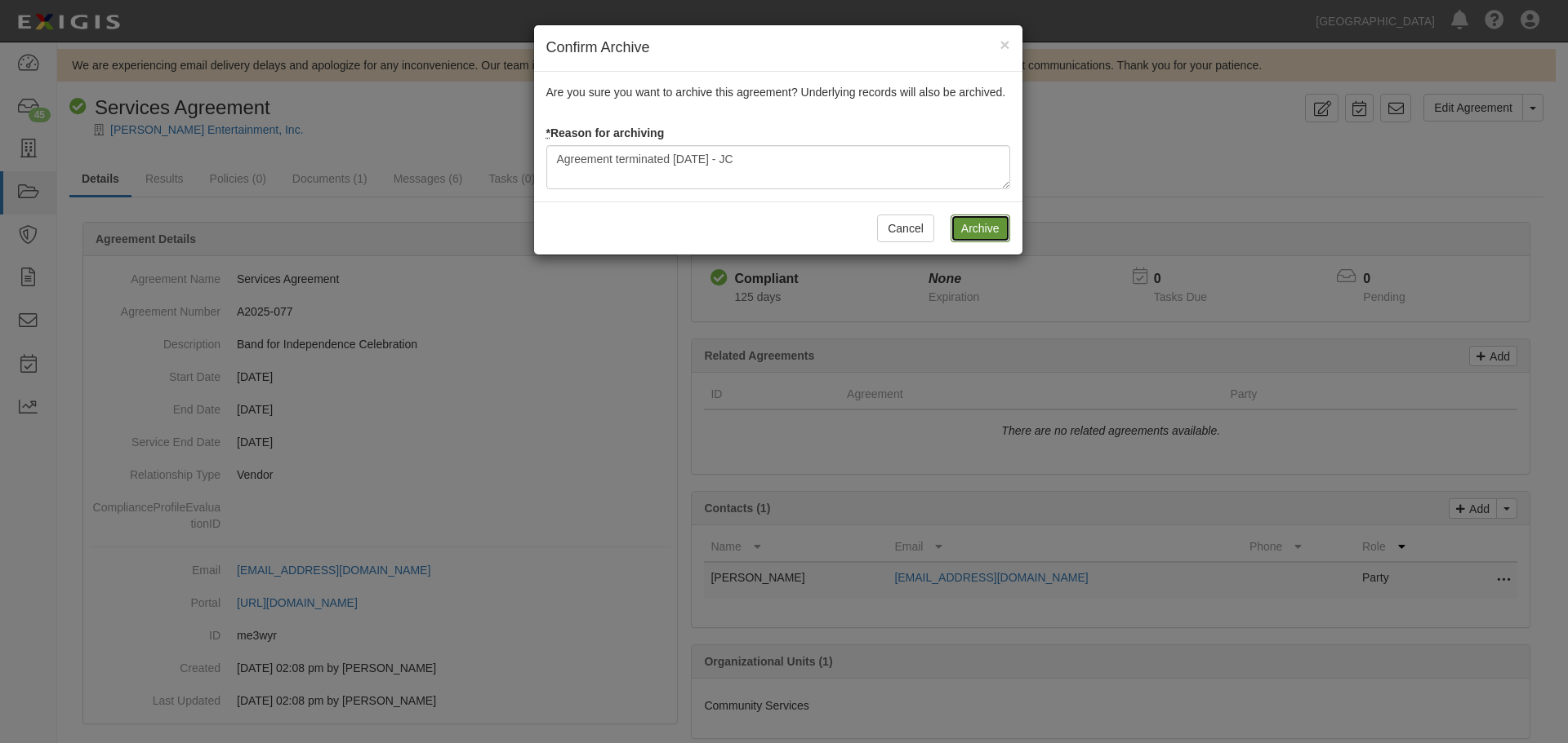
click at [984, 220] on input "Archive" at bounding box center [980, 229] width 59 height 28
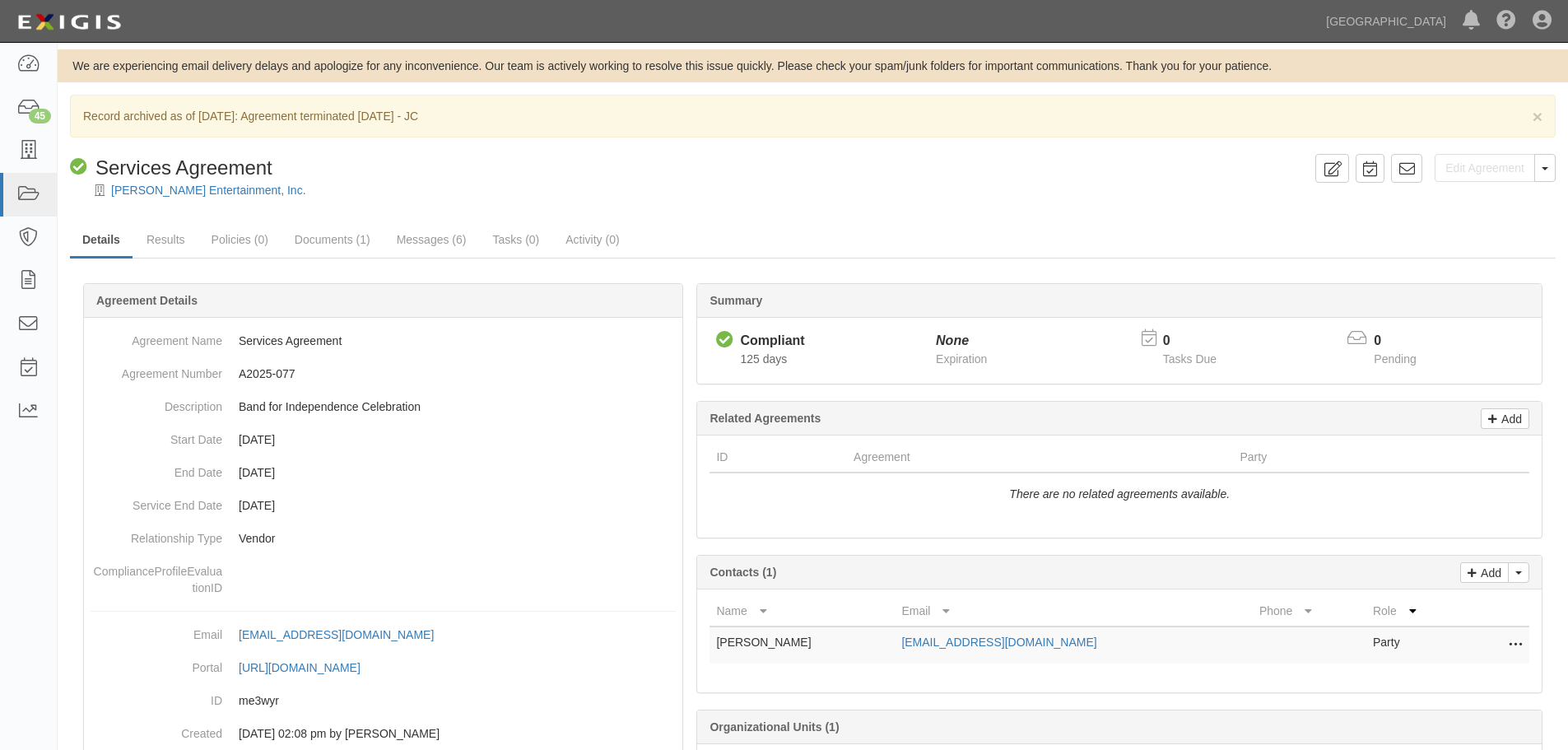
click at [174, 199] on div at bounding box center [813, 205] width 1511 height 12
click at [173, 189] on link "[PERSON_NAME] Entertainment, Inc." at bounding box center [208, 190] width 195 height 13
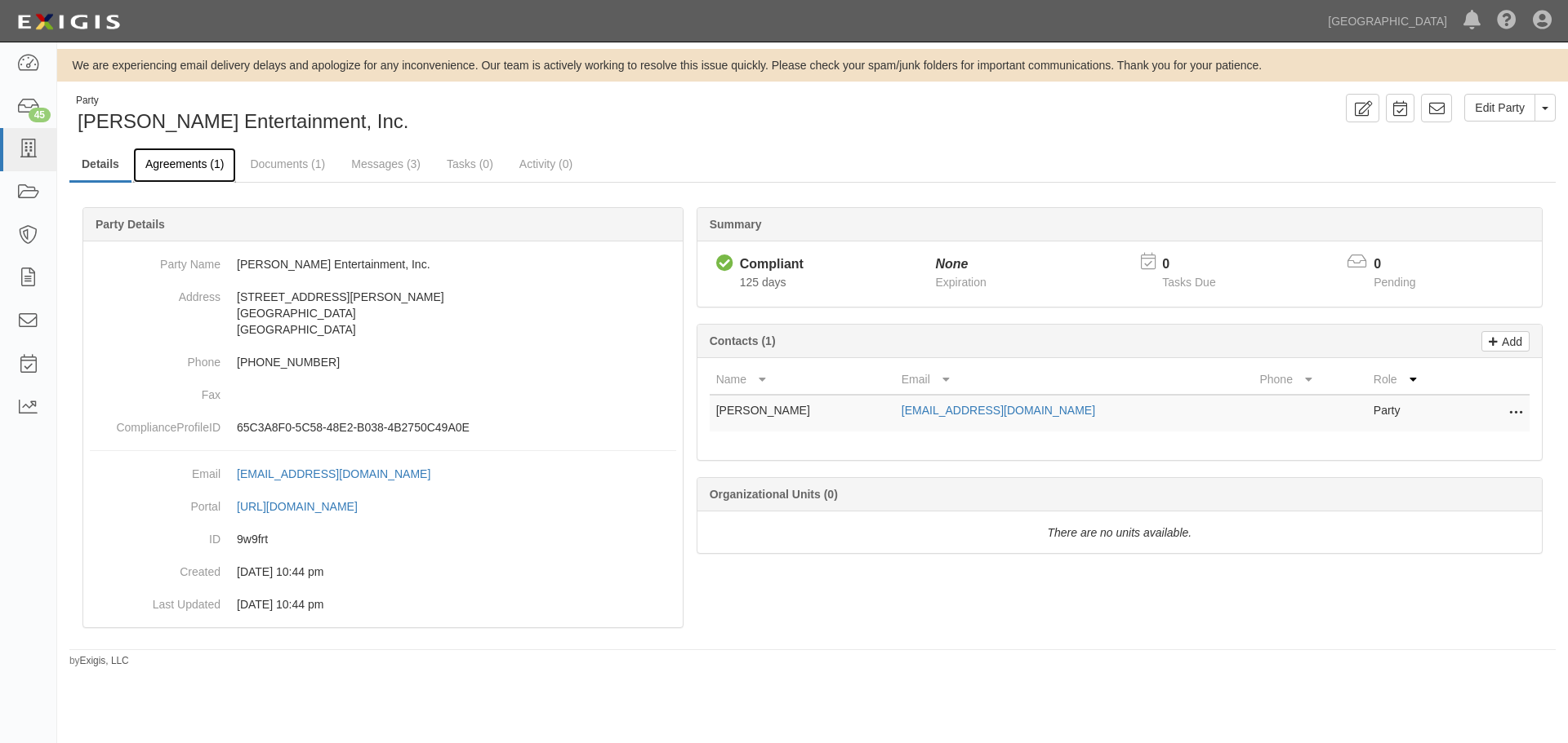
click at [185, 166] on link "Agreements (1)" at bounding box center [184, 164] width 103 height 35
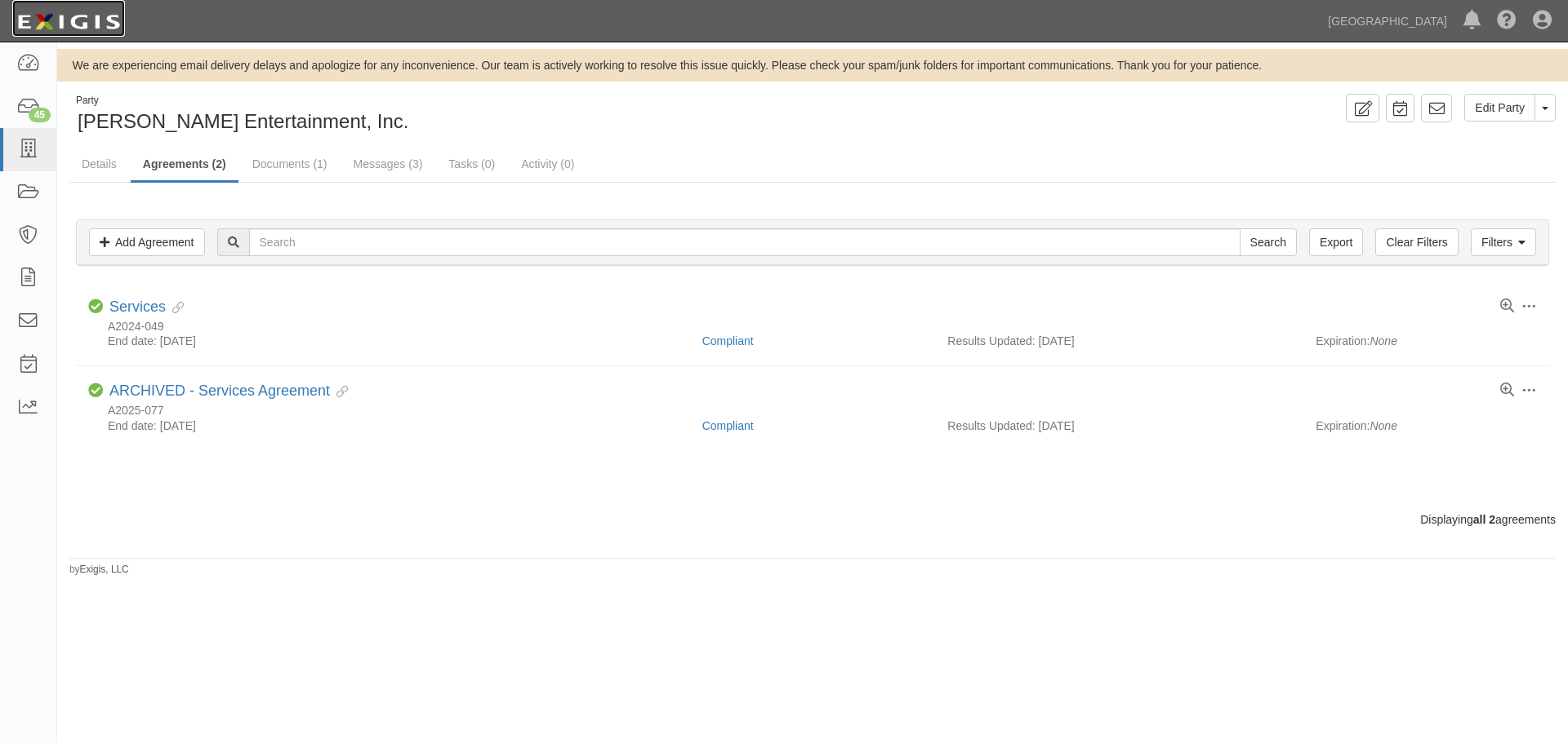
click at [98, 32] on img at bounding box center [68, 22] width 113 height 30
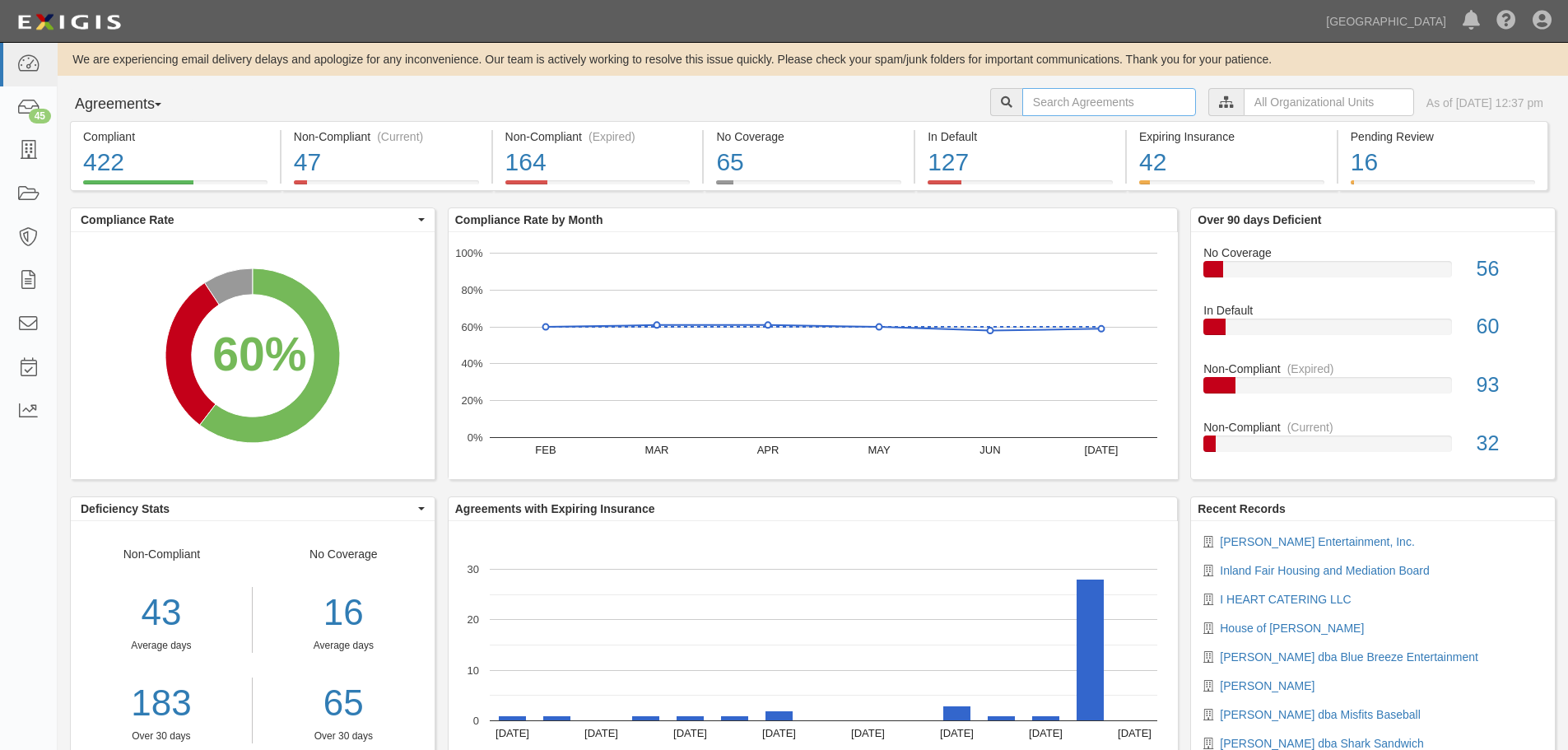
click at [1039, 101] on input "text" at bounding box center [1109, 102] width 174 height 28
type input "A2024-198"
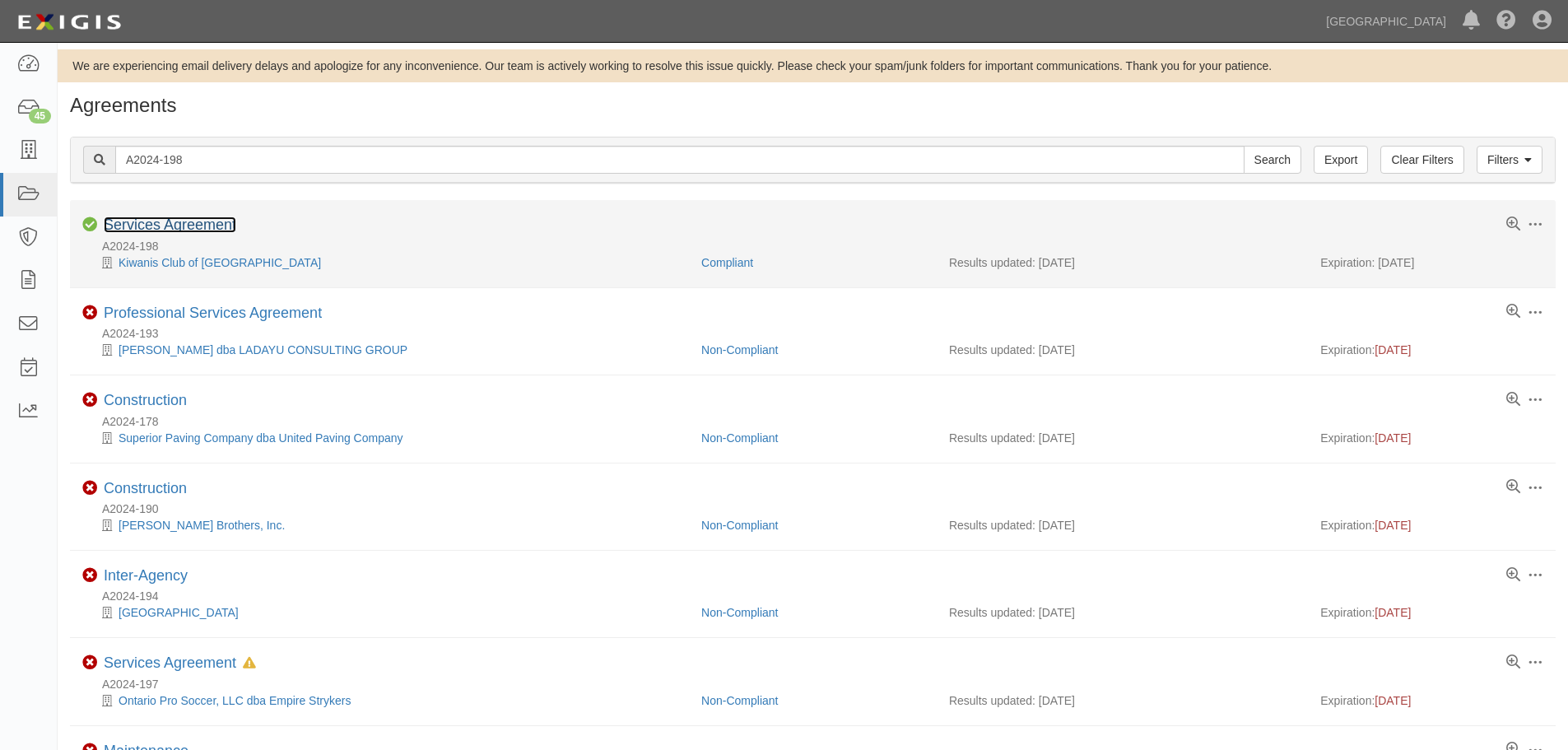
click at [203, 231] on link "Services Agreement" at bounding box center [170, 225] width 133 height 16
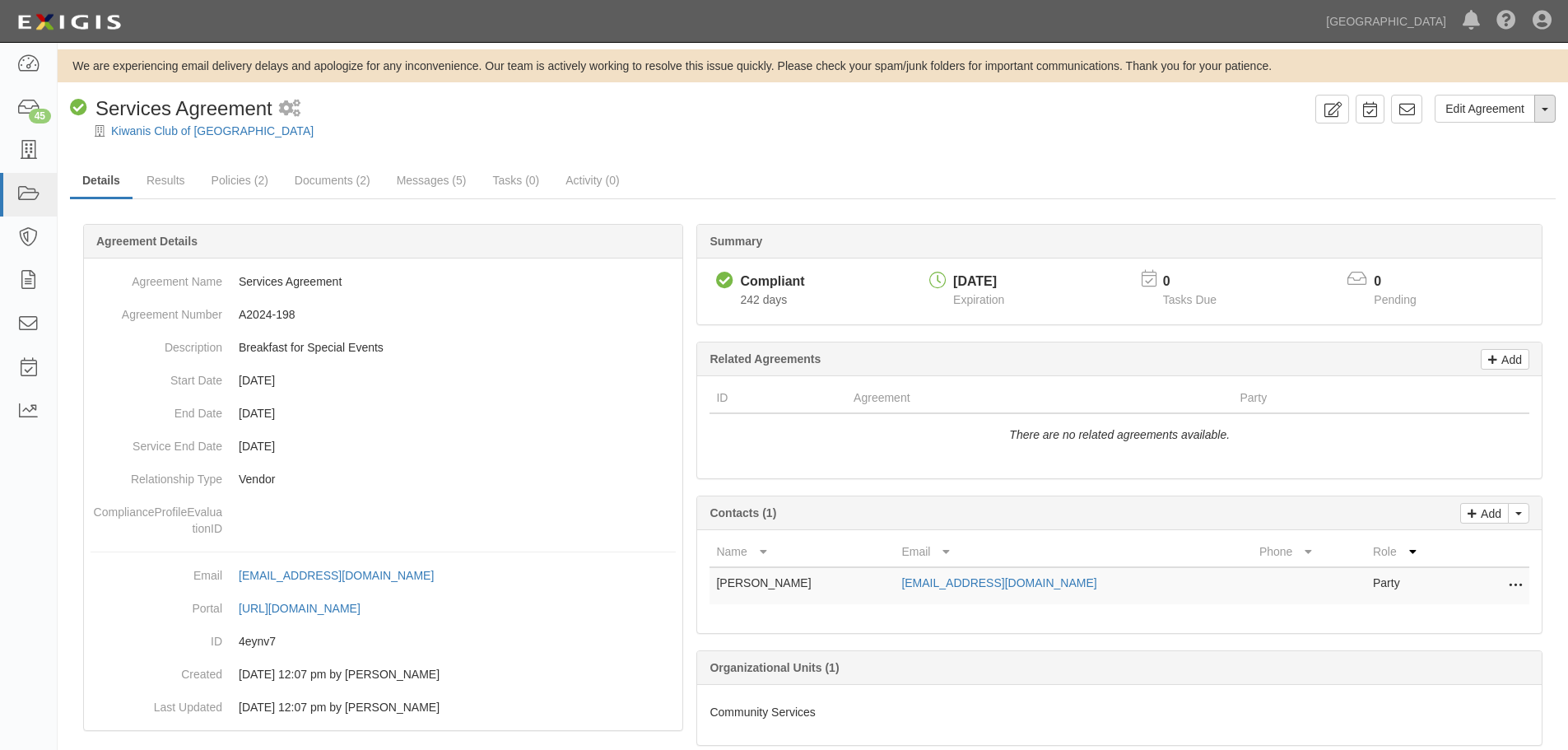
click at [1547, 102] on button "Toggle Agreement Dropdown" at bounding box center [1545, 109] width 21 height 28
click at [1493, 162] on link "Archive Agreement" at bounding box center [1490, 161] width 130 height 21
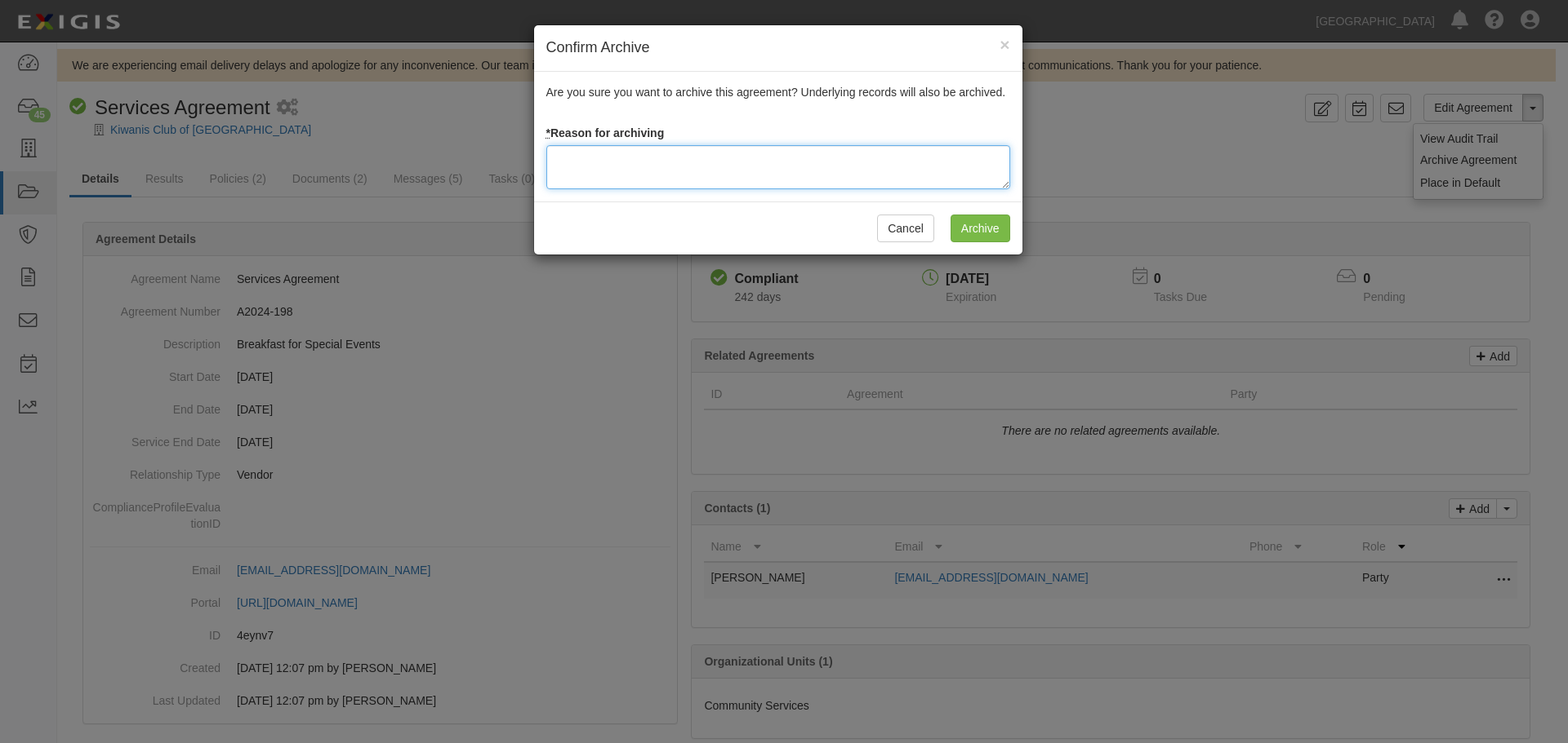
click at [637, 182] on textarea at bounding box center [778, 167] width 464 height 44
type textarea "Agreement terminated 08/18/2025 - JC"
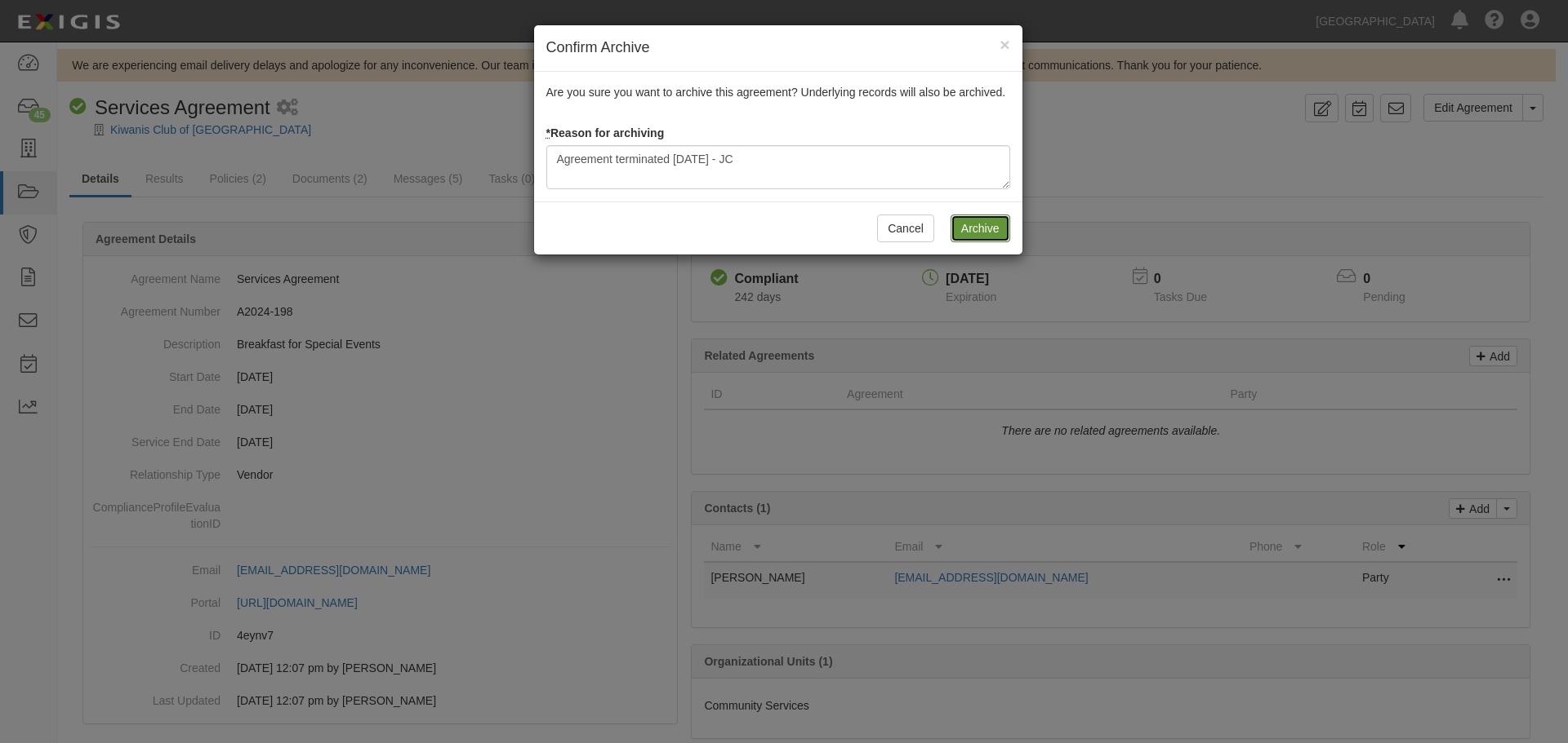
click at [978, 220] on input "Archive" at bounding box center [980, 229] width 59 height 28
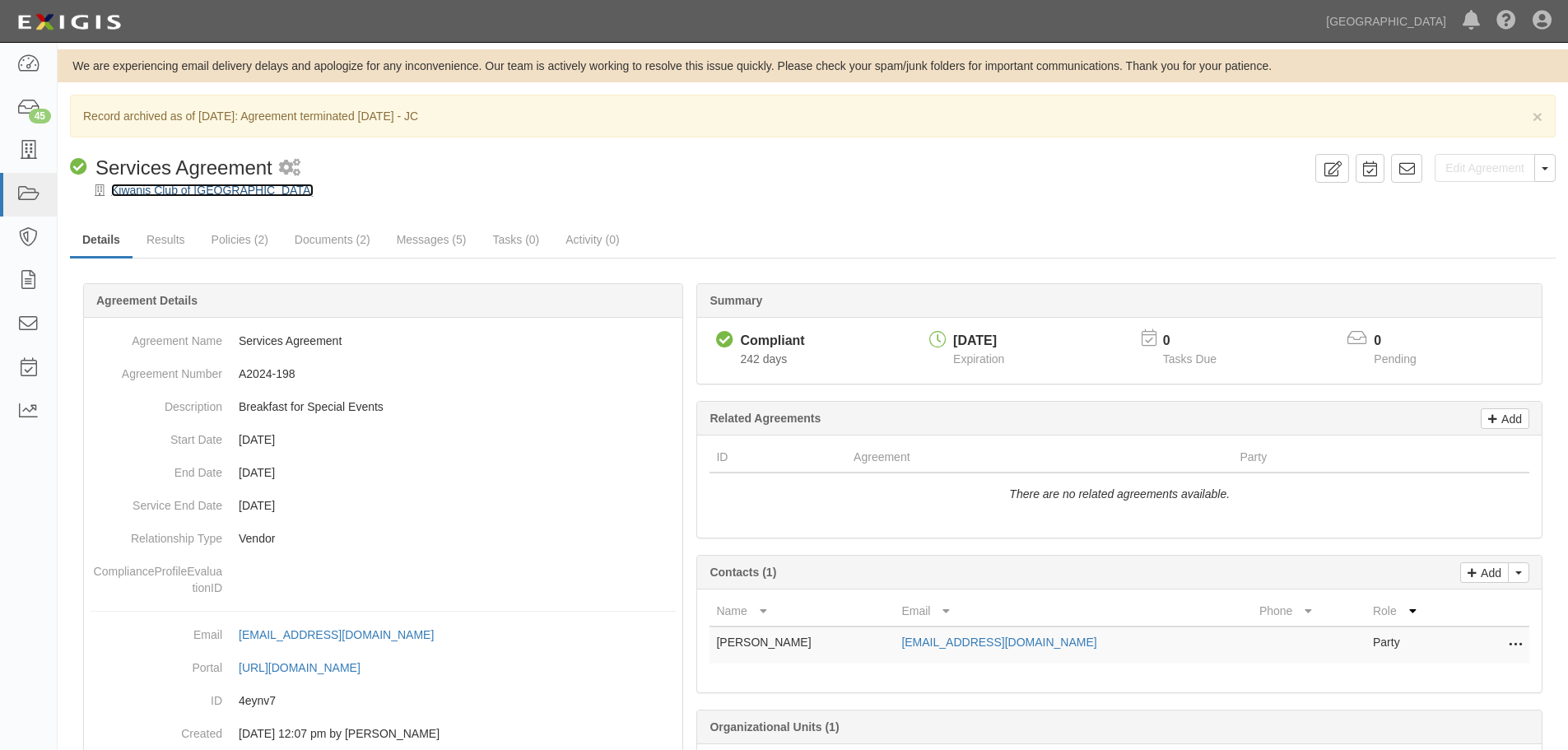
click at [191, 189] on link "Kiwanis Club of [GEOGRAPHIC_DATA]" at bounding box center [212, 190] width 203 height 13
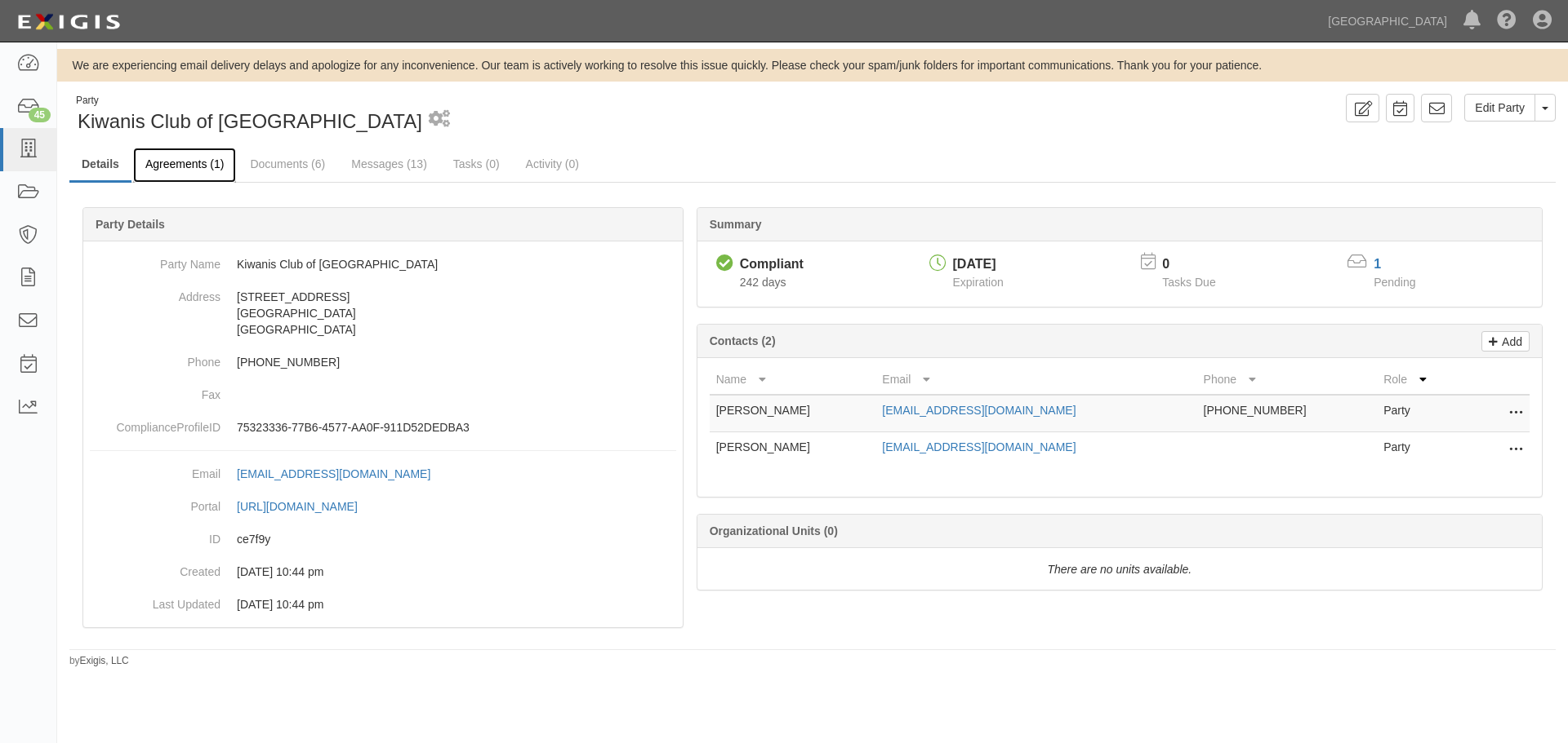
click at [185, 161] on link "Agreements (1)" at bounding box center [184, 164] width 103 height 35
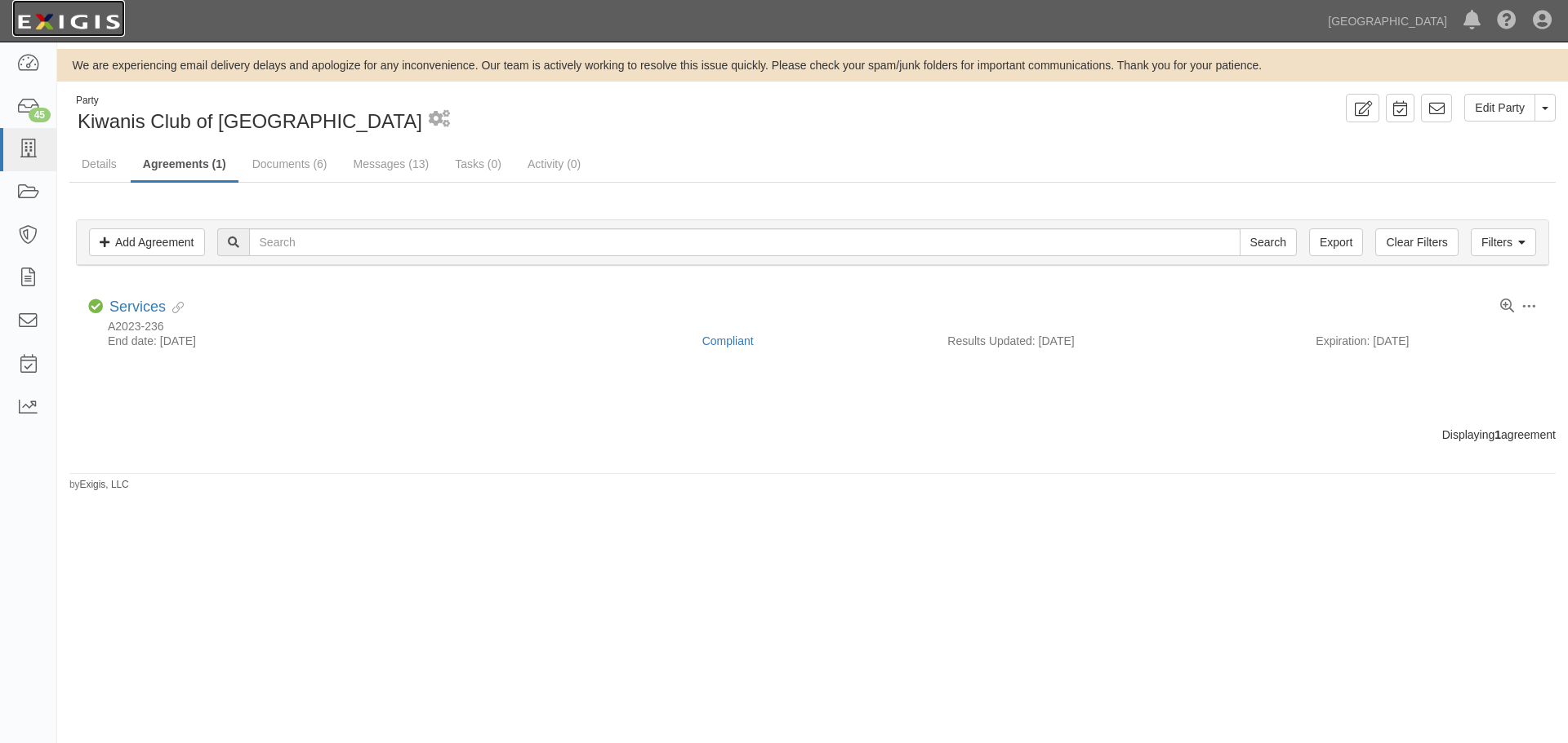
click at [81, 32] on img at bounding box center [68, 22] width 113 height 30
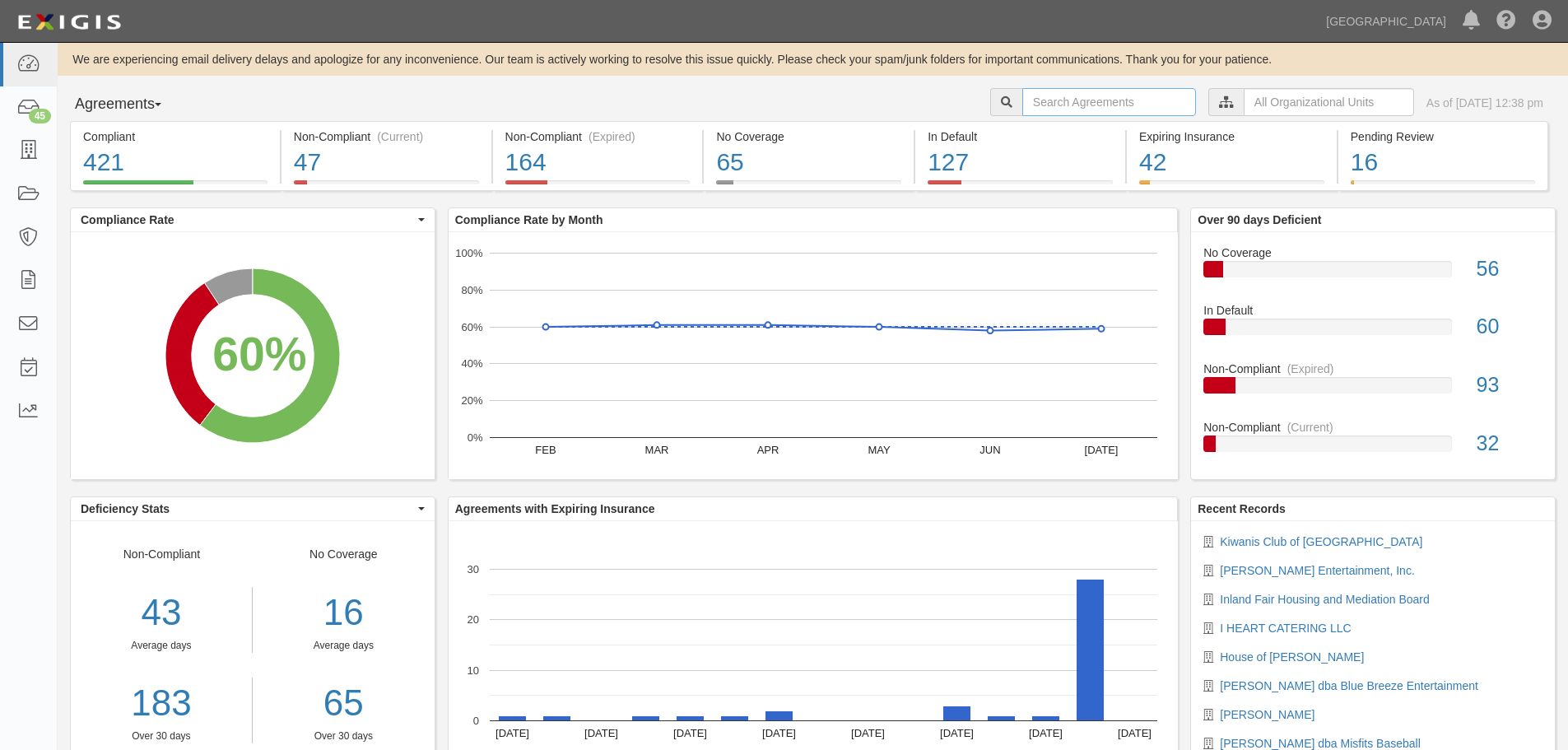
click at [1023, 107] on input "text" at bounding box center [1109, 102] width 174 height 28
type input "a2024-161"
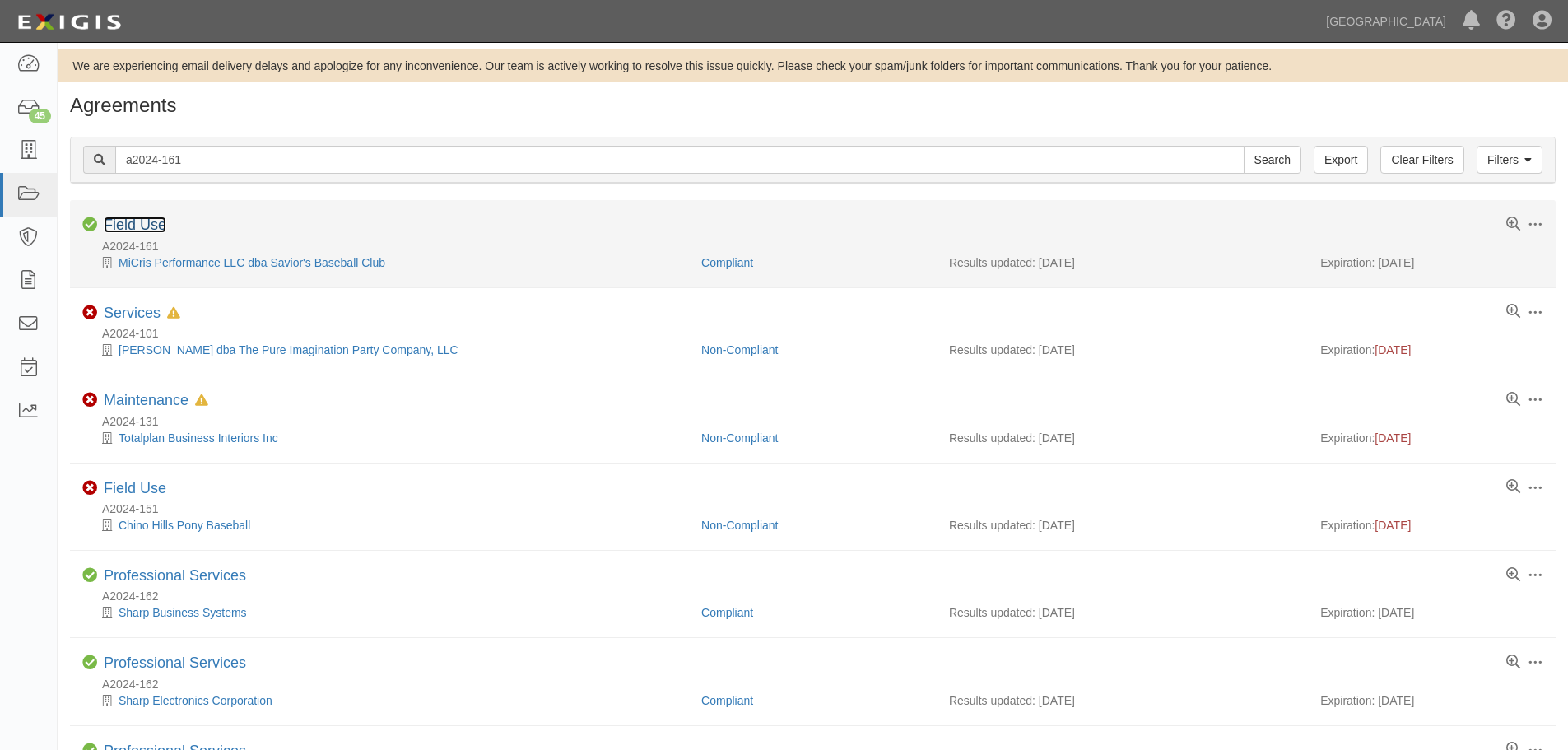
click at [163, 225] on link "Field Use" at bounding box center [135, 225] width 63 height 16
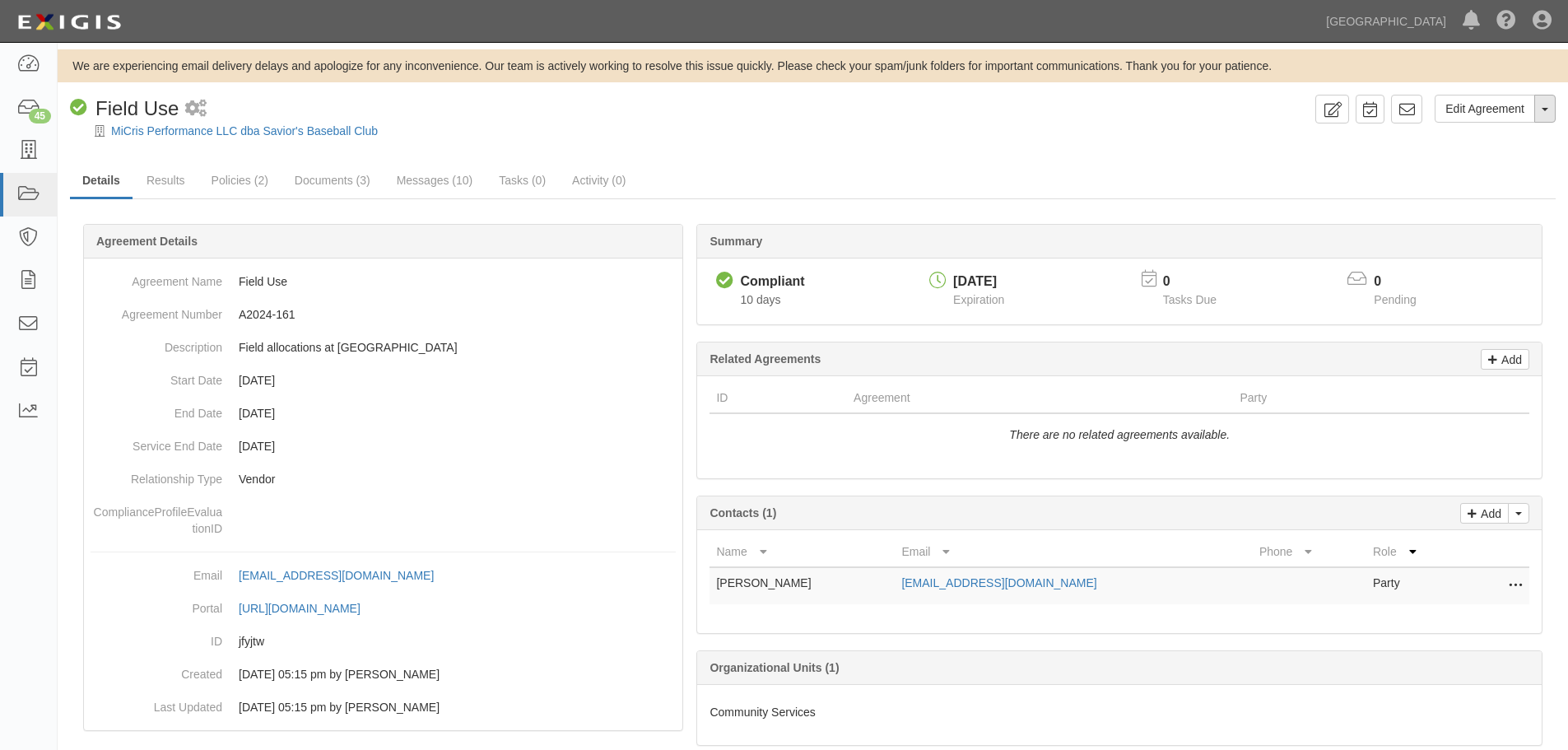
click at [1544, 109] on span "button" at bounding box center [1545, 109] width 7 height 3
click at [1492, 161] on link "Archive Agreement" at bounding box center [1490, 161] width 130 height 21
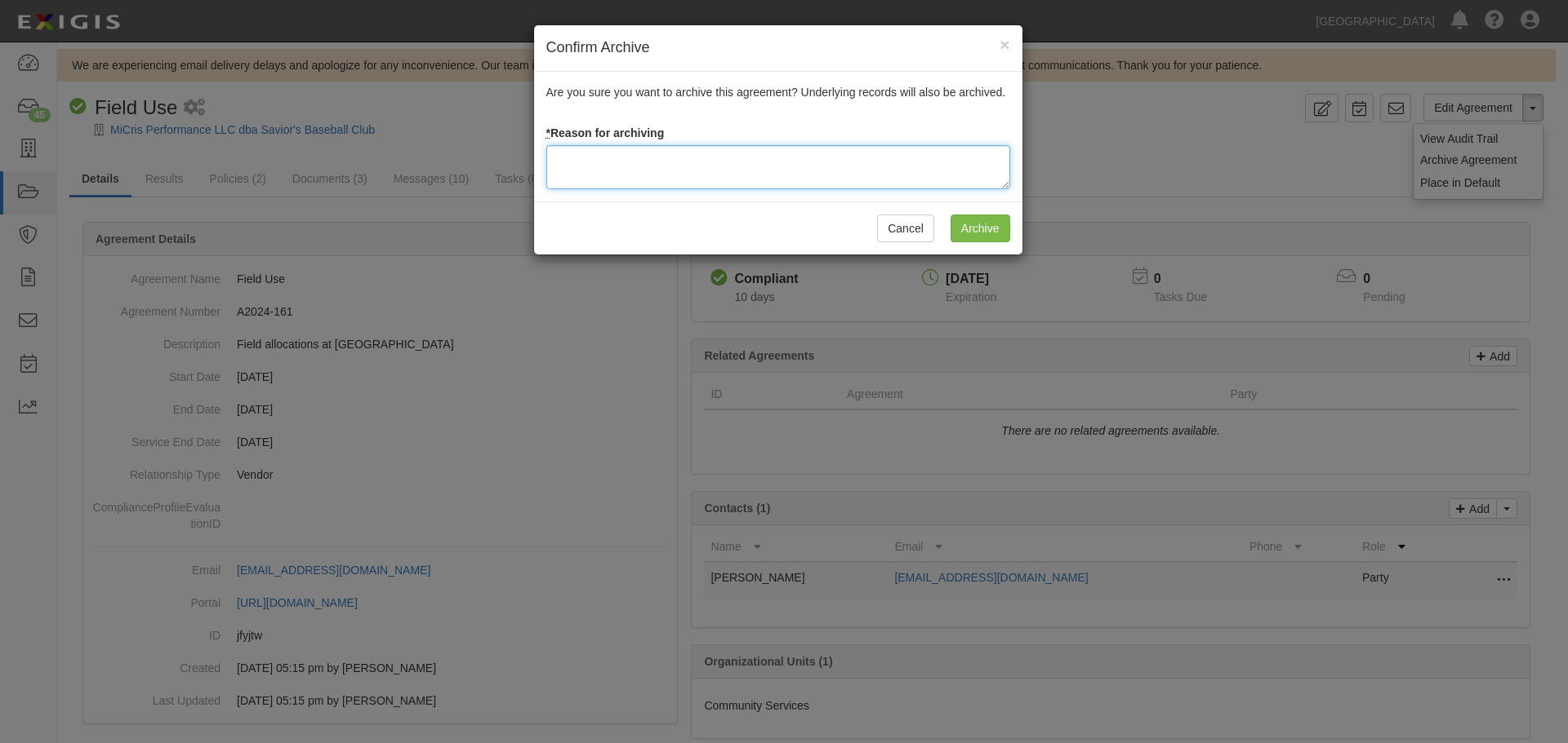
click at [579, 166] on textarea at bounding box center [778, 167] width 464 height 44
type textarea "Agreement terminated 08/18/2025 - JC"
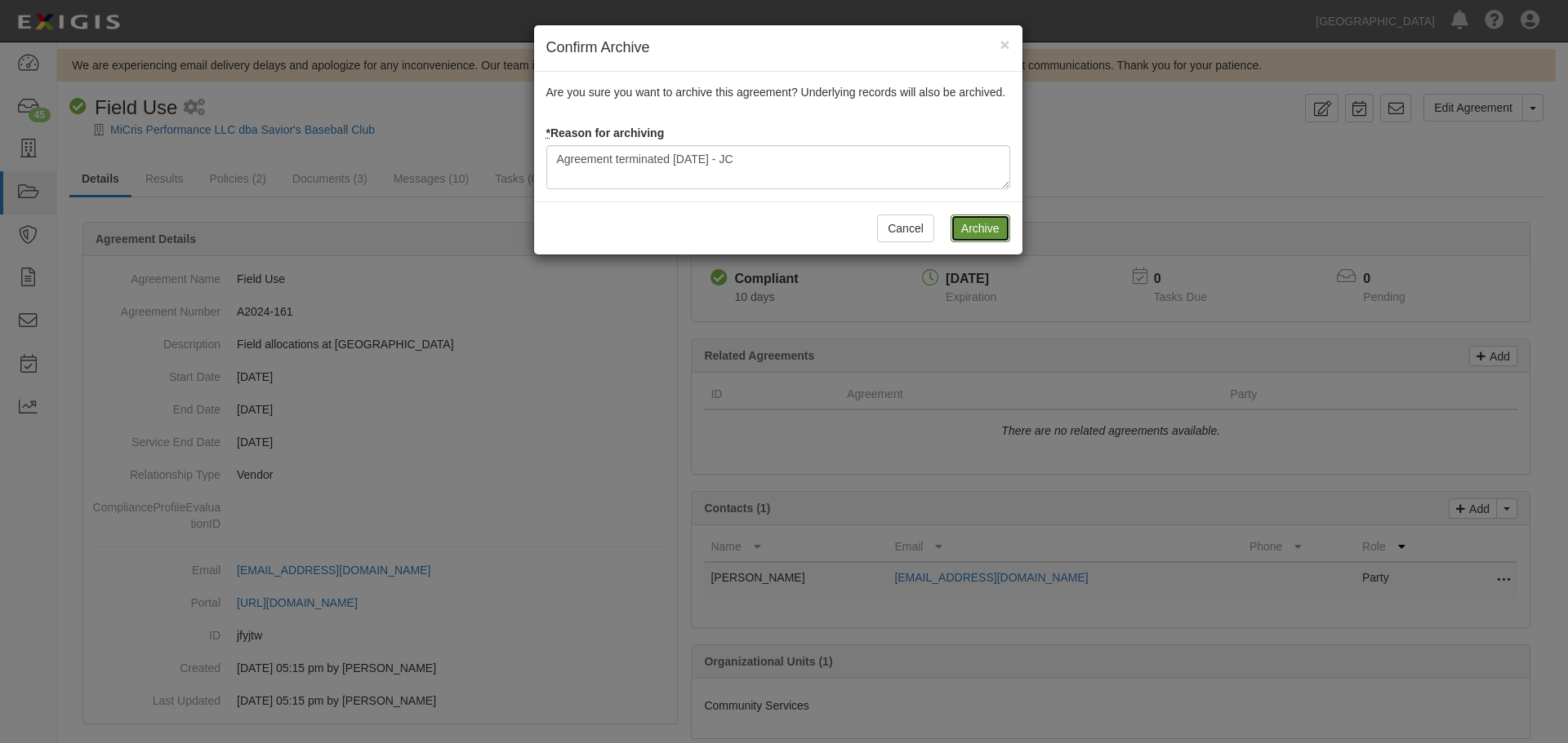
click at [990, 225] on input "Archive" at bounding box center [980, 229] width 59 height 28
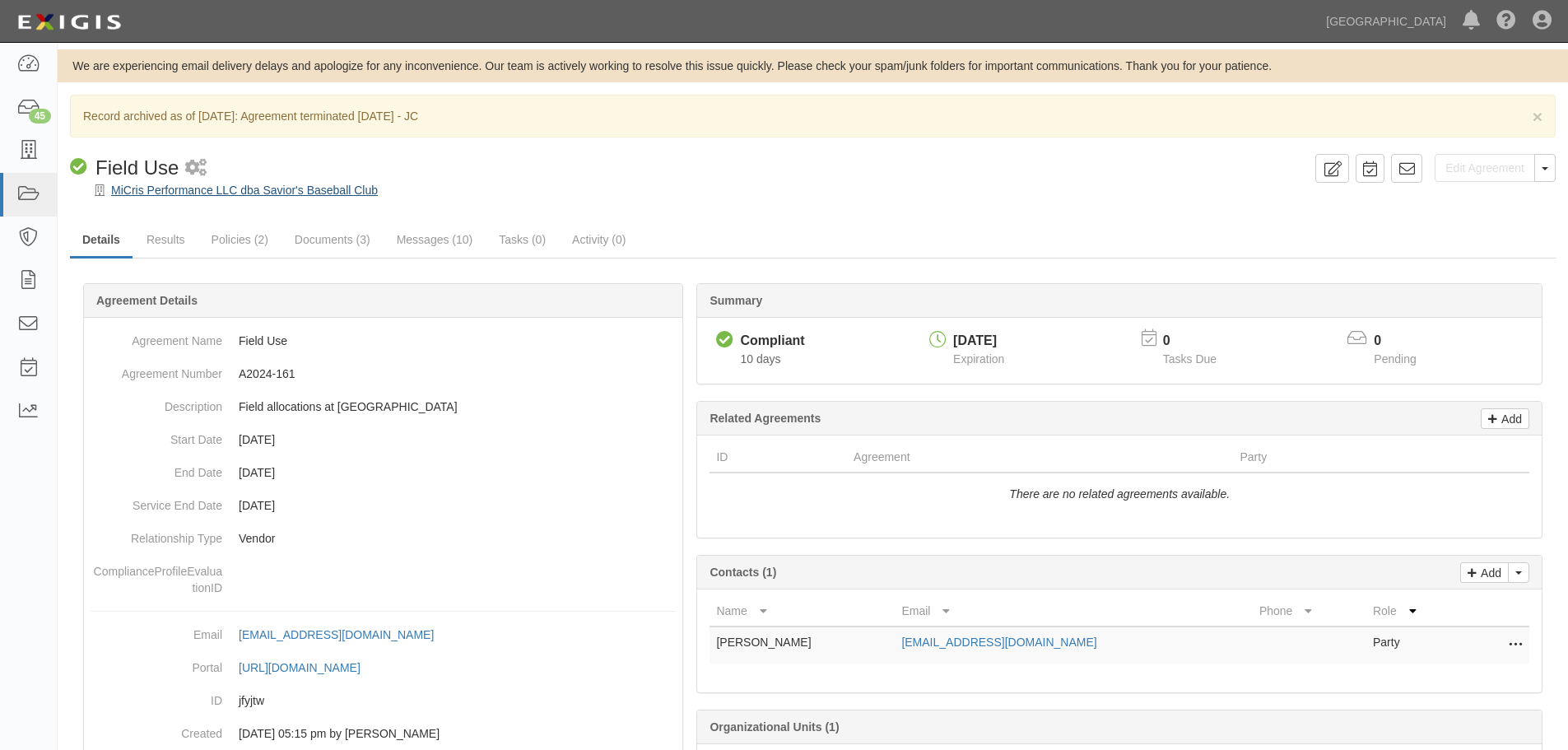
click at [358, 196] on div "MiCris Performance LLC dba Savior's Baseball Club" at bounding box center [824, 190] width 1486 height 16
click at [358, 194] on link "MiCris Performance LLC dba Savior's Baseball Club" at bounding box center [244, 190] width 267 height 13
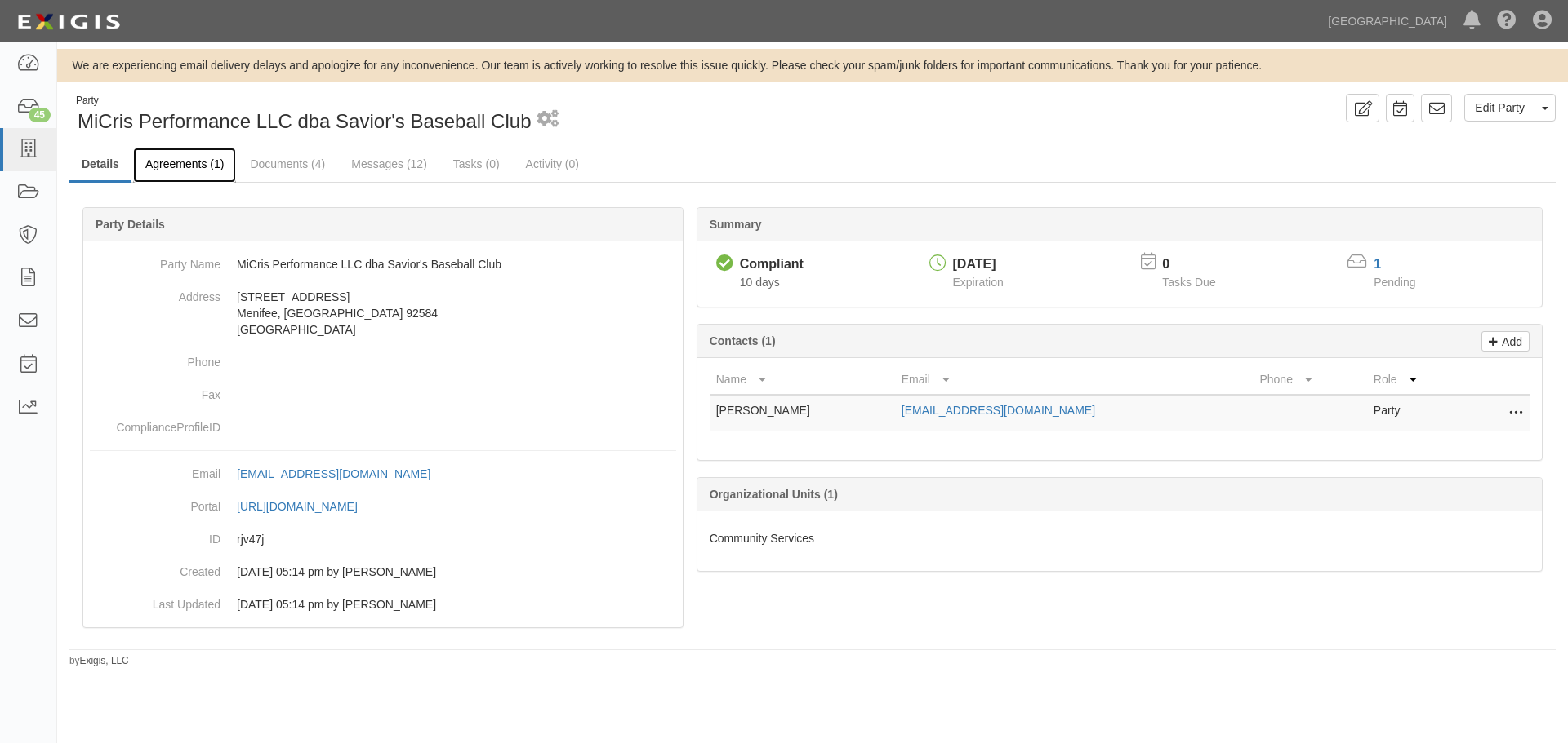
click at [155, 158] on link "Agreements (1)" at bounding box center [184, 164] width 103 height 35
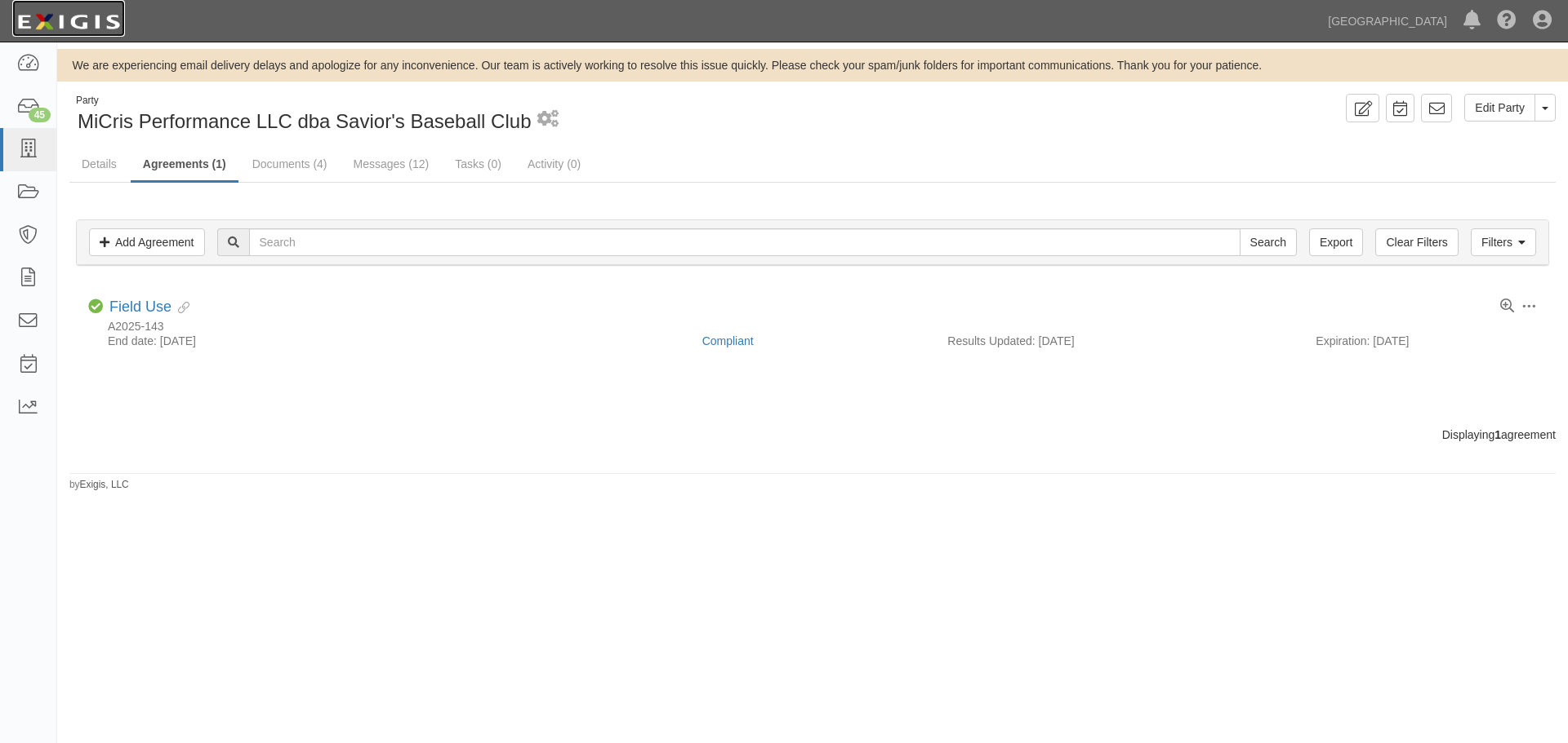
click at [70, 18] on img at bounding box center [68, 22] width 113 height 30
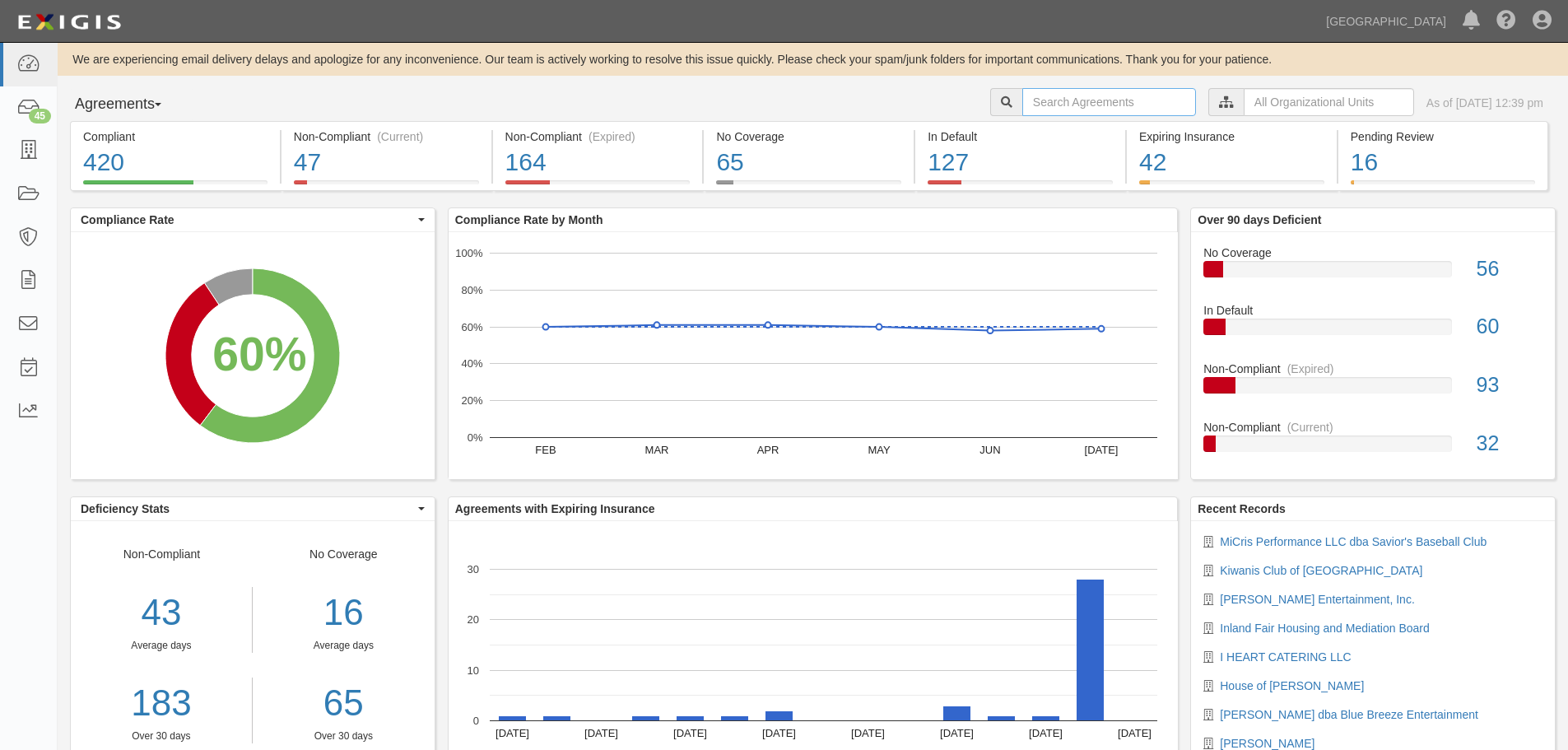
click at [1022, 103] on input "text" at bounding box center [1109, 102] width 174 height 28
type input "a2025-134"
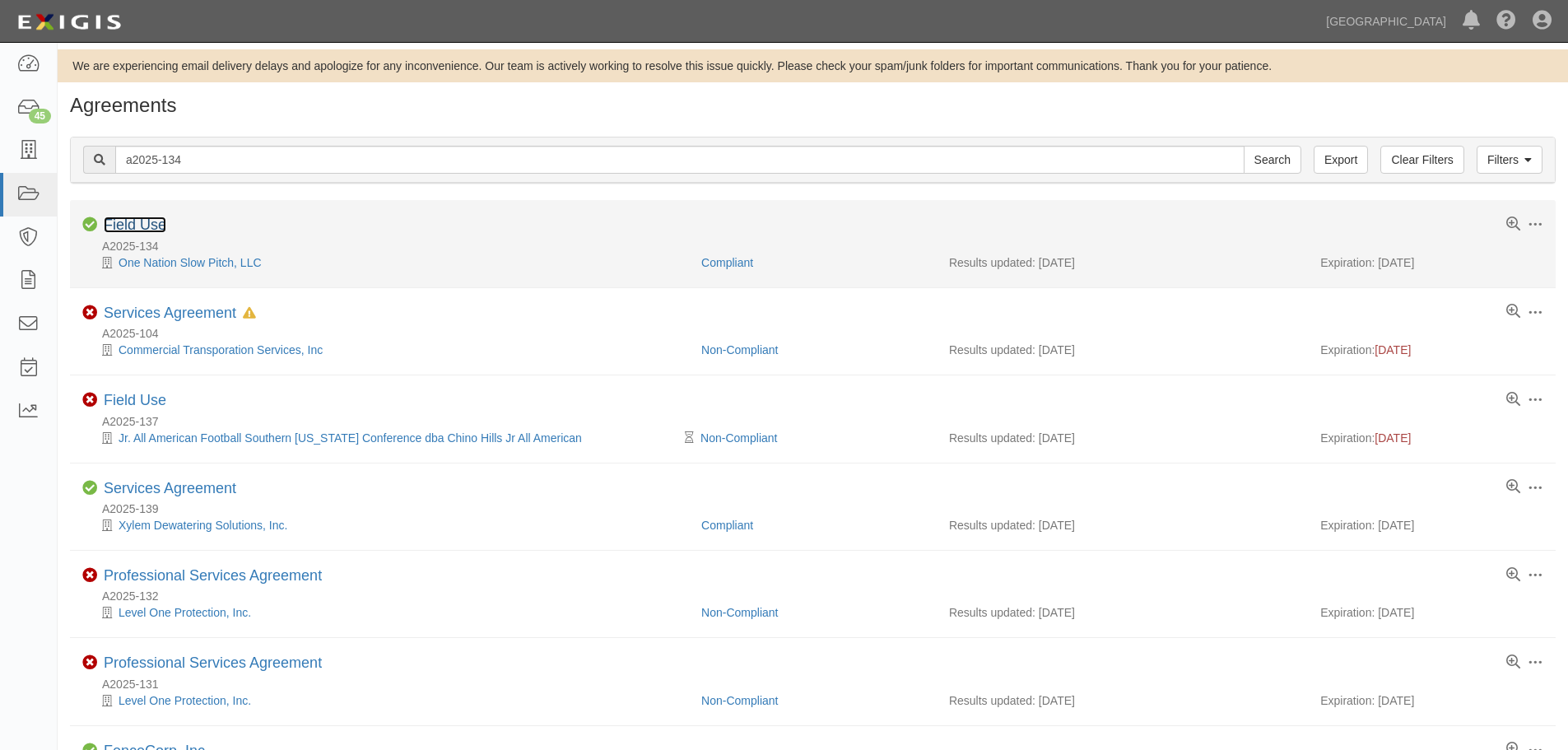
click at [166, 227] on link "Field Use" at bounding box center [135, 225] width 63 height 16
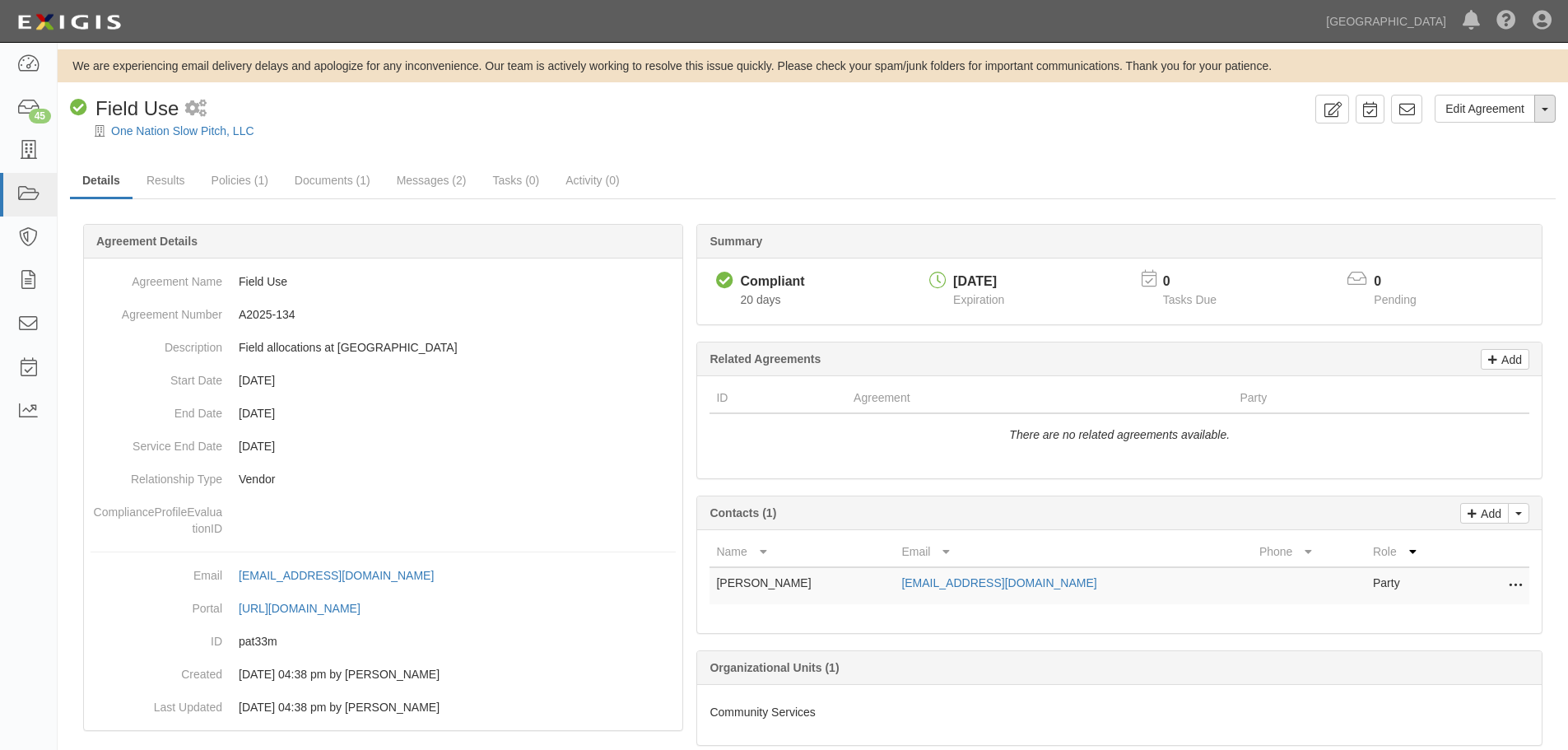
click at [1545, 108] on span "button" at bounding box center [1545, 109] width 7 height 3
click at [1503, 166] on link "Archive Agreement" at bounding box center [1490, 161] width 130 height 21
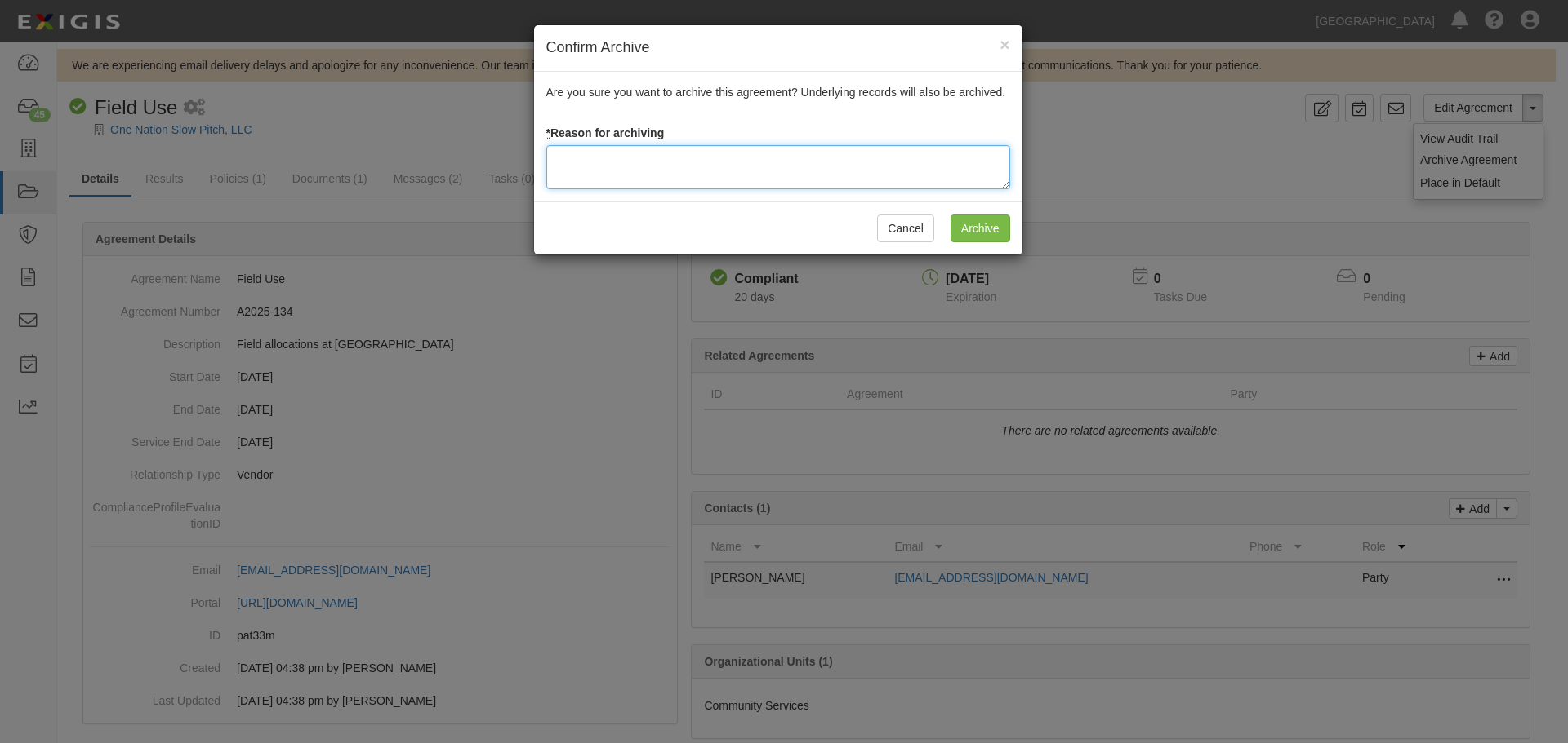
click at [788, 174] on textarea at bounding box center [778, 167] width 464 height 44
type textarea "a"
click at [739, 160] on textarea "Agreement terminated [DATE] -JC" at bounding box center [778, 167] width 464 height 44
type textarea "Agreement terminated [DATE] - JC"
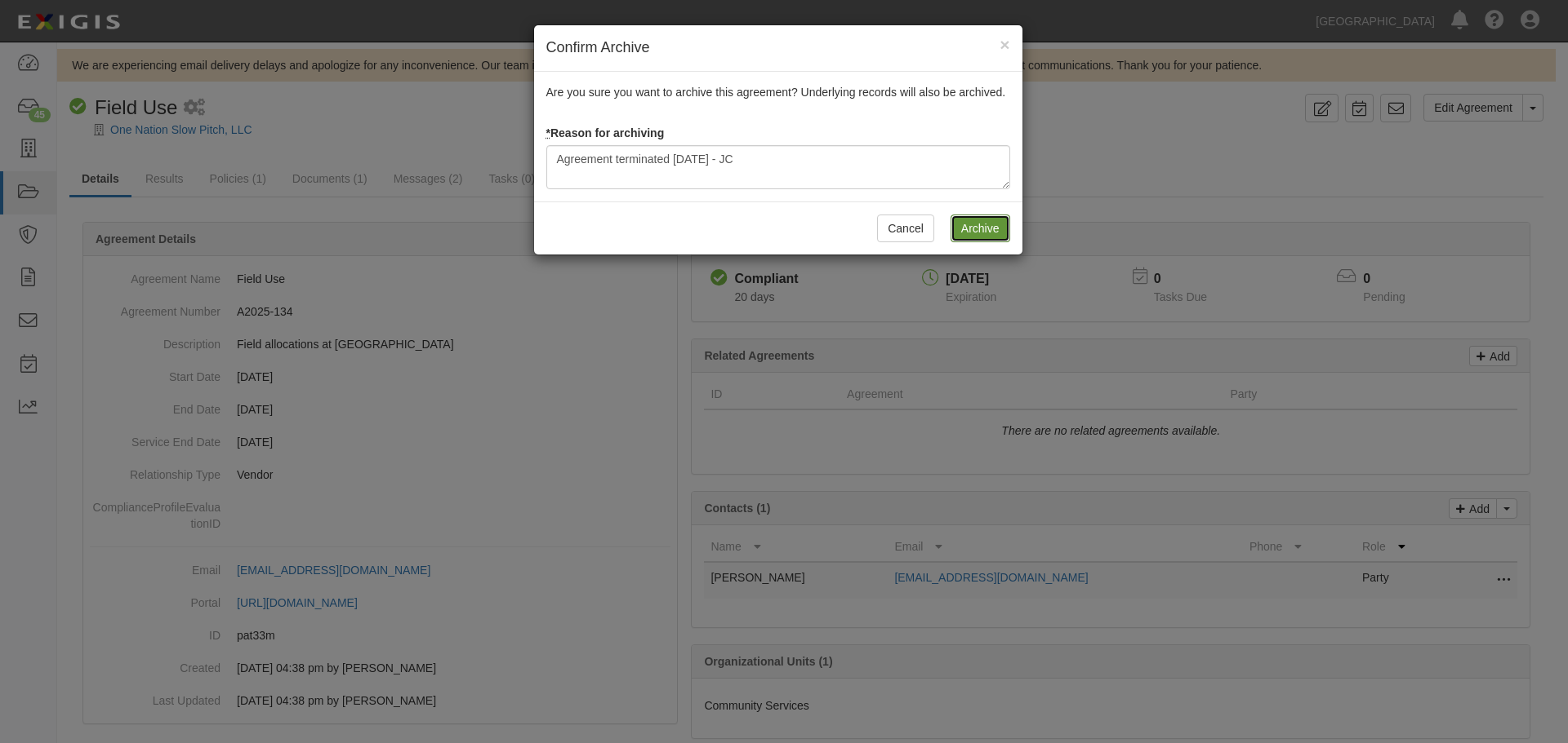
click at [979, 224] on input "Archive" at bounding box center [980, 229] width 59 height 28
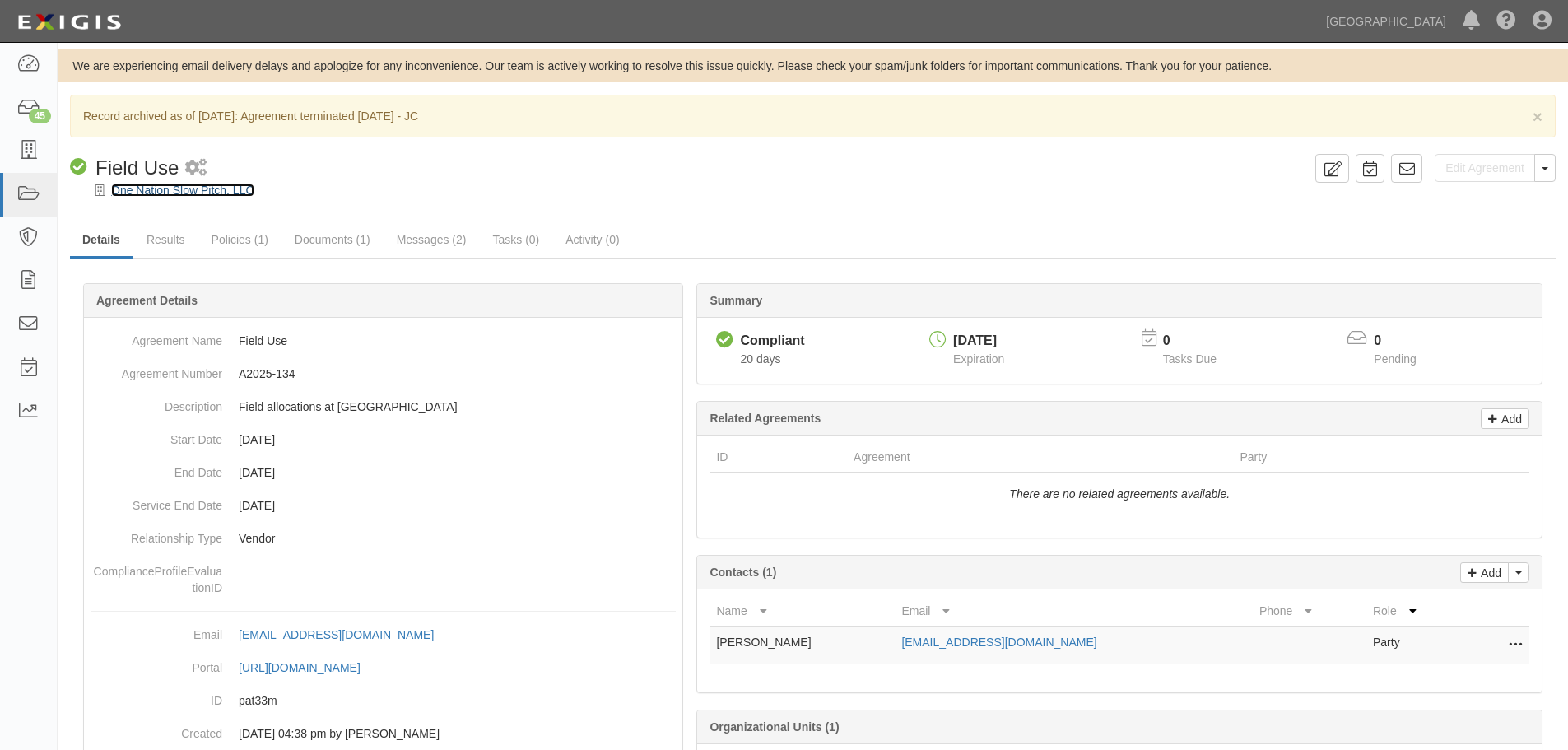
click at [165, 190] on link "One Nation Slow Pitch, LLC" at bounding box center [182, 190] width 143 height 13
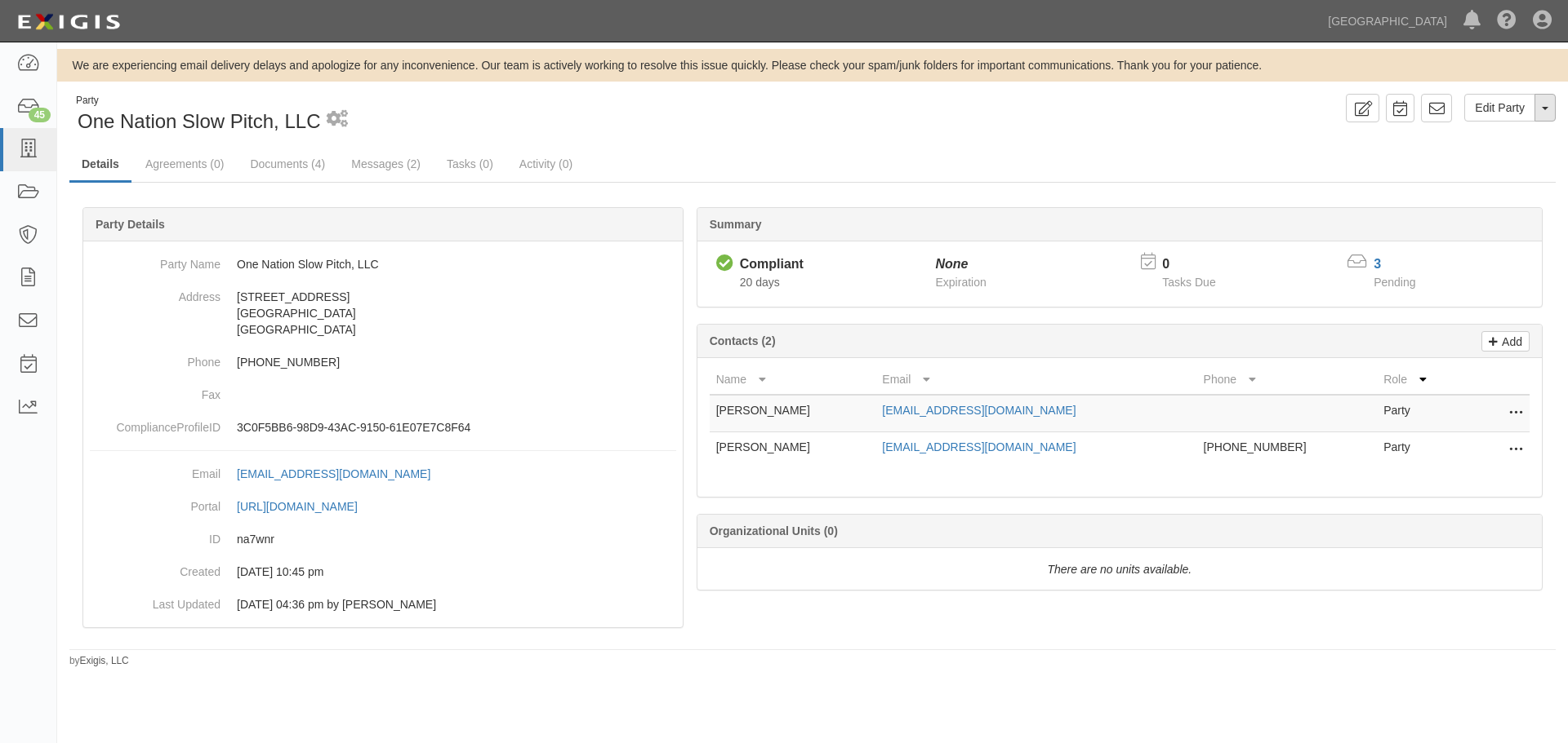
click at [1550, 114] on button "Toggle Party Dropdown" at bounding box center [1544, 108] width 21 height 28
click at [1495, 159] on link "Archive Party" at bounding box center [1490, 159] width 129 height 21
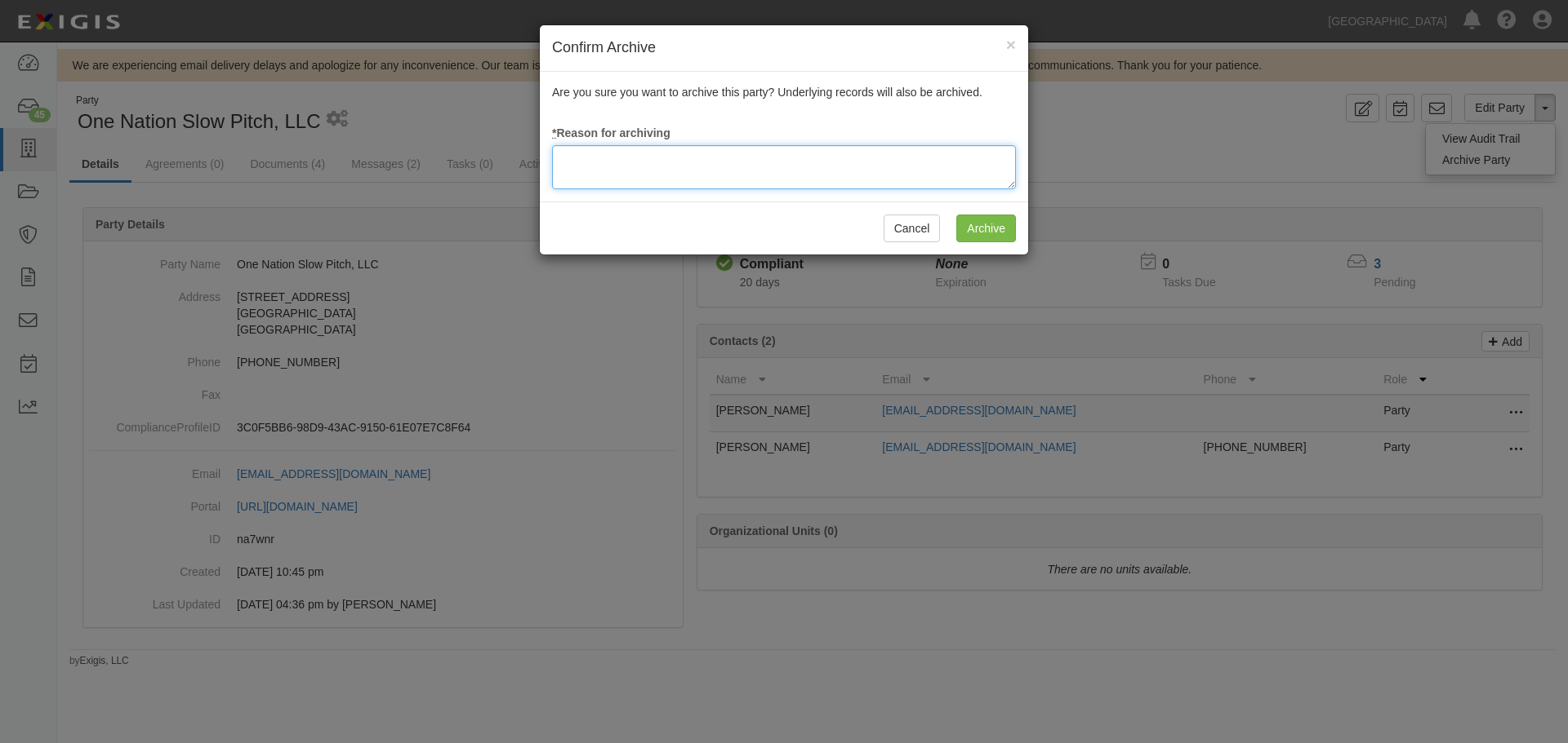
click at [615, 172] on textarea at bounding box center [784, 167] width 464 height 44
type textarea "Agreement terminated 08/18/2025 - JC"
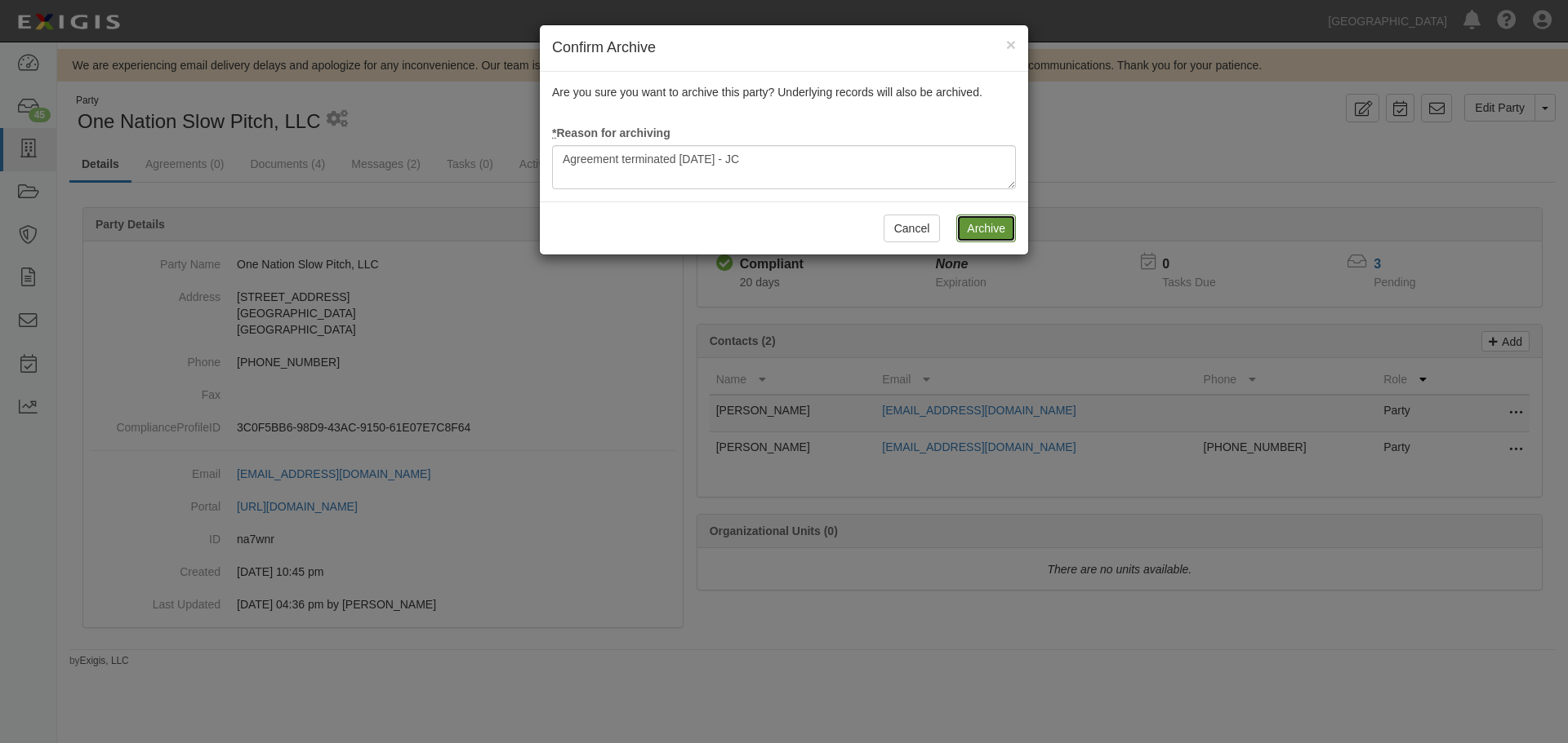
click at [965, 230] on input "Archive" at bounding box center [986, 229] width 59 height 28
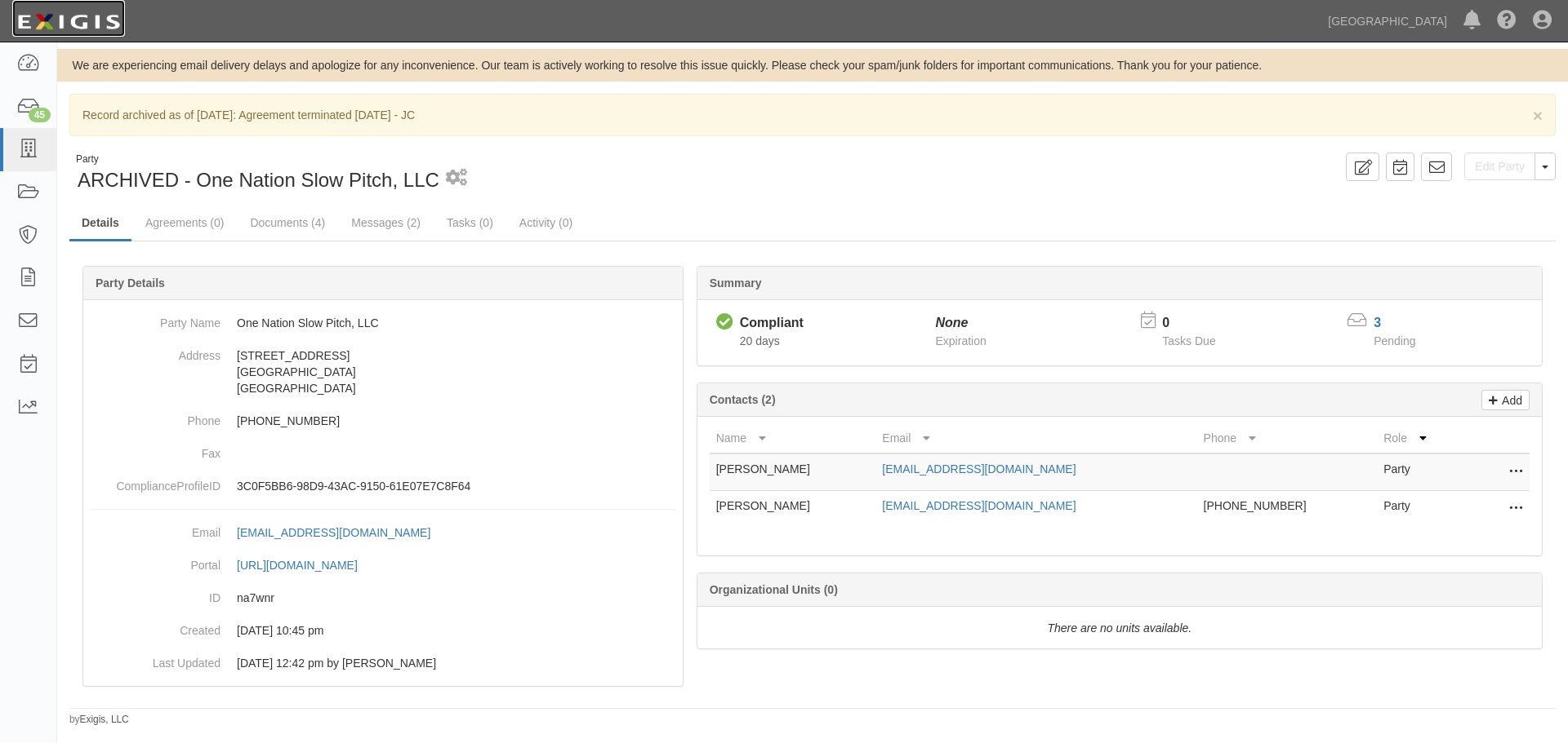
click at [93, 30] on img at bounding box center [68, 22] width 113 height 30
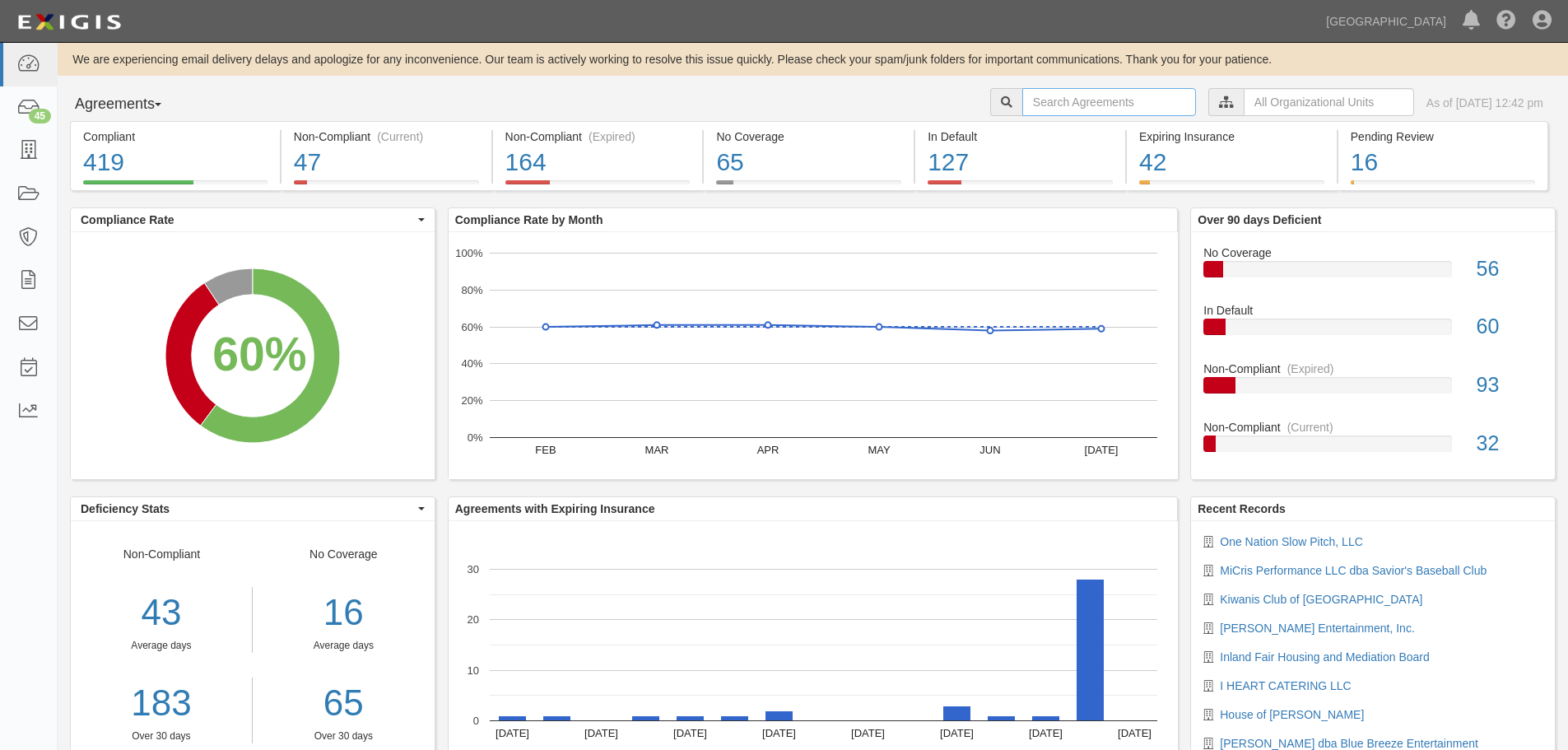
click at [1079, 99] on input "text" at bounding box center [1109, 102] width 174 height 28
type input "a2024-172"
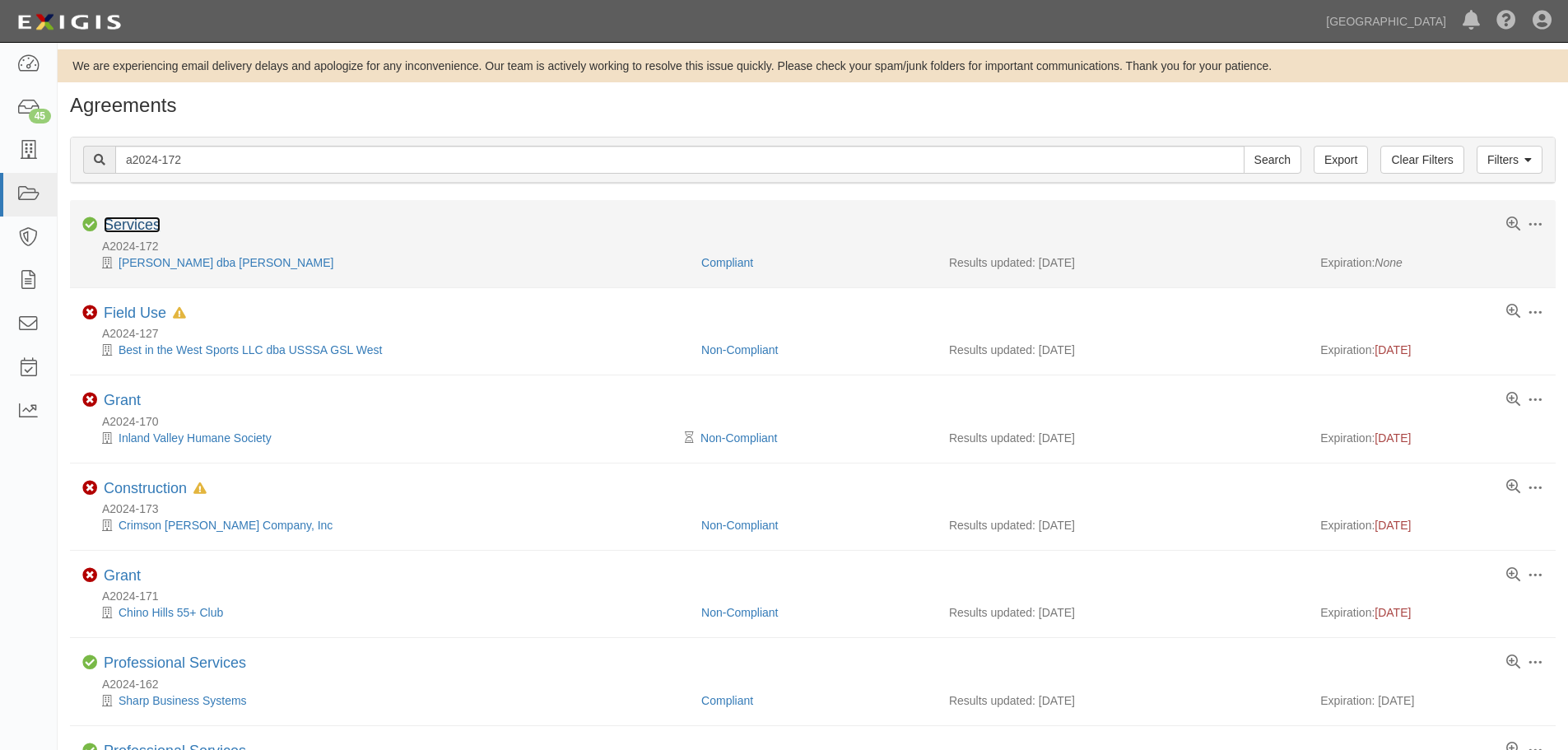
click at [142, 224] on link "Services" at bounding box center [132, 225] width 57 height 16
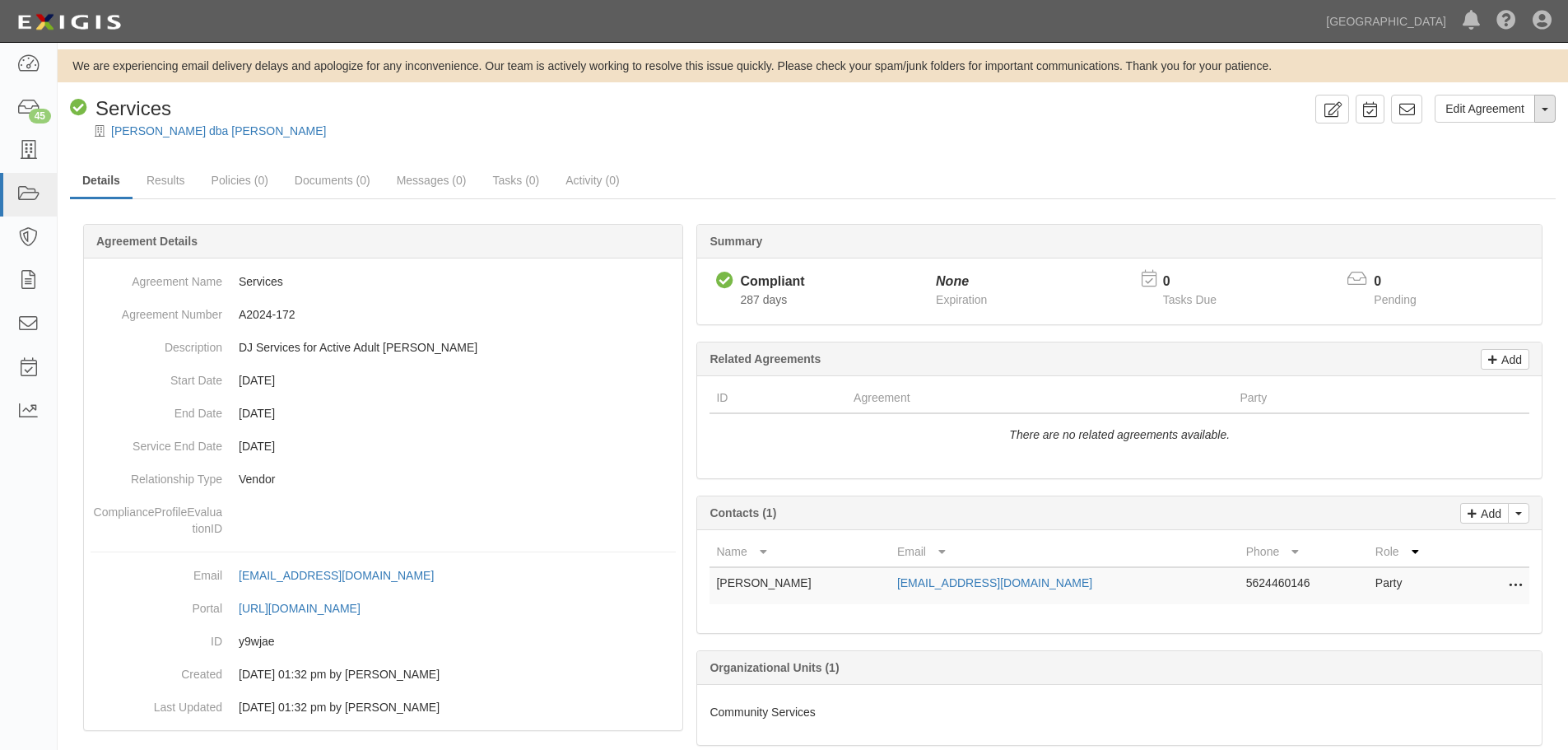
click at [1547, 116] on button "Toggle Agreement Dropdown" at bounding box center [1545, 109] width 21 height 28
click at [1475, 157] on link "Archive Agreement" at bounding box center [1490, 161] width 130 height 21
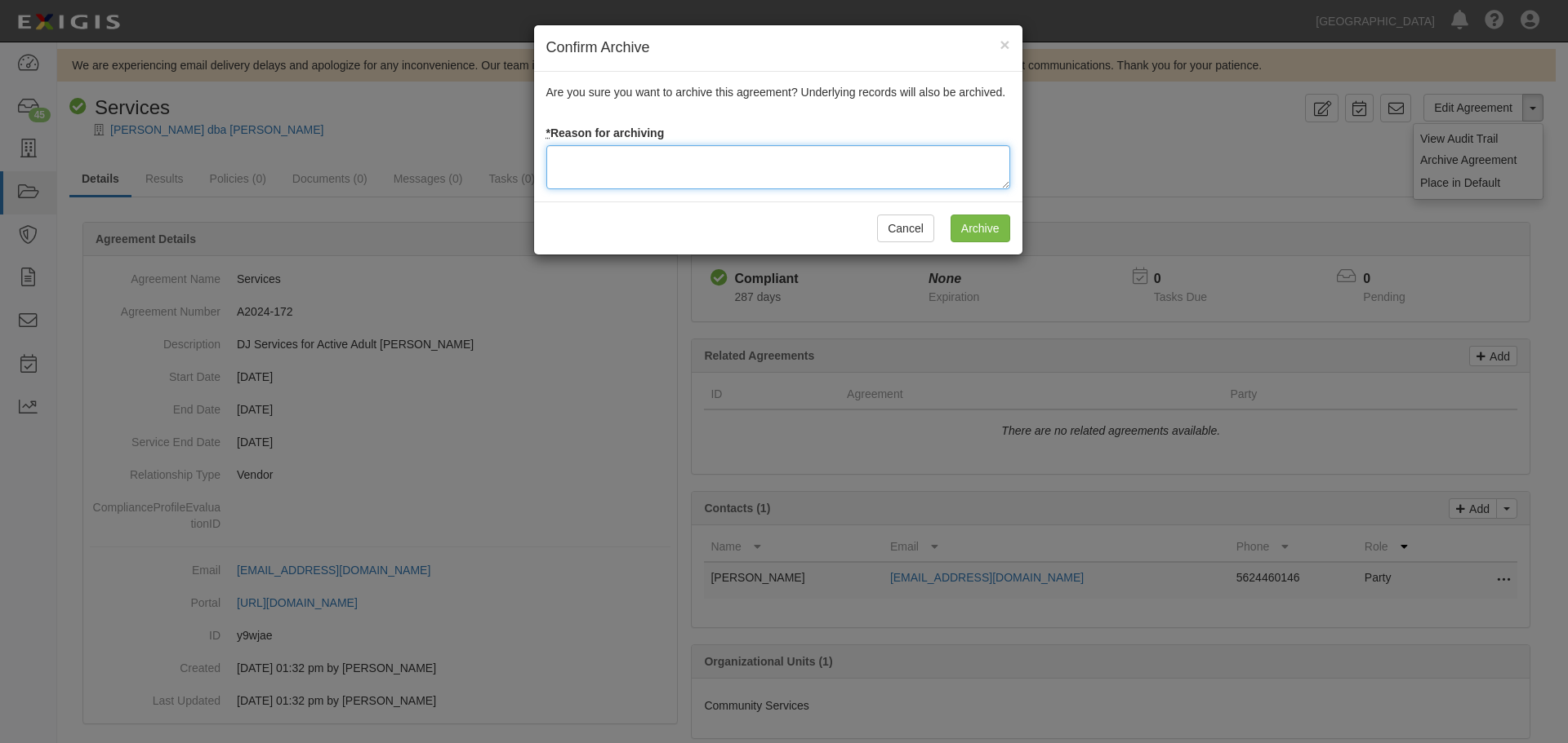
click at [712, 170] on textarea at bounding box center [778, 167] width 464 height 44
type textarea "Agreement terminated [DATE] - JC"
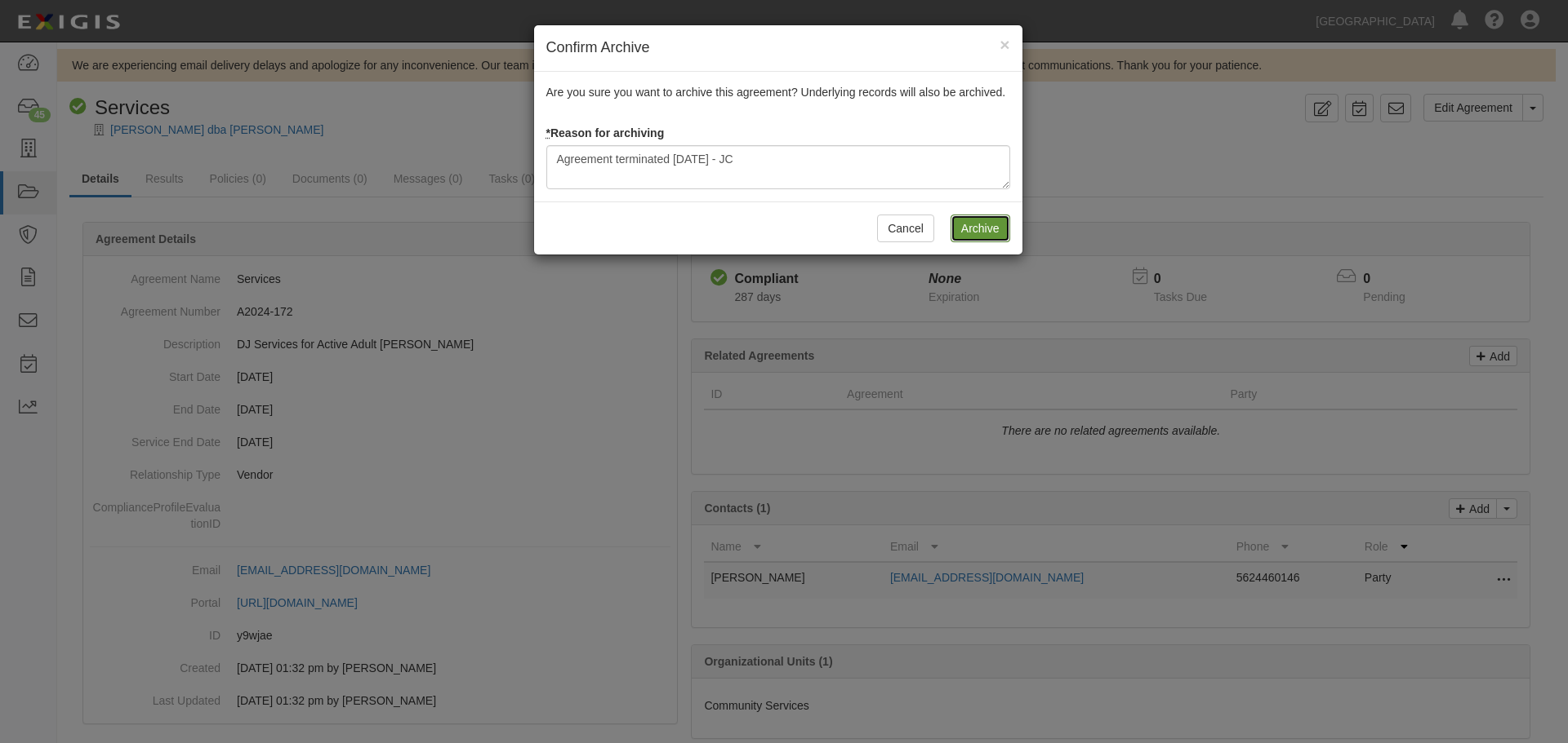
click at [994, 229] on input "Archive" at bounding box center [980, 229] width 59 height 28
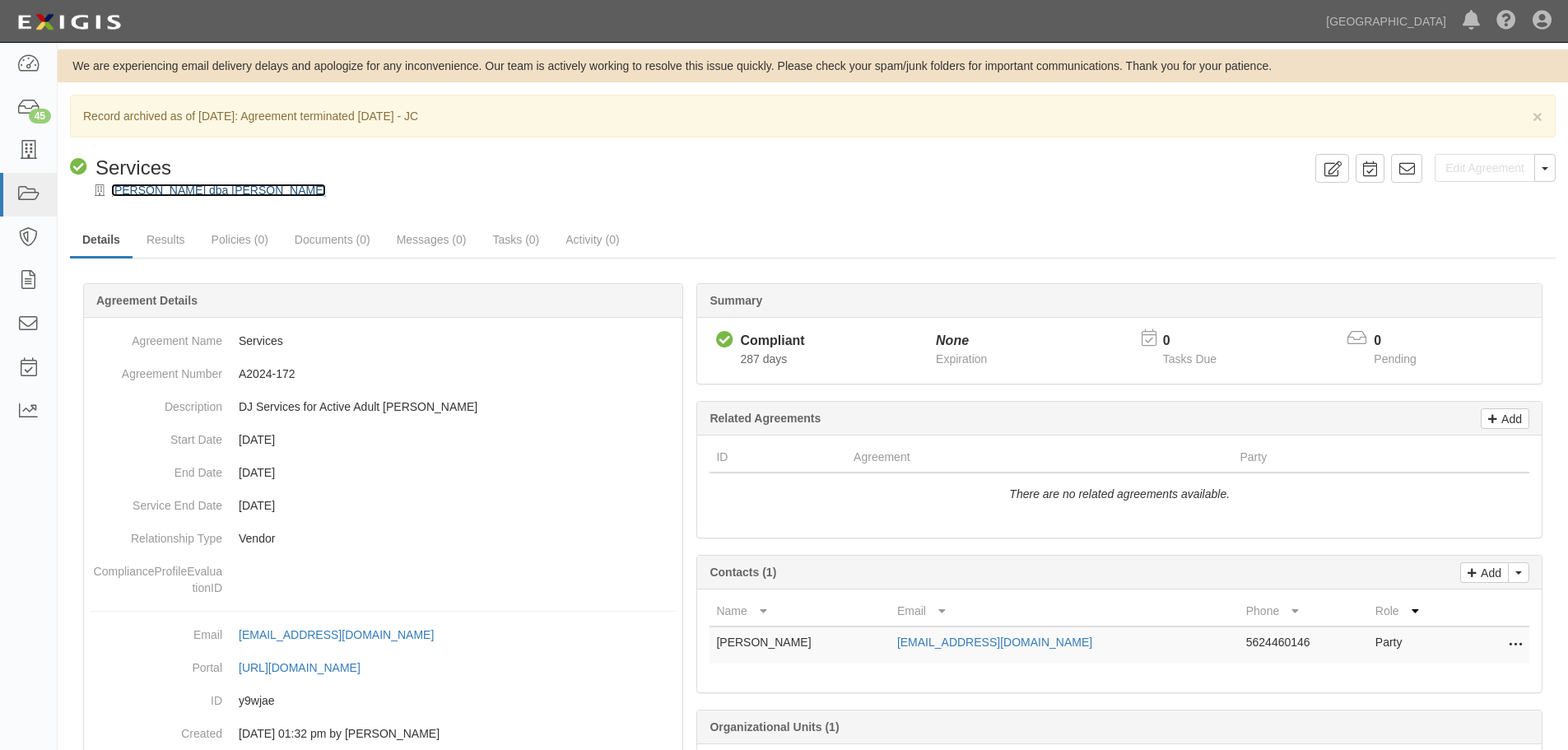
click at [208, 190] on link "[PERSON_NAME] dba [PERSON_NAME]" at bounding box center [218, 190] width 215 height 13
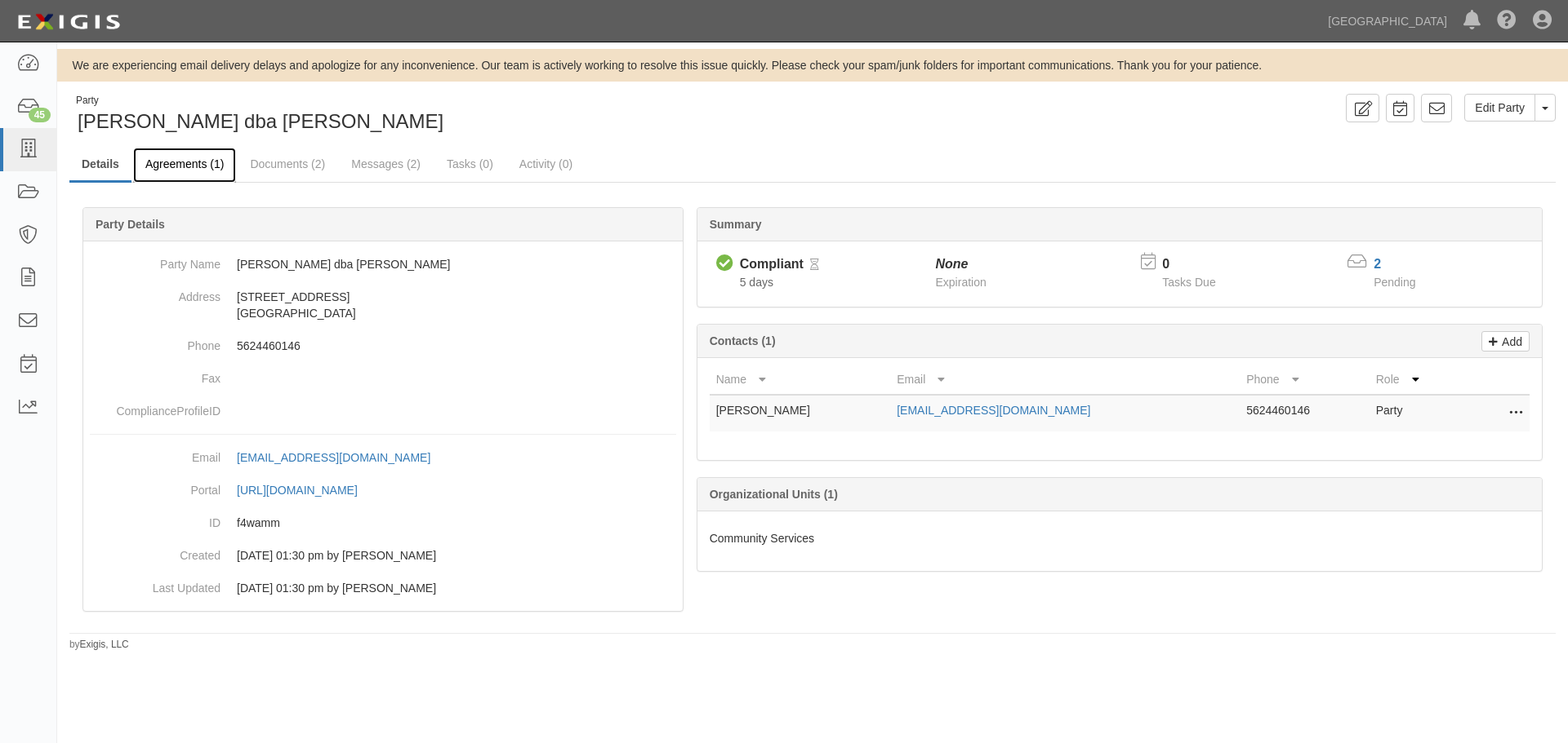
click at [197, 171] on link "Agreements (1)" at bounding box center [184, 164] width 103 height 35
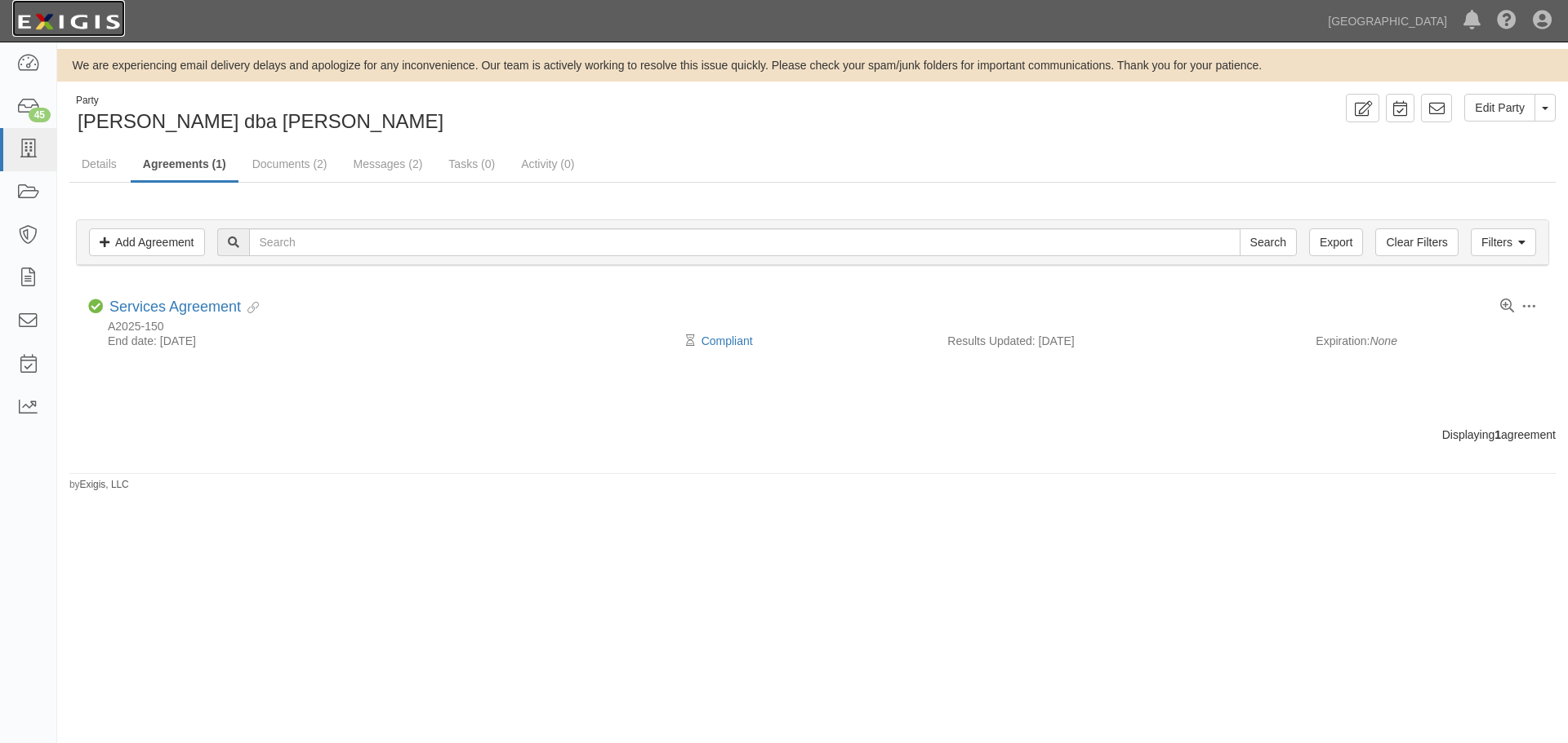
click at [104, 26] on img at bounding box center [68, 22] width 113 height 30
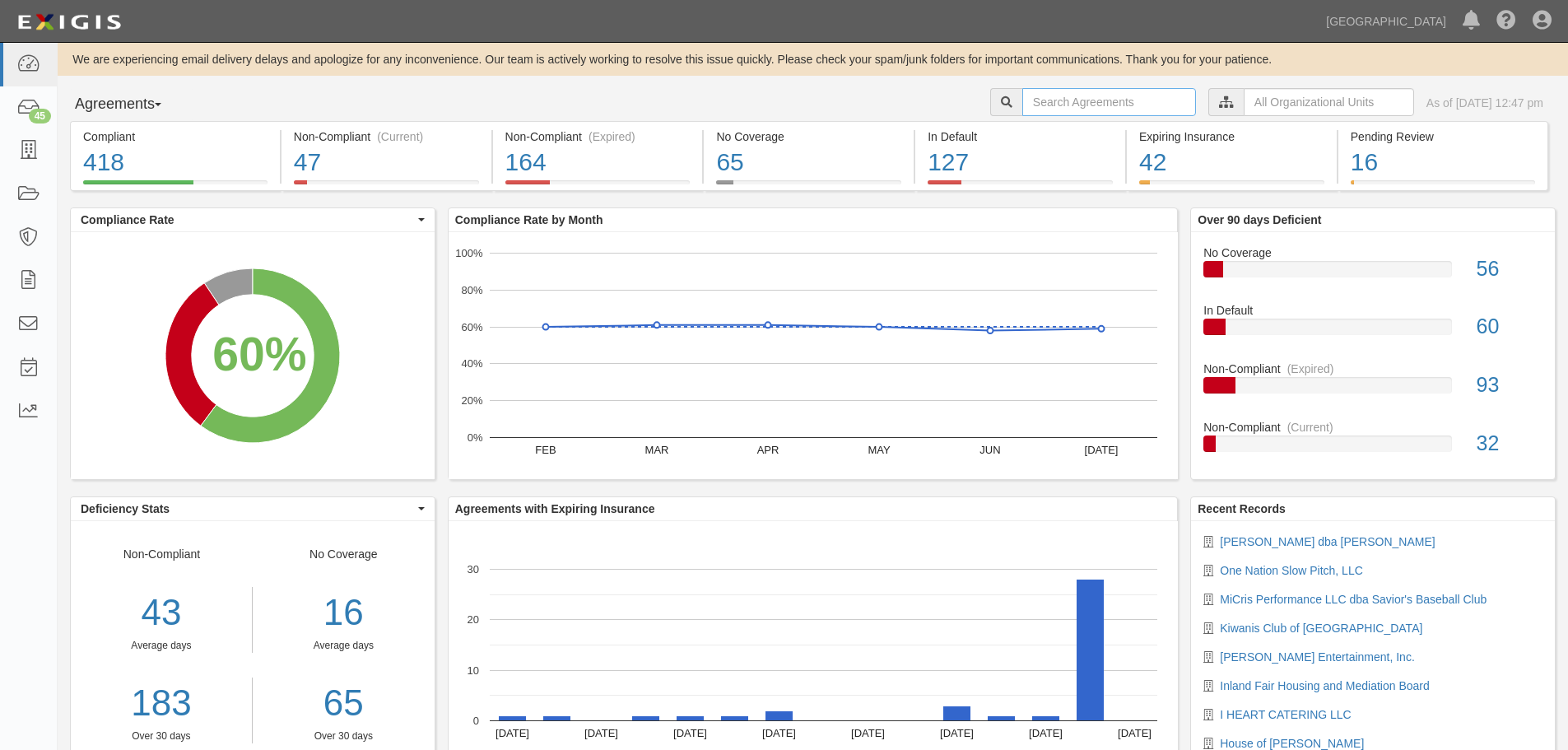
click at [1059, 111] on input "text" at bounding box center [1109, 102] width 174 height 28
type input "a2025-017a"
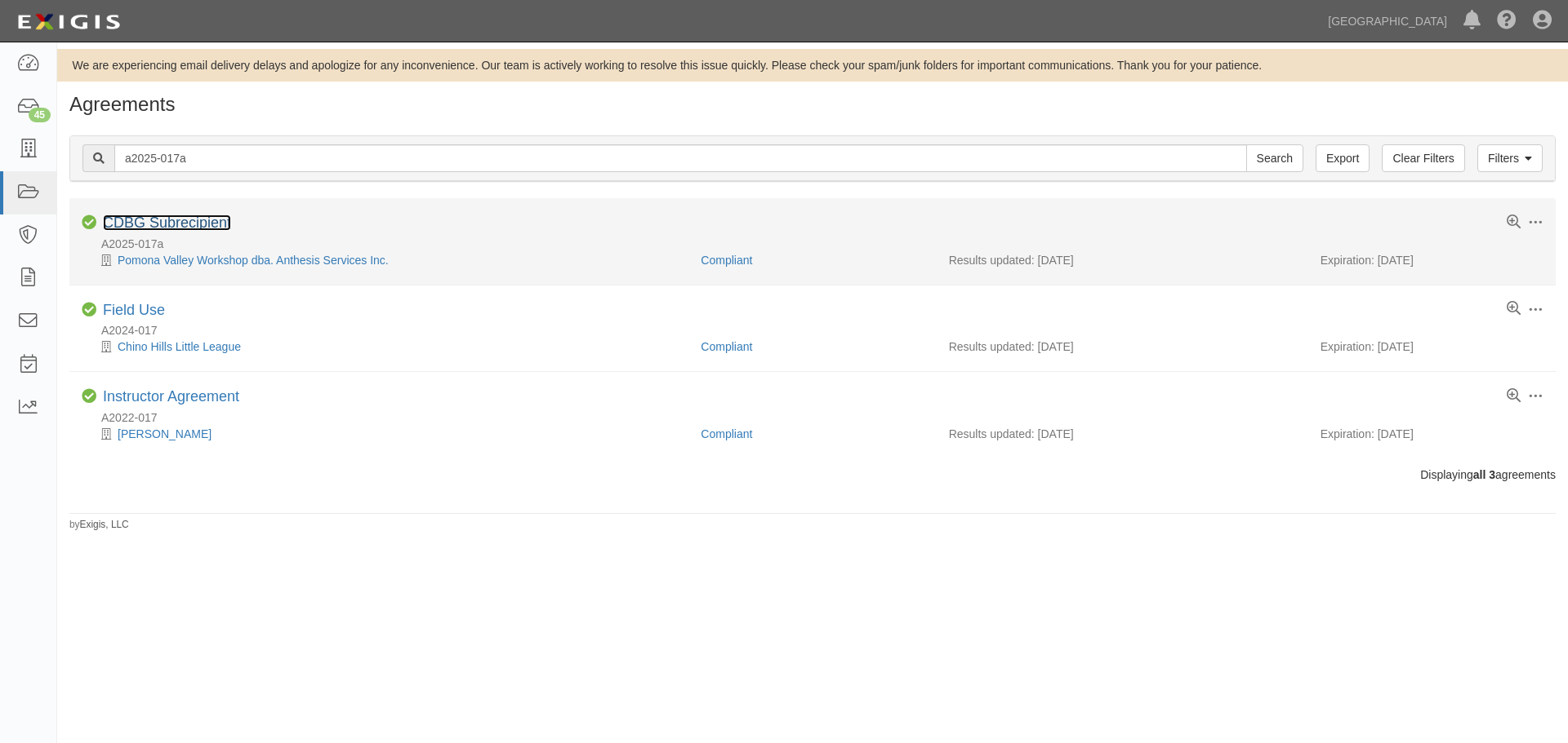
click at [174, 220] on link "CDBG Subrecipient" at bounding box center [167, 223] width 128 height 16
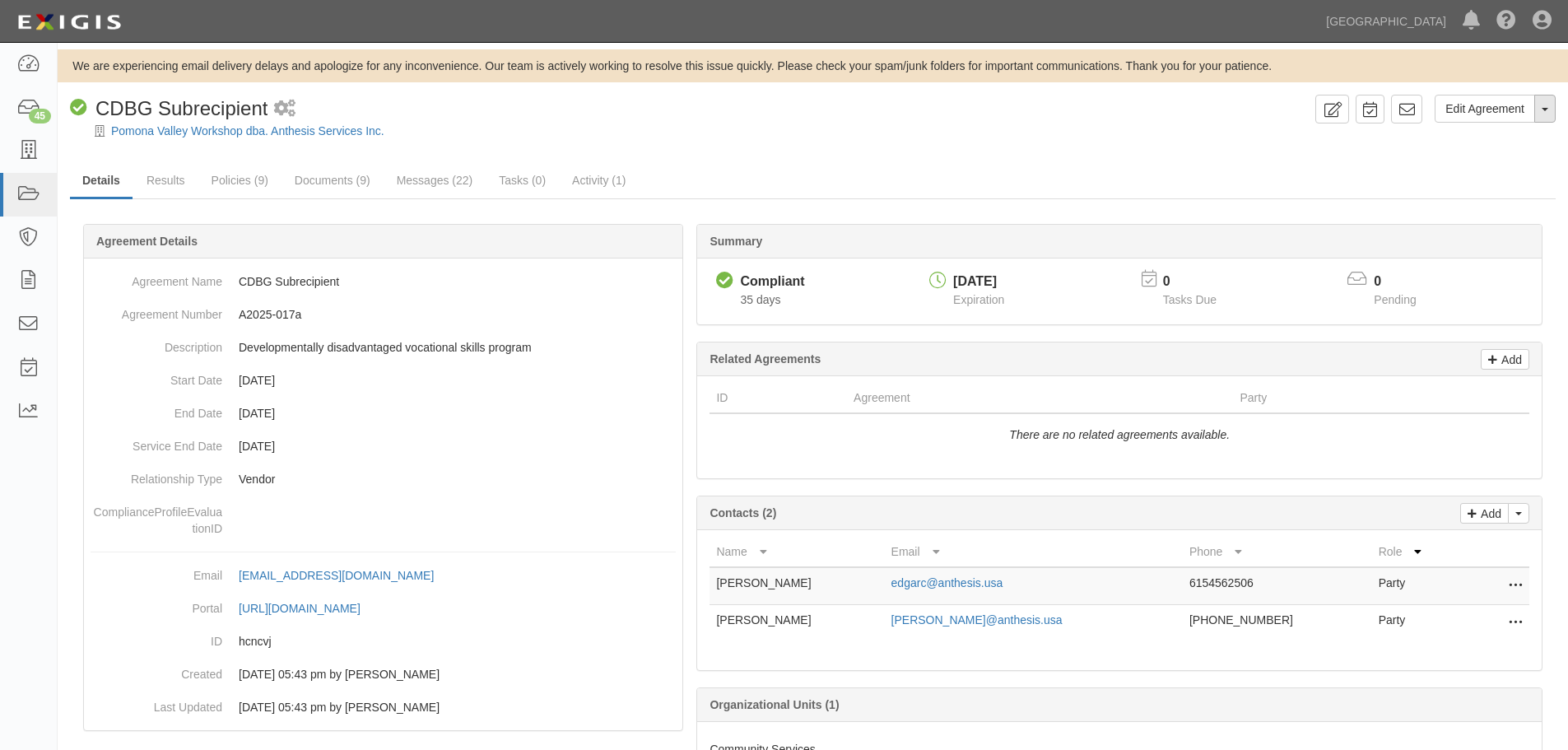
click at [1549, 110] on button "Toggle Agreement Dropdown" at bounding box center [1545, 109] width 21 height 28
click at [1488, 163] on link "Archive Agreement" at bounding box center [1490, 161] width 130 height 21
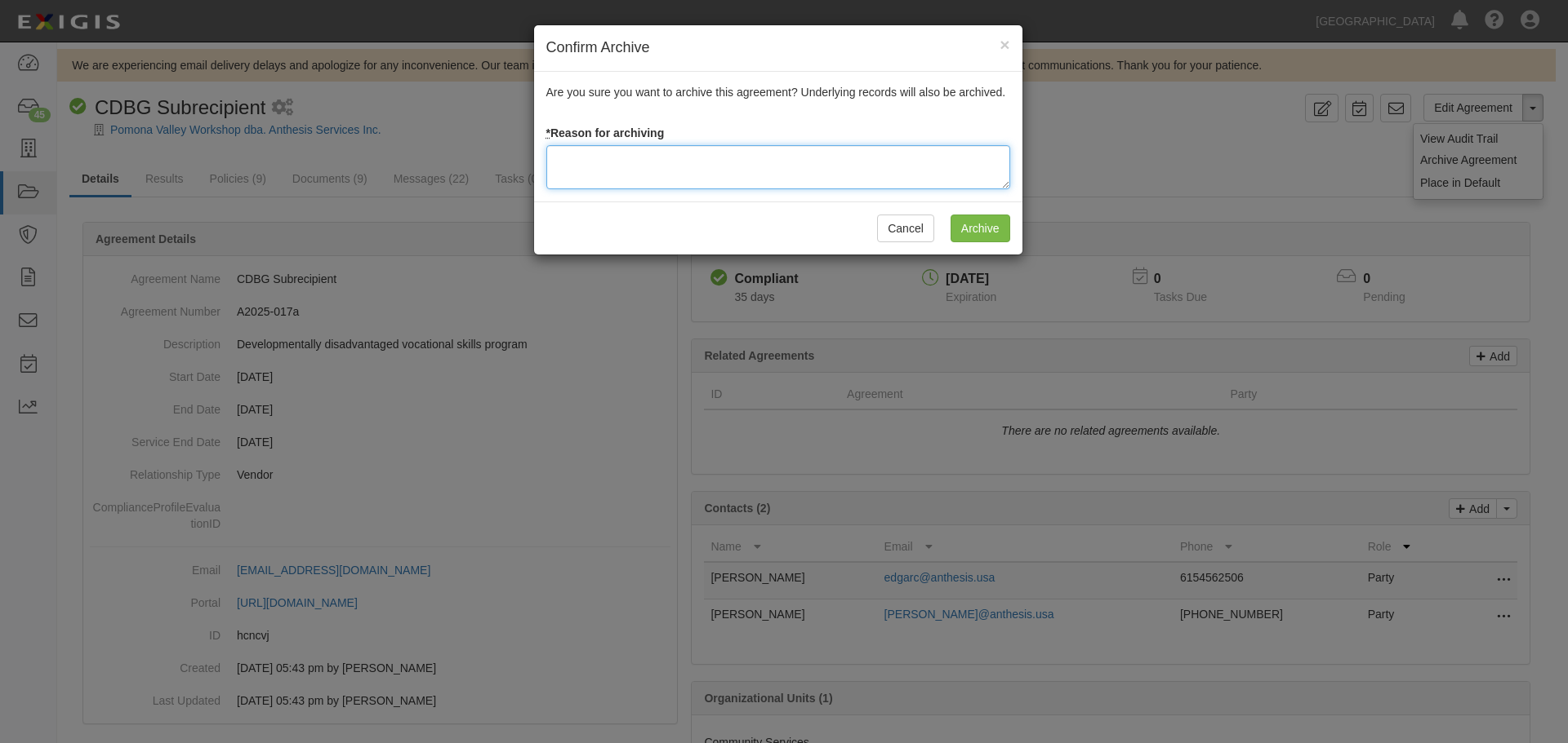
click at [673, 163] on textarea at bounding box center [778, 167] width 464 height 44
type textarea "Agreement terminated 08/18/2025 - JC"
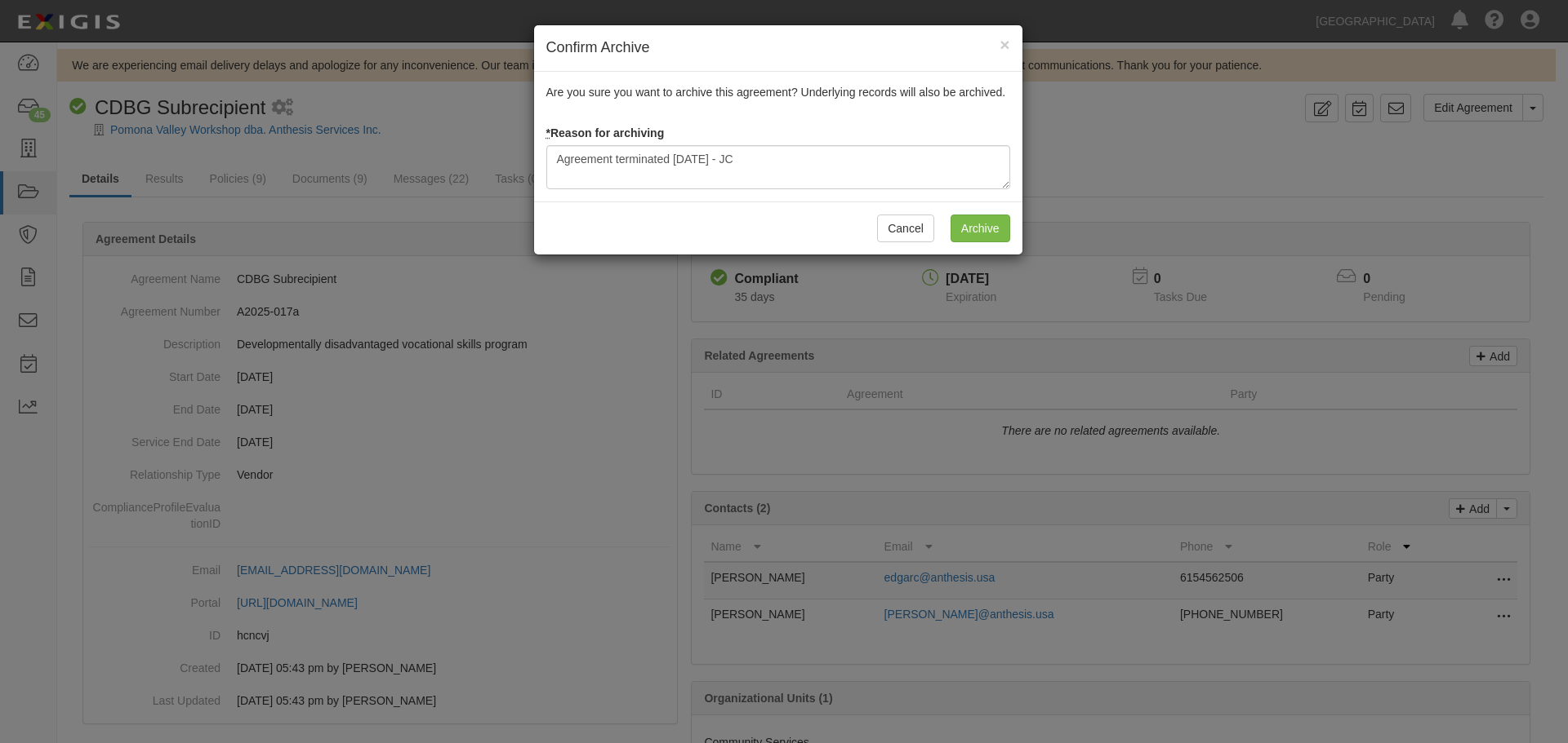
drag, startPoint x: 1009, startPoint y: 245, endPoint x: 996, endPoint y: 229, distance: 20.6
click at [1006, 237] on div "Cancel Archive" at bounding box center [778, 228] width 489 height 53
click at [996, 229] on input "Archive" at bounding box center [980, 229] width 59 height 28
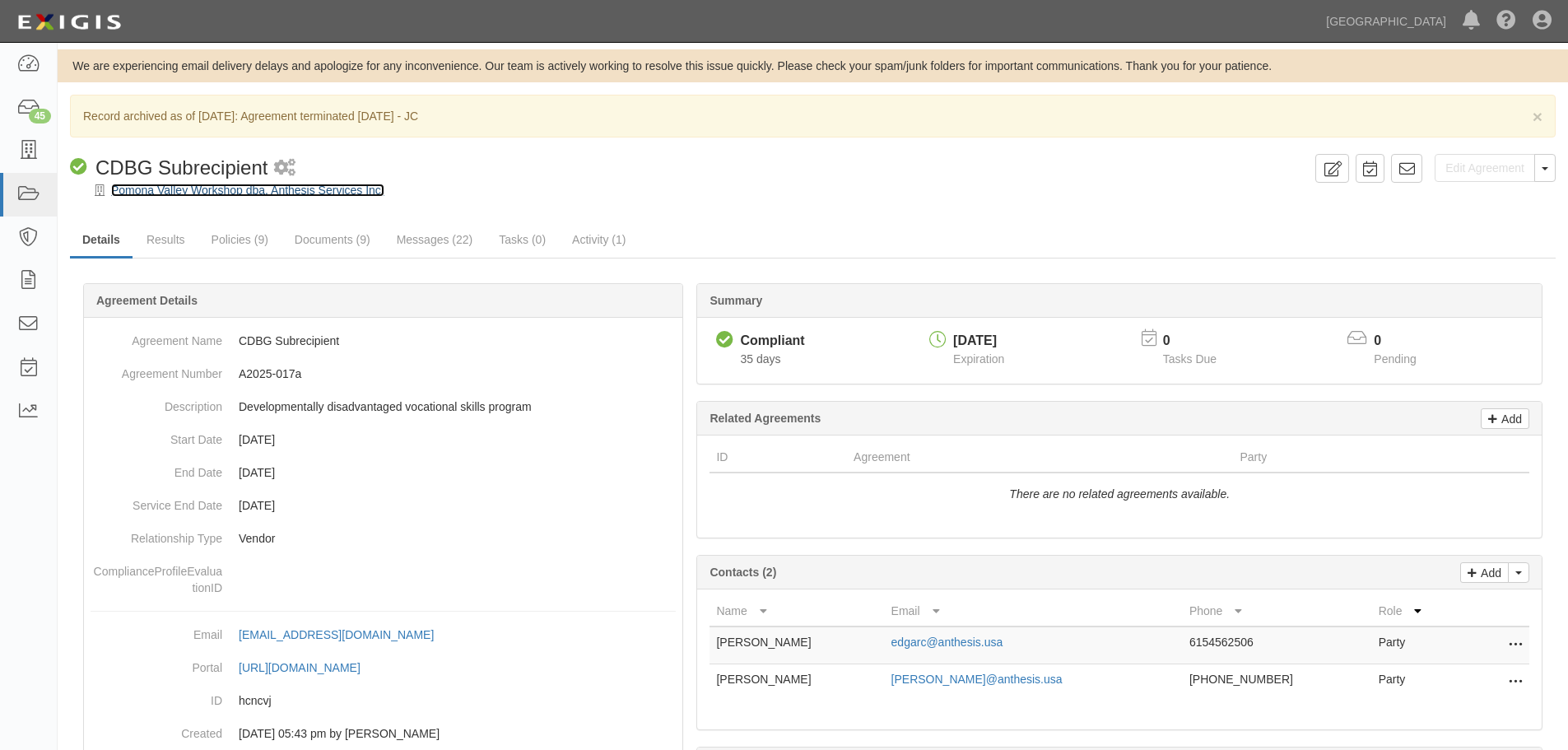
click at [265, 186] on link "Pomona Valley Workshop dba. Anthesis Services Inc." at bounding box center [248, 190] width 274 height 13
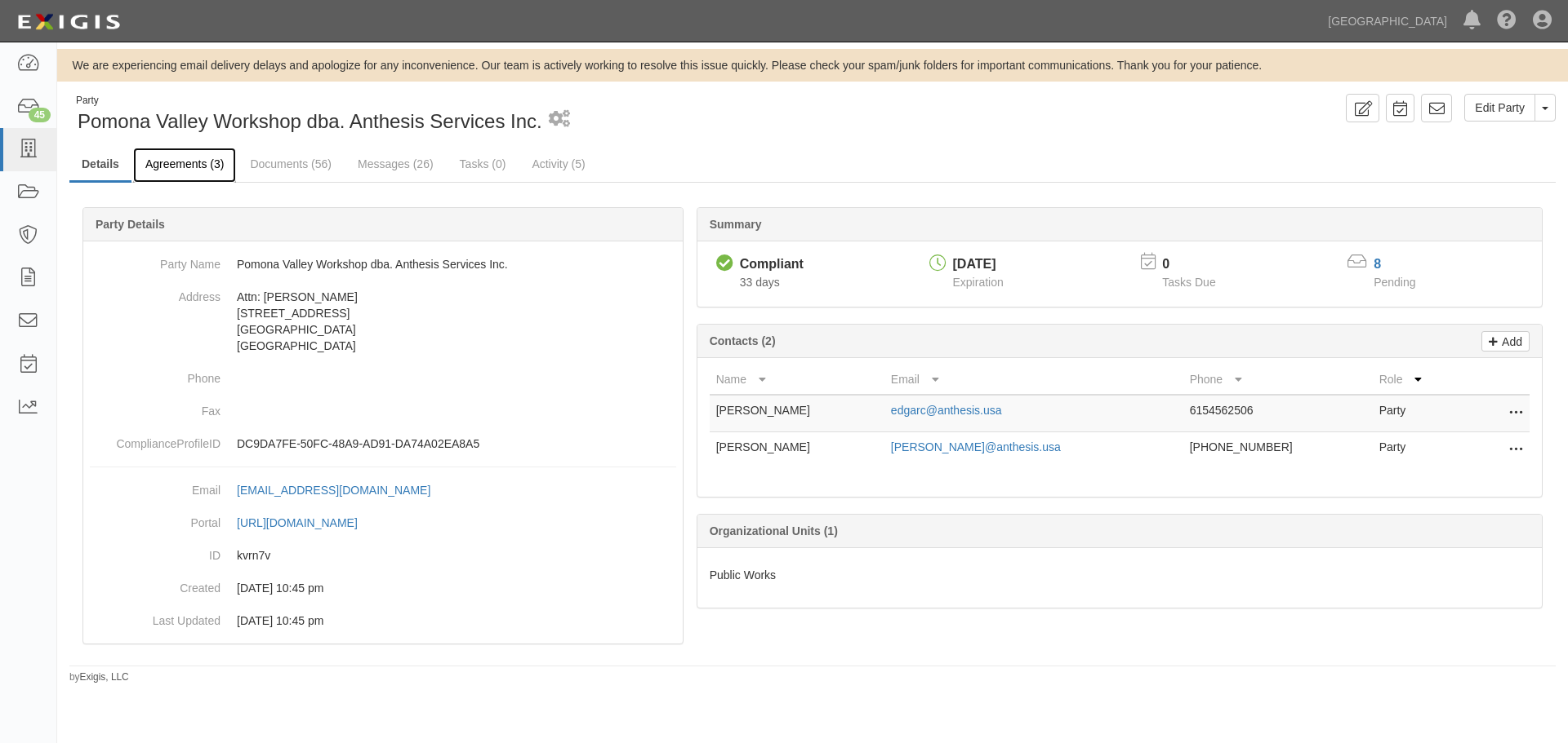
click at [197, 170] on link "Agreements (3)" at bounding box center [184, 164] width 103 height 35
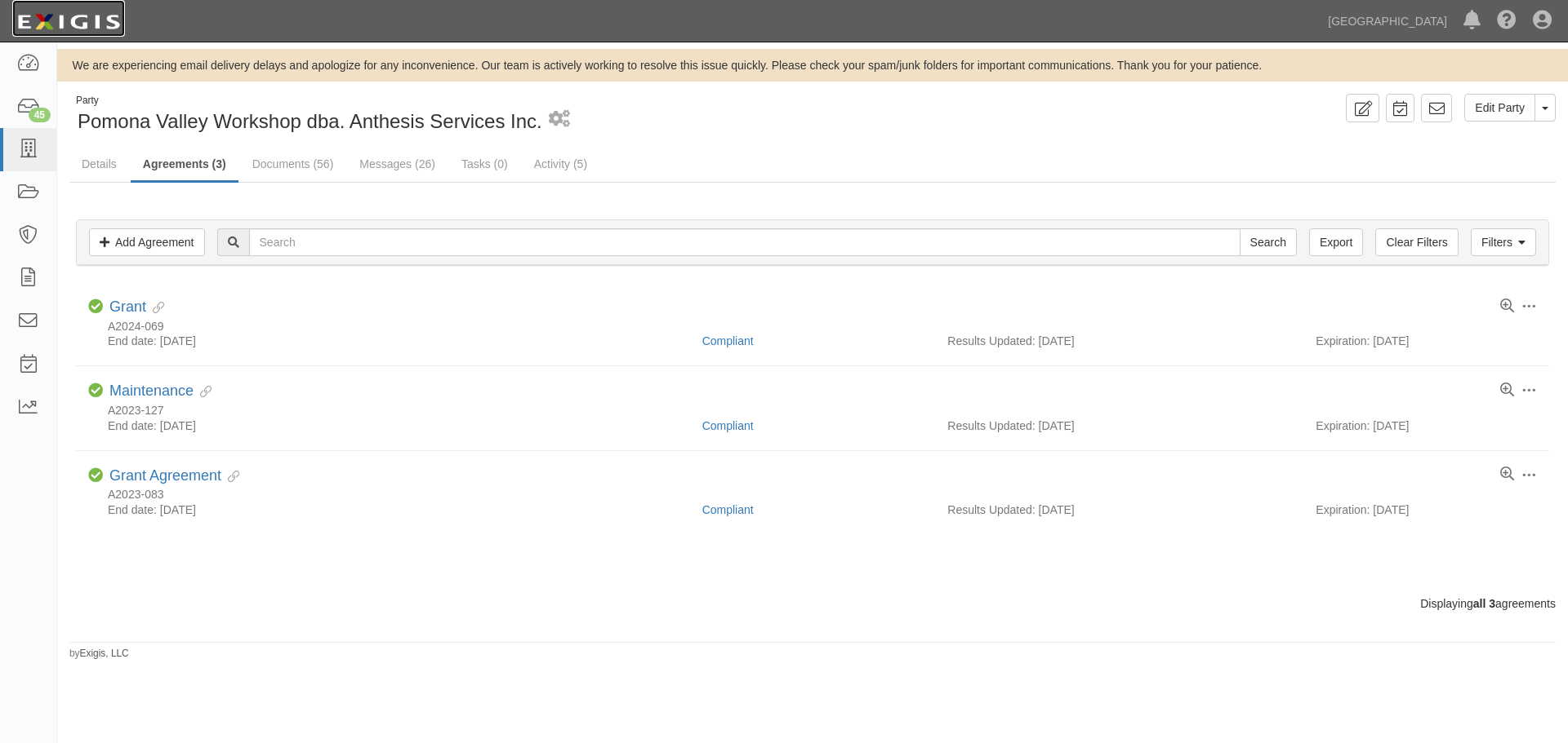
click at [104, 32] on img at bounding box center [68, 22] width 113 height 30
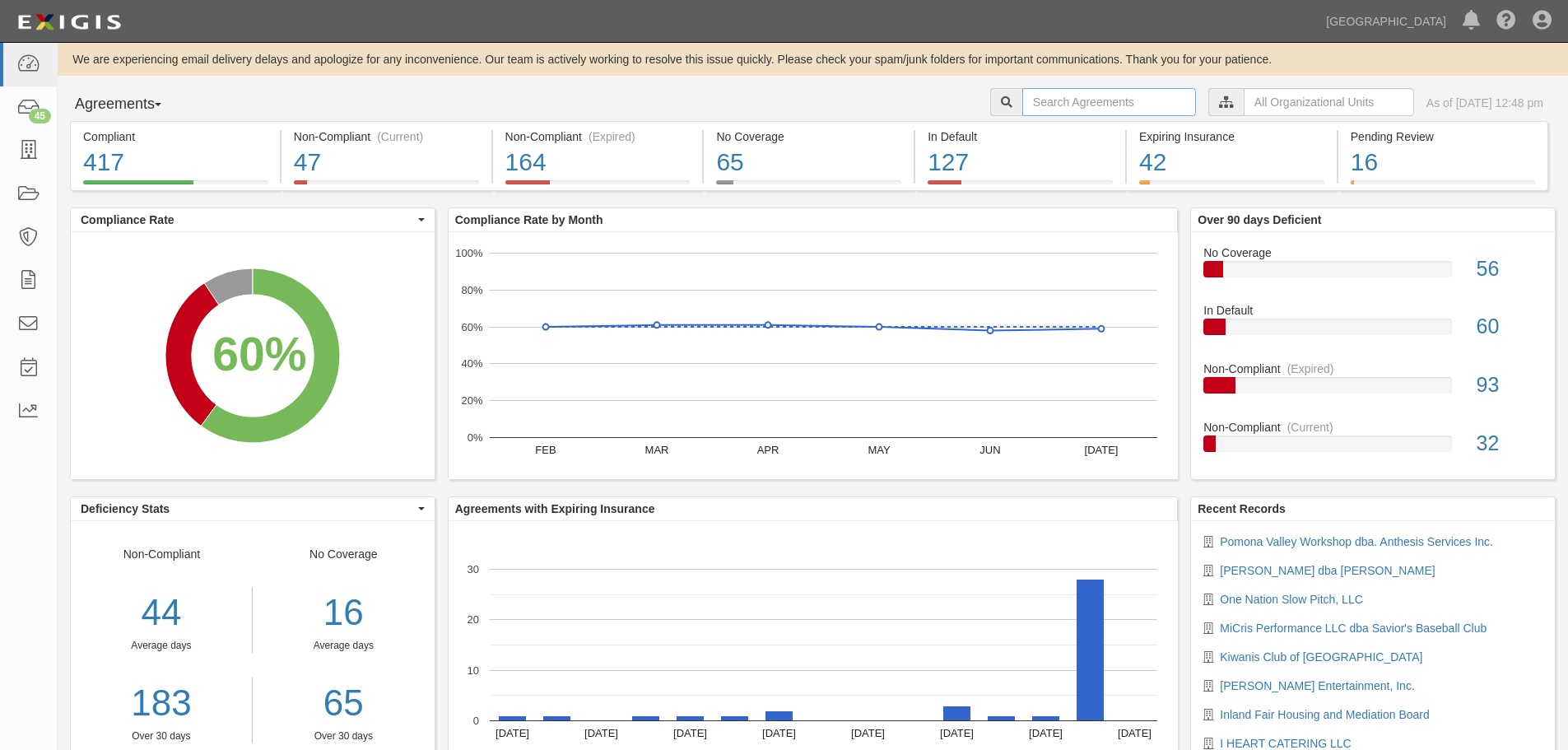
click at [1022, 98] on input "text" at bounding box center [1109, 102] width 174 height 28
type input "a2025-015"
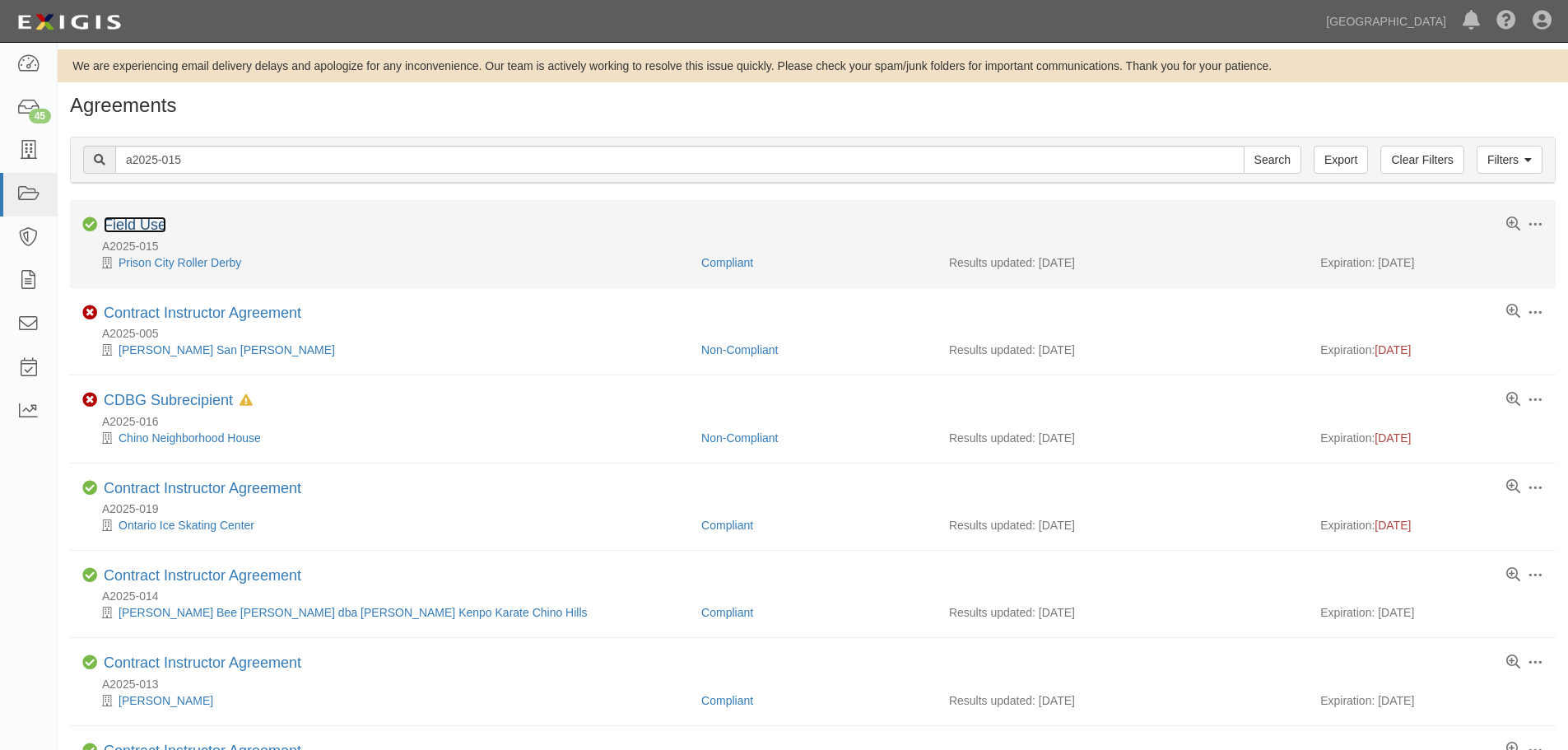
click at [120, 224] on link "Field Use" at bounding box center [135, 225] width 63 height 16
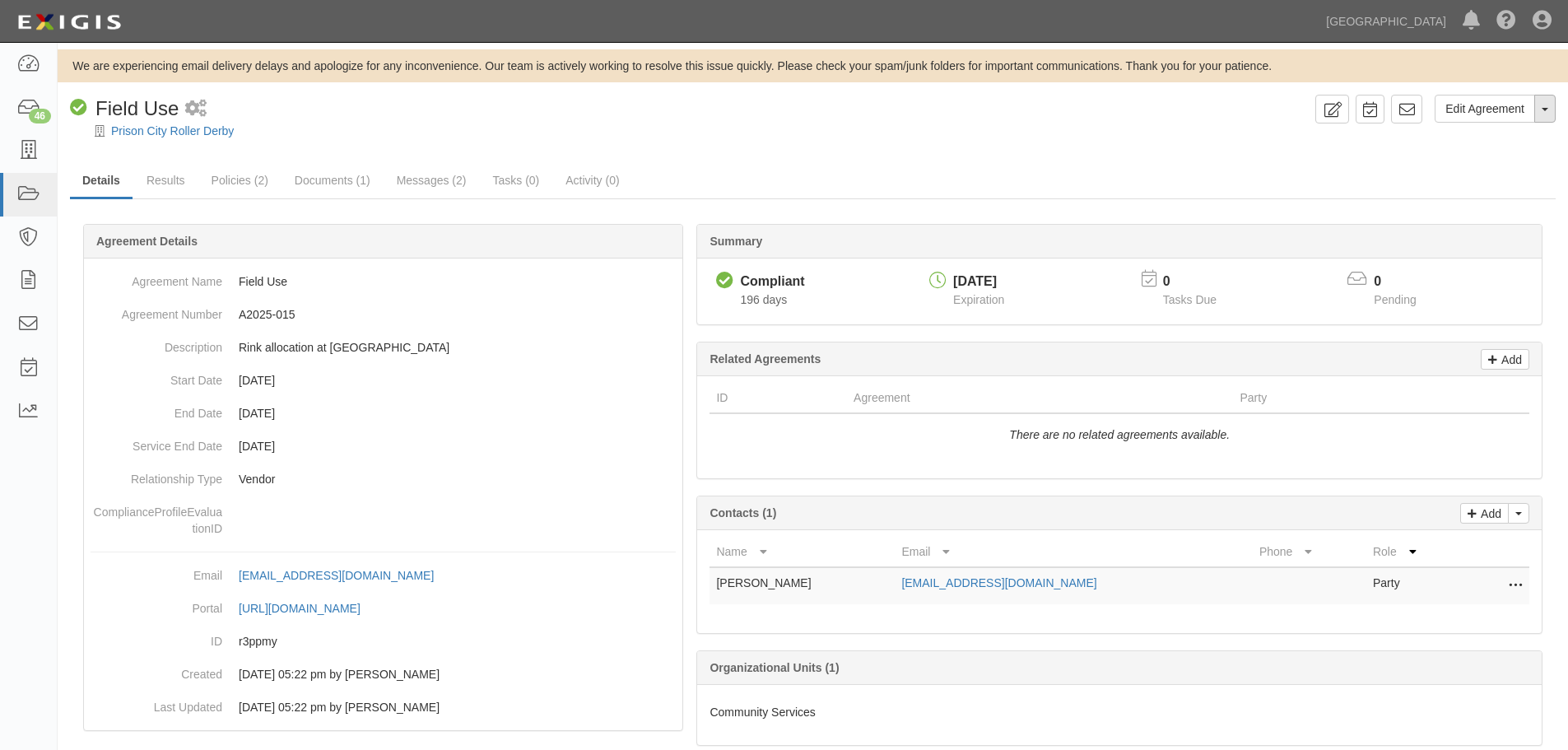
click at [1544, 105] on button "Toggle Agreement Dropdown" at bounding box center [1545, 109] width 21 height 28
click at [1489, 165] on link "Archive Agreement" at bounding box center [1490, 161] width 130 height 21
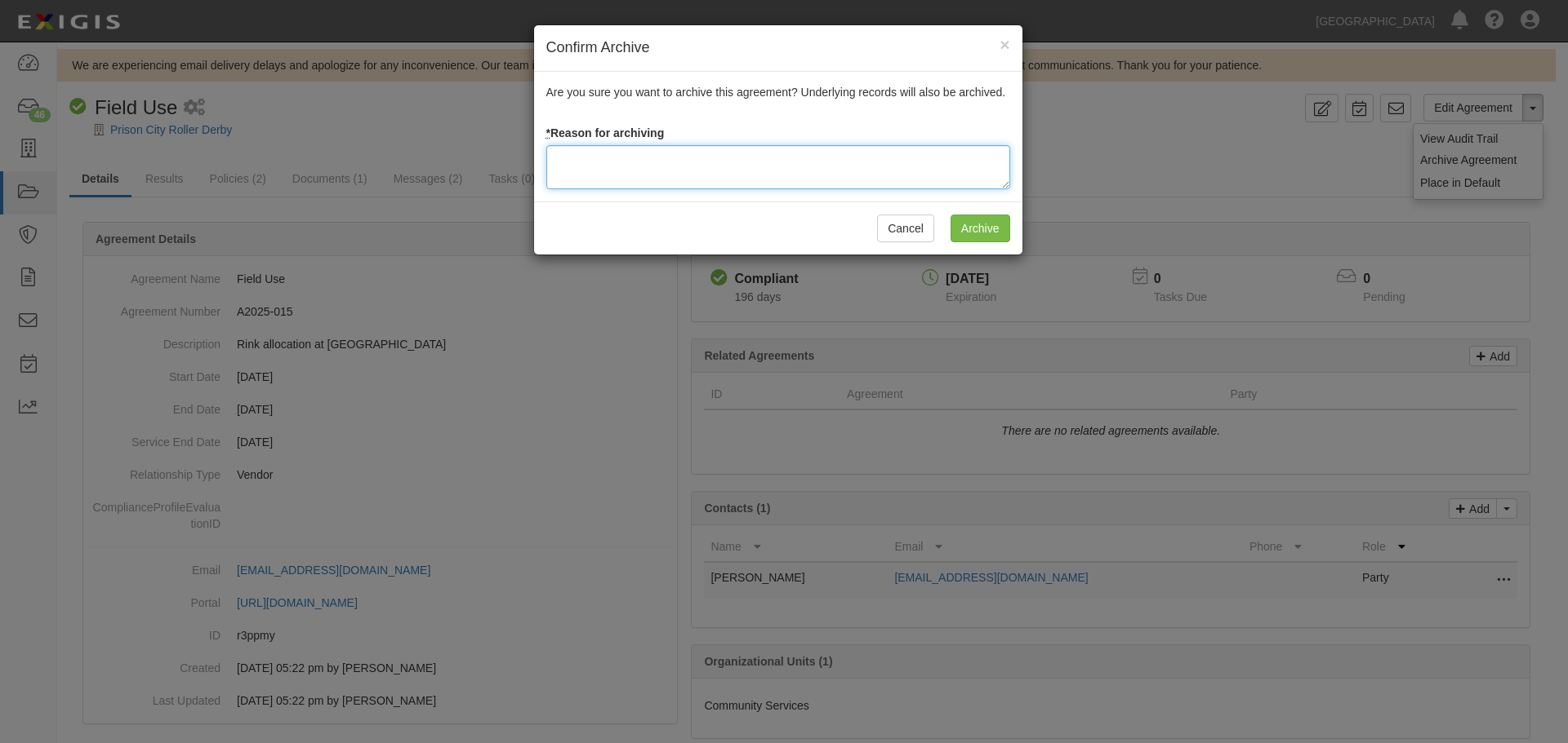
click at [586, 162] on textarea at bounding box center [778, 167] width 464 height 44
type textarea "Agreement terminated 08/18/2025 - JC"
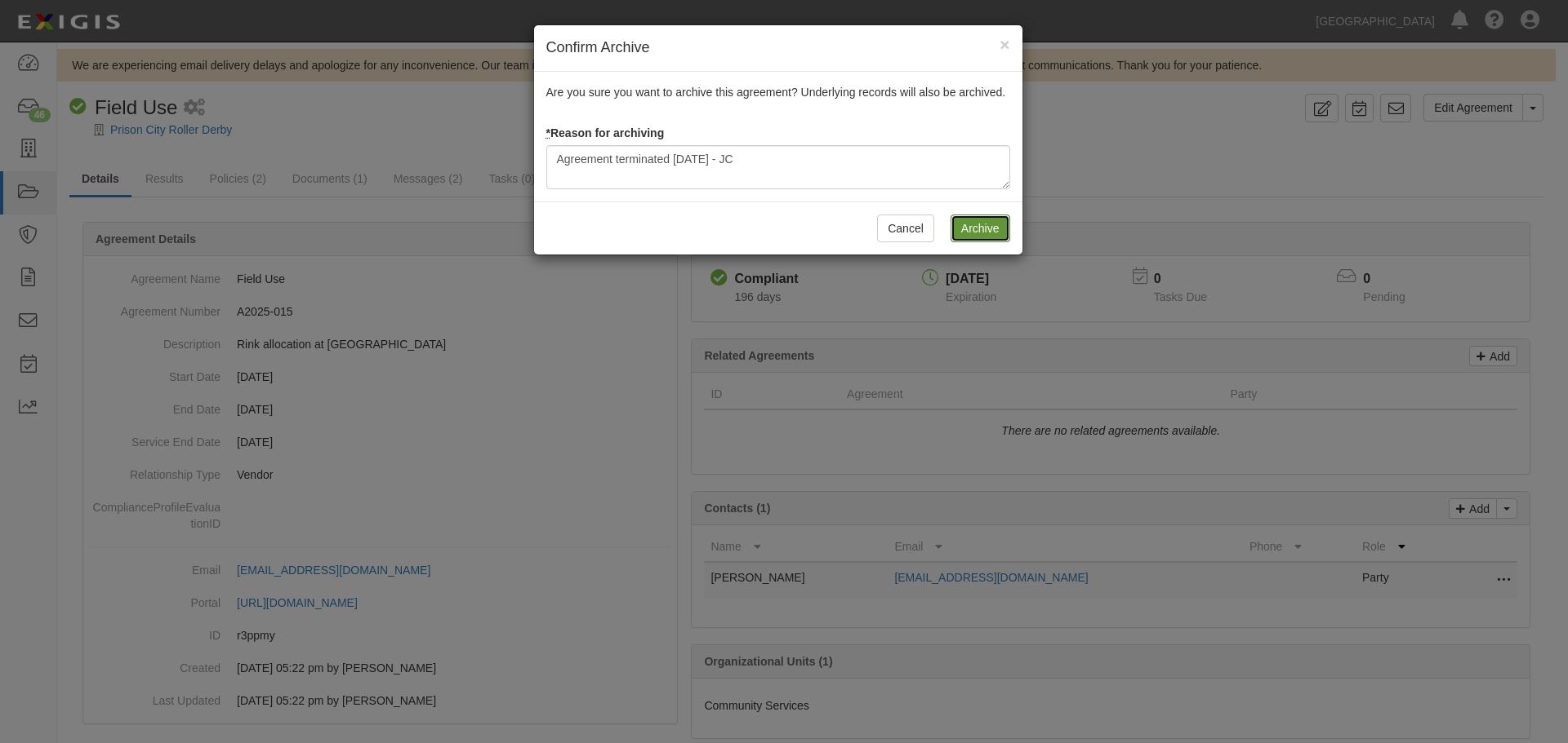
click at [980, 228] on input "Archive" at bounding box center [980, 229] width 59 height 28
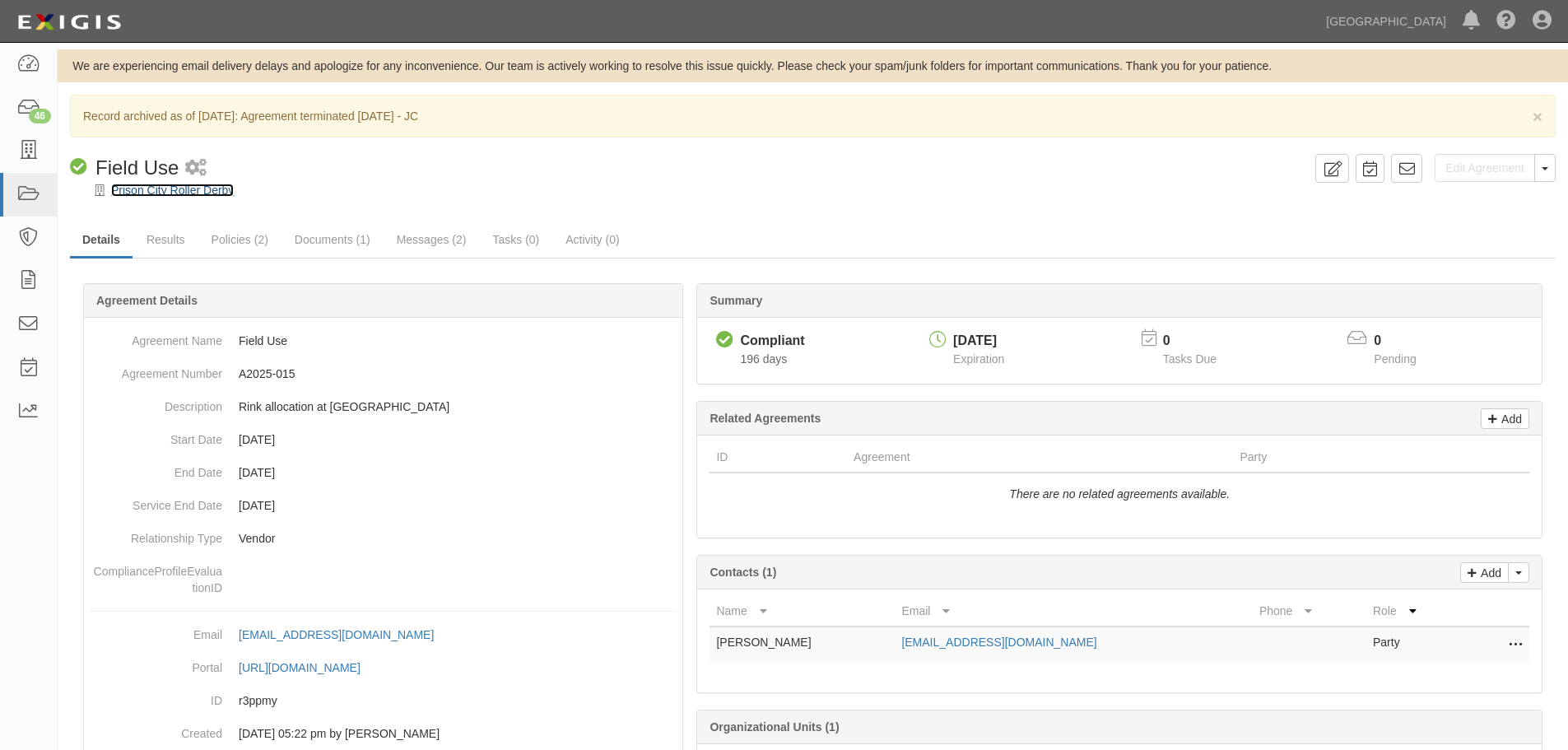
click at [164, 193] on link "Prison City Roller Derby" at bounding box center [172, 190] width 123 height 13
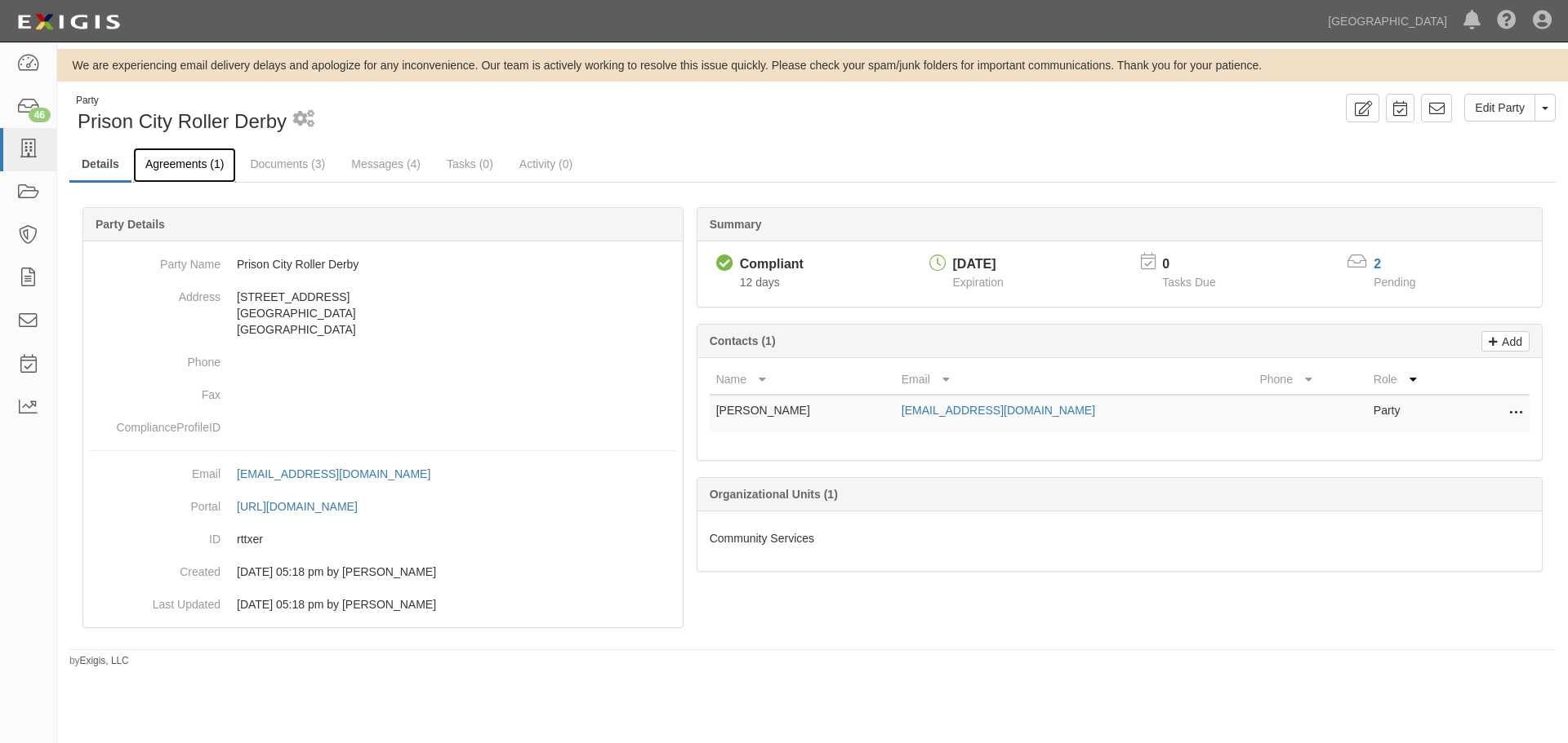
click at [180, 172] on link "Agreements (1)" at bounding box center [184, 164] width 103 height 35
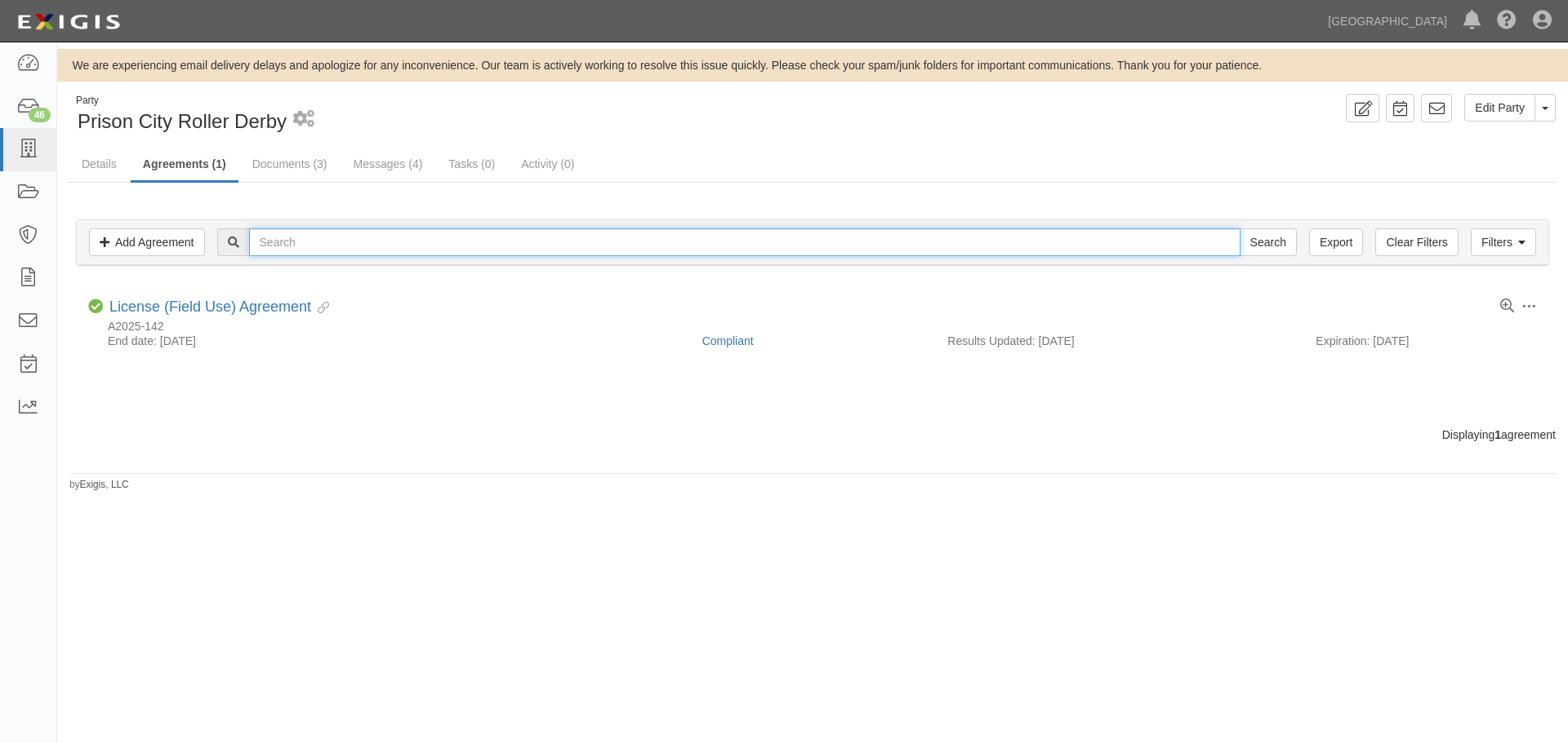
click at [297, 243] on input "text" at bounding box center [744, 243] width 991 height 28
type input "A2025-085"
click at [1240, 229] on input "Search" at bounding box center [1269, 243] width 57 height 28
click at [82, 21] on img at bounding box center [68, 22] width 113 height 30
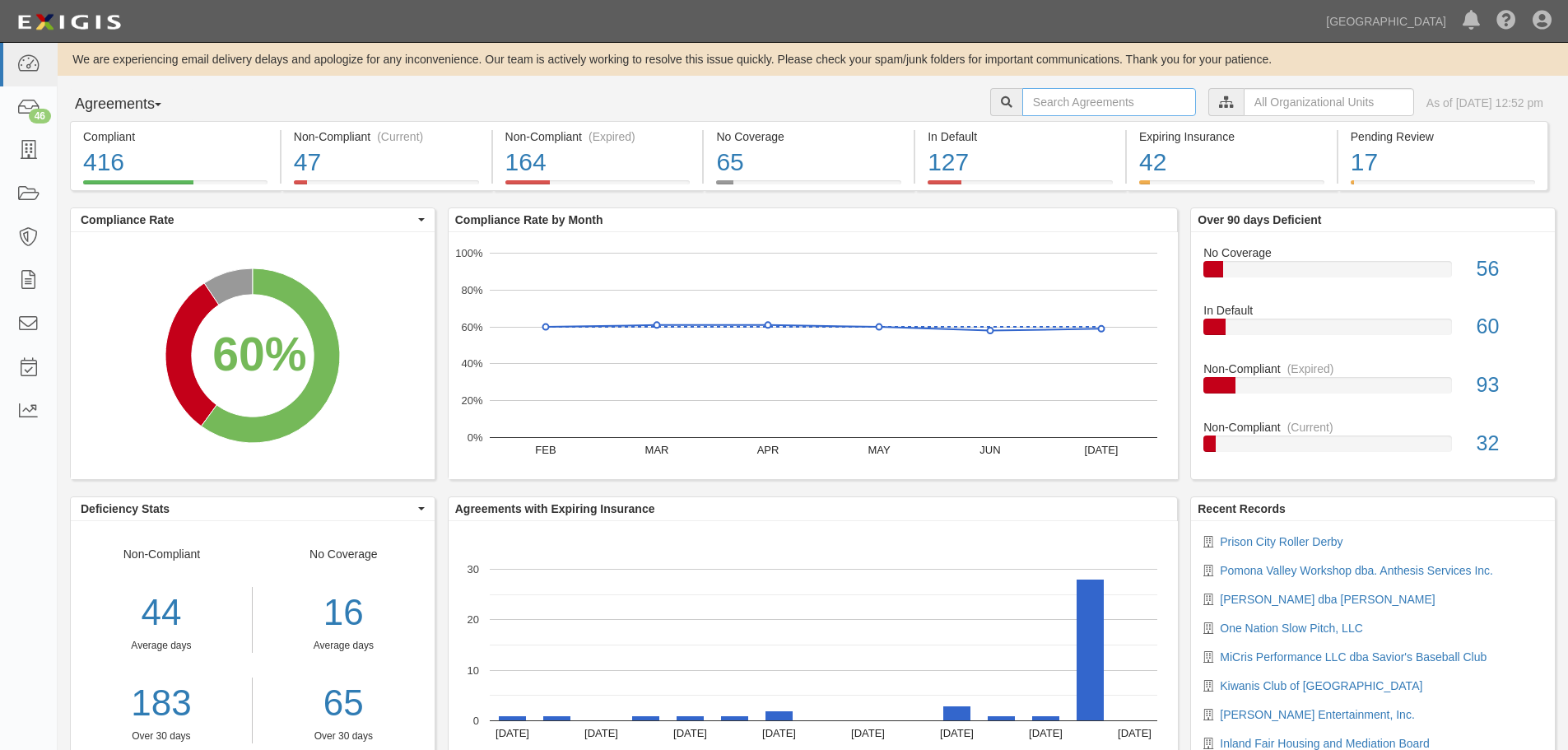
click at [1022, 105] on input "text" at bounding box center [1109, 102] width 174 height 28
type input "A2025-085"
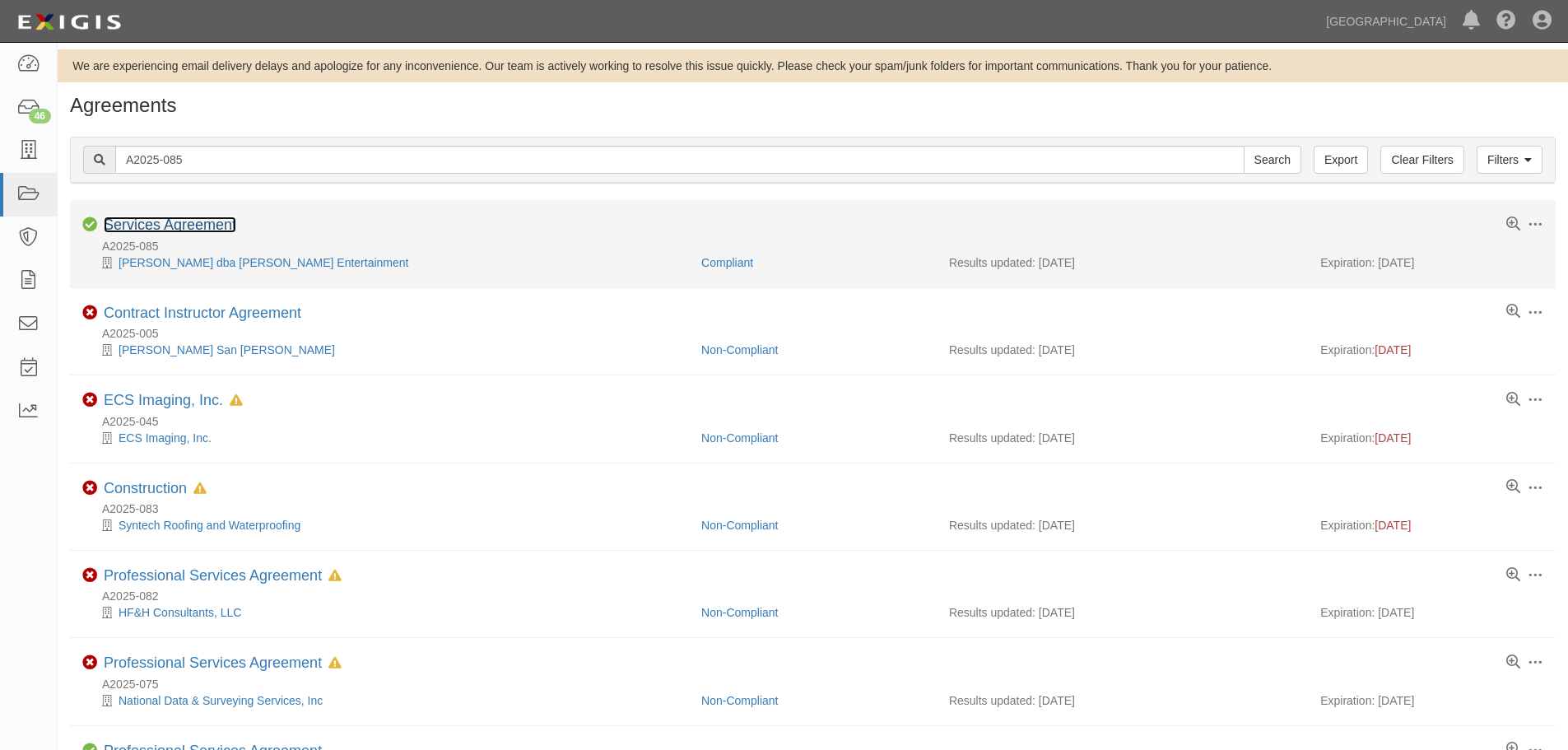
click at [201, 227] on link "Services Agreement" at bounding box center [170, 225] width 133 height 16
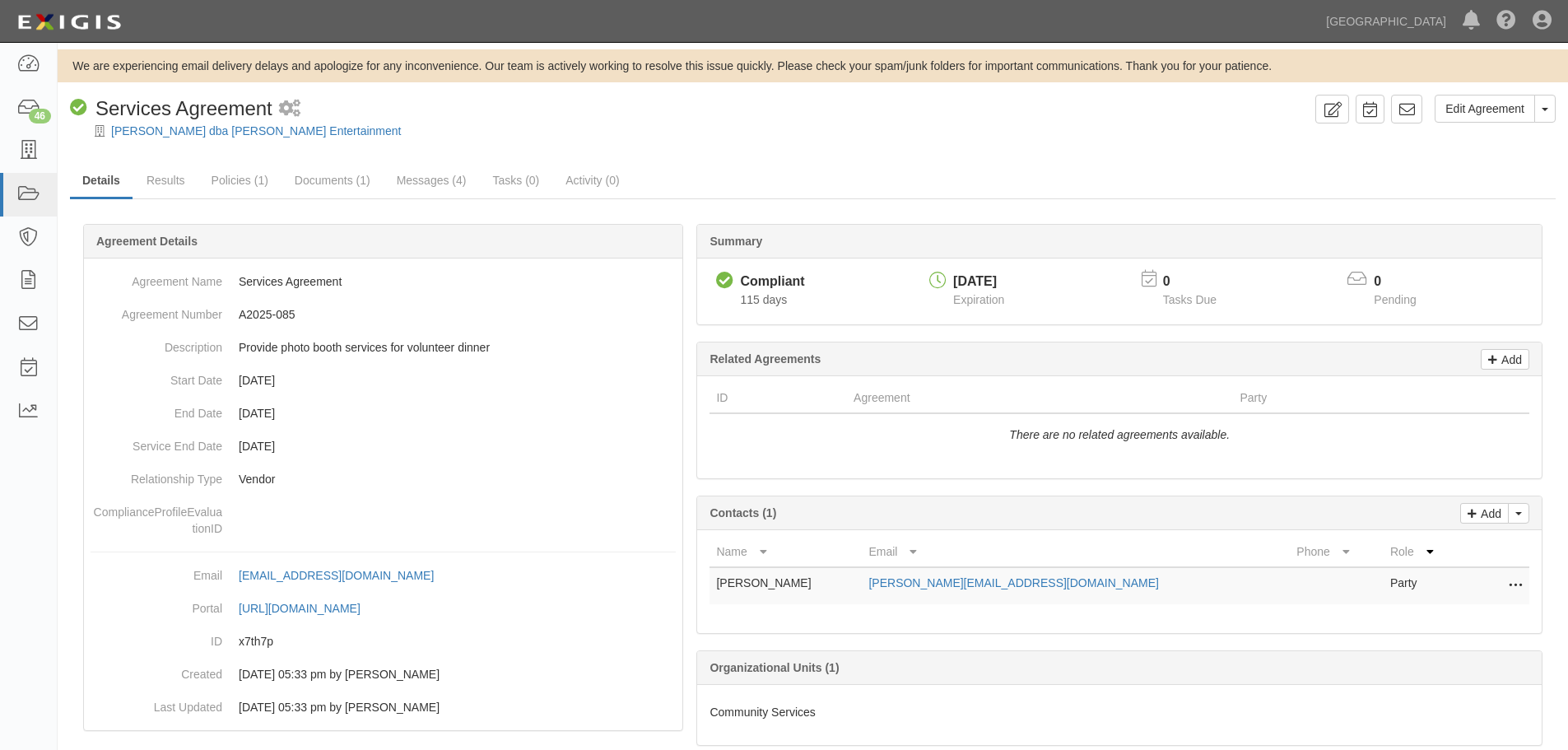
click at [1557, 113] on div "Edit Agreement Toggle Agreement Dropdown View Audit Trail Archive Agreement Pla…" at bounding box center [813, 117] width 1511 height 44
click at [1546, 118] on button "Toggle Agreement Dropdown" at bounding box center [1545, 109] width 21 height 28
drag, startPoint x: 1488, startPoint y: 159, endPoint x: 1396, endPoint y: 165, distance: 92.2
click at [1487, 159] on link "Archive Agreement" at bounding box center [1490, 161] width 130 height 21
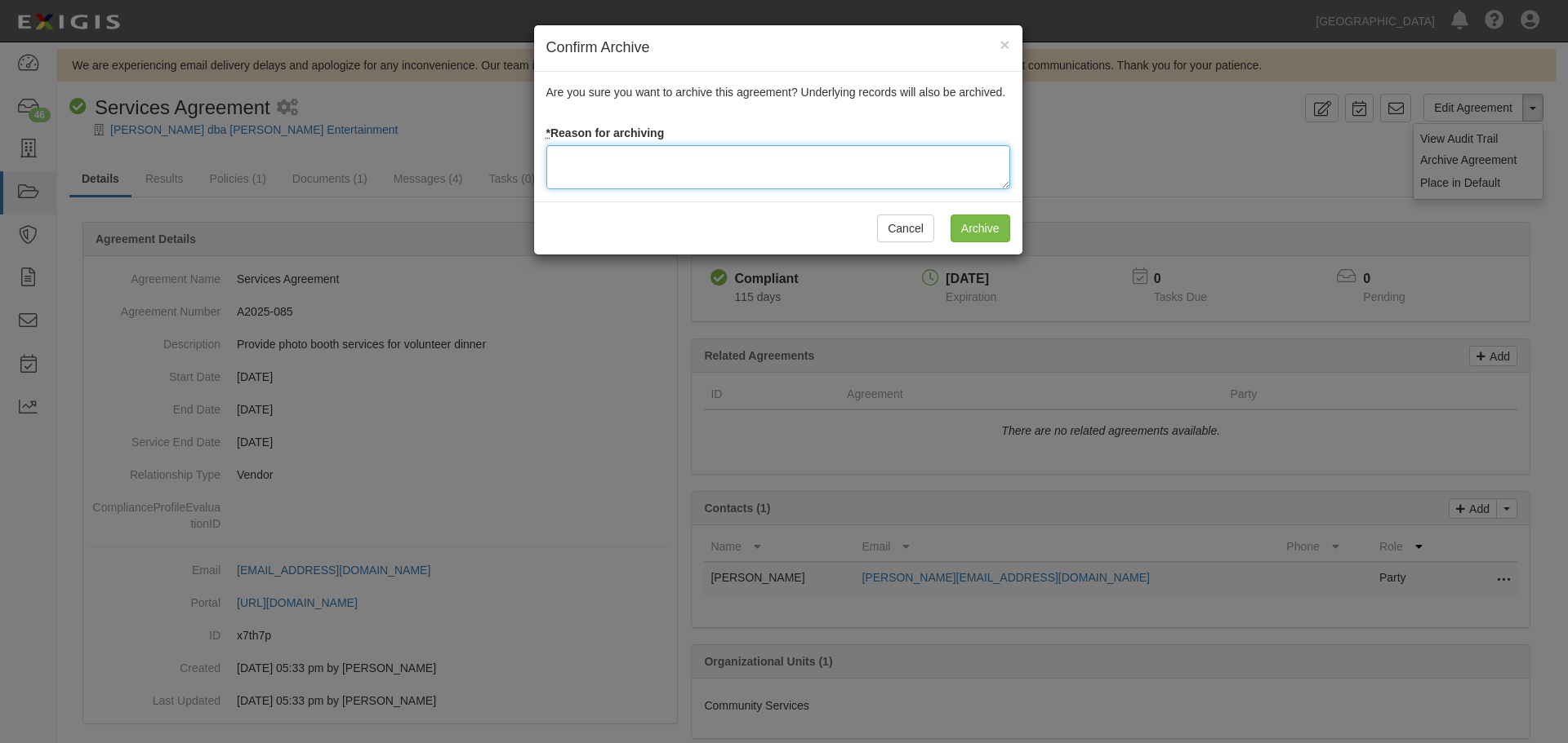
click at [755, 161] on textarea at bounding box center [778, 167] width 464 height 44
type textarea "Agreement terminated 08/18/2025 - JC"
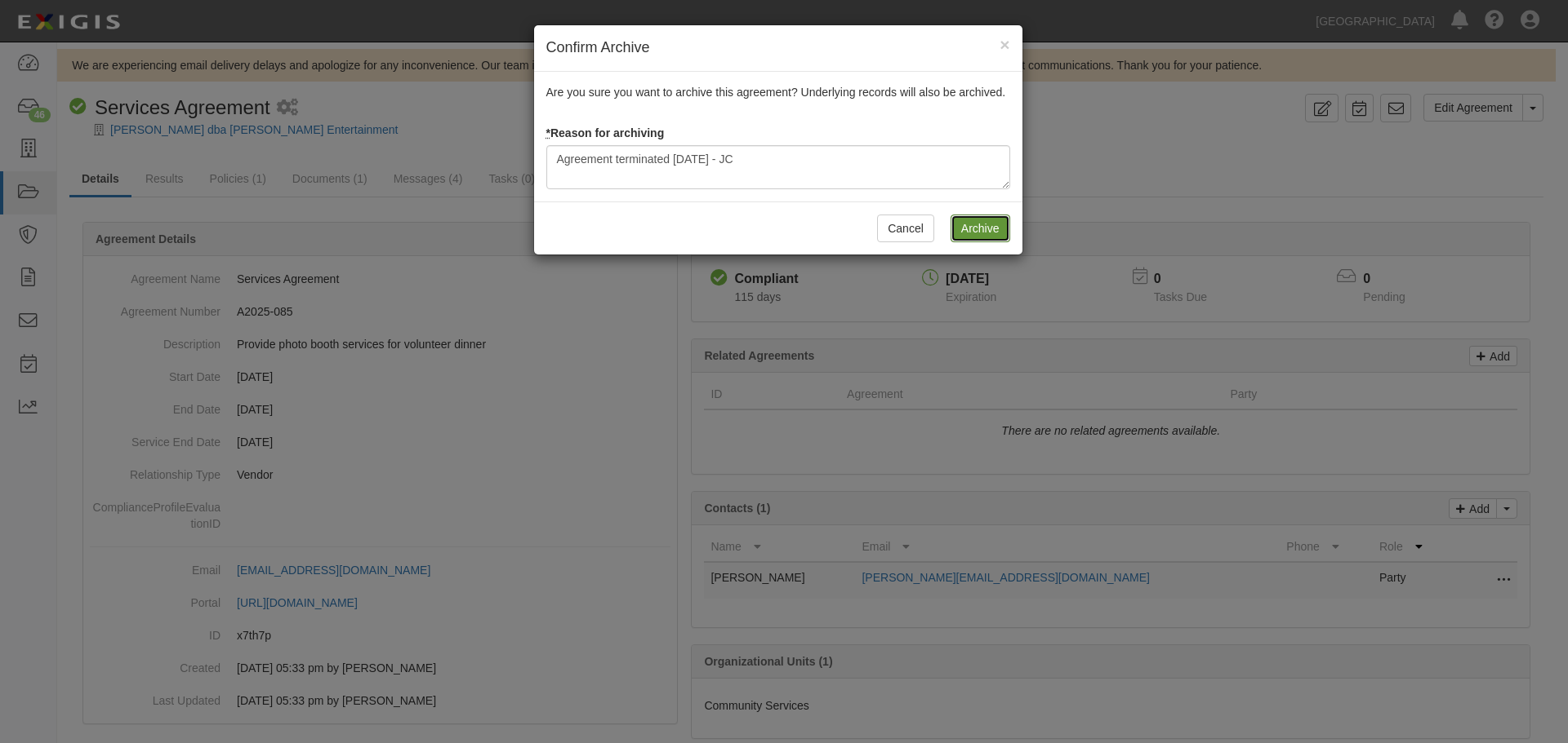
click at [989, 229] on input "Archive" at bounding box center [980, 229] width 59 height 28
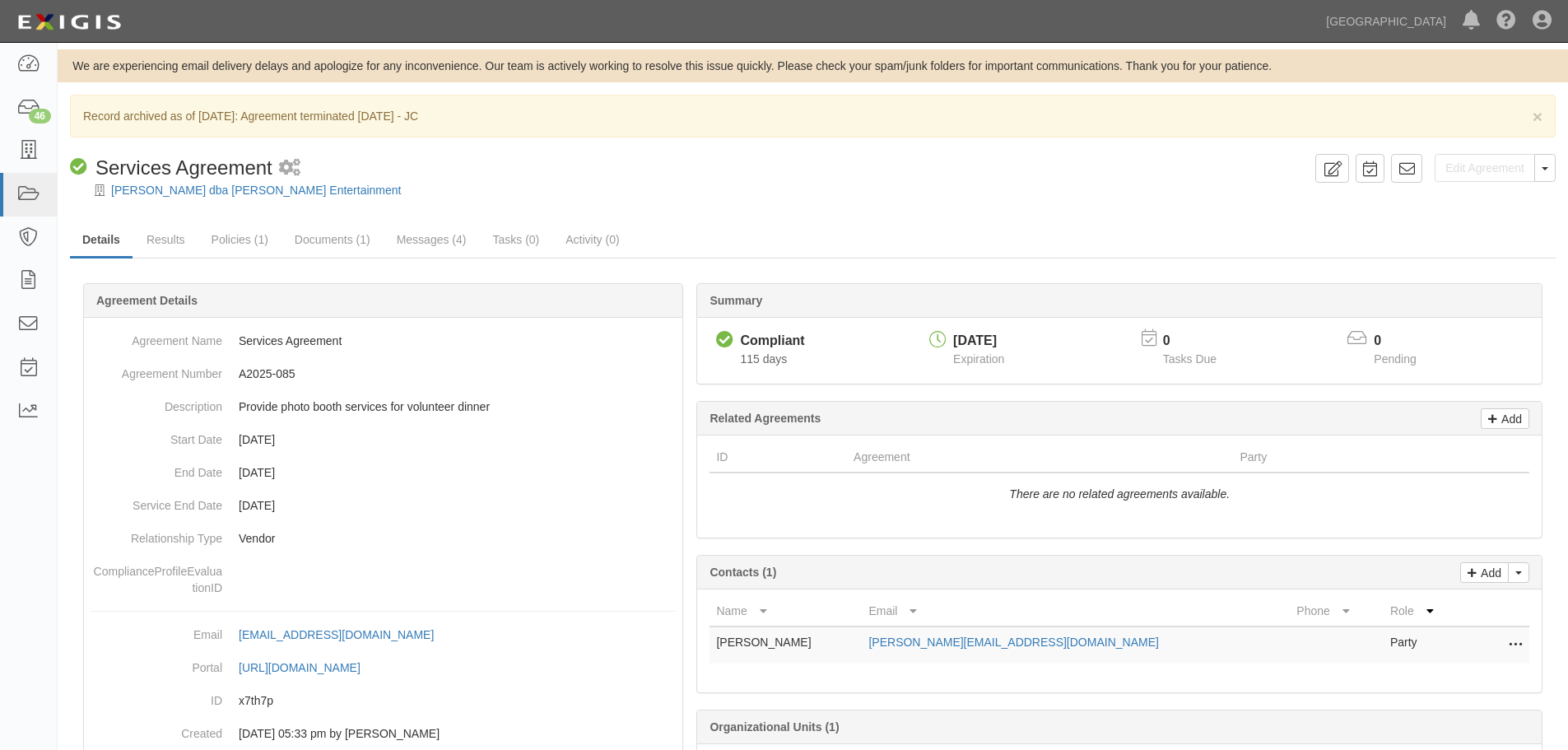
click at [223, 199] on div at bounding box center [813, 205] width 1511 height 12
click at [223, 195] on link "[PERSON_NAME] dba [PERSON_NAME] Entertainment" at bounding box center [256, 190] width 290 height 13
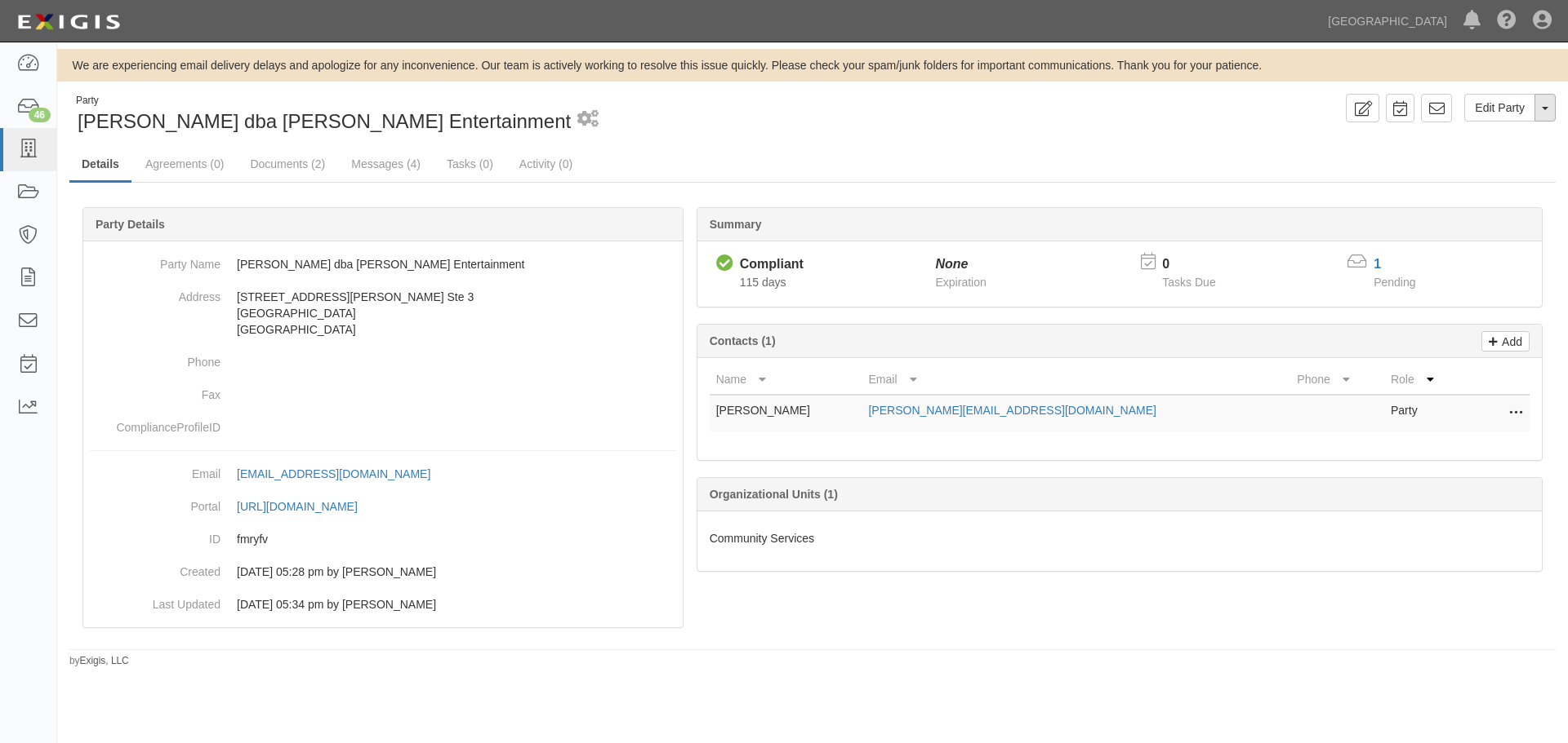
click at [1544, 101] on button "Toggle Party Dropdown" at bounding box center [1544, 108] width 21 height 28
click at [1486, 150] on link "Archive Party" at bounding box center [1490, 159] width 129 height 21
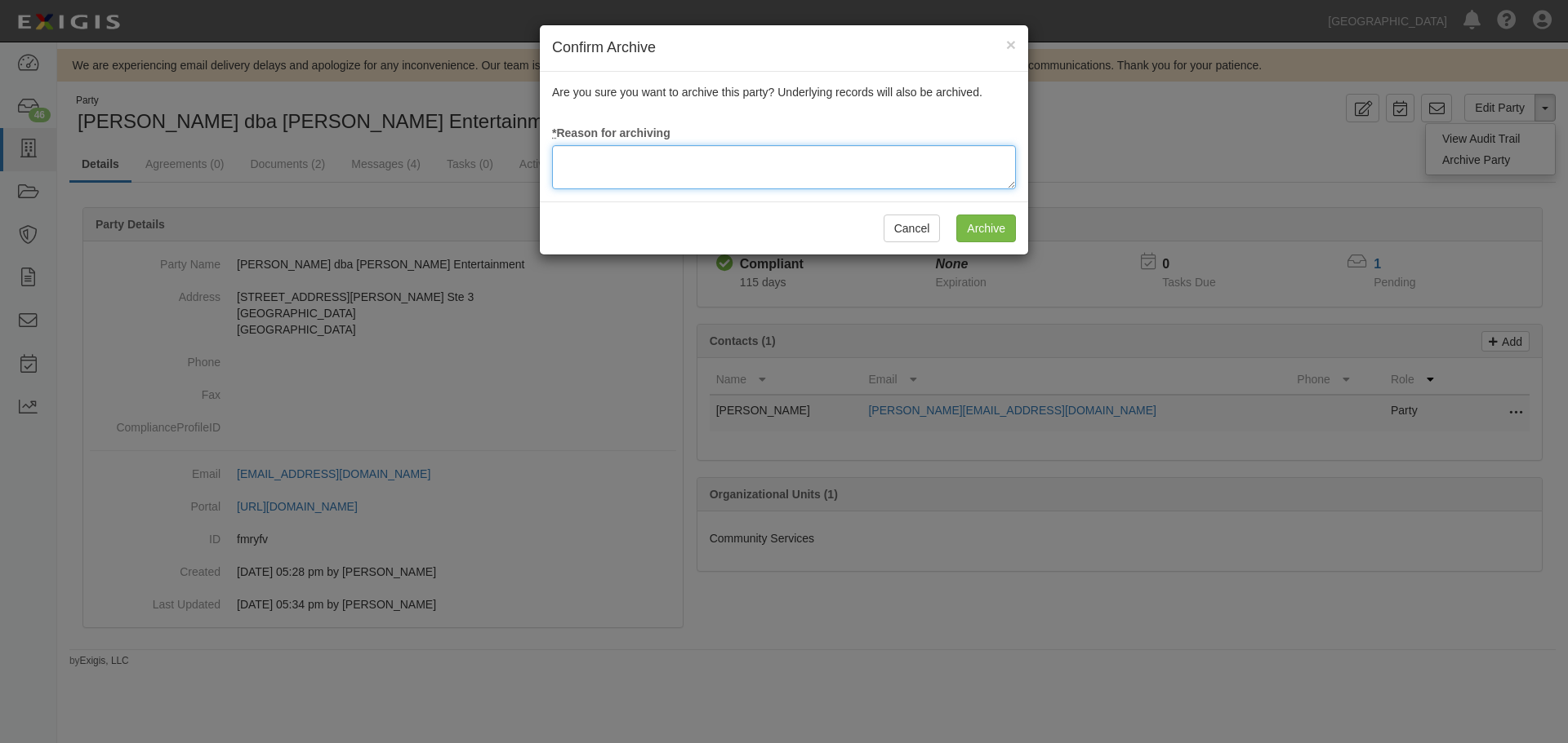
click at [631, 178] on textarea at bounding box center [784, 167] width 464 height 44
type textarea "Agreement terminated 08/18/2025 - JC"
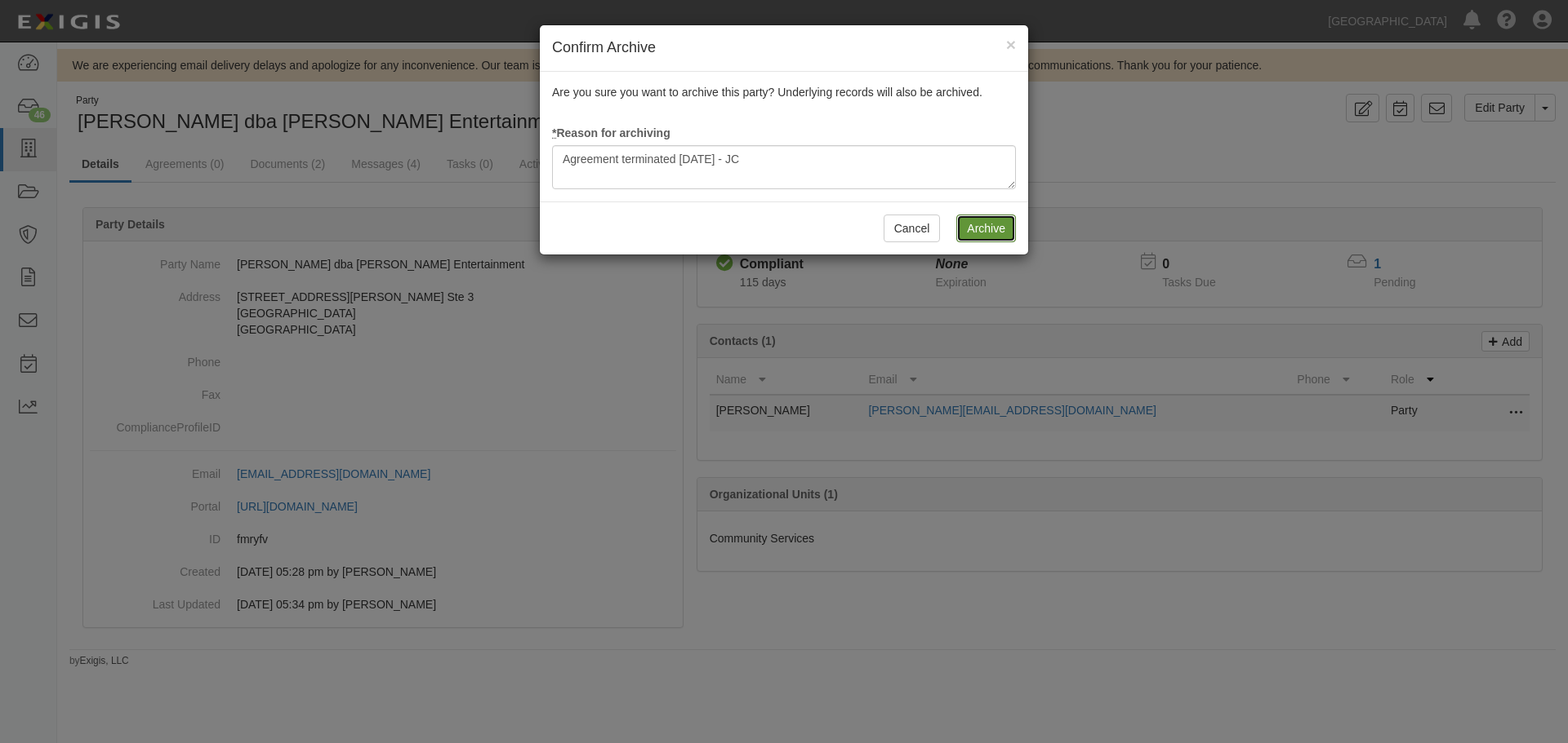
click at [977, 233] on input "Archive" at bounding box center [986, 229] width 59 height 28
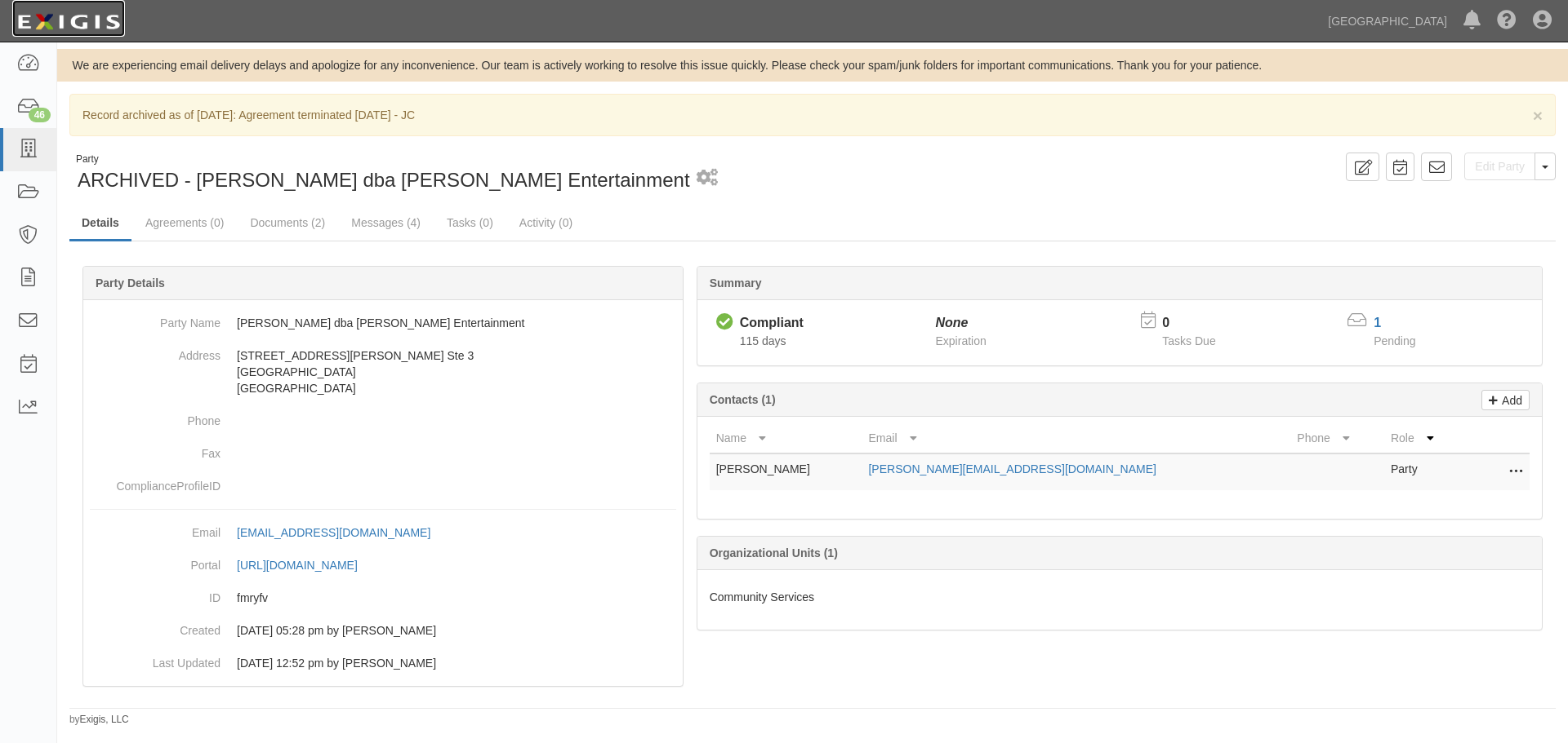
click at [100, 26] on img at bounding box center [68, 22] width 113 height 30
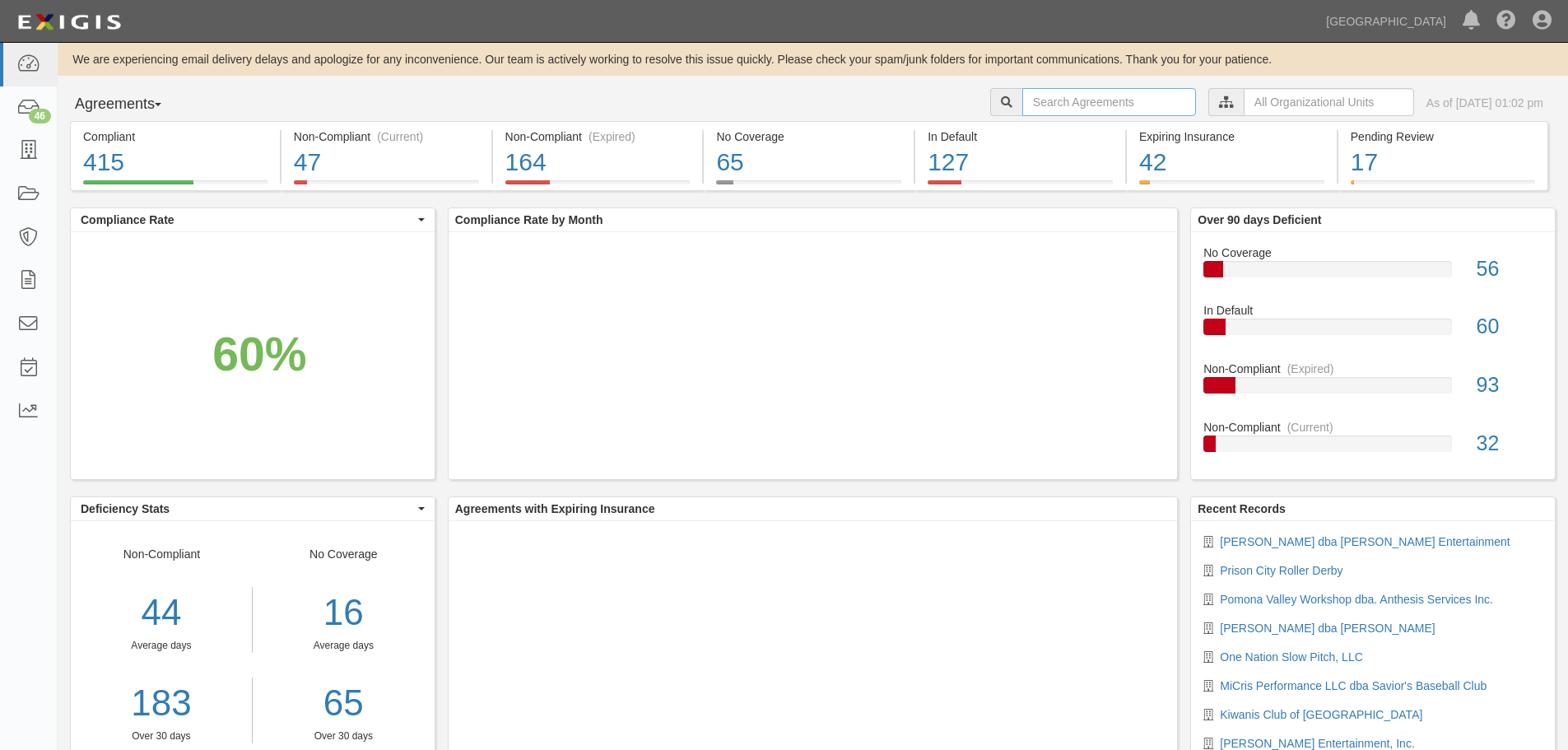
click at [1114, 107] on input "text" at bounding box center [1109, 102] width 174 height 28
type input "a2025-100"
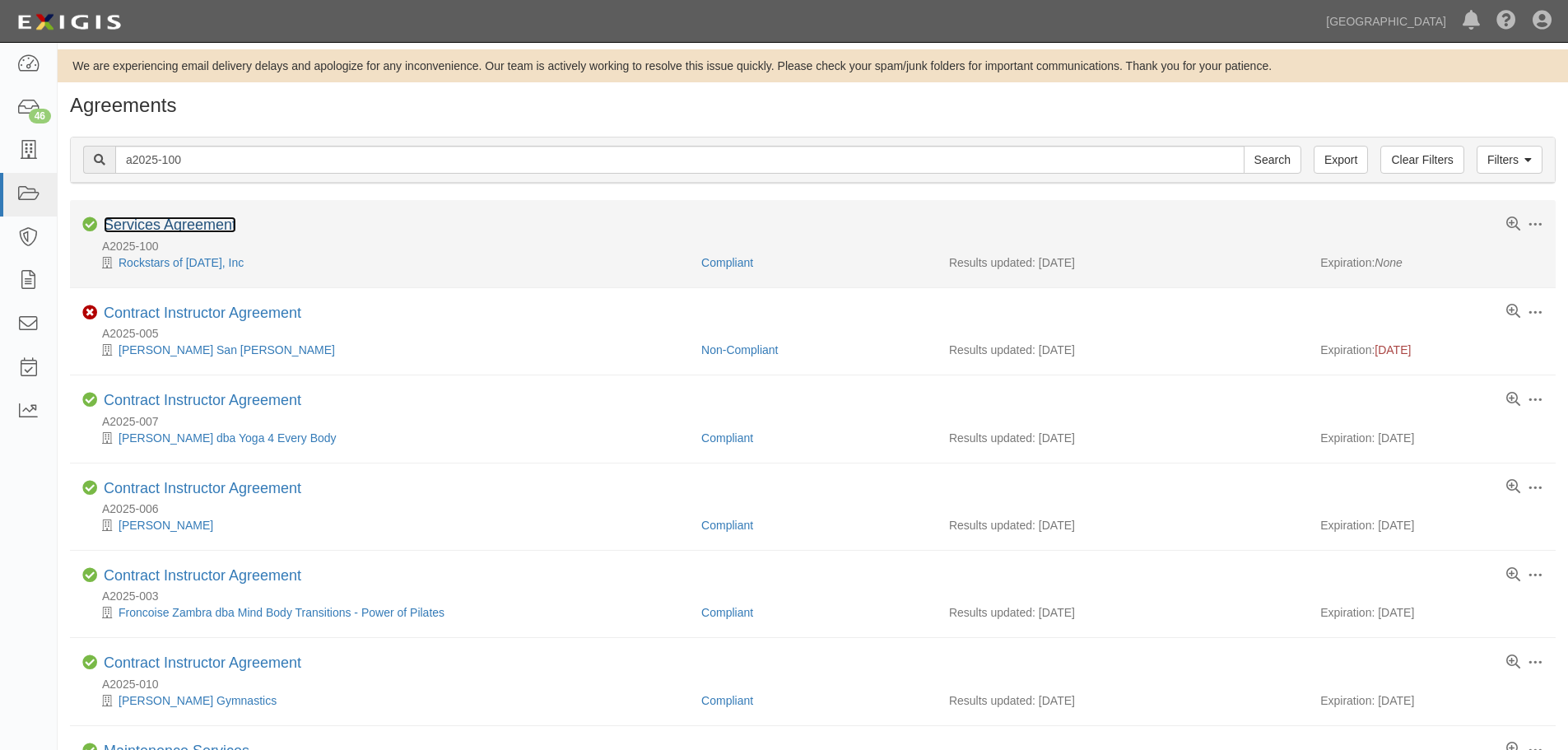
click at [229, 222] on link "Services Agreement" at bounding box center [170, 225] width 133 height 16
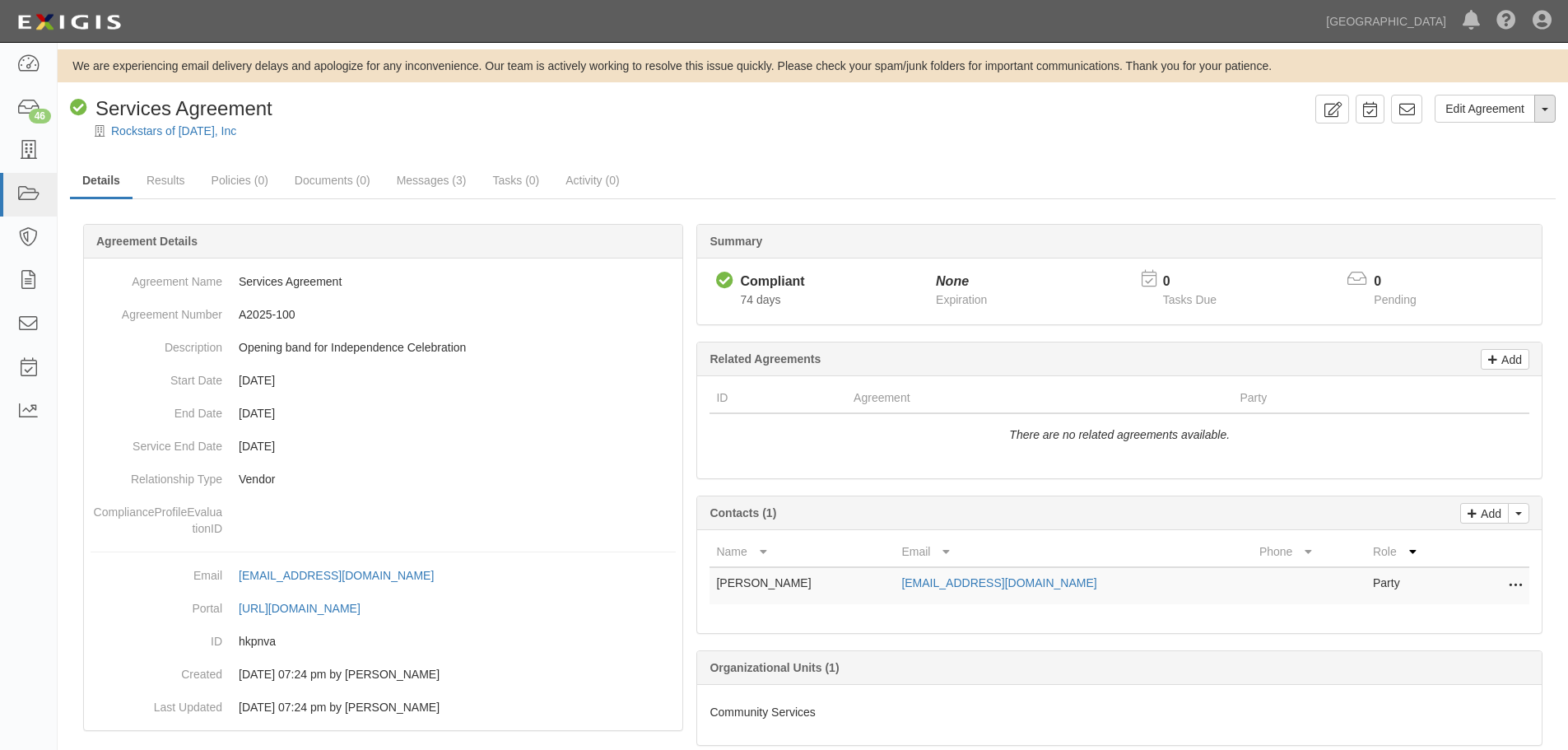
click at [1540, 109] on button "Toggle Agreement Dropdown" at bounding box center [1545, 109] width 21 height 28
click at [1489, 162] on link "Archive Agreement" at bounding box center [1490, 161] width 130 height 21
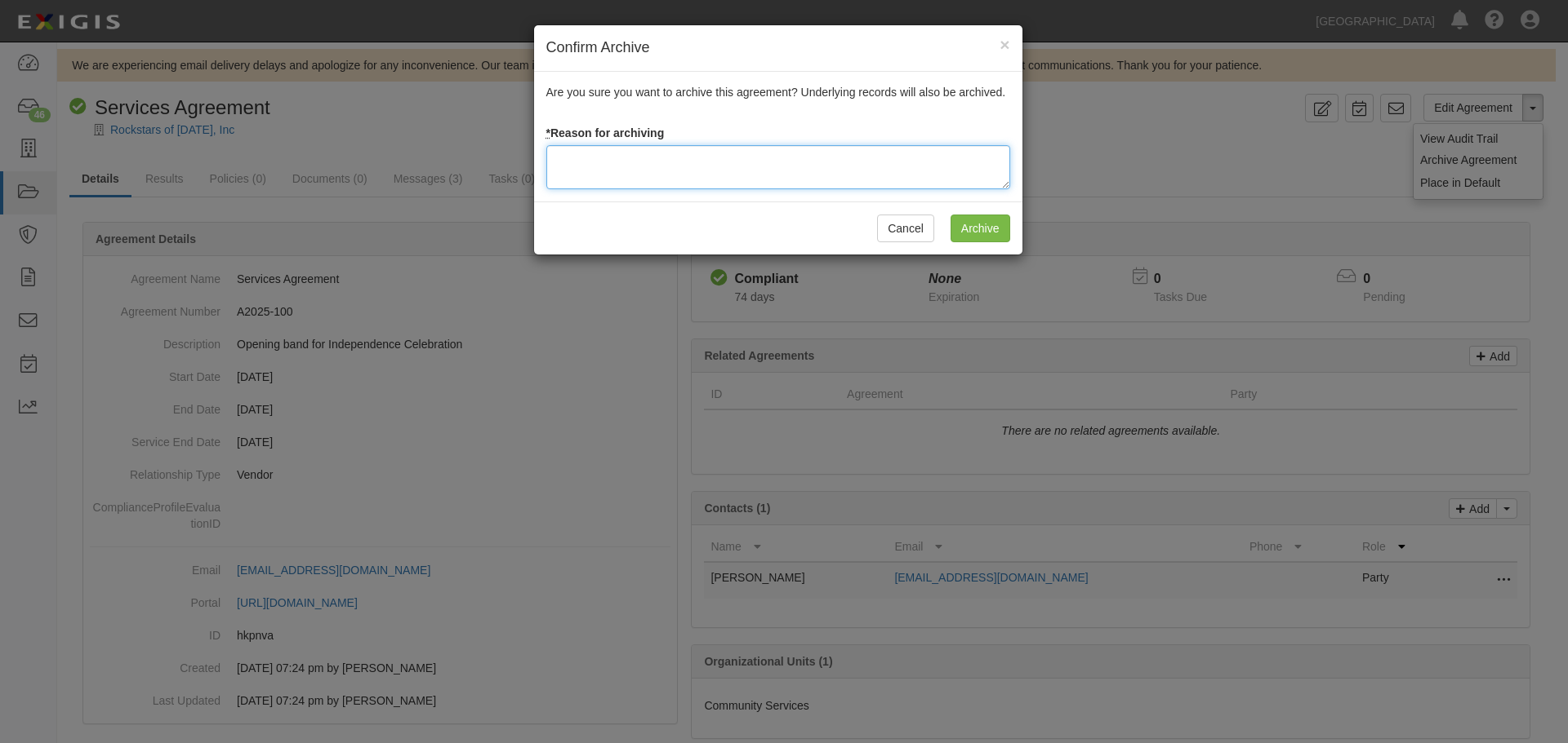
click at [636, 176] on textarea at bounding box center [778, 167] width 464 height 44
type textarea "Agreement terminated 08/18/2025 -JC"
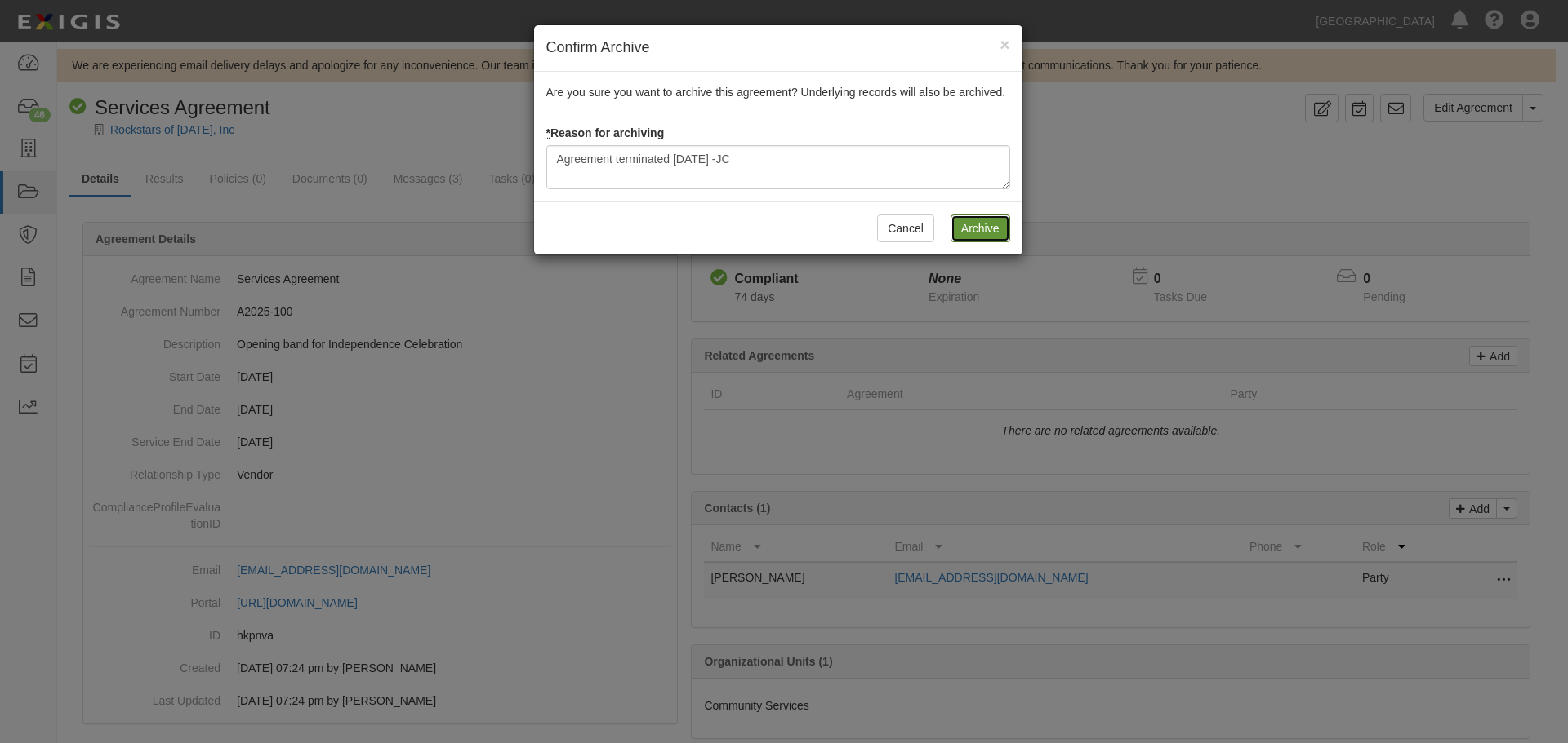
click at [959, 229] on input "Archive" at bounding box center [980, 229] width 59 height 28
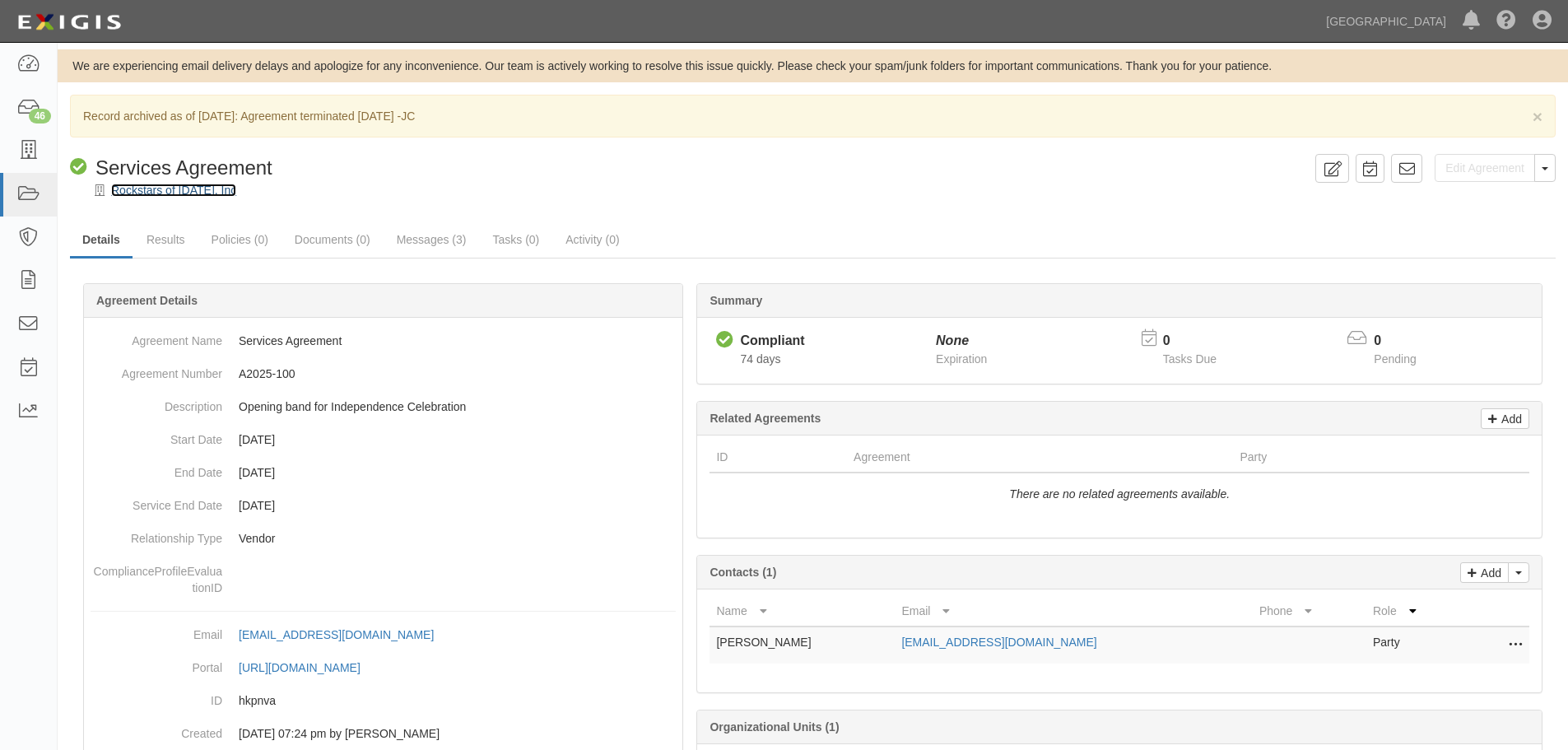
click at [193, 188] on link "Rockstars of [DATE], Inc" at bounding box center [173, 190] width 125 height 13
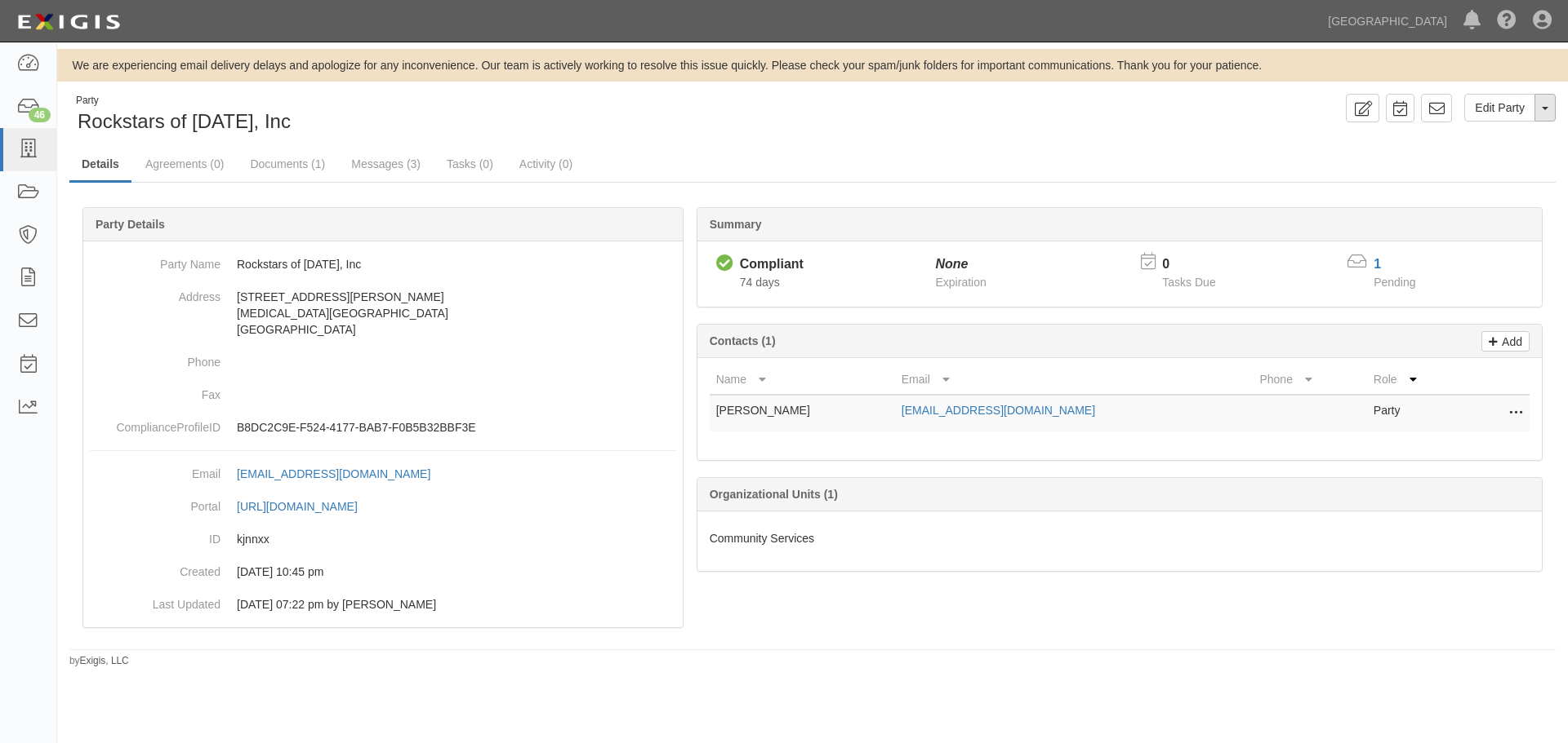
click at [1550, 112] on button "Toggle Party Dropdown" at bounding box center [1544, 108] width 21 height 28
click at [1490, 162] on link "Archive Party" at bounding box center [1490, 159] width 129 height 21
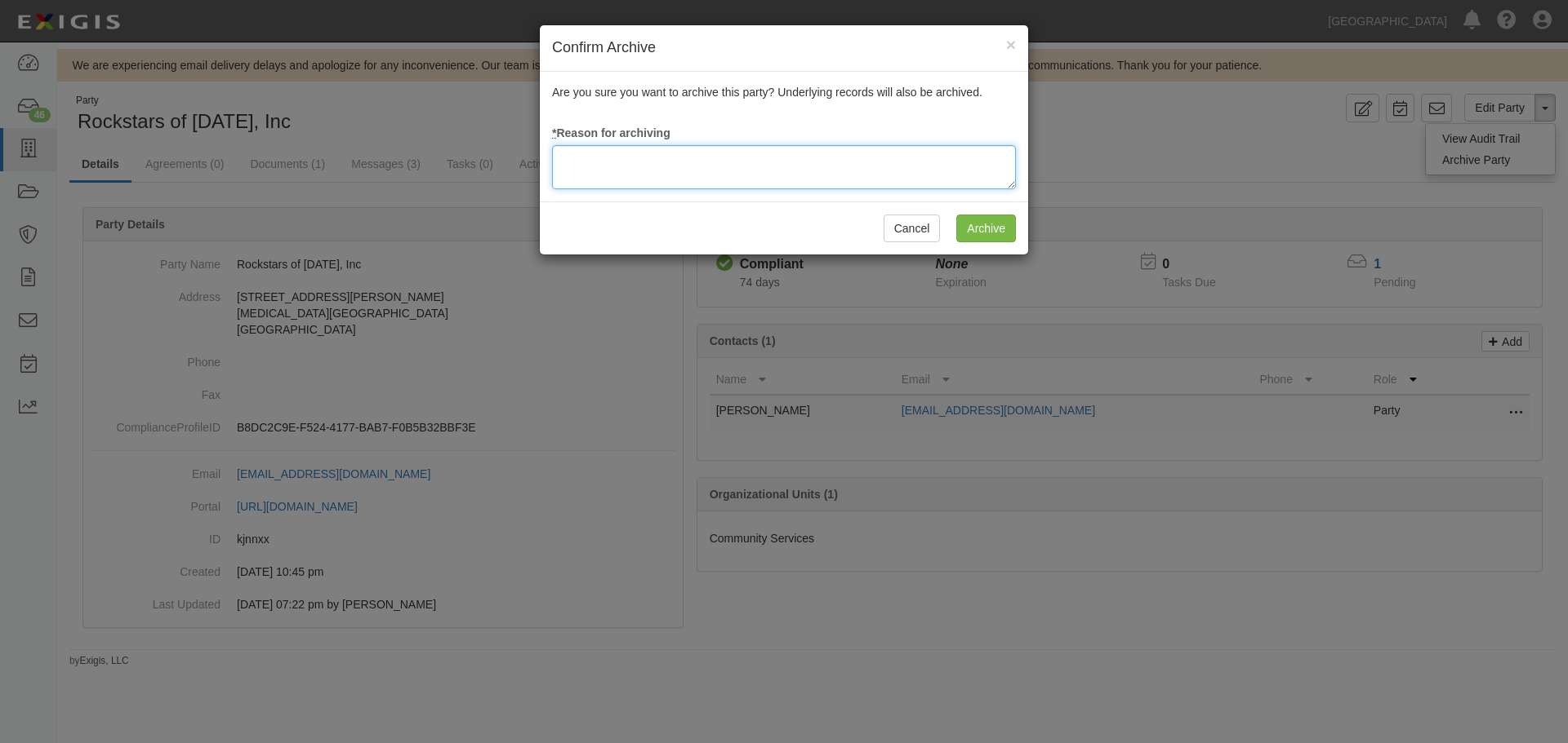
click at [656, 164] on textarea at bounding box center [784, 167] width 464 height 44
type textarea "Agreement terminated [DATE] - JC"
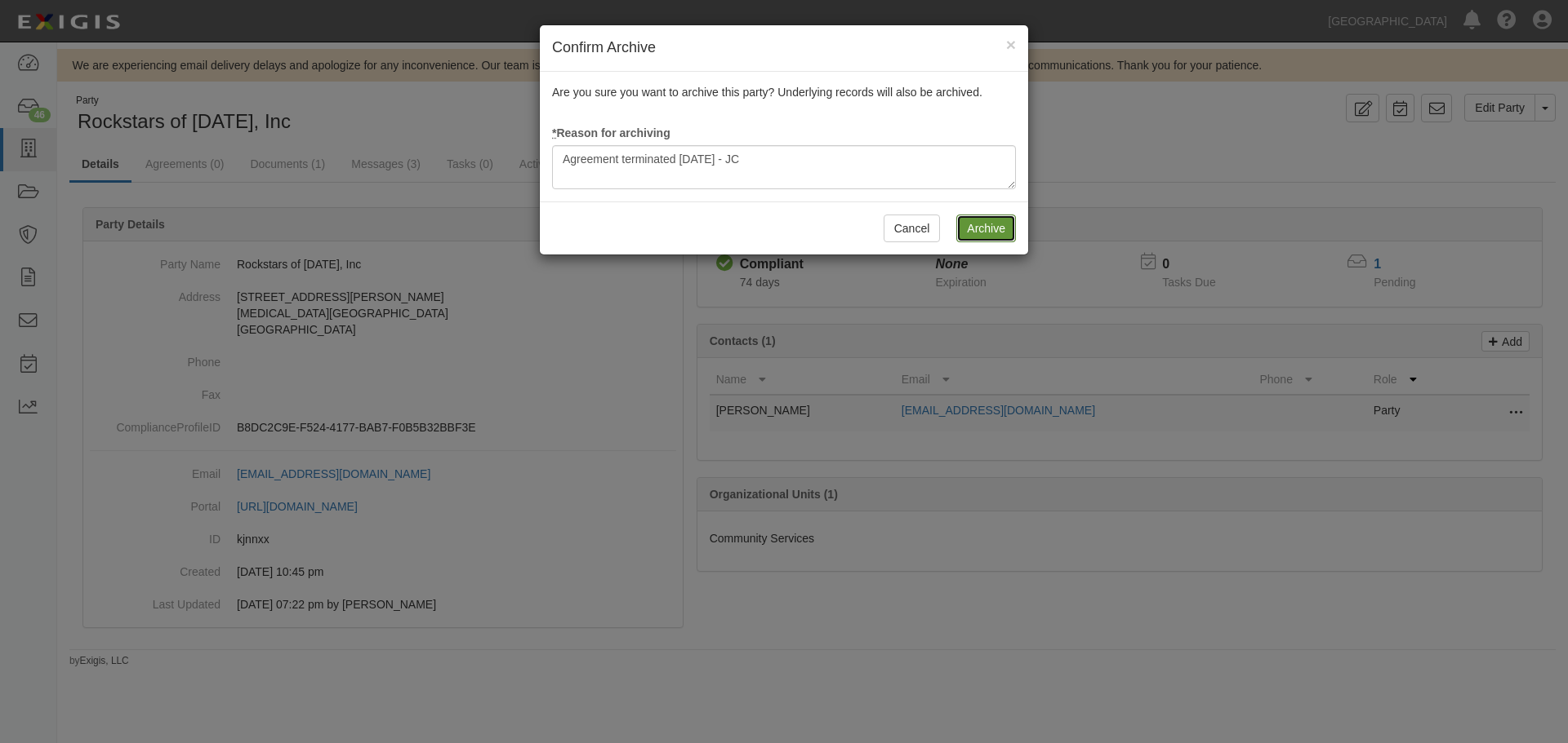
click at [994, 225] on input "Archive" at bounding box center [986, 229] width 59 height 28
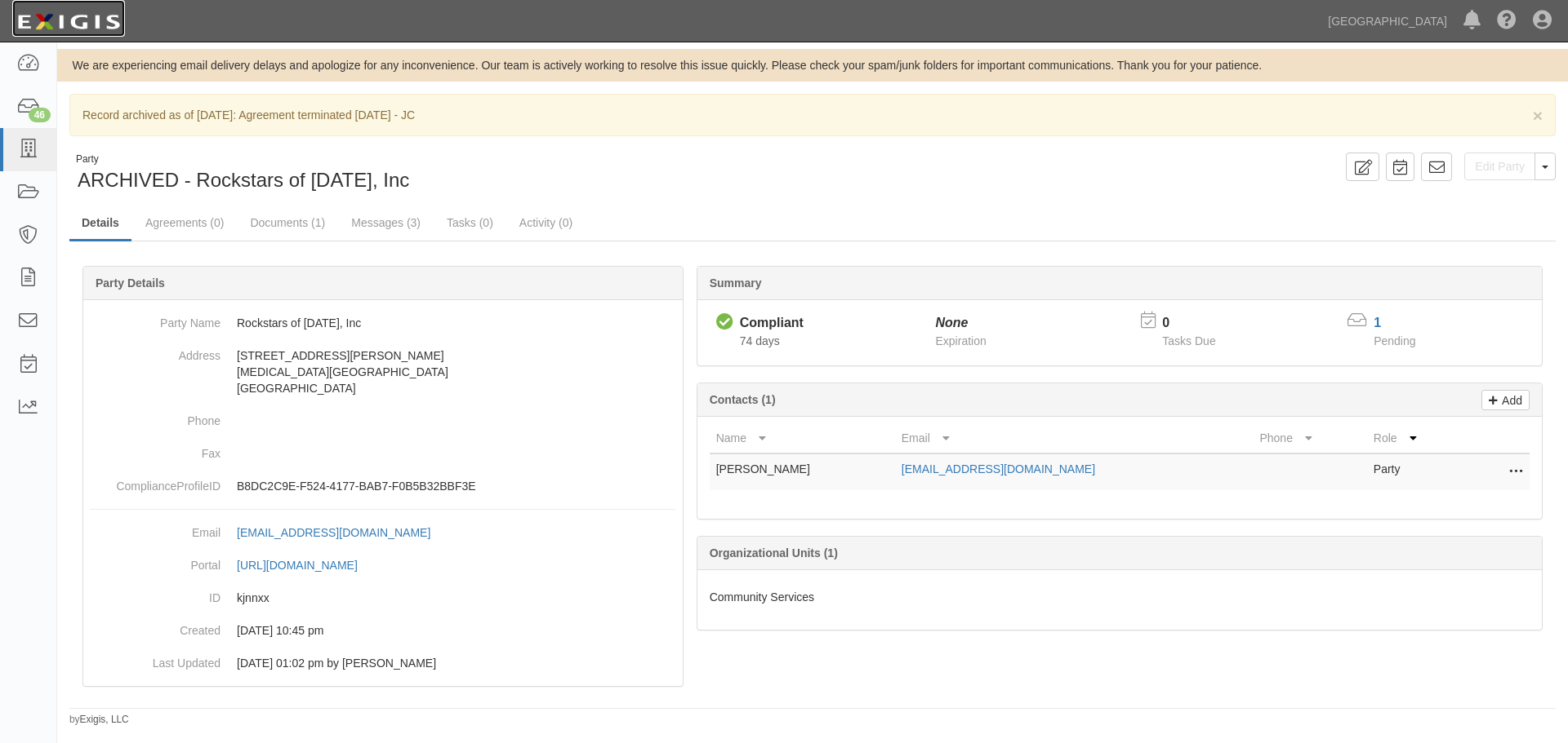
click at [115, 26] on img at bounding box center [68, 22] width 113 height 30
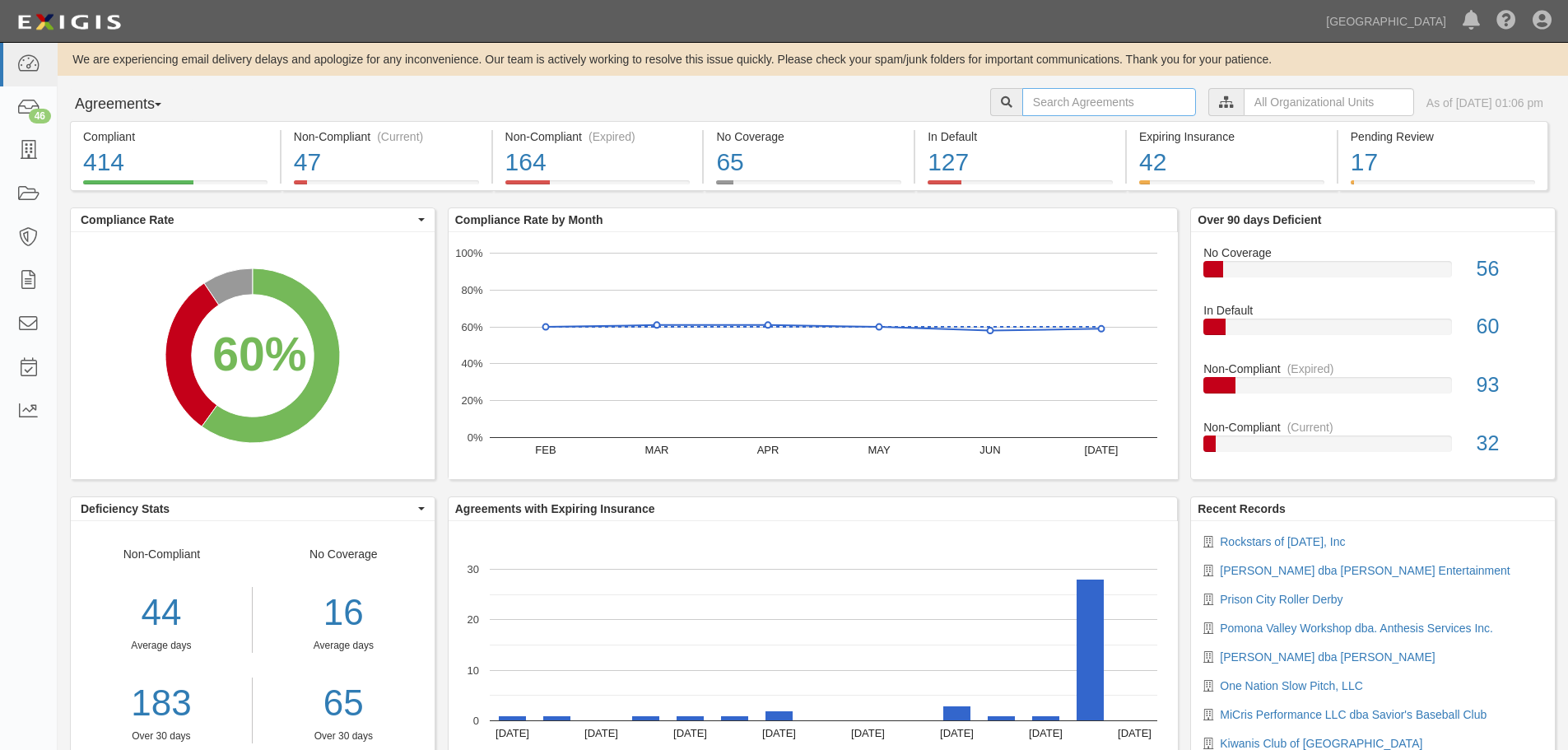
click at [1064, 101] on input "text" at bounding box center [1109, 102] width 174 height 28
type input "a224-152"
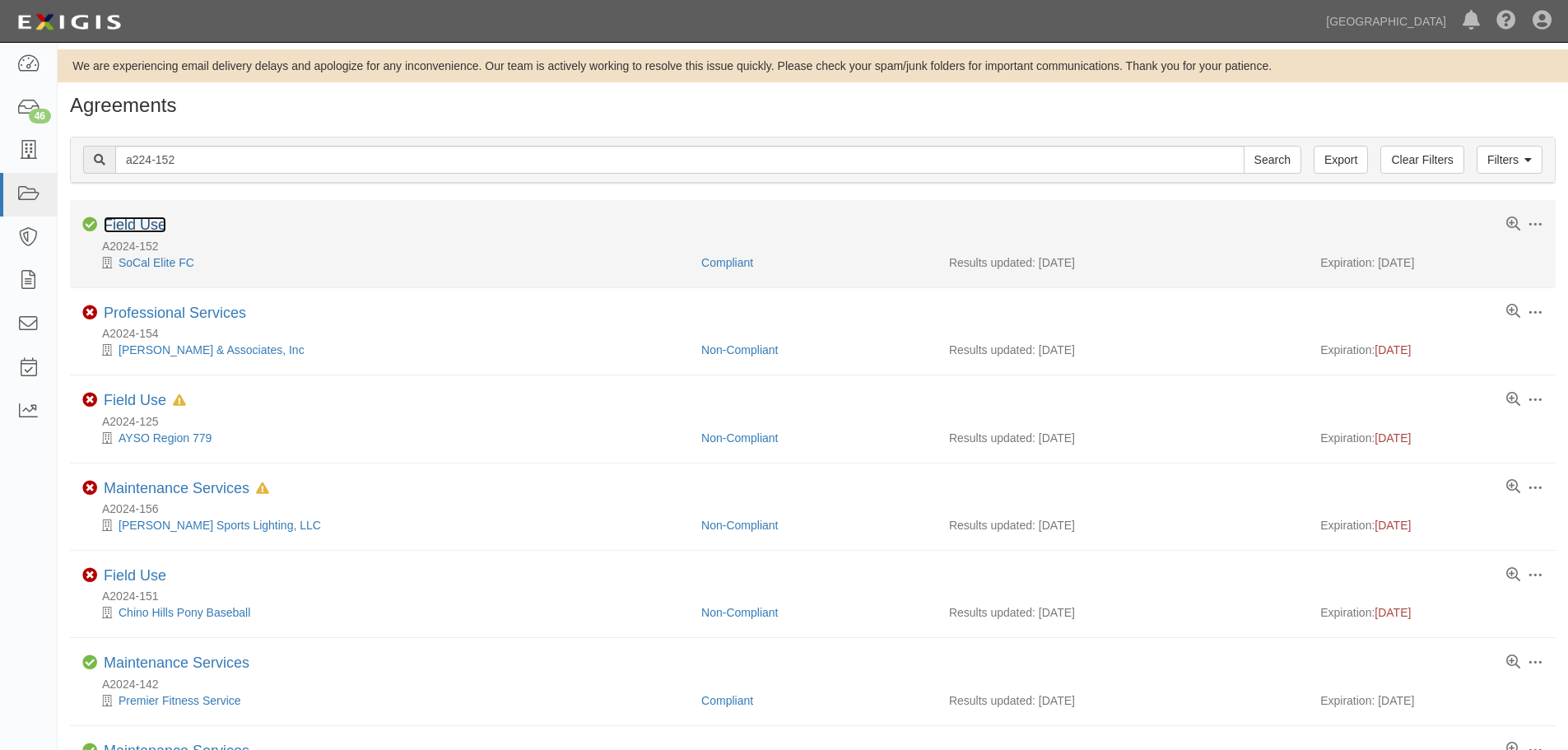
click at [147, 227] on link "Field Use" at bounding box center [135, 225] width 63 height 16
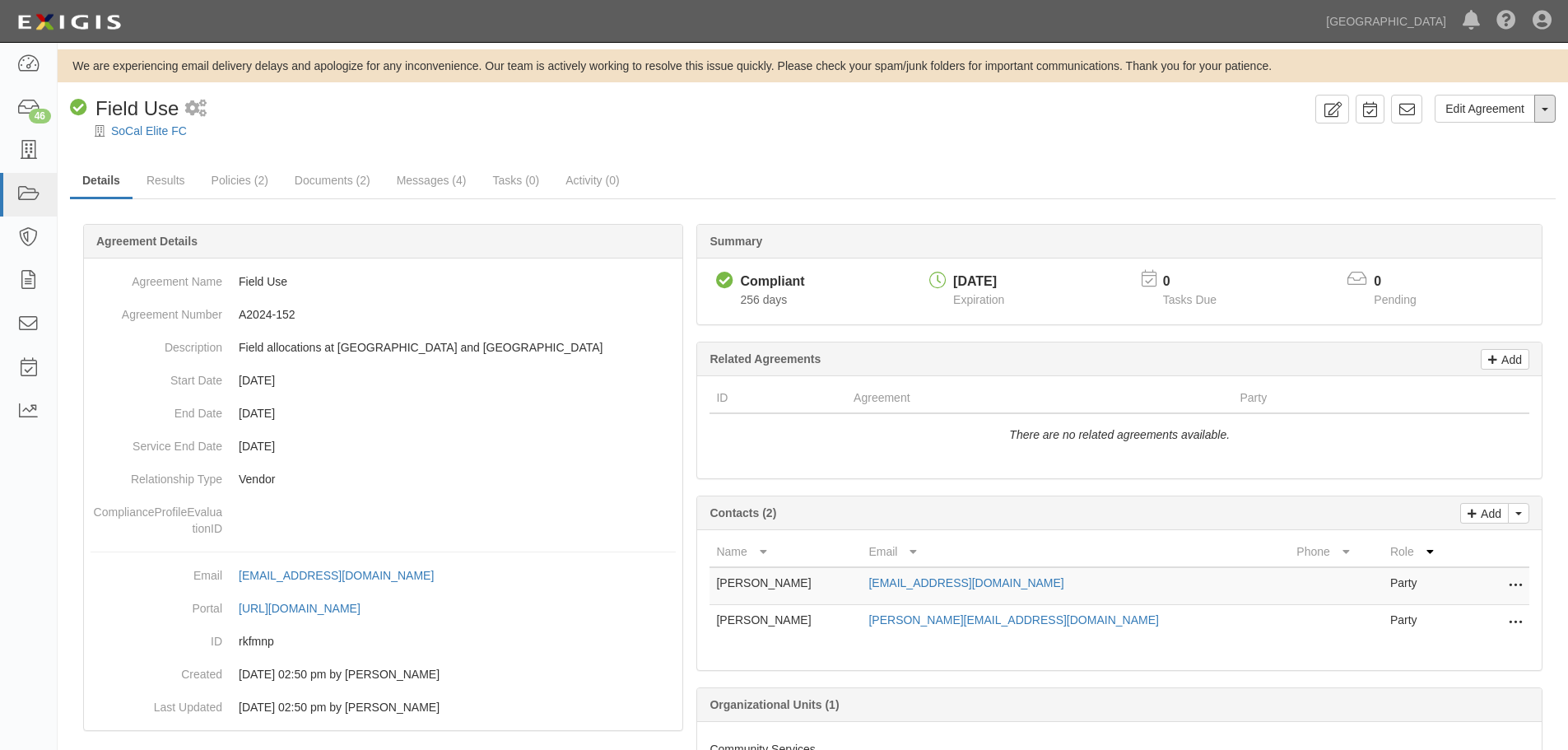
drag, startPoint x: 1544, startPoint y: 115, endPoint x: 1524, endPoint y: 143, distance: 34.4
click at [1543, 115] on button "Toggle Agreement Dropdown" at bounding box center [1545, 109] width 21 height 28
drag, startPoint x: 1487, startPoint y: 180, endPoint x: 1484, endPoint y: 161, distance: 19.2
click at [1484, 161] on ul "View Audit Trail Archive Agreement Place in Default" at bounding box center [1490, 162] width 132 height 77
click at [1546, 109] on span "button" at bounding box center [1545, 109] width 7 height 3
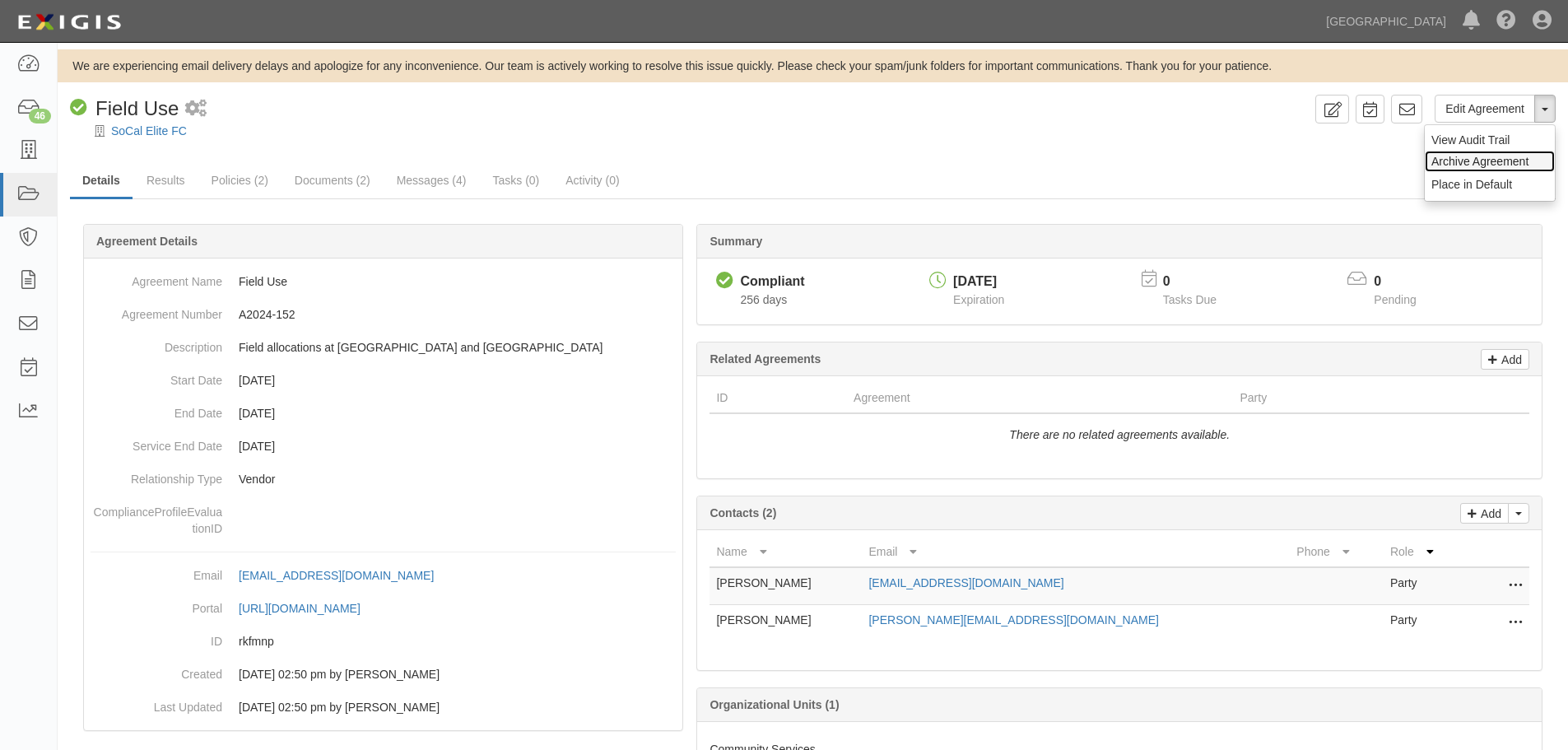
click at [1474, 158] on link "Archive Agreement" at bounding box center [1490, 161] width 130 height 21
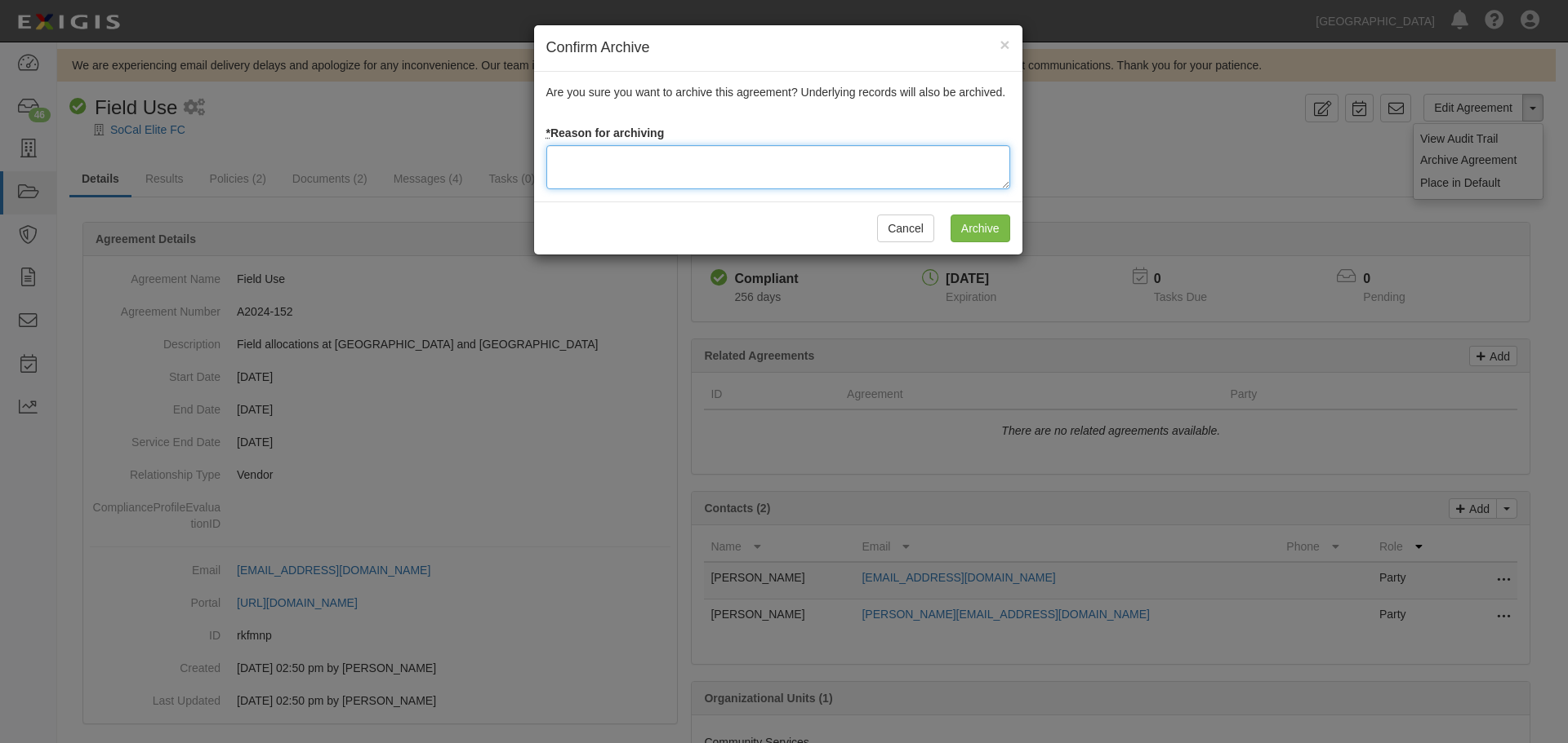
click at [727, 175] on textarea at bounding box center [778, 167] width 464 height 44
type textarea "Agreement terminated 08/18/2025 - JC"
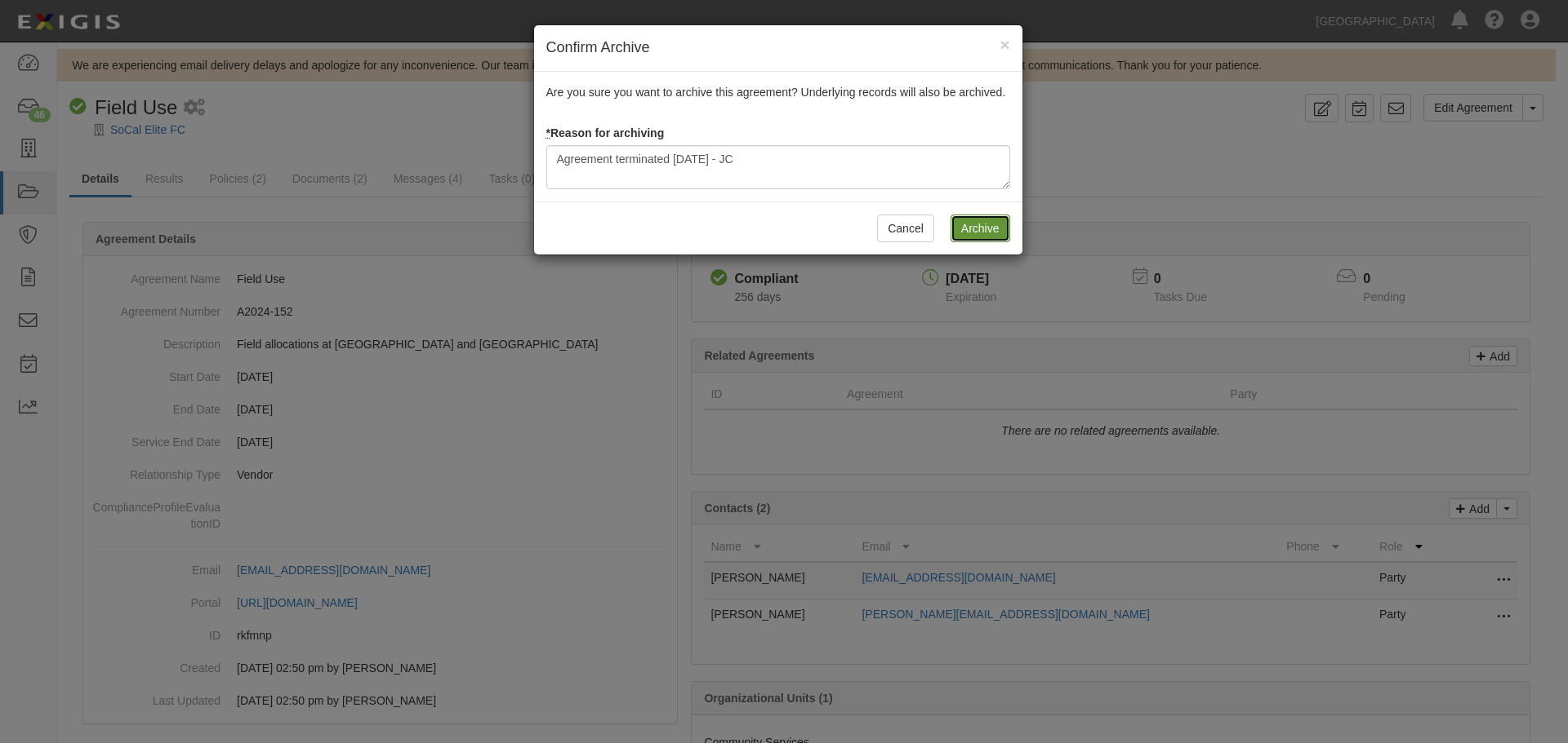
click at [1009, 220] on input "Archive" at bounding box center [980, 229] width 59 height 28
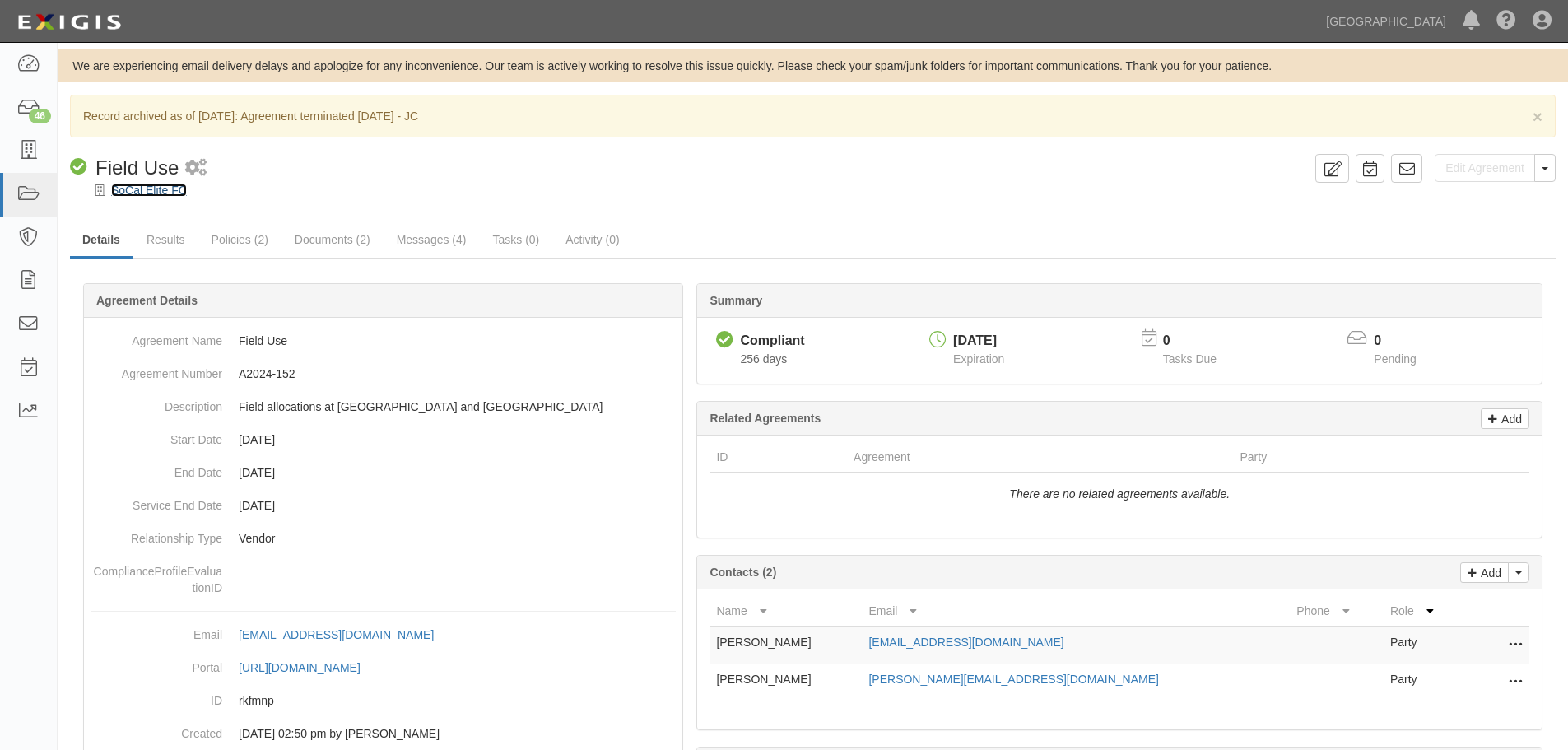
click at [151, 185] on link "SoCal Elite FC" at bounding box center [149, 190] width 76 height 13
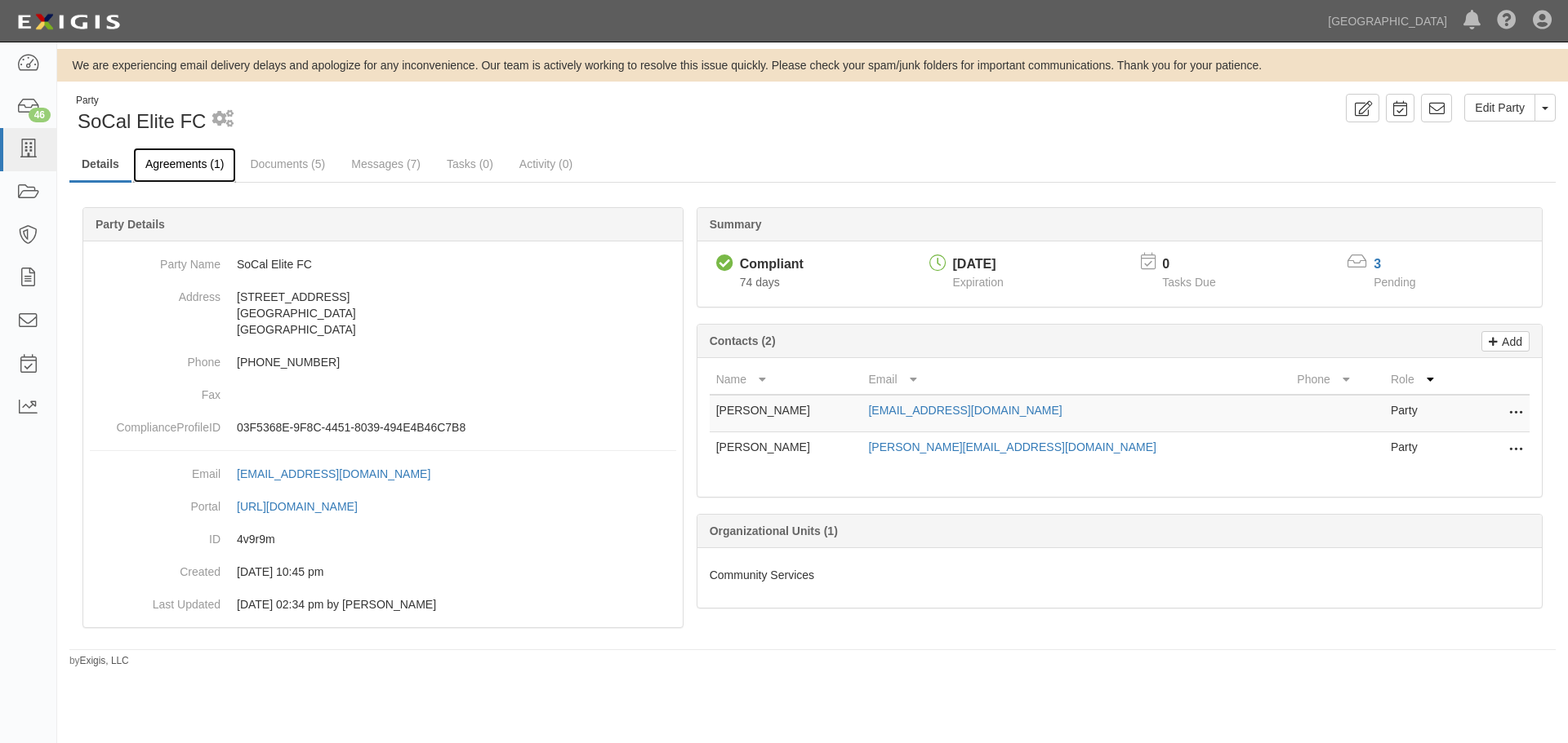
click at [165, 163] on link "Agreements (1)" at bounding box center [184, 164] width 103 height 35
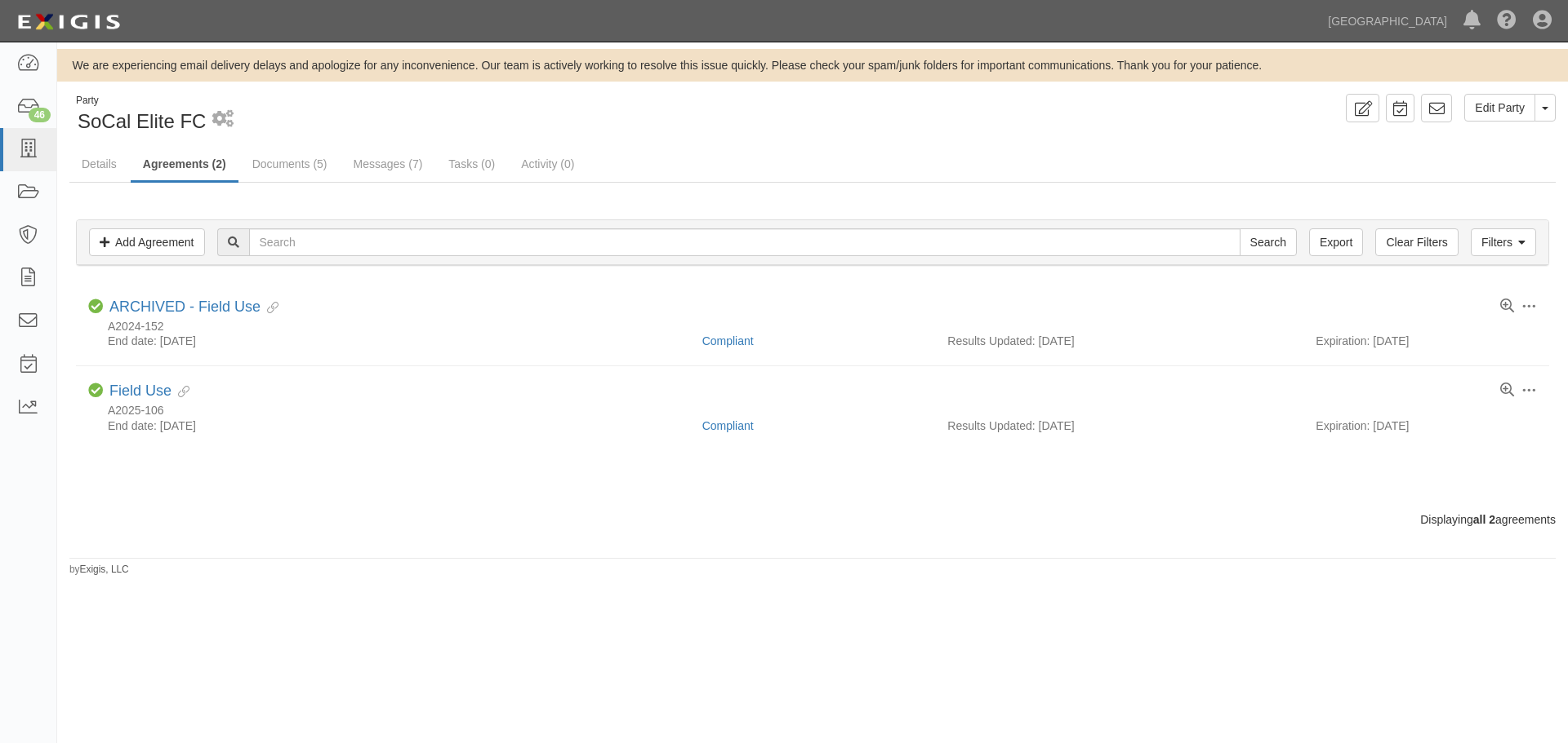
click at [124, 493] on div "Filters Add Agreement Clear Filters Export Search Filters Compliance Status Com…" at bounding box center [812, 347] width 1486 height 328
click at [82, 21] on img at bounding box center [68, 22] width 113 height 30
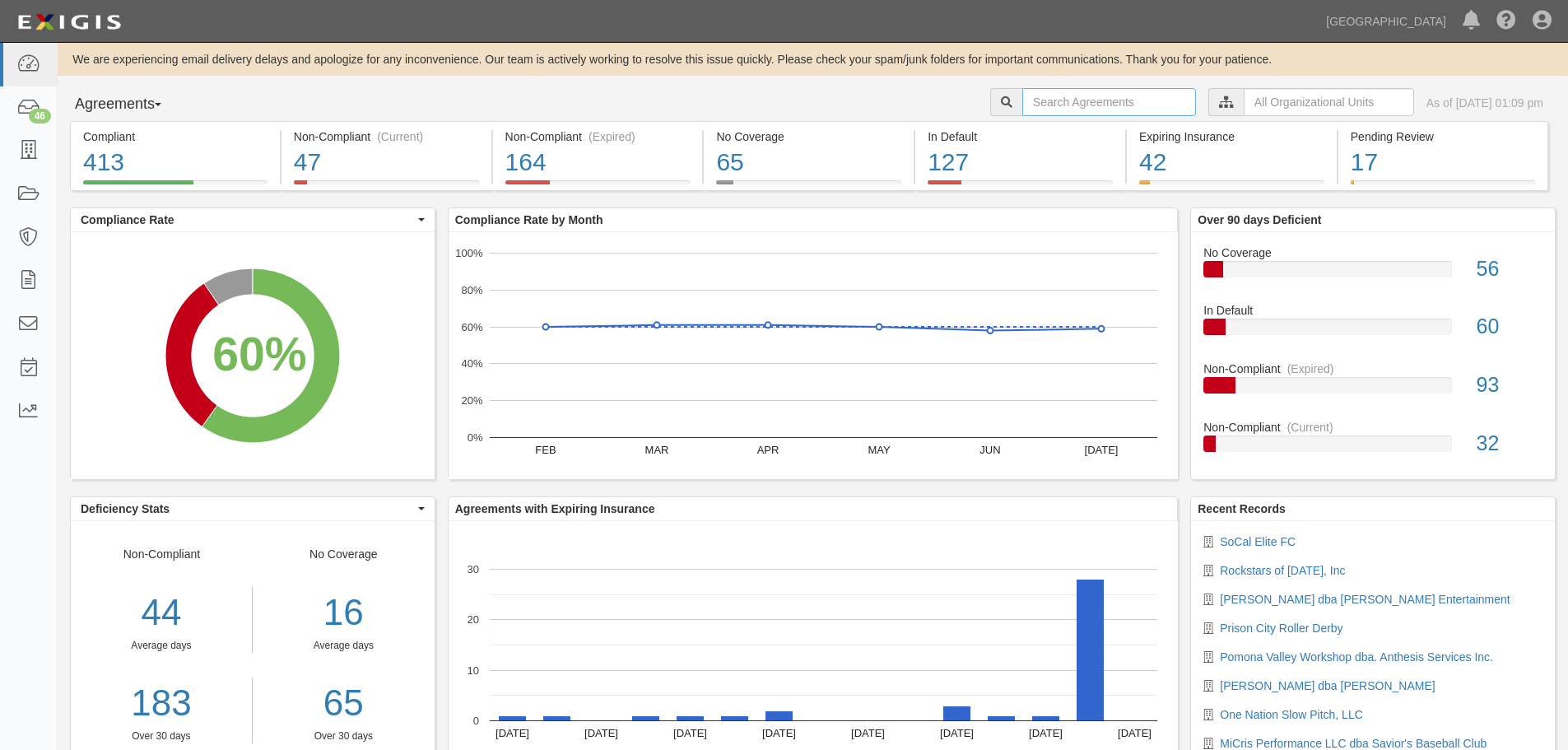
click at [1025, 112] on input "text" at bounding box center [1109, 102] width 174 height 28
type input "a2024-157"
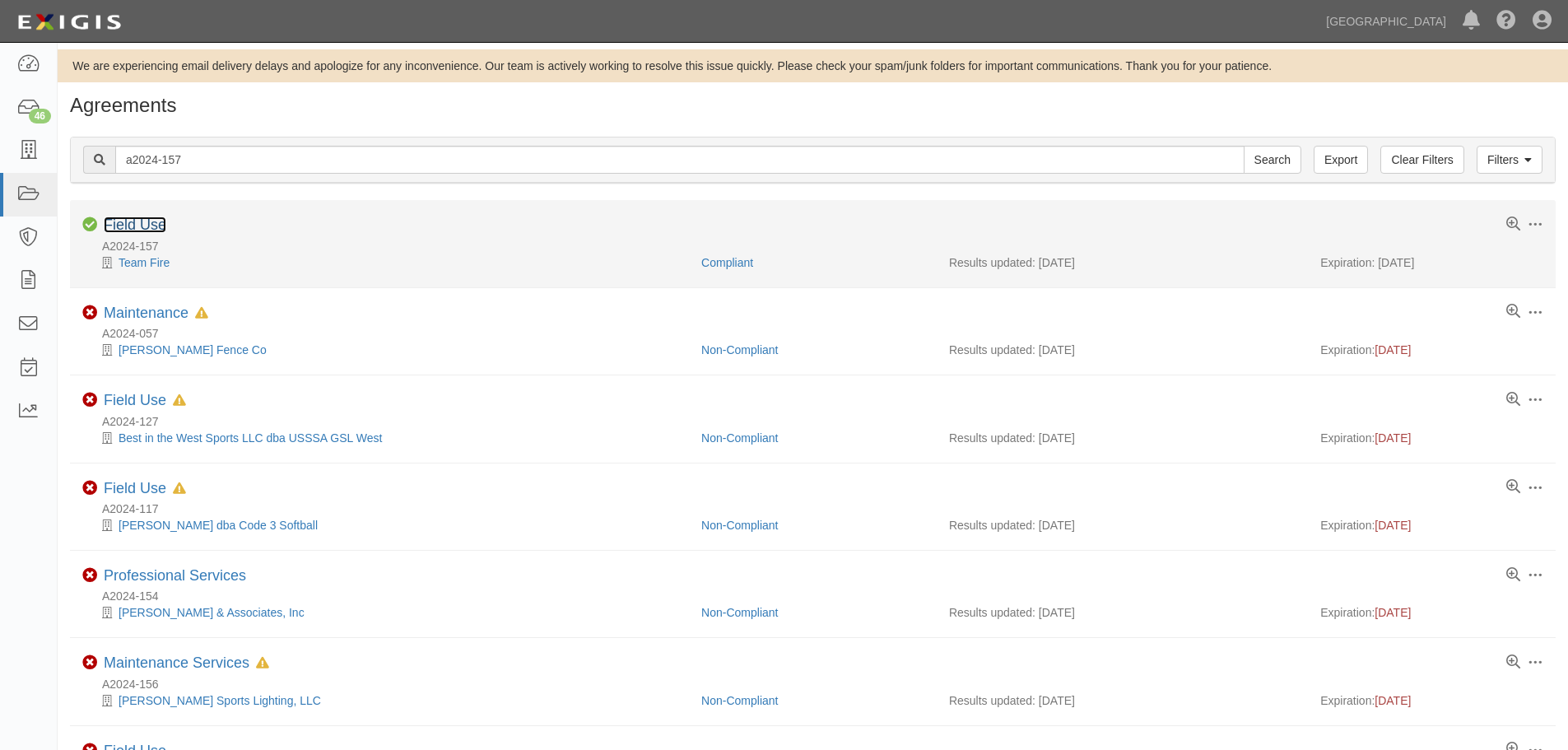
click at [136, 228] on link "Field Use" at bounding box center [135, 225] width 63 height 16
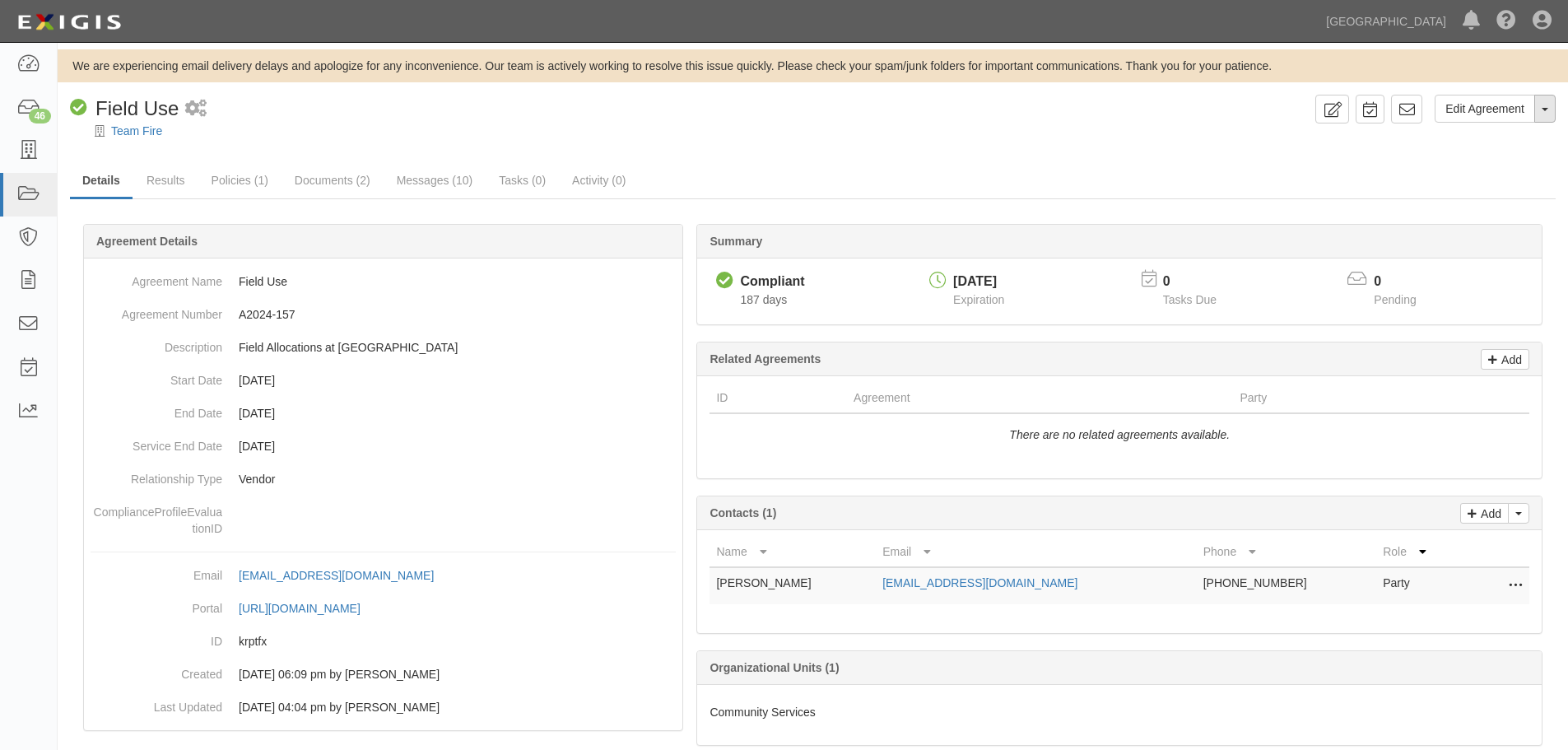
click at [1549, 115] on button "Toggle Agreement Dropdown" at bounding box center [1545, 109] width 21 height 28
click at [1473, 170] on link "Archive Agreement" at bounding box center [1490, 161] width 130 height 21
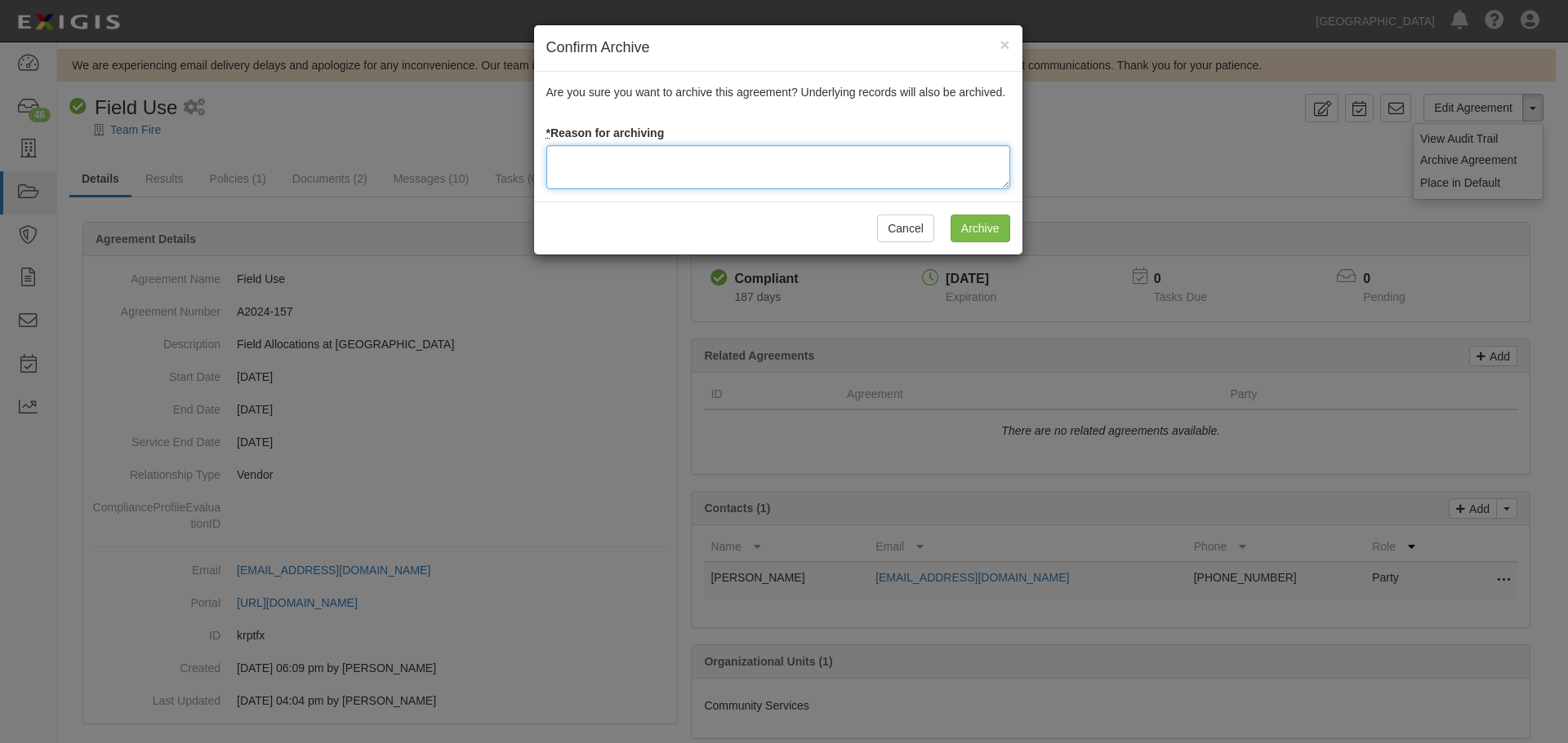
click at [662, 172] on textarea at bounding box center [778, 167] width 464 height 44
type textarea "Agreement terminated 08/18/2025 - JC"
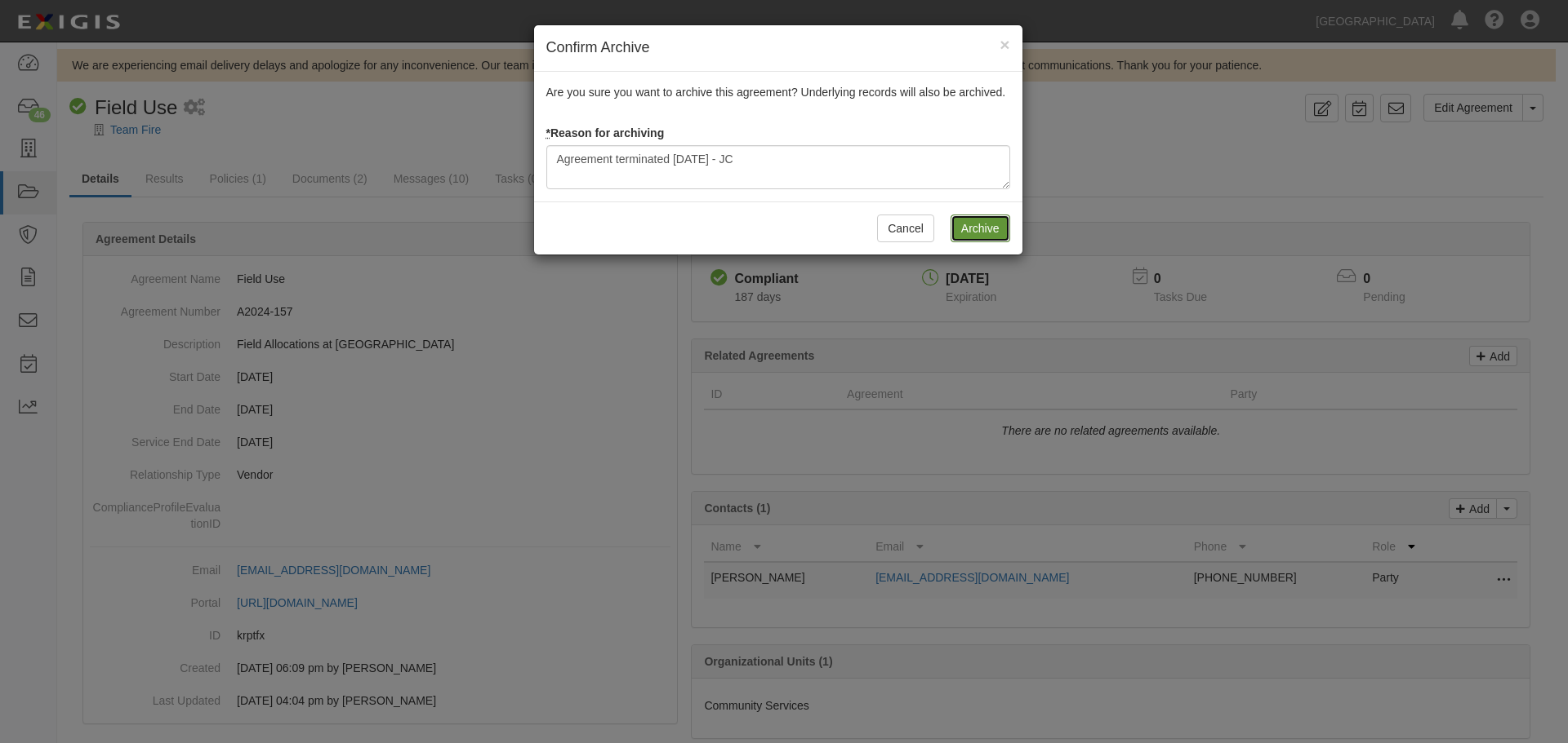
click at [974, 226] on input "Archive" at bounding box center [980, 229] width 59 height 28
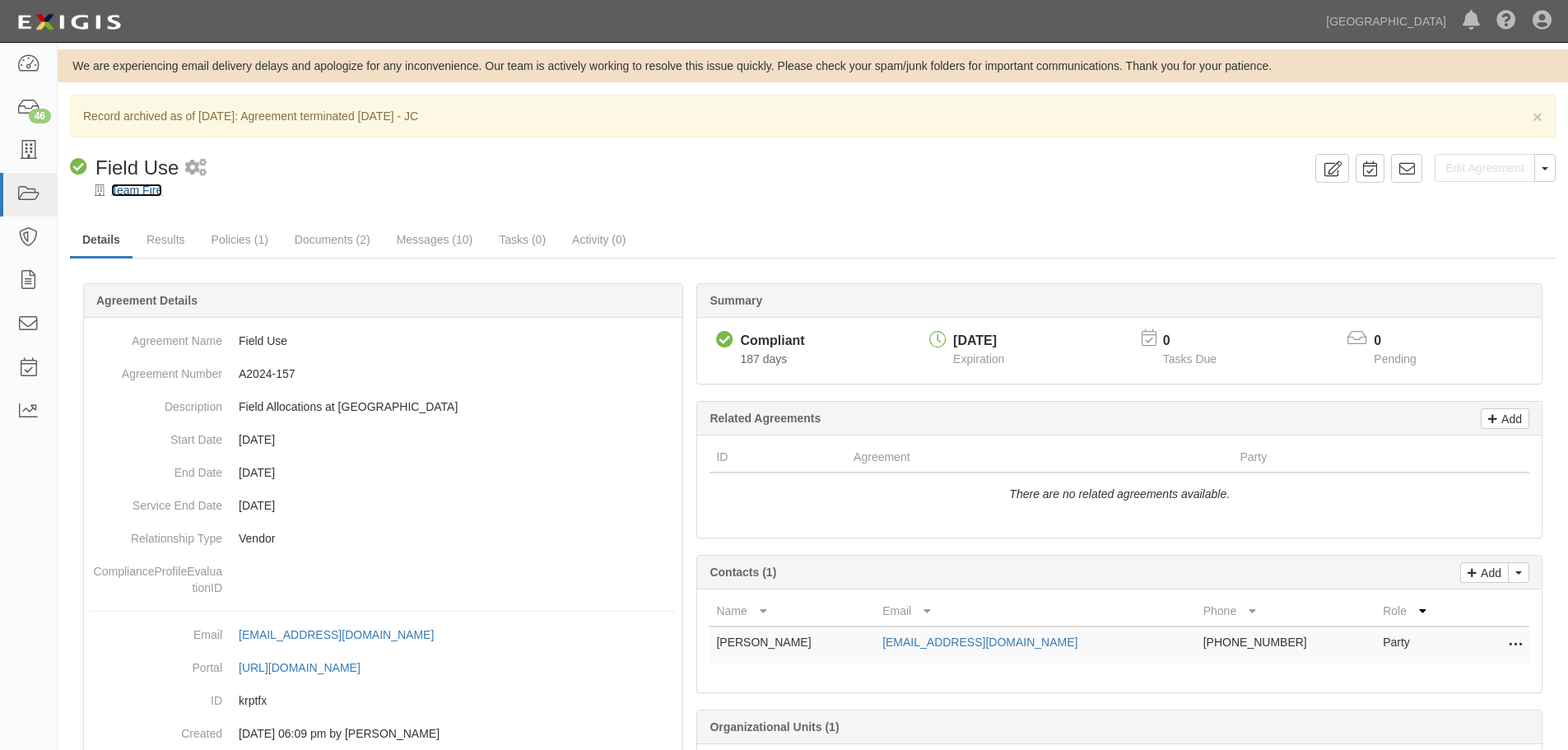
click at [145, 192] on link "Team Fire" at bounding box center [136, 190] width 51 height 13
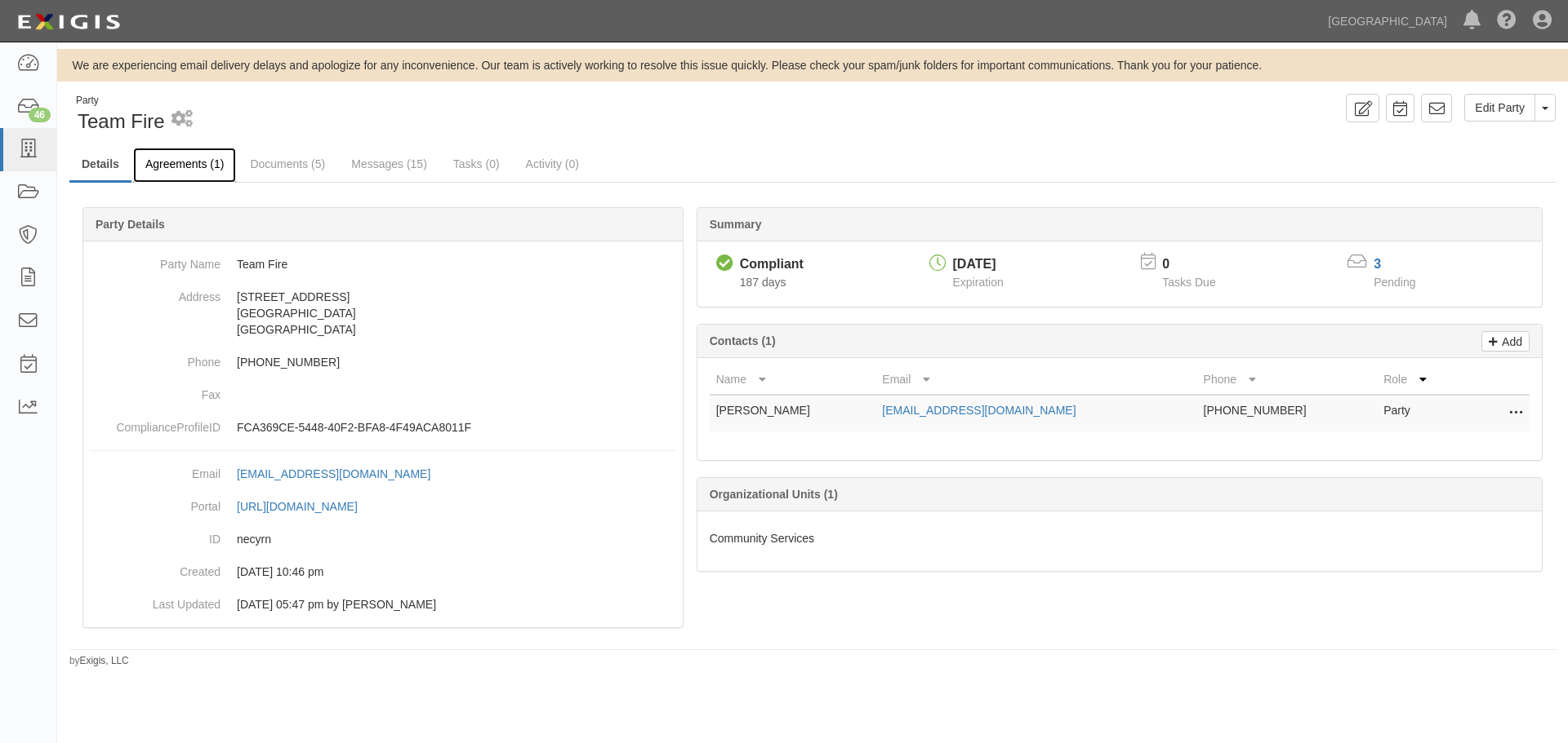
click at [197, 177] on link "Agreements (1)" at bounding box center [184, 164] width 103 height 35
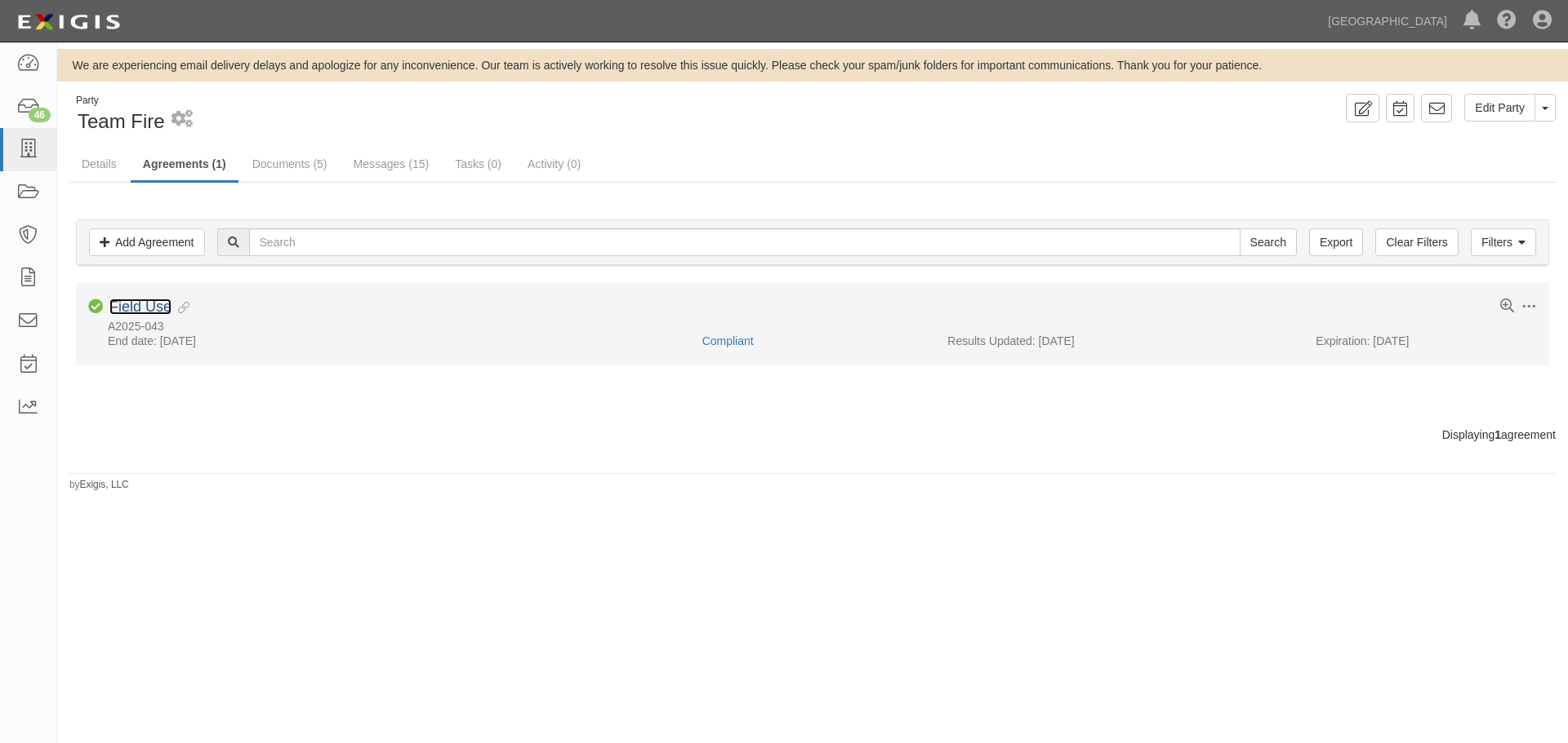
click at [147, 315] on link "Field Use" at bounding box center [140, 307] width 62 height 16
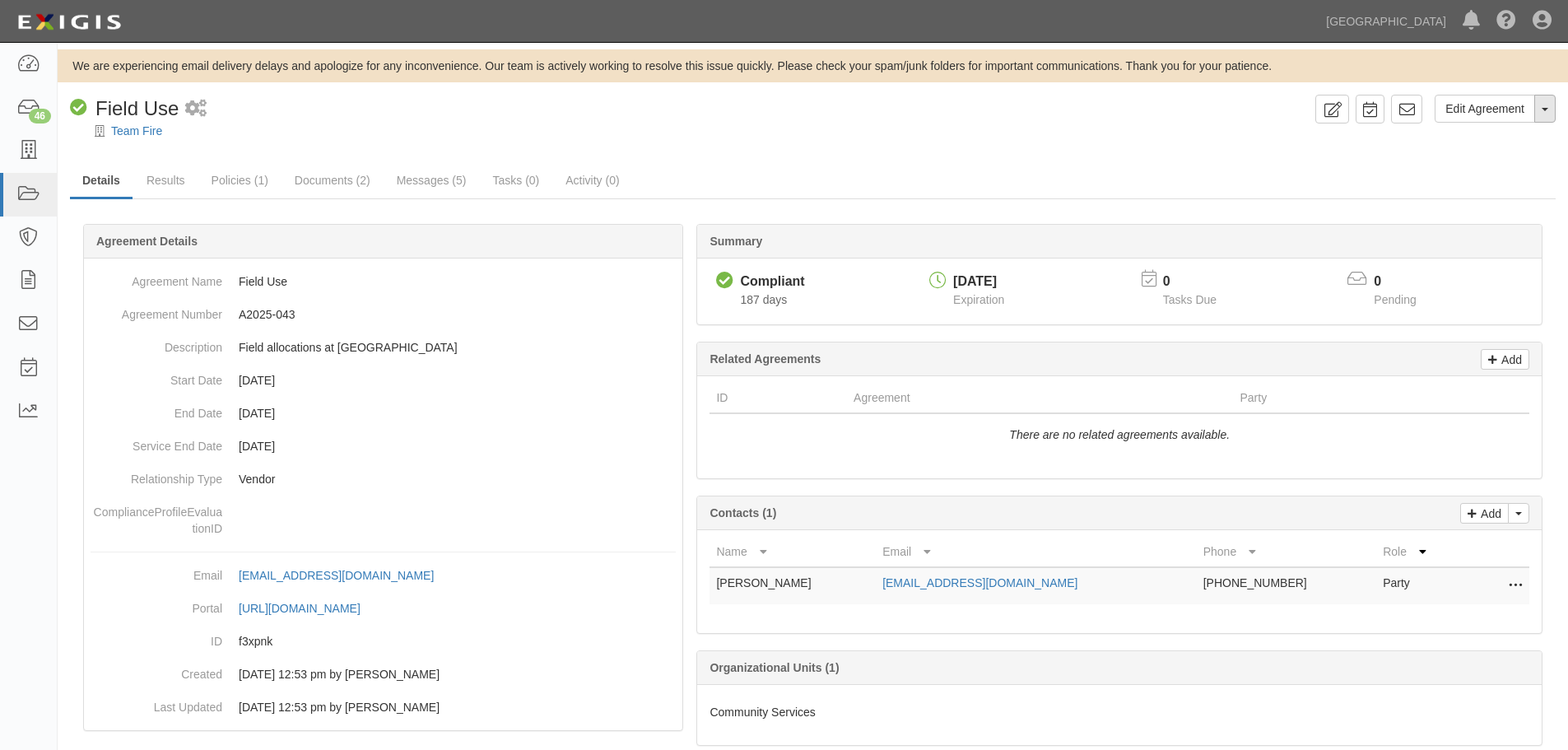
click at [1542, 115] on button "Toggle Agreement Dropdown" at bounding box center [1545, 109] width 21 height 28
click at [1509, 161] on link "Archive Agreement" at bounding box center [1490, 161] width 130 height 21
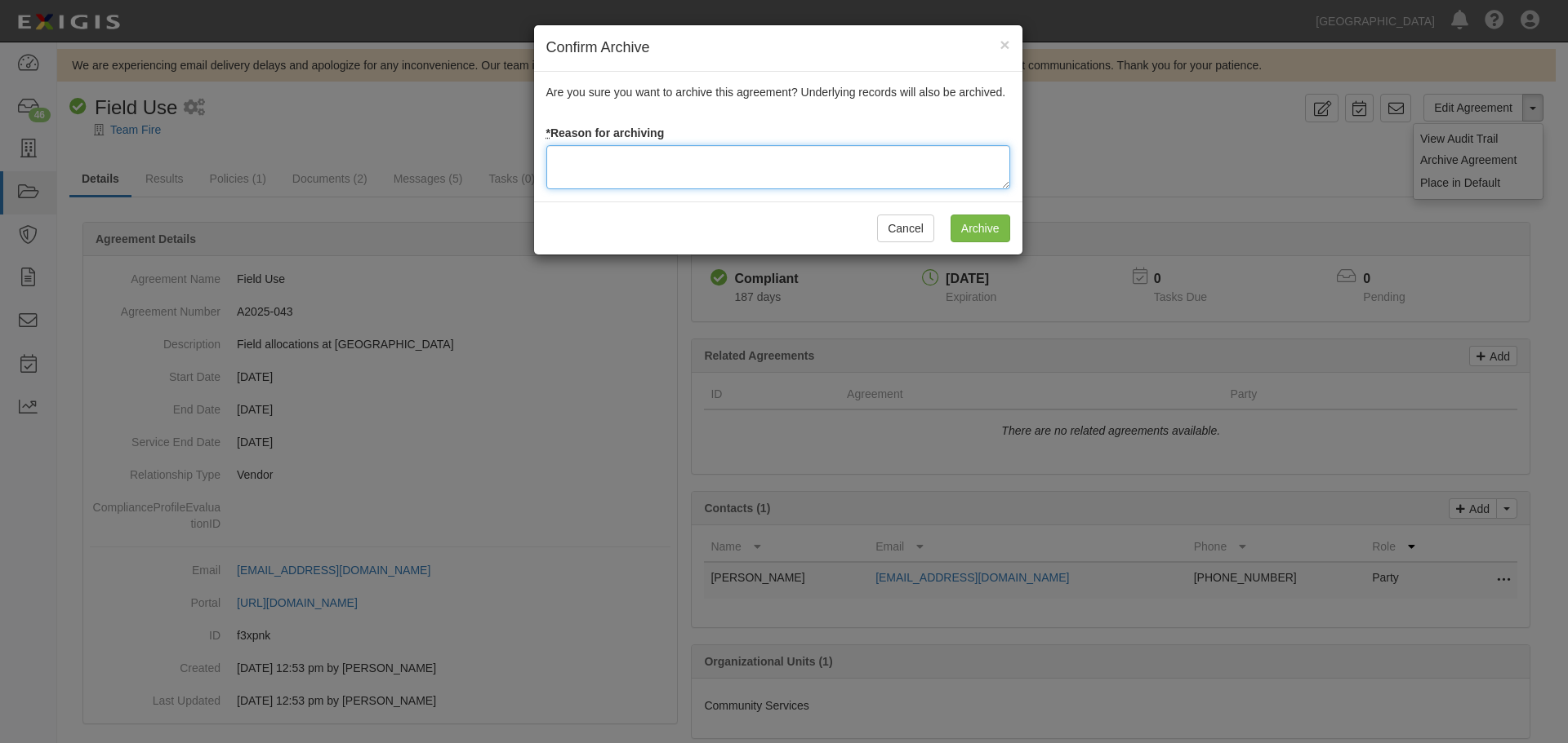
click at [671, 165] on textarea at bounding box center [778, 167] width 464 height 44
drag, startPoint x: 795, startPoint y: 171, endPoint x: 520, endPoint y: 164, distance: 275.1
click at [514, 164] on div "Confirm Archive × Are you sure you want to archive this agreement? Underlying r…" at bounding box center [784, 372] width 1568 height 743
type textarea "Agreement terminated [DATE] - JC"
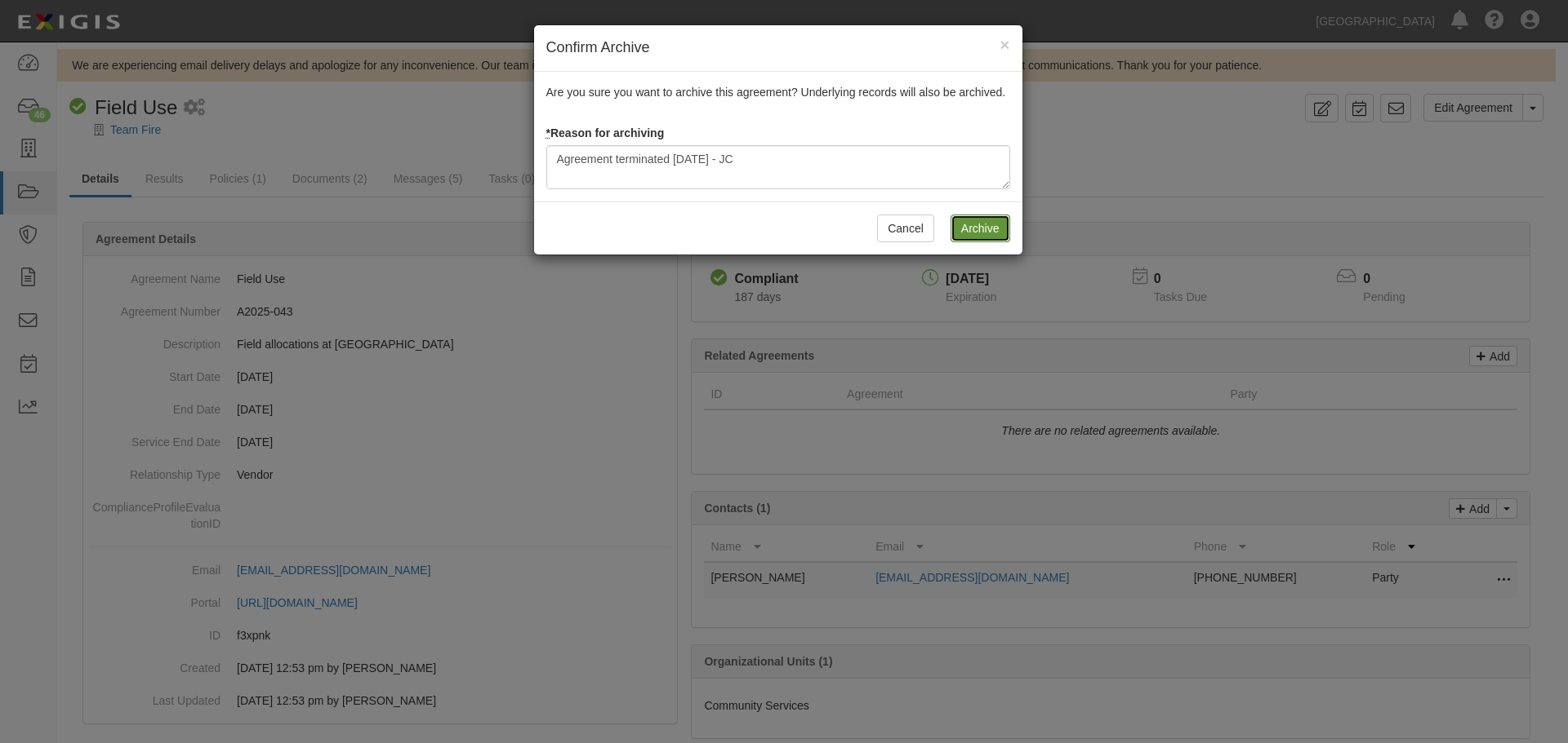
click at [986, 218] on input "Archive" at bounding box center [980, 229] width 59 height 28
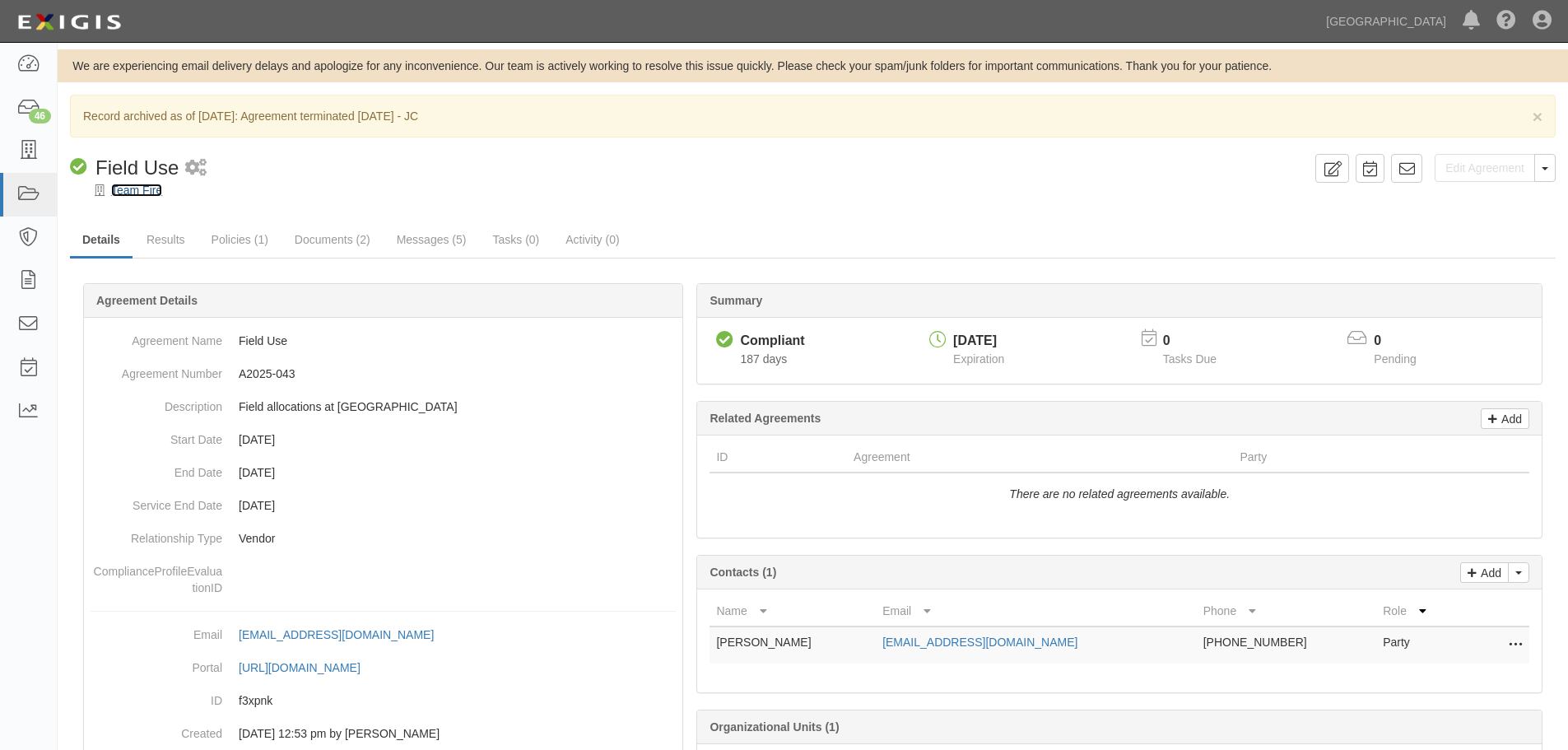
click at [145, 192] on link "Team Fire" at bounding box center [136, 190] width 51 height 13
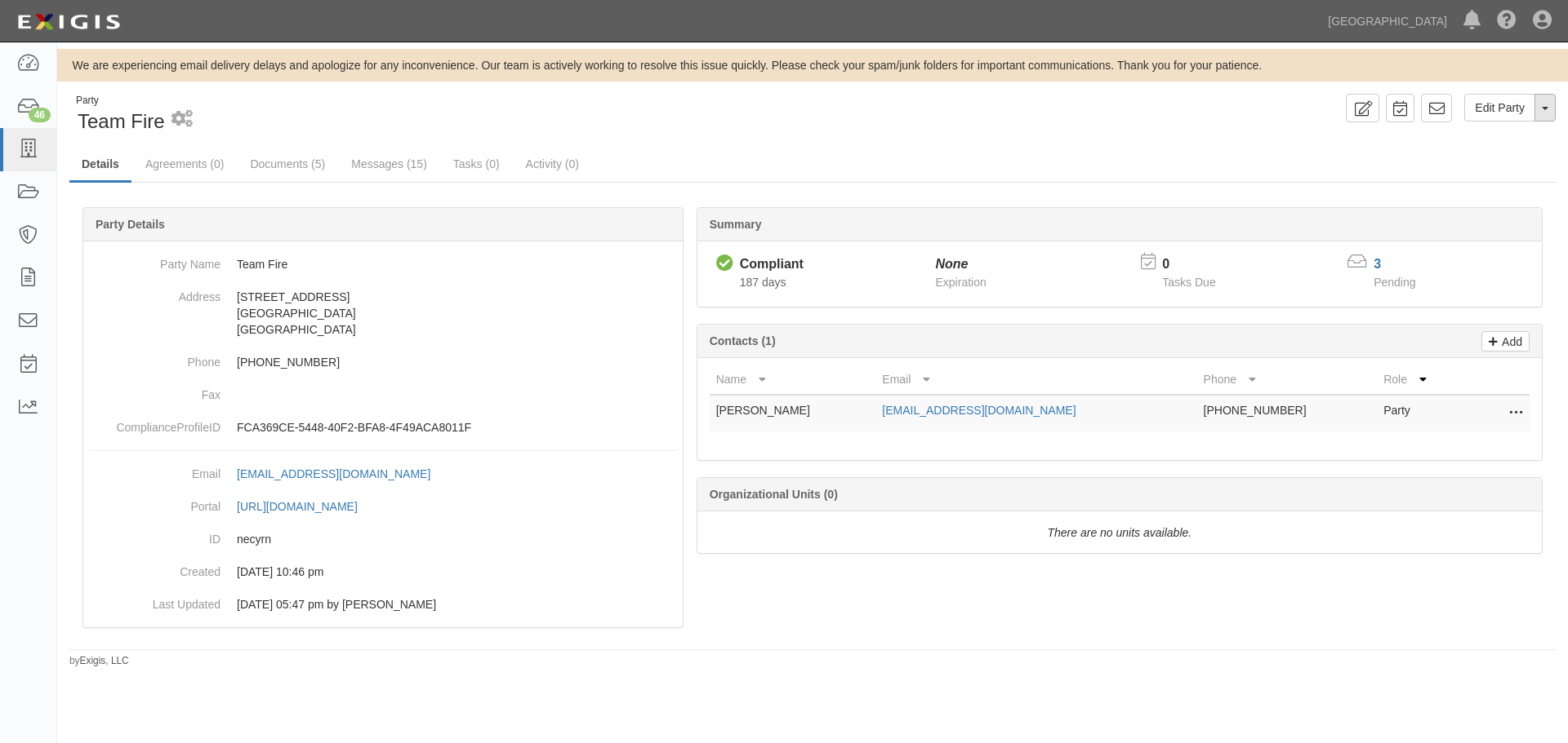
click at [1550, 103] on button "Toggle Party Dropdown" at bounding box center [1544, 108] width 21 height 28
click at [1462, 159] on link "Archive Party" at bounding box center [1490, 159] width 129 height 21
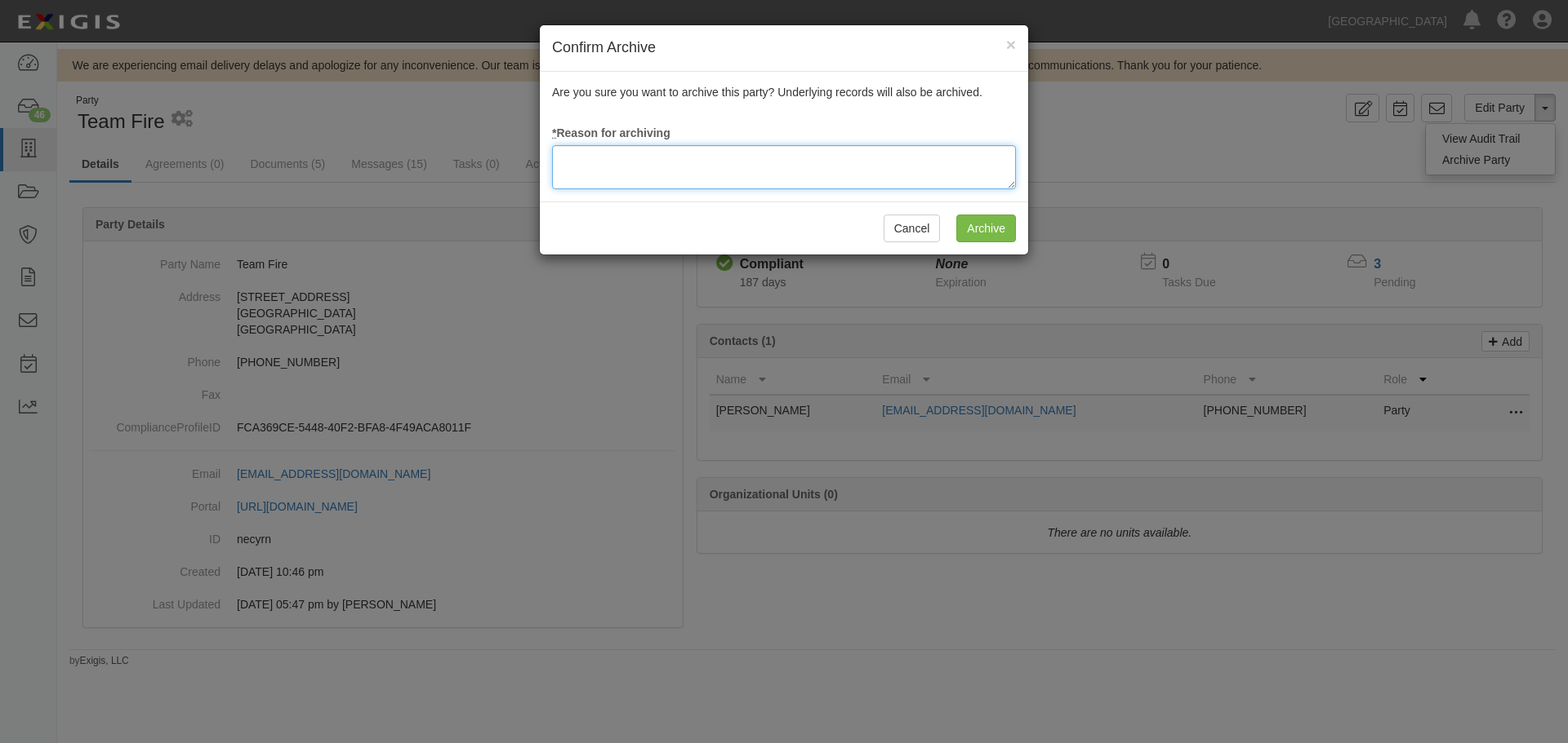
click at [712, 173] on textarea at bounding box center [784, 167] width 464 height 44
paste textarea "Agreement terminated [DATE] - JC"
type textarea "Agreement terminated [DATE] - JC"
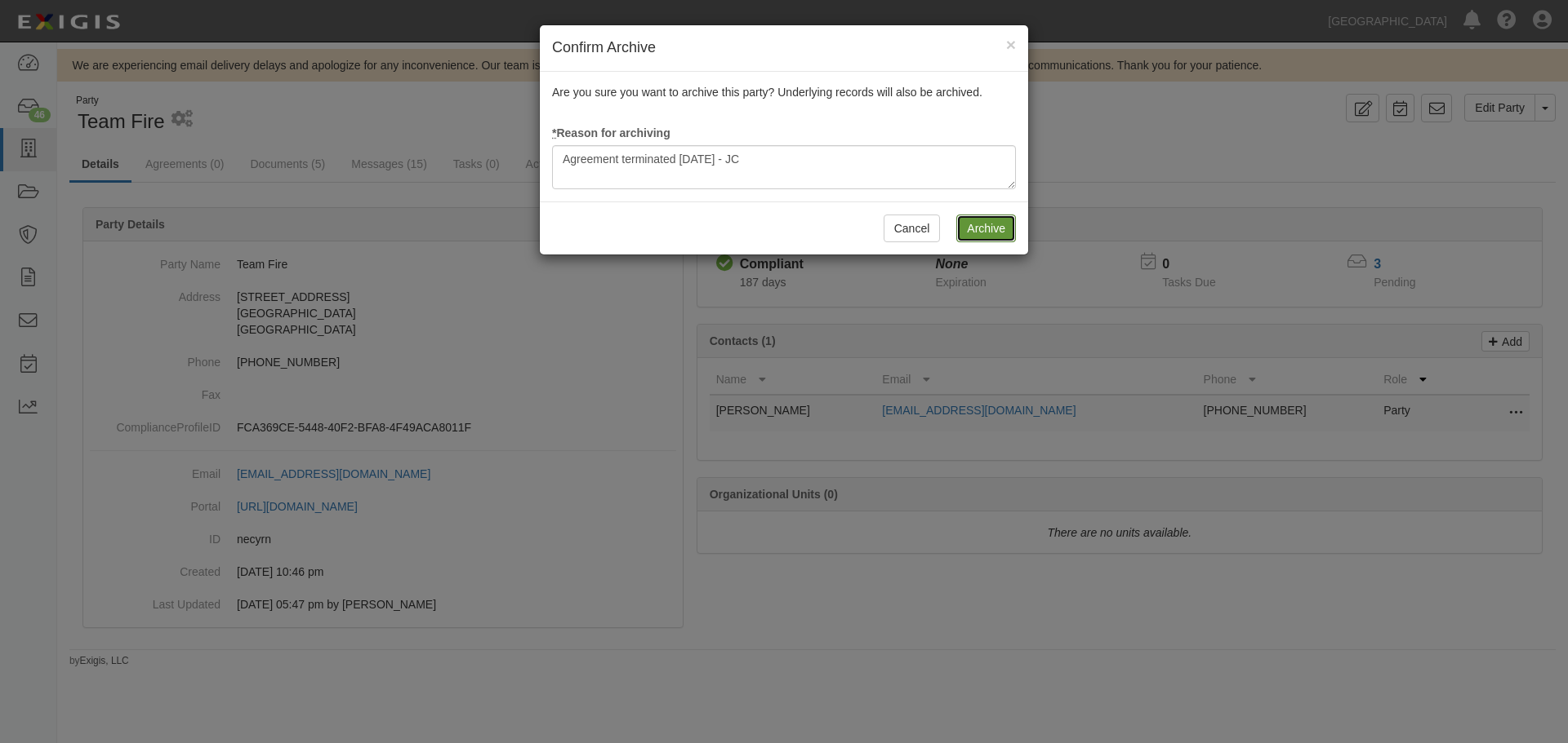
click at [992, 234] on input "Archive" at bounding box center [986, 229] width 59 height 28
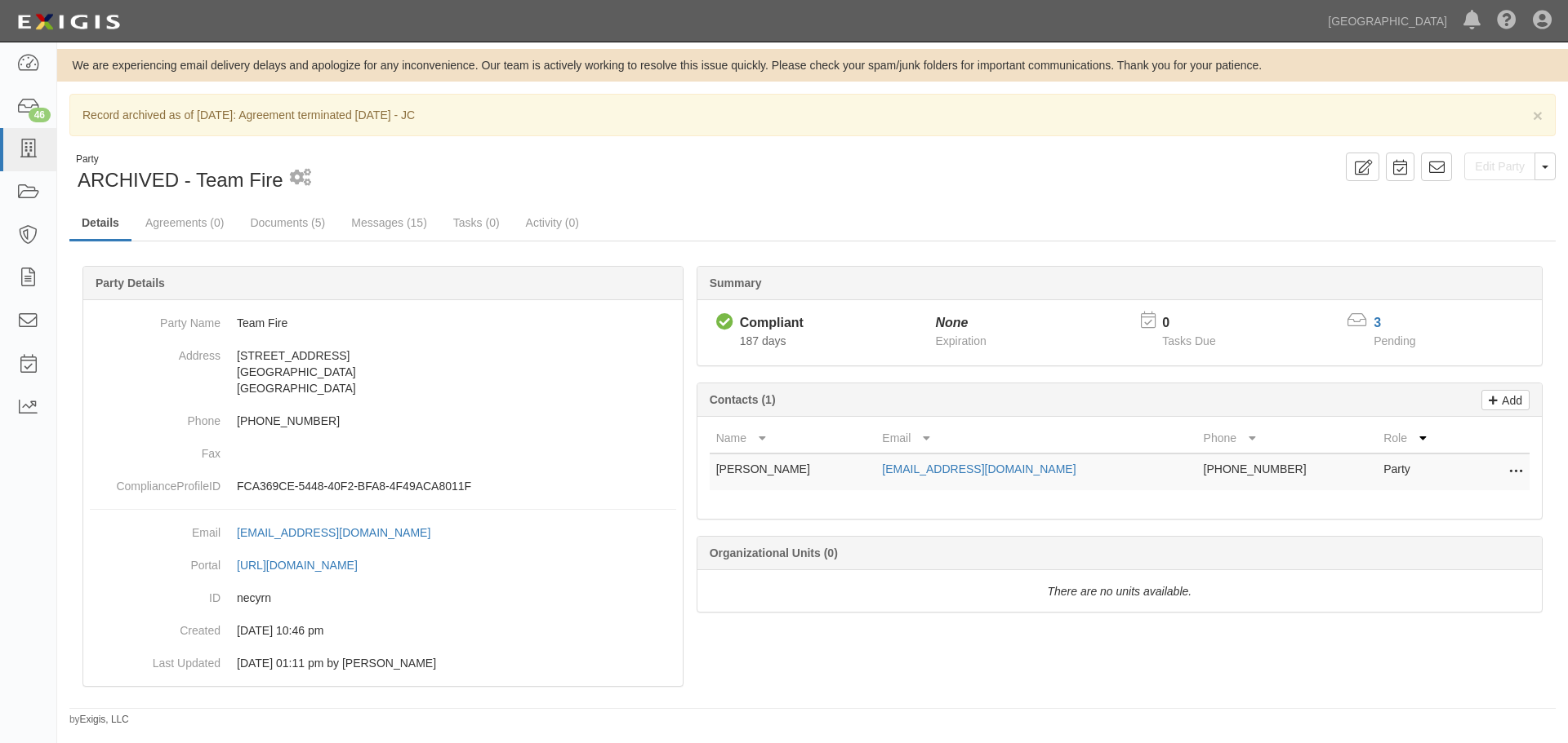
click at [21, 553] on div "Dashboard 46 Inbox Parties Agreements Coverages Documents Messages Tasks Reports" at bounding box center [29, 393] width 57 height 701
click at [1527, 17] on link at bounding box center [1541, 21] width 35 height 42
click at [1509, 81] on link "Sign Out" at bounding box center [1494, 95] width 129 height 33
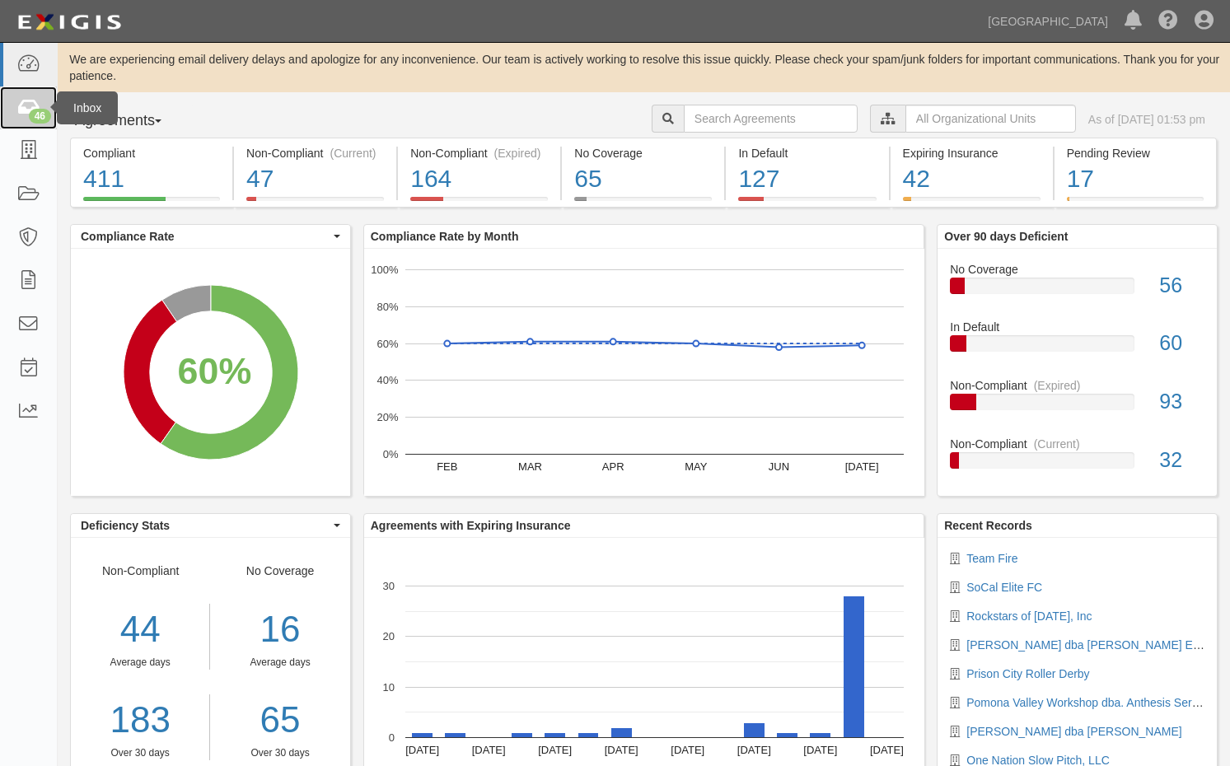
click at [30, 99] on icon at bounding box center [27, 108] width 23 height 19
